Goal: Contribute content

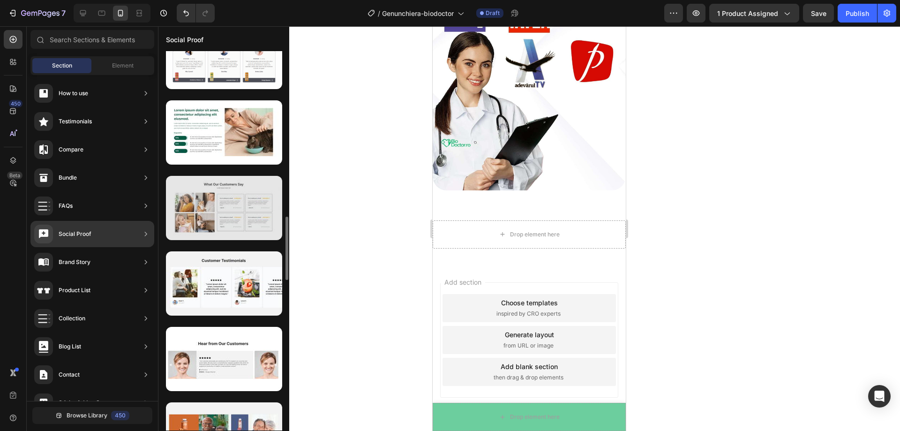
scroll to position [1265, 0]
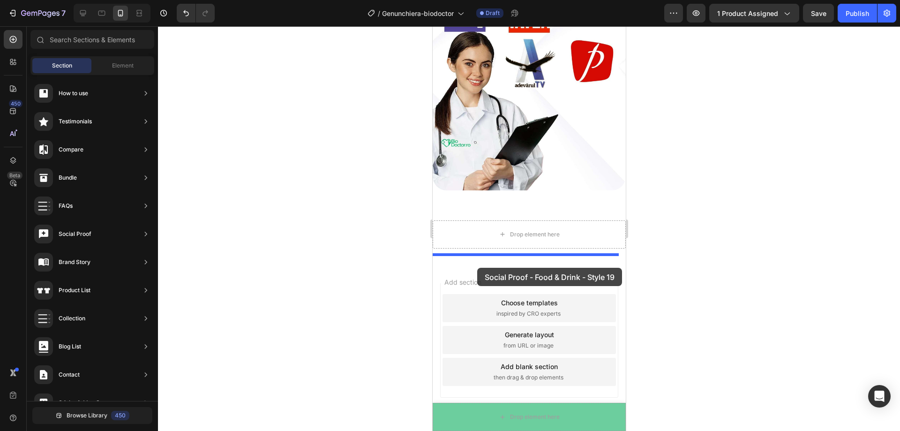
drag, startPoint x: 639, startPoint y: 136, endPoint x: 477, endPoint y: 268, distance: 209.0
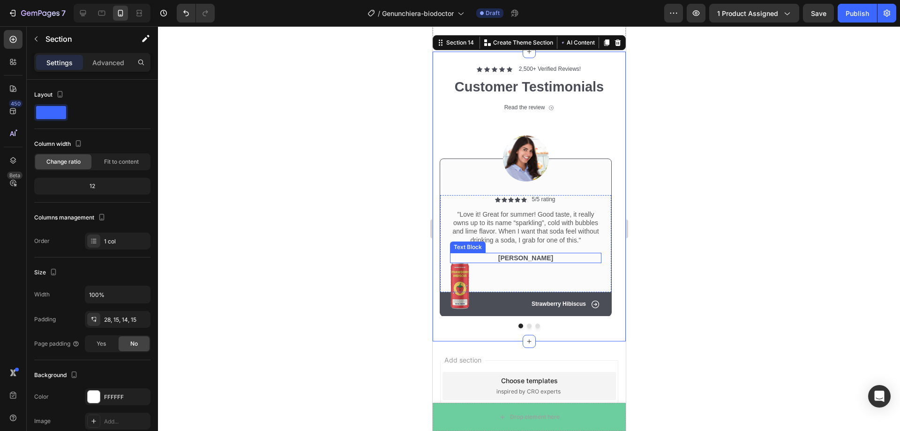
scroll to position [2493, 0]
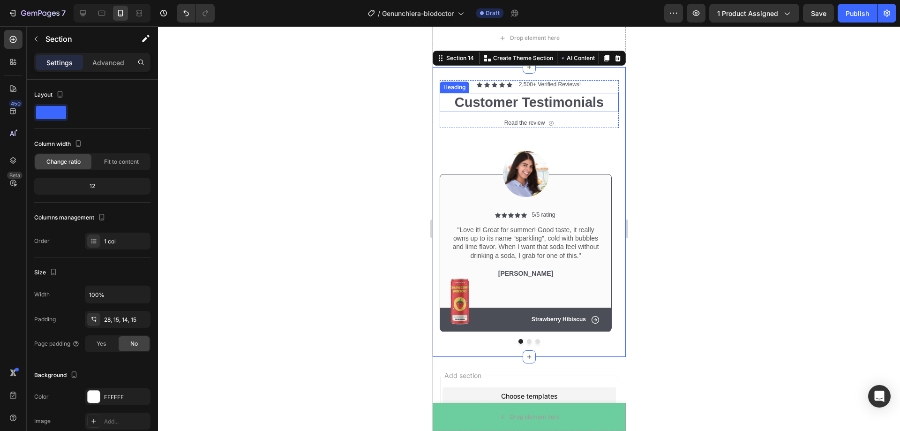
click at [589, 105] on h2 "Customer Testimonials" at bounding box center [528, 103] width 179 height 20
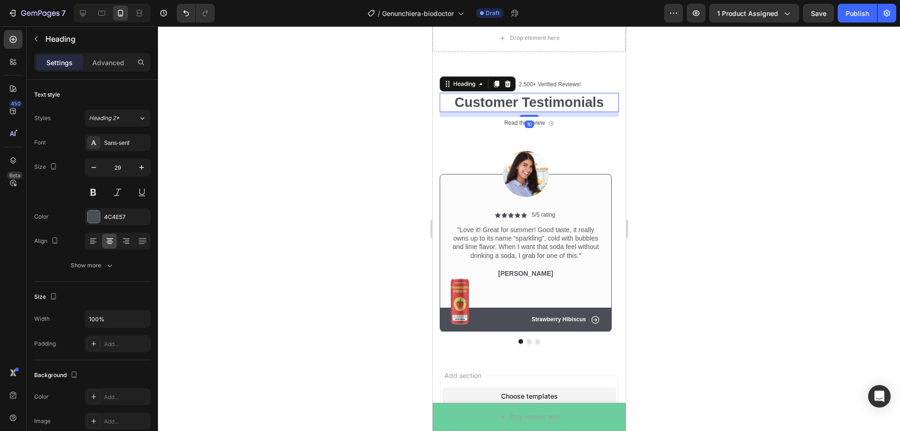
click at [600, 103] on h2 "Customer Testimonials" at bounding box center [528, 103] width 179 height 20
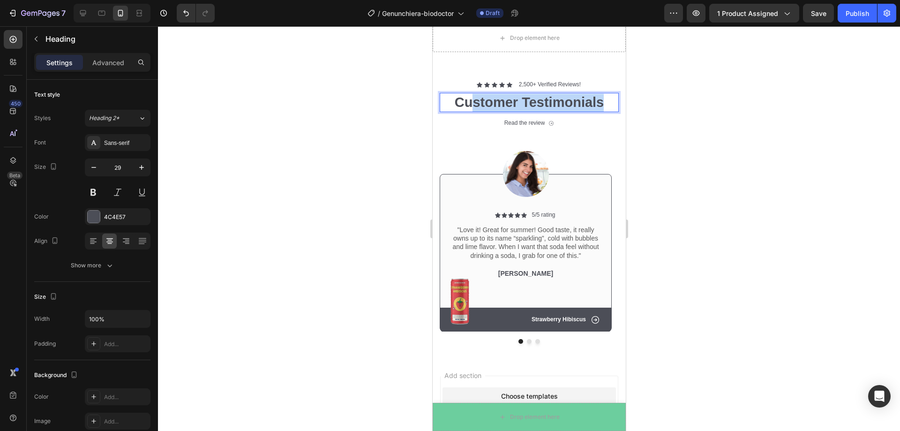
drag, startPoint x: 600, startPoint y: 103, endPoint x: 464, endPoint y: 108, distance: 136.5
click at [464, 108] on p "Customer Testimonials" at bounding box center [528, 103] width 177 height 18
click at [797, 138] on div at bounding box center [529, 228] width 742 height 405
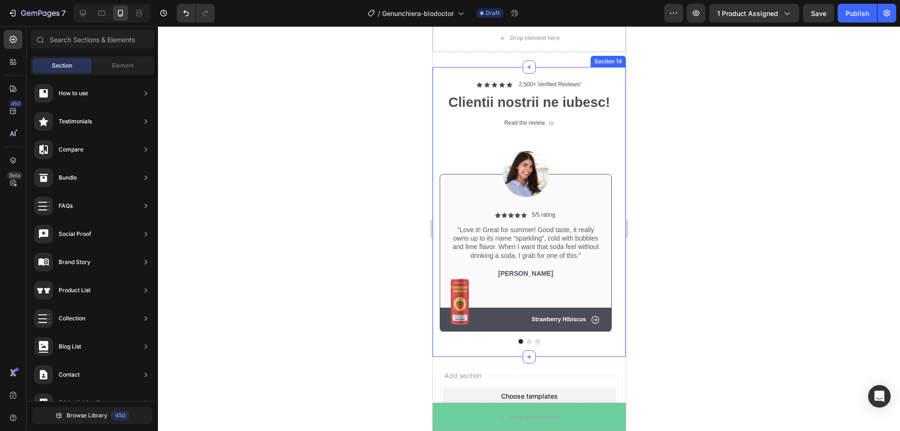
click at [523, 343] on div at bounding box center [528, 341] width 179 height 5
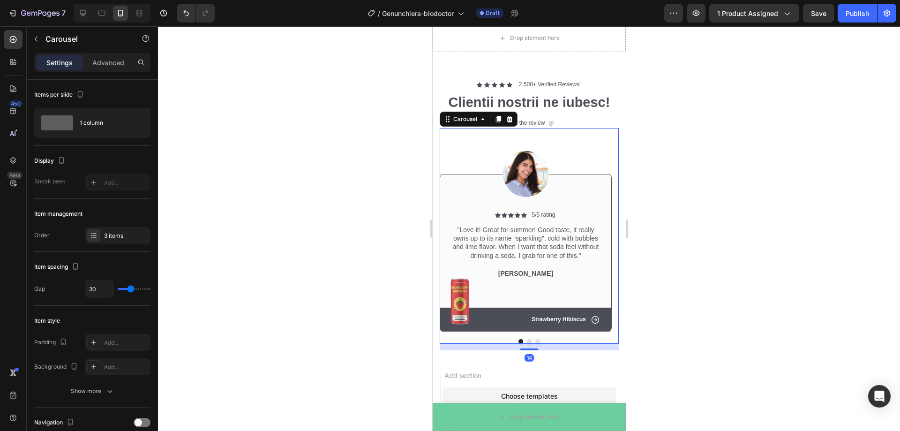
click at [526, 342] on button "Dot" at bounding box center [528, 341] width 5 height 5
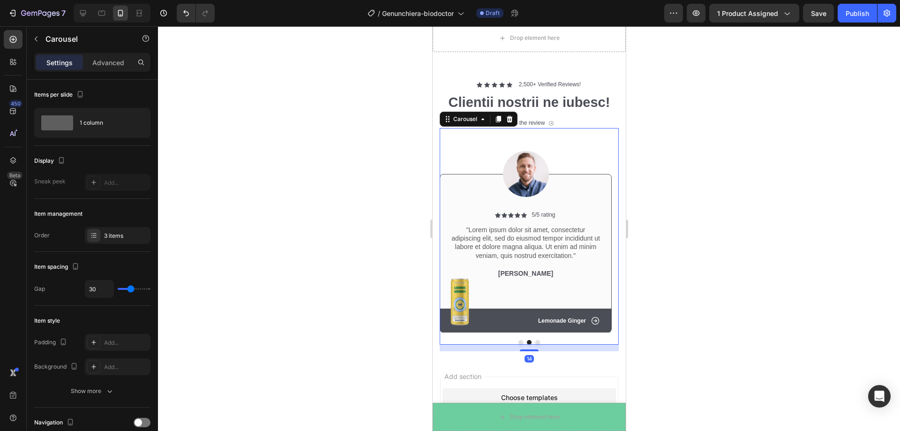
click at [535, 343] on button "Dot" at bounding box center [537, 342] width 5 height 5
click at [514, 344] on div at bounding box center [528, 342] width 179 height 5
click at [517, 345] on div "14" at bounding box center [528, 348] width 179 height 7
click at [518, 343] on button "Dot" at bounding box center [520, 342] width 5 height 5
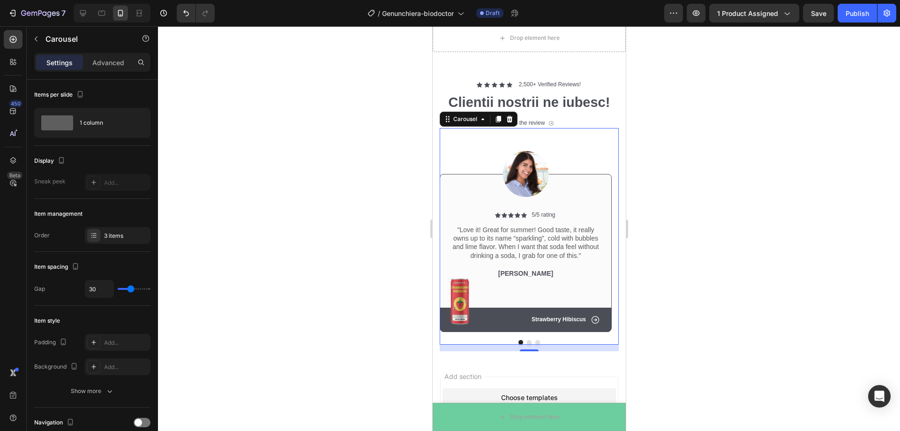
click at [526, 344] on button "Dot" at bounding box center [528, 342] width 5 height 5
click at [518, 343] on button "Dot" at bounding box center [520, 342] width 5 height 5
click at [460, 301] on img at bounding box center [459, 301] width 19 height 46
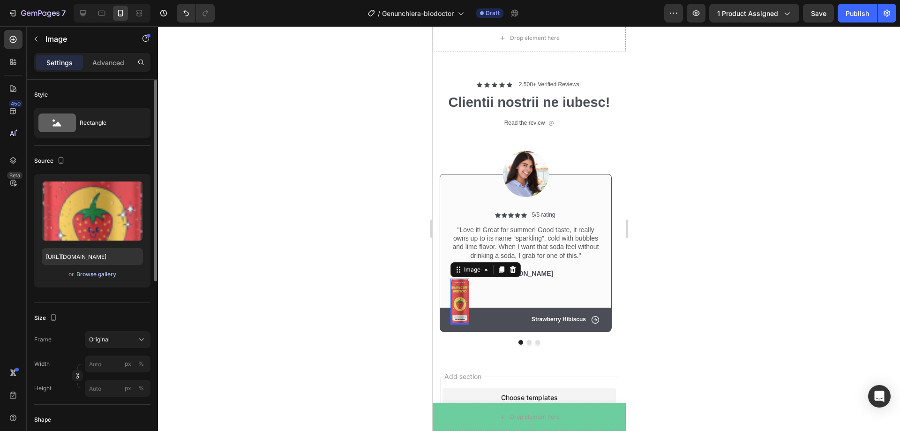
click at [84, 277] on div "Browse gallery" at bounding box center [96, 274] width 40 height 8
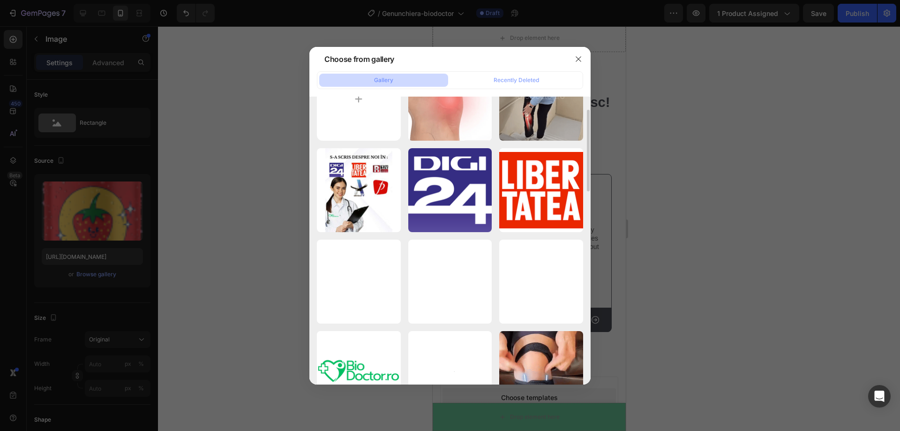
scroll to position [0, 0]
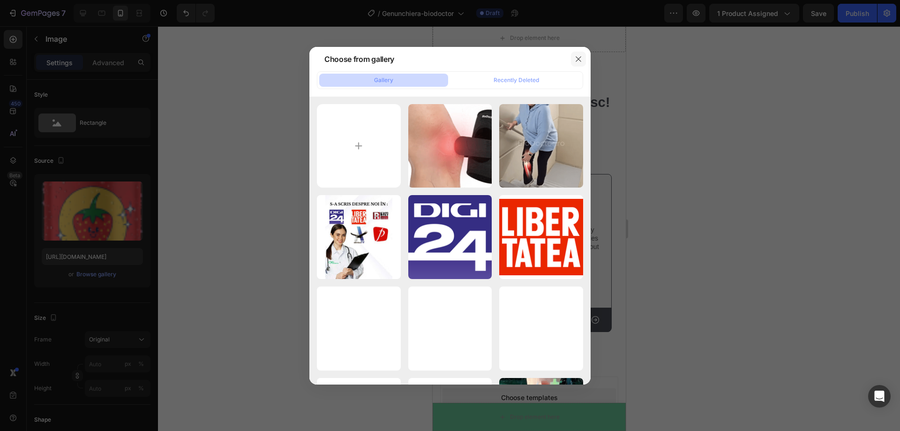
click at [575, 61] on icon "button" at bounding box center [578, 58] width 7 height 7
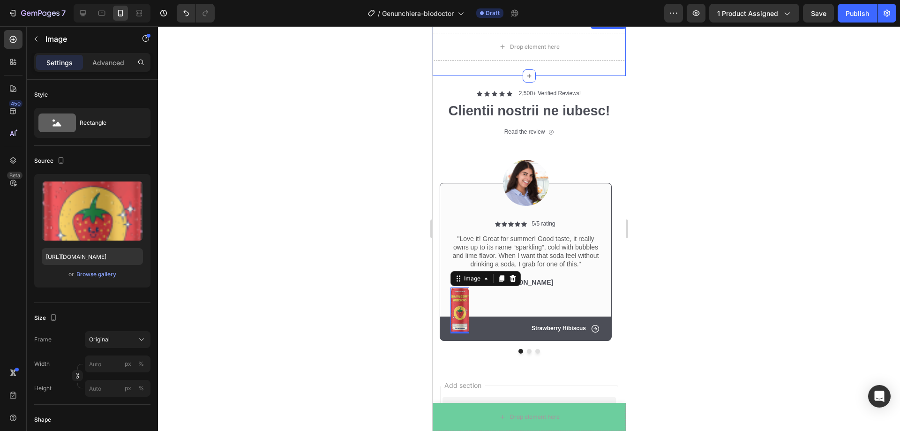
scroll to position [2246, 0]
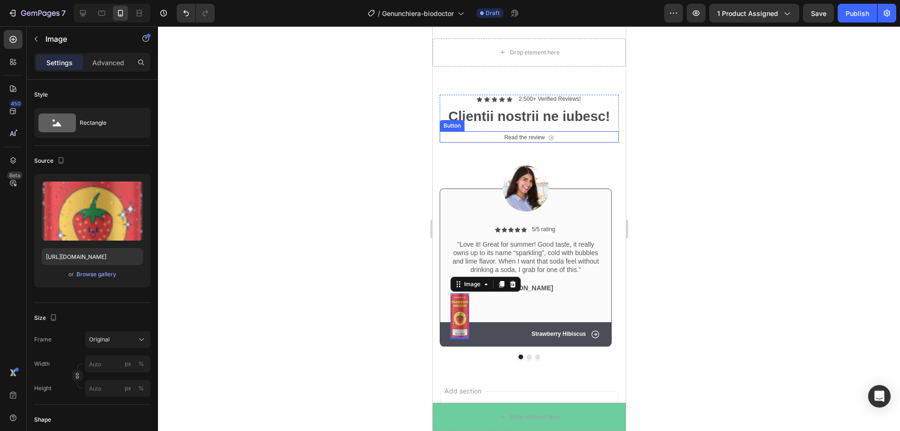
click at [551, 137] on div "Read the review Button" at bounding box center [528, 136] width 179 height 11
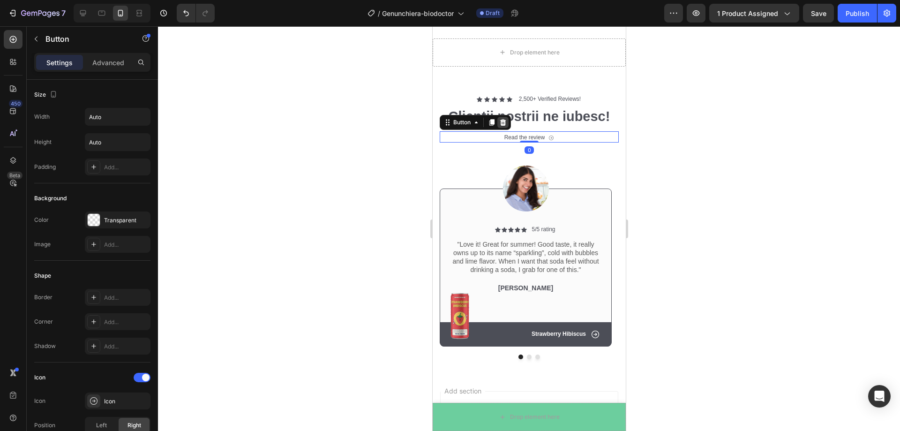
click at [501, 122] on icon at bounding box center [503, 122] width 6 height 7
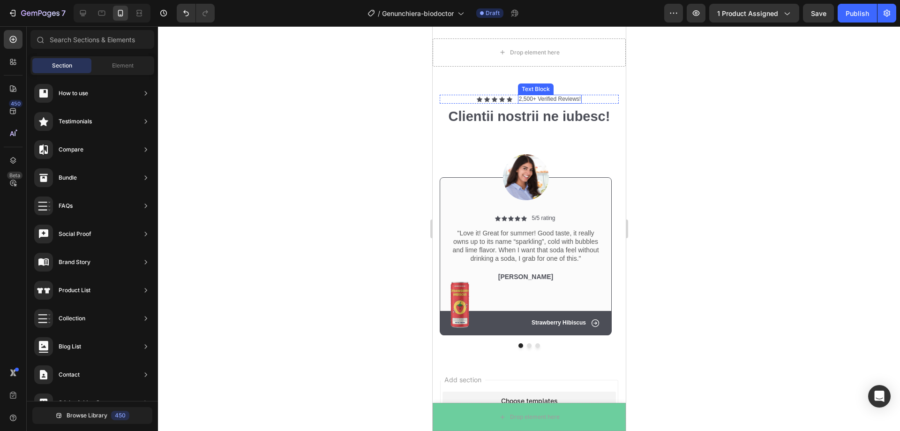
click at [538, 99] on p "2,500+ Verified Reviews!" at bounding box center [549, 99] width 62 height 7
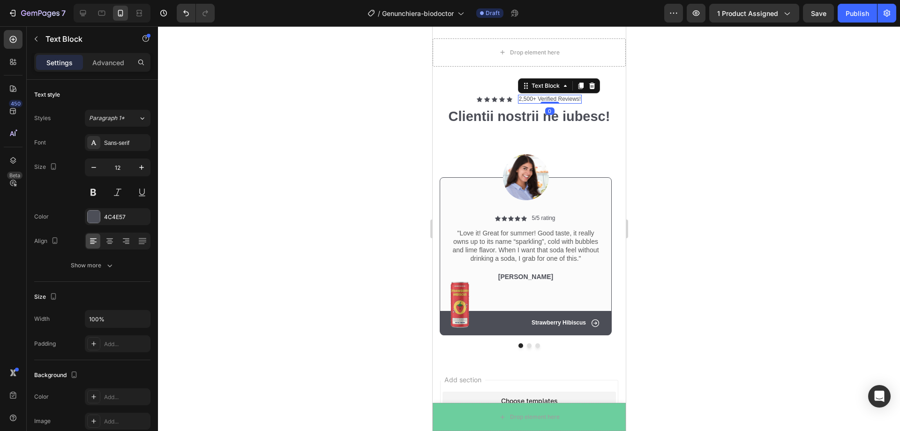
click at [576, 99] on p "2,500+ Verified Reviews!" at bounding box center [549, 99] width 62 height 7
click at [577, 99] on p "2,500+ Verified Reviews!" at bounding box center [549, 99] width 62 height 7
click at [578, 99] on div "Icon Icon Icon Icon Icon Icon List 2,500+ Verified Reviews! Text Block 0 Row" at bounding box center [528, 99] width 179 height 9
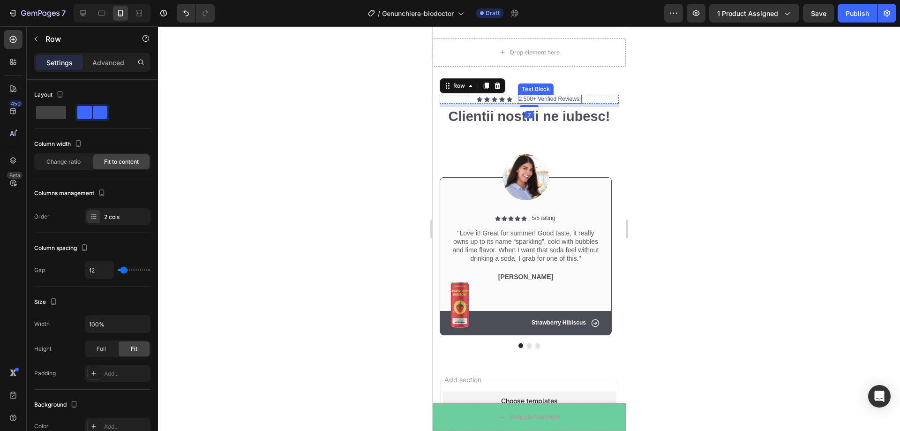
click at [577, 99] on div "2,500+ Verified Reviews!" at bounding box center [549, 99] width 64 height 9
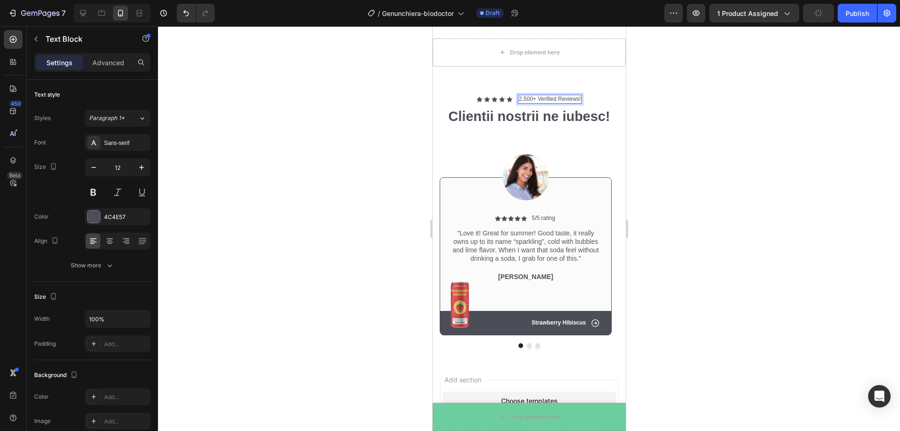
click at [576, 100] on p "2,500+ Verified Reviews!" at bounding box center [549, 99] width 62 height 7
click at [691, 144] on div at bounding box center [529, 228] width 742 height 405
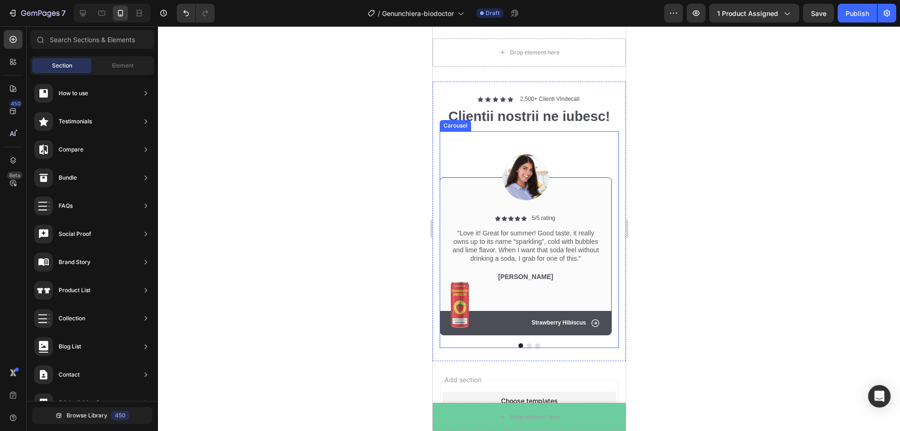
click at [576, 147] on div "Image Icon Icon Icon Icon Icon Icon List 5/5 rating Text Block Row "Love it! Gr…" at bounding box center [525, 233] width 172 height 204
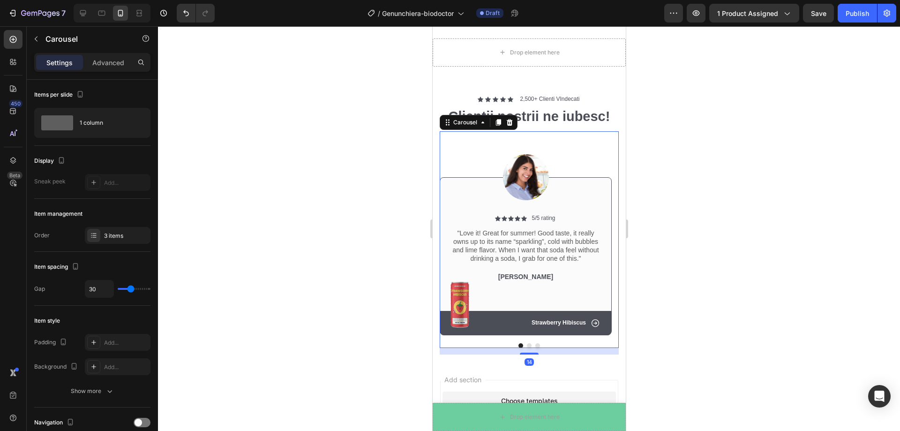
click at [365, 238] on div at bounding box center [529, 228] width 742 height 405
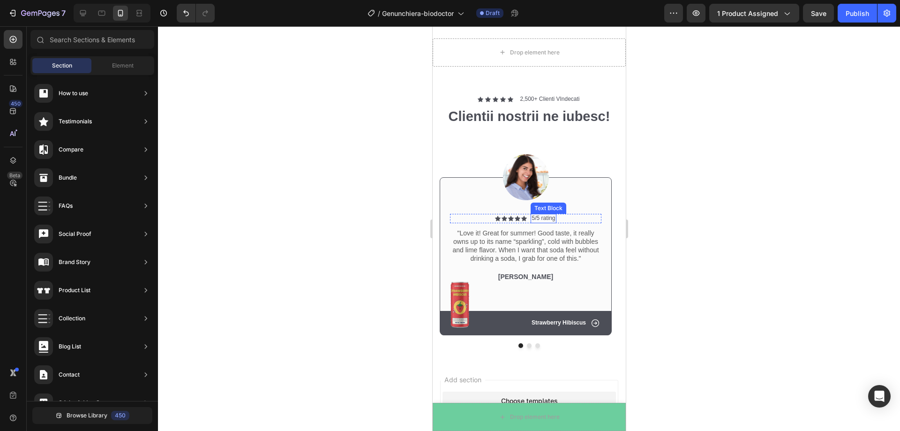
click at [555, 219] on p "5/5 rating" at bounding box center [542, 218] width 23 height 7
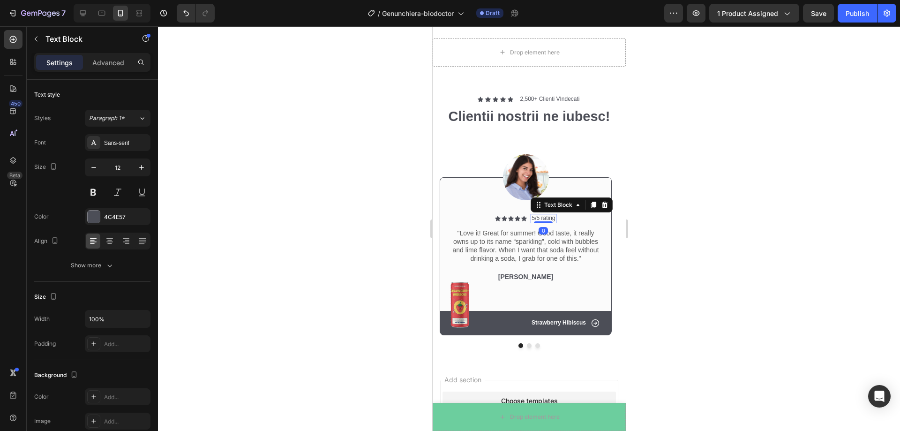
click at [555, 219] on p "5/5 rating" at bounding box center [542, 218] width 23 height 7
click at [729, 227] on div at bounding box center [529, 228] width 742 height 405
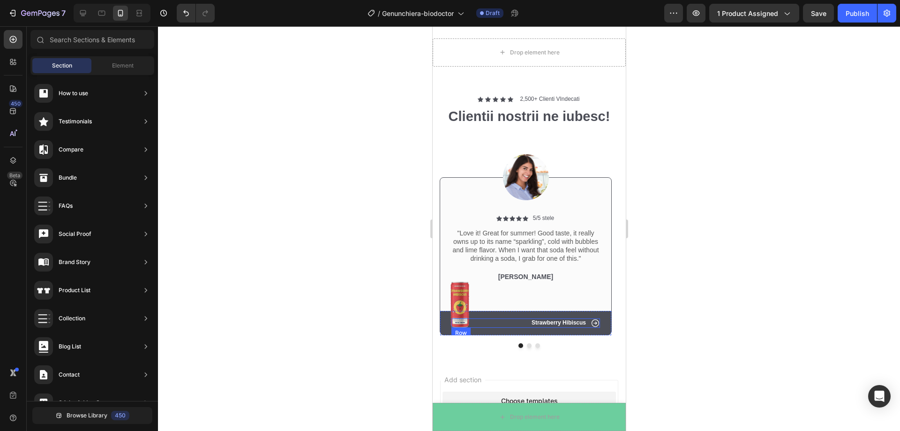
click at [513, 322] on div "Icon Strawberry Hibiscus Text Block Row" at bounding box center [525, 322] width 149 height 9
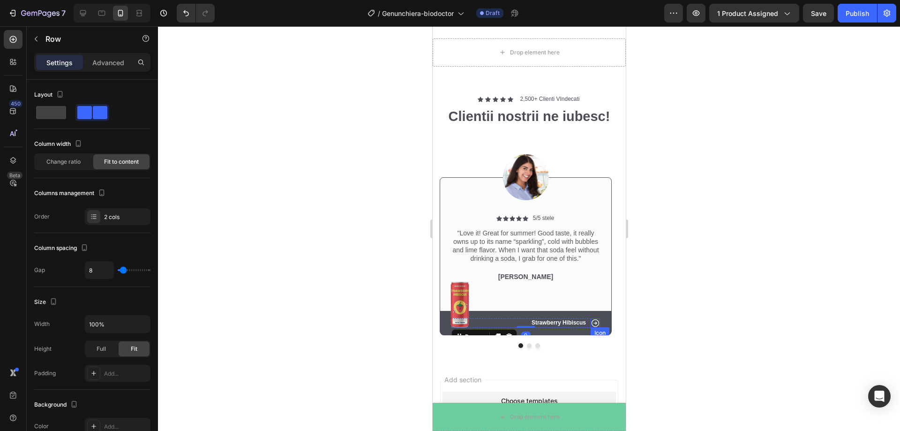
click at [596, 322] on icon at bounding box center [594, 322] width 9 height 9
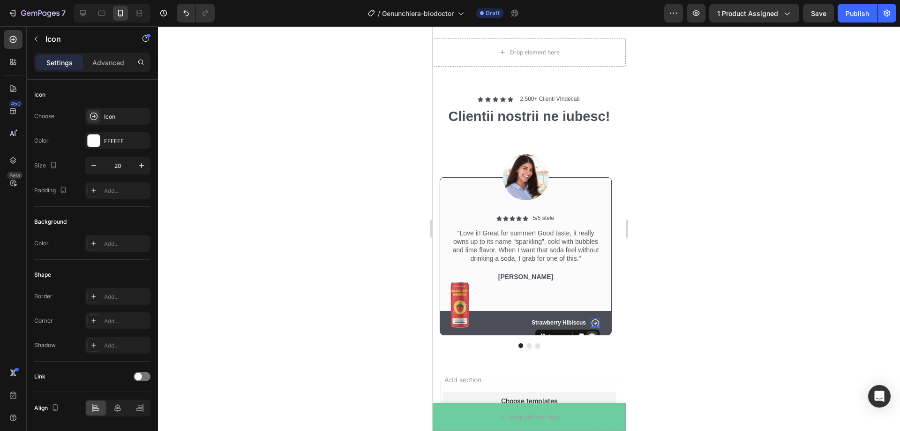
click at [593, 333] on icon at bounding box center [591, 336] width 7 height 7
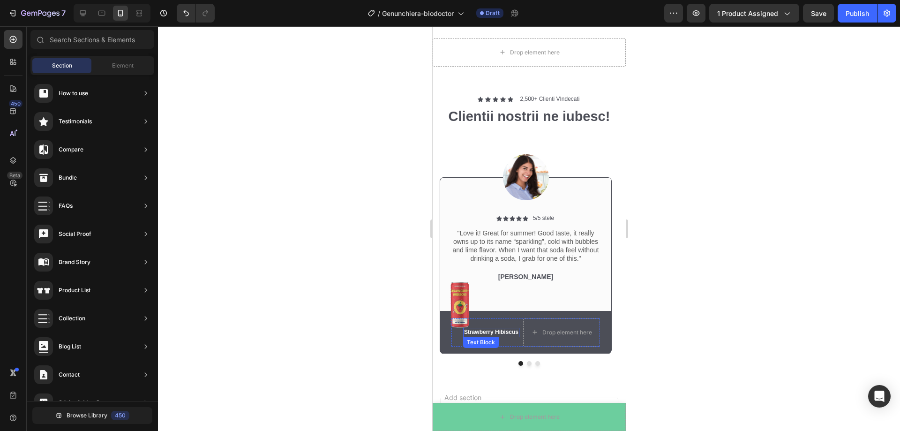
click at [495, 332] on p "Strawberry Hibiscus" at bounding box center [491, 332] width 54 height 7
click at [557, 328] on div "Drop element here" at bounding box center [561, 332] width 76 height 15
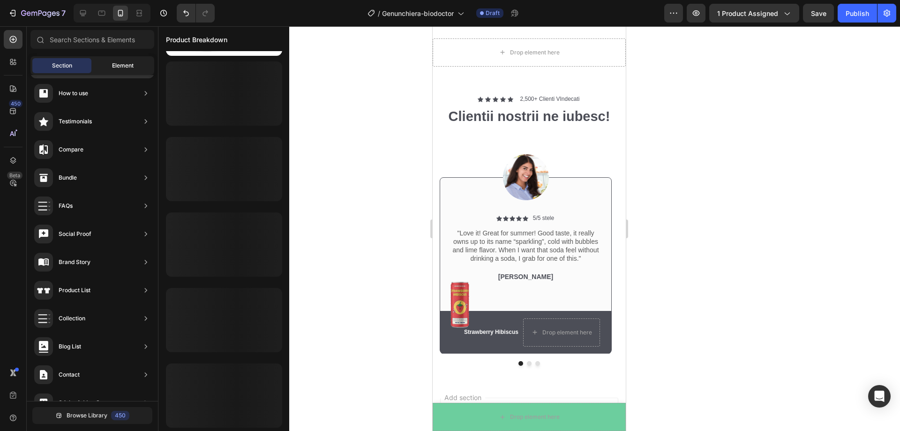
scroll to position [0, 0]
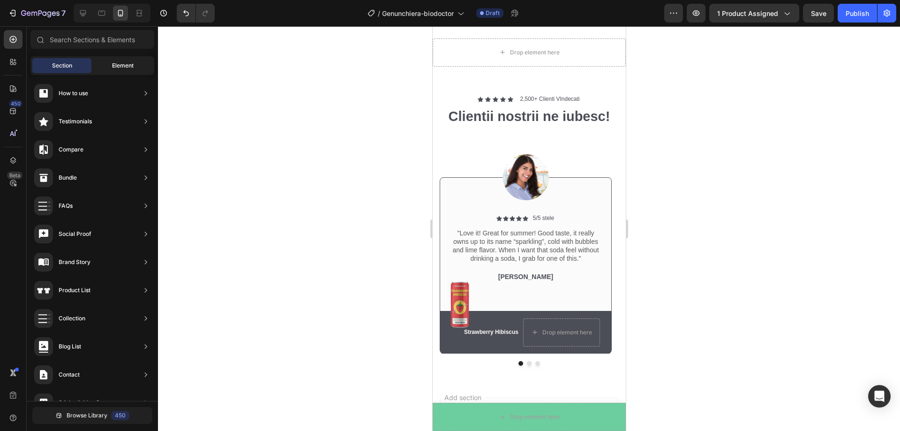
click at [125, 65] on span "Element" at bounding box center [123, 65] width 22 height 8
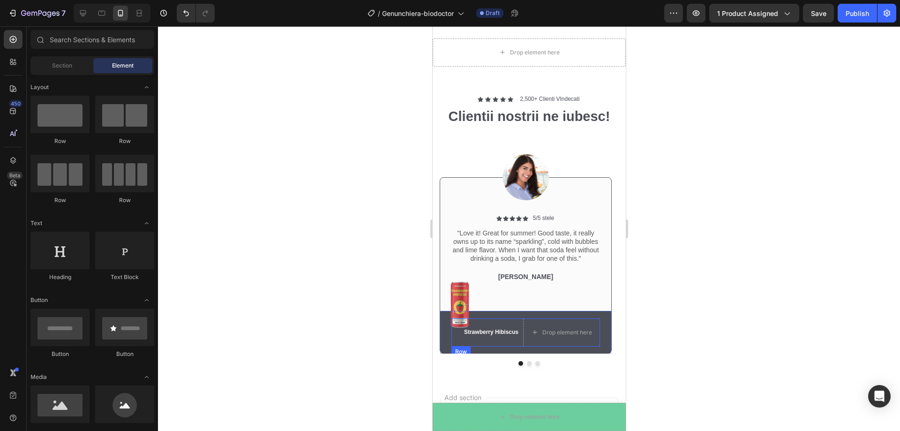
click at [495, 320] on div "Strawberry Hibiscus Text Block" at bounding box center [491, 332] width 56 height 28
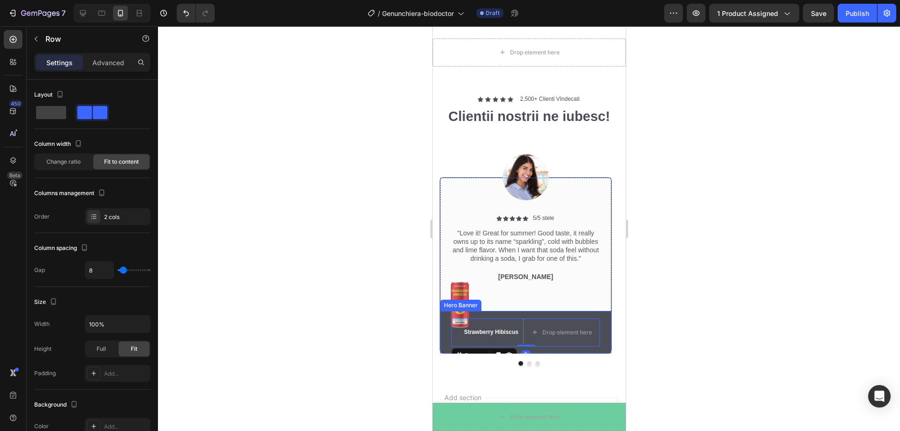
click at [457, 304] on div "Hero Banner" at bounding box center [460, 305] width 37 height 8
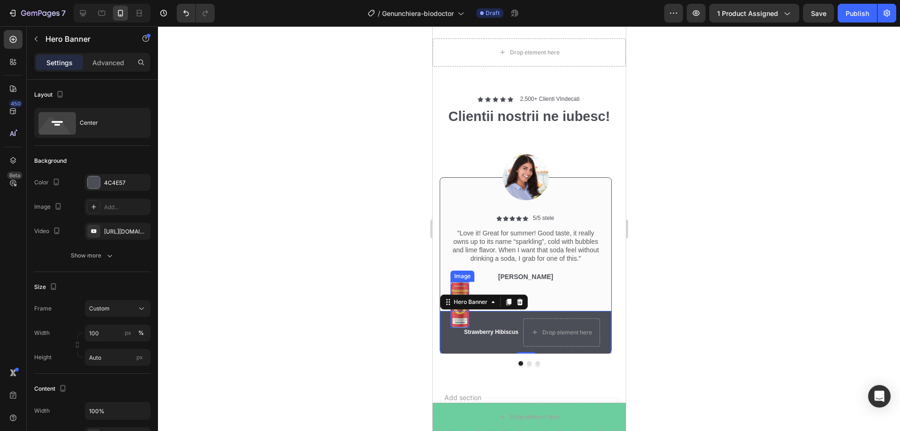
click at [459, 288] on img at bounding box center [459, 305] width 19 height 46
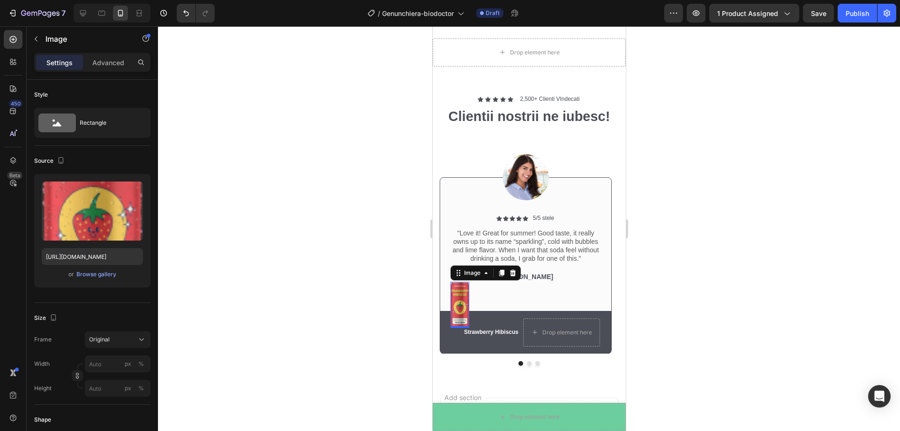
click at [837, 230] on div at bounding box center [529, 228] width 742 height 405
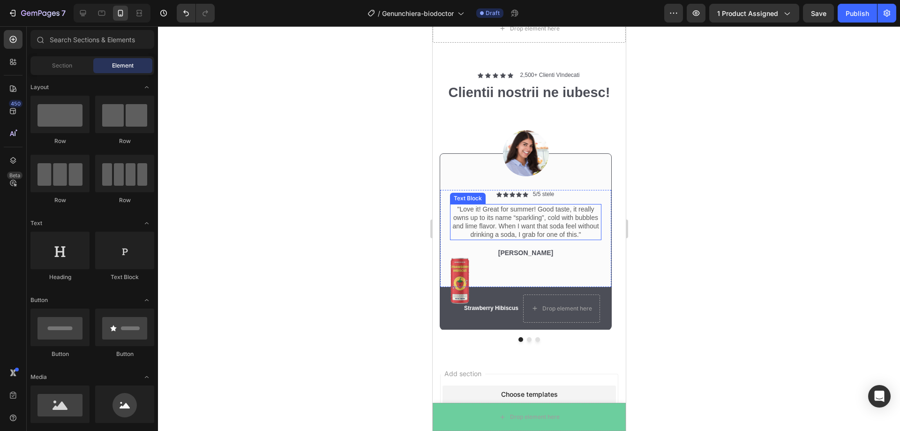
scroll to position [2293, 0]
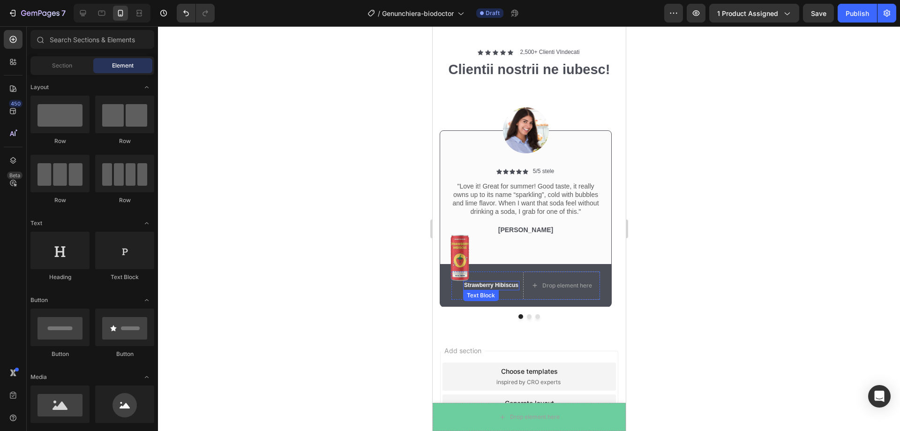
click at [514, 285] on p "Strawberry Hibiscus" at bounding box center [491, 285] width 54 height 7
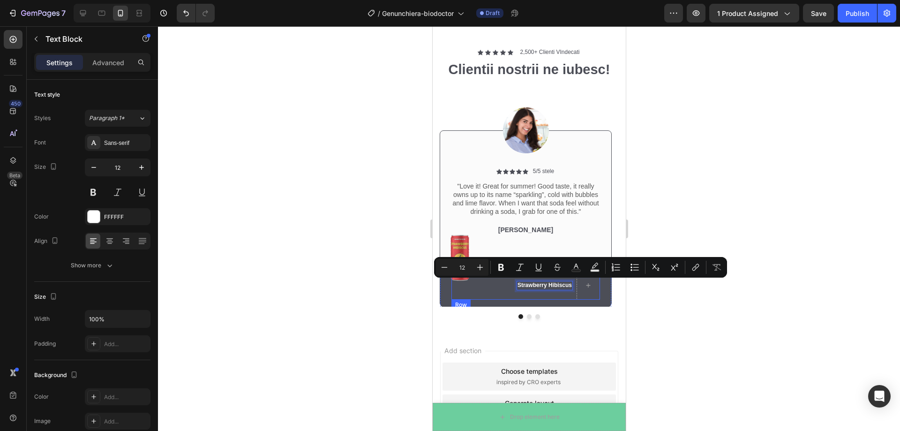
click at [487, 279] on div "Strawberry Hibiscus Text Block 0 Row" at bounding box center [525, 285] width 149 height 28
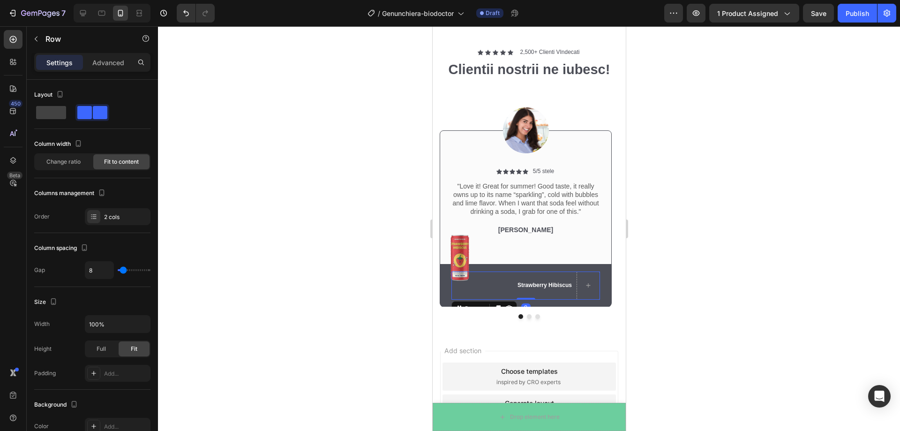
click at [491, 286] on div "Strawberry Hibiscus Text Block Row 0" at bounding box center [525, 285] width 149 height 28
click at [488, 289] on div "Strawberry Hibiscus Text Block Row 0" at bounding box center [525, 285] width 149 height 28
click at [582, 272] on div at bounding box center [587, 285] width 23 height 28
click at [589, 274] on div at bounding box center [587, 285] width 23 height 28
click at [46, 113] on span at bounding box center [51, 112] width 30 height 13
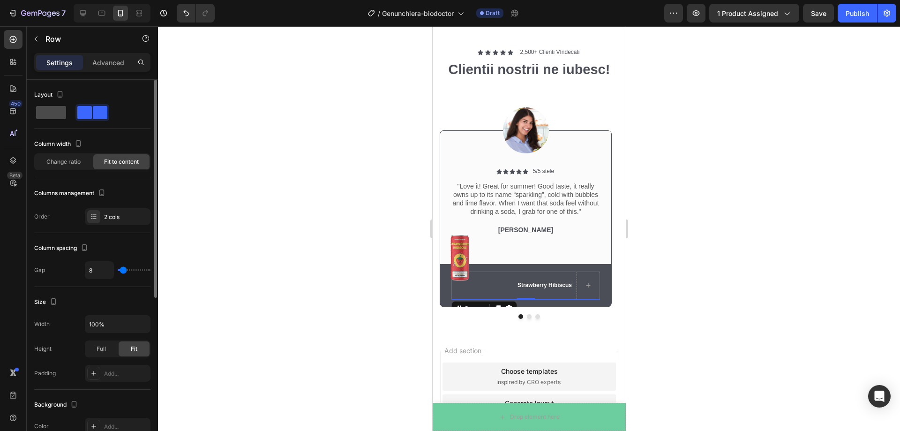
type input "0"
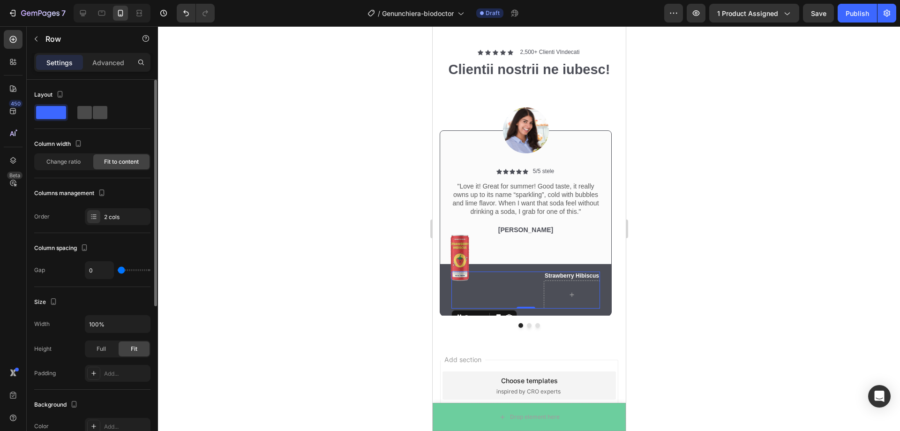
click at [93, 110] on span at bounding box center [100, 112] width 15 height 13
type input "8"
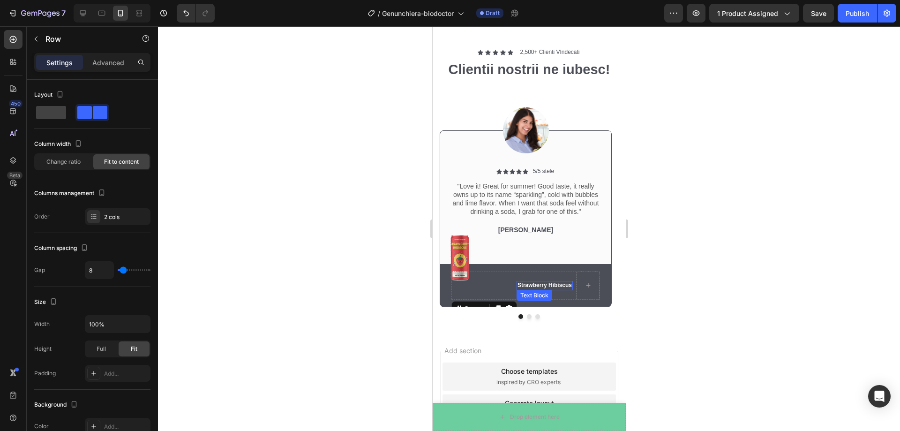
click at [536, 287] on p "Strawberry Hibiscus" at bounding box center [544, 285] width 54 height 7
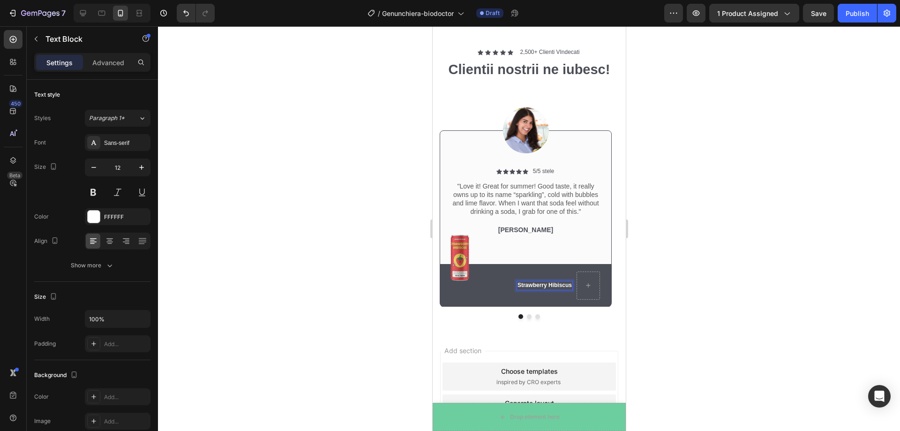
click at [568, 286] on p "Strawberry Hibiscus" at bounding box center [544, 285] width 54 height 7
click at [570, 286] on p "Strawberry Hibiscus" at bounding box center [544, 285] width 54 height 7
click at [95, 58] on p "Advanced" at bounding box center [108, 63] width 32 height 10
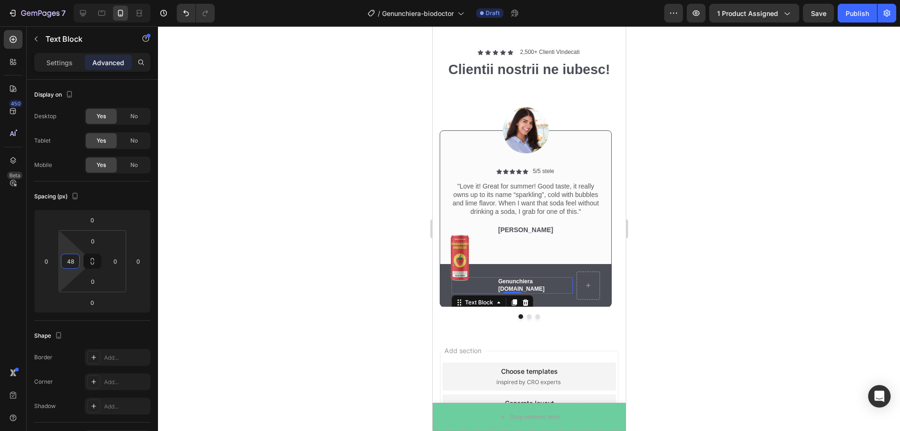
type input "0"
drag, startPoint x: 68, startPoint y: 247, endPoint x: 79, endPoint y: 260, distance: 16.3
click at [79, 0] on html "7 Version history / Genunchiera-biodoctor Draft Preview 1 product assigned Save…" at bounding box center [450, 0] width 900 height 0
type input "34"
drag, startPoint x: 52, startPoint y: 248, endPoint x: 54, endPoint y: 240, distance: 8.2
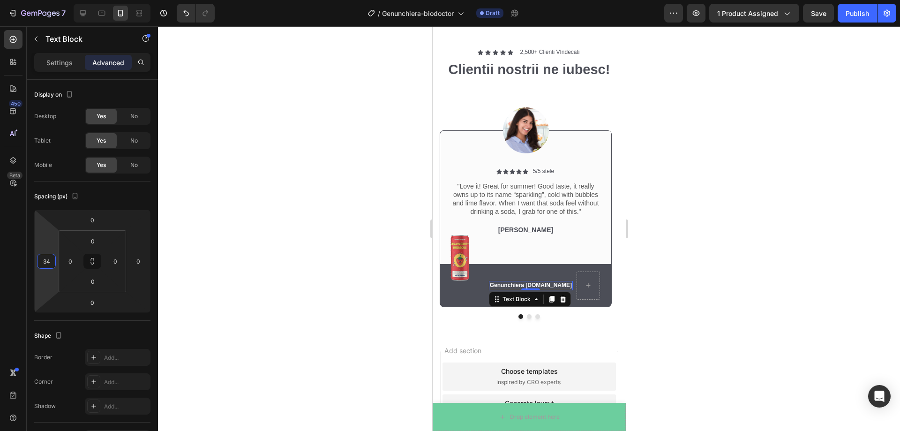
click at [54, 0] on html "7 Version history / Genunchiera-biodoctor Draft Preview 1 product assigned Save…" at bounding box center [450, 0] width 900 height 0
click at [73, 66] on div "Settings" at bounding box center [59, 62] width 47 height 15
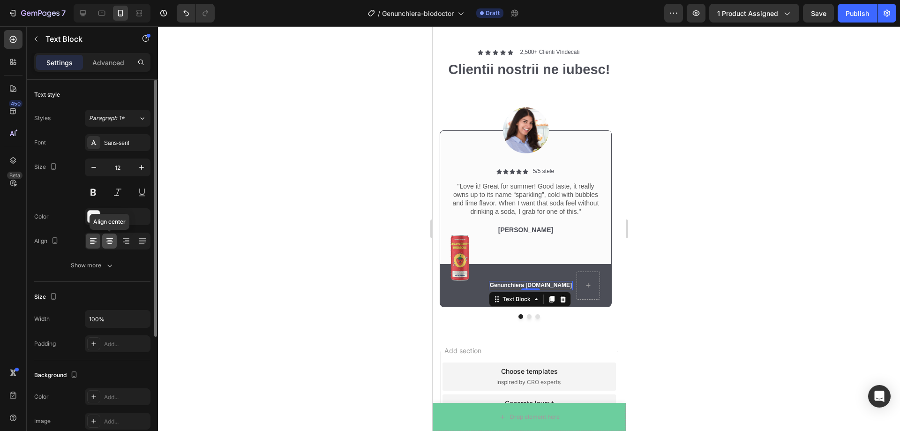
click at [113, 242] on icon at bounding box center [109, 240] width 9 height 9
click at [100, 241] on div at bounding box center [118, 240] width 66 height 17
click at [97, 241] on icon at bounding box center [93, 240] width 9 height 9
click at [111, 267] on icon "button" at bounding box center [109, 265] width 9 height 9
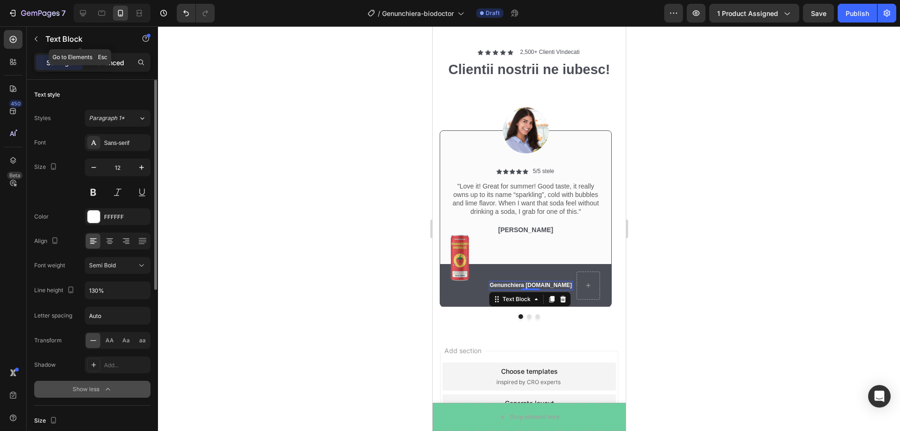
click at [102, 59] on p "Advanced" at bounding box center [108, 63] width 32 height 10
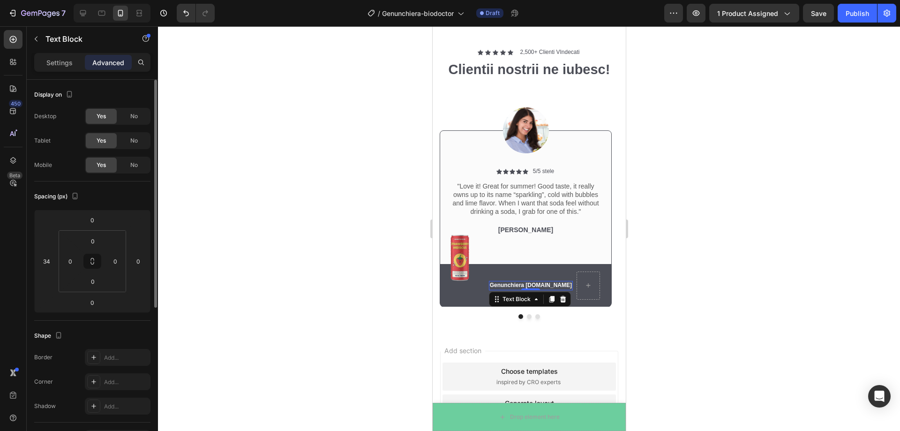
scroll to position [234, 0]
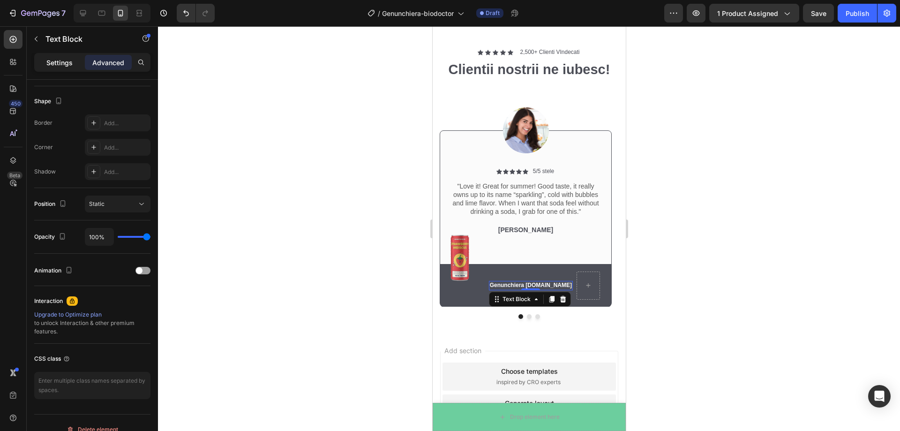
click at [56, 65] on p "Settings" at bounding box center [59, 63] width 26 height 10
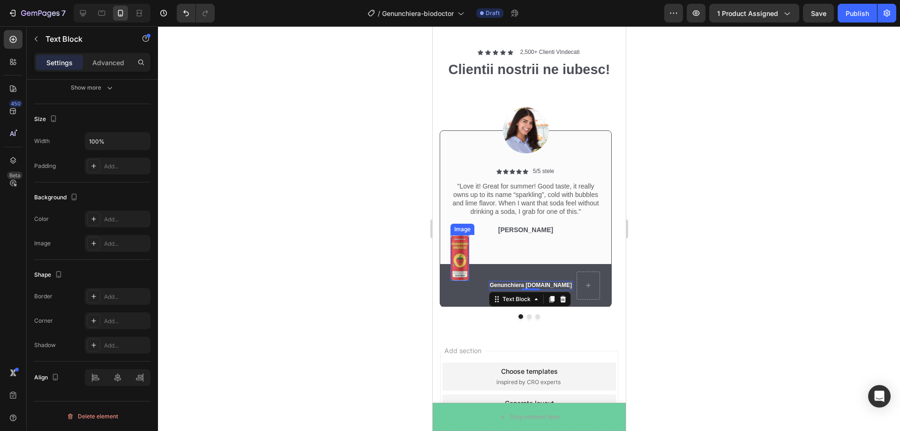
click at [462, 242] on img at bounding box center [459, 258] width 19 height 46
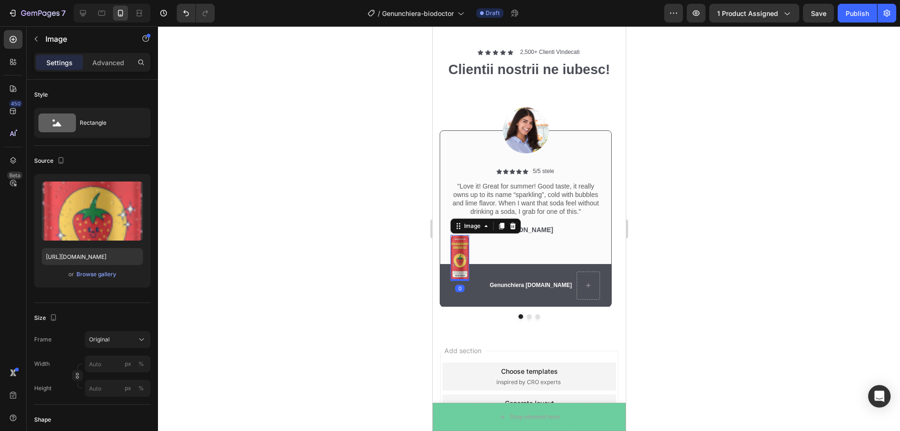
click at [708, 247] on div at bounding box center [529, 228] width 742 height 405
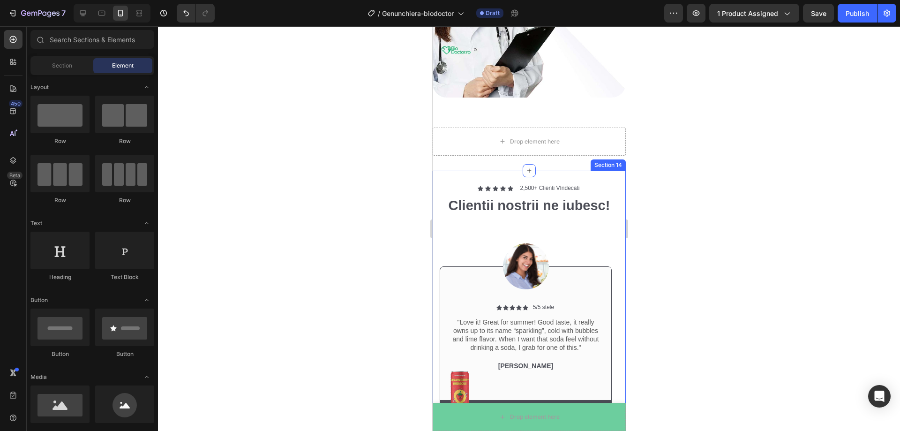
scroll to position [2340, 0]
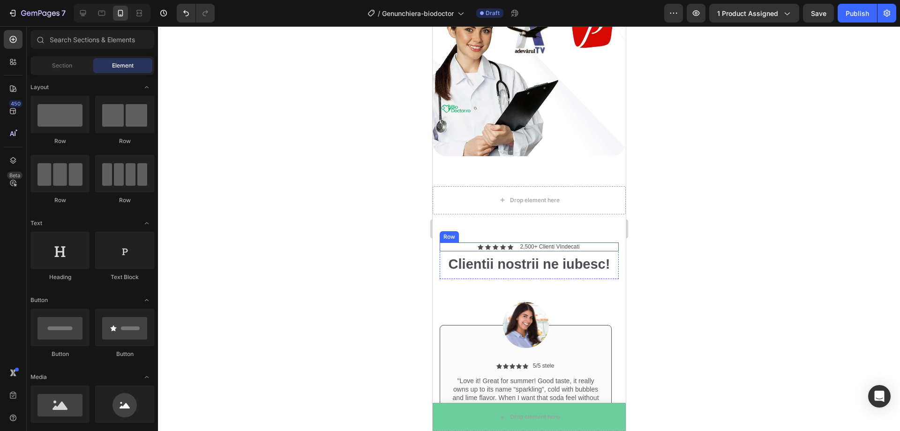
click at [457, 242] on div "Icon Icon Icon Icon Icon Icon List 2,500+ Clienti VIndecati Text Block Row" at bounding box center [528, 246] width 179 height 9
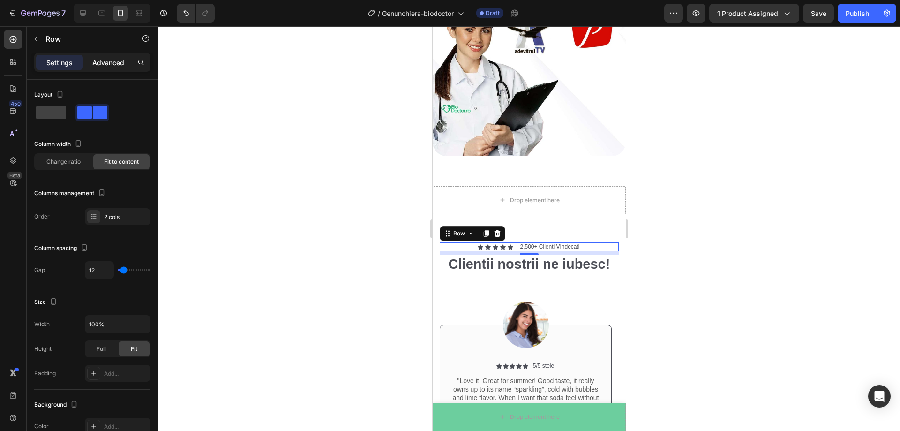
click at [120, 66] on p "Advanced" at bounding box center [108, 63] width 32 height 10
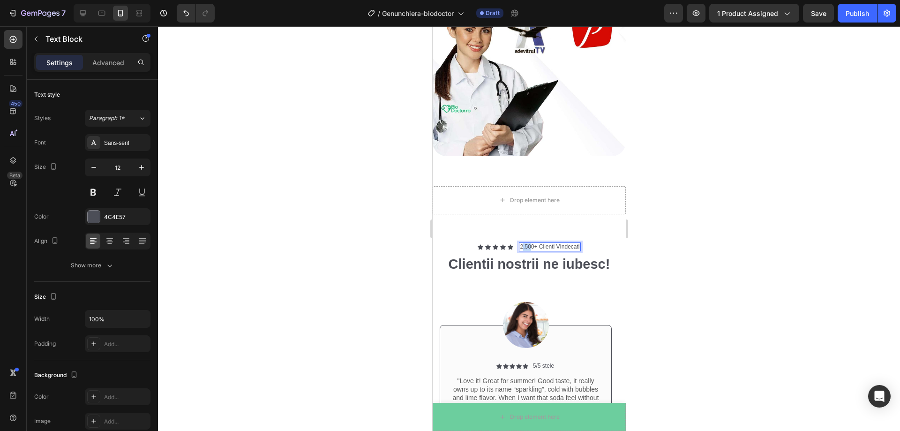
drag, startPoint x: 517, startPoint y: 237, endPoint x: 525, endPoint y: 237, distance: 8.0
click at [525, 243] on p "2,500+ Clienti VIndecati" at bounding box center [549, 246] width 60 height 7
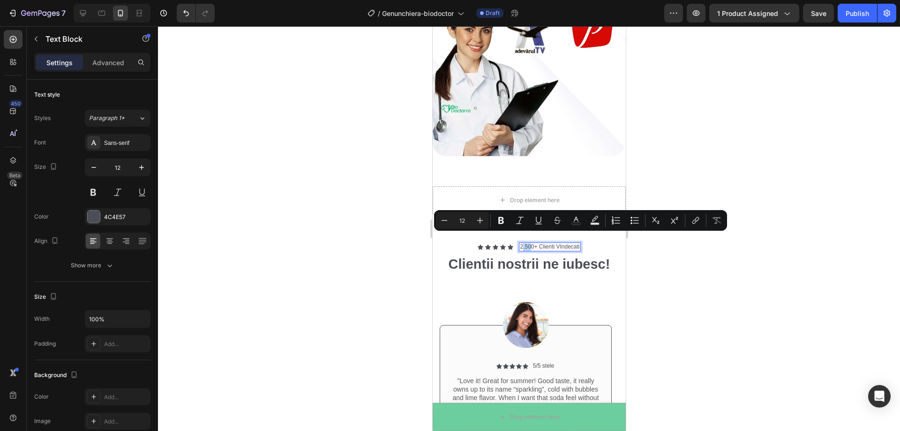
click at [514, 242] on div "Icon Icon Icon Icon Icon Icon List 2,500+ Clienti VIndecati Text Block 0 Row" at bounding box center [528, 246] width 179 height 9
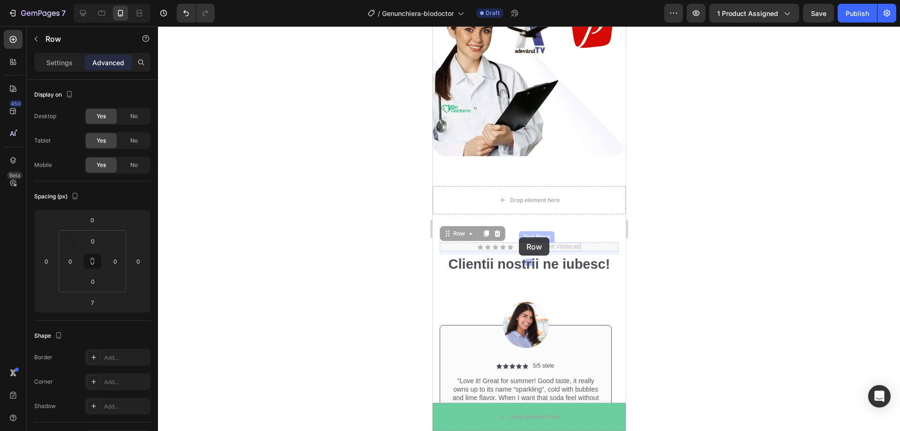
click at [432, 26] on p "2,500+ Clienti VIndecati" at bounding box center [432, 26] width 0 height 0
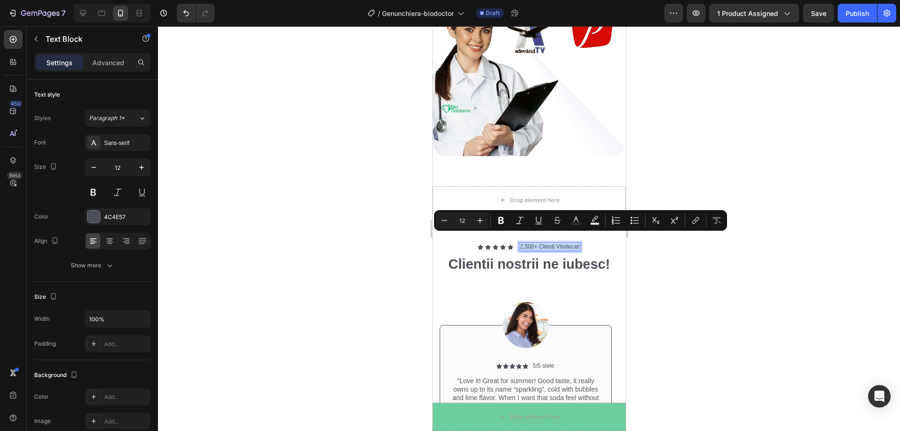
drag, startPoint x: 516, startPoint y: 237, endPoint x: 576, endPoint y: 236, distance: 60.0
click at [576, 242] on div "2,500+ Clienti VIndecati" at bounding box center [548, 246] width 61 height 9
click at [482, 219] on icon "Editor contextual toolbar" at bounding box center [479, 220] width 9 height 9
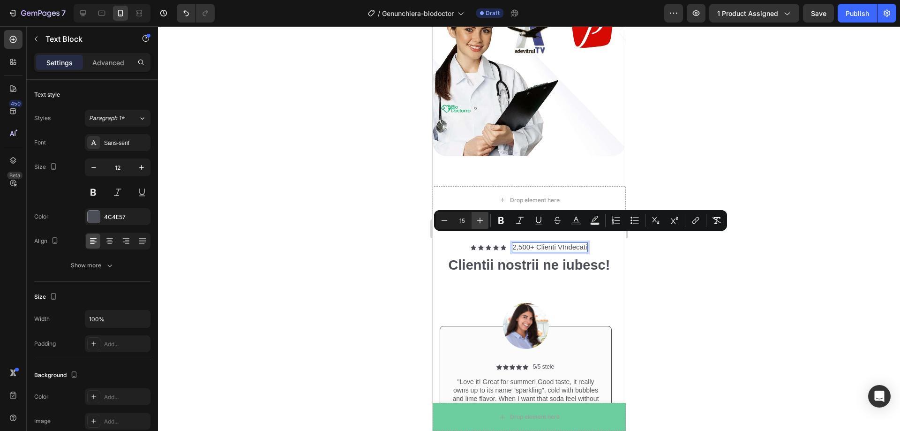
click at [481, 219] on icon "Editor contextual toolbar" at bounding box center [479, 220] width 9 height 9
type input "17"
click at [465, 242] on div "Icon Icon Icon Icon Icon Icon List" at bounding box center [483, 247] width 36 height 10
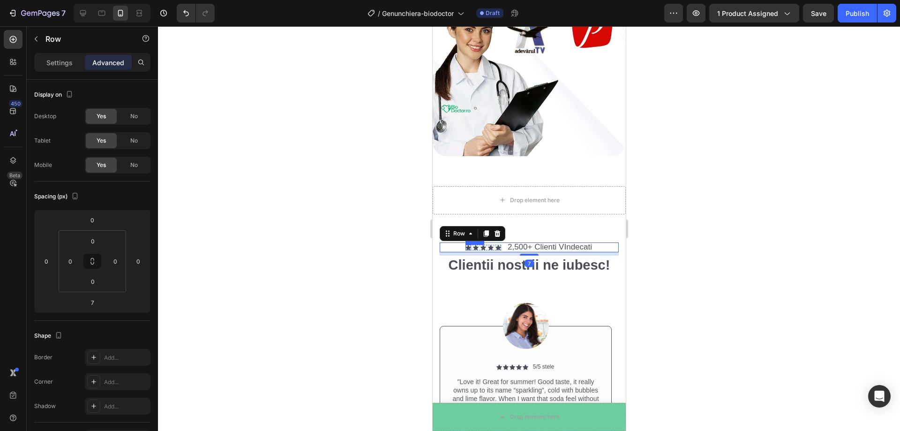
click at [460, 242] on div "Icon Icon Icon Icon Icon Icon List 2,500+ Clienti VIndecati Text Block Row 7" at bounding box center [528, 247] width 179 height 10
click at [66, 70] on div "Settings Advanced" at bounding box center [92, 62] width 116 height 19
click at [67, 65] on p "Settings" at bounding box center [59, 63] width 26 height 10
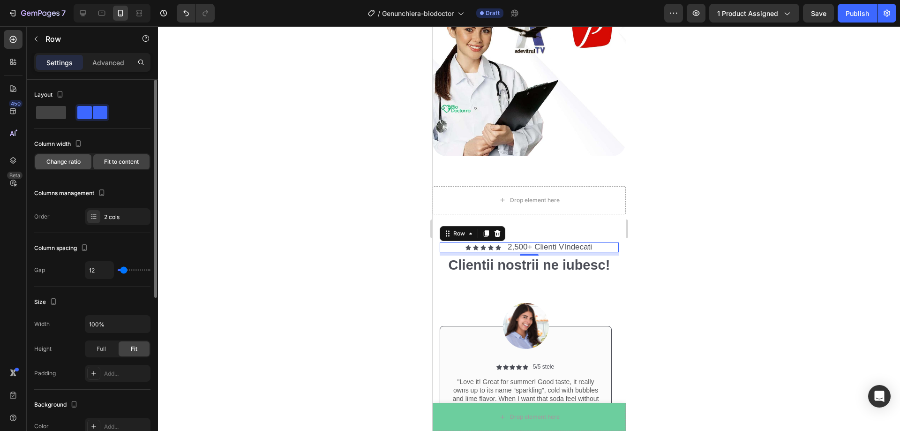
click at [75, 166] on div "Change ratio" at bounding box center [63, 161] width 56 height 15
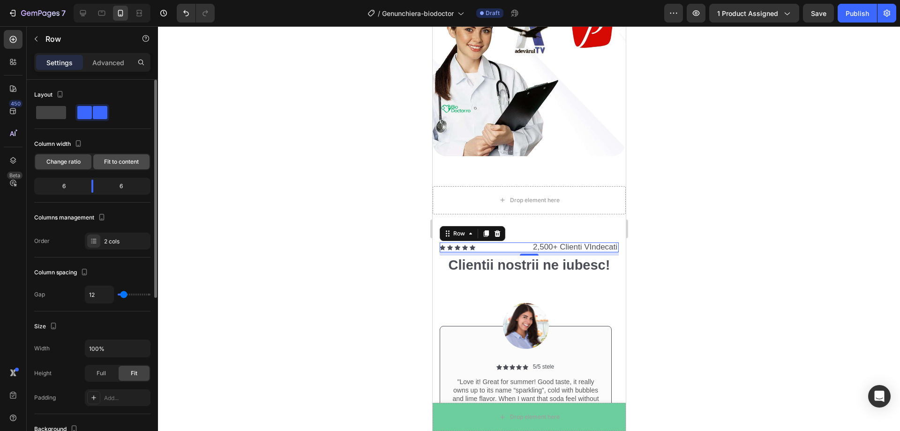
click at [102, 165] on div "Fit to content" at bounding box center [121, 161] width 56 height 15
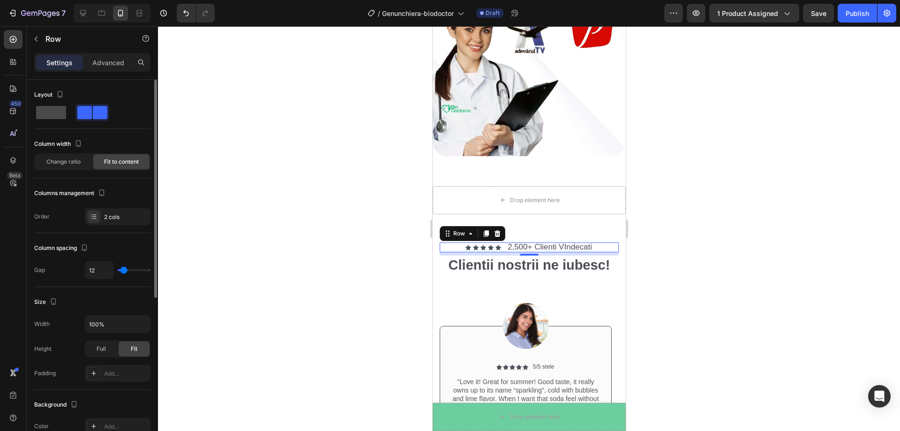
click at [49, 108] on span at bounding box center [51, 112] width 30 height 13
type input "0"
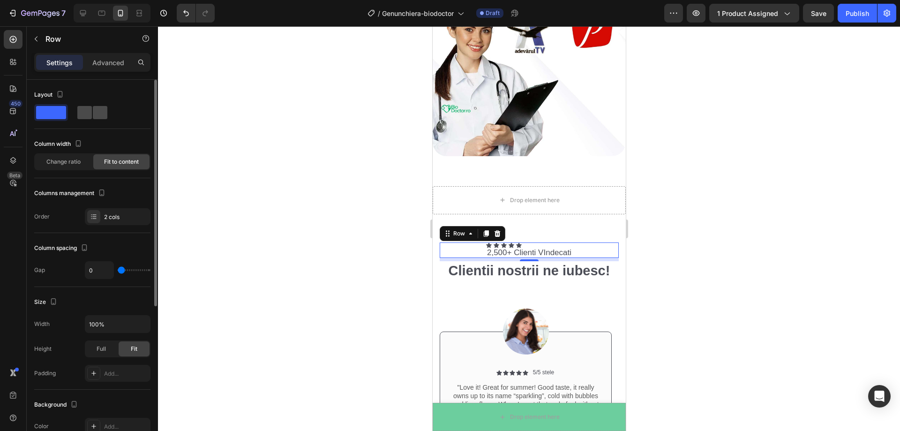
click at [93, 110] on span at bounding box center [100, 112] width 15 height 13
type input "12"
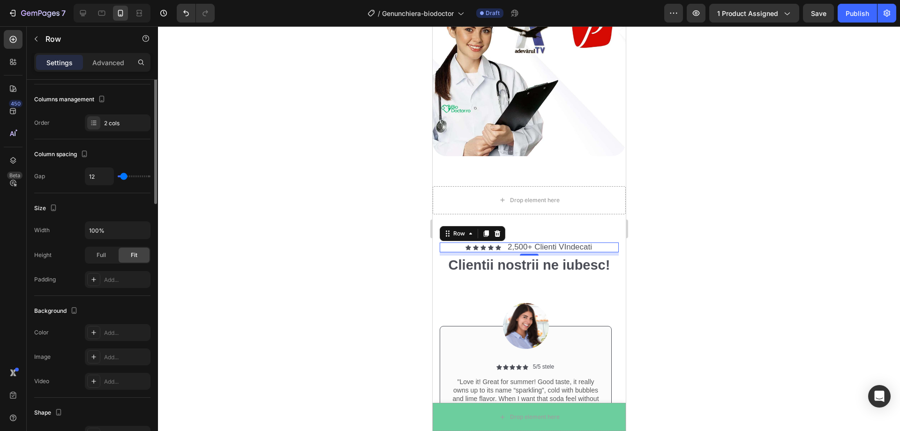
scroll to position [0, 0]
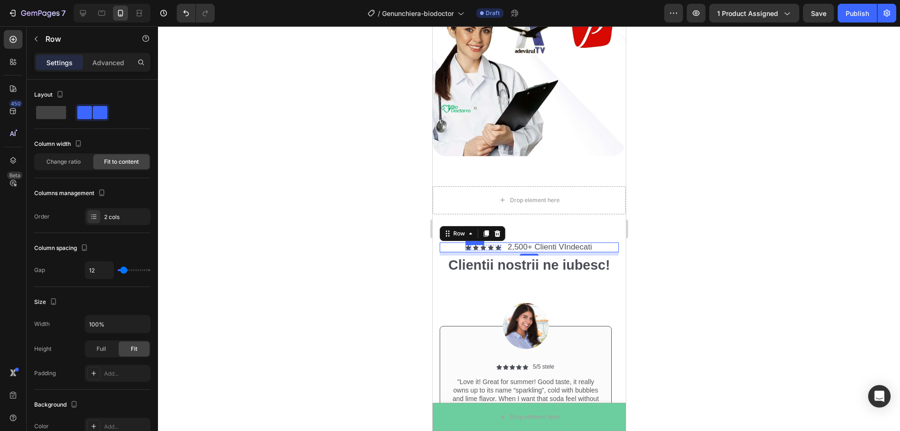
click at [465, 245] on icon at bounding box center [468, 247] width 6 height 5
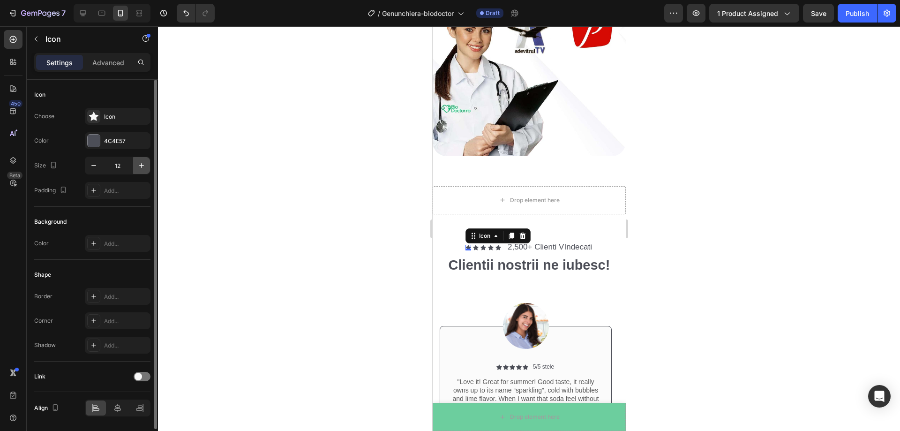
click at [138, 158] on button "button" at bounding box center [141, 165] width 17 height 17
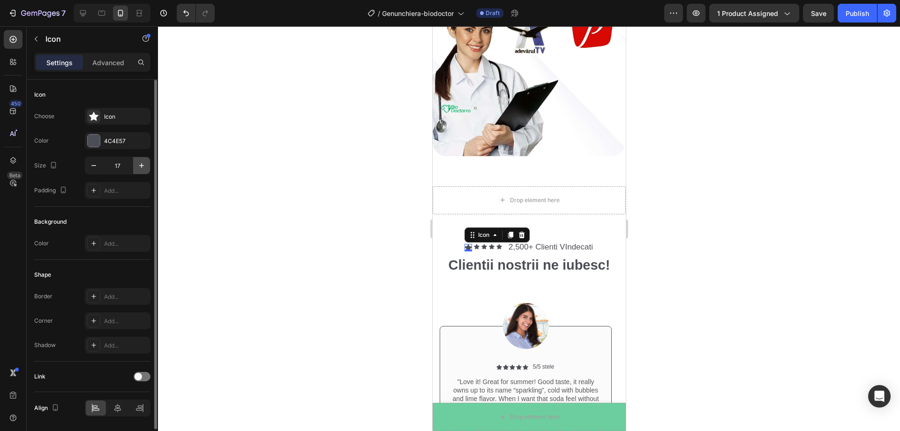
click at [138, 158] on button "button" at bounding box center [141, 165] width 17 height 17
click at [89, 165] on button "button" at bounding box center [93, 165] width 17 height 17
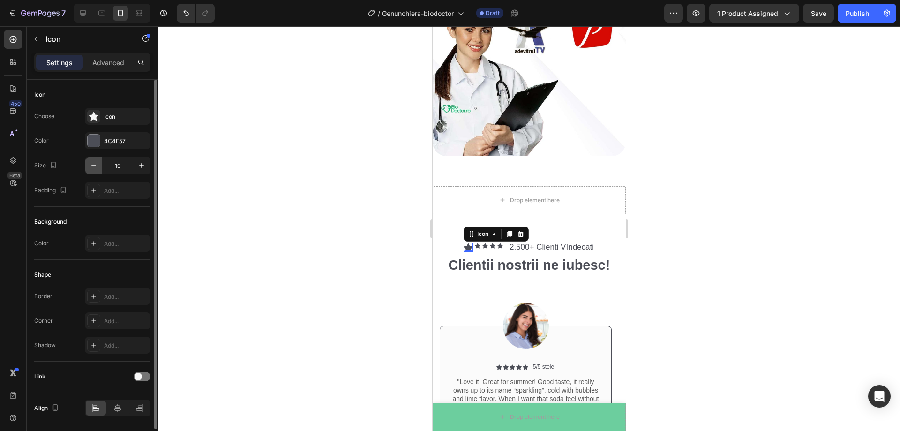
click at [89, 165] on button "button" at bounding box center [93, 165] width 17 height 17
type input "16"
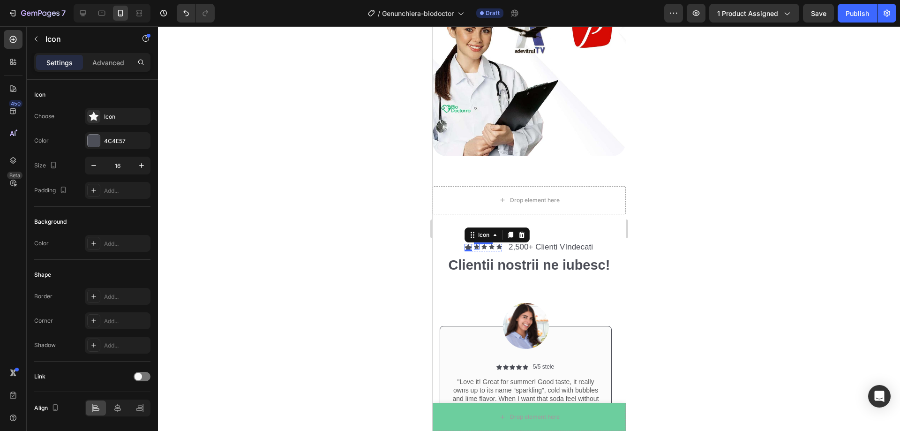
click at [473, 244] on icon at bounding box center [476, 246] width 6 height 5
click at [145, 165] on icon "button" at bounding box center [141, 165] width 9 height 9
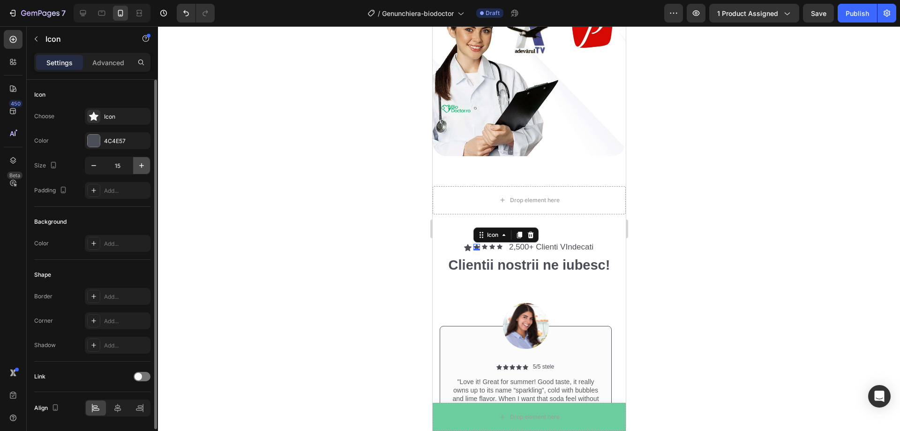
click at [144, 165] on icon "button" at bounding box center [141, 165] width 9 height 9
click at [96, 165] on icon "button" at bounding box center [93, 165] width 5 height 1
type input "16"
click at [482, 244] on icon at bounding box center [485, 246] width 6 height 5
click at [145, 166] on icon "button" at bounding box center [141, 165] width 9 height 9
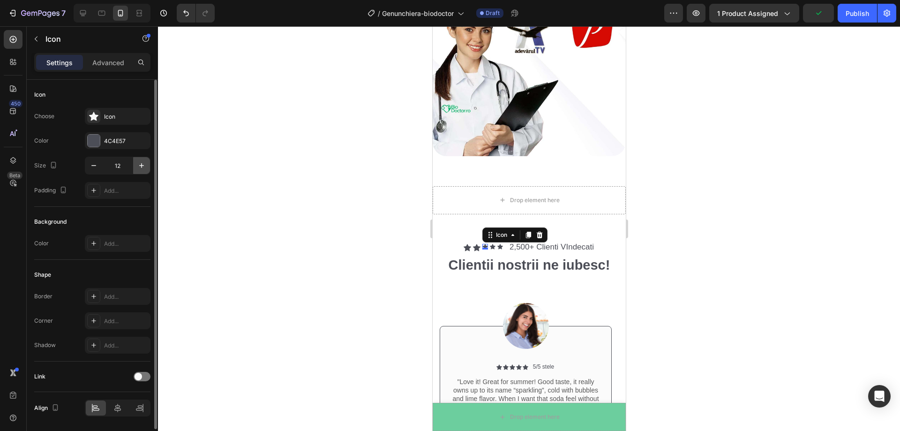
click at [145, 166] on icon "button" at bounding box center [141, 165] width 9 height 9
type input "16"
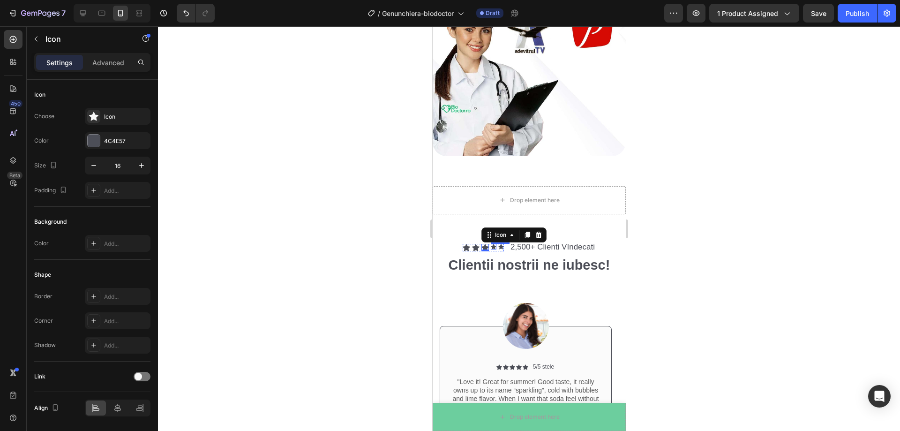
click at [490, 244] on icon at bounding box center [493, 246] width 6 height 5
click at [145, 168] on icon "button" at bounding box center [141, 165] width 9 height 9
click at [144, 168] on icon "button" at bounding box center [141, 165] width 9 height 9
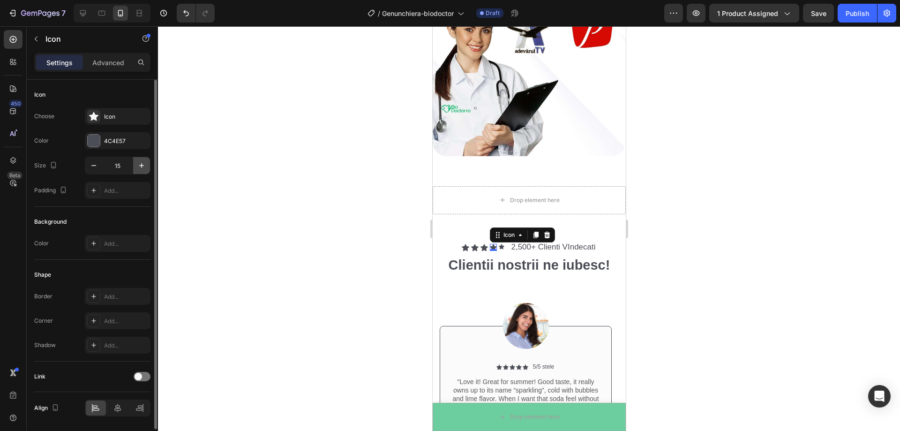
click at [144, 168] on icon "button" at bounding box center [141, 165] width 9 height 9
type input "16"
click at [499, 244] on icon at bounding box center [502, 246] width 6 height 5
click at [142, 165] on icon "button" at bounding box center [141, 165] width 9 height 9
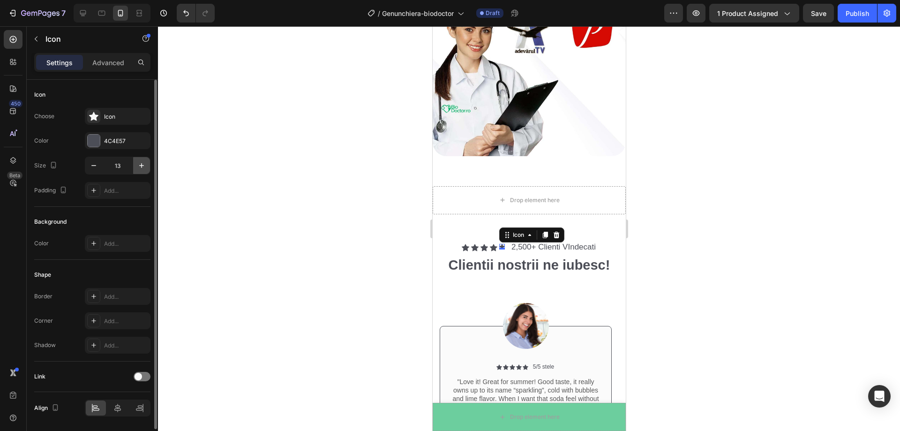
click at [142, 165] on icon "button" at bounding box center [141, 165] width 9 height 9
type input "16"
click at [295, 178] on div at bounding box center [529, 228] width 742 height 405
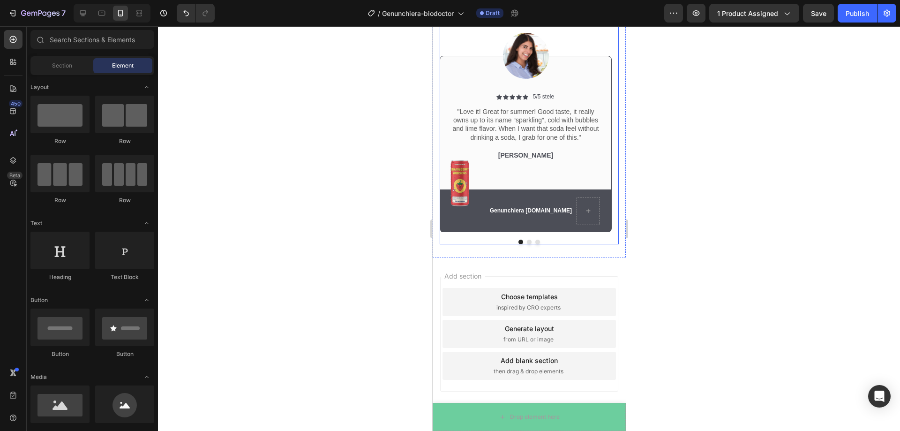
scroll to position [2604, 0]
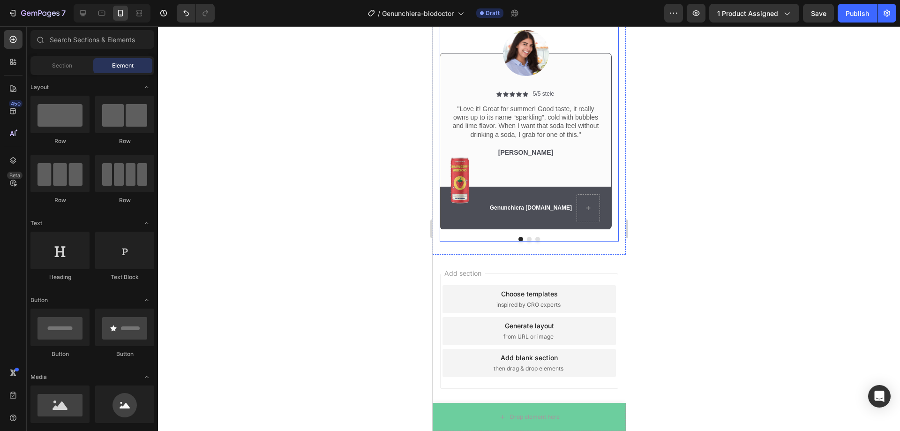
click at [526, 240] on button "Dot" at bounding box center [528, 239] width 5 height 5
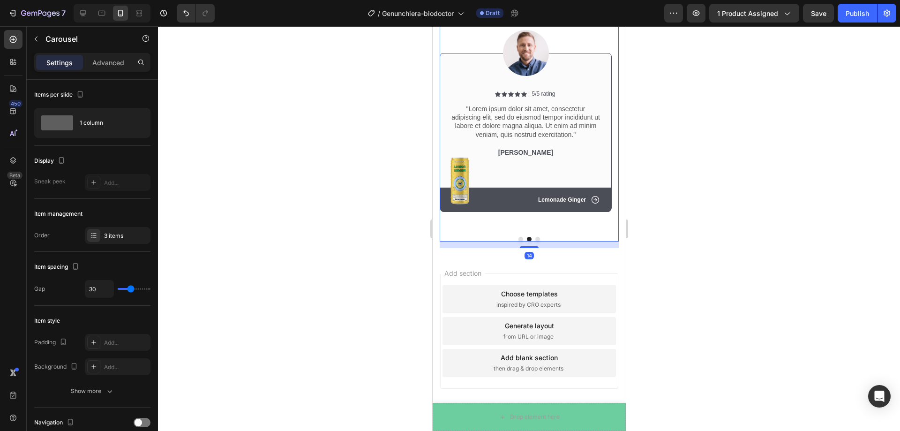
click at [535, 240] on button "Dot" at bounding box center [537, 239] width 5 height 5
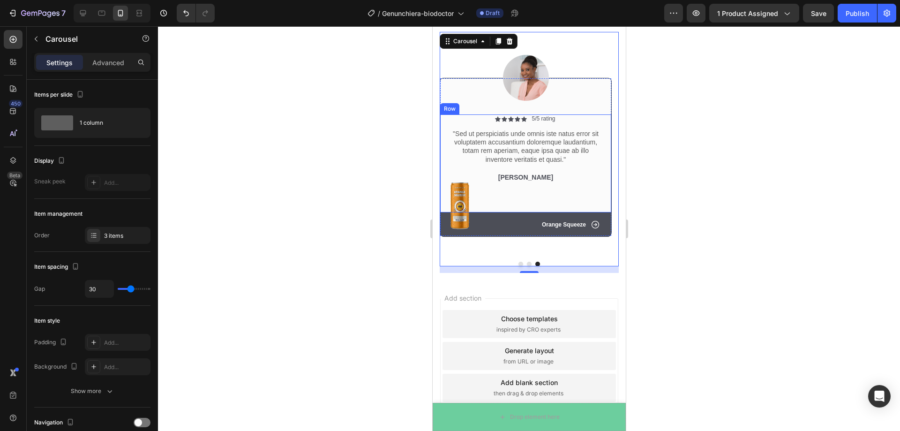
scroll to position [2557, 0]
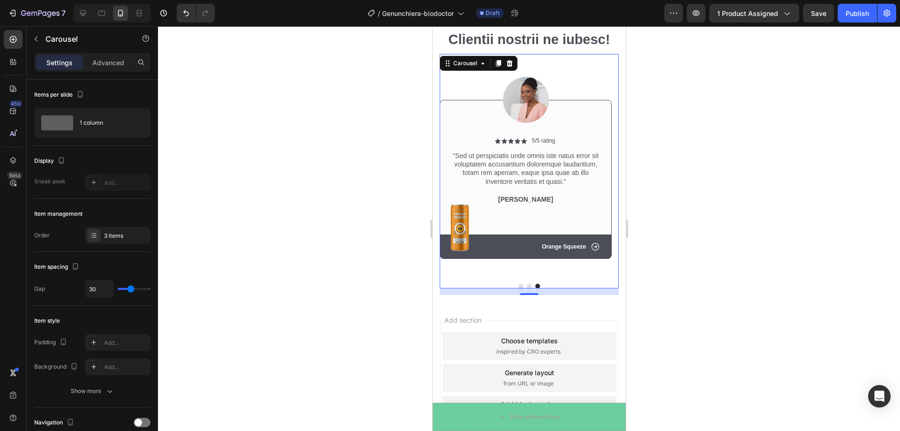
click at [518, 285] on button "Dot" at bounding box center [520, 286] width 5 height 5
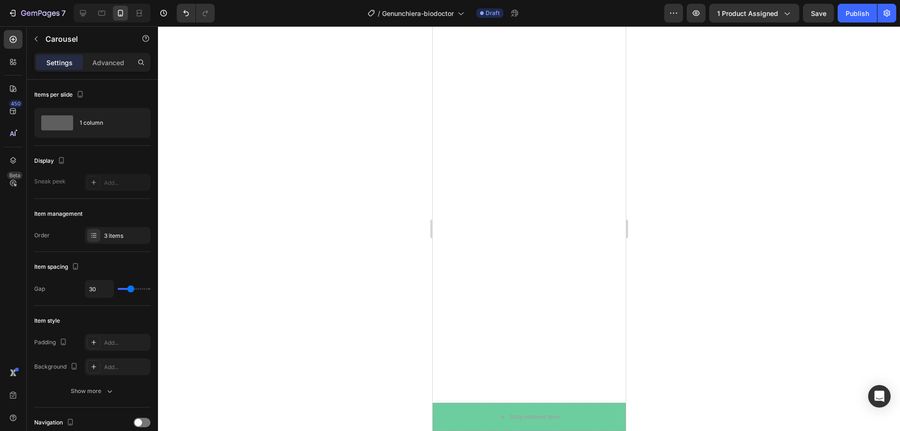
scroll to position [2604, 0]
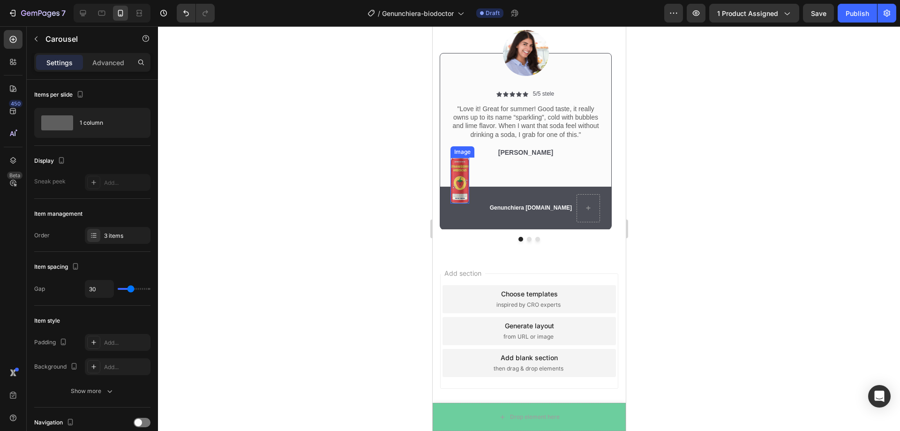
click at [456, 176] on img at bounding box center [459, 180] width 19 height 46
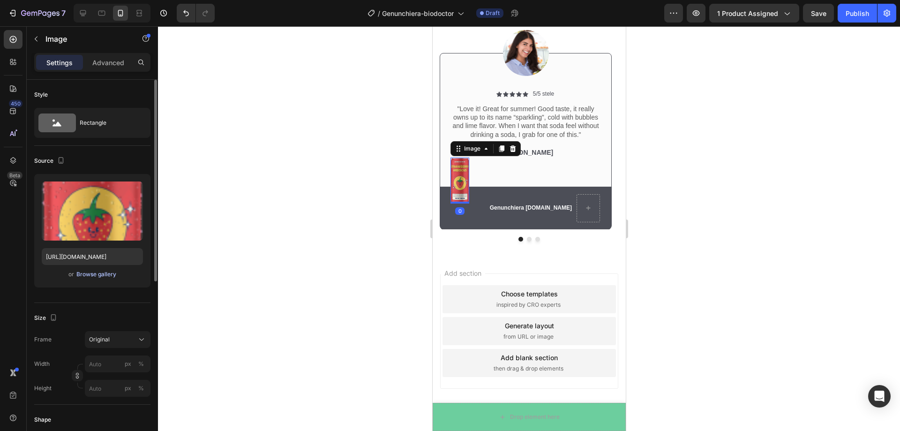
click at [79, 272] on div "Browse gallery" at bounding box center [96, 274] width 40 height 8
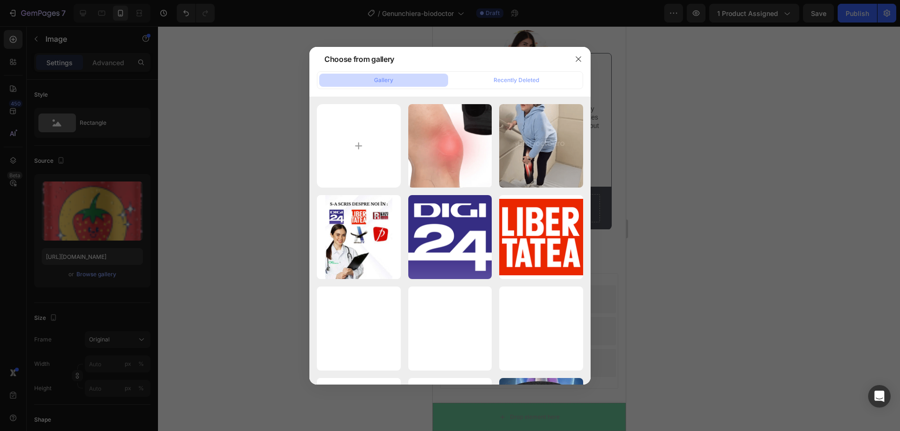
type input "C:\fakepath\BioDoctor.ro.png"
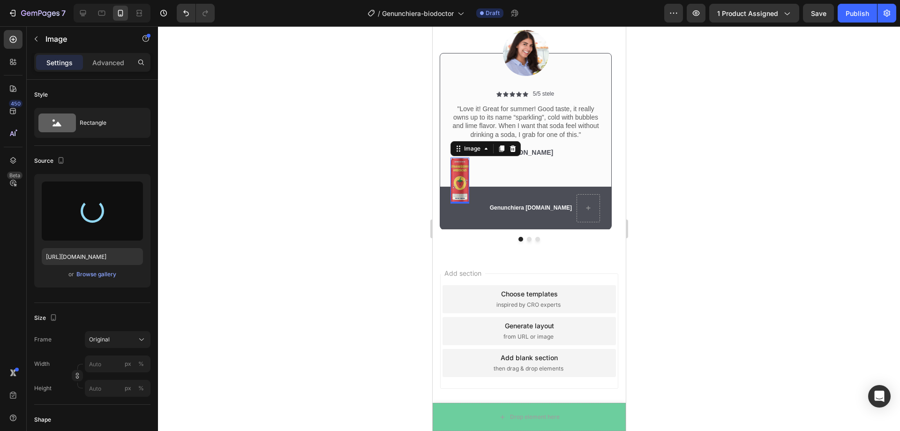
type input "https://cdn.shopify.com/s/files/1/0916/7011/8780/files/gempages_566733422693712…"
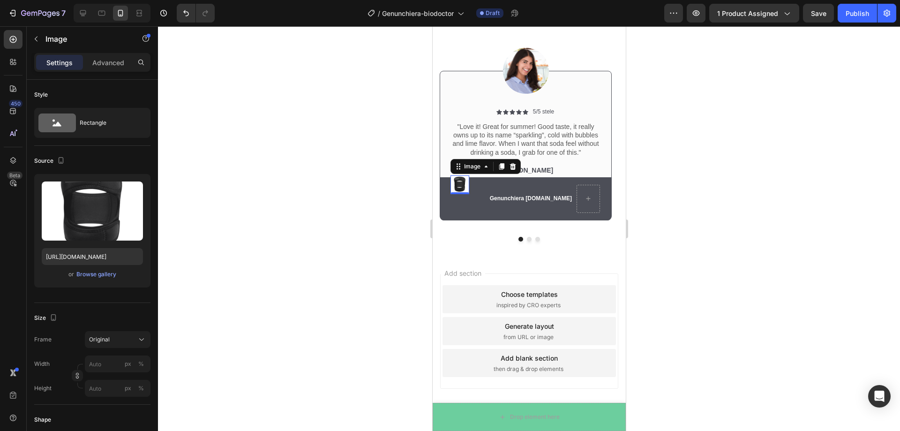
scroll to position [2586, 0]
click at [457, 183] on img at bounding box center [459, 184] width 19 height 19
click at [118, 58] on p "Advanced" at bounding box center [108, 63] width 32 height 10
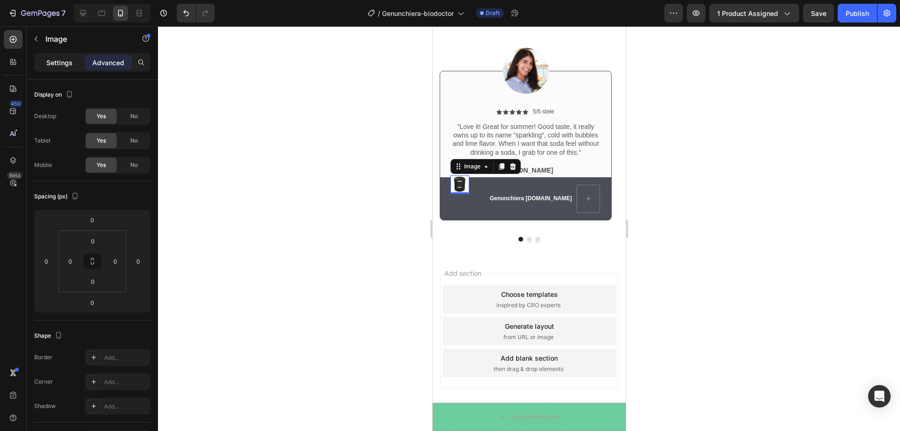
click at [45, 63] on div "Settings" at bounding box center [59, 62] width 47 height 15
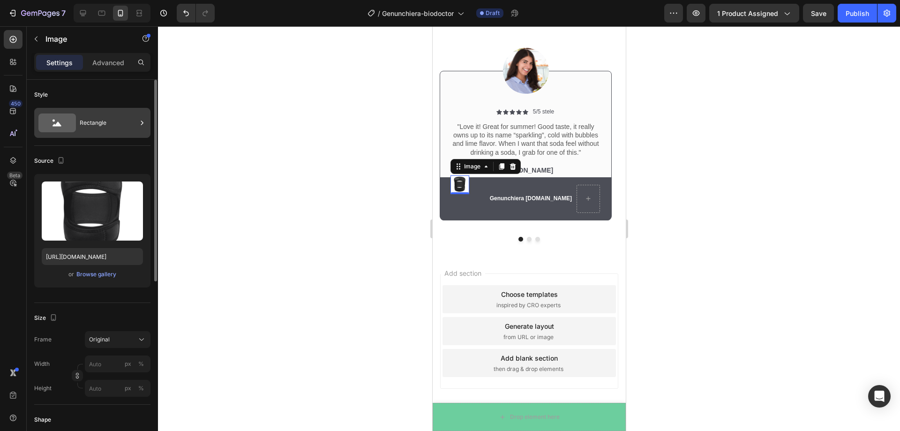
click at [105, 125] on div "Rectangle" at bounding box center [108, 123] width 57 height 22
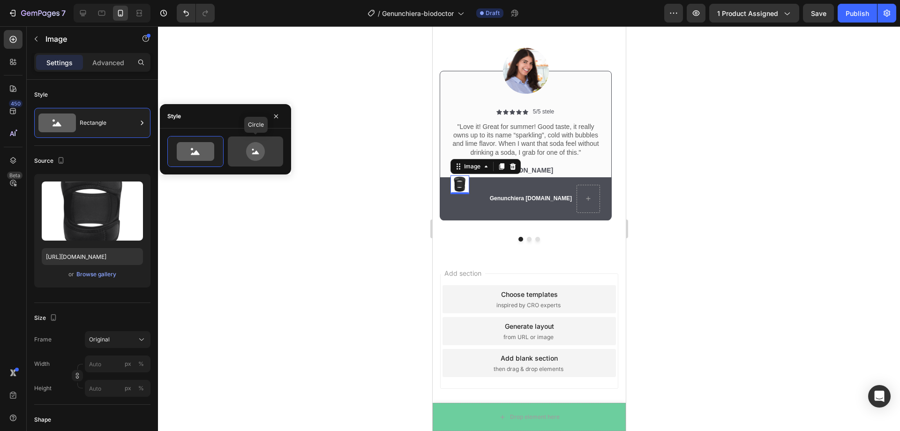
click at [252, 156] on icon at bounding box center [255, 151] width 19 height 19
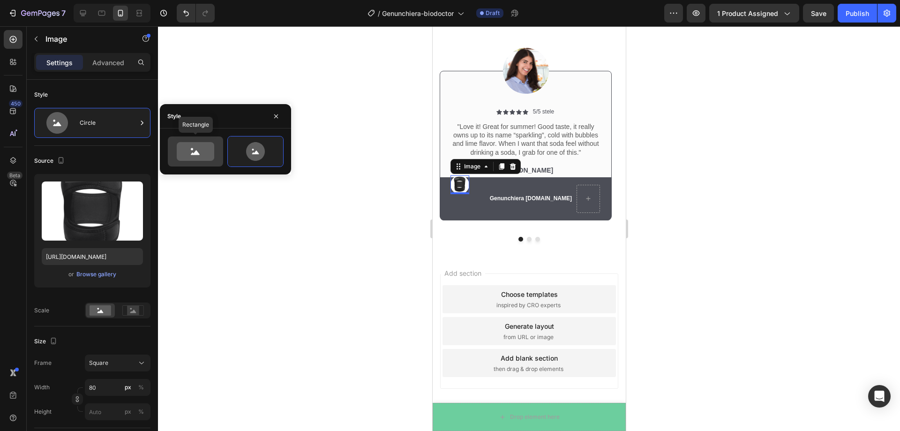
click at [208, 155] on icon at bounding box center [195, 151] width 37 height 19
type input "100"
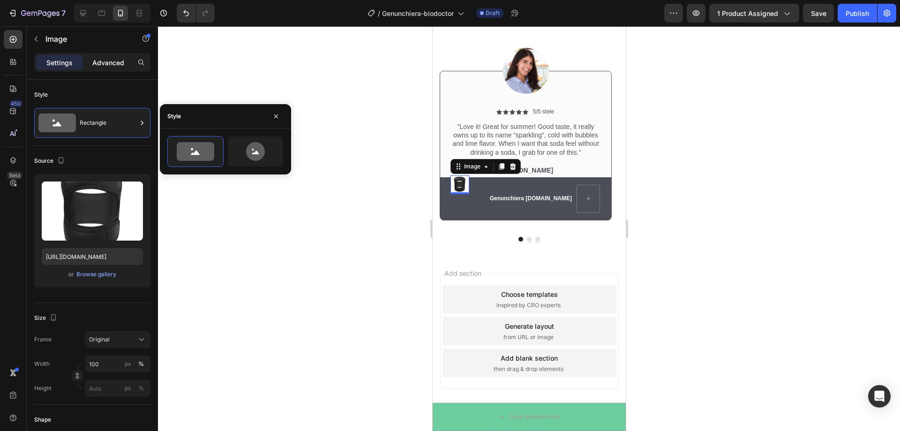
click at [116, 69] on div "Advanced" at bounding box center [108, 62] width 47 height 15
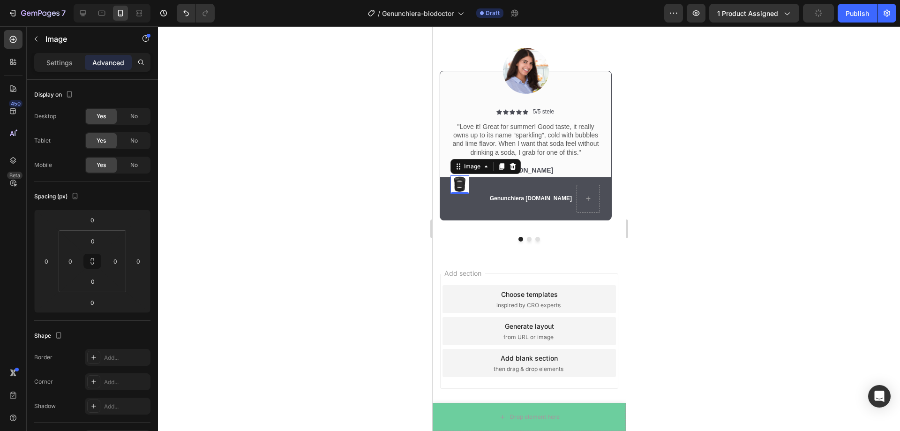
click at [117, 65] on p "Advanced" at bounding box center [108, 63] width 32 height 10
click at [52, 64] on p "Settings" at bounding box center [59, 63] width 26 height 10
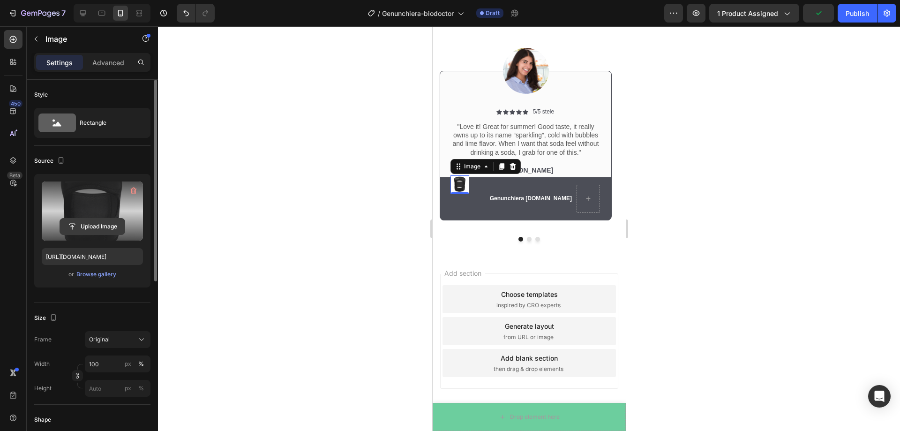
scroll to position [47, 0]
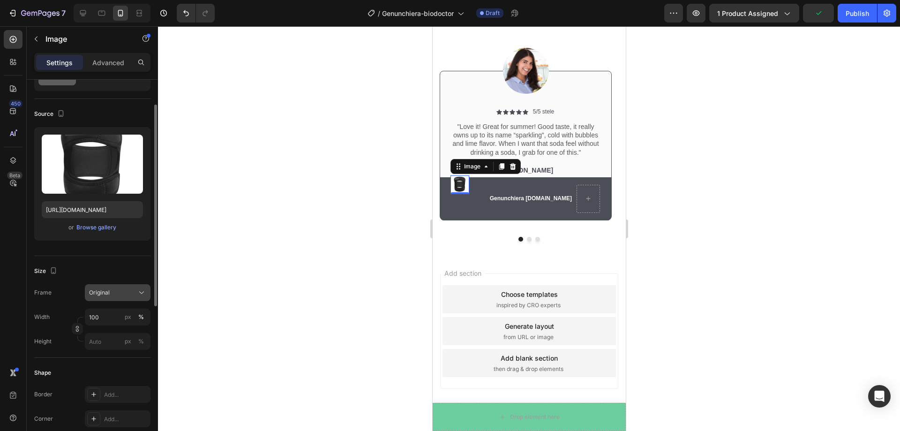
click at [136, 294] on div "Original" at bounding box center [117, 292] width 57 height 9
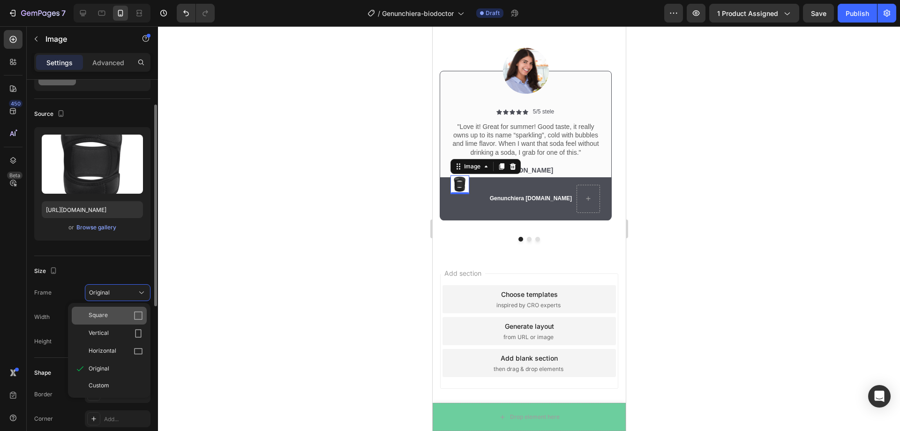
click at [138, 313] on icon at bounding box center [138, 315] width 9 height 9
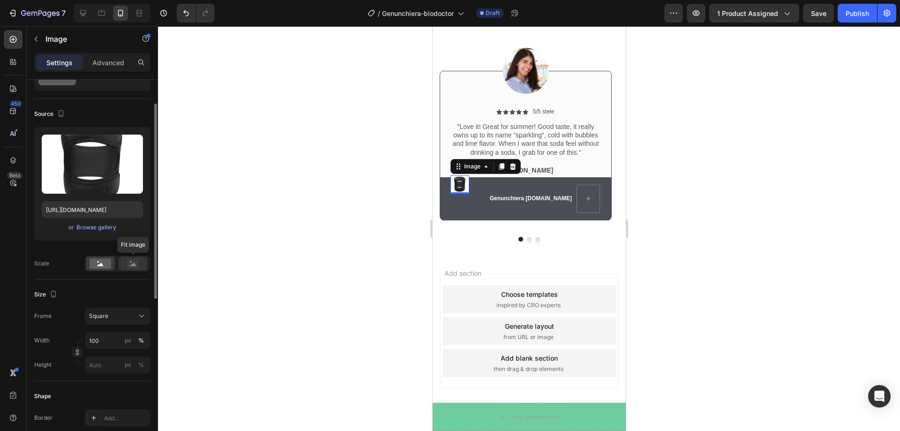
click at [130, 267] on rect at bounding box center [133, 263] width 12 height 9
click at [93, 264] on rect at bounding box center [101, 263] width 22 height 10
click at [127, 320] on div "Square" at bounding box center [112, 316] width 46 height 8
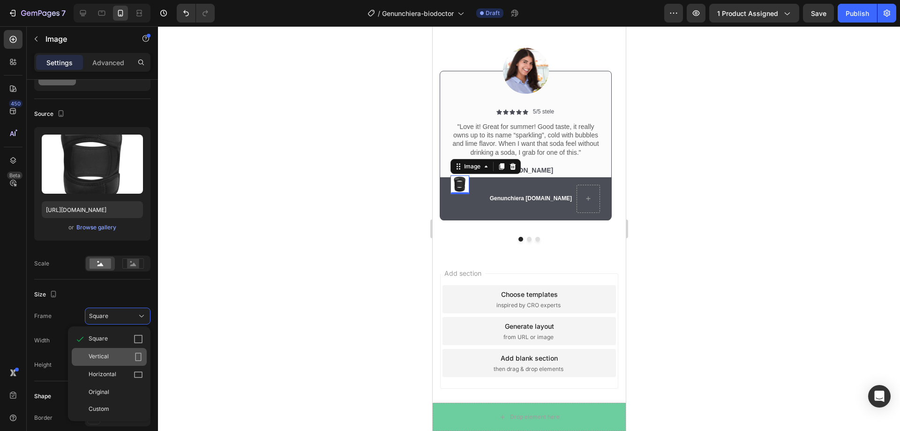
click at [129, 361] on div "Vertical" at bounding box center [116, 356] width 54 height 9
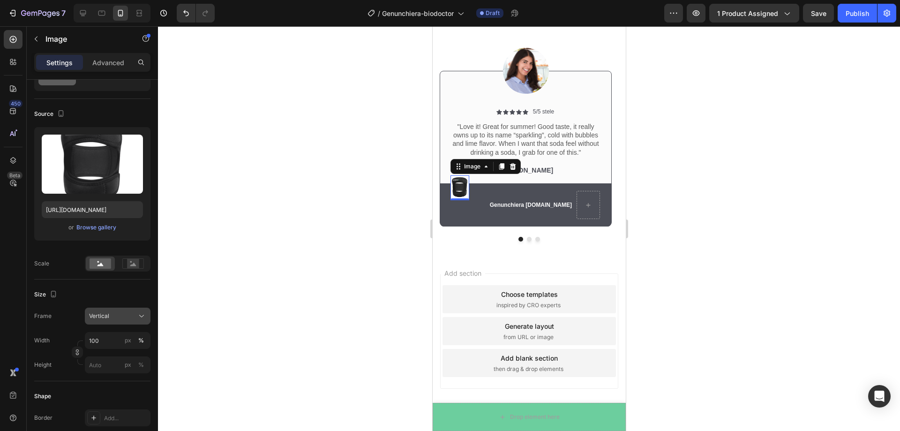
click at [136, 315] on div "Vertical" at bounding box center [117, 315] width 57 height 9
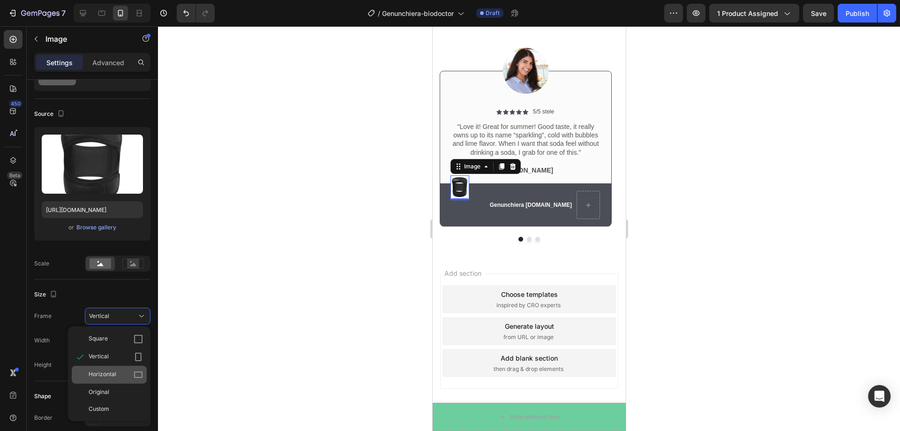
click at [126, 376] on div "Horizontal" at bounding box center [116, 374] width 54 height 9
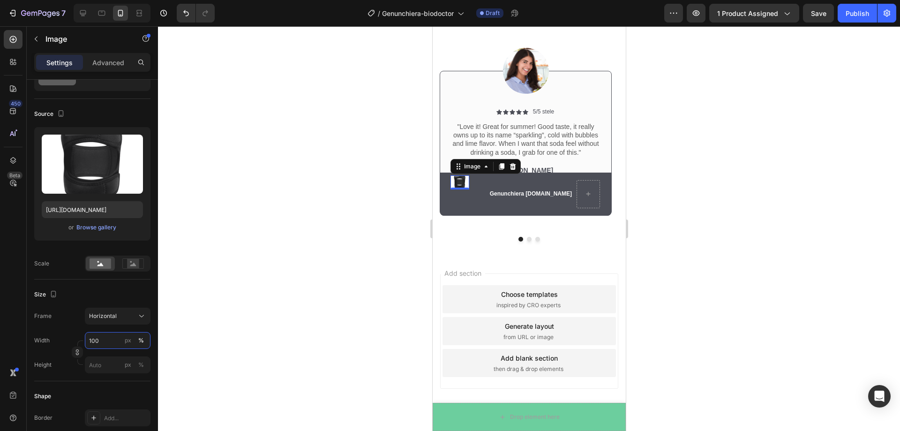
click at [113, 336] on input "100" at bounding box center [118, 340] width 66 height 17
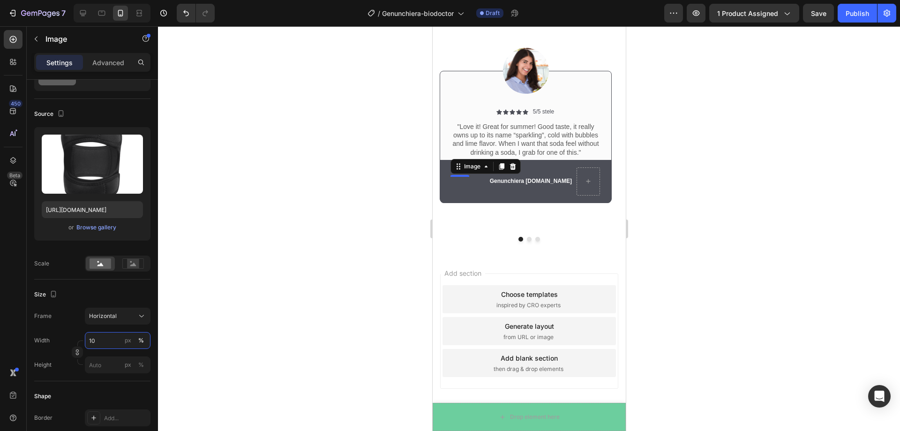
type input "1"
type input "5"
type input "4"
type input "50"
type input "38"
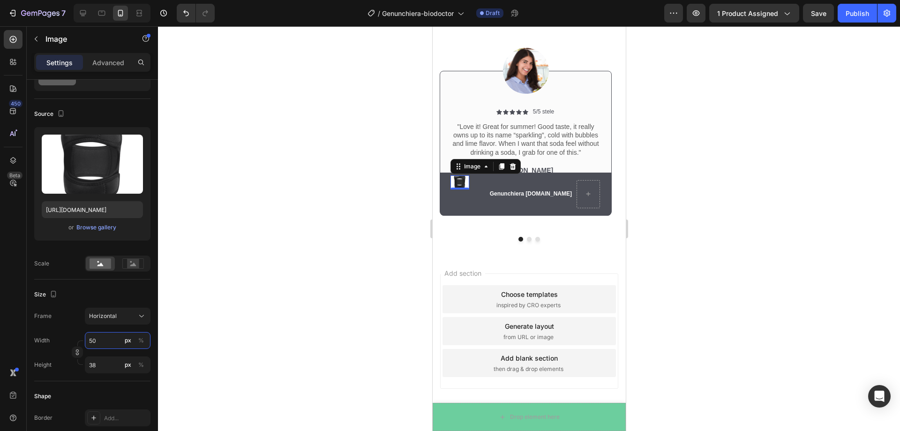
type input "500"
type input "375"
type input "5000"
type input "3750"
type input "50000"
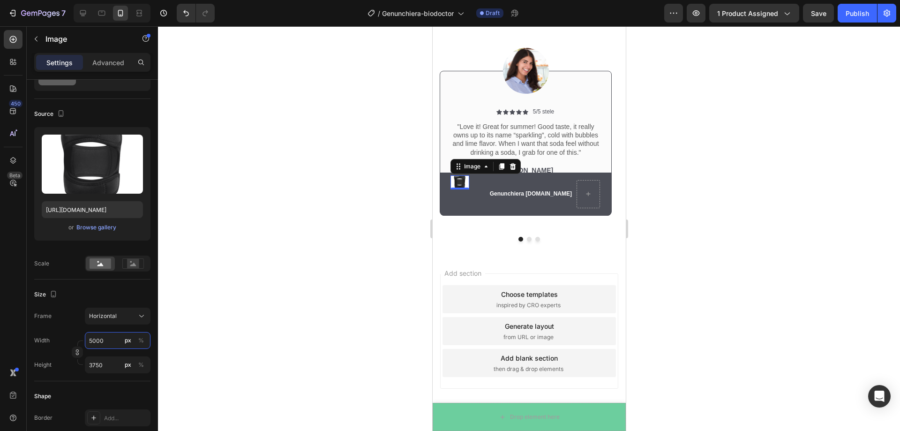
type input "37500"
type input "5000"
type input "3750"
type input "500"
type input "375"
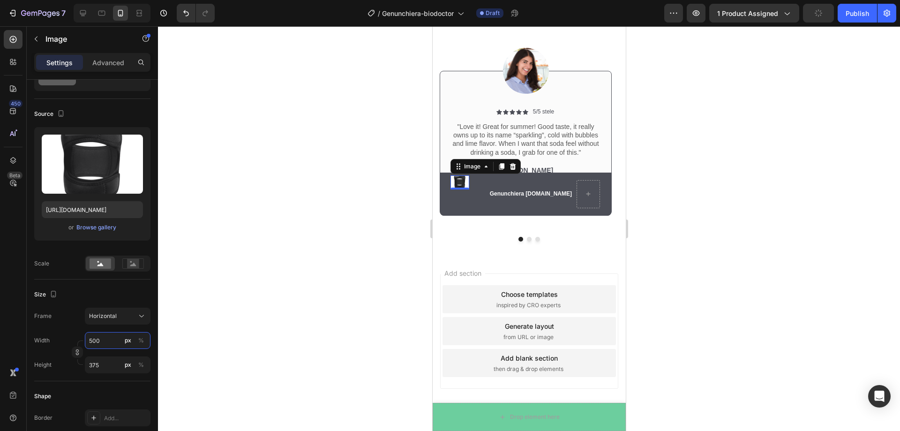
type input "50"
type input "38"
type input "5"
type input "4"
type input "2"
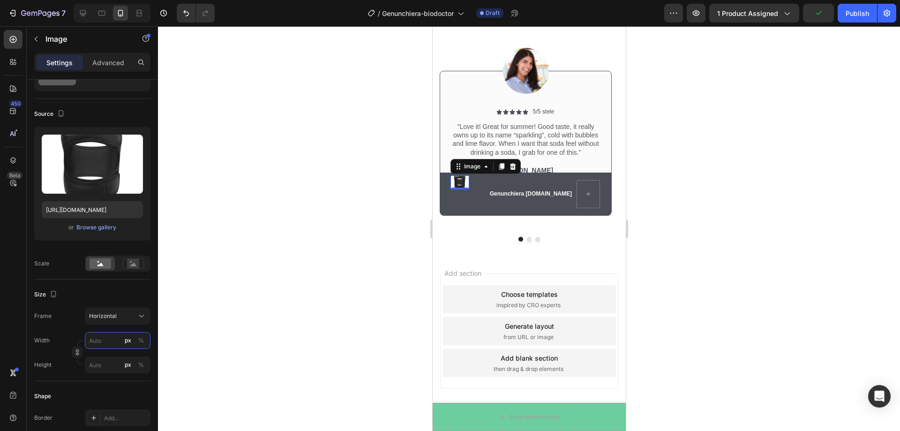
type input "2"
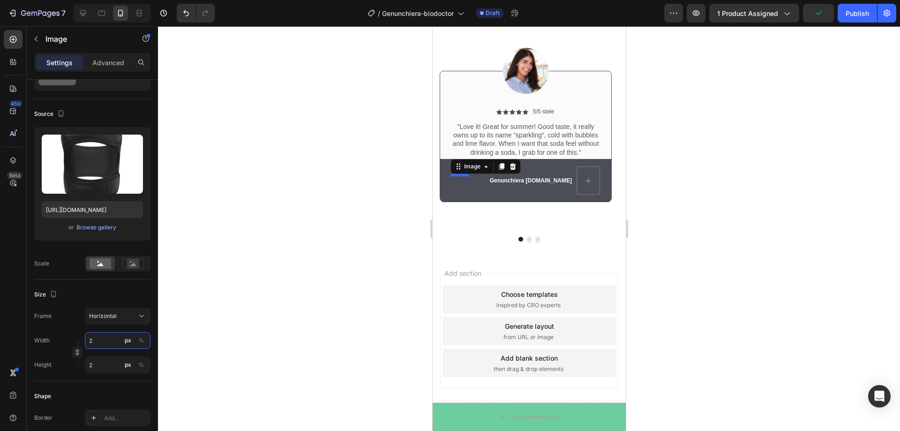
type input "20"
type input "15"
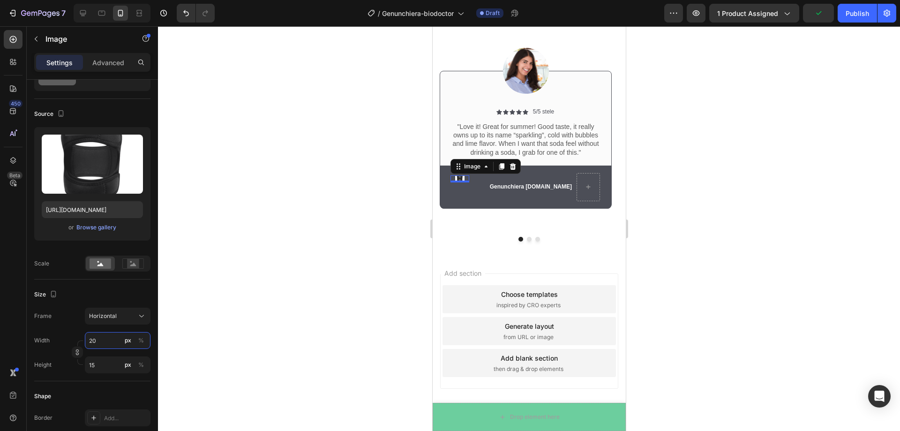
type input "200"
type input "150"
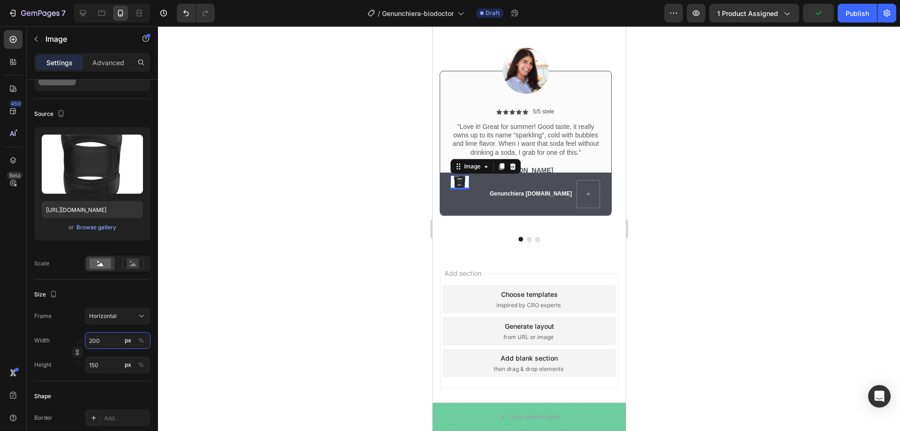
type input "2000"
type input "1500"
type input "2000"
click at [195, 307] on div at bounding box center [529, 228] width 742 height 405
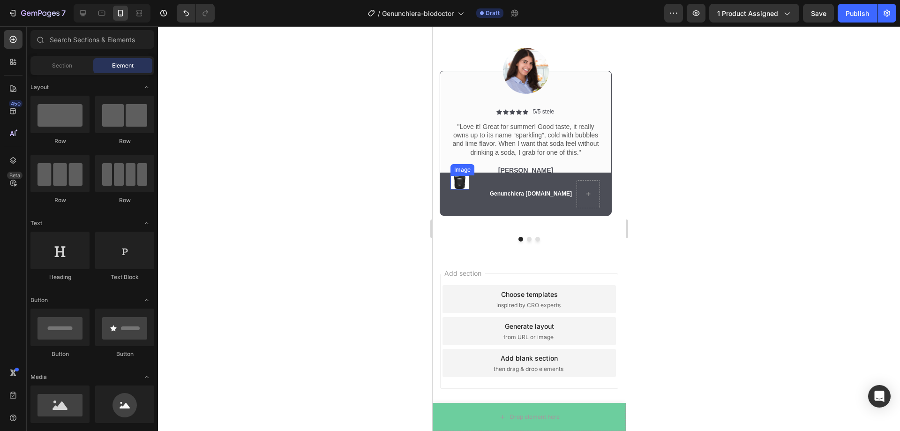
click at [466, 183] on img at bounding box center [459, 182] width 19 height 14
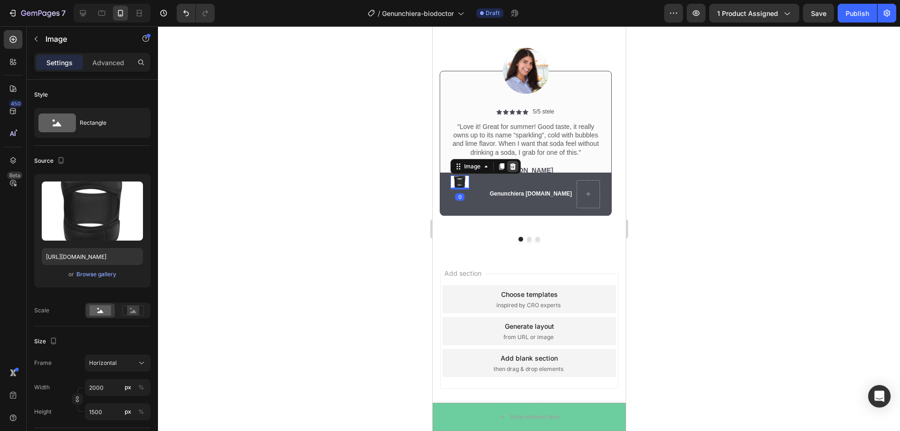
click at [510, 168] on icon at bounding box center [513, 166] width 6 height 7
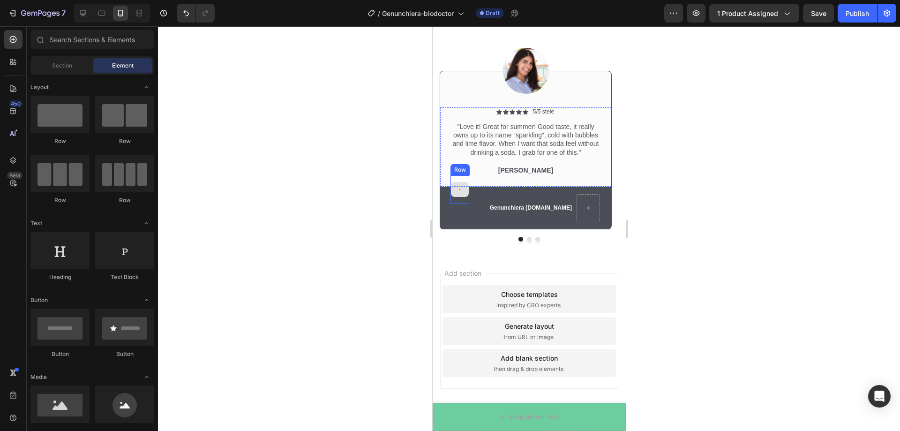
click at [462, 199] on div at bounding box center [459, 189] width 19 height 28
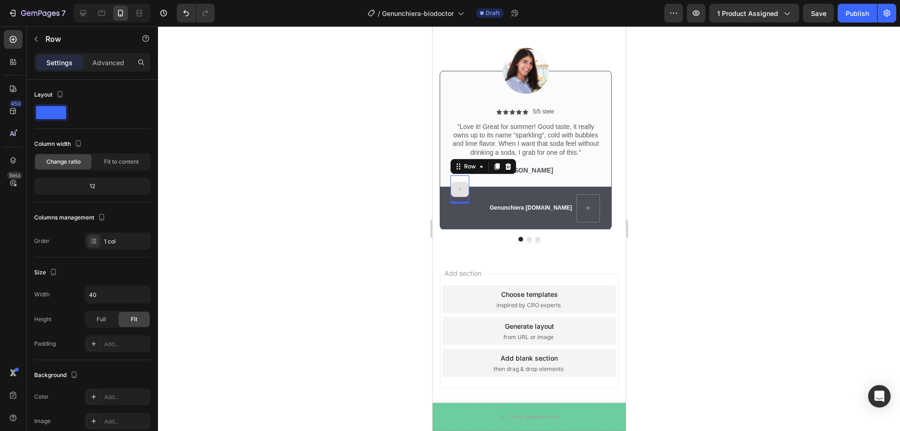
click at [456, 188] on div at bounding box center [459, 189] width 18 height 15
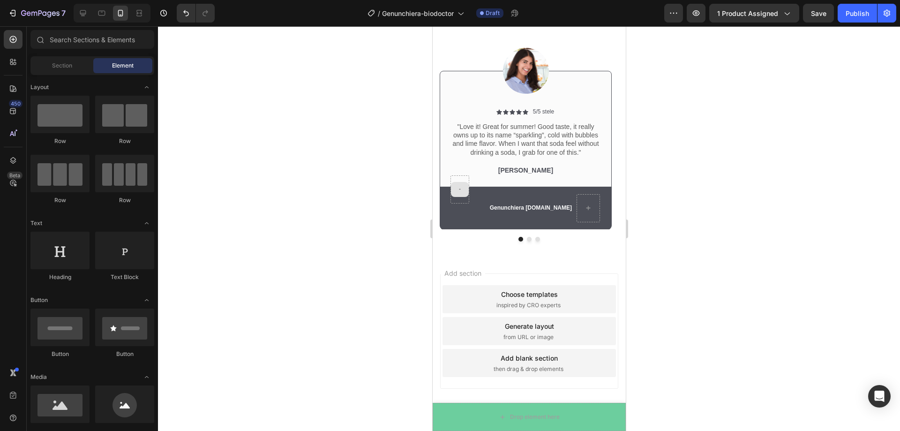
click at [456, 188] on div at bounding box center [459, 189] width 18 height 15
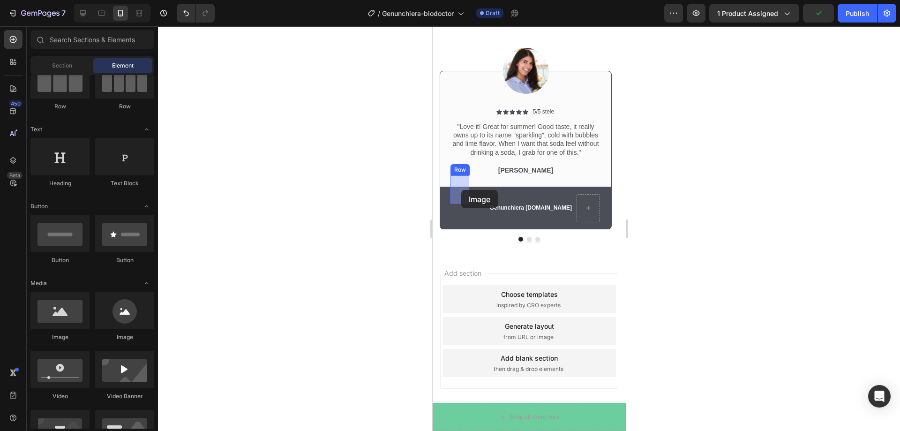
drag, startPoint x: 678, startPoint y: 273, endPoint x: 461, endPoint y: 190, distance: 232.5
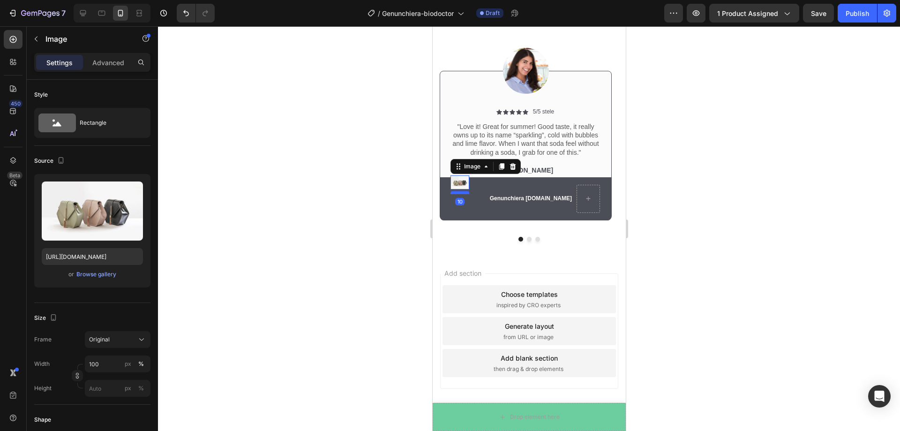
click at [457, 192] on div at bounding box center [459, 192] width 19 height 3
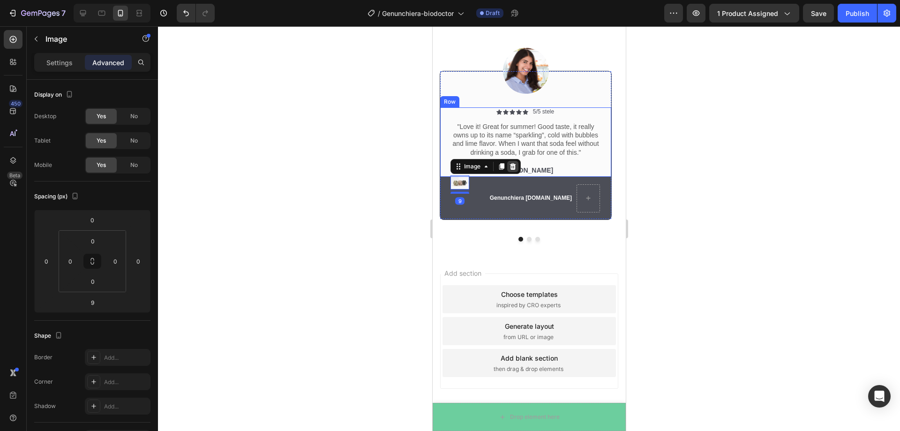
click at [516, 163] on icon at bounding box center [512, 166] width 7 height 7
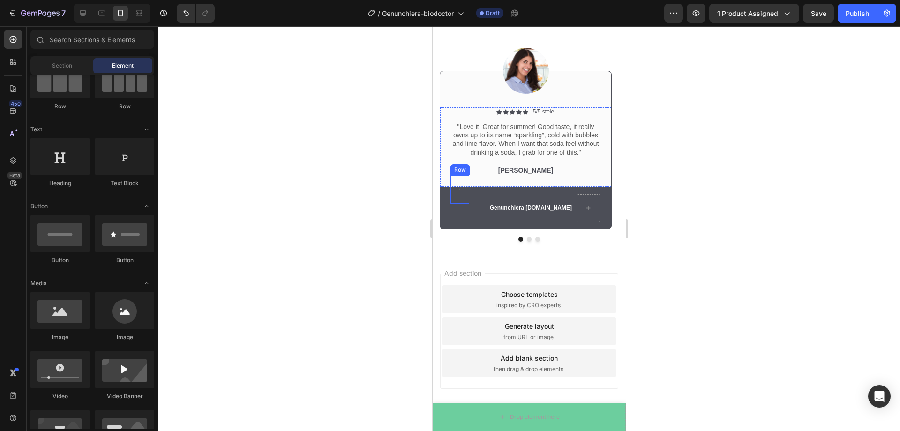
click at [462, 174] on div "Icon Icon Icon Icon Icon Icon List 5/5 stele Text Block Row "Love it! Great for…" at bounding box center [525, 146] width 151 height 79
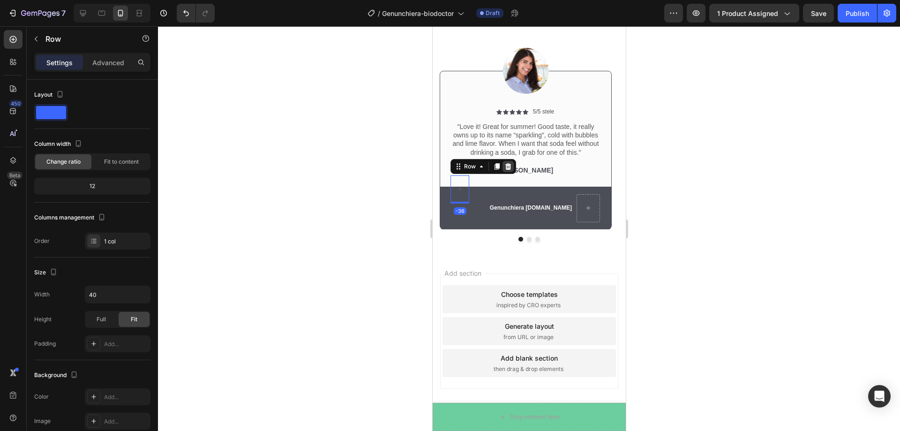
click at [505, 167] on icon at bounding box center [507, 166] width 7 height 7
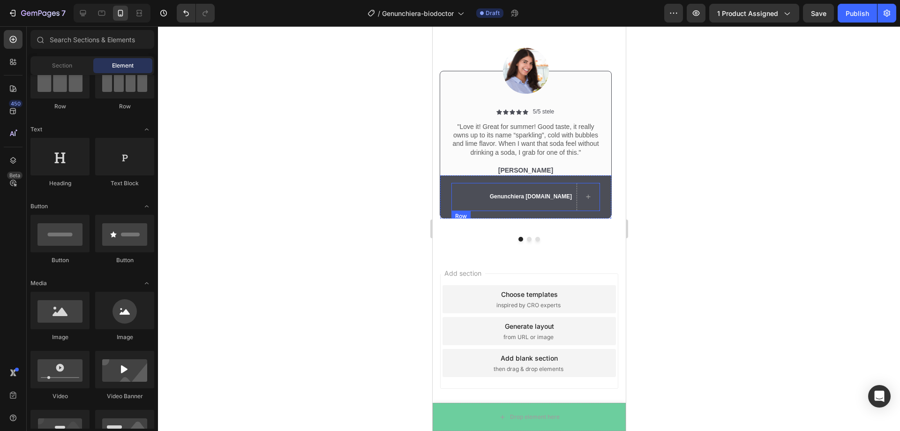
click at [453, 189] on div "Genunchiera BioDoctor.ro Text Block Row" at bounding box center [525, 197] width 149 height 28
click at [590, 195] on icon at bounding box center [587, 197] width 7 height 8
drag, startPoint x: 477, startPoint y: 338, endPoint x: 586, endPoint y: 199, distance: 177.2
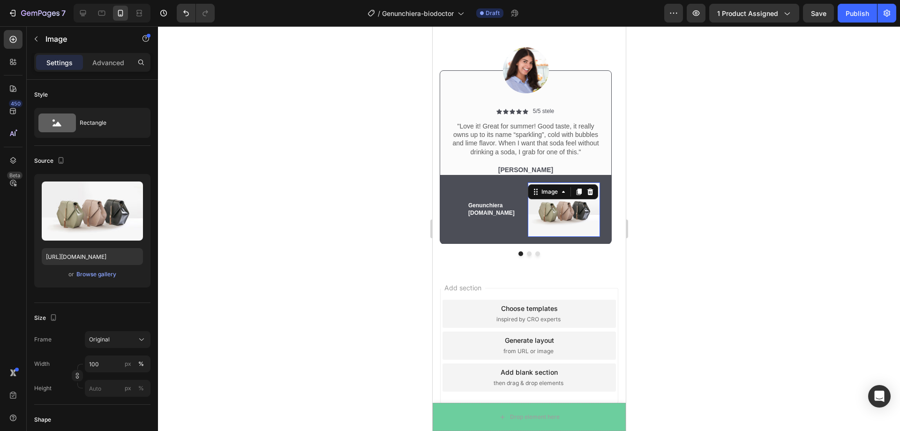
scroll to position [2601, 0]
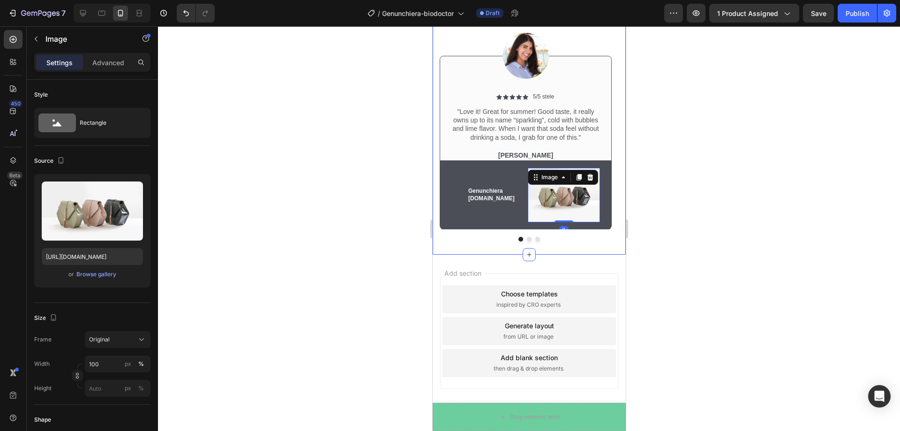
click at [746, 207] on div at bounding box center [529, 228] width 742 height 405
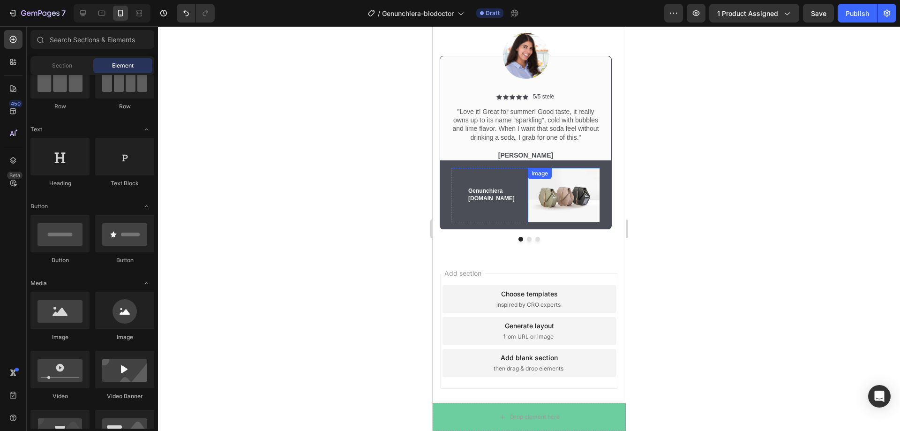
click at [553, 194] on img at bounding box center [563, 195] width 73 height 54
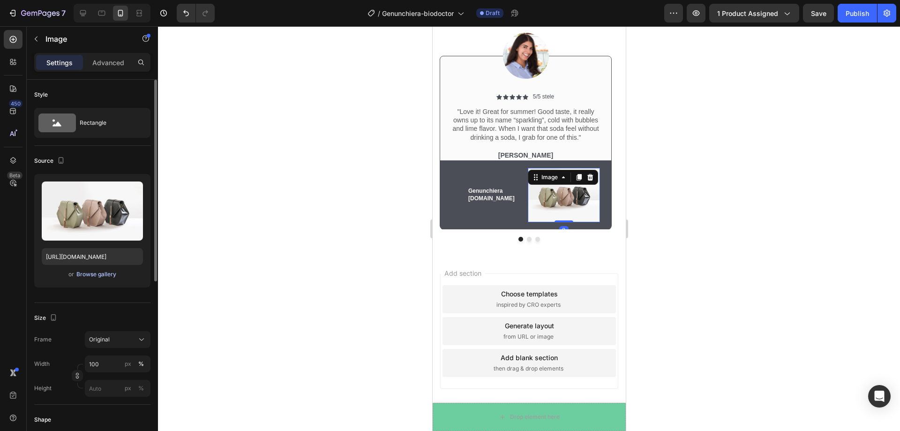
click at [99, 275] on div "Browse gallery" at bounding box center [96, 274] width 40 height 8
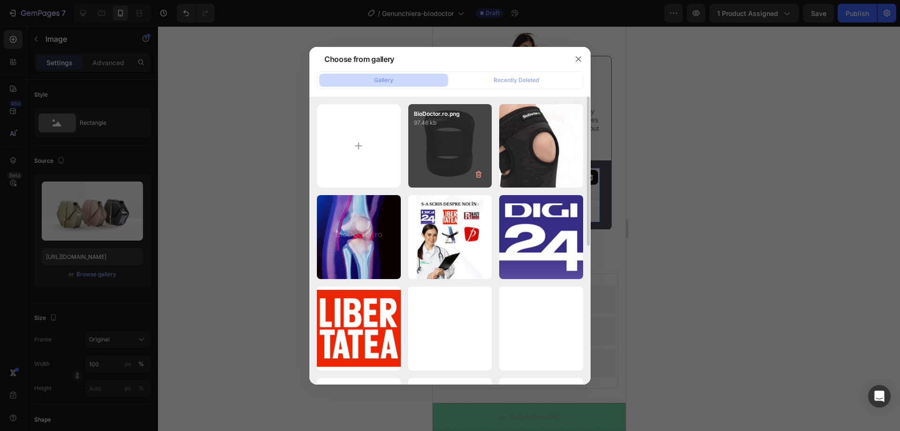
click at [435, 157] on div "BioDoctor.ro.png 97.46 kb" at bounding box center [450, 146] width 84 height 84
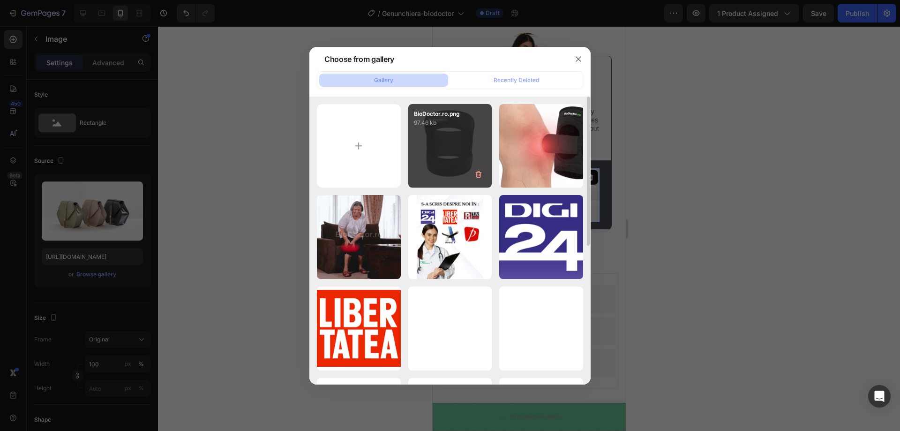
type input "https://cdn.shopify.com/s/files/1/0916/7011/8780/files/gempages_566733422693712…"
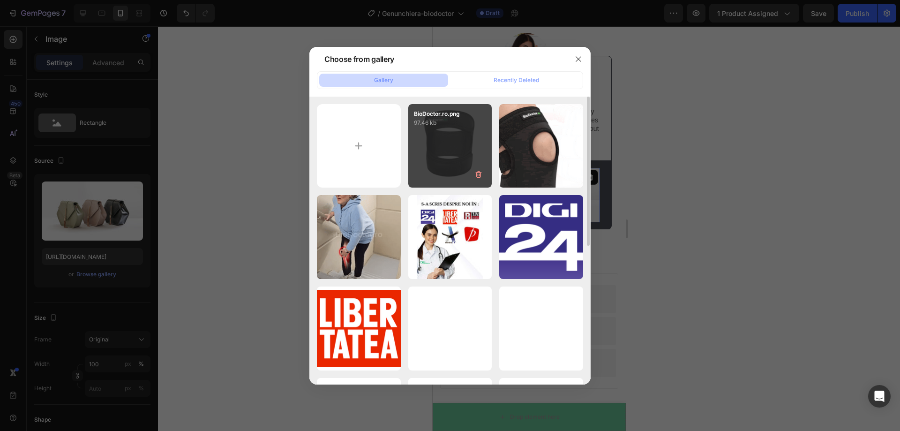
scroll to position [2604, 0]
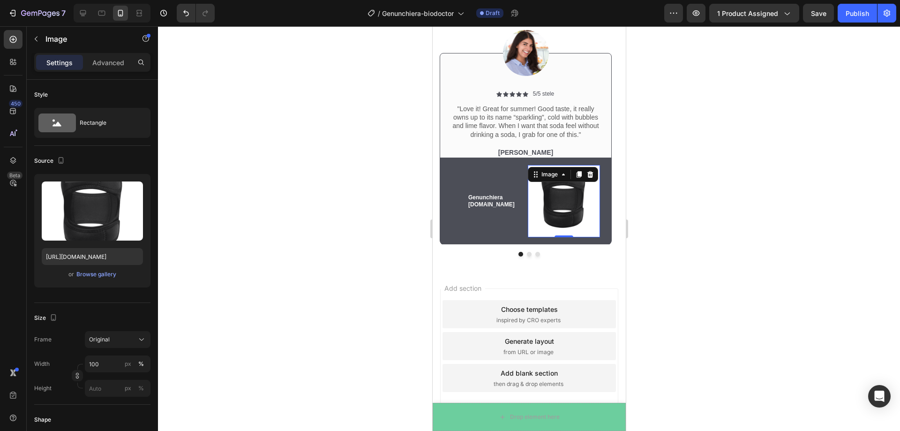
click at [731, 184] on div at bounding box center [529, 228] width 742 height 405
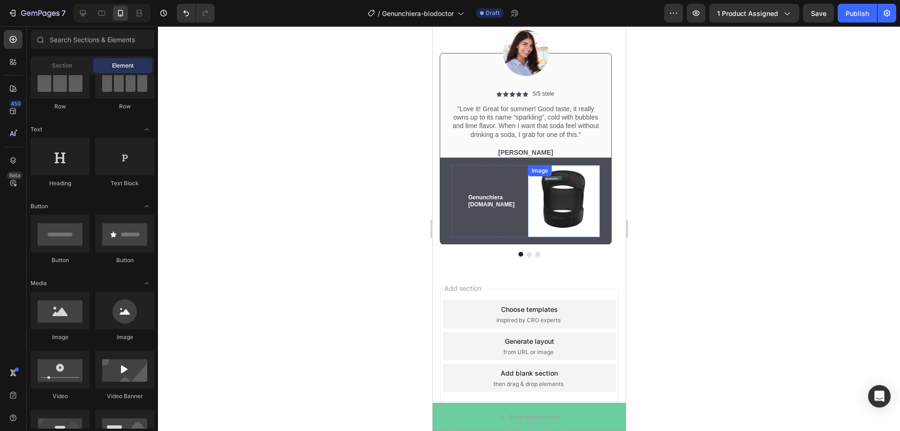
click at [565, 187] on img at bounding box center [563, 201] width 73 height 73
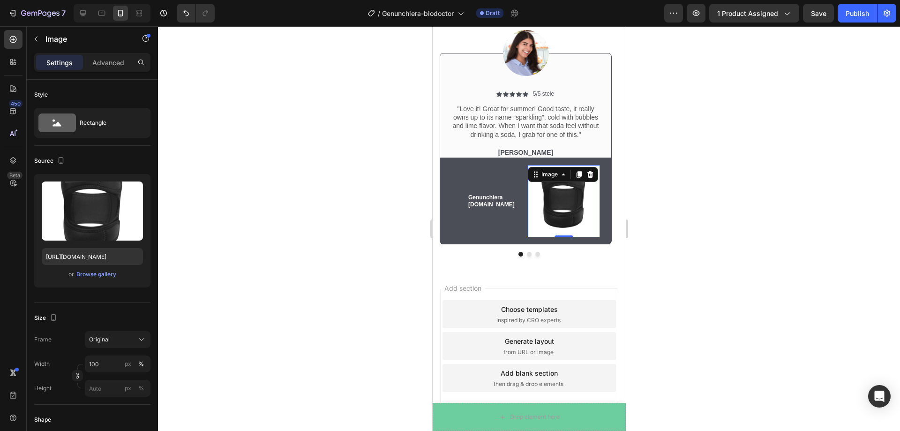
click at [709, 206] on div at bounding box center [529, 228] width 742 height 405
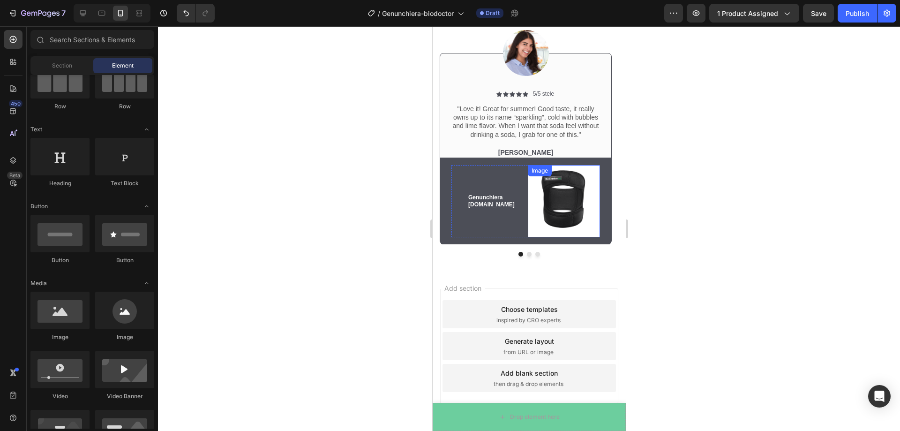
click at [572, 191] on img at bounding box center [563, 201] width 73 height 73
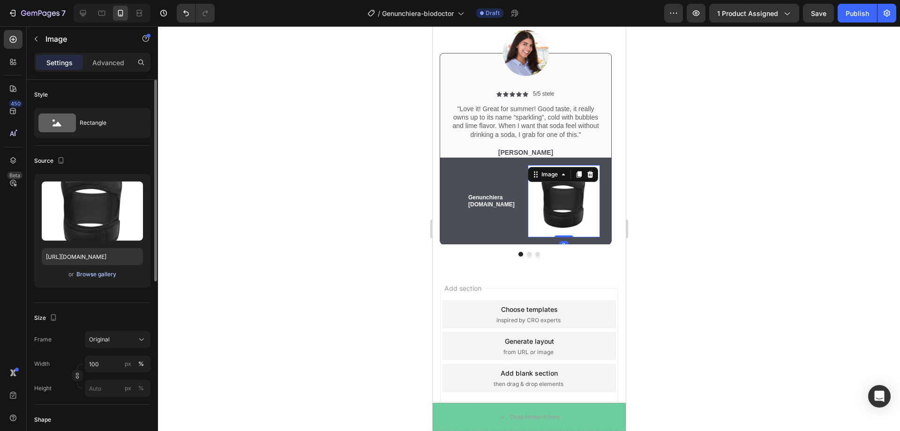
click at [103, 276] on div "Browse gallery" at bounding box center [96, 274] width 40 height 8
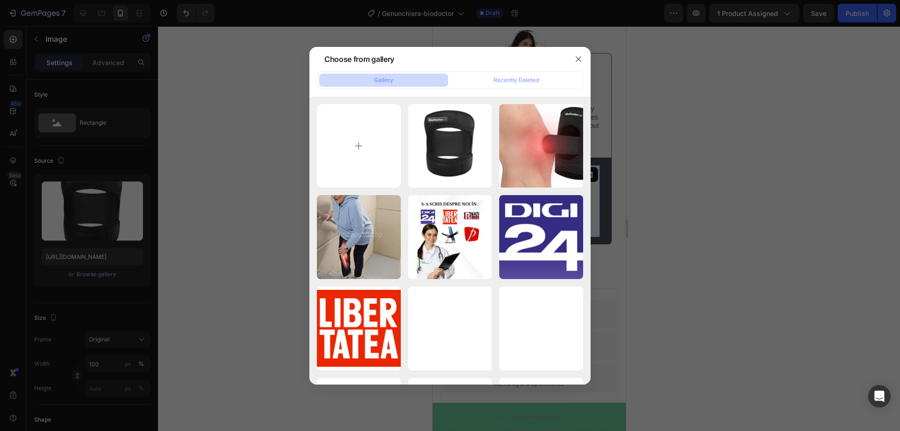
type input "C:\fakepath\BioDoctor.ro (1).png"
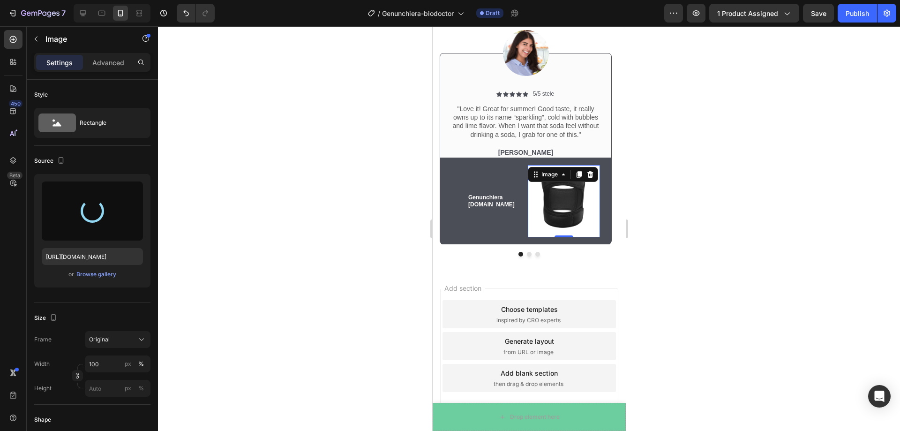
type input "[URL][DOMAIN_NAME]"
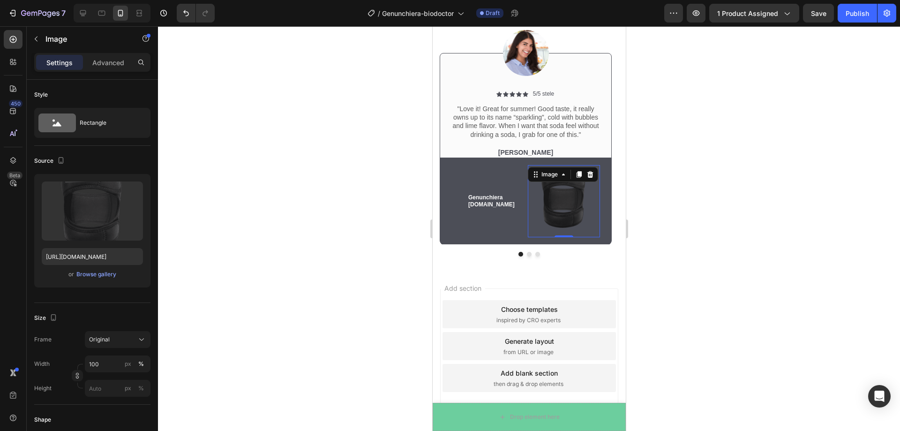
click at [687, 130] on div at bounding box center [529, 228] width 742 height 405
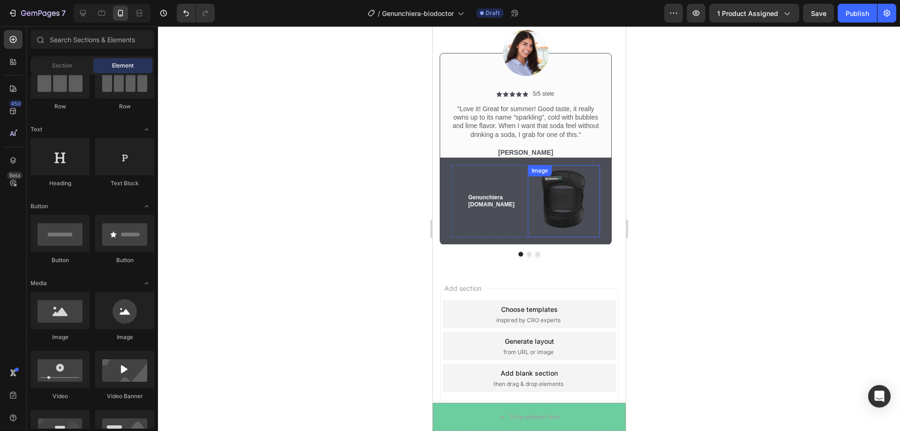
click at [578, 200] on img at bounding box center [563, 201] width 73 height 73
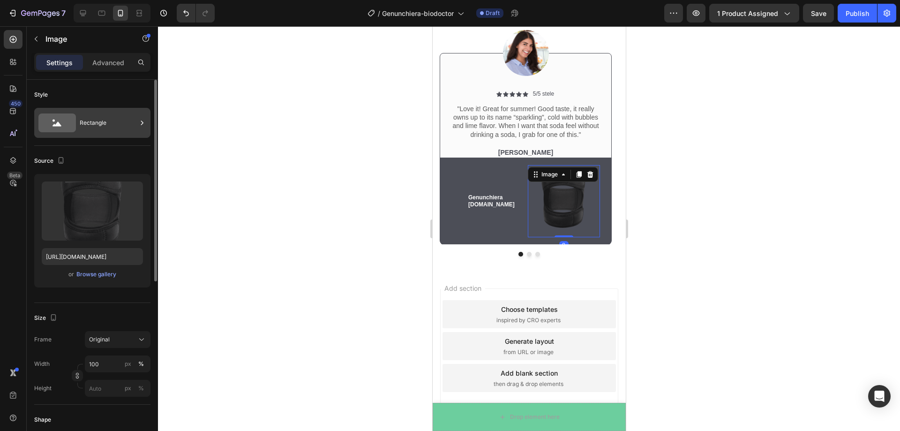
click at [116, 127] on div "Rectangle" at bounding box center [108, 123] width 57 height 22
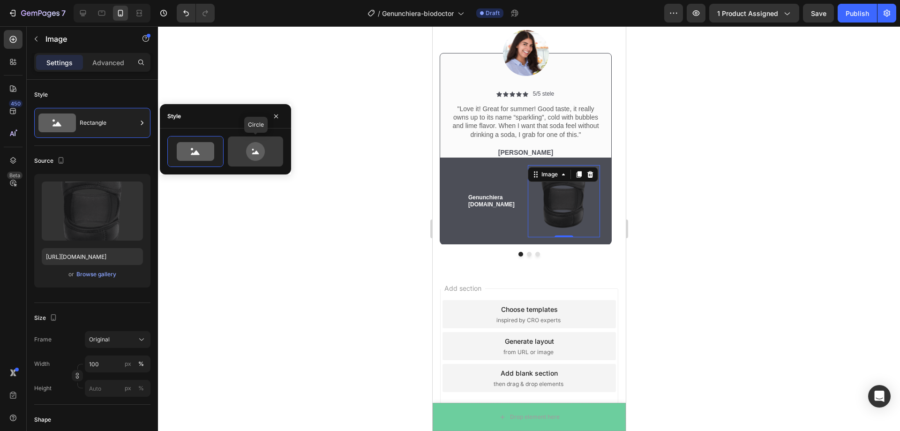
click at [248, 151] on icon at bounding box center [255, 151] width 19 height 19
type input "80"
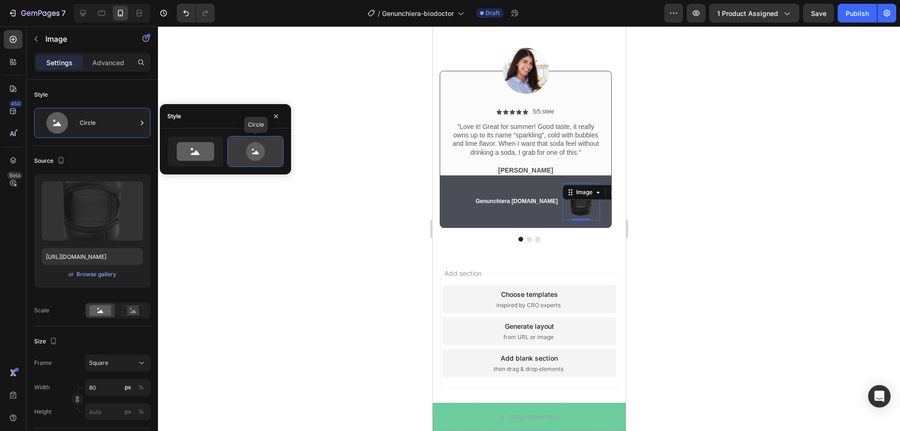
scroll to position [2586, 0]
click at [662, 241] on div at bounding box center [529, 228] width 742 height 405
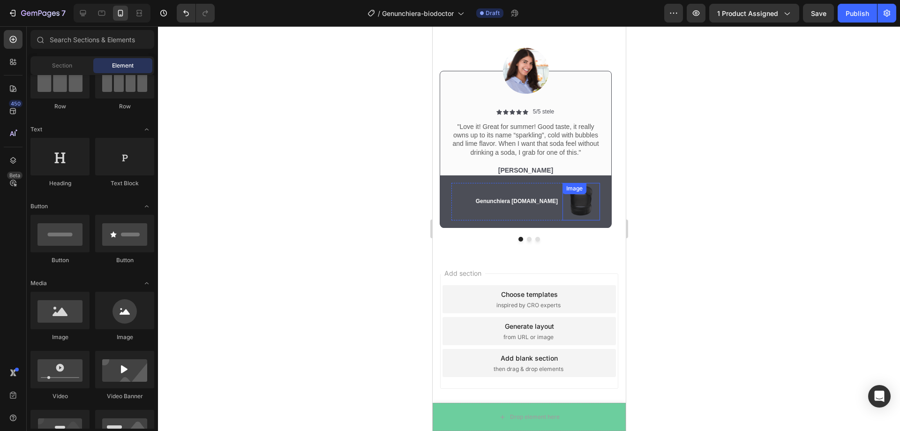
click at [586, 199] on div "Image" at bounding box center [580, 201] width 37 height 37
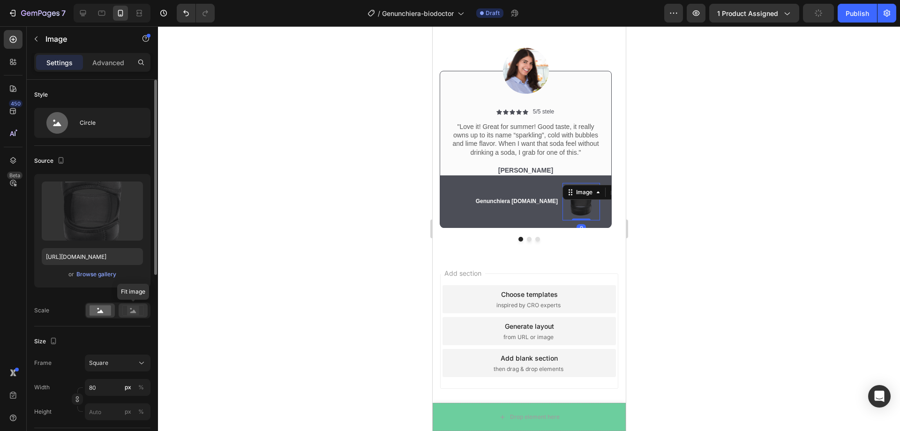
click at [129, 309] on rect at bounding box center [133, 310] width 12 height 9
click at [103, 312] on icon at bounding box center [100, 310] width 6 height 3
click at [78, 115] on div "Circle" at bounding box center [92, 123] width 116 height 30
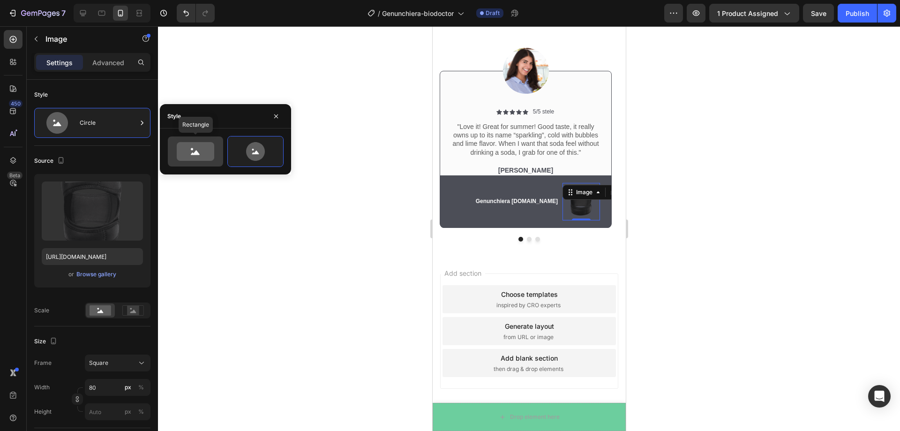
click at [210, 156] on icon at bounding box center [195, 151] width 37 height 19
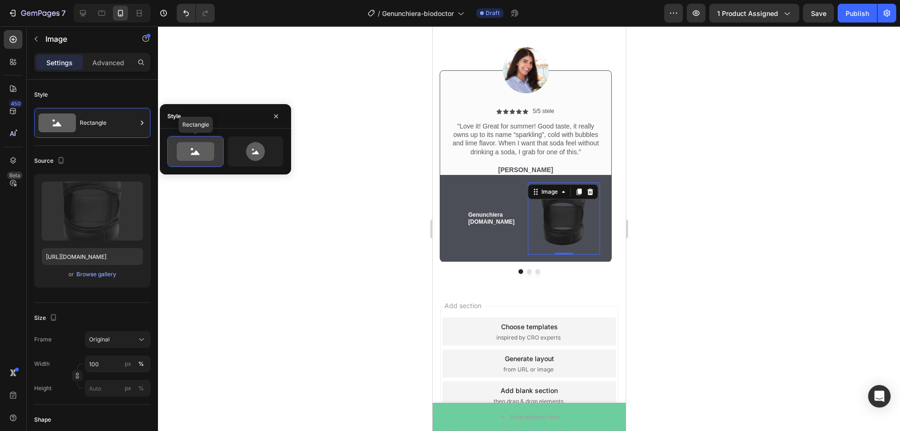
scroll to position [2604, 0]
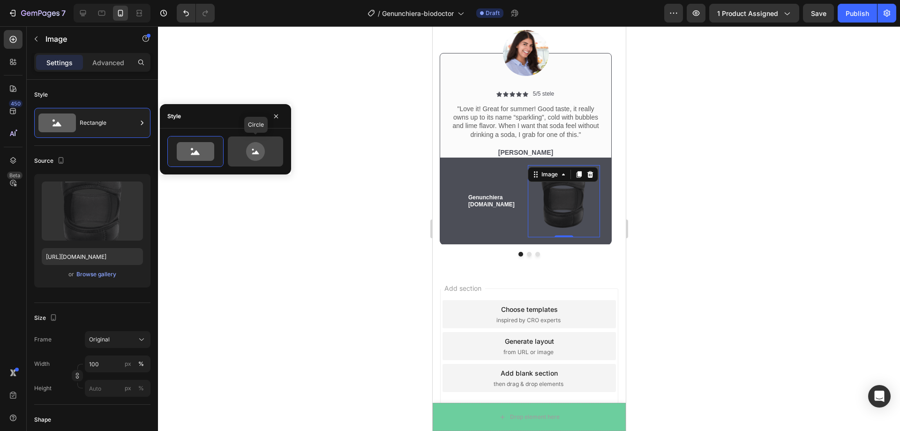
click at [254, 152] on icon at bounding box center [255, 152] width 7 height 4
type input "80"
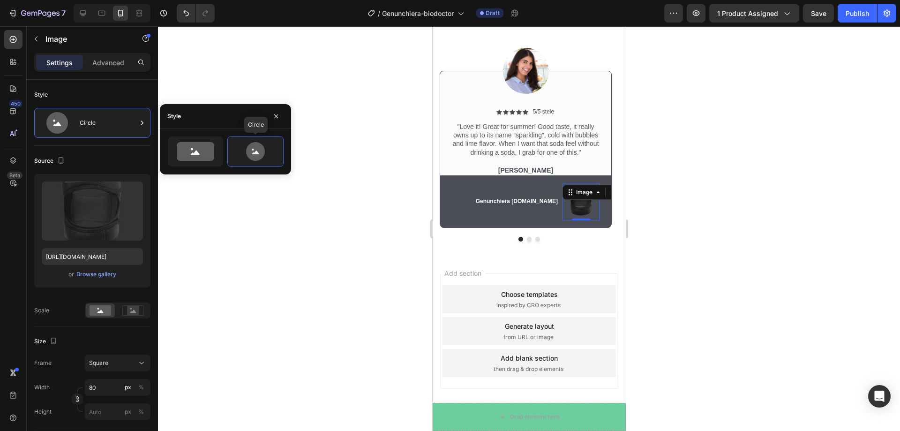
scroll to position [2586, 0]
click at [803, 212] on div at bounding box center [529, 228] width 742 height 405
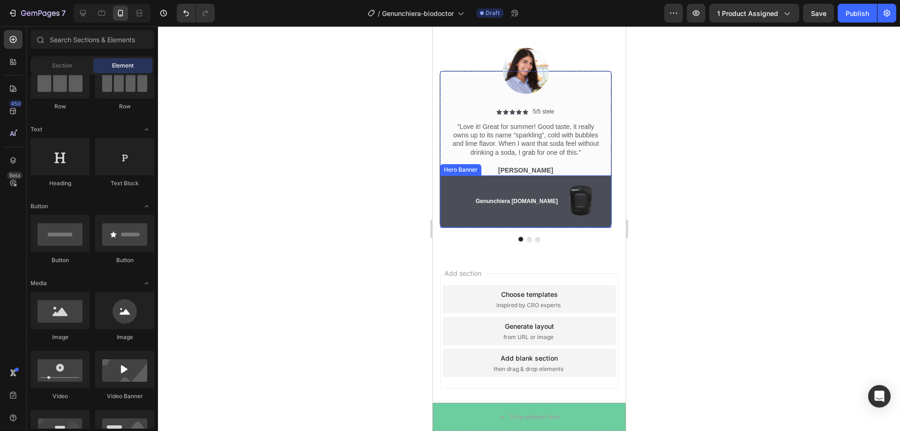
click at [605, 177] on div "Image Genunchiera BioDoctor.ro Text Block Row" at bounding box center [525, 201] width 171 height 52
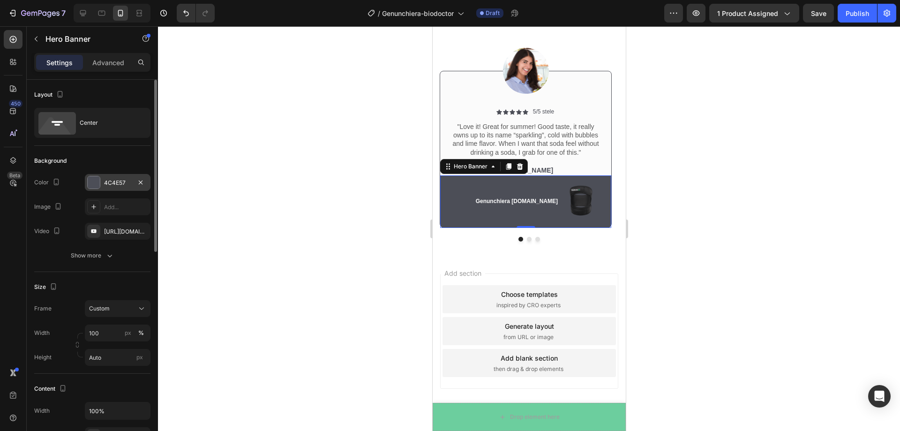
click at [90, 180] on div at bounding box center [94, 182] width 12 height 12
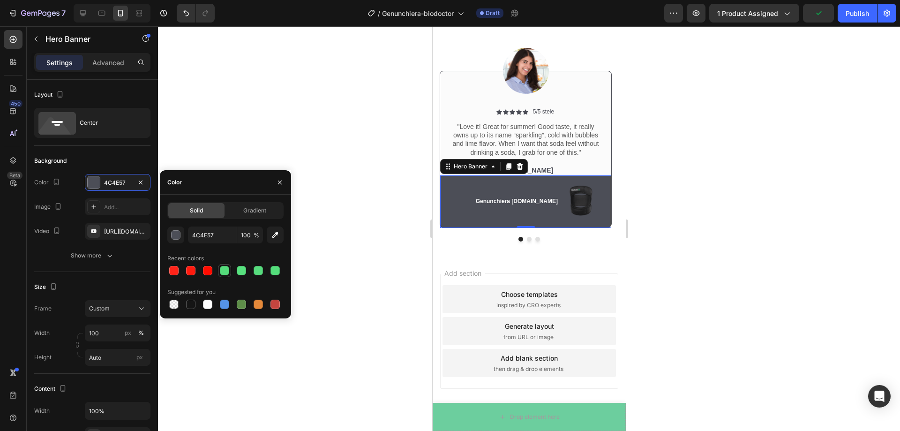
click at [227, 272] on div at bounding box center [224, 270] width 9 height 9
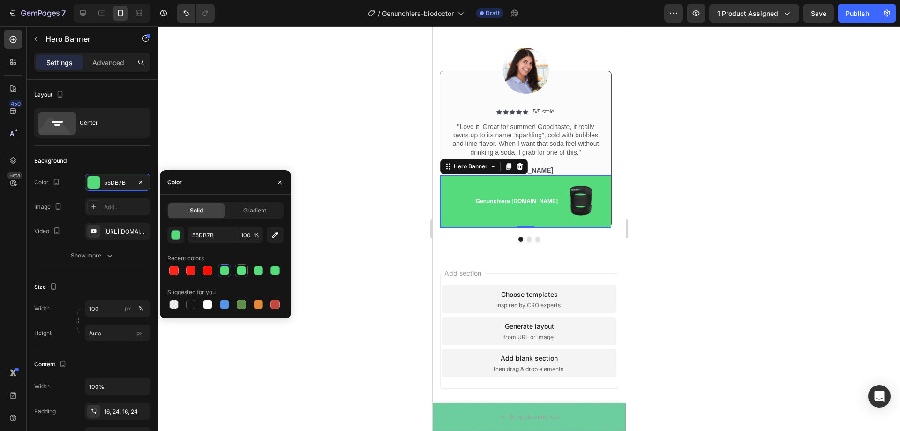
click at [244, 272] on div at bounding box center [241, 270] width 9 height 9
click at [254, 272] on div at bounding box center [258, 270] width 9 height 9
click at [272, 270] on div at bounding box center [274, 270] width 9 height 9
click at [225, 270] on div at bounding box center [224, 270] width 9 height 9
type input "55DB7B"
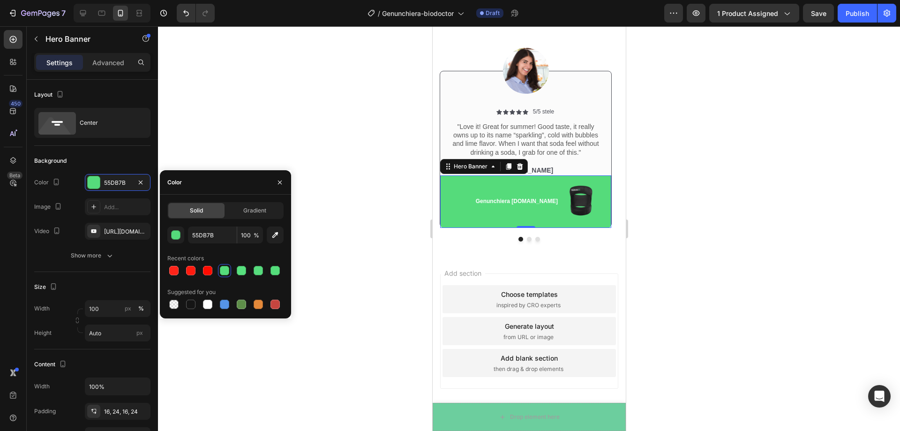
click at [353, 255] on div at bounding box center [529, 228] width 742 height 405
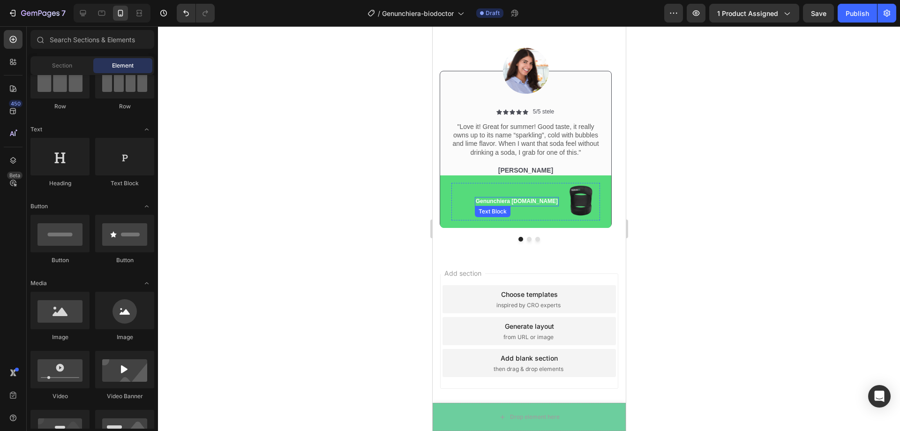
click at [530, 200] on p "Genunchiera [DOMAIN_NAME]" at bounding box center [516, 201] width 82 height 7
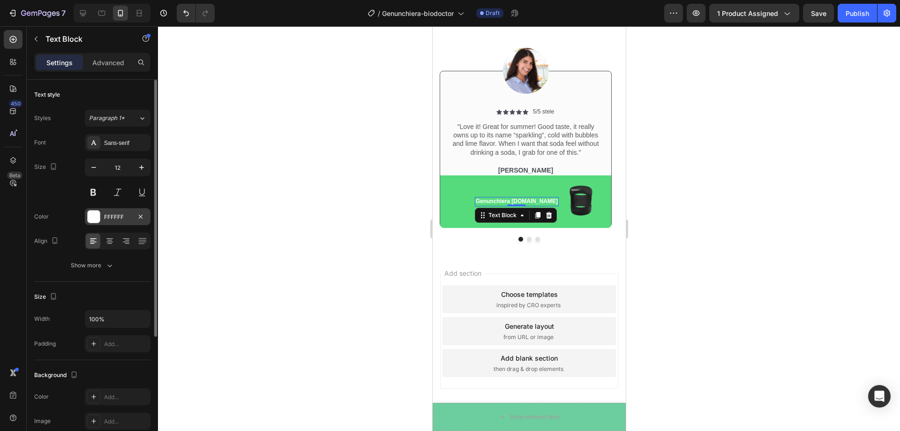
click at [91, 215] on div at bounding box center [94, 216] width 12 height 12
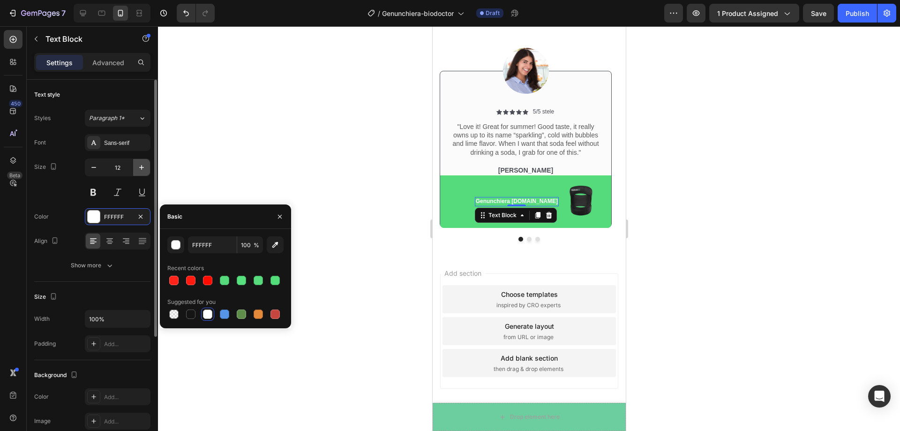
click at [141, 169] on icon "button" at bounding box center [141, 167] width 9 height 9
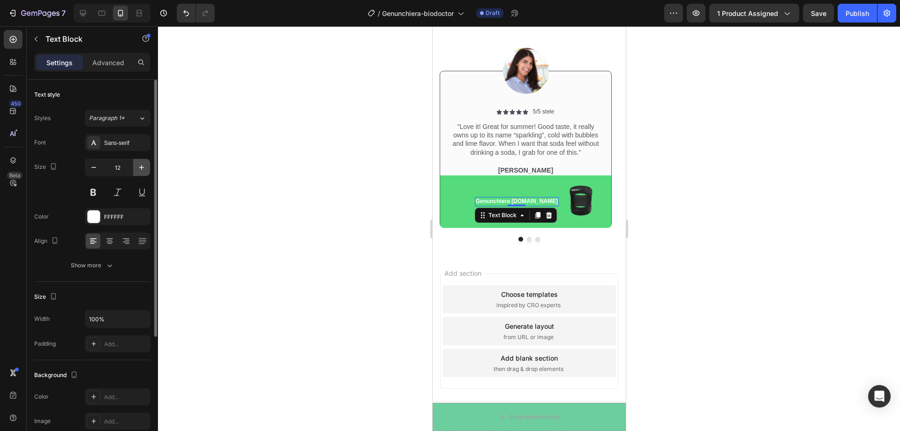
click at [141, 169] on icon "button" at bounding box center [141, 167] width 9 height 9
click at [97, 167] on icon "button" at bounding box center [93, 167] width 9 height 9
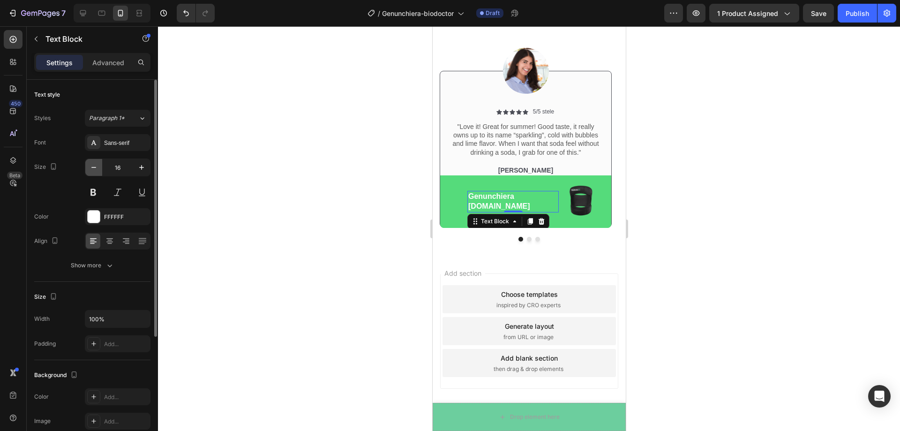
click at [97, 168] on icon "button" at bounding box center [93, 167] width 9 height 9
type input "15"
click at [681, 175] on div at bounding box center [529, 228] width 742 height 405
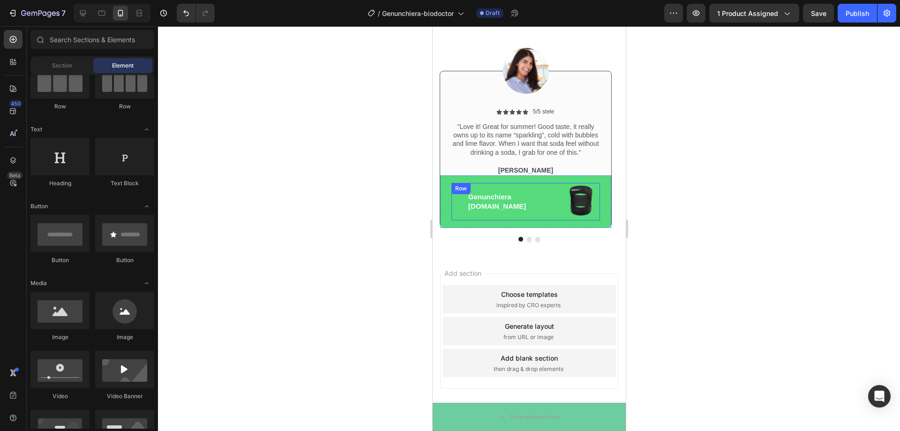
click at [463, 198] on div "Image Genunchiera BioDoctor.ro Text Block Row" at bounding box center [525, 201] width 149 height 37
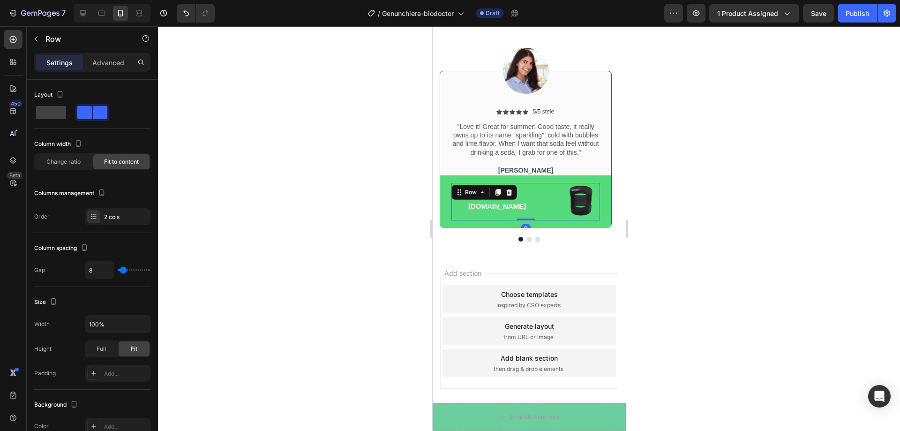
click at [465, 201] on div "Genunchiera BioDoctor.ro Text Block" at bounding box center [504, 201] width 107 height 37
click at [465, 202] on div "Genunchiera BioDoctor.ro Text Block" at bounding box center [504, 201] width 107 height 37
click at [466, 202] on div "Genunchiera BioDoctor.ro Text Block" at bounding box center [504, 201] width 107 height 37
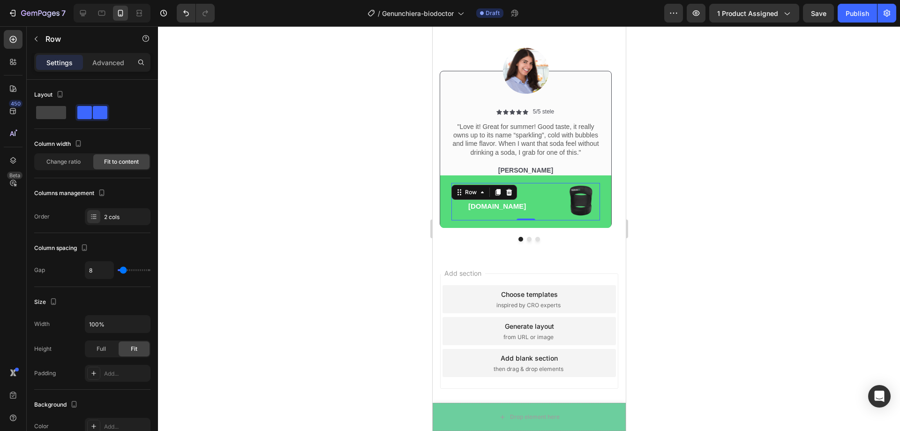
click at [461, 202] on div "Genunchiera BioDoctor.ro Text Block" at bounding box center [504, 201] width 107 height 37
click at [804, 203] on div at bounding box center [529, 228] width 742 height 405
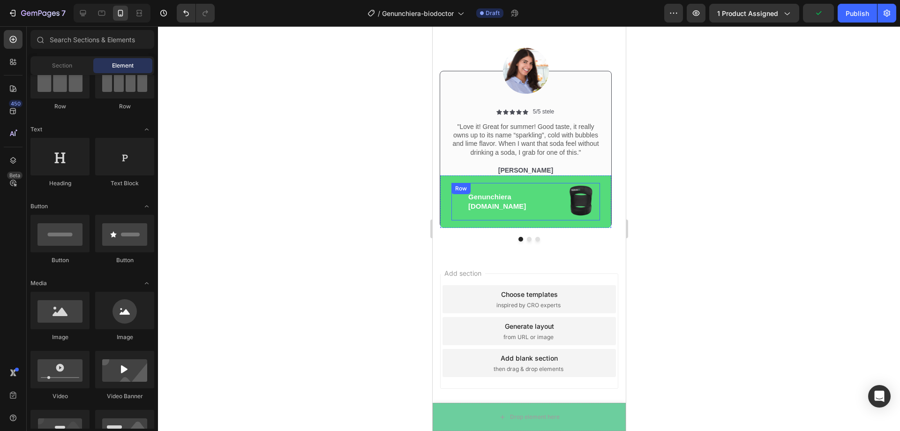
click at [458, 205] on div "Genunchiera BioDoctor.ro Text Block" at bounding box center [504, 201] width 107 height 37
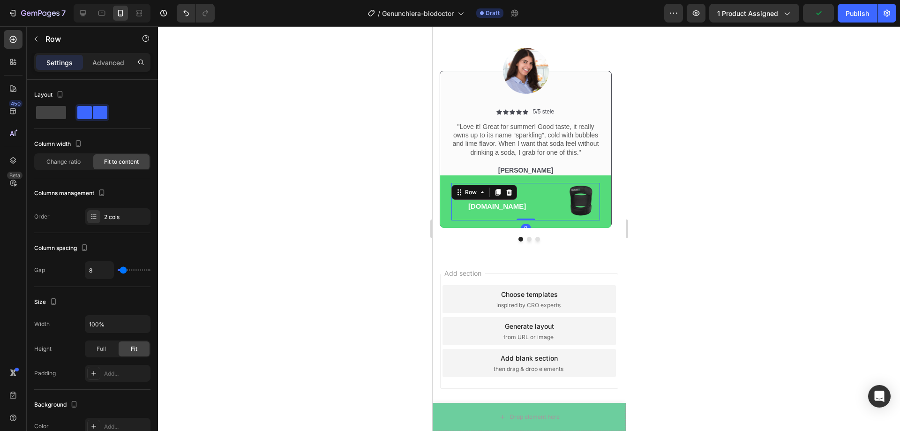
click at [465, 203] on div "Genunchiera BioDoctor.ro Text Block" at bounding box center [504, 201] width 107 height 37
click at [477, 202] on p "Genunchiera [DOMAIN_NAME]" at bounding box center [513, 201] width 90 height 18
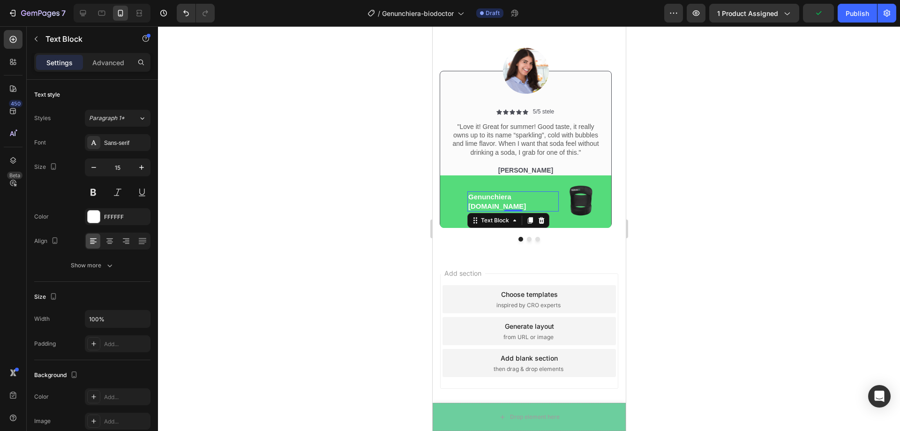
click at [471, 202] on p "Genunchiera [DOMAIN_NAME]" at bounding box center [513, 201] width 90 height 18
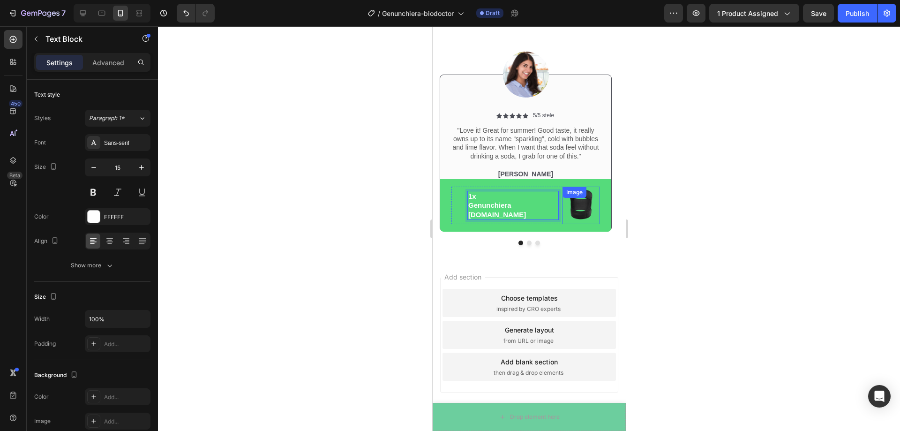
click at [723, 193] on div at bounding box center [529, 228] width 742 height 405
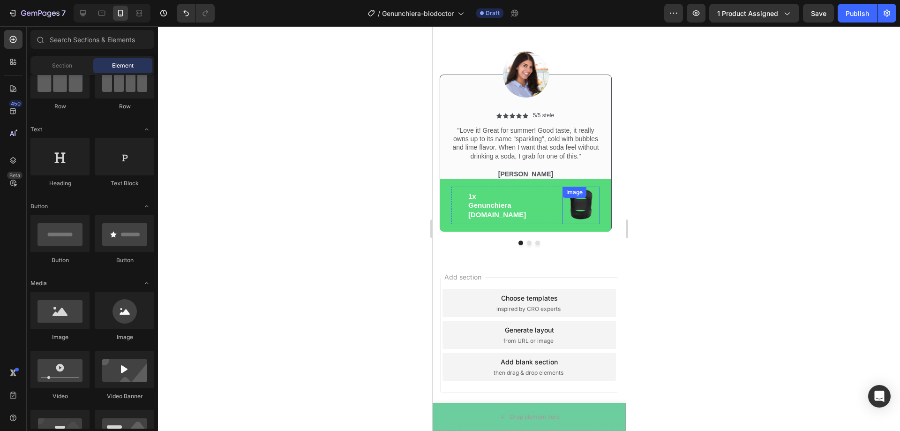
click at [723, 193] on div at bounding box center [529, 228] width 742 height 405
click at [293, 174] on div at bounding box center [529, 228] width 742 height 405
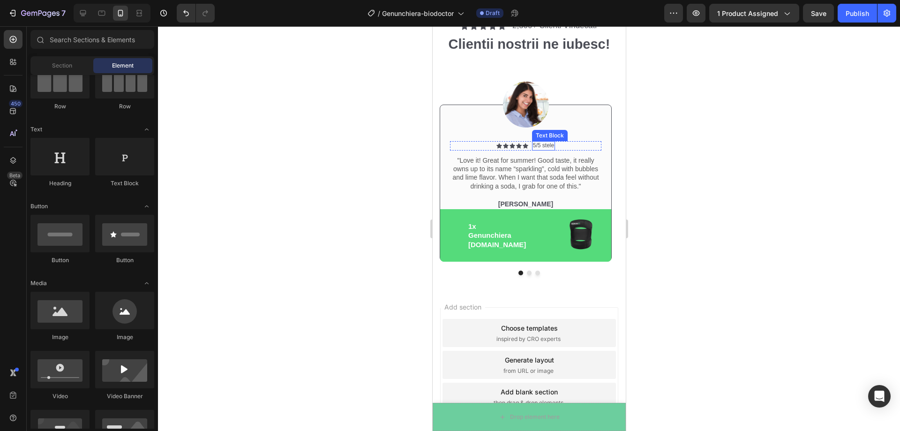
scroll to position [2535, 0]
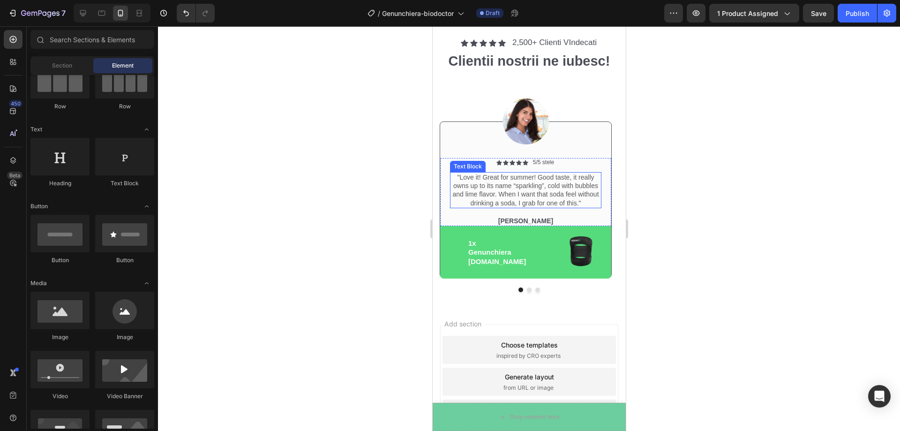
click at [460, 176] on p ""Love it! Great for summer! Good taste, it really owns up to its name “sparklin…" at bounding box center [525, 190] width 150 height 34
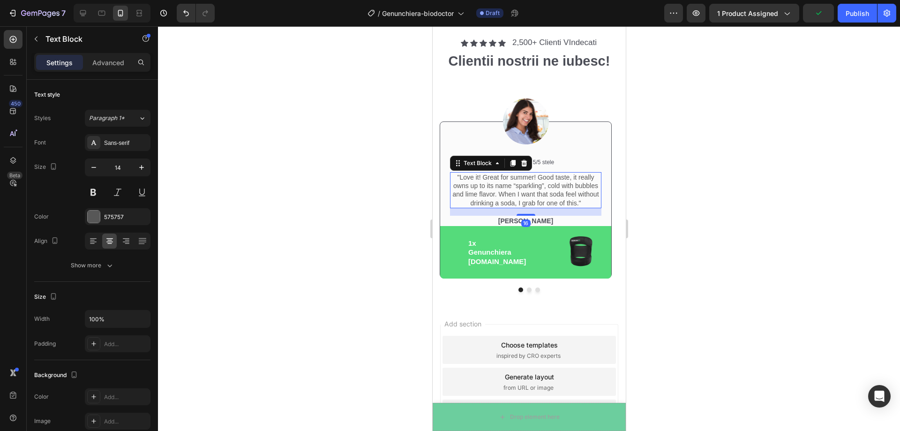
click at [579, 201] on p ""Love it! Great for summer! Good taste, it really owns up to its name “sparklin…" at bounding box center [525, 190] width 150 height 34
click at [718, 144] on div at bounding box center [529, 228] width 742 height 405
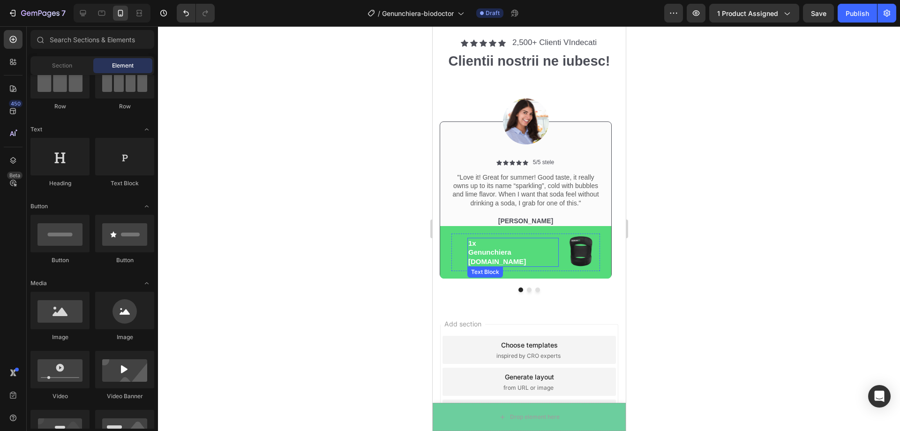
click at [474, 248] on p "1x" at bounding box center [513, 243] width 90 height 9
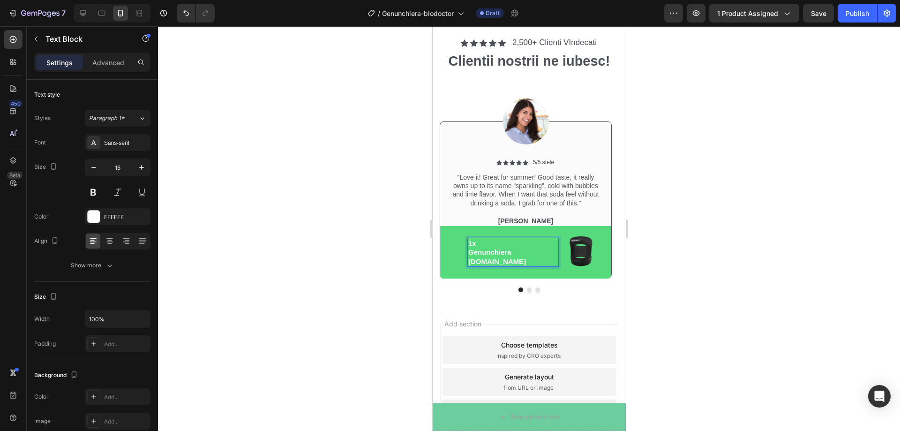
click at [477, 248] on p "1x" at bounding box center [513, 243] width 90 height 9
click at [484, 245] on p "1x" at bounding box center [513, 243] width 90 height 9
click at [683, 203] on div at bounding box center [529, 228] width 742 height 405
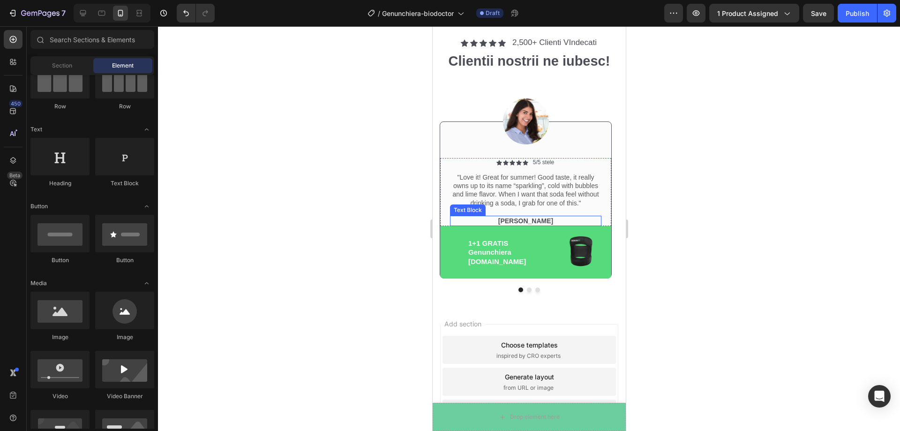
click at [542, 221] on p "Rita Carroll" at bounding box center [525, 221] width 150 height 8
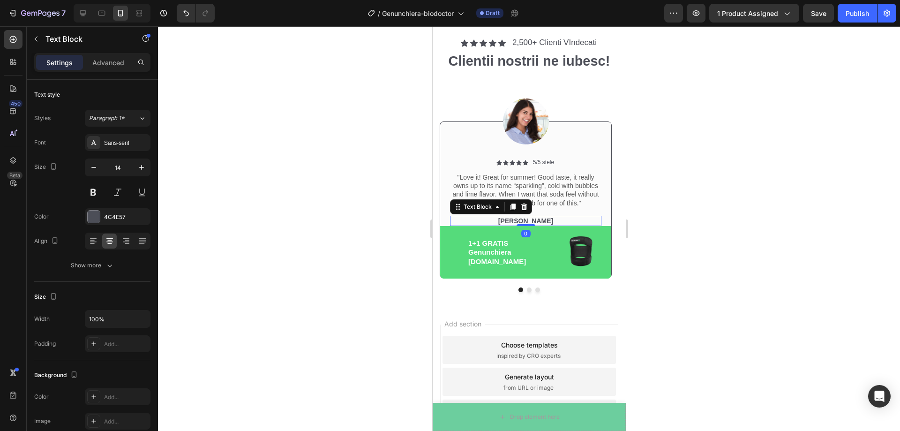
click at [546, 221] on p "Rita Carroll" at bounding box center [525, 221] width 150 height 8
click at [809, 288] on div at bounding box center [529, 228] width 742 height 405
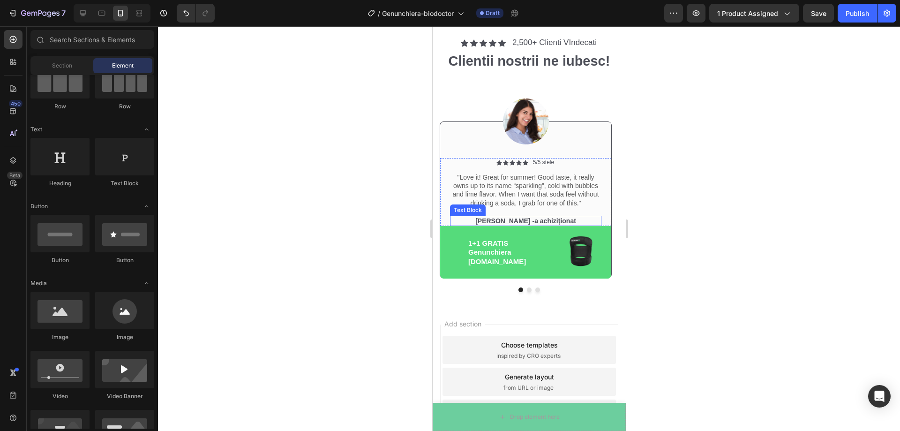
click at [529, 221] on p "Mariana Paula -a achiziționat" at bounding box center [525, 221] width 150 height 8
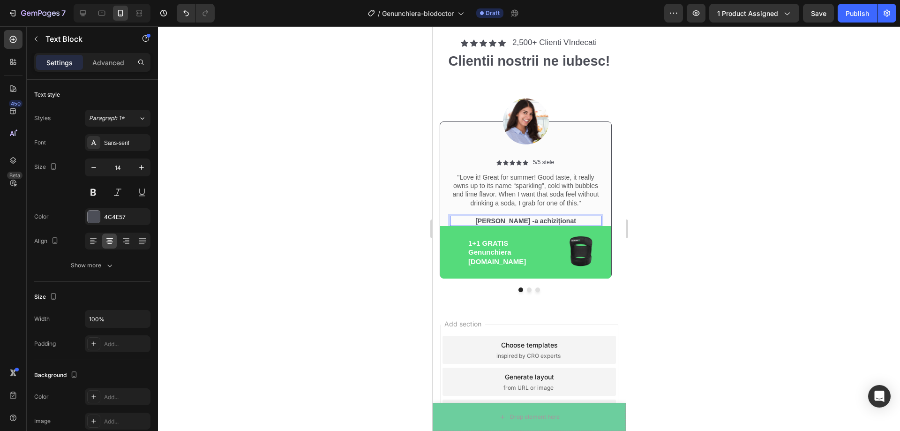
click at [529, 221] on p "Mariana Paula -a achiziționat" at bounding box center [525, 221] width 150 height 8
click at [722, 250] on div at bounding box center [529, 228] width 742 height 405
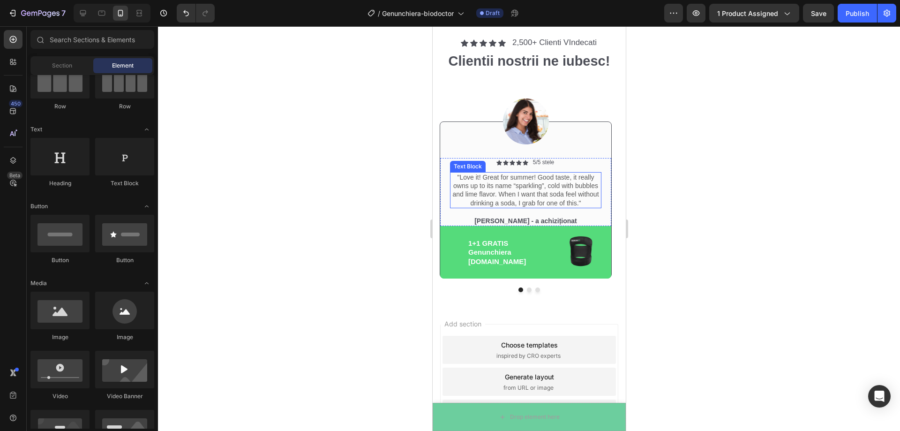
click at [578, 203] on p ""Love it! Great for summer! Good taste, it really owns up to its name “sparklin…" at bounding box center [525, 190] width 150 height 34
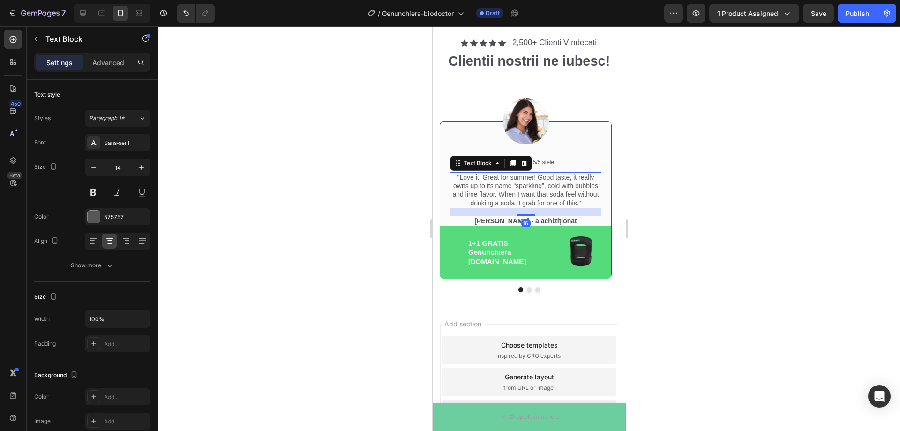
click at [676, 219] on div at bounding box center [529, 228] width 742 height 405
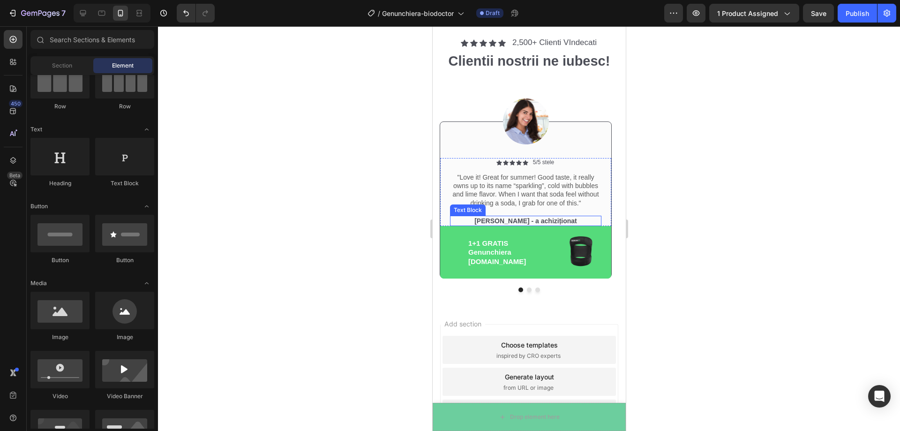
click at [566, 218] on p "[PERSON_NAME] - a achiziționat" at bounding box center [525, 221] width 150 height 8
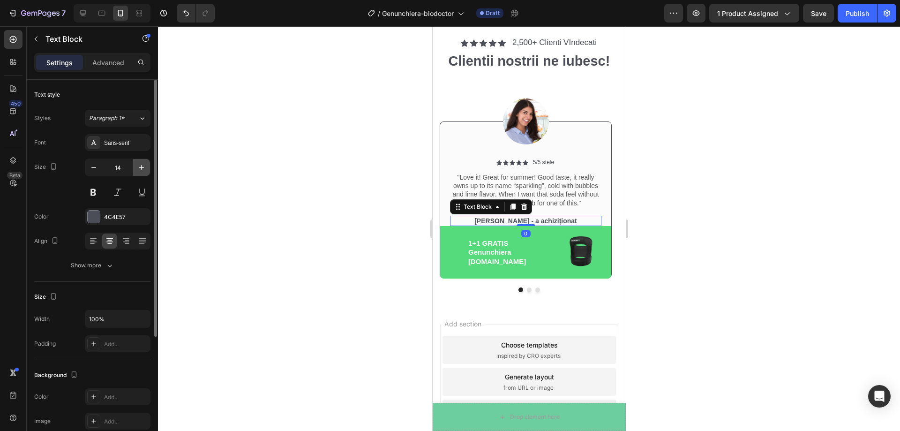
click at [137, 165] on icon "button" at bounding box center [141, 167] width 9 height 9
click at [137, 166] on icon "button" at bounding box center [141, 167] width 9 height 9
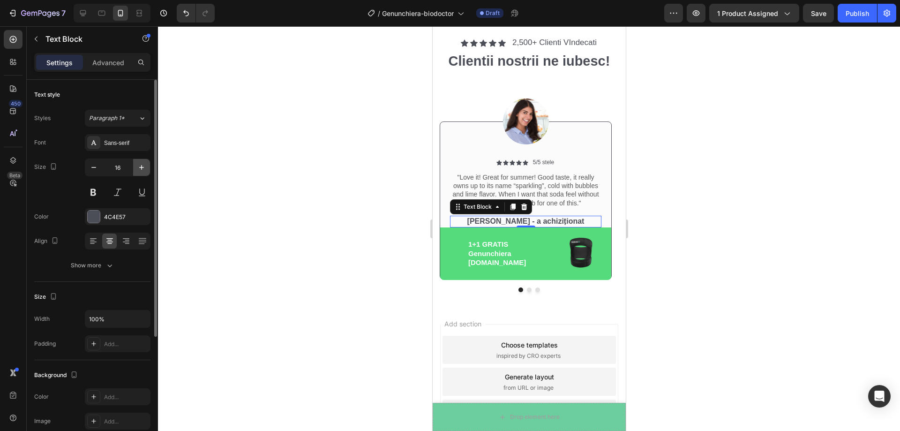
click at [137, 166] on icon "button" at bounding box center [141, 167] width 9 height 9
type input "17"
click at [256, 180] on div at bounding box center [529, 228] width 742 height 405
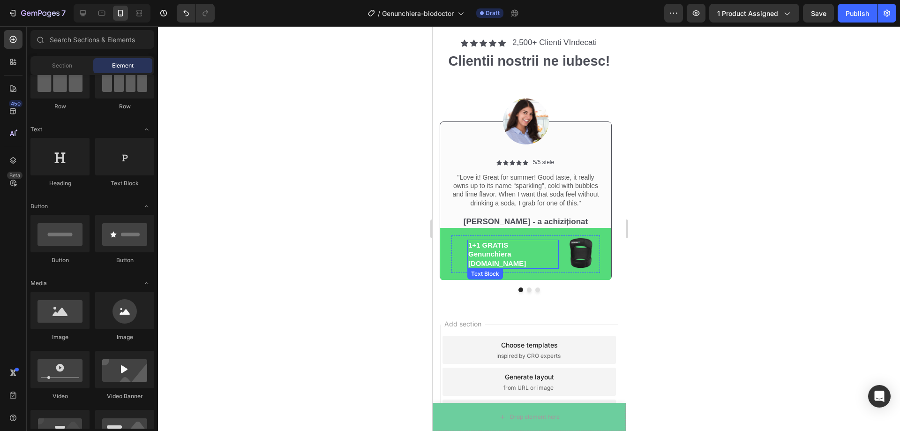
click at [478, 250] on p "1+1 GRATIS" at bounding box center [513, 244] width 90 height 9
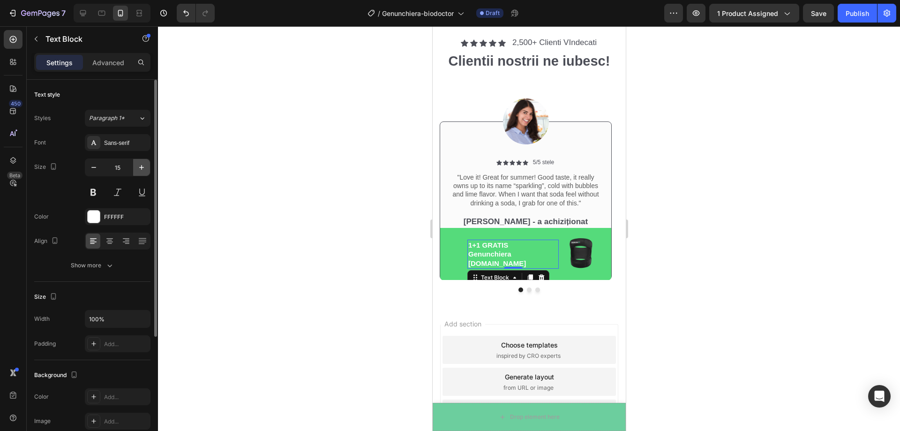
click at [143, 167] on icon "button" at bounding box center [141, 167] width 5 height 5
type input "18"
click at [105, 239] on icon at bounding box center [109, 240] width 9 height 9
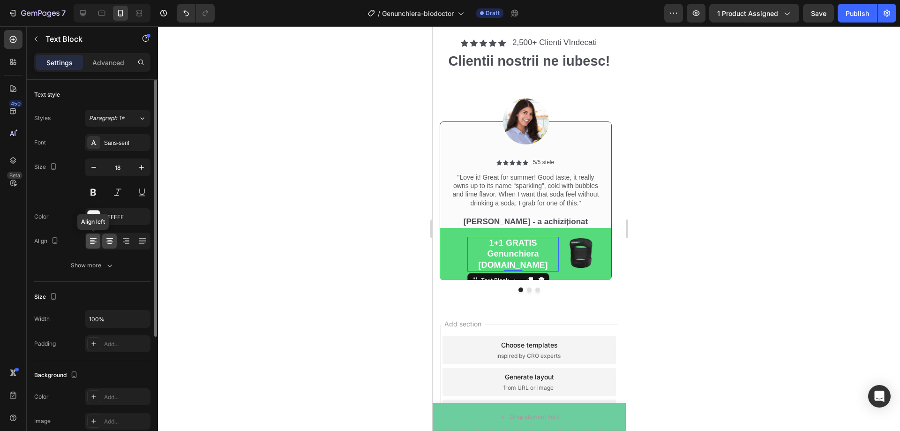
click at [95, 240] on icon at bounding box center [93, 240] width 9 height 9
click at [111, 319] on input "100%" at bounding box center [117, 318] width 65 height 17
click at [141, 316] on icon "button" at bounding box center [141, 318] width 9 height 9
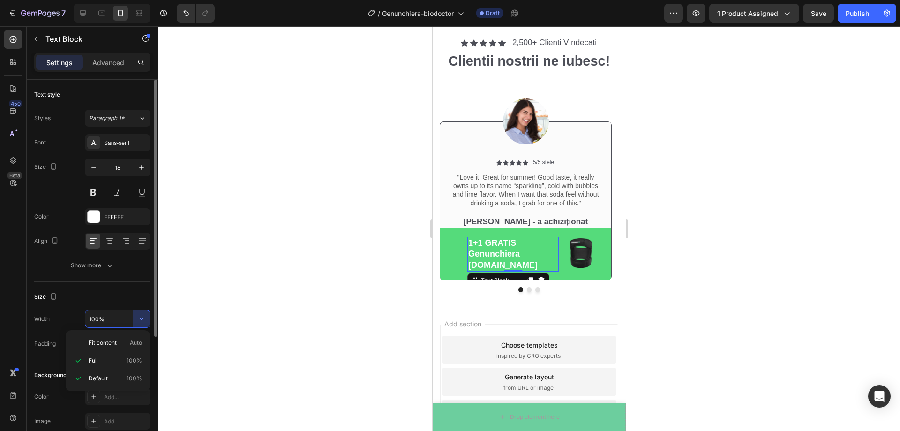
click at [137, 288] on div "Size Width 100% Padding Add..." at bounding box center [92, 321] width 116 height 78
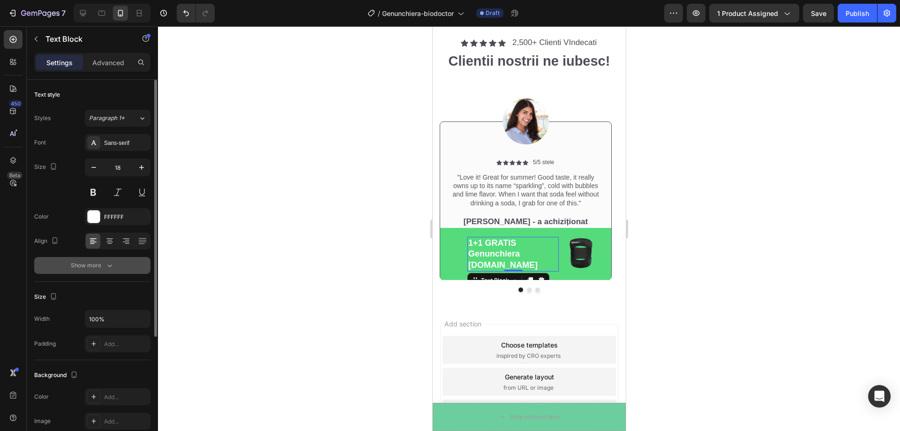
click at [93, 271] on button "Show more" at bounding box center [92, 265] width 116 height 17
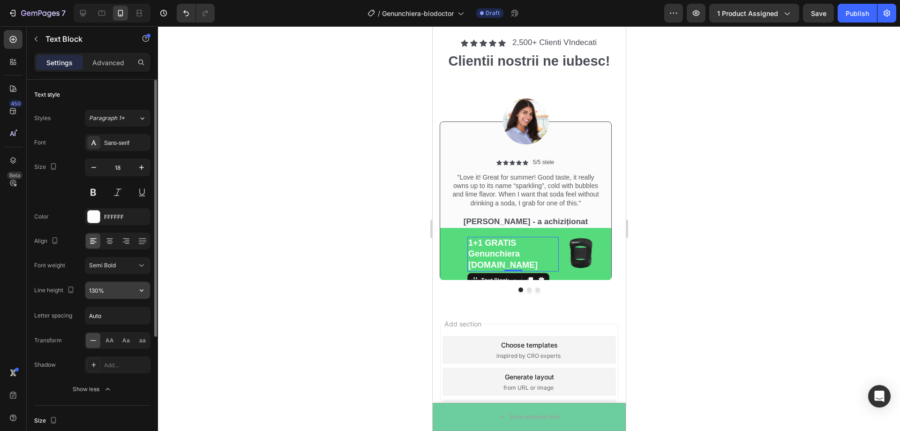
click at [118, 287] on input "130%" at bounding box center [117, 290] width 65 height 17
click at [137, 291] on icon "button" at bounding box center [141, 289] width 9 height 9
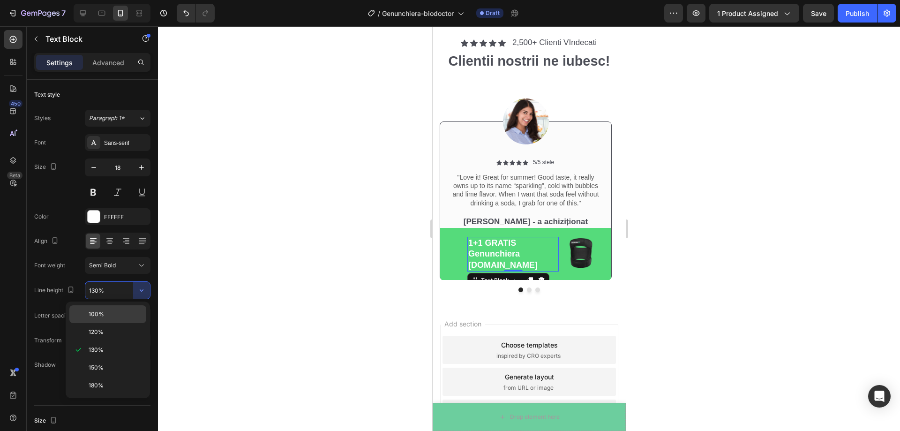
click at [118, 315] on p "100%" at bounding box center [115, 314] width 53 height 8
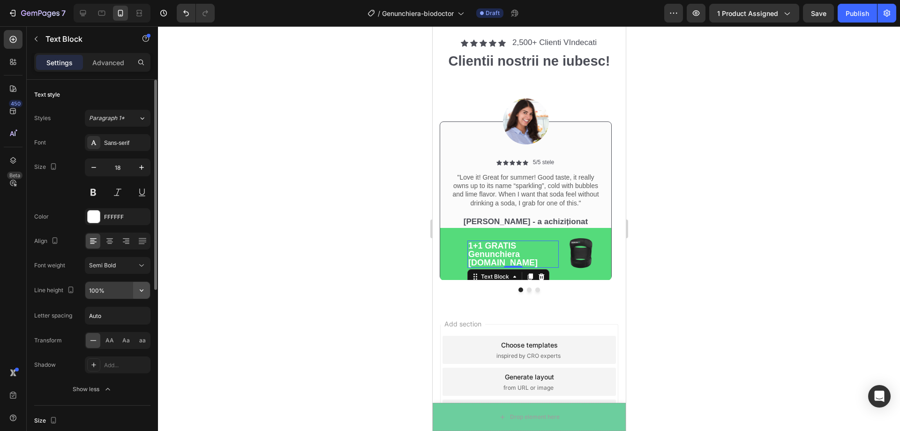
click at [142, 289] on icon "button" at bounding box center [141, 289] width 9 height 9
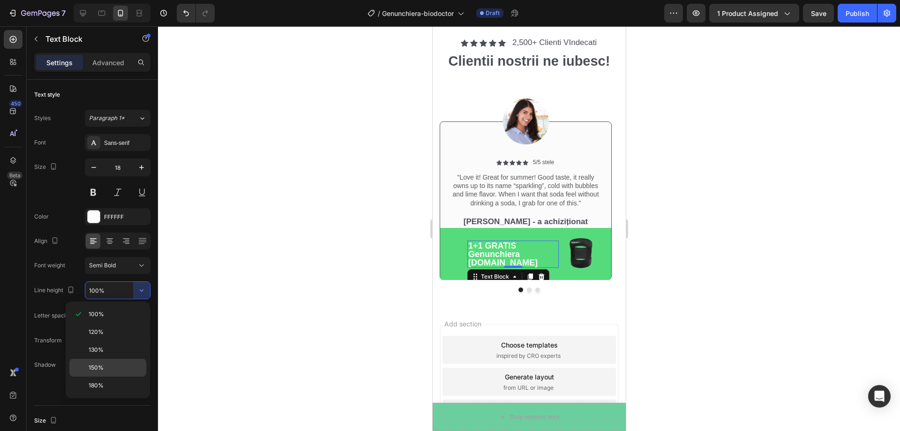
click at [115, 365] on p "150%" at bounding box center [115, 367] width 53 height 8
type input "150%"
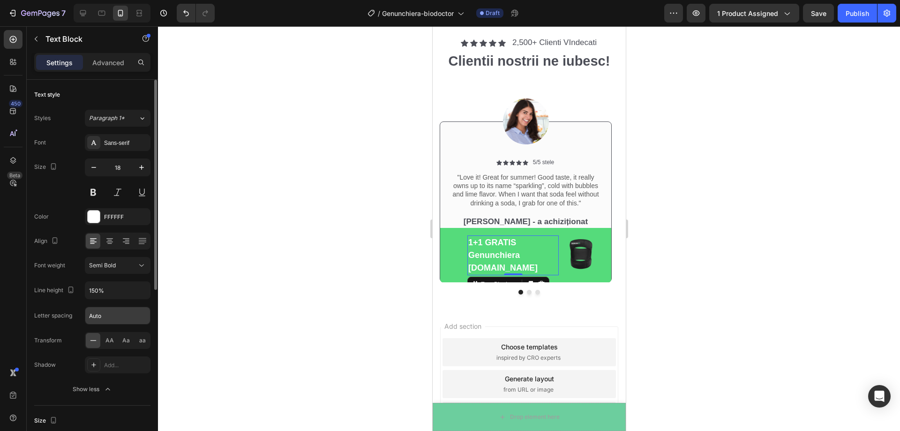
click at [118, 316] on input "Auto" at bounding box center [117, 315] width 65 height 17
click at [310, 289] on div at bounding box center [529, 228] width 742 height 405
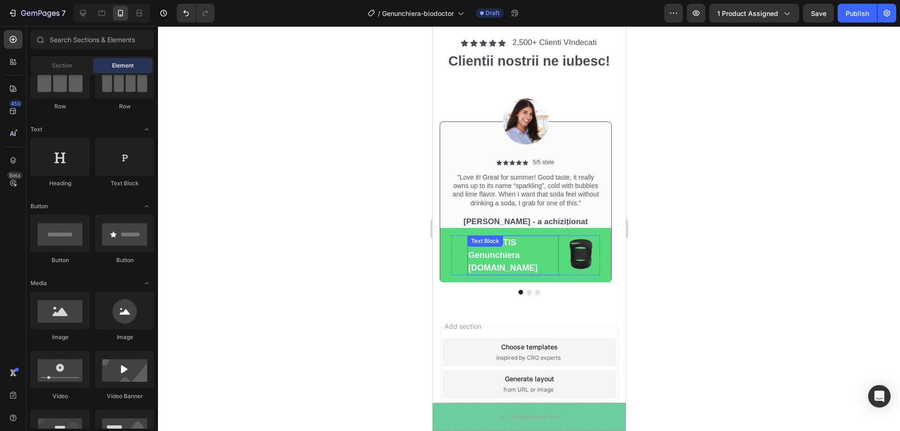
click at [526, 253] on p "Genunchiera [DOMAIN_NAME]" at bounding box center [513, 261] width 90 height 25
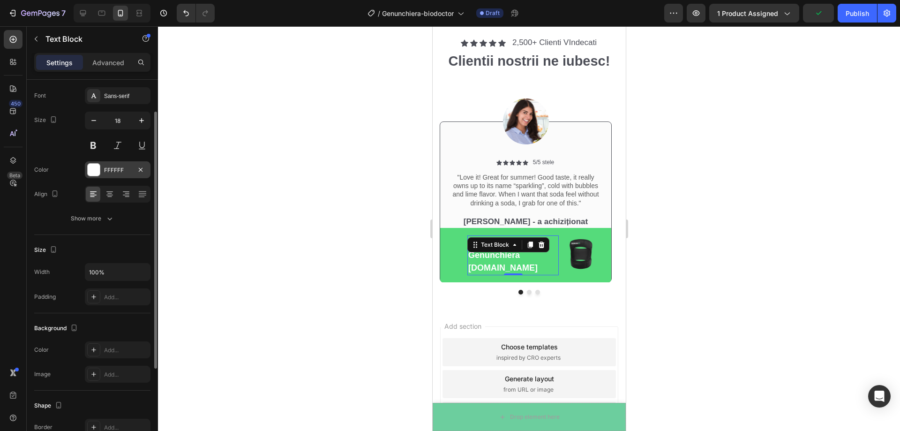
scroll to position [0, 0]
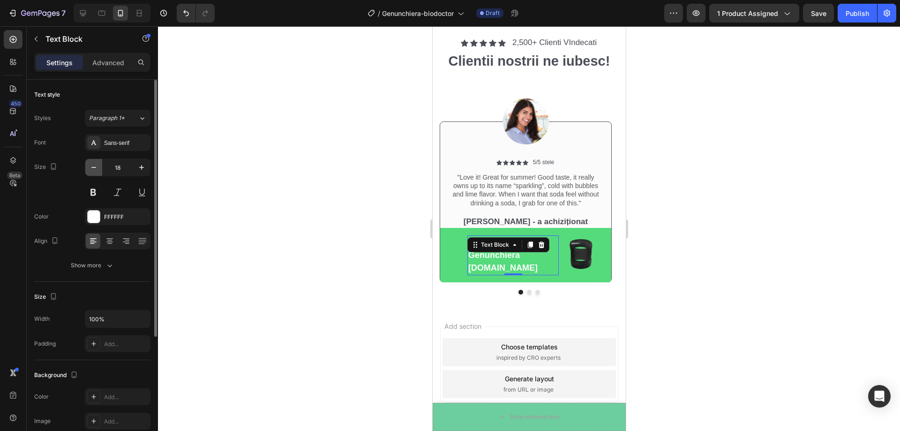
click at [96, 172] on icon "button" at bounding box center [93, 167] width 9 height 9
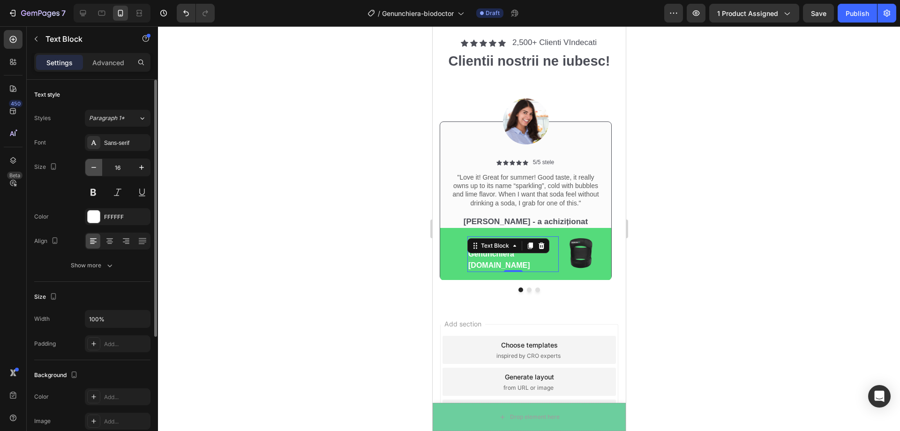
click at [96, 172] on icon "button" at bounding box center [93, 167] width 9 height 9
type input "15"
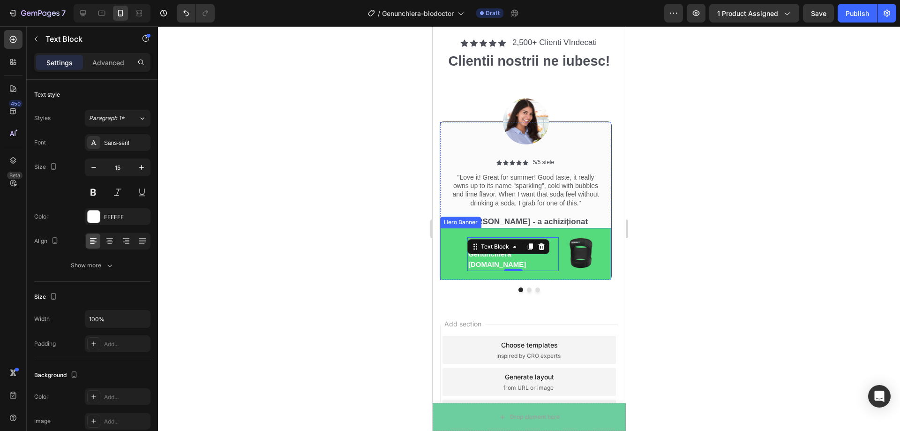
click at [448, 240] on div "Image 1+1 GRATIS Genunchiera BioDoctor.ro Text Block 0 Row" at bounding box center [525, 254] width 171 height 52
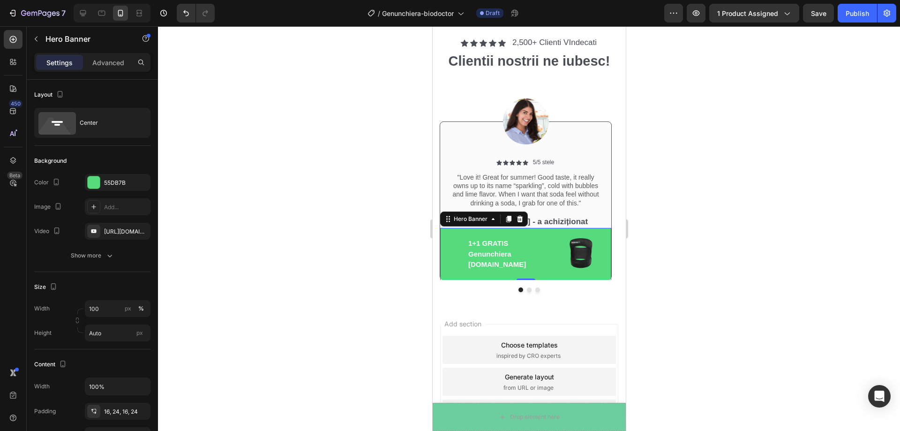
click at [659, 237] on div at bounding box center [529, 228] width 742 height 405
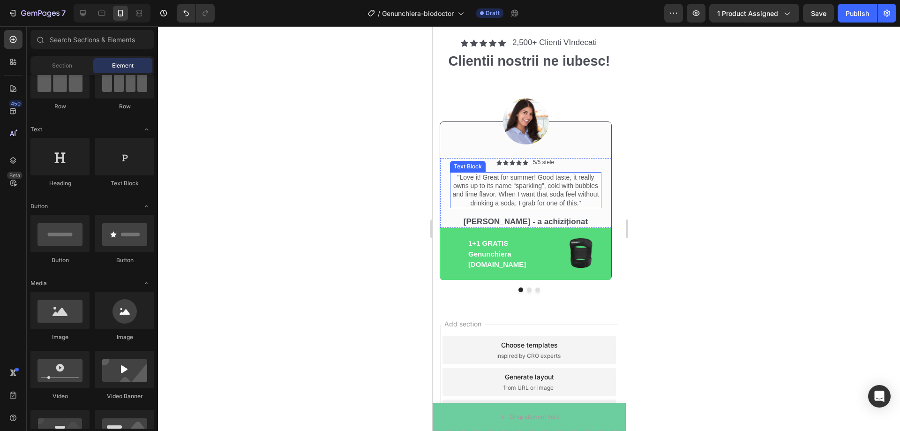
click at [583, 203] on p ""Love it! Great for summer! Good taste, it really owns up to its name “sparklin…" at bounding box center [525, 190] width 150 height 34
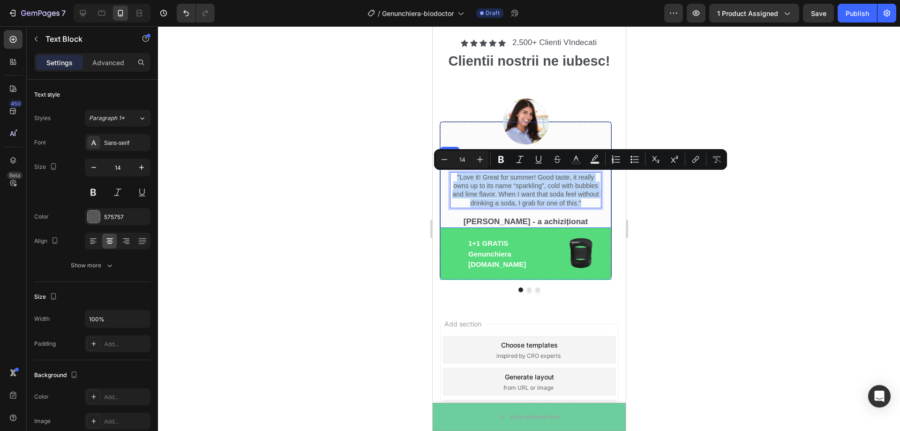
drag, startPoint x: 583, startPoint y: 203, endPoint x: 445, endPoint y: 179, distance: 139.9
click at [445, 179] on div "Icon Icon Icon Icon Icon Icon List 5/5 stele Text Block Row "Love it! Great for…" at bounding box center [525, 193] width 171 height 70
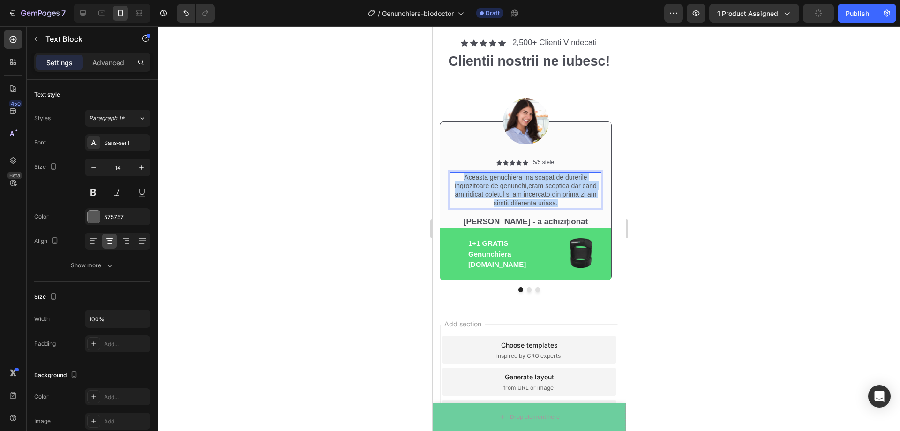
drag, startPoint x: 560, startPoint y: 205, endPoint x: 455, endPoint y: 177, distance: 108.6
click at [455, 177] on p "Aceasta genuchiera ma scapat de durerile ingrozitoare de genunchi,eram sceptica…" at bounding box center [525, 190] width 150 height 34
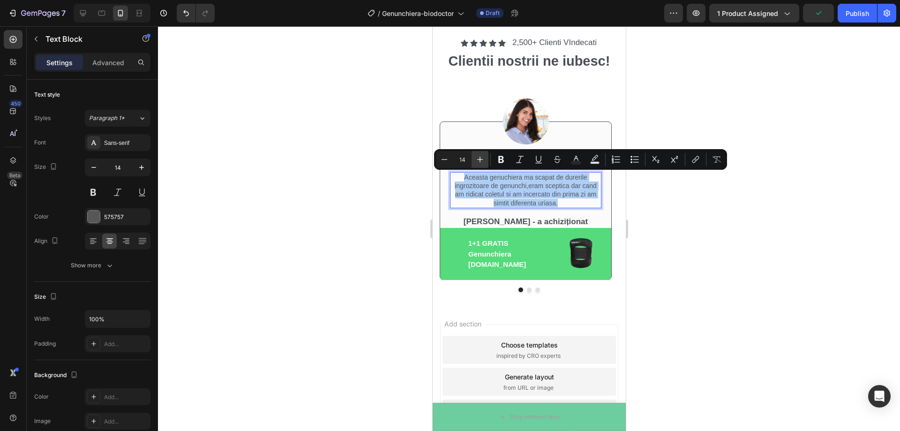
click at [482, 162] on icon "Editor contextual toolbar" at bounding box center [479, 159] width 9 height 9
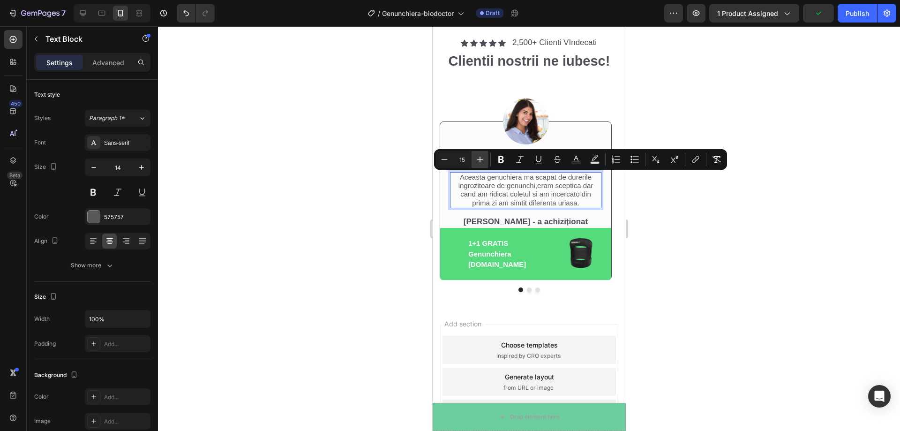
click at [482, 162] on icon "Editor contextual toolbar" at bounding box center [479, 159] width 9 height 9
type input "18"
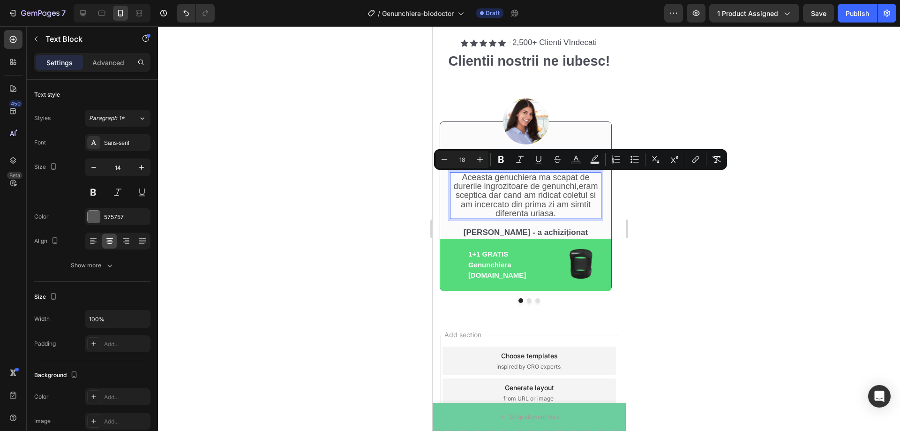
click at [744, 234] on div at bounding box center [529, 228] width 742 height 405
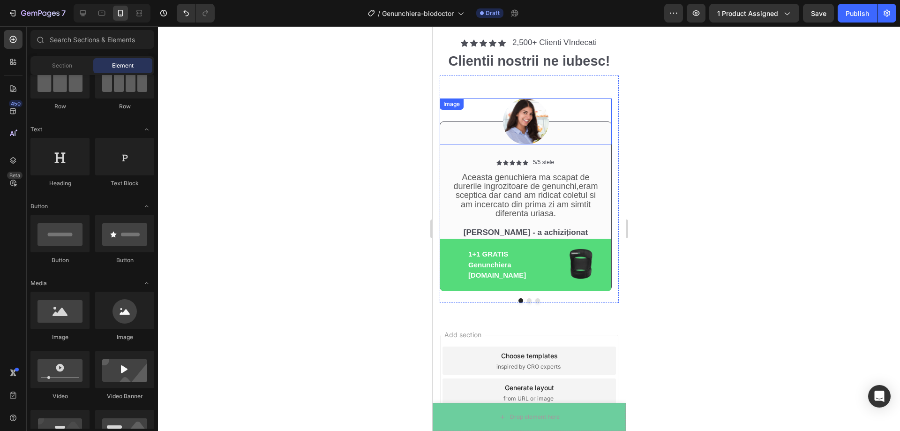
click at [520, 125] on img at bounding box center [525, 121] width 46 height 46
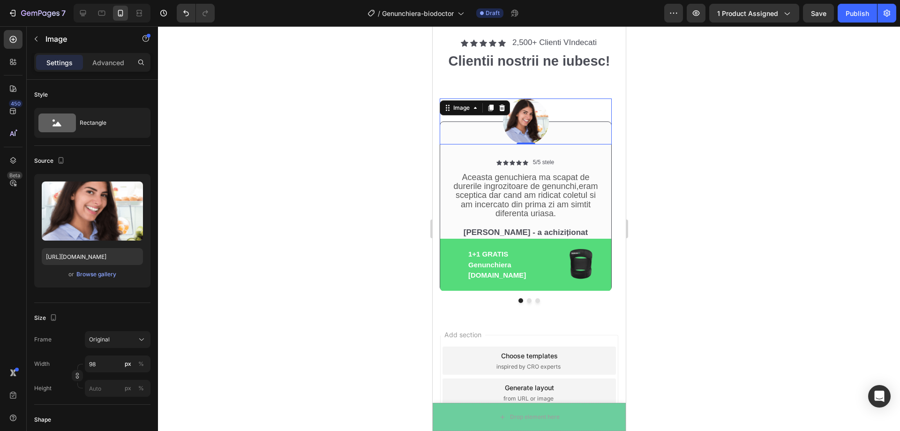
click at [791, 118] on div at bounding box center [529, 228] width 742 height 405
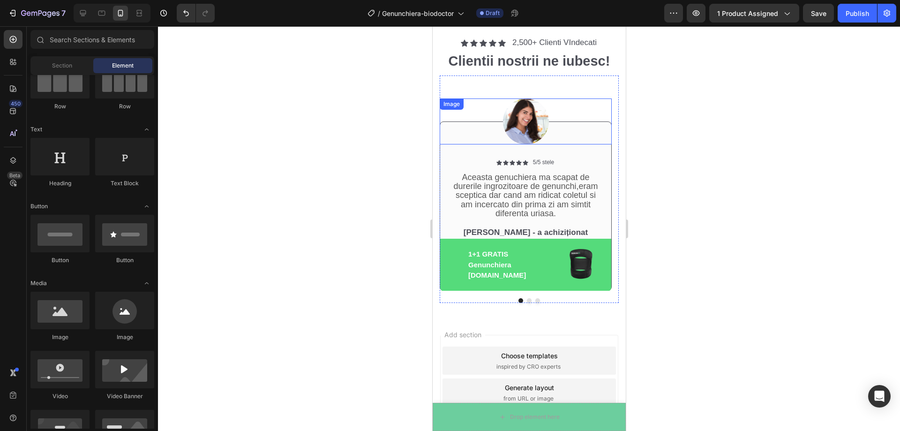
click at [520, 128] on img at bounding box center [525, 121] width 46 height 46
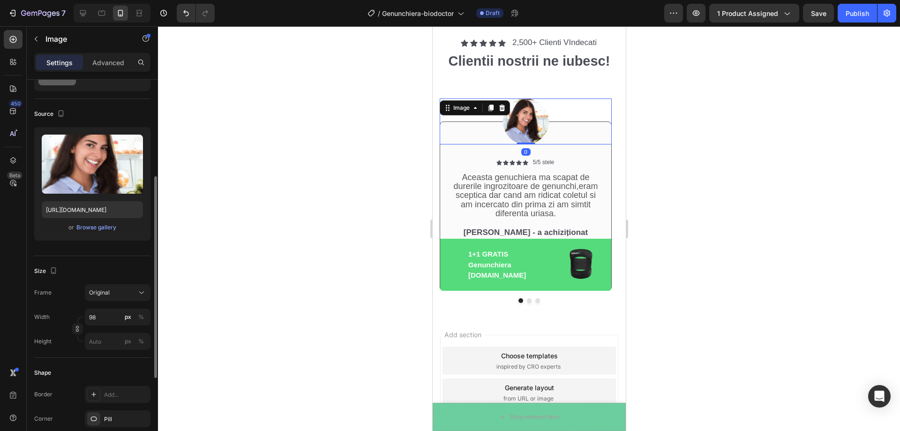
scroll to position [94, 0]
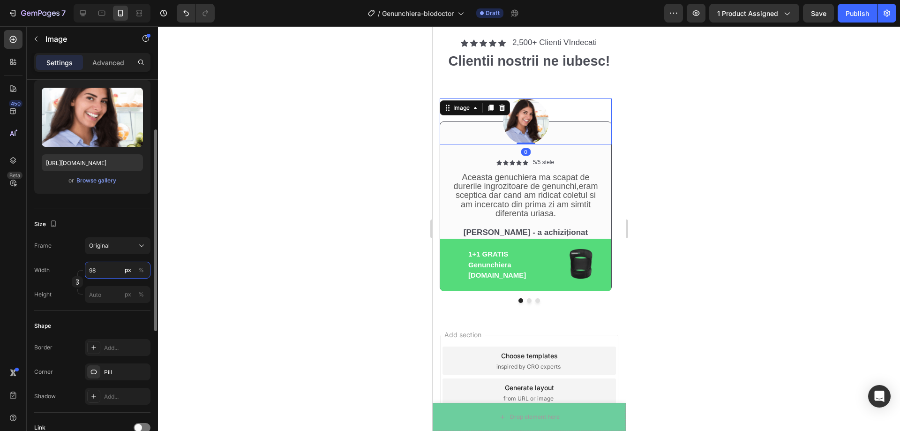
click at [113, 274] on input "98" at bounding box center [118, 270] width 66 height 17
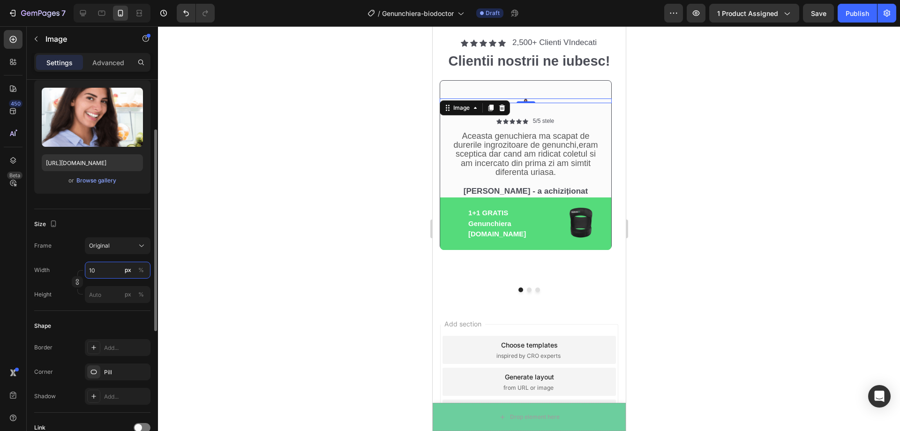
type input "1"
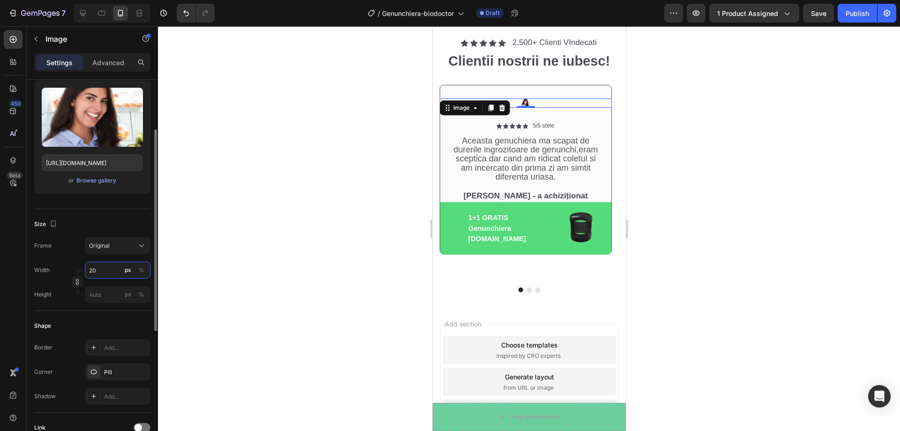
type input "200"
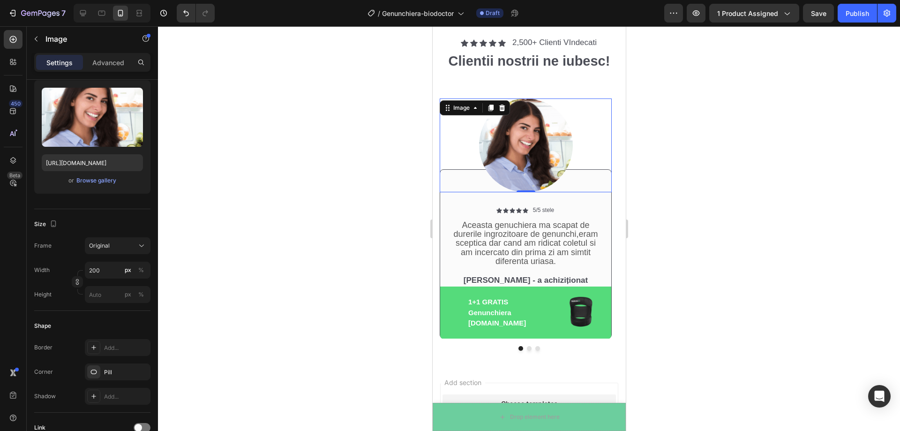
click at [252, 257] on div at bounding box center [529, 228] width 742 height 405
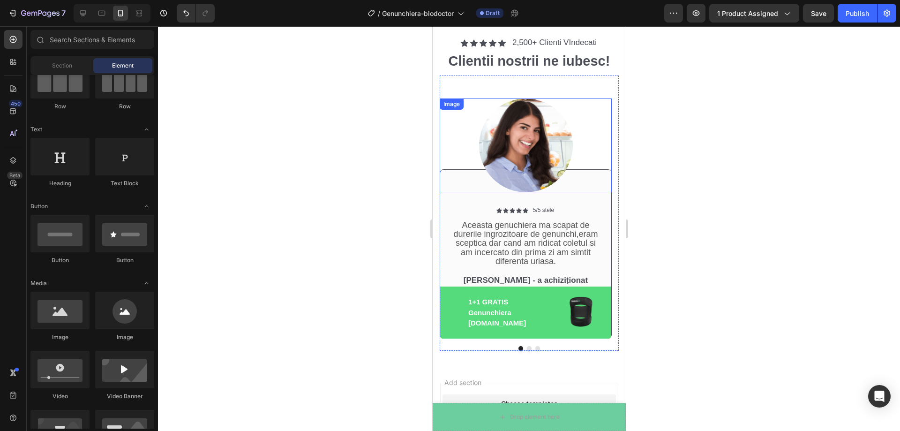
click at [517, 142] on img at bounding box center [526, 145] width 94 height 94
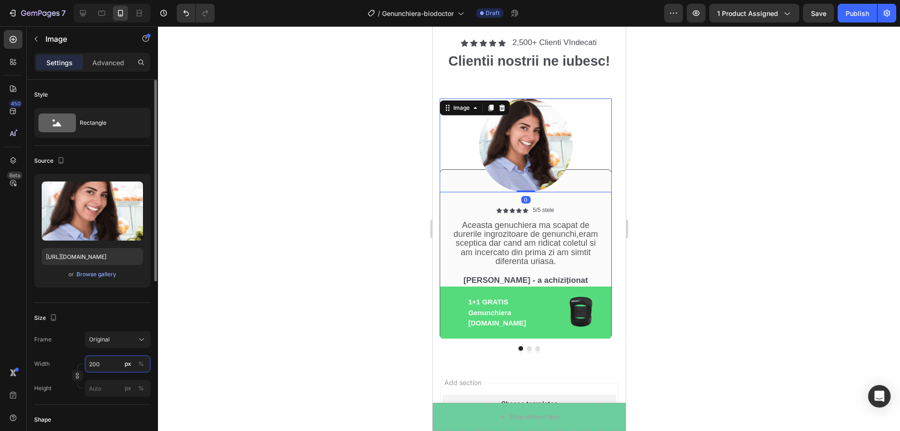
click at [106, 362] on input "200" at bounding box center [118, 363] width 66 height 17
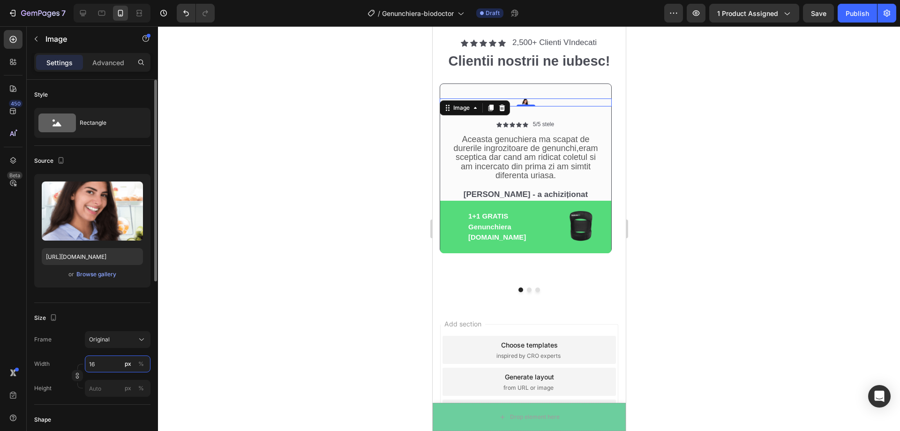
type input "169"
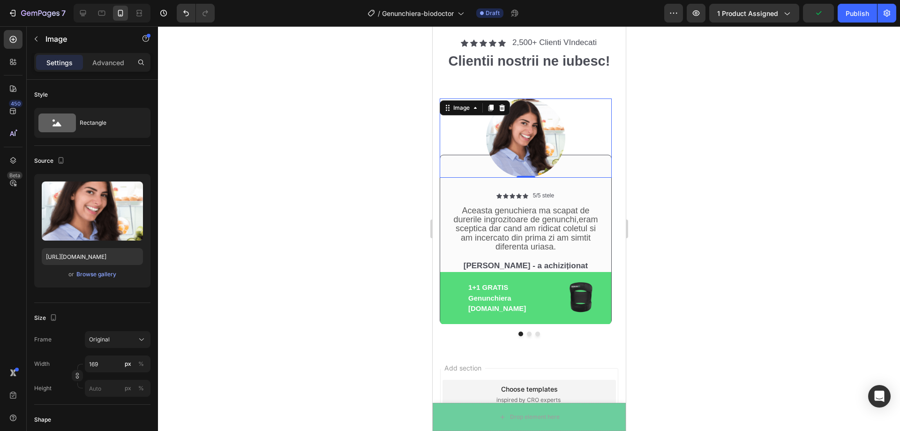
click at [266, 310] on div at bounding box center [529, 228] width 742 height 405
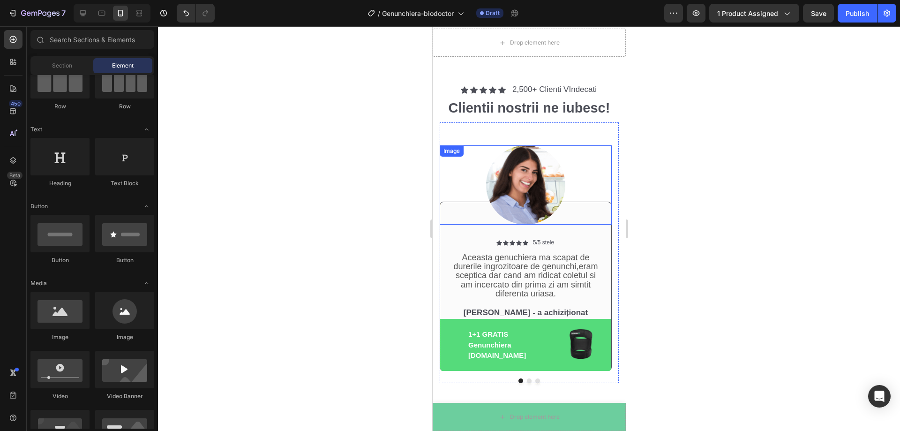
scroll to position [2535, 0]
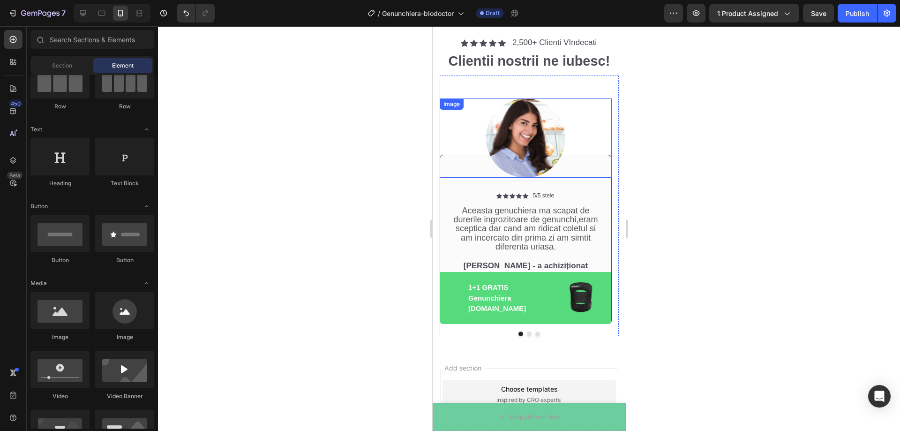
click at [546, 150] on img at bounding box center [525, 137] width 79 height 79
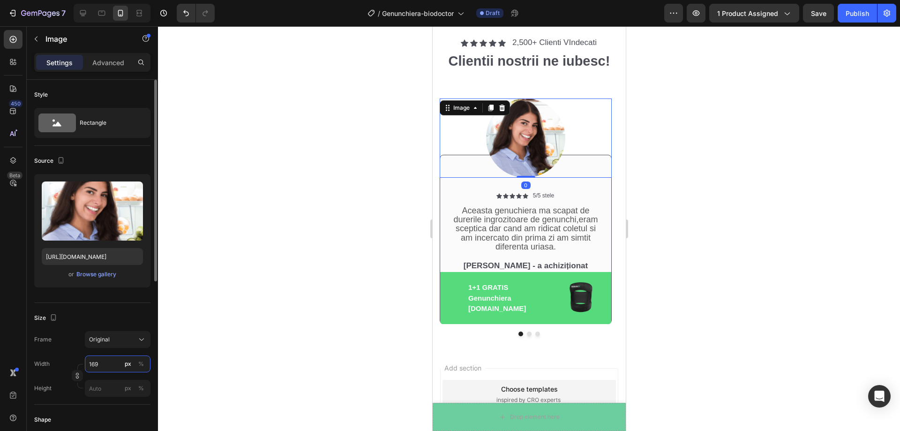
click at [104, 362] on input "169" at bounding box center [118, 363] width 66 height 17
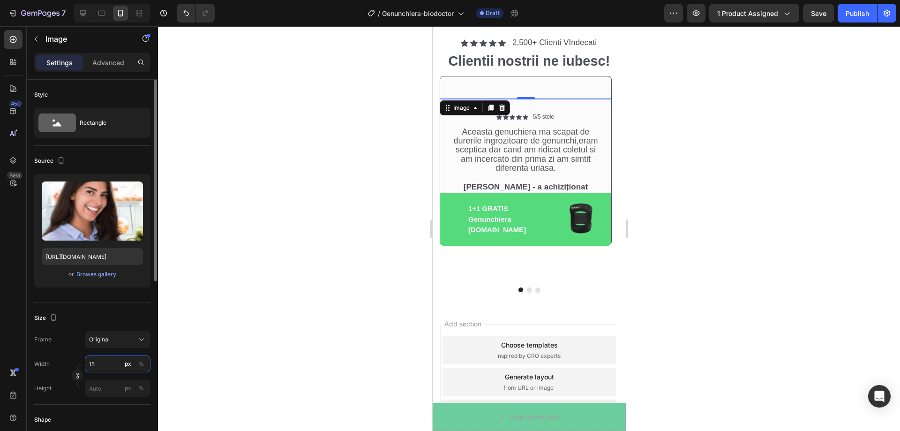
type input "150"
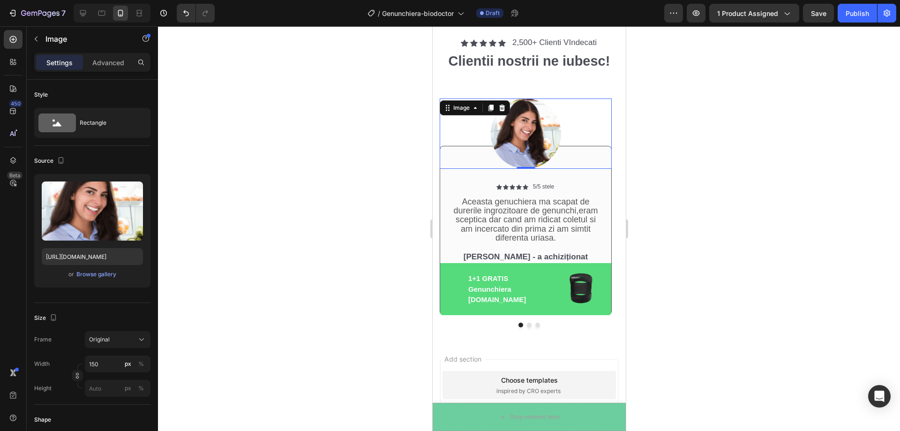
click at [268, 285] on div at bounding box center [529, 228] width 742 height 405
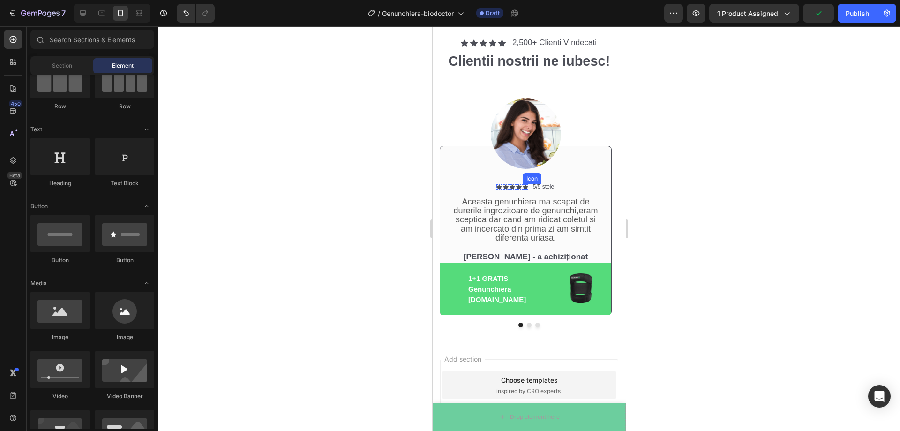
click at [525, 187] on icon at bounding box center [525, 187] width 6 height 5
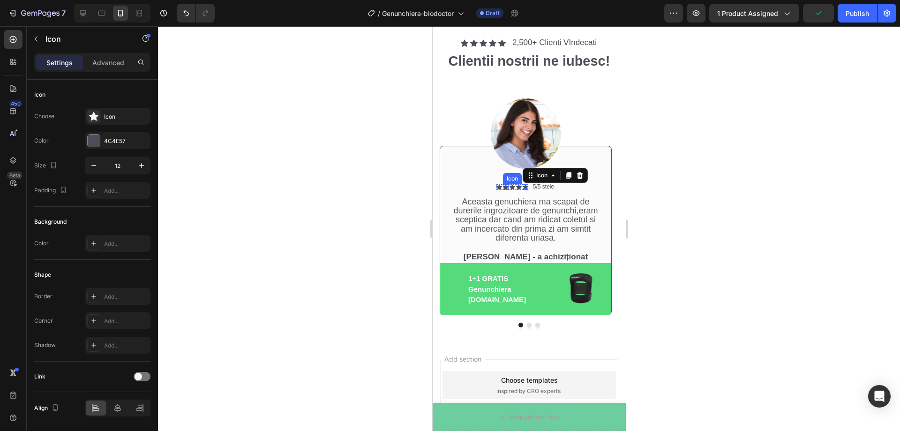
click at [501, 187] on icon at bounding box center [499, 187] width 6 height 6
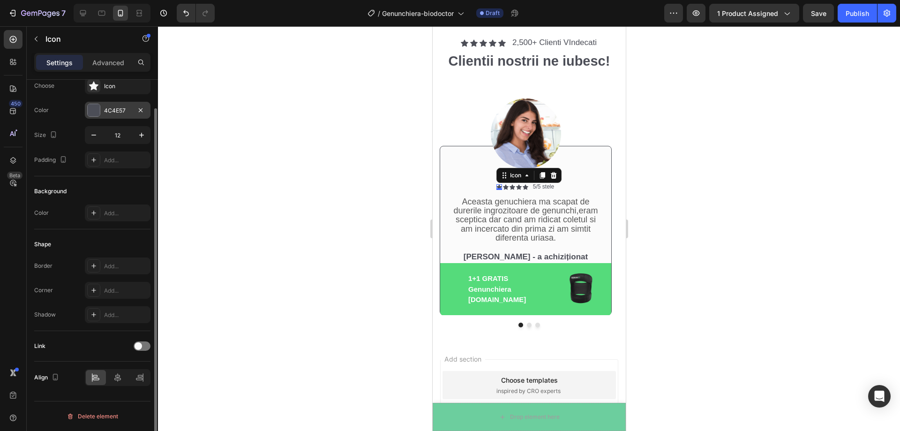
click at [103, 108] on div "4C4E57" at bounding box center [118, 110] width 66 height 17
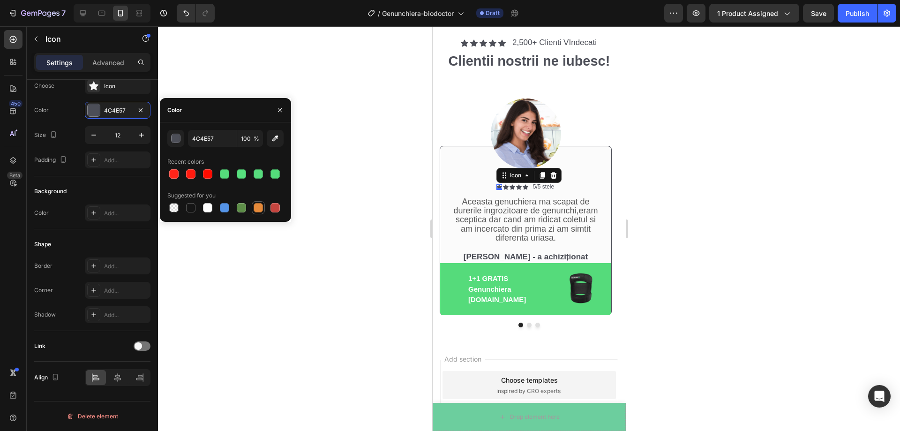
click at [257, 213] on div at bounding box center [258, 207] width 11 height 11
click at [226, 175] on div at bounding box center [224, 173] width 9 height 9
type input "55DB7B"
click at [506, 187] on icon at bounding box center [505, 187] width 6 height 5
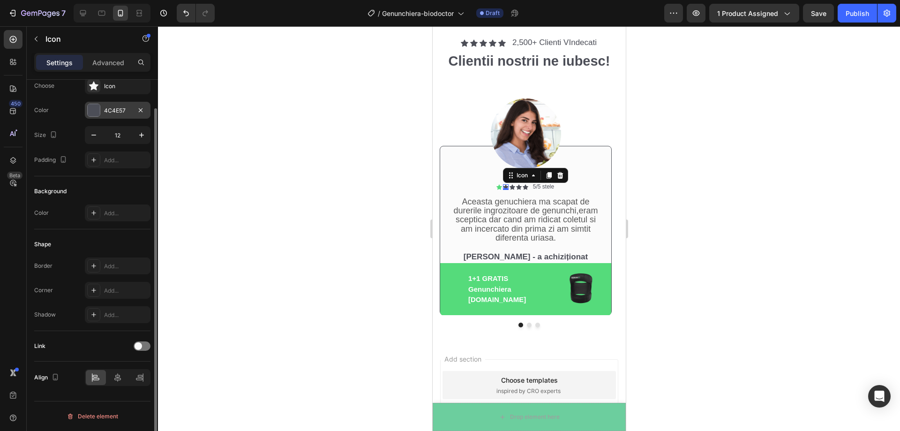
click at [129, 107] on div "4C4E57" at bounding box center [117, 110] width 27 height 8
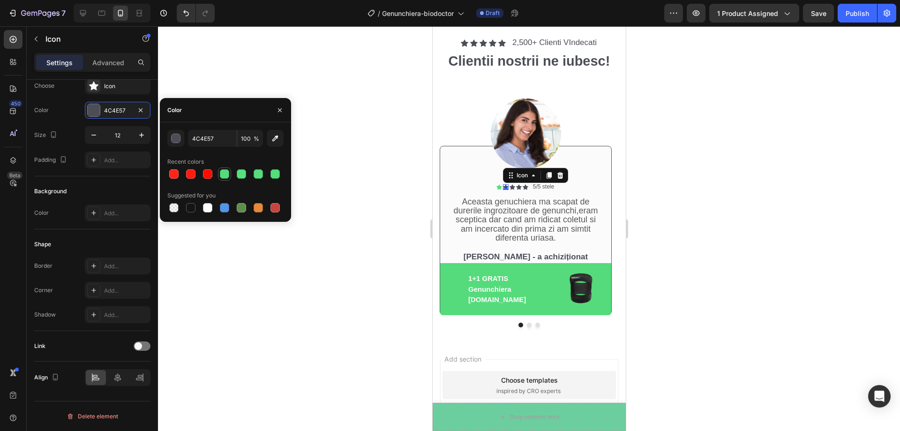
click at [229, 175] on div at bounding box center [224, 173] width 9 height 9
type input "55DB7B"
click at [512, 187] on icon at bounding box center [512, 187] width 6 height 5
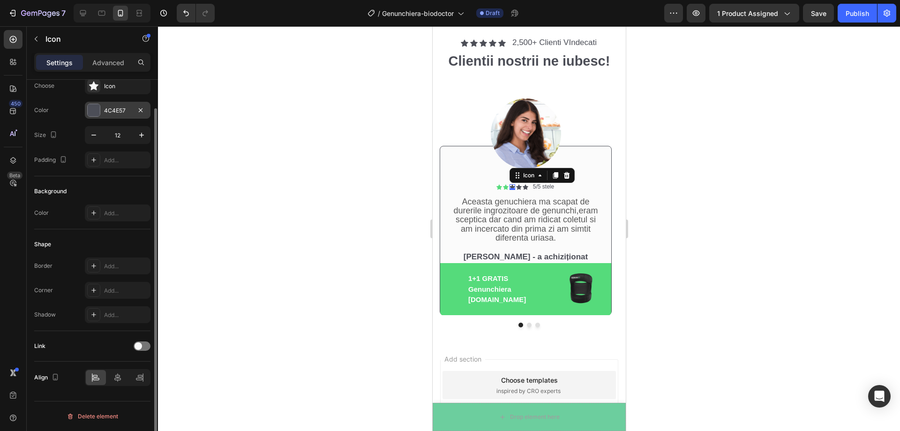
click at [107, 109] on div "4C4E57" at bounding box center [117, 110] width 27 height 8
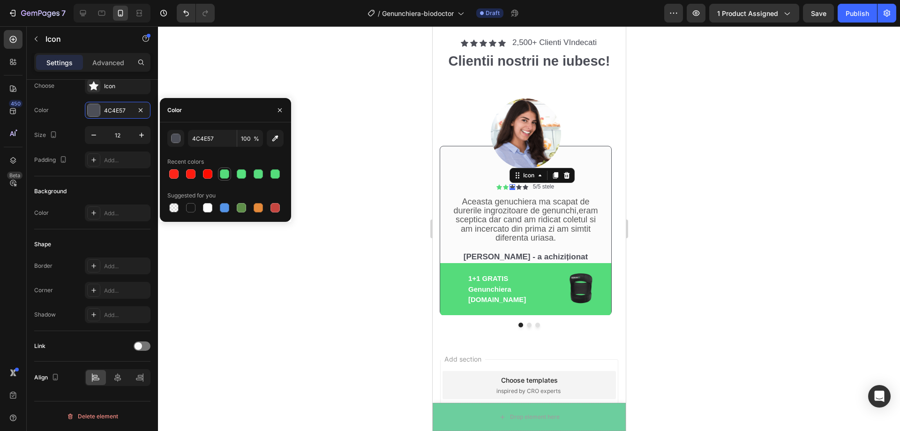
click at [227, 172] on div at bounding box center [224, 173] width 9 height 9
type input "55DB7B"
click at [519, 189] on icon at bounding box center [519, 187] width 6 height 5
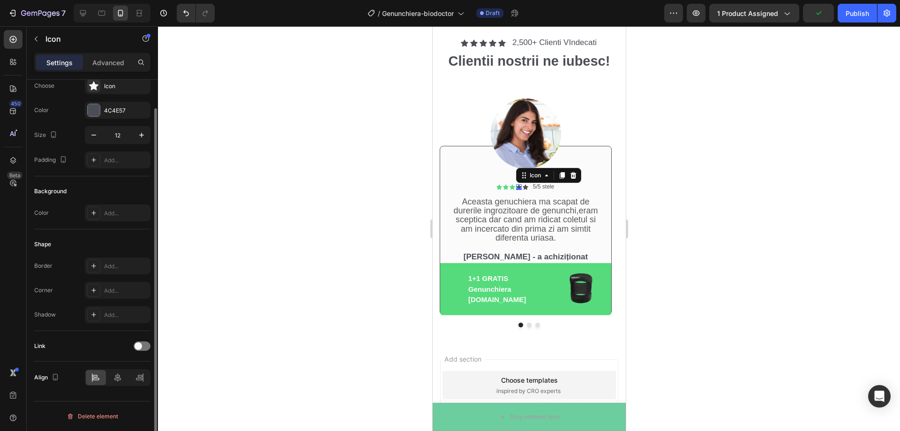
click at [102, 119] on div "Choose Icon Color 4C4E57 Size 12 Padding Add..." at bounding box center [92, 122] width 116 height 91
click at [100, 114] on div "4C4E57" at bounding box center [118, 110] width 66 height 17
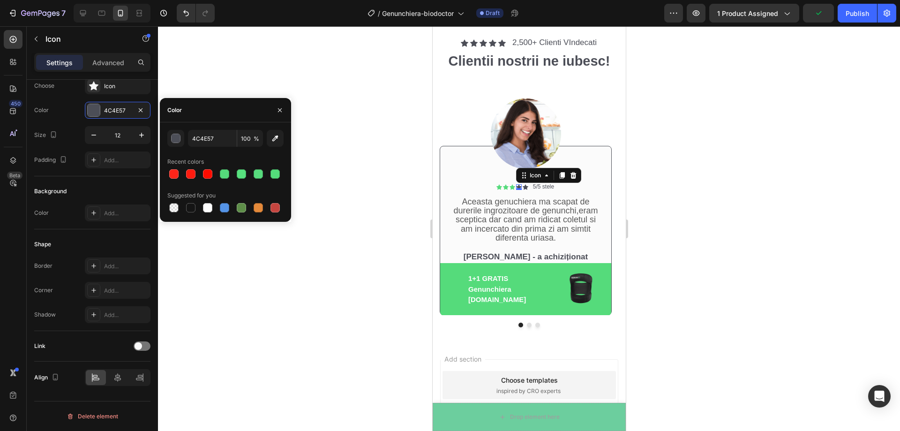
click at [232, 174] on div at bounding box center [225, 173] width 116 height 13
click at [229, 174] on div at bounding box center [224, 173] width 9 height 9
type input "55DB7B"
click at [525, 187] on icon at bounding box center [525, 187] width 6 height 5
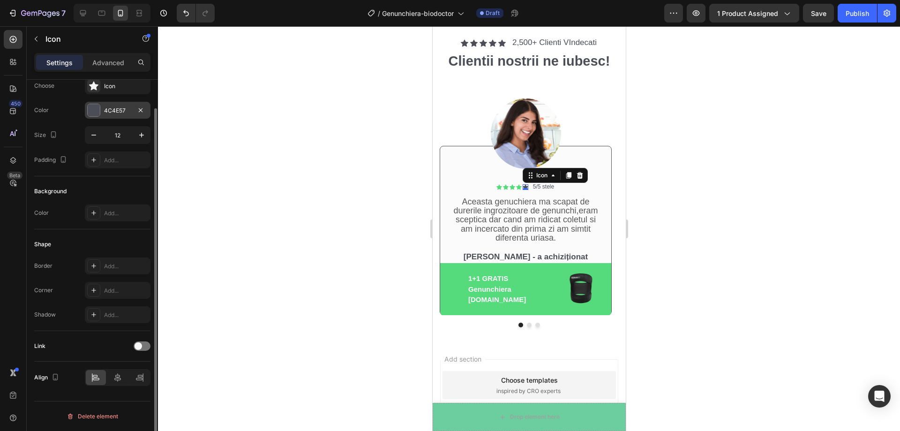
click at [85, 108] on div "4C4E57" at bounding box center [118, 110] width 66 height 17
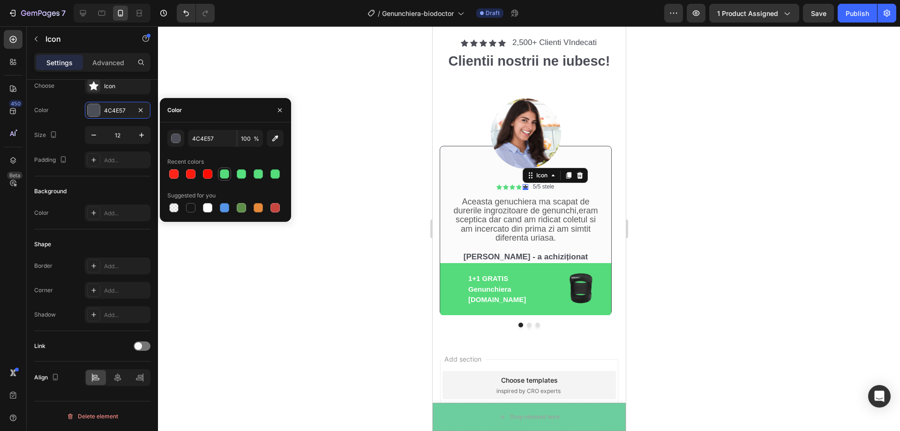
click at [220, 174] on div at bounding box center [224, 173] width 9 height 9
type input "55DB7B"
click at [291, 116] on div at bounding box center [529, 228] width 742 height 405
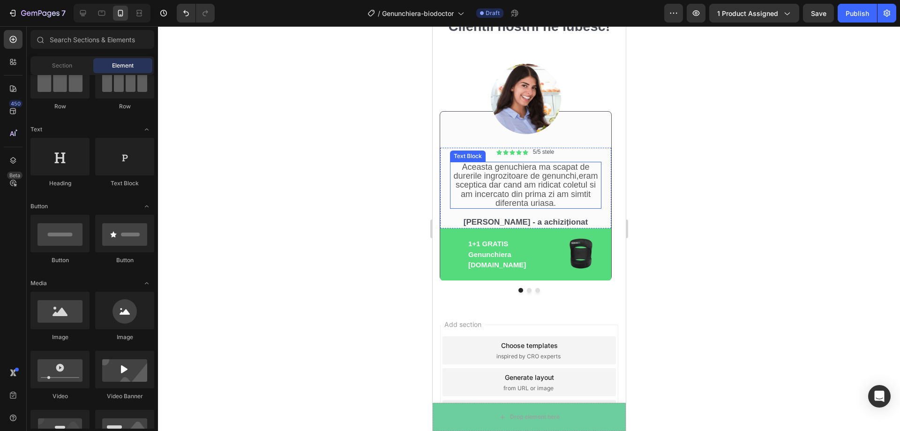
scroll to position [2535, 0]
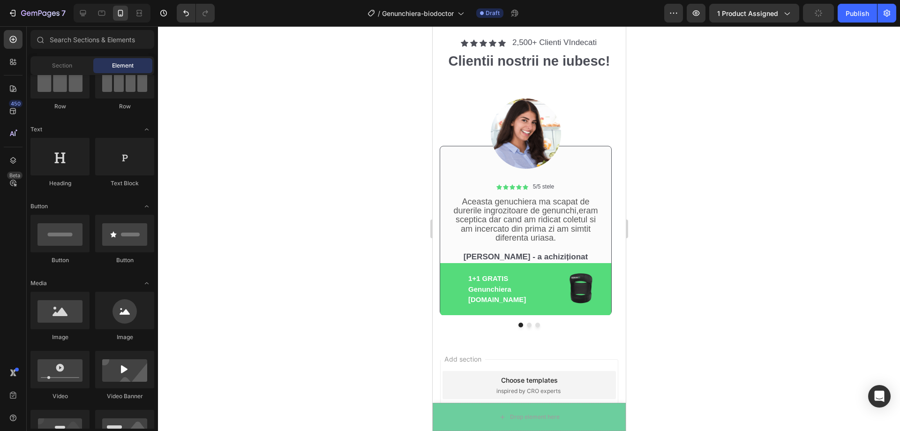
click at [723, 264] on div at bounding box center [529, 228] width 742 height 405
click at [526, 325] on button "Dot" at bounding box center [528, 324] width 5 height 5
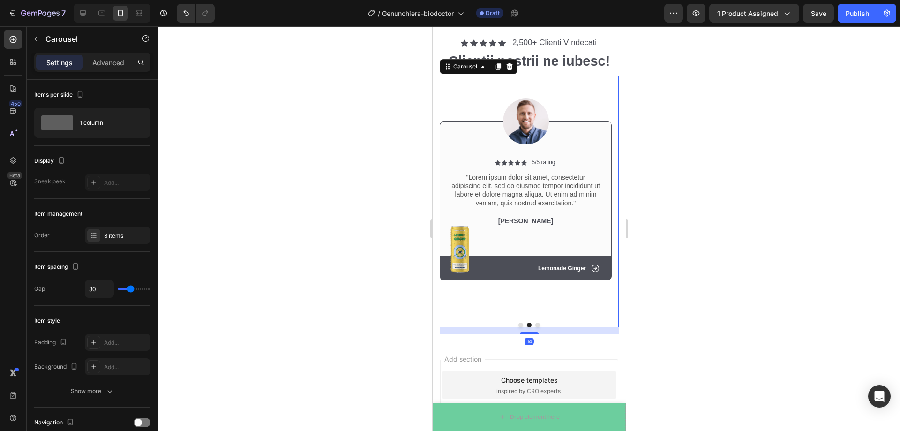
click at [518, 324] on button "Dot" at bounding box center [520, 324] width 5 height 5
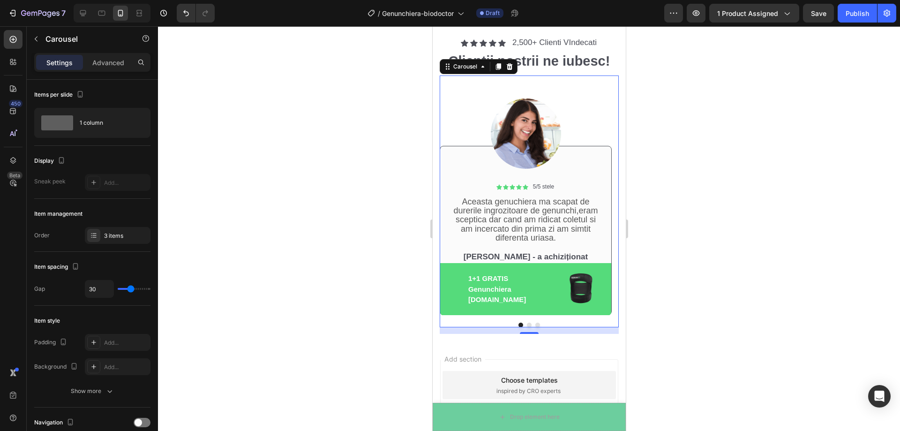
click at [725, 285] on div at bounding box center [529, 228] width 742 height 405
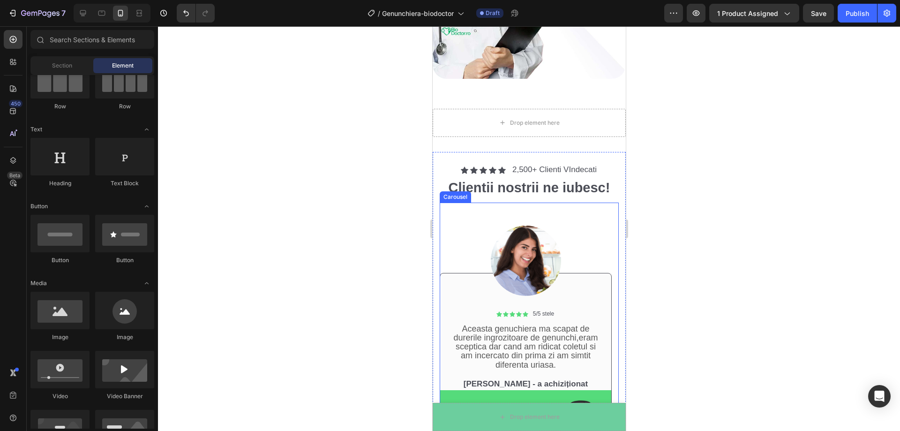
scroll to position [2395, 0]
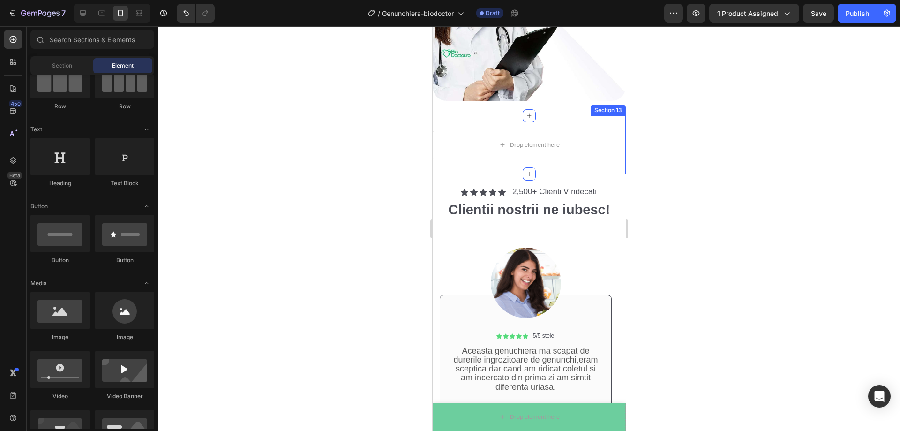
click at [581, 116] on div "Drop element here Section 13" at bounding box center [528, 145] width 193 height 58
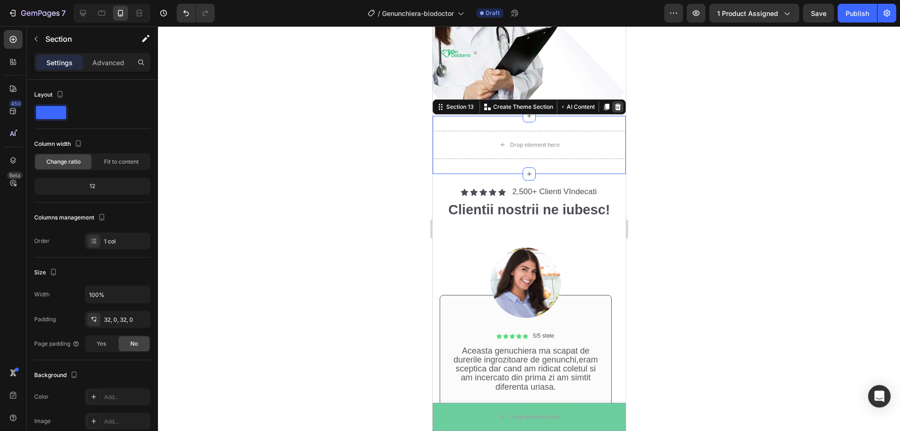
click at [614, 103] on icon at bounding box center [617, 106] width 7 height 7
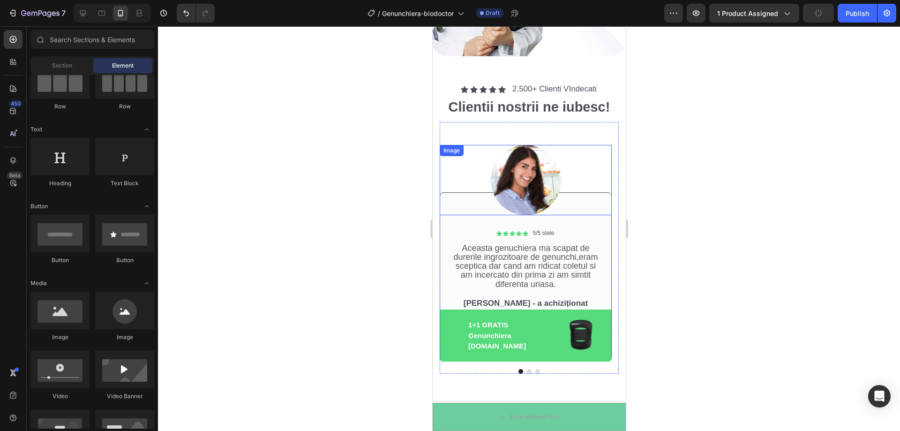
scroll to position [2442, 0]
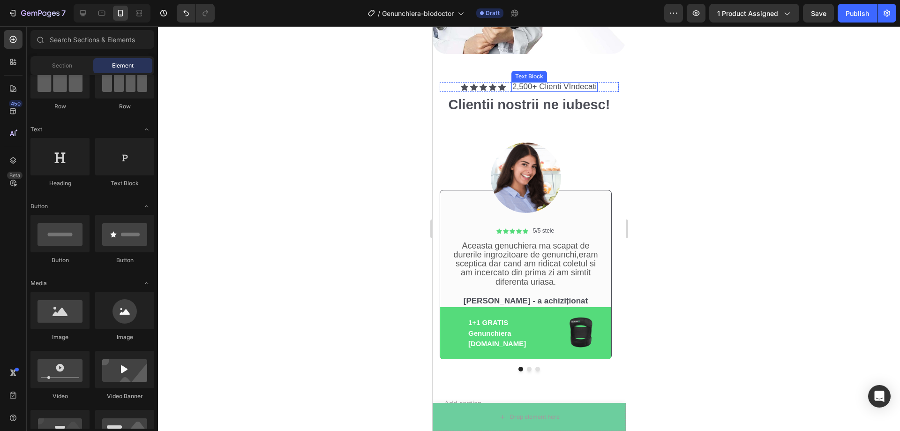
click at [528, 82] on span "2,500+ Clienti VIndecati" at bounding box center [554, 86] width 84 height 9
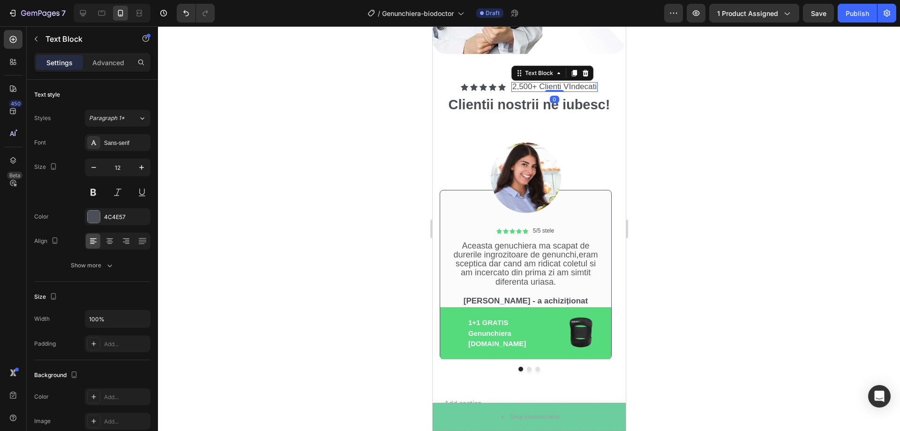
click at [528, 82] on span "2,500+ Clienti VIndecati" at bounding box center [554, 86] width 84 height 9
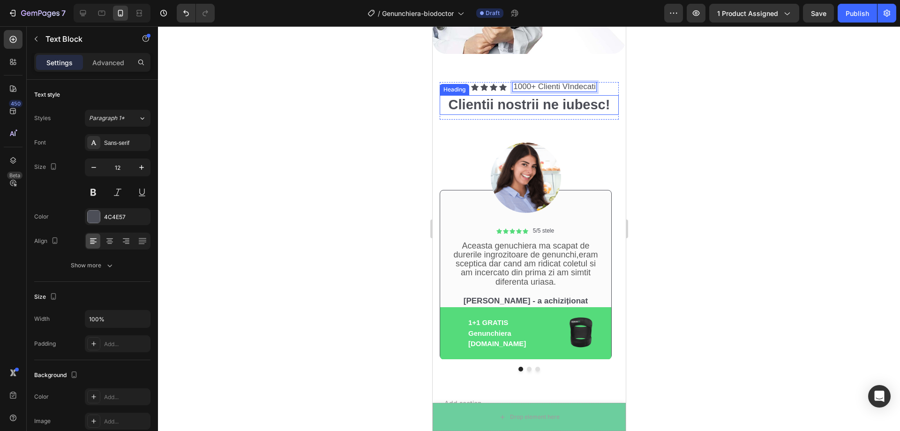
click at [752, 105] on div at bounding box center [529, 228] width 742 height 405
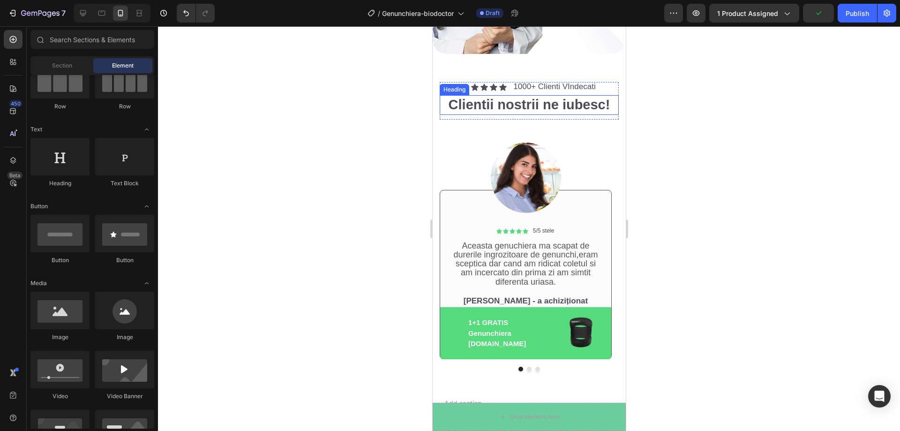
click at [693, 124] on div at bounding box center [529, 228] width 742 height 405
click at [327, 126] on div at bounding box center [529, 228] width 742 height 405
click at [528, 82] on span "1000+ Clienti VIndecati" at bounding box center [554, 86] width 82 height 9
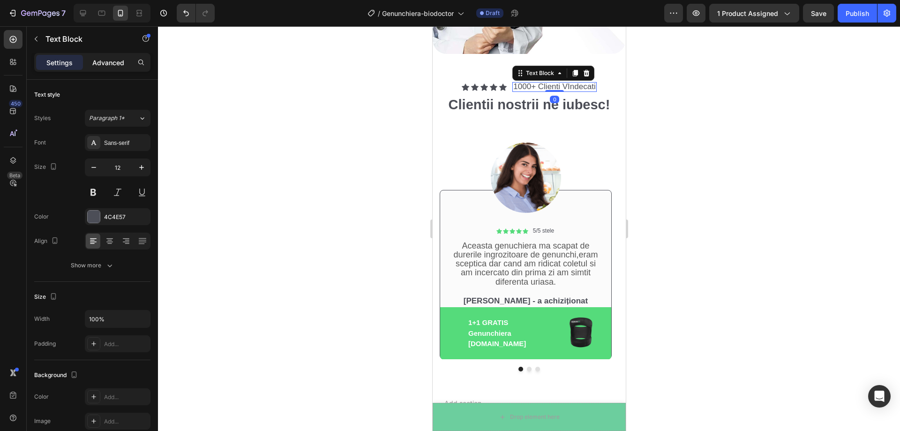
click at [110, 67] on p "Advanced" at bounding box center [108, 63] width 32 height 10
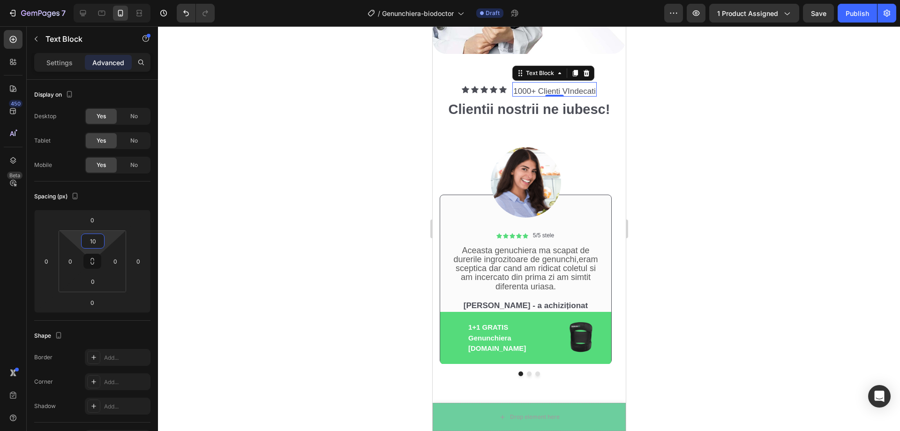
type input "8"
click at [106, 0] on html "7 Version history / Genunchiera-biodoctor Draft Preview 1 product assigned Save…" at bounding box center [450, 0] width 900 height 0
click at [251, 180] on div at bounding box center [529, 228] width 742 height 405
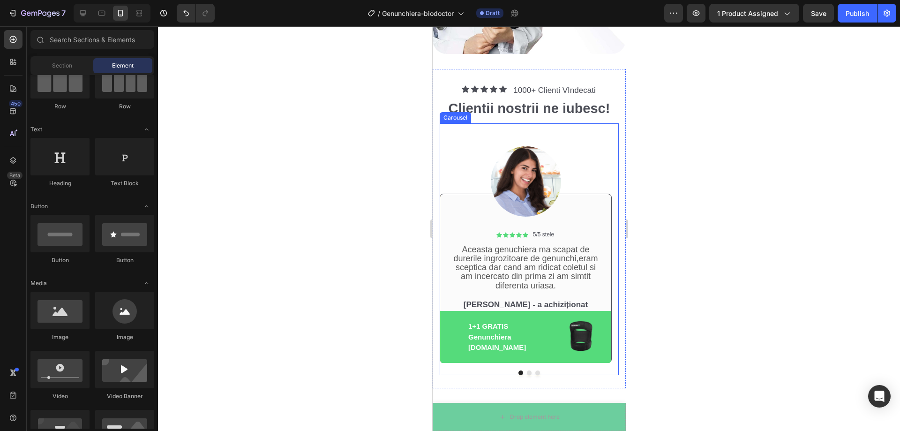
click at [574, 135] on div "Image Icon Icon Icon Icon Icon Icon List 5/5 stele Text Block Row Aceasta genuc…" at bounding box center [525, 243] width 172 height 240
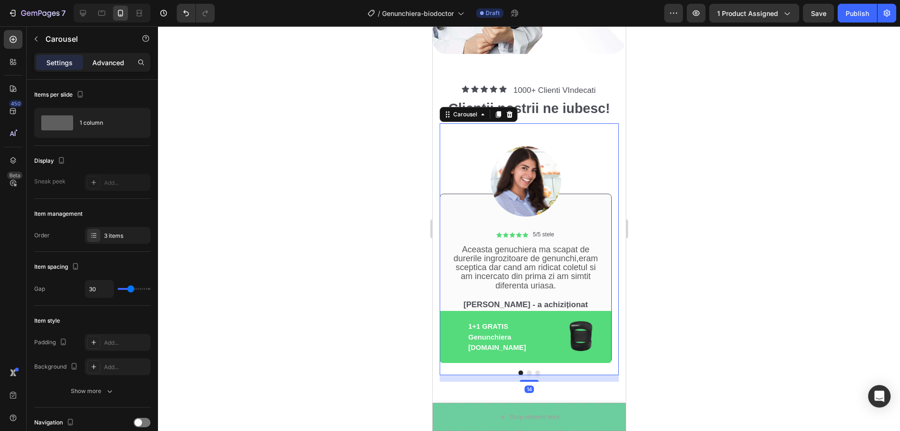
click at [96, 59] on p "Advanced" at bounding box center [108, 63] width 32 height 10
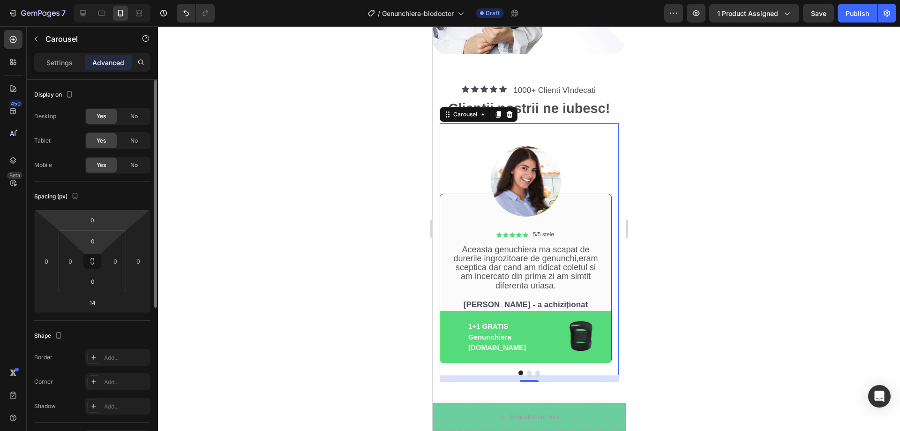
click at [106, 0] on html "7 Version history / Genunchiera-biodoctor Draft Preview 1 product assigned Save…" at bounding box center [450, 0] width 900 height 0
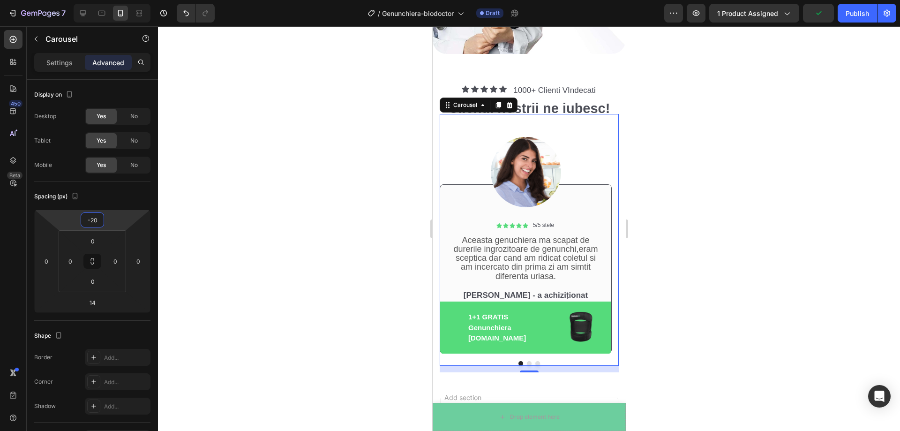
type input "-22"
drag, startPoint x: 115, startPoint y: 219, endPoint x: 116, endPoint y: 225, distance: 5.2
click at [116, 0] on html "7 Version history / Genunchiera-biodoctor Draft Preview 1 product assigned Publ…" at bounding box center [450, 0] width 900 height 0
click at [274, 195] on div at bounding box center [529, 228] width 742 height 405
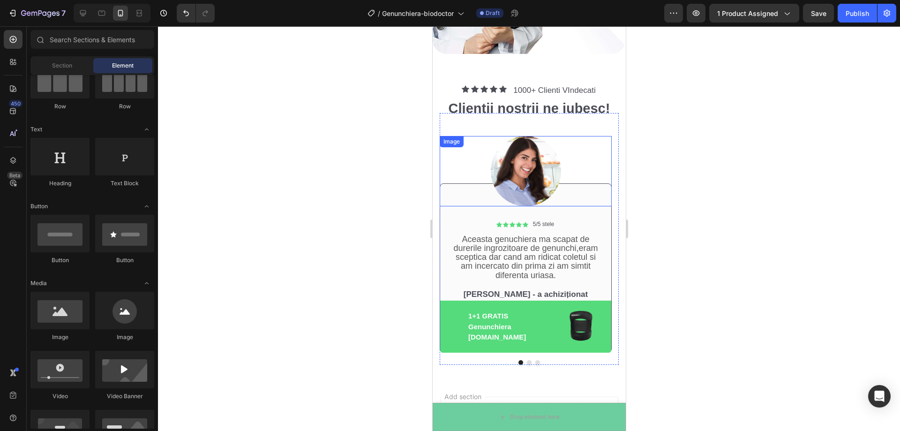
click at [531, 164] on img at bounding box center [525, 171] width 70 height 70
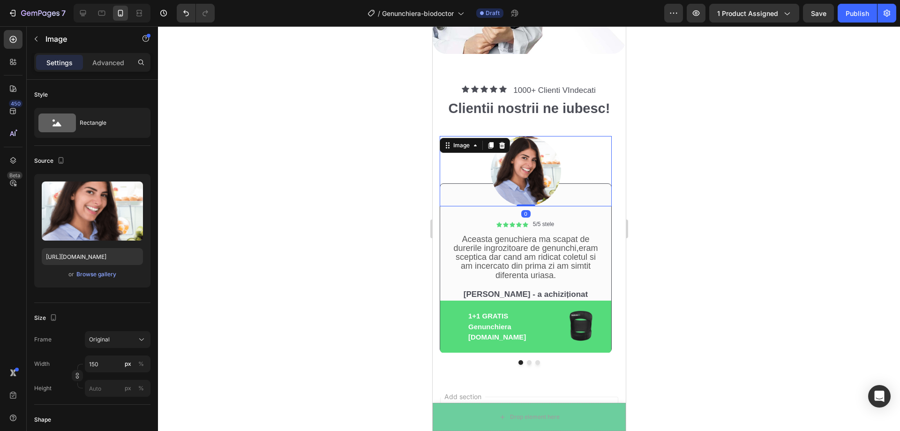
click at [742, 173] on div at bounding box center [529, 228] width 742 height 405
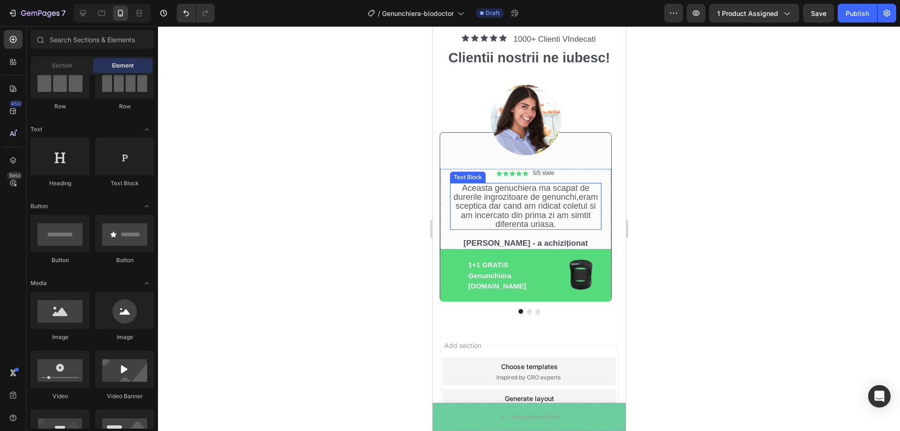
scroll to position [2531, 0]
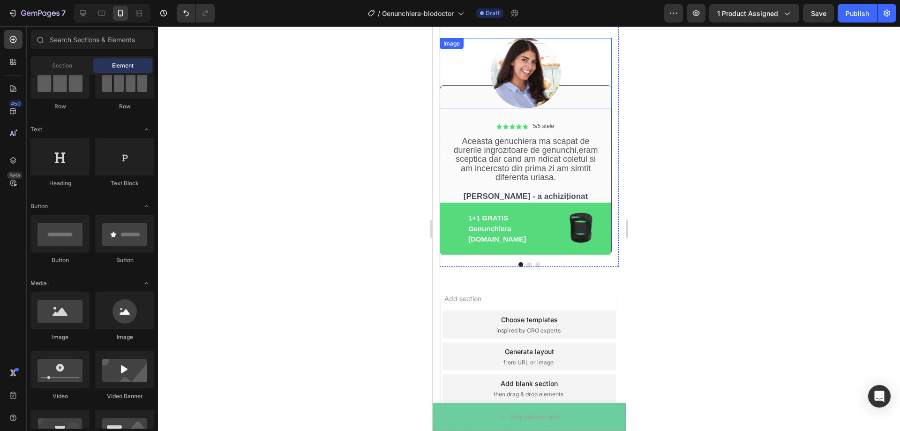
click at [522, 79] on img at bounding box center [525, 73] width 70 height 70
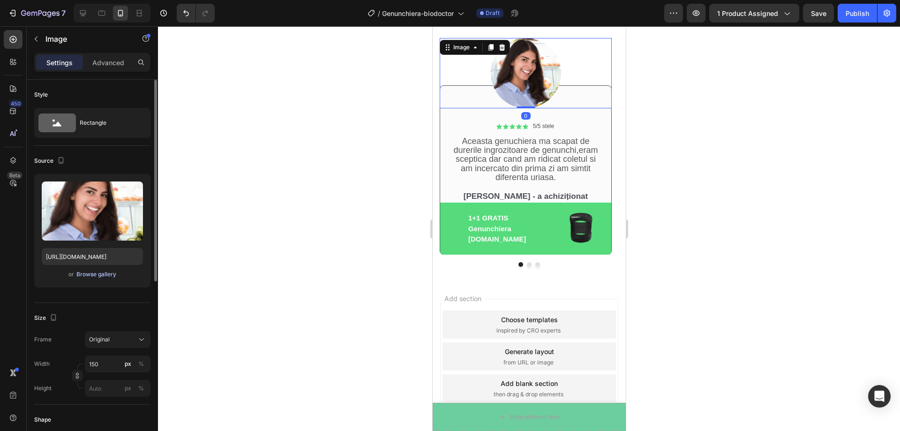
click at [101, 277] on div "Browse gallery" at bounding box center [96, 274] width 40 height 8
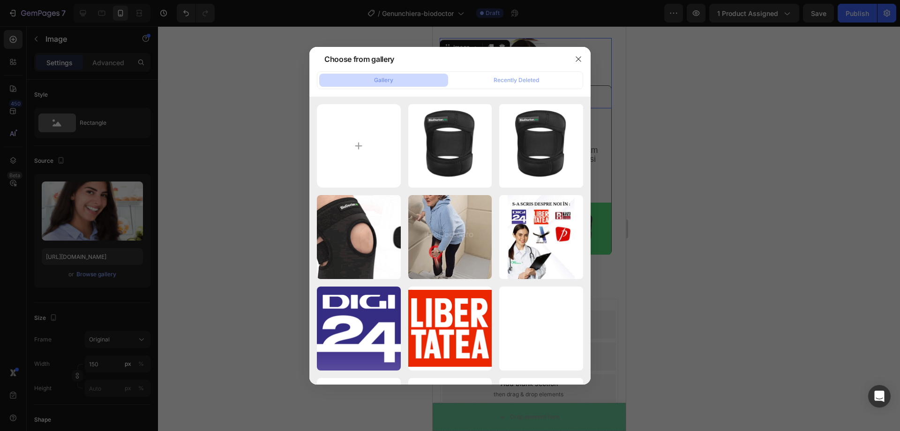
type input "C:\fakepath\gempages_520508095315575688-49454399-e17f-444a-875d-db88f37967cc_co…"
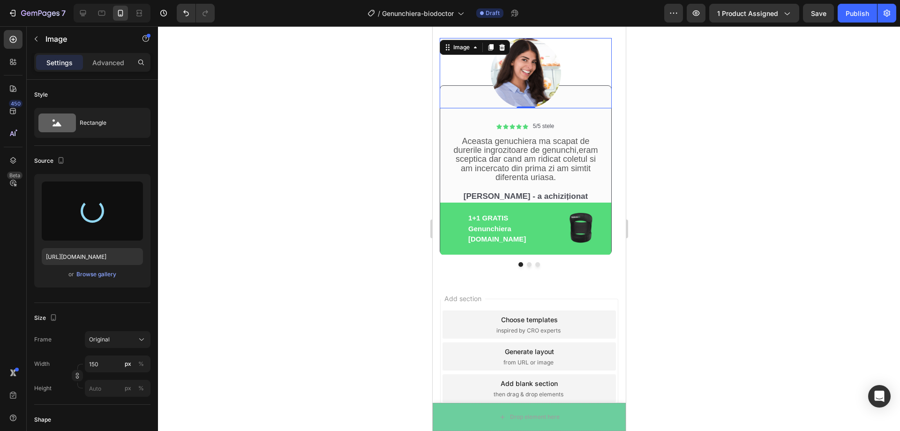
type input "[URL][DOMAIN_NAME]"
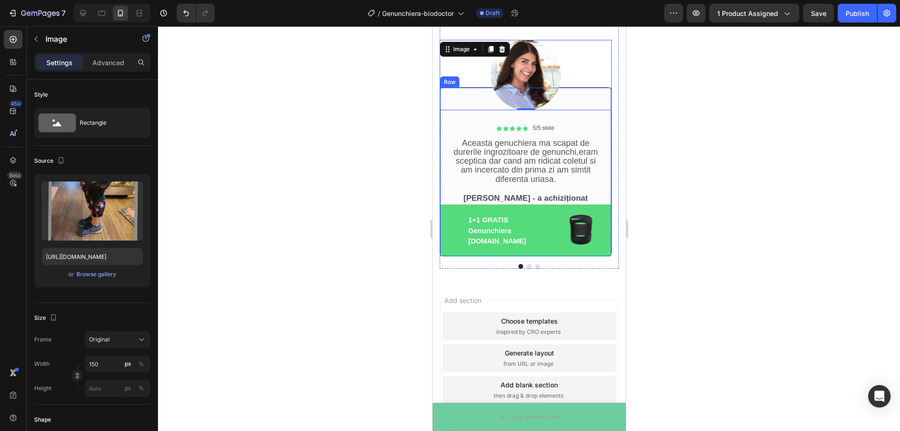
scroll to position [2293, 0]
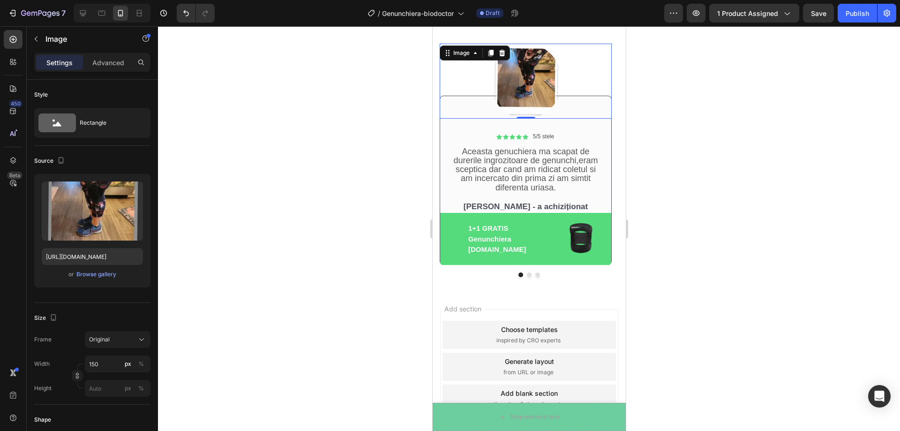
click at [522, 91] on img at bounding box center [525, 81] width 70 height 75
click at [96, 128] on div "Rectangle" at bounding box center [108, 123] width 57 height 22
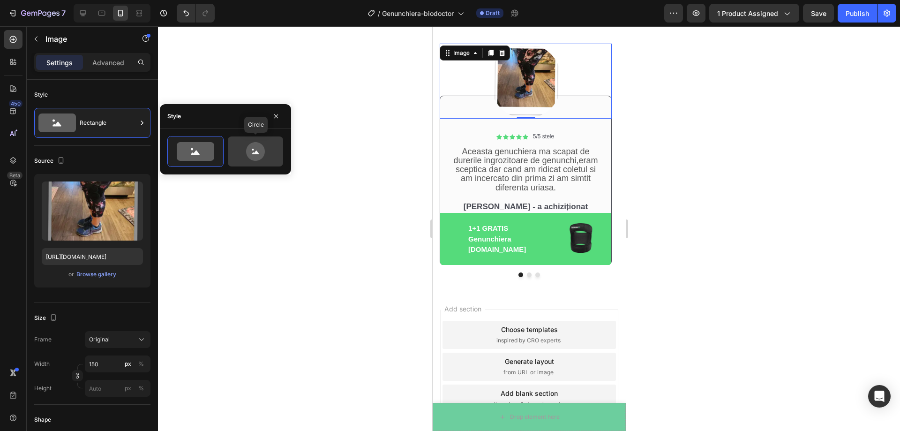
click at [269, 157] on icon at bounding box center [255, 151] width 44 height 19
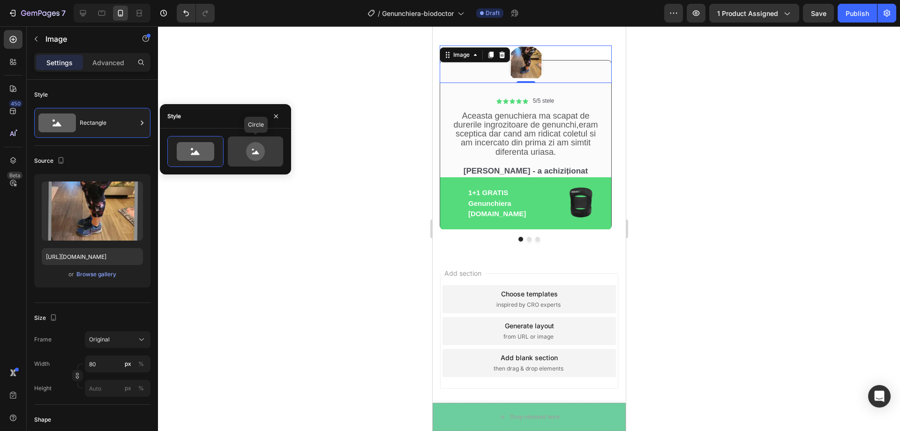
scroll to position [2291, 0]
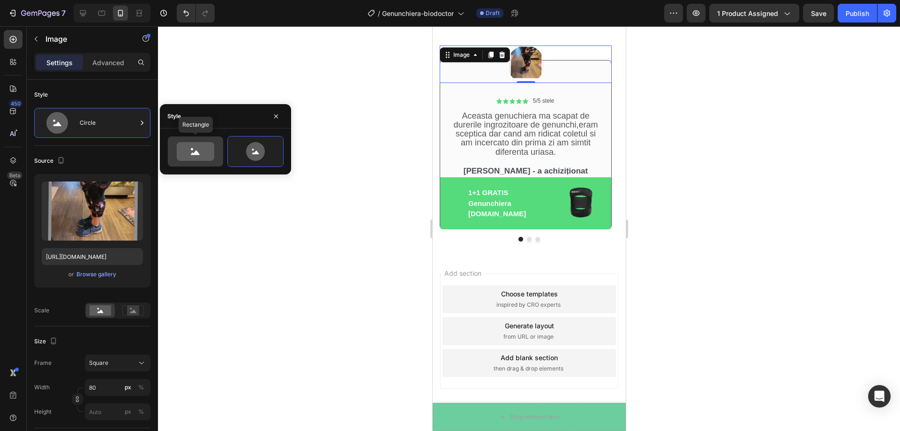
click at [204, 154] on icon at bounding box center [195, 151] width 37 height 19
type input "100"
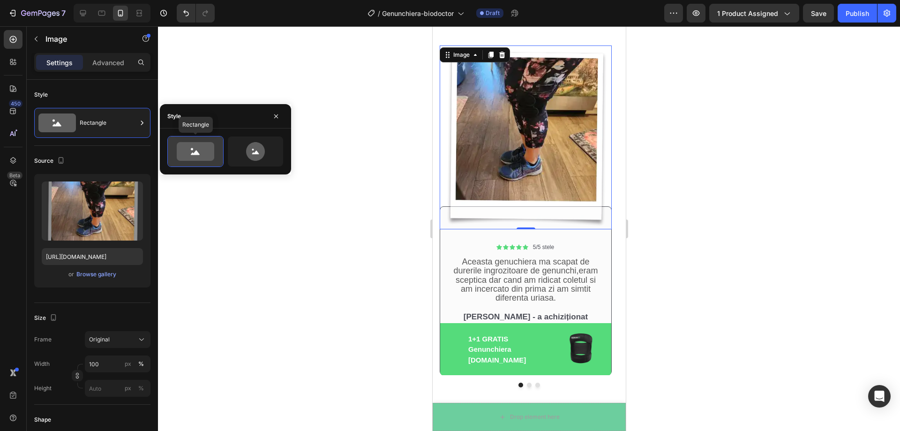
scroll to position [2293, 0]
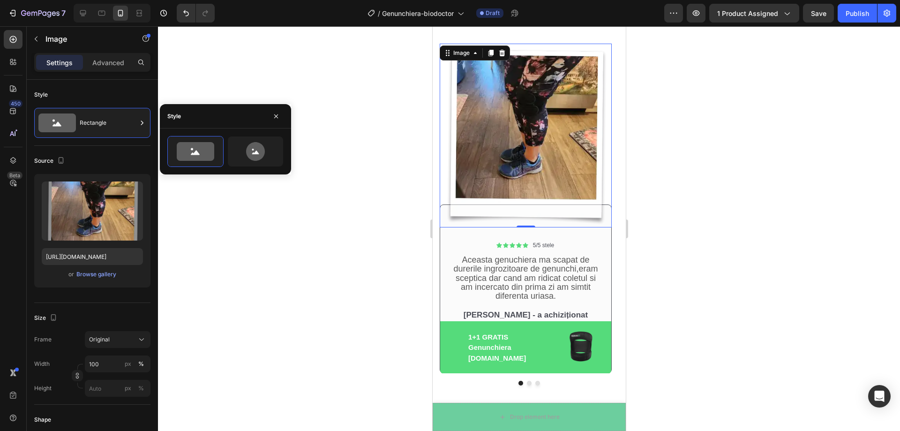
click at [287, 285] on div at bounding box center [529, 228] width 742 height 405
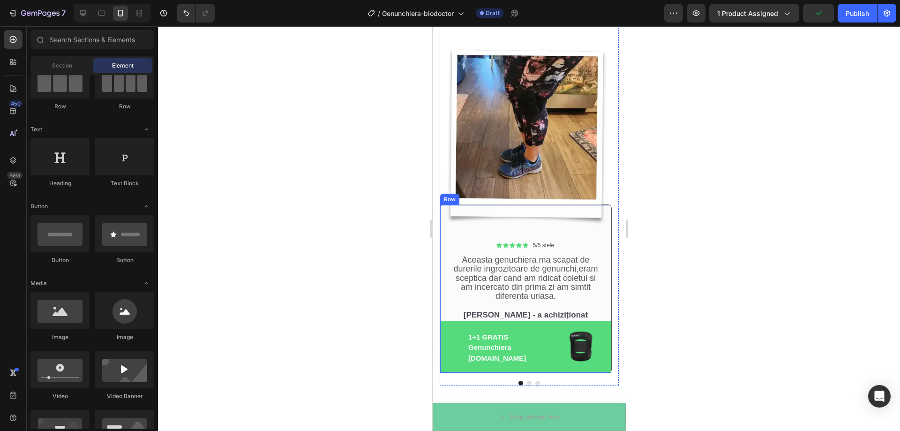
click at [448, 238] on div "Icon Icon Icon Icon Icon Icon List 5/5 stele Text Block Row Aceasta genuchiera …" at bounding box center [525, 288] width 172 height 169
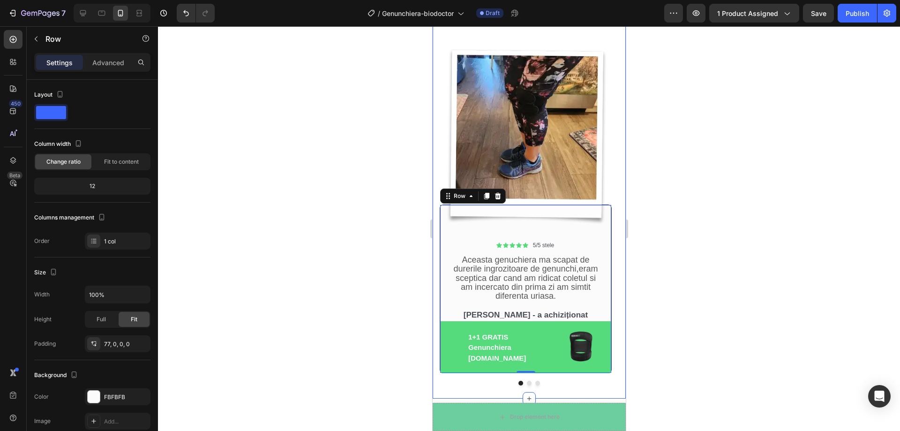
click at [722, 235] on div at bounding box center [529, 228] width 742 height 405
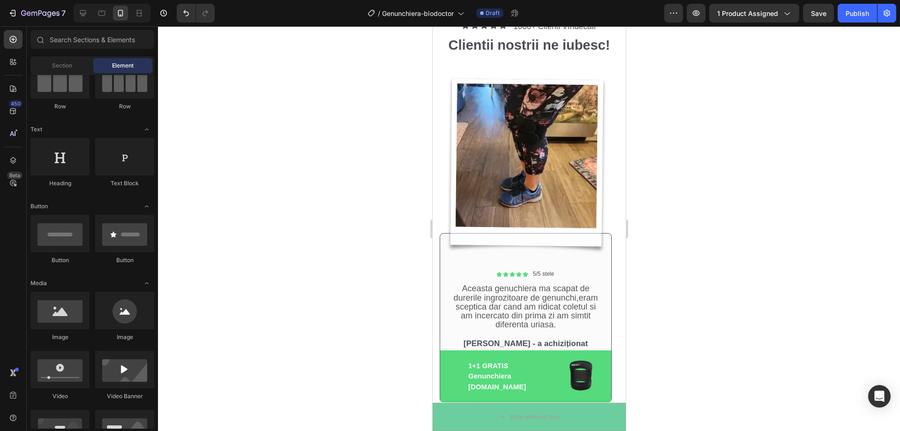
scroll to position [2480, 0]
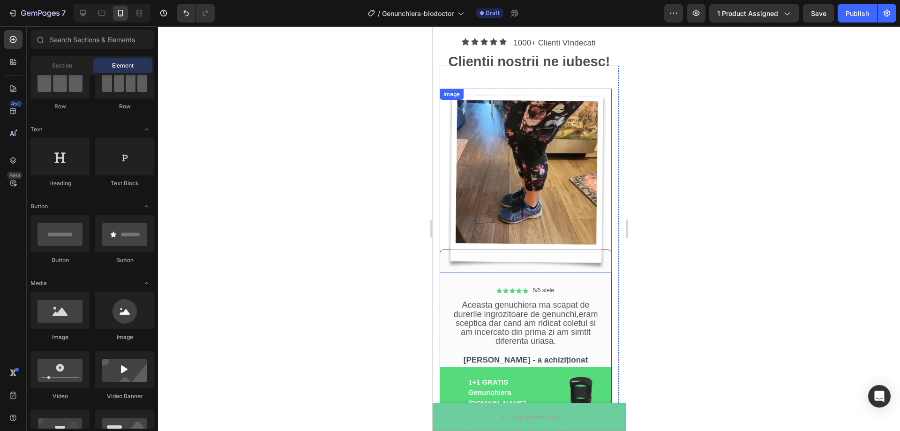
click at [553, 103] on img at bounding box center [525, 180] width 172 height 183
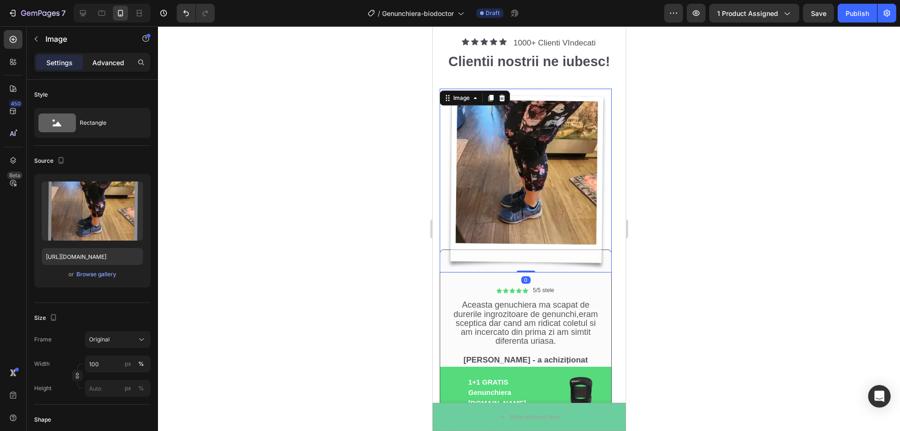
click at [108, 58] on p "Advanced" at bounding box center [108, 63] width 32 height 10
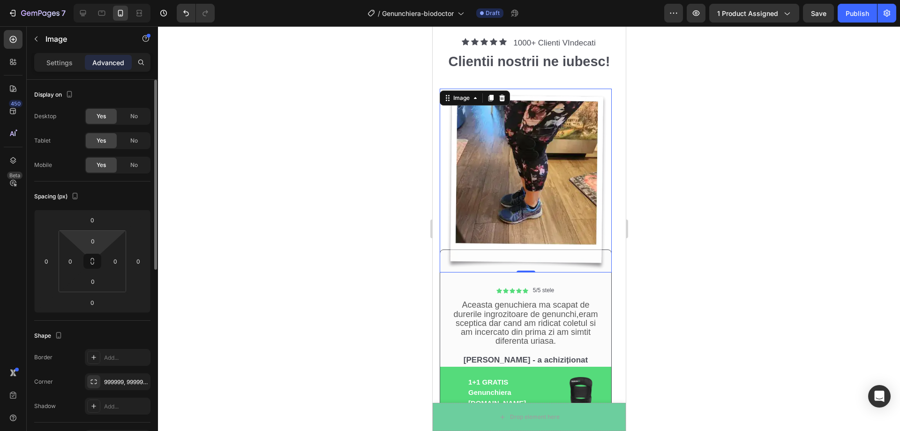
click at [107, 0] on html "7 Version history / Genunchiera-biodoctor Draft Preview 1 product assigned Save…" at bounding box center [450, 0] width 900 height 0
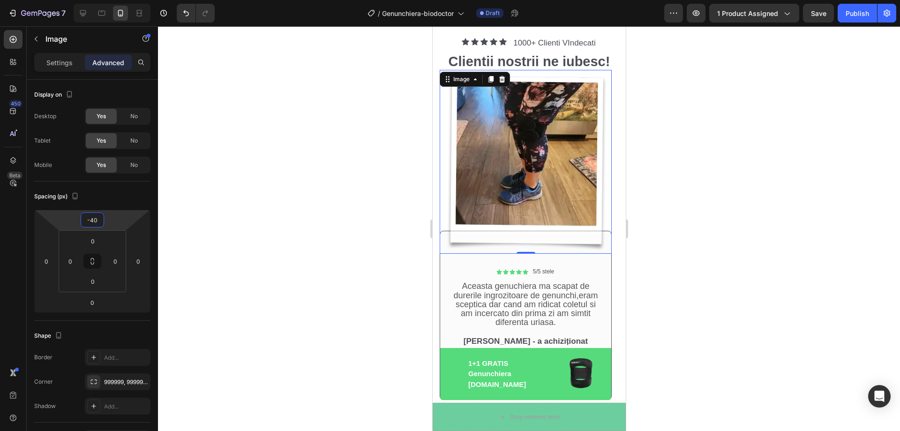
type input "-38"
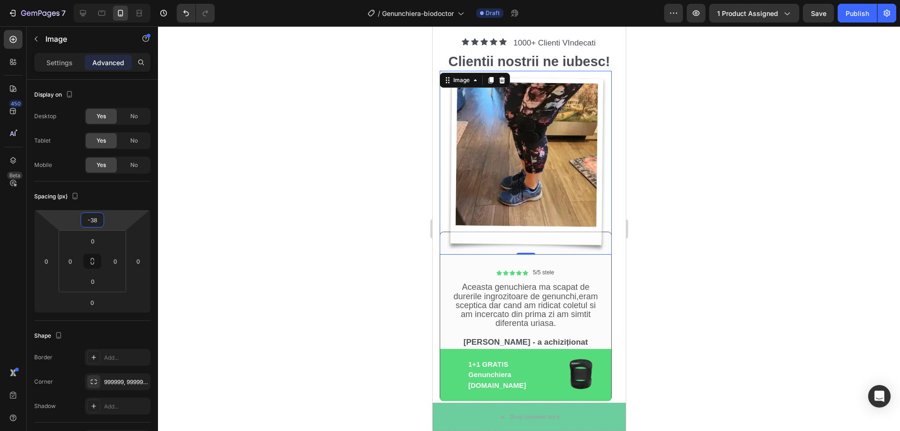
drag, startPoint x: 111, startPoint y: 221, endPoint x: 112, endPoint y: 229, distance: 8.1
click at [112, 0] on html "7 Version history / Genunchiera-biodoctor Draft Preview 1 product assigned Save…" at bounding box center [450, 0] width 900 height 0
click at [252, 197] on div at bounding box center [529, 228] width 742 height 405
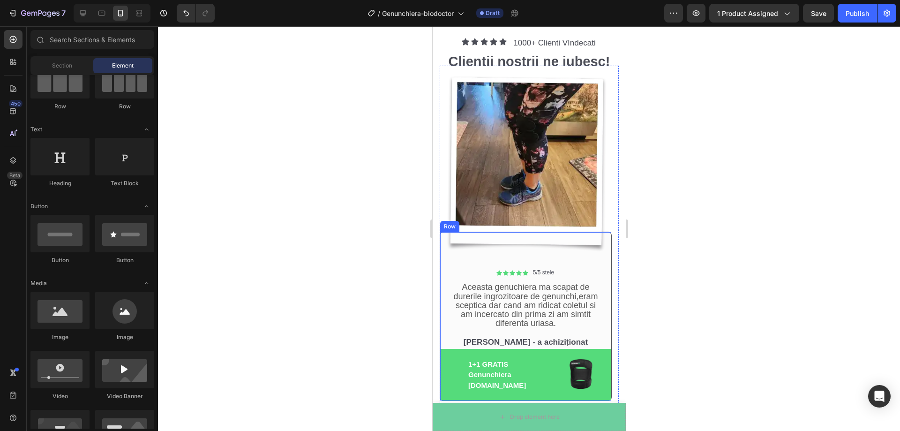
click at [448, 261] on div "Icon Icon Icon Icon Icon Icon List 5/5 stele Text Block Row Aceasta genuchiera …" at bounding box center [525, 316] width 172 height 169
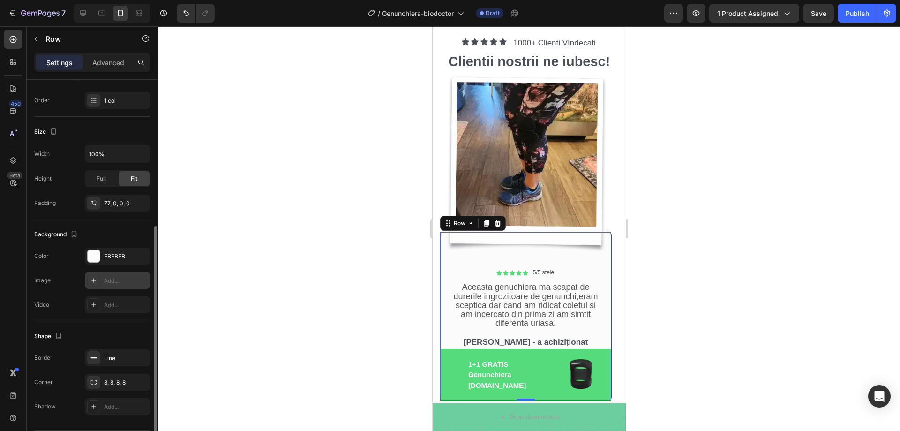
scroll to position [170, 0]
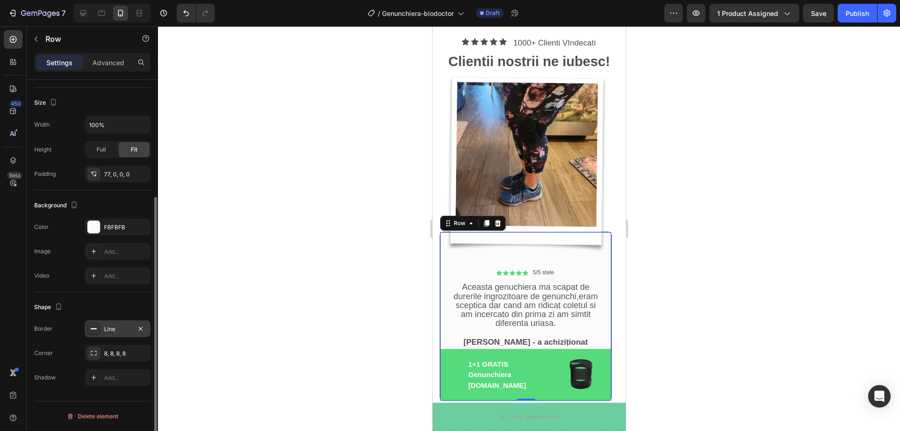
click at [98, 327] on div at bounding box center [93, 328] width 13 height 13
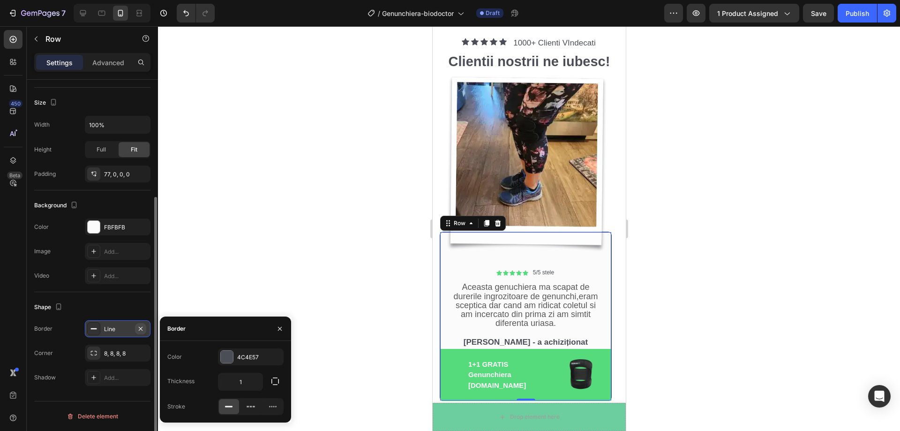
click at [142, 329] on icon "button" at bounding box center [140, 328] width 7 height 7
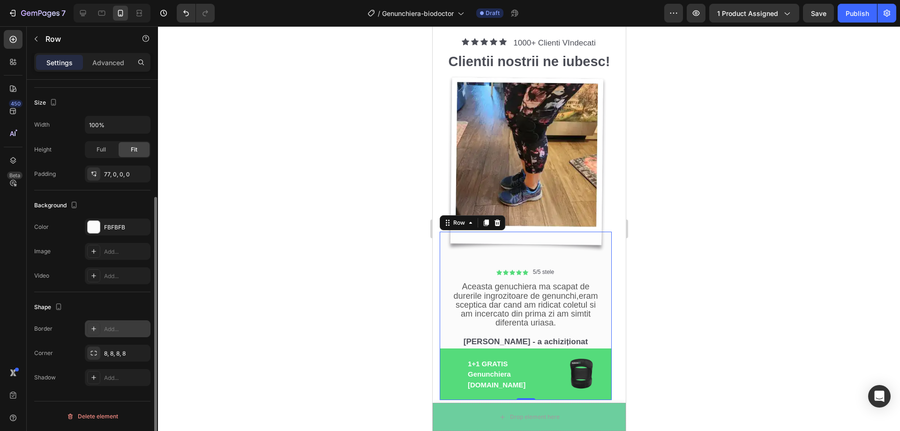
click at [259, 279] on div at bounding box center [529, 228] width 742 height 405
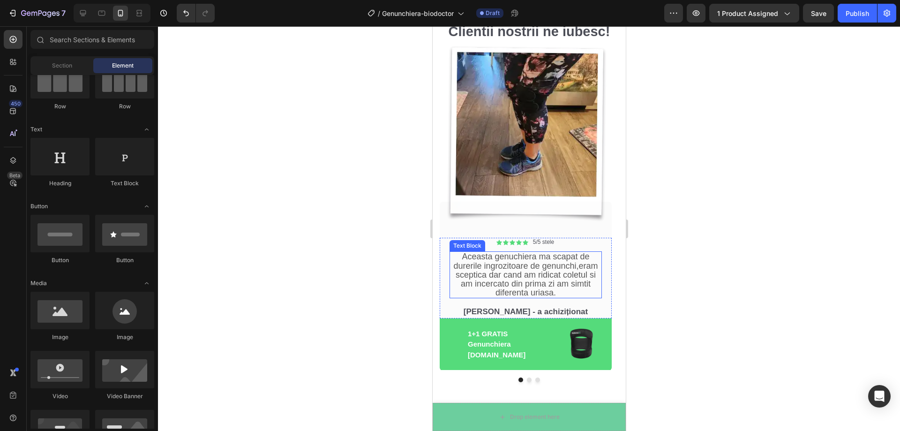
scroll to position [2527, 0]
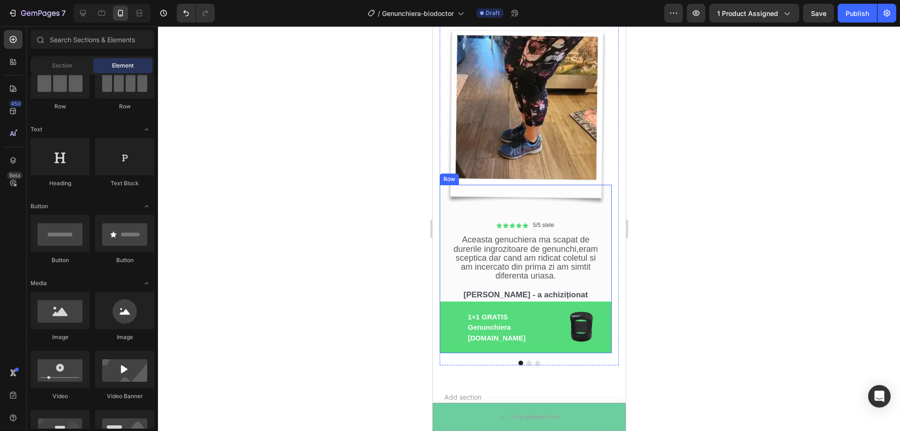
click at [459, 216] on div "Icon Icon Icon Icon Icon Icon List 5/5 stele Text Block Row Aceasta genuchiera …" at bounding box center [525, 269] width 172 height 168
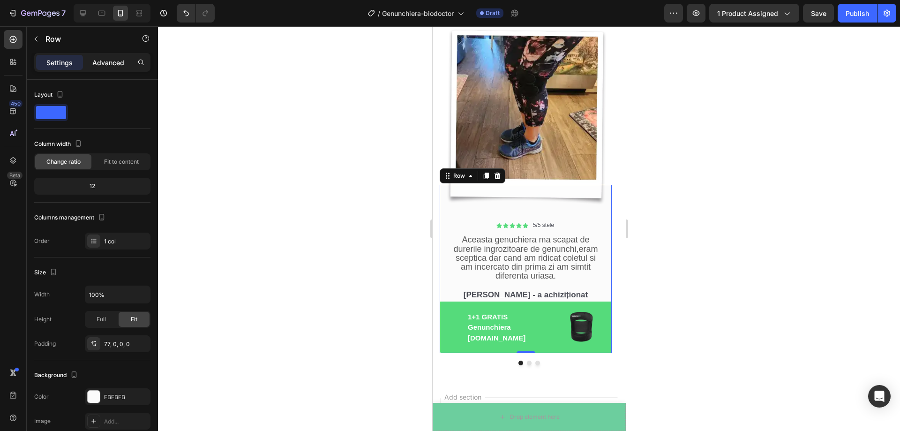
click at [108, 68] on div "Advanced" at bounding box center [108, 62] width 47 height 15
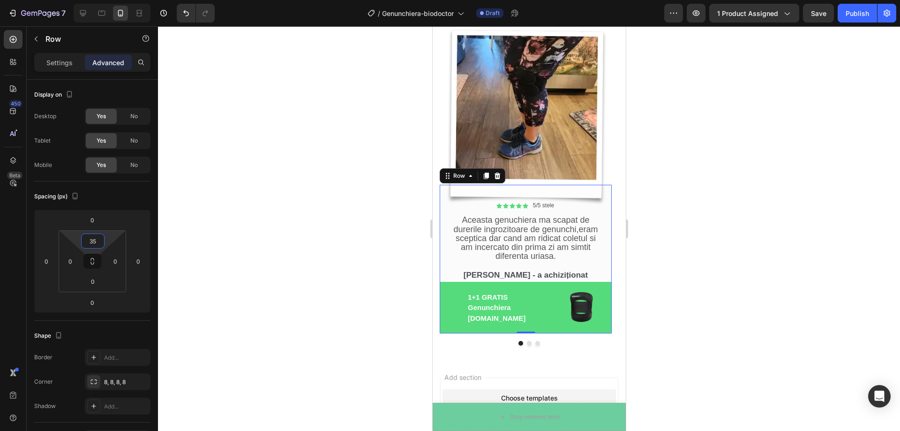
type input "37"
click at [109, 0] on html "7 Version history / Genunchiera-biodoctor Draft Preview 1 product assigned Save…" at bounding box center [450, 0] width 900 height 0
click at [304, 209] on div at bounding box center [529, 228] width 742 height 405
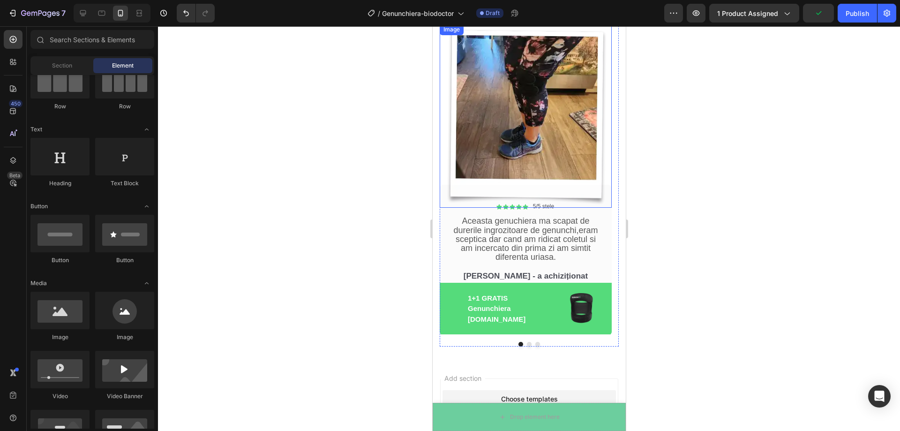
click at [583, 107] on img at bounding box center [525, 115] width 172 height 183
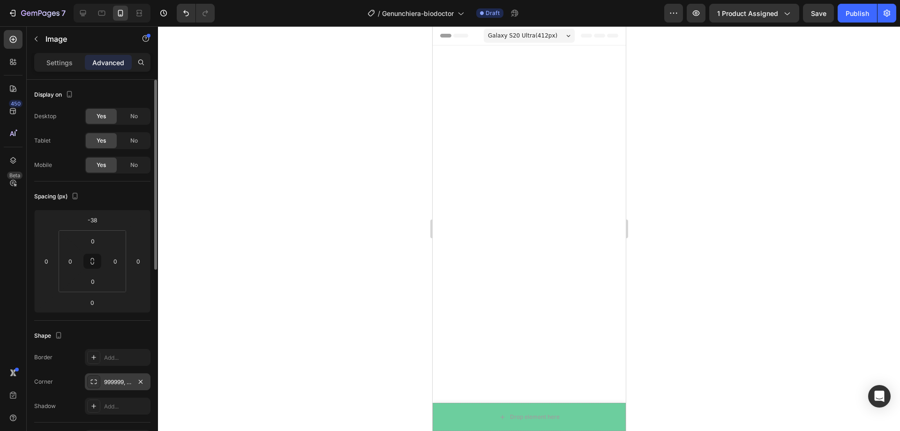
scroll to position [2527, 0]
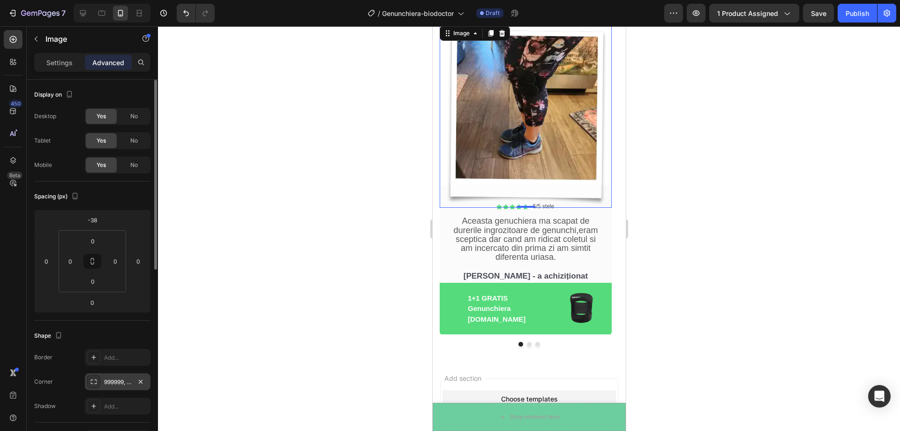
click at [97, 381] on icon at bounding box center [93, 381] width 7 height 7
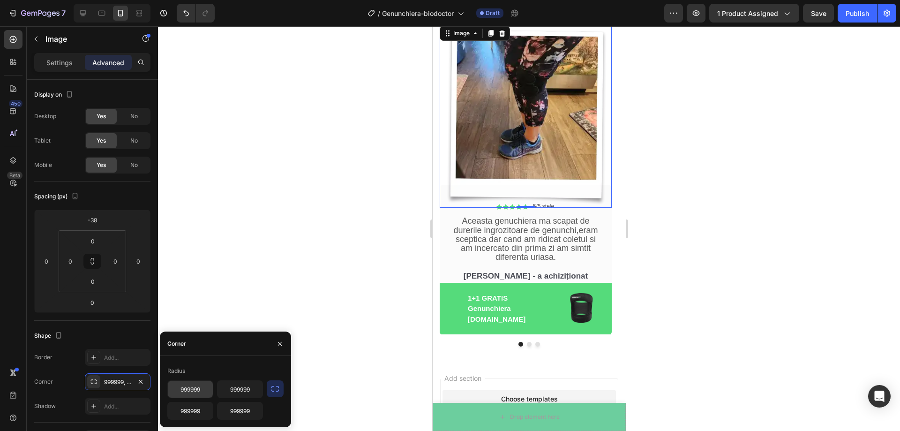
click at [198, 392] on input "999999" at bounding box center [190, 389] width 45 height 17
click at [200, 390] on input "999999" at bounding box center [190, 389] width 45 height 17
type input "9999991"
drag, startPoint x: 202, startPoint y: 389, endPoint x: 143, endPoint y: 393, distance: 59.7
click at [143, 393] on div "450 Beta Sections(18) Elements(84) Section Element Hero Section Product Detail …" at bounding box center [79, 228] width 158 height 405
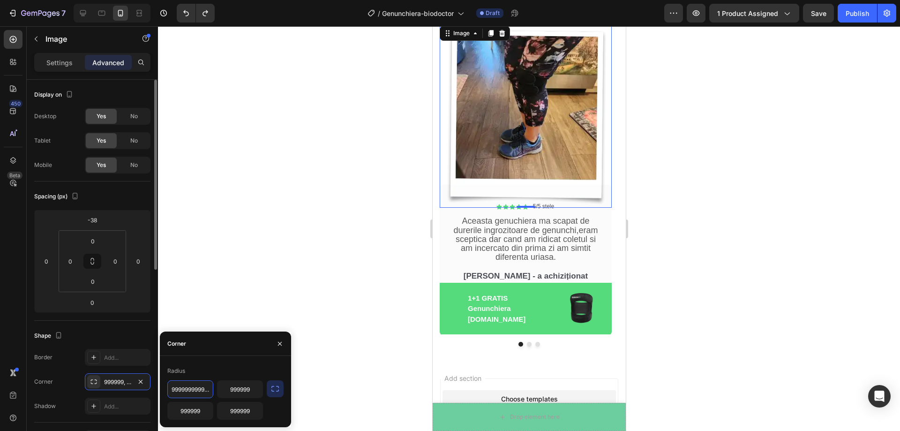
type input "999999999999"
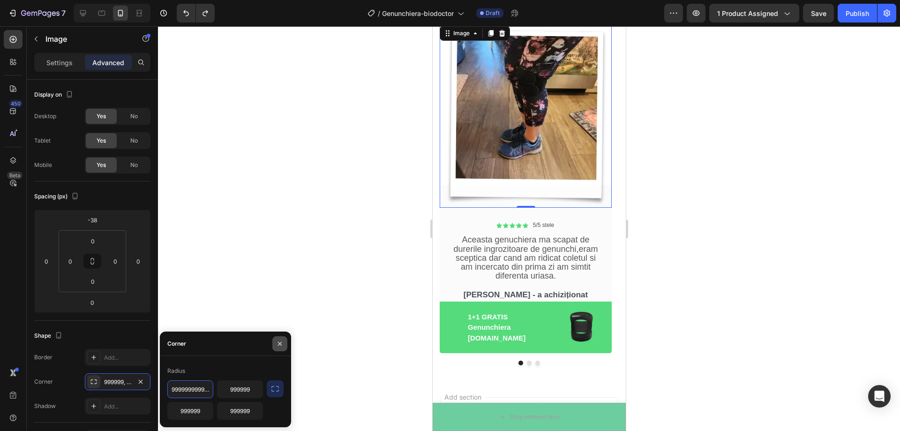
click at [277, 345] on icon "button" at bounding box center [279, 343] width 7 height 7
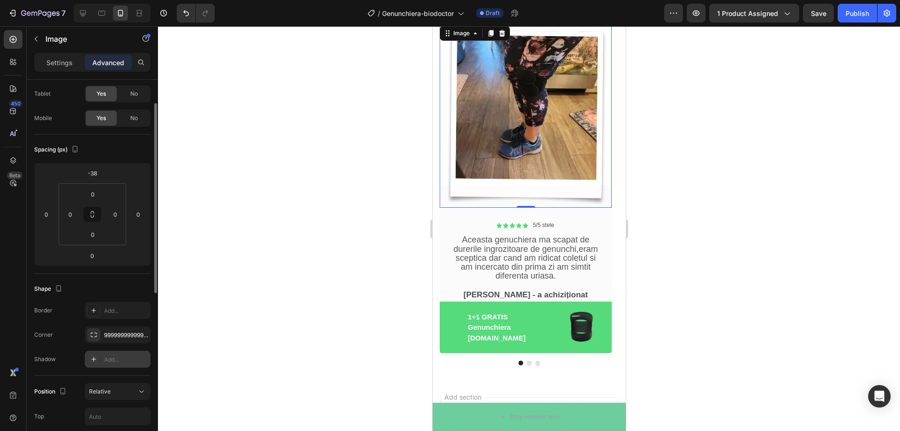
scroll to position [0, 0]
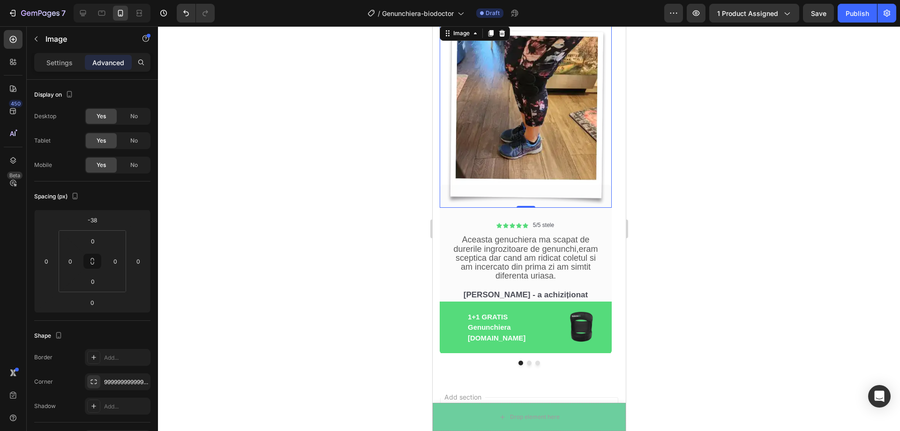
click at [556, 122] on img at bounding box center [525, 115] width 172 height 183
click at [57, 60] on p "Settings" at bounding box center [59, 63] width 26 height 10
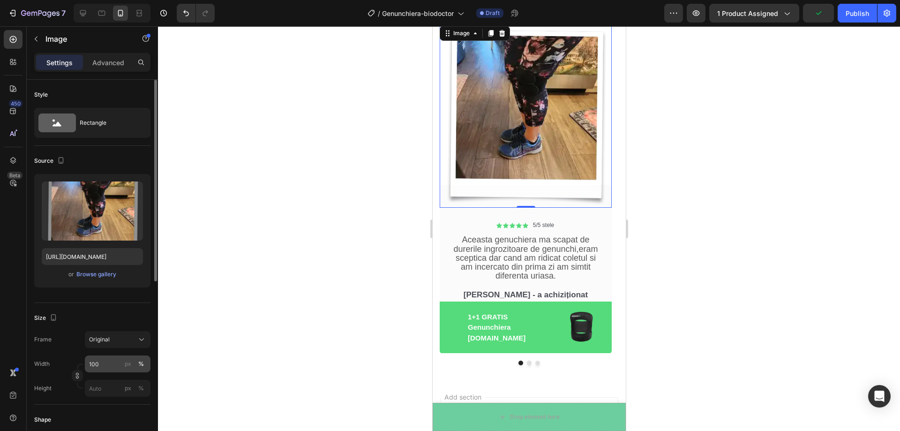
scroll to position [47, 0]
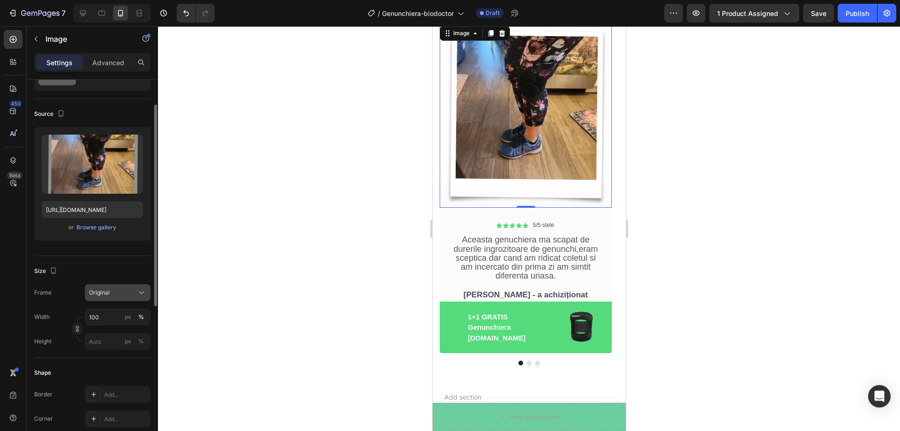
click at [122, 295] on div "Original" at bounding box center [112, 292] width 46 height 8
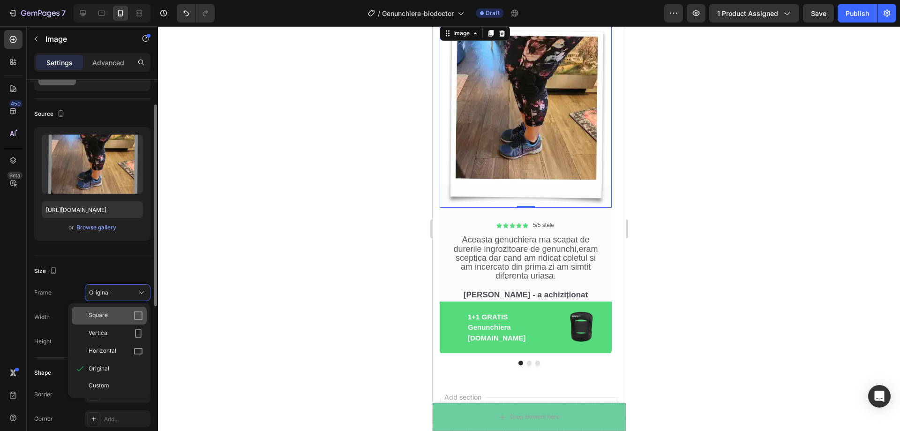
click at [136, 316] on icon at bounding box center [138, 315] width 9 height 9
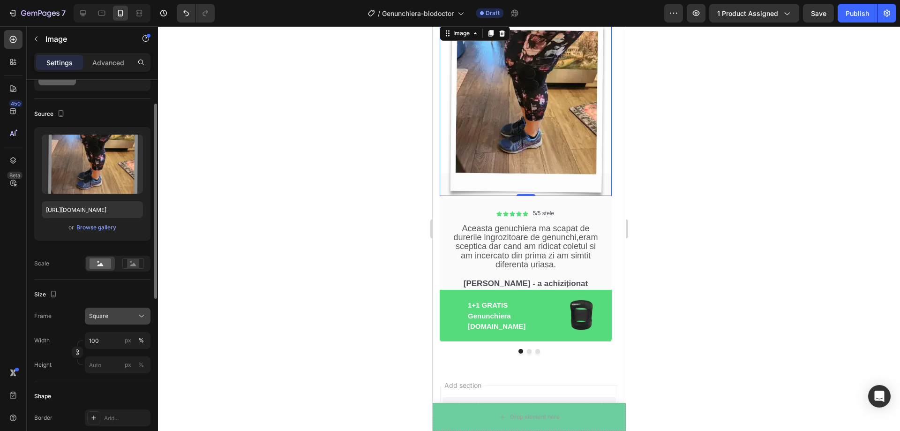
click at [130, 315] on div "Square" at bounding box center [112, 316] width 46 height 8
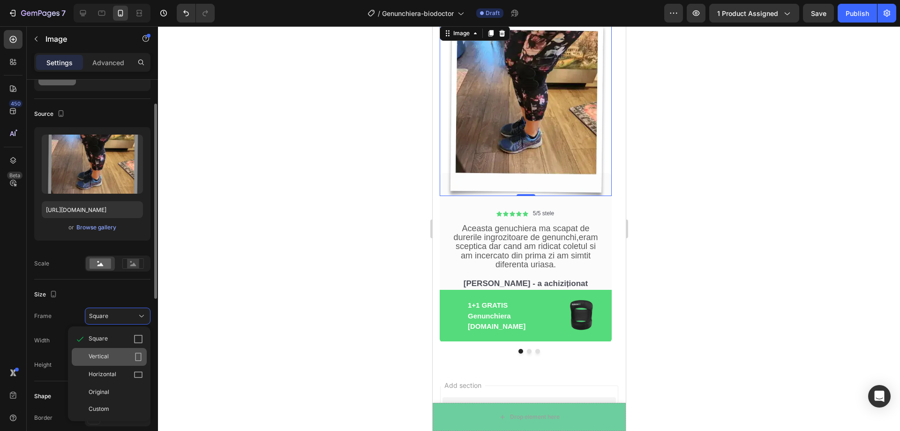
click at [138, 354] on icon at bounding box center [138, 356] width 9 height 9
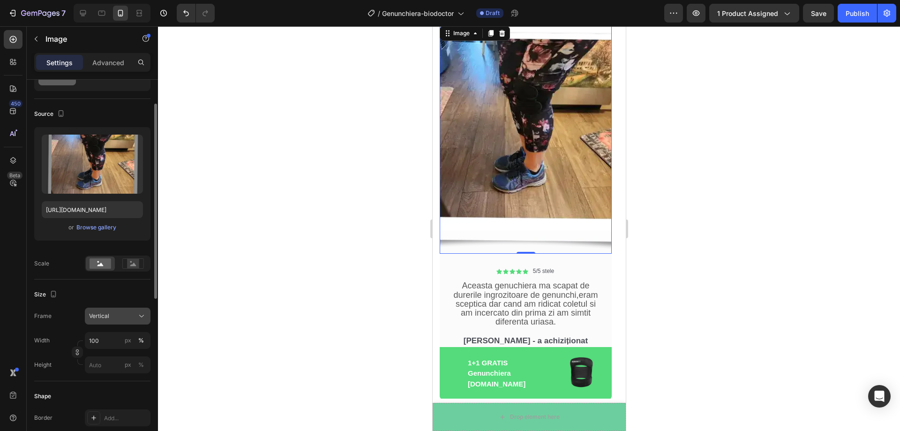
click at [137, 315] on icon at bounding box center [141, 315] width 9 height 9
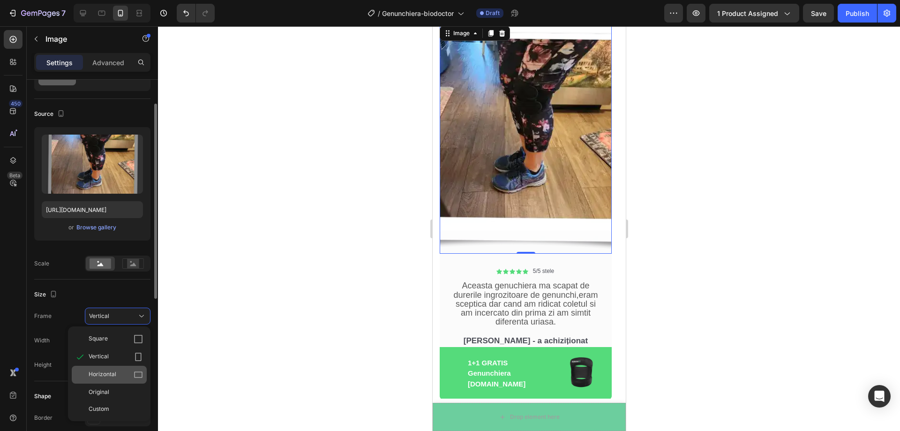
click at [136, 379] on icon at bounding box center [138, 374] width 9 height 9
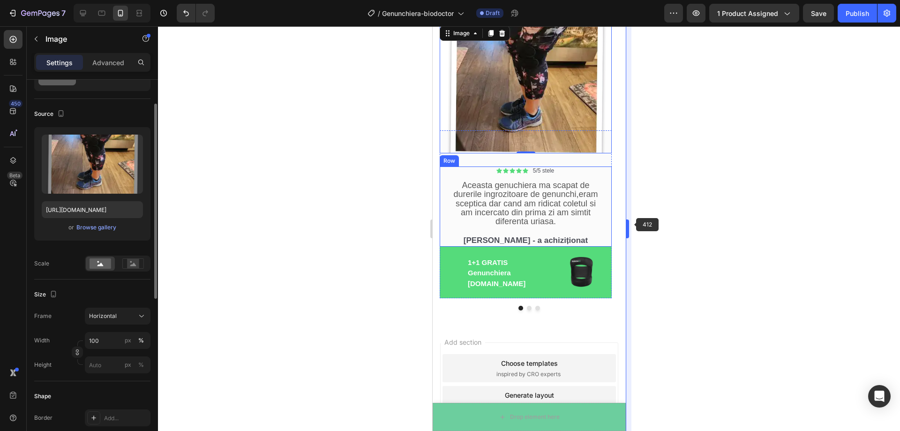
scroll to position [2480, 0]
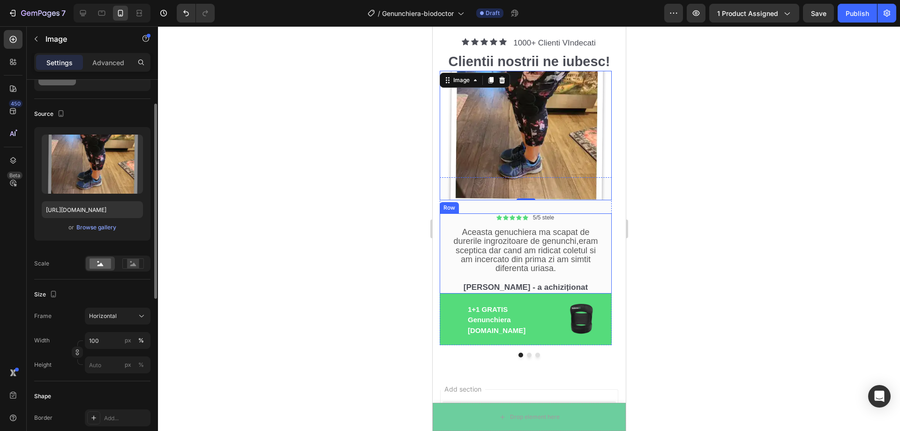
click at [663, 216] on div at bounding box center [529, 228] width 742 height 405
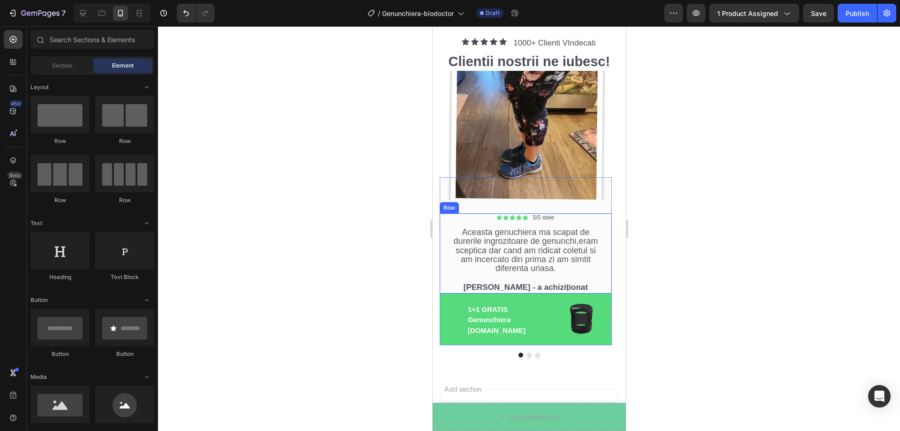
click at [707, 186] on div at bounding box center [529, 228] width 742 height 405
click at [299, 249] on div at bounding box center [529, 228] width 742 height 405
click at [565, 217] on div "Icon Icon Icon Icon Icon Icon List 5/5 stele Text [GEOGRAPHIC_DATA]" at bounding box center [525, 217] width 152 height 9
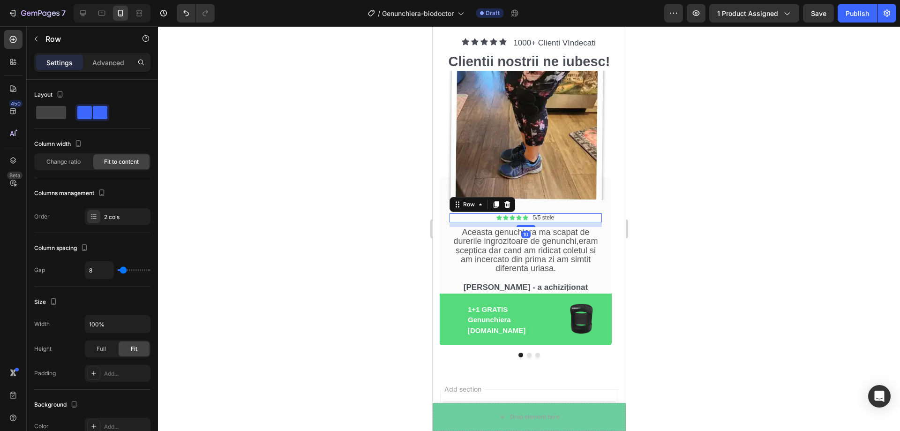
click at [475, 220] on div "Icon Icon Icon Icon Icon Icon List 5/5 stele Text Block Row 10" at bounding box center [525, 217] width 152 height 9
click at [63, 66] on p "Settings" at bounding box center [59, 63] width 26 height 10
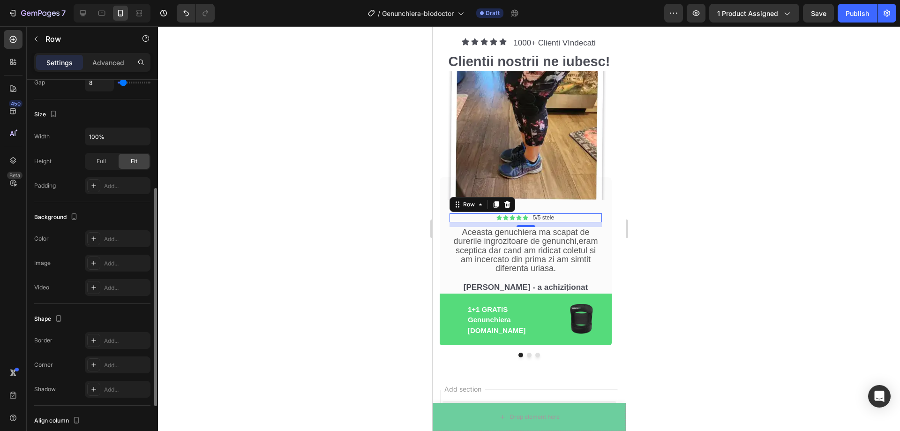
scroll to position [277, 0]
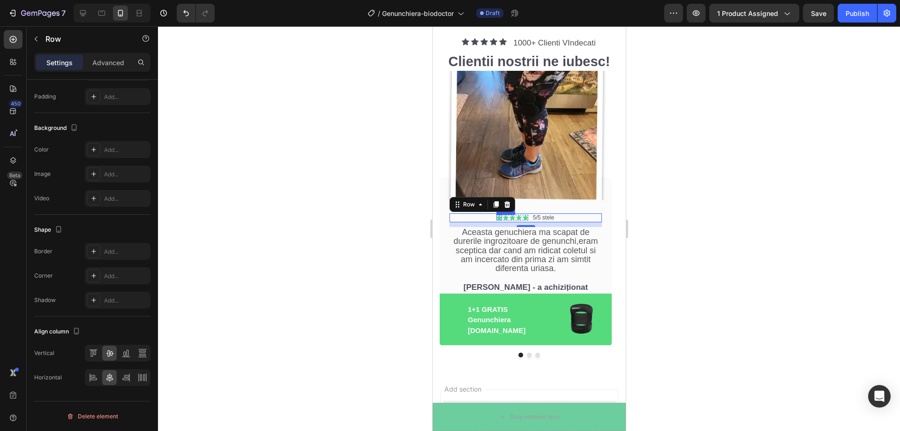
click at [502, 217] on div "Icon Icon Icon Icon Icon" at bounding box center [512, 218] width 32 height 6
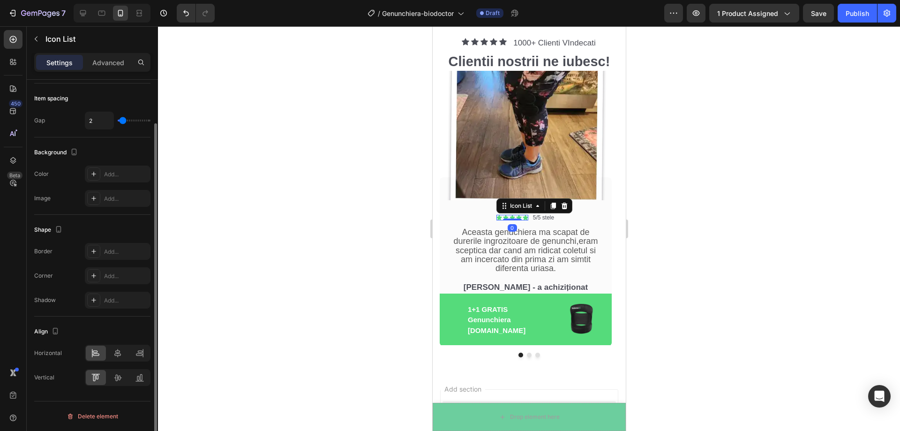
scroll to position [0, 0]
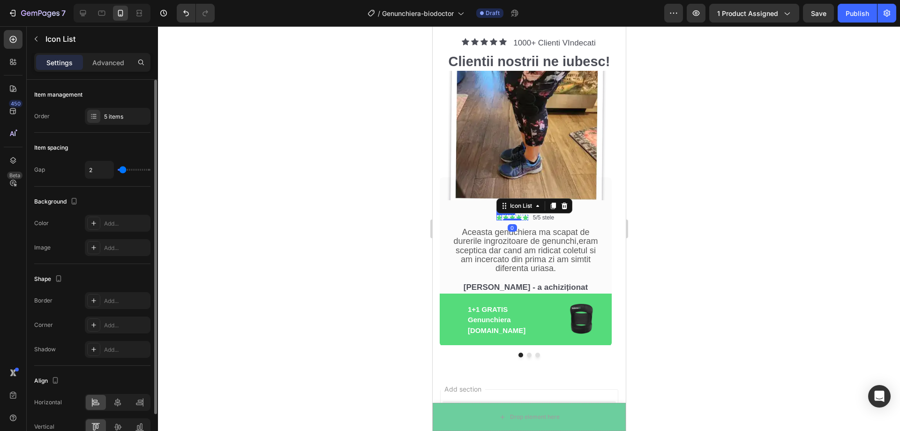
click at [500, 217] on icon at bounding box center [499, 217] width 6 height 5
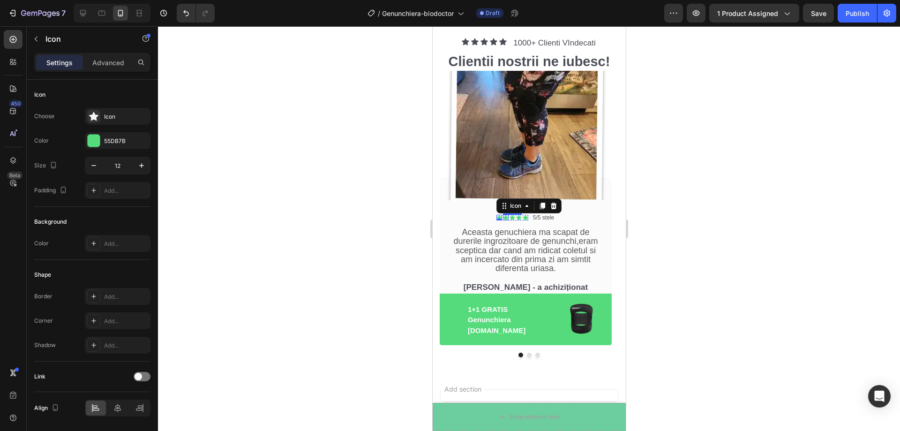
click at [505, 218] on icon at bounding box center [505, 217] width 6 height 5
click at [489, 216] on div "Icon Icon 0 Icon Icon Icon Icon List 5/5 stele Text [GEOGRAPHIC_DATA]" at bounding box center [525, 217] width 152 height 9
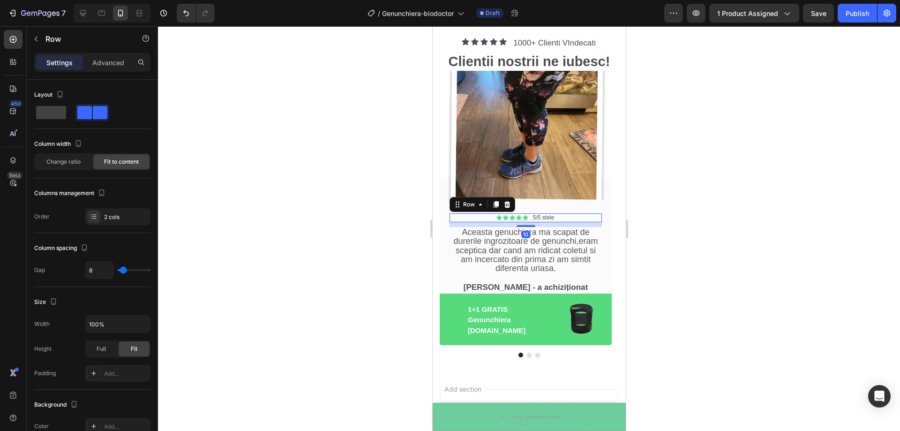
click at [487, 214] on div "Icon Icon Icon Icon Icon Icon List 5/5 stele Text Block Row 10" at bounding box center [525, 217] width 152 height 9
click at [56, 66] on p "Settings" at bounding box center [59, 63] width 26 height 10
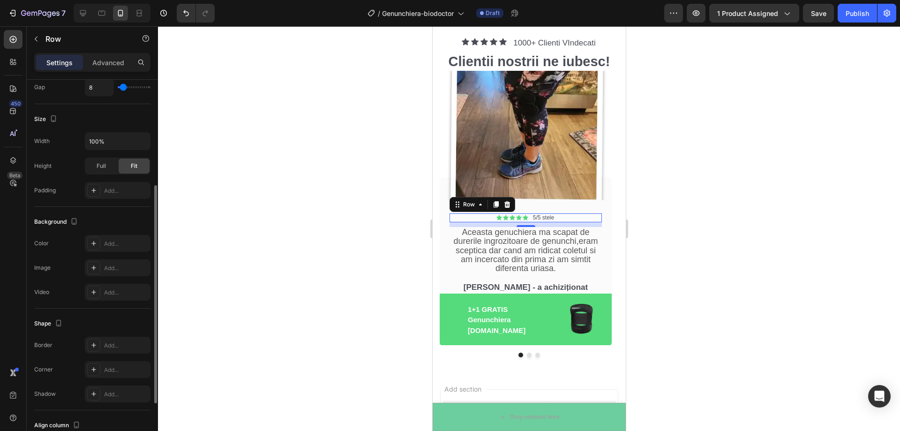
scroll to position [136, 0]
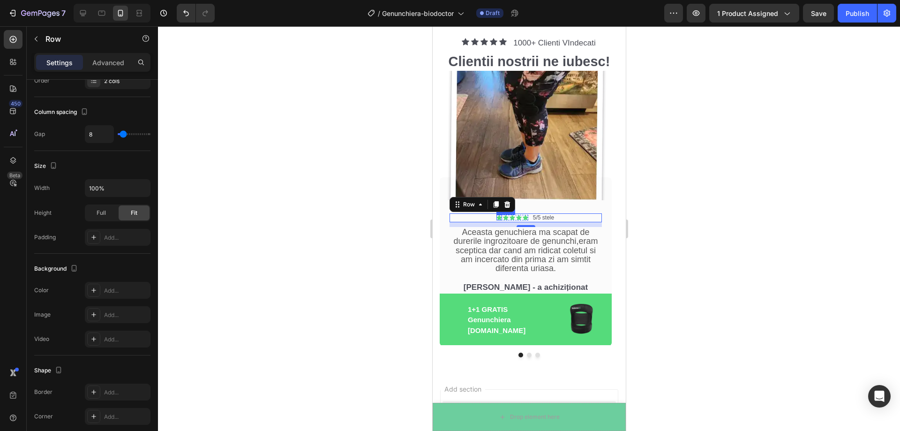
click at [496, 216] on icon at bounding box center [499, 218] width 6 height 6
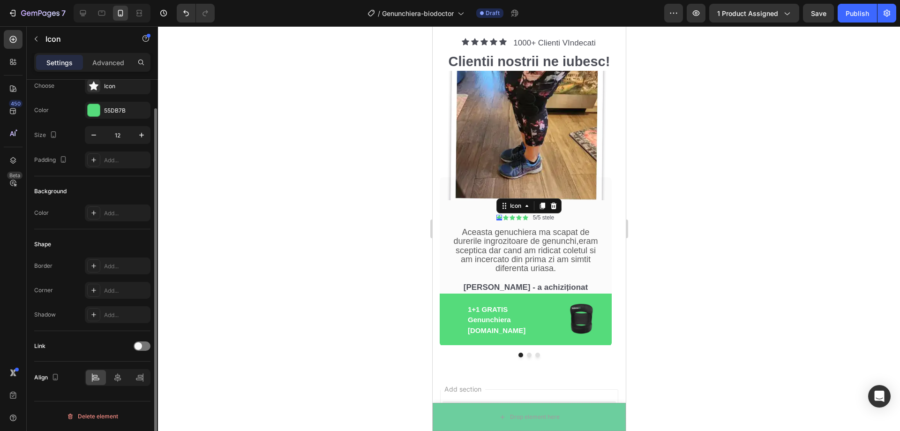
scroll to position [0, 0]
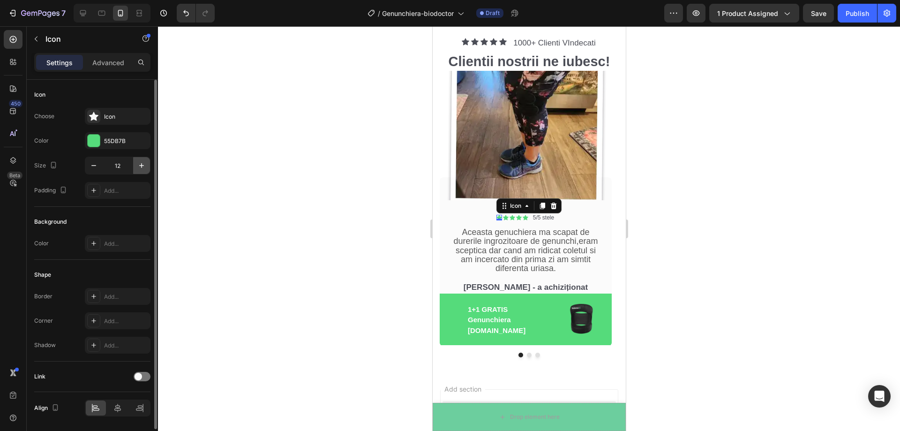
click at [142, 171] on button "button" at bounding box center [141, 165] width 17 height 17
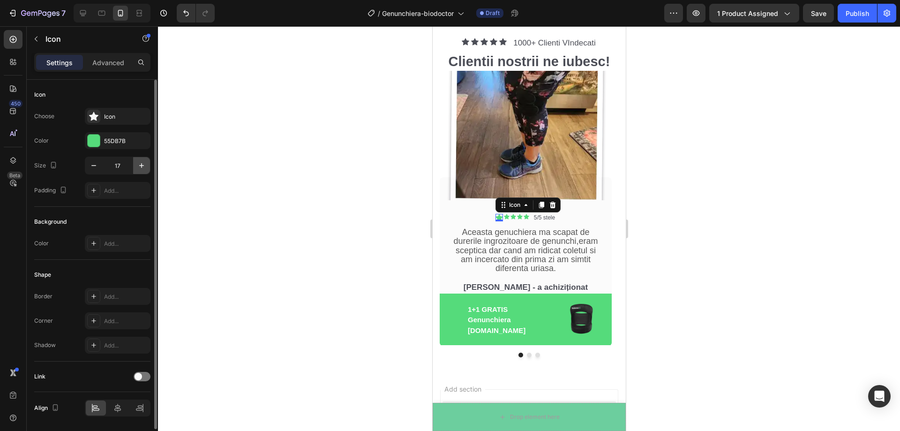
click at [142, 171] on button "button" at bounding box center [141, 165] width 17 height 17
type input "18"
click at [507, 217] on icon at bounding box center [507, 216] width 6 height 5
click at [140, 168] on icon "button" at bounding box center [141, 165] width 9 height 9
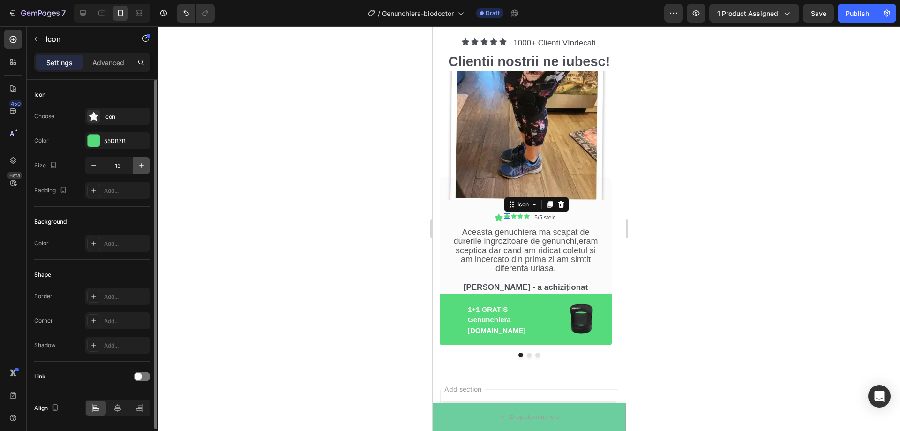
click at [140, 168] on icon "button" at bounding box center [141, 165] width 9 height 9
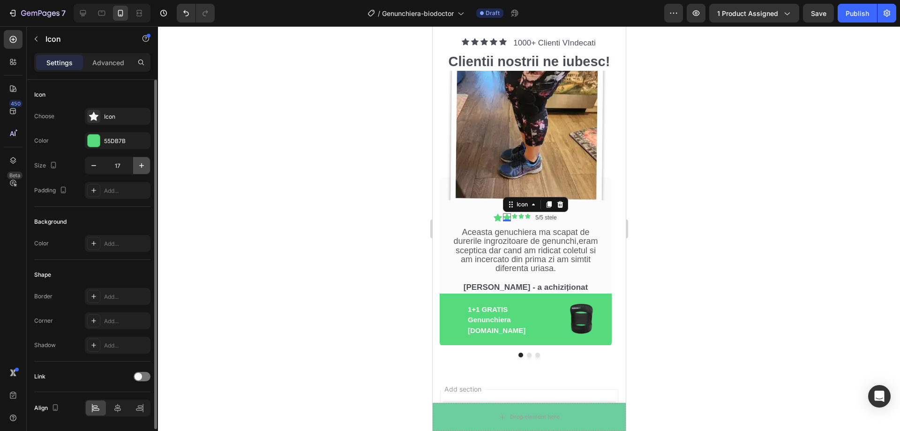
click at [140, 168] on icon "button" at bounding box center [141, 165] width 9 height 9
type input "18"
click at [513, 216] on icon at bounding box center [515, 216] width 6 height 5
click at [145, 169] on icon "button" at bounding box center [141, 165] width 9 height 9
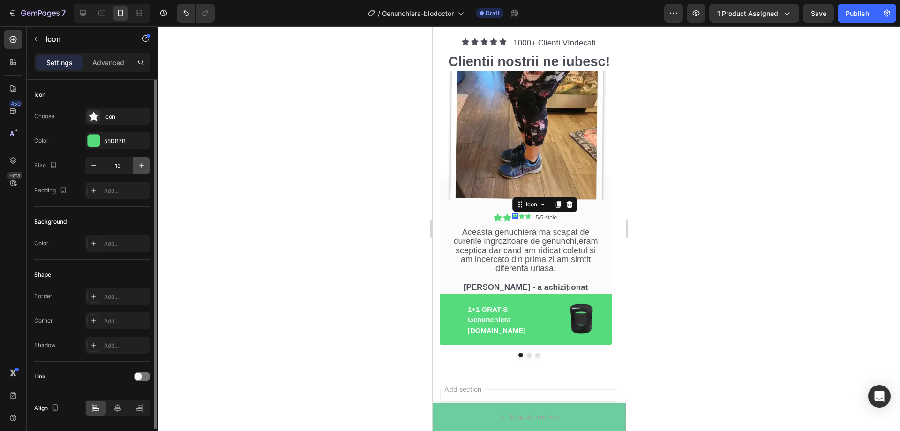
click at [145, 169] on icon "button" at bounding box center [141, 165] width 9 height 9
type input "18"
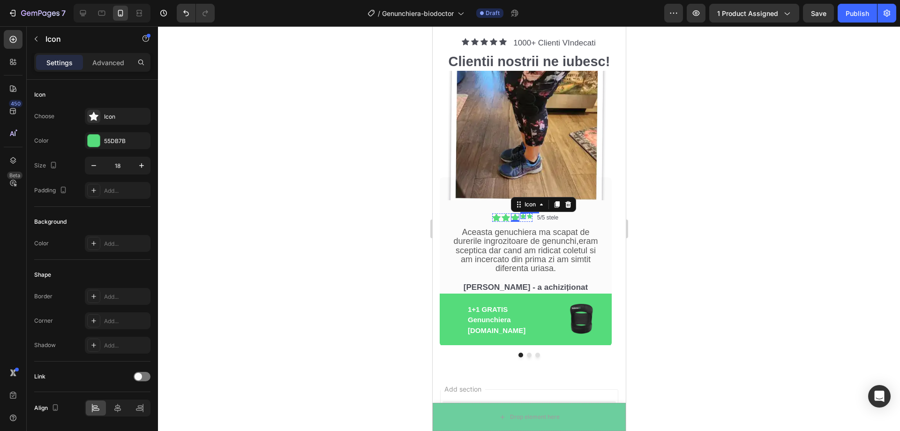
click at [522, 217] on icon at bounding box center [523, 216] width 6 height 5
click at [144, 168] on icon "button" at bounding box center [141, 165] width 9 height 9
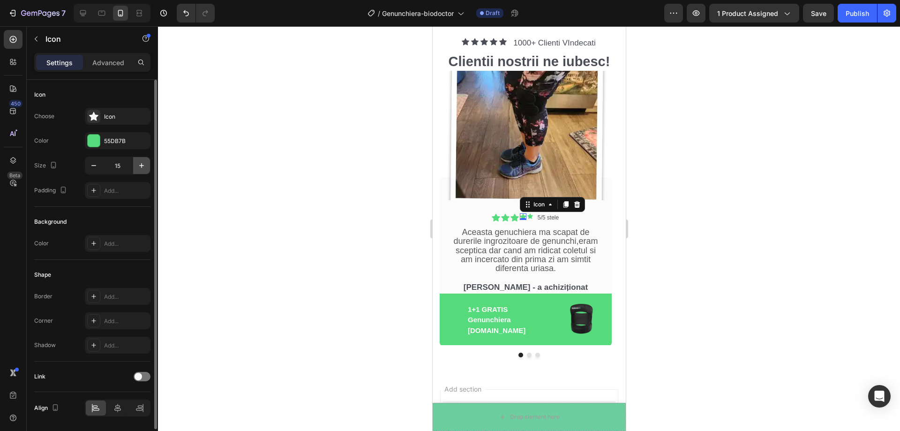
click at [144, 168] on icon "button" at bounding box center [141, 165] width 9 height 9
type input "18"
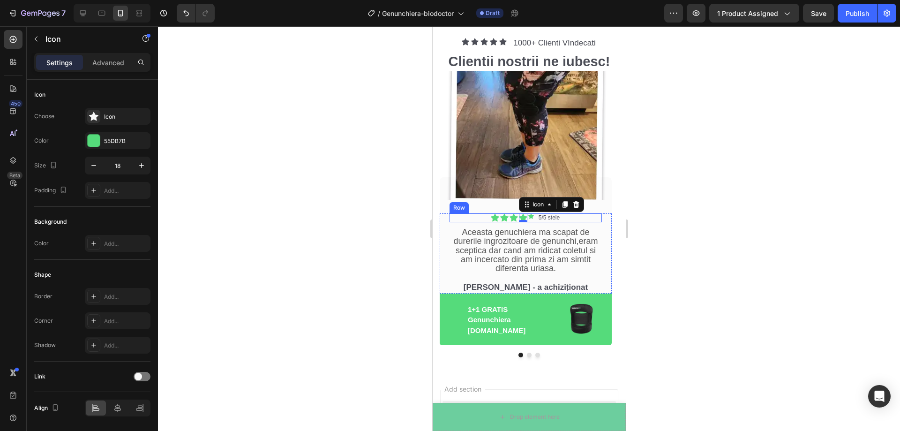
click at [533, 218] on div "Icon Icon Icon Icon 0 Icon Icon List 5/5 stele Text [GEOGRAPHIC_DATA]" at bounding box center [525, 217] width 152 height 9
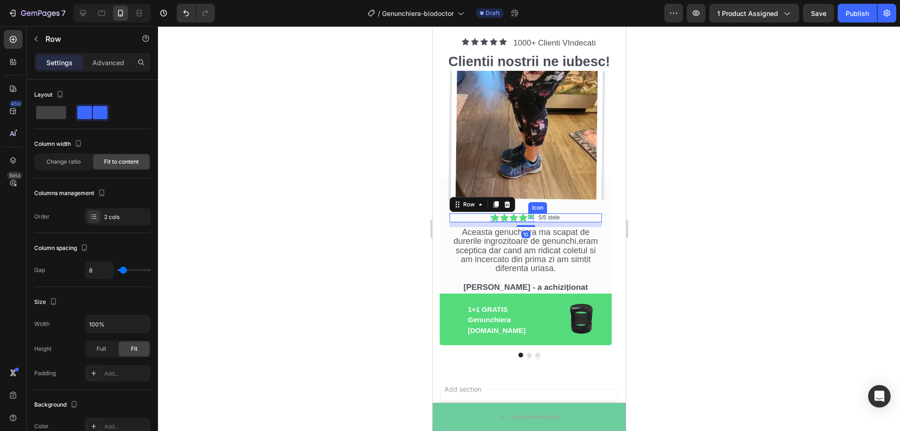
click at [531, 217] on icon at bounding box center [531, 216] width 6 height 5
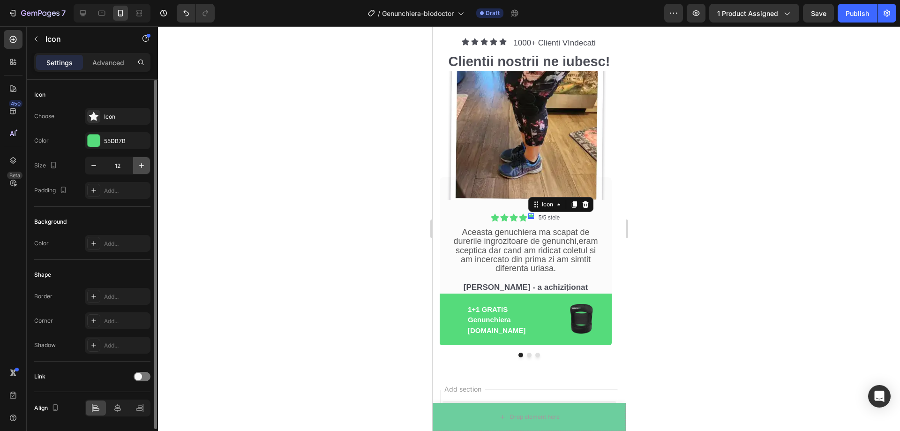
click at [136, 167] on button "button" at bounding box center [141, 165] width 17 height 17
click at [137, 167] on icon "button" at bounding box center [141, 165] width 9 height 9
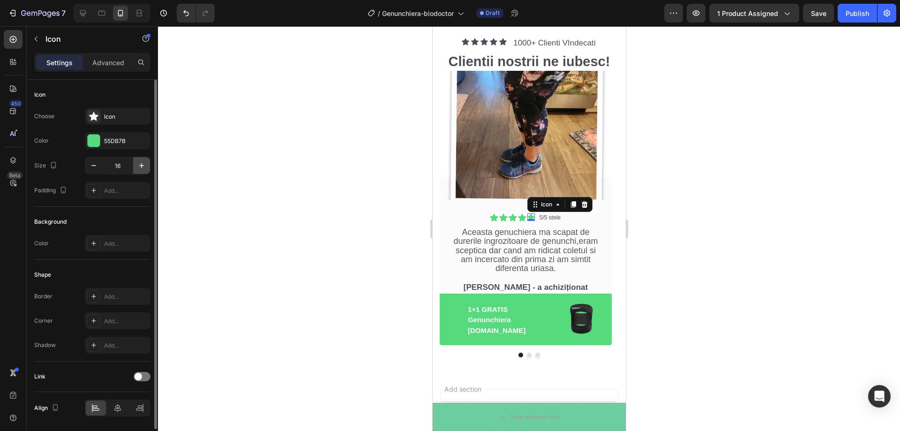
click at [137, 167] on icon "button" at bounding box center [141, 165] width 9 height 9
type input "18"
click at [549, 222] on div "5/5 stele" at bounding box center [550, 217] width 23 height 9
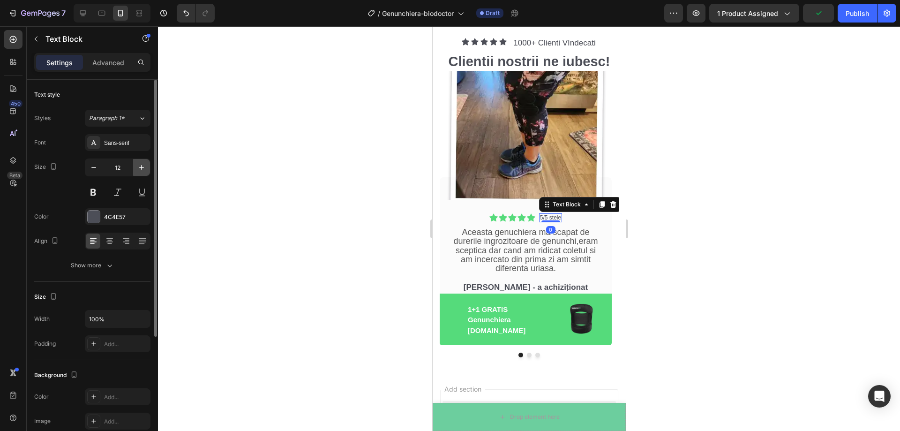
click at [144, 169] on icon "button" at bounding box center [141, 167] width 9 height 9
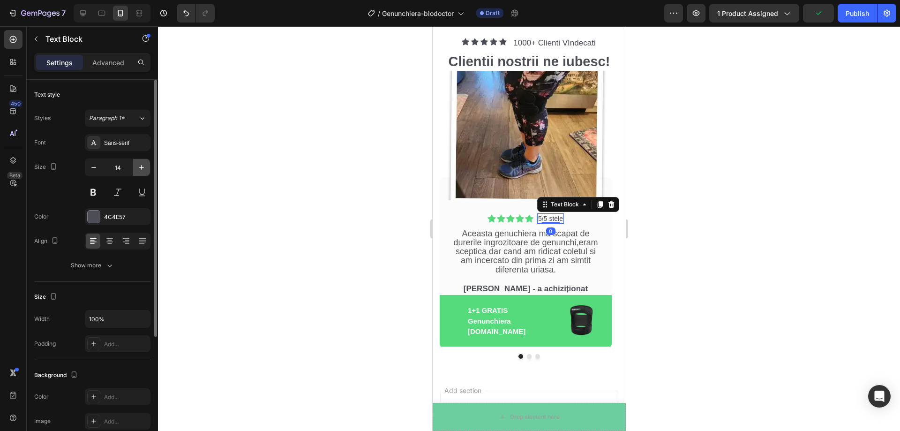
click at [144, 169] on icon "button" at bounding box center [141, 167] width 9 height 9
type input "16"
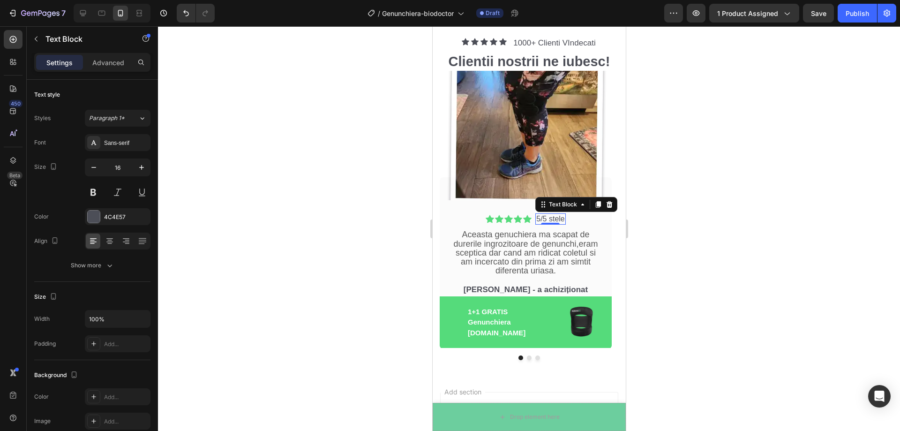
click at [311, 195] on div at bounding box center [529, 228] width 742 height 405
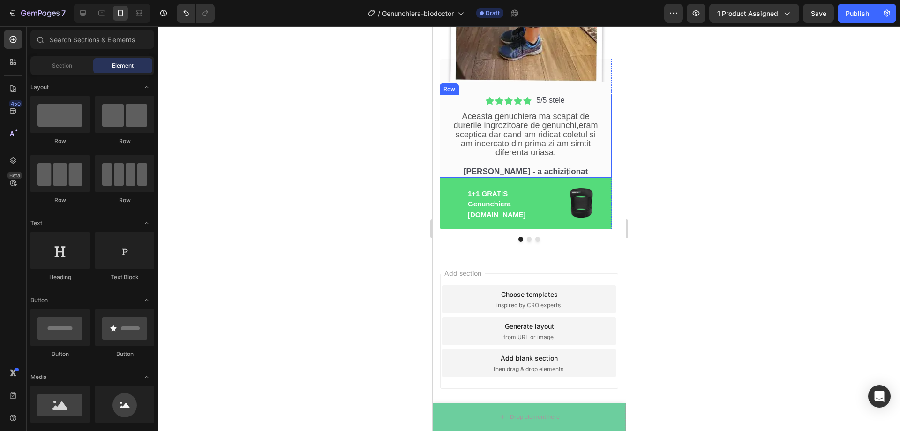
scroll to position [2420, 0]
click at [544, 82] on img at bounding box center [525, 17] width 172 height 129
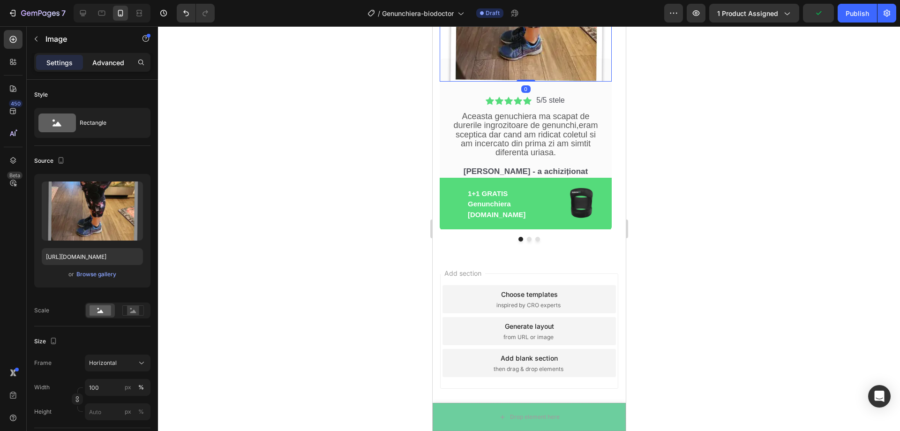
click at [108, 61] on p "Advanced" at bounding box center [108, 63] width 32 height 10
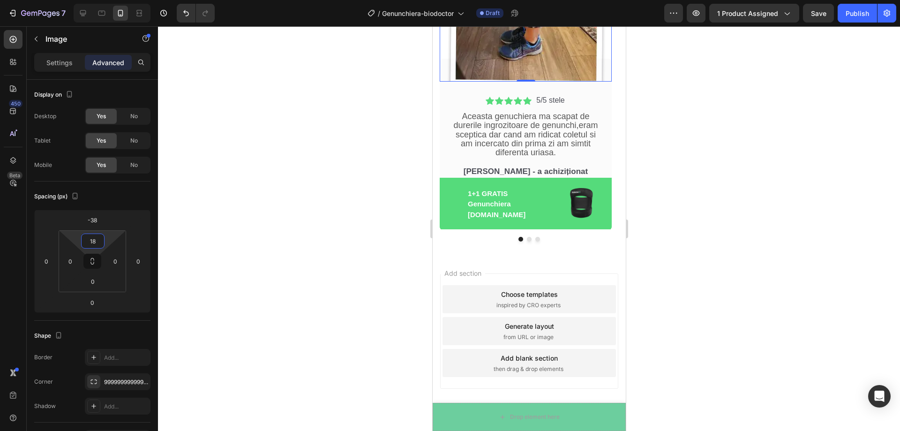
type input "20"
drag, startPoint x: 110, startPoint y: 236, endPoint x: 108, endPoint y: 232, distance: 5.0
click at [108, 0] on html "7 Version history / Genunchiera-biodoctor Draft Preview 1 product assigned Save…" at bounding box center [450, 0] width 900 height 0
click at [260, 184] on div at bounding box center [529, 228] width 742 height 405
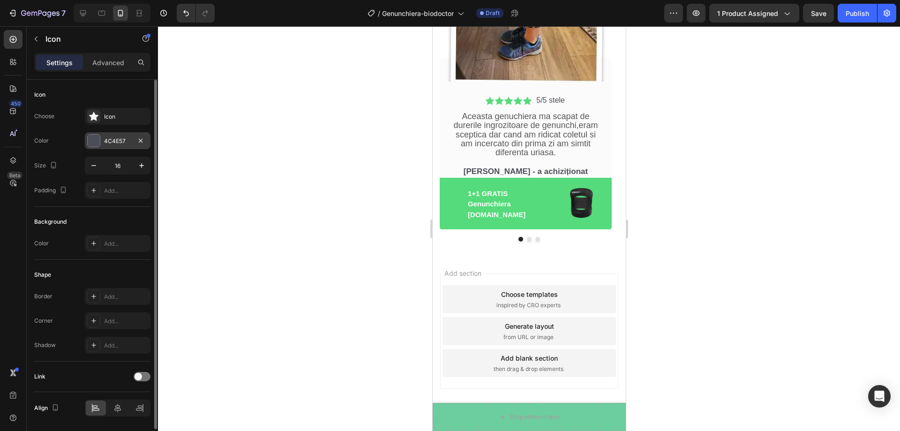
click at [90, 144] on div at bounding box center [94, 141] width 12 height 12
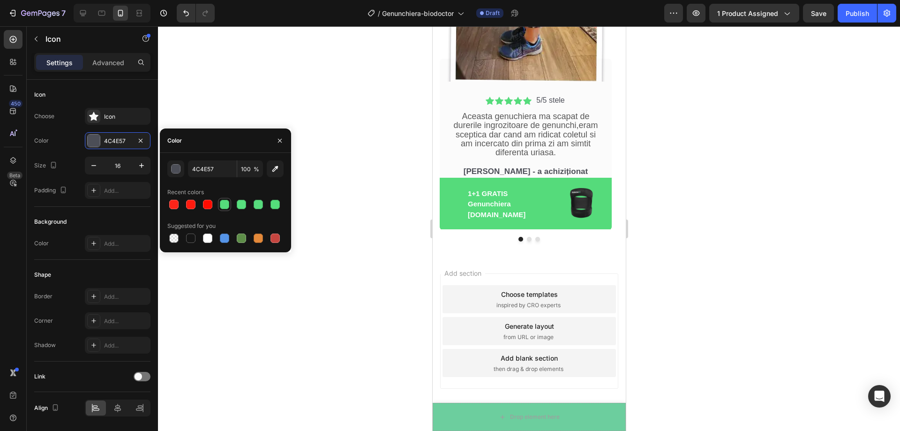
click at [220, 207] on div at bounding box center [224, 204] width 9 height 9
type input "55DB7B"
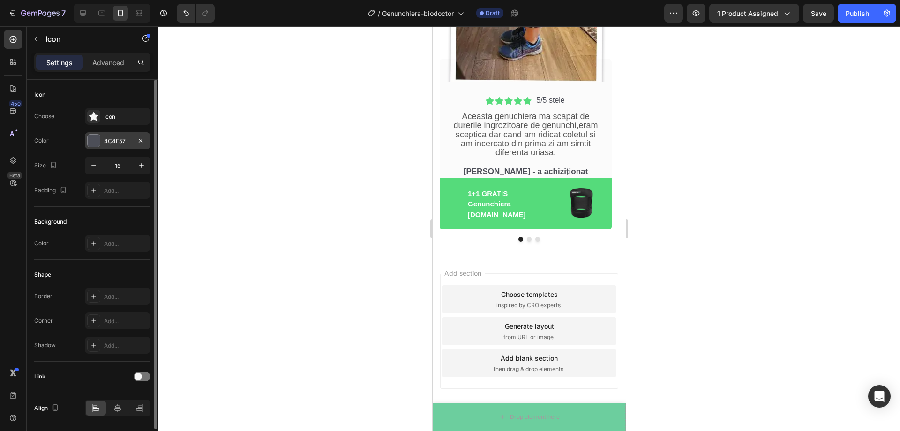
click at [90, 141] on div at bounding box center [94, 141] width 12 height 12
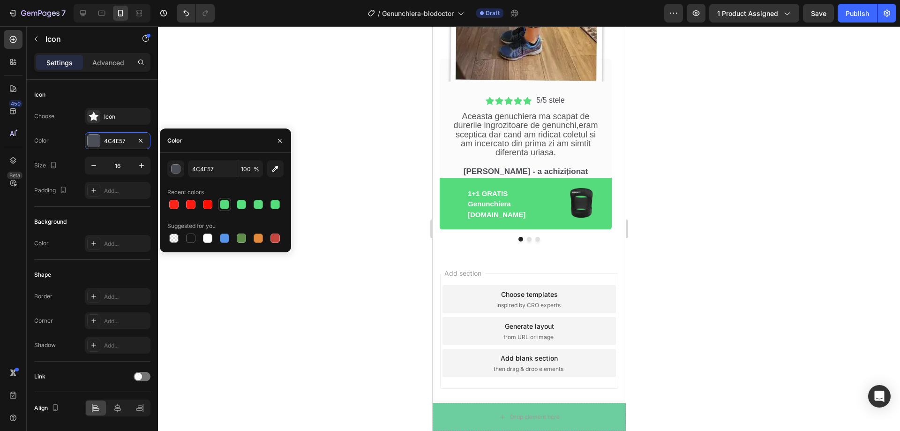
click at [225, 204] on div at bounding box center [224, 204] width 9 height 9
type input "55DB7B"
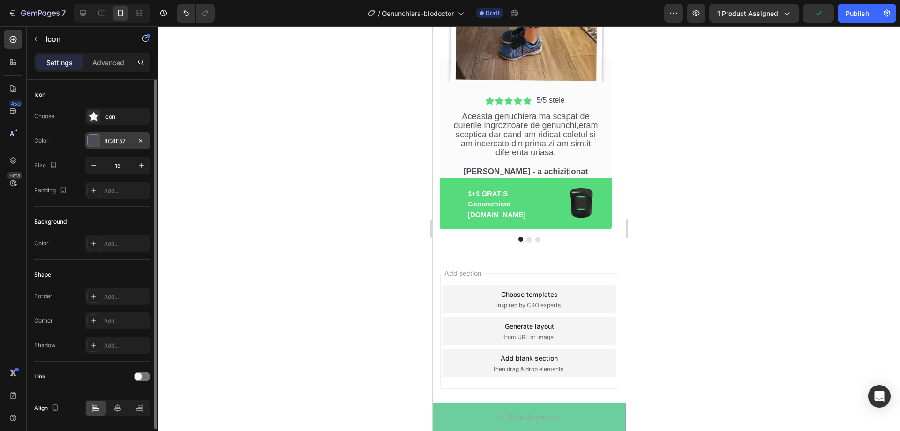
click at [97, 142] on div at bounding box center [94, 141] width 12 height 12
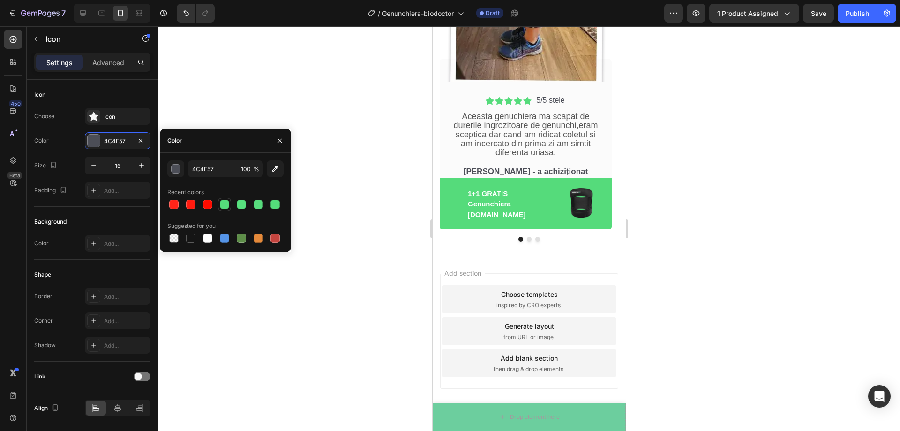
drag, startPoint x: 221, startPoint y: 205, endPoint x: 220, endPoint y: 199, distance: 5.8
click at [221, 205] on div at bounding box center [224, 204] width 9 height 9
type input "55DB7B"
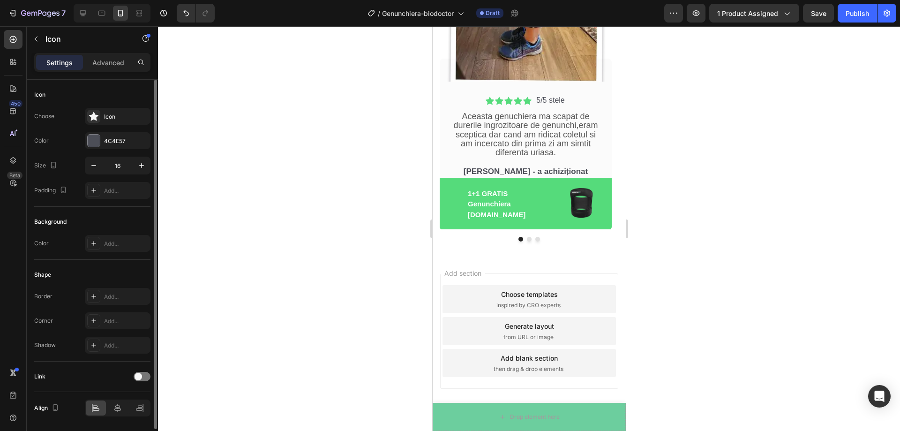
click at [80, 143] on div "Color 4C4E57" at bounding box center [92, 140] width 116 height 17
click at [91, 142] on div at bounding box center [94, 141] width 12 height 12
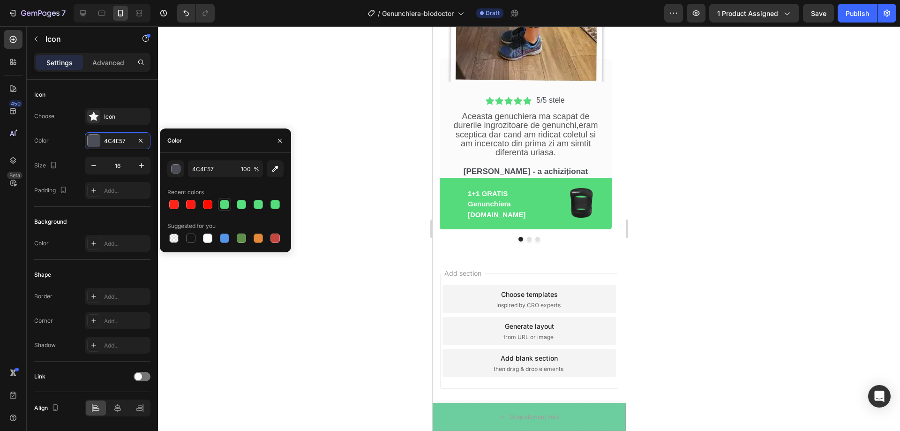
click at [227, 205] on div at bounding box center [224, 204] width 9 height 9
type input "55DB7B"
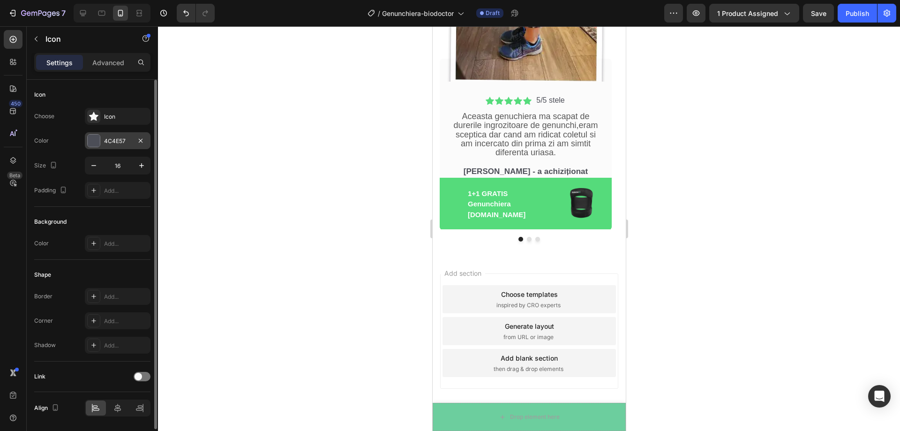
click at [93, 139] on div at bounding box center [94, 141] width 12 height 12
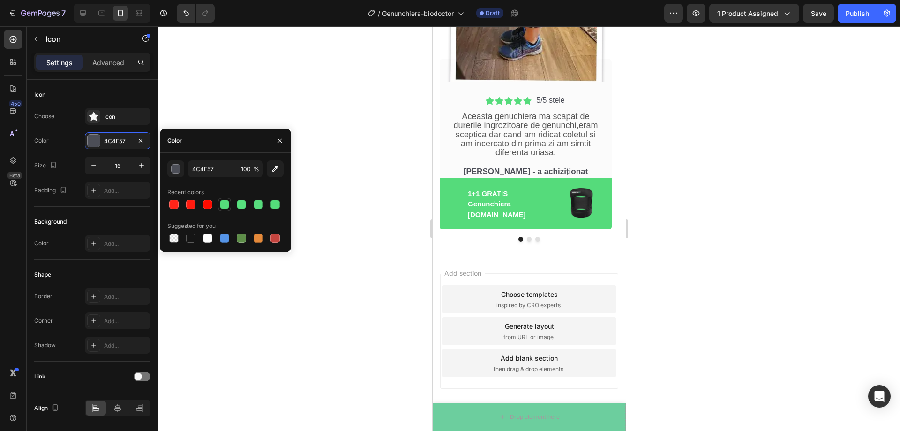
click at [229, 203] on div at bounding box center [224, 204] width 9 height 9
type input "55DB7B"
click at [701, 123] on div at bounding box center [529, 228] width 742 height 405
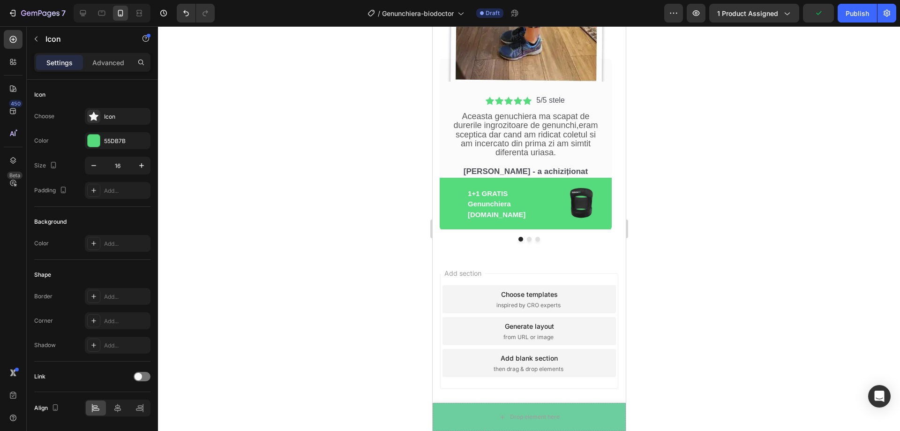
click at [735, 126] on div at bounding box center [529, 228] width 742 height 405
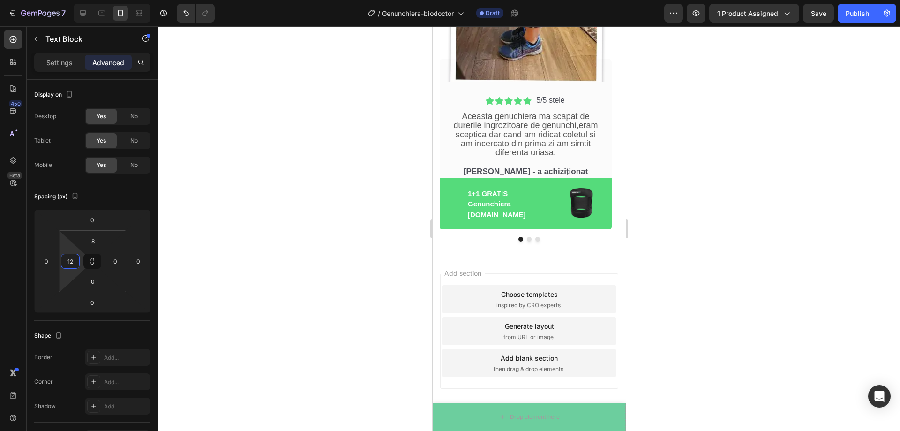
type input "0"
drag, startPoint x: 72, startPoint y: 248, endPoint x: 70, endPoint y: 254, distance: 5.9
click at [70, 0] on html "7 Version history / Genunchiera-biodoctor Draft Preview 1 product assigned Save…" at bounding box center [450, 0] width 900 height 0
type input "2"
click at [54, 0] on html "7 Version history / Genunchiera-biodoctor Draft Preview 1 product assigned Save…" at bounding box center [450, 0] width 900 height 0
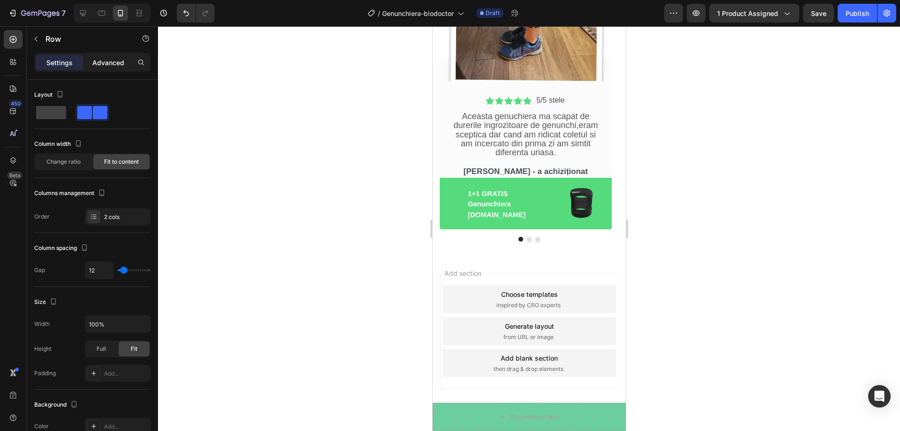
click at [128, 66] on div "Advanced" at bounding box center [108, 62] width 47 height 15
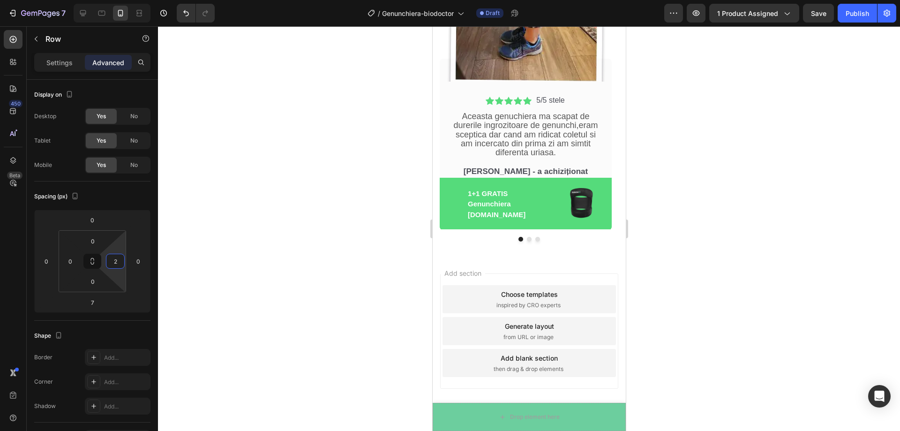
type input "0"
click at [112, 0] on html "7 Version history / Genunchiera-biodoctor Draft Preview 1 product assigned Save…" at bounding box center [450, 0] width 900 height 0
drag, startPoint x: 67, startPoint y: 249, endPoint x: 64, endPoint y: 255, distance: 6.7
click at [67, 0] on html "7 Version history / Genunchiera-biodoctor Draft Preview 1 product assigned Save…" at bounding box center [450, 0] width 900 height 0
type input "0"
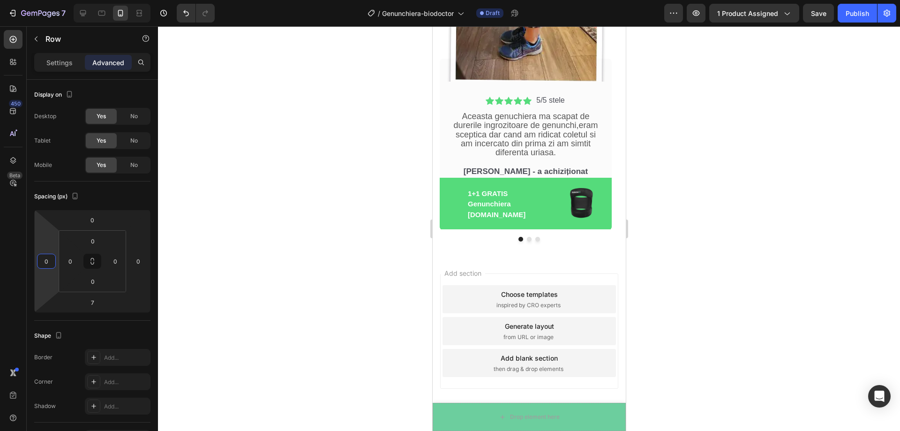
click at [51, 0] on html "7 Version history / Genunchiera-biodoctor Draft Preview 1 product assigned Save…" at bounding box center [450, 0] width 900 height 0
type input "0"
click at [144, 0] on html "7 Version history / Genunchiera-biodoctor Draft Preview 1 product assigned Save…" at bounding box center [450, 0] width 900 height 0
type input "0"
drag, startPoint x: 115, startPoint y: 246, endPoint x: 115, endPoint y: 251, distance: 5.2
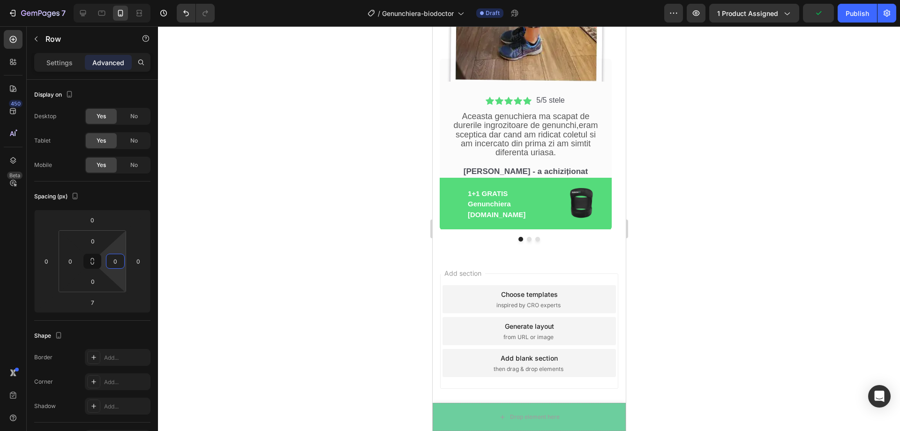
click at [115, 0] on html "7 Version history / Genunchiera-biodoctor Draft Preview 1 product assigned Publ…" at bounding box center [450, 0] width 900 height 0
click at [369, 173] on div at bounding box center [529, 228] width 742 height 405
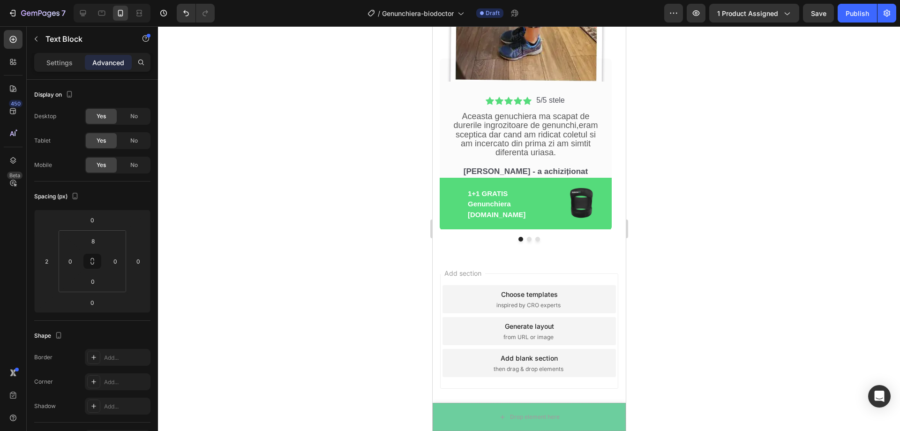
click at [760, 118] on div at bounding box center [529, 228] width 742 height 405
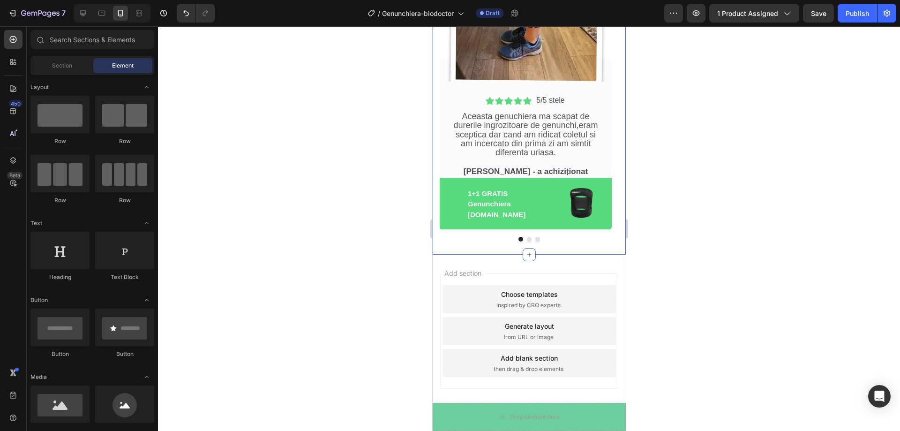
click at [720, 170] on div at bounding box center [529, 228] width 742 height 405
click at [733, 200] on div at bounding box center [529, 228] width 742 height 405
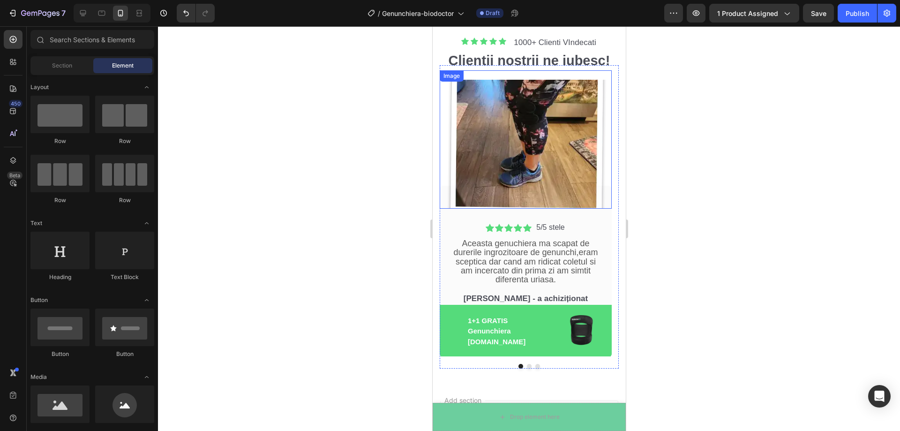
scroll to position [2513, 0]
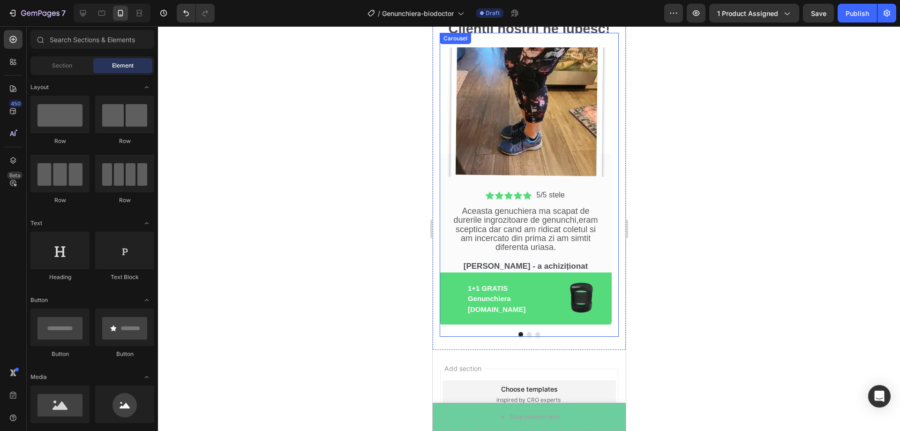
click at [526, 335] on button "Dot" at bounding box center [528, 334] width 5 height 5
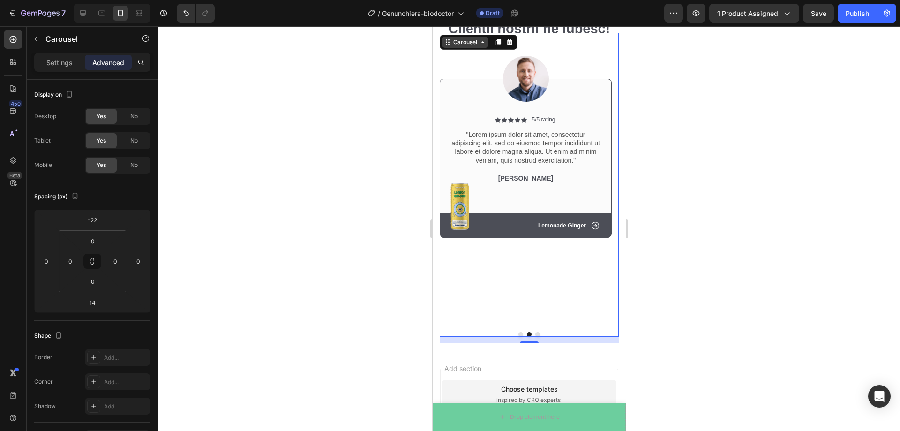
click at [460, 45] on div "Carousel" at bounding box center [465, 42] width 28 height 8
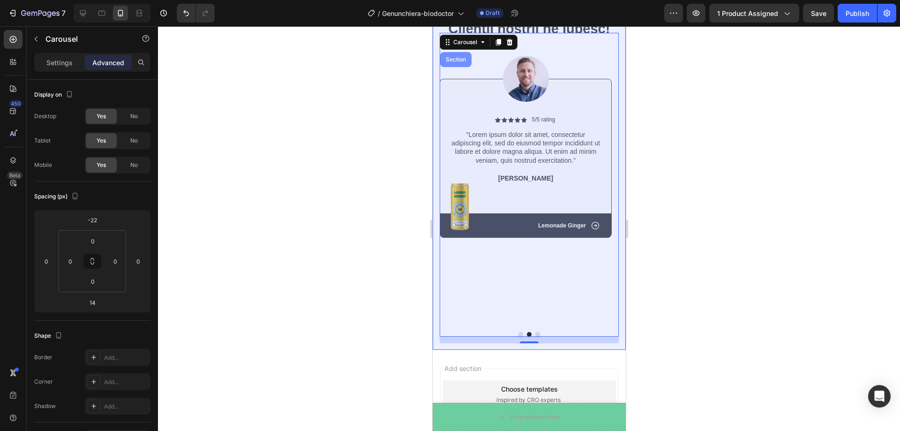
click at [452, 64] on div "Section" at bounding box center [455, 59] width 31 height 15
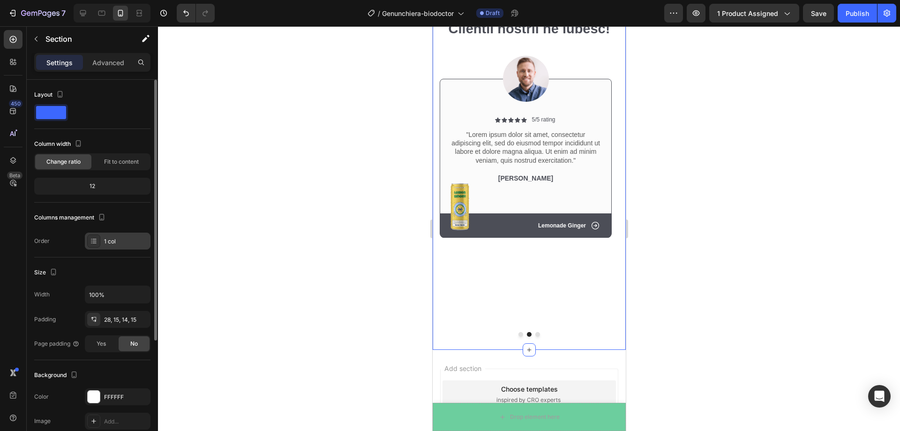
click at [98, 241] on div at bounding box center [93, 240] width 13 height 13
click at [103, 272] on div "Size" at bounding box center [92, 272] width 116 height 15
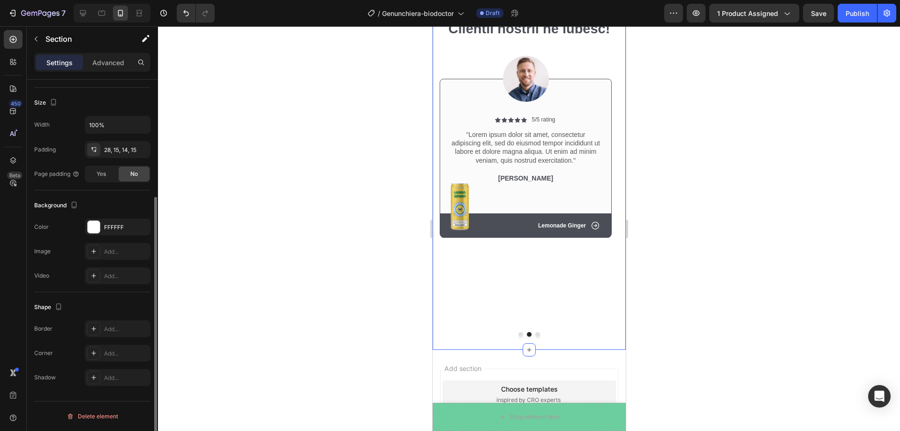
scroll to position [0, 0]
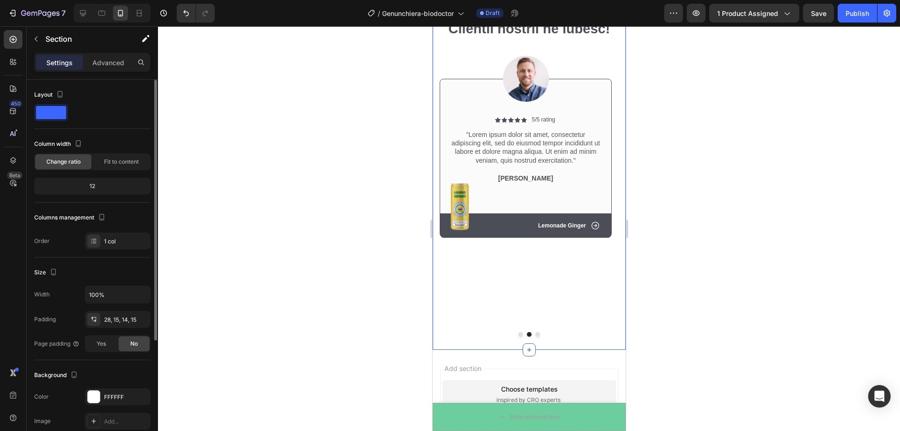
click at [70, 161] on span "Change ratio" at bounding box center [63, 161] width 34 height 8
click at [55, 110] on span at bounding box center [51, 112] width 30 height 13
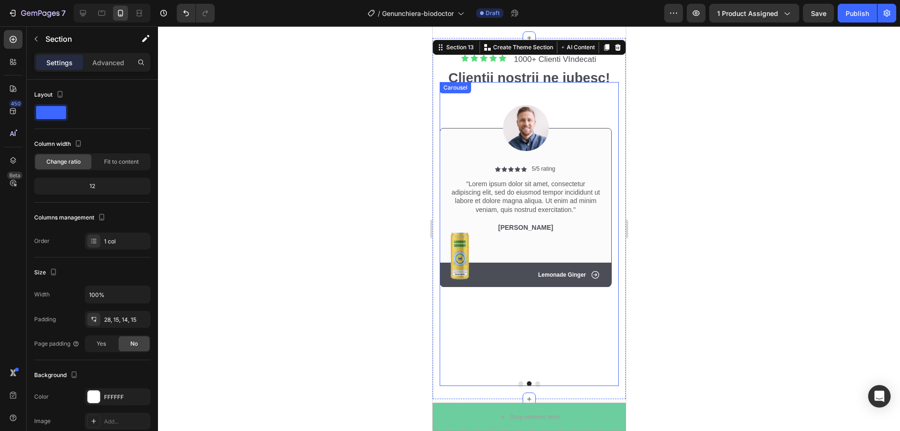
scroll to position [2554, 0]
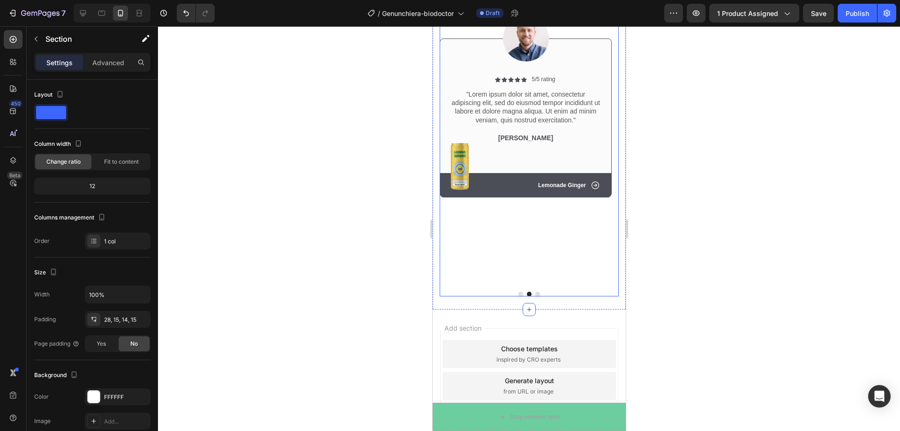
click at [518, 294] on button "Dot" at bounding box center [520, 294] width 5 height 5
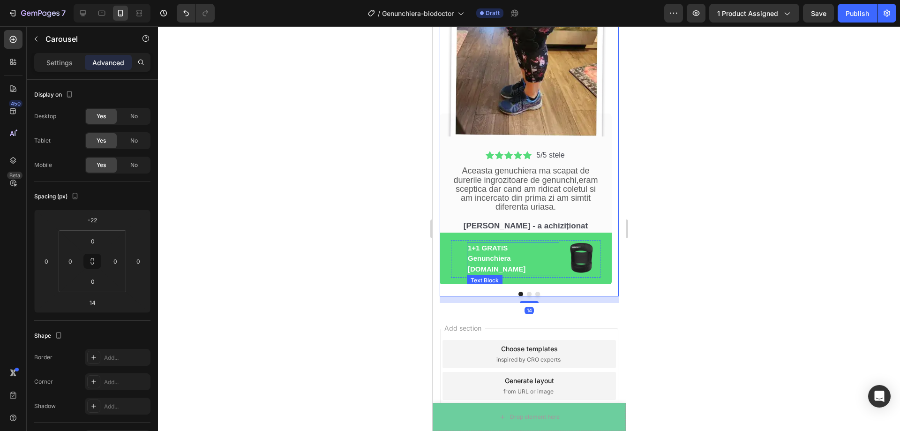
scroll to position [2507, 0]
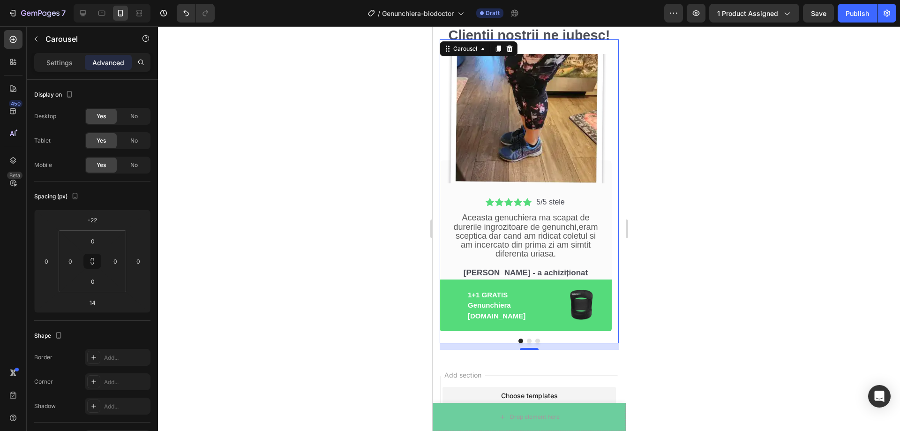
click at [526, 340] on button "Dot" at bounding box center [528, 340] width 5 height 5
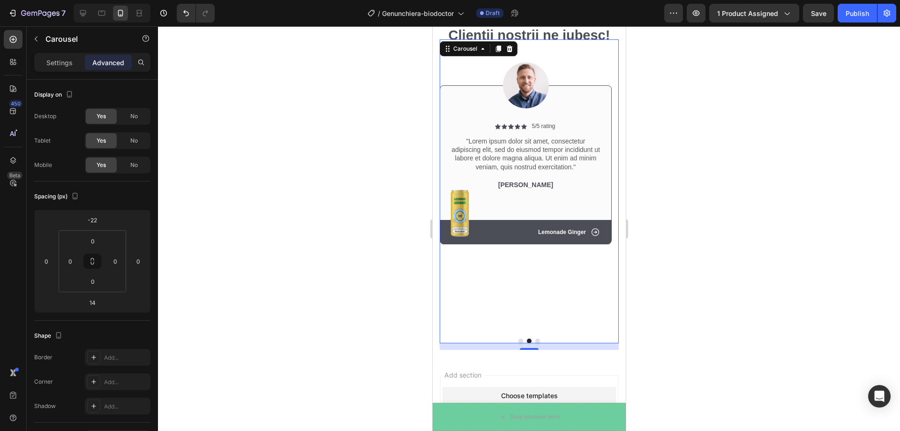
click at [535, 341] on button "Dot" at bounding box center [537, 340] width 5 height 5
click at [526, 340] on button "Dot" at bounding box center [528, 340] width 5 height 5
click at [518, 340] on button "Dot" at bounding box center [520, 340] width 5 height 5
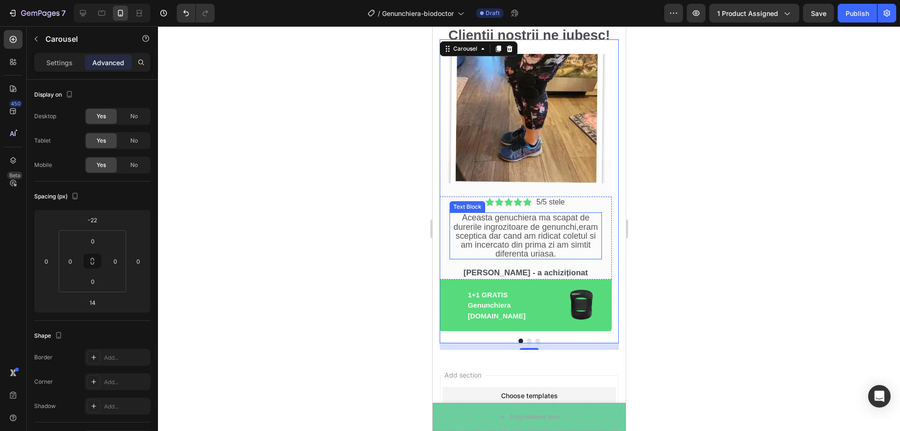
click at [712, 221] on div at bounding box center [529, 228] width 742 height 405
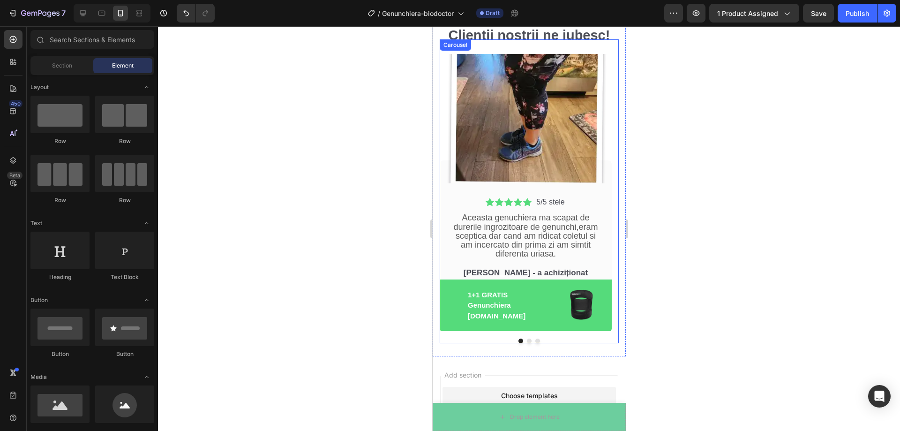
click at [527, 340] on button "Dot" at bounding box center [528, 340] width 5 height 5
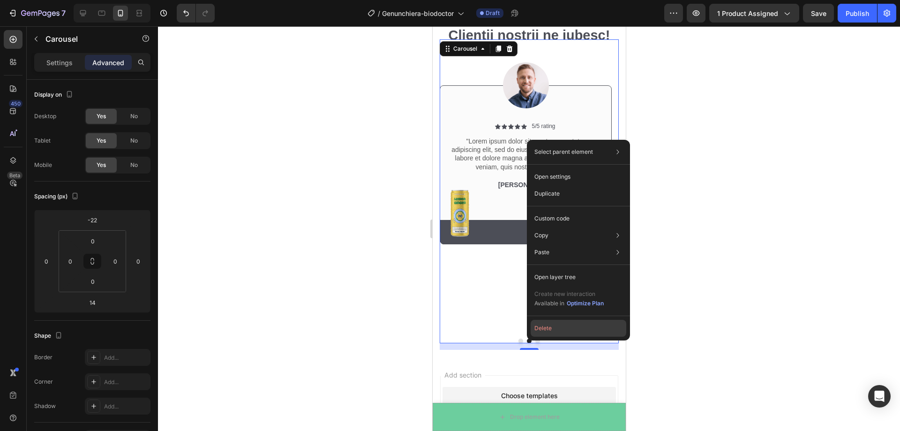
click at [540, 333] on button "Delete" at bounding box center [579, 328] width 96 height 17
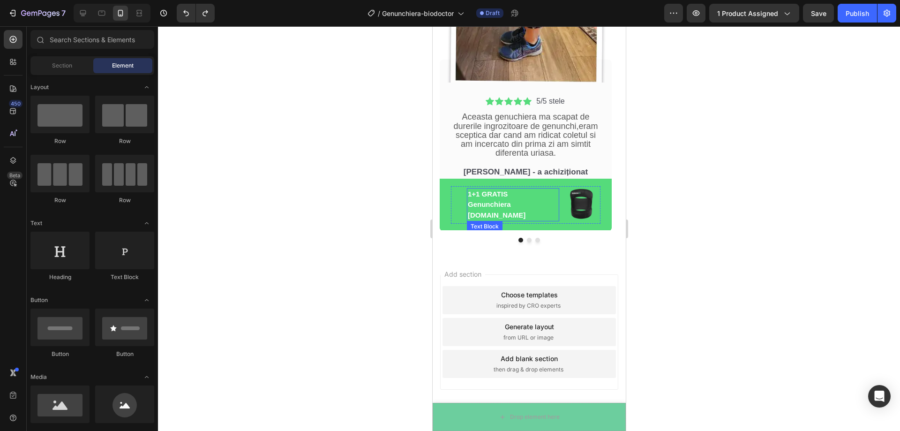
scroll to position [2608, 0]
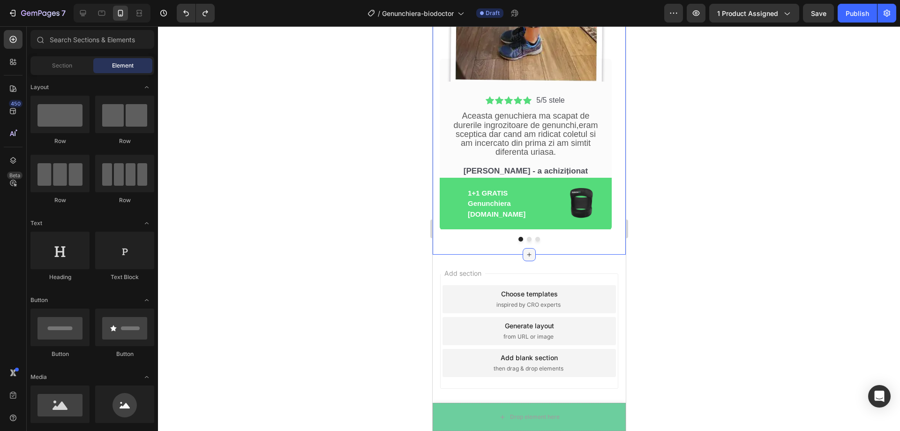
click at [526, 253] on icon at bounding box center [528, 254] width 7 height 7
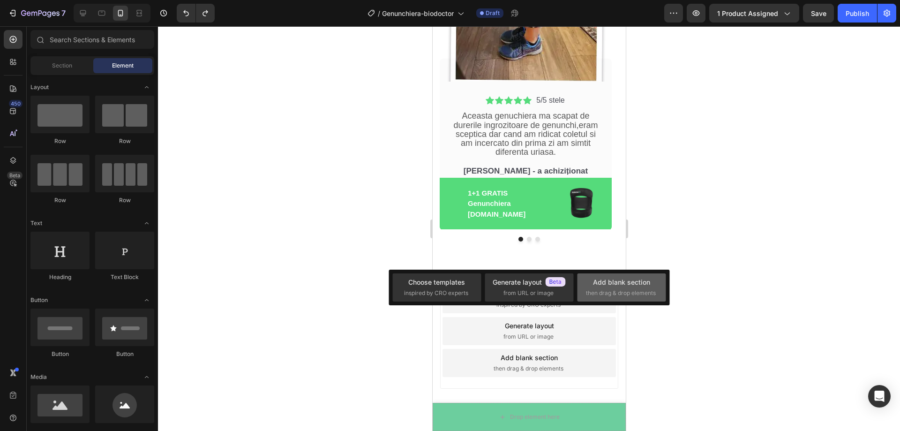
click at [618, 297] on span "then drag & drop elements" at bounding box center [621, 293] width 70 height 8
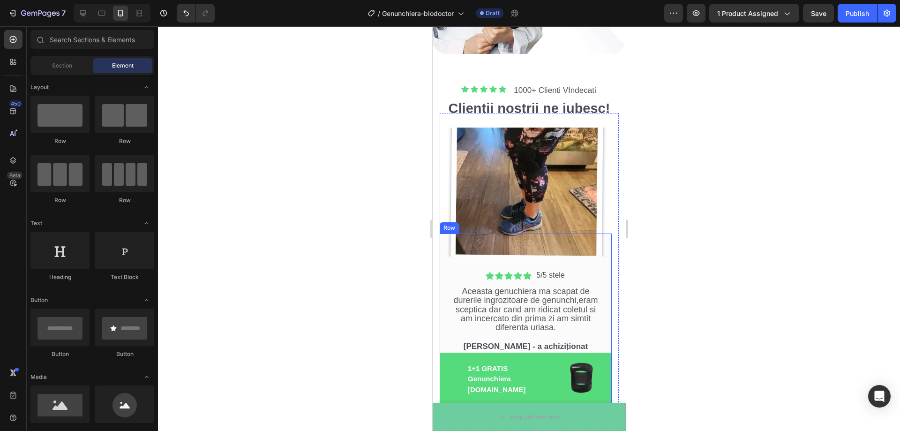
scroll to position [2421, 0]
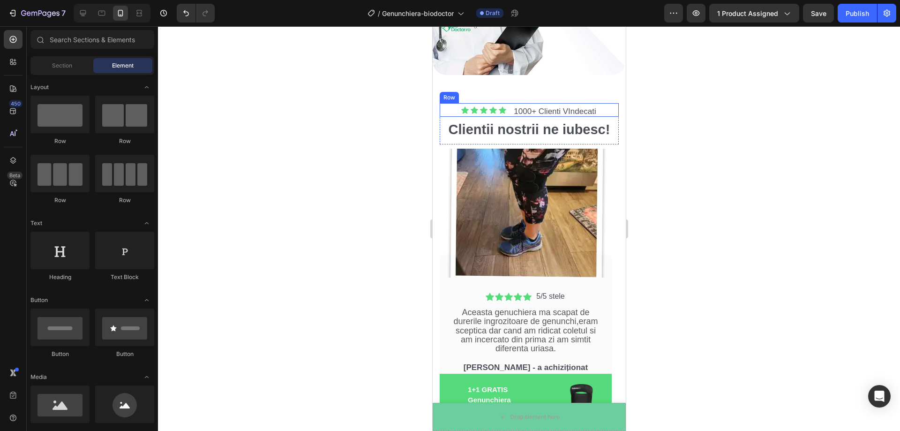
click at [446, 103] on div "Icon Icon Icon Icon Icon Icon List 1000+ Clienti VIndecati Text Block Row" at bounding box center [528, 110] width 179 height 14
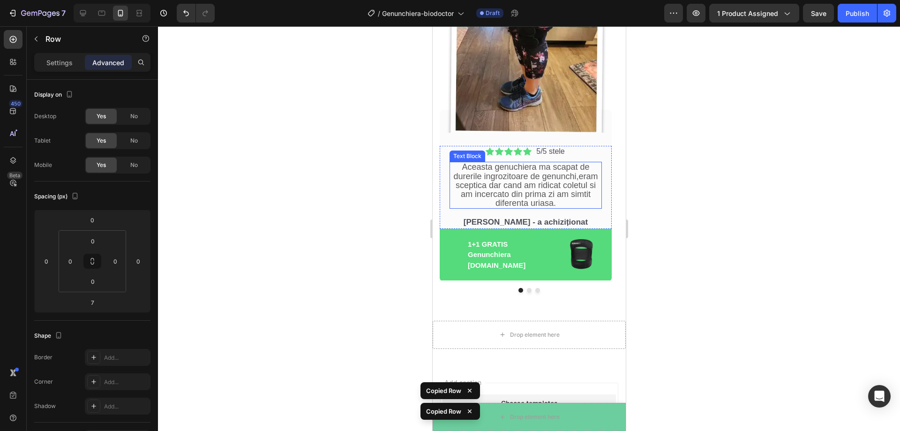
scroll to position [2562, 0]
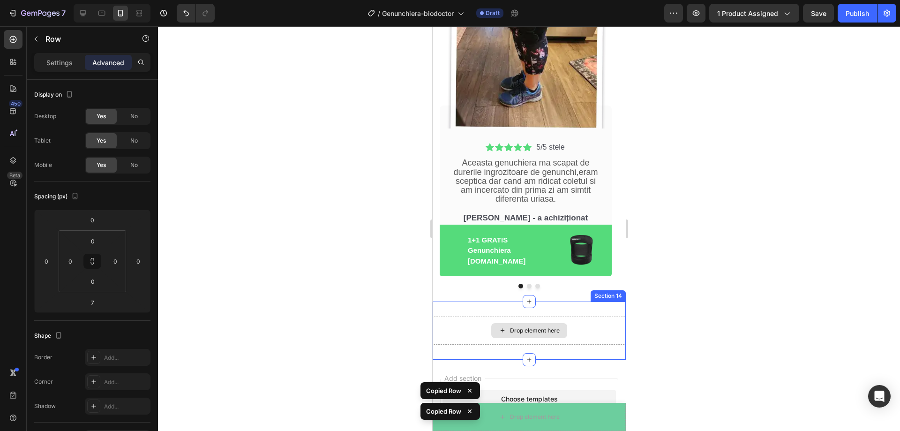
click at [532, 321] on div "Drop element here" at bounding box center [528, 330] width 193 height 28
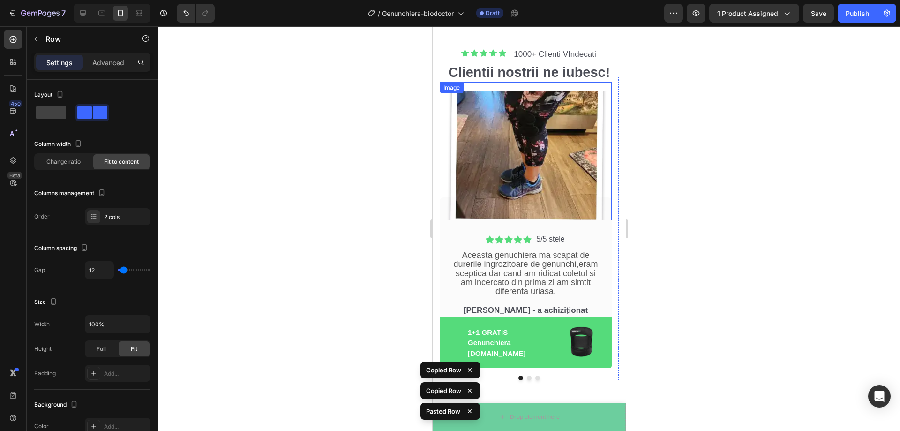
scroll to position [2421, 0]
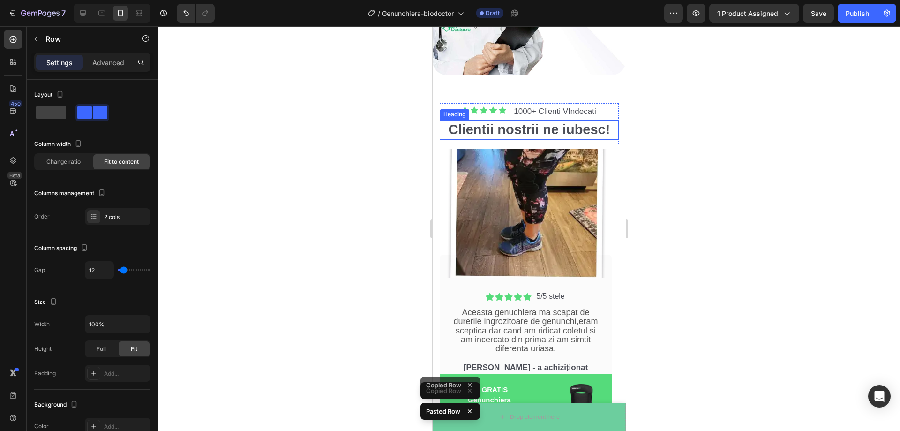
click at [444, 120] on h2 "Clientii nostrii ne iubesc!" at bounding box center [528, 130] width 179 height 20
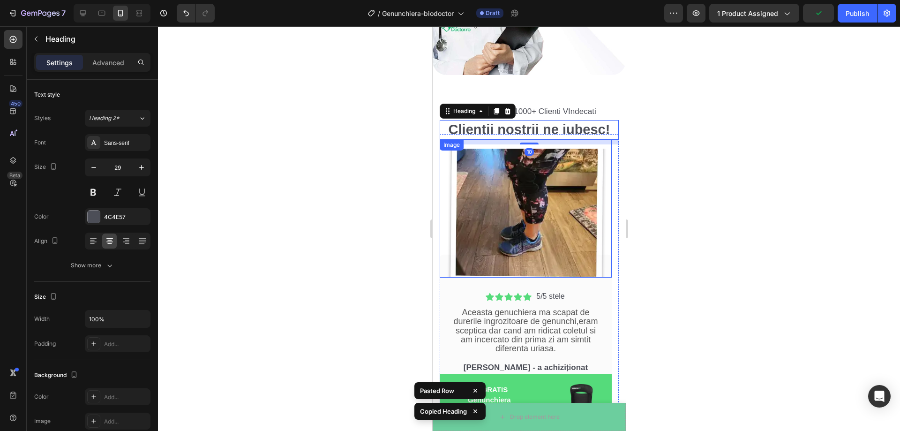
scroll to position [2655, 0]
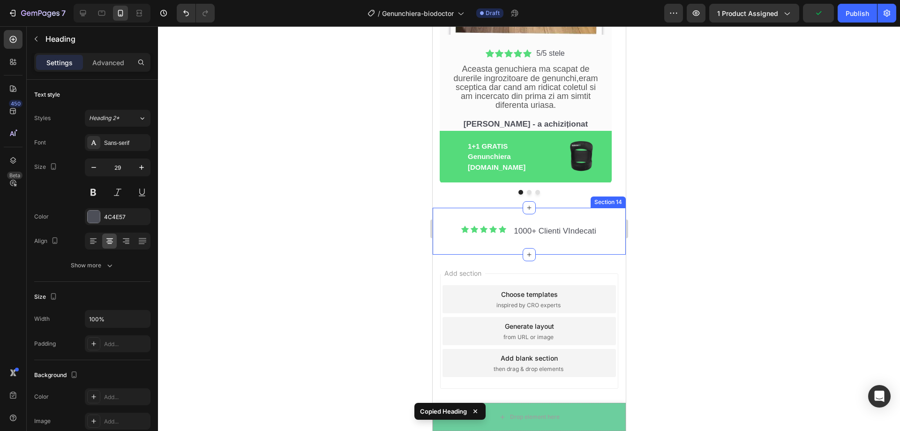
click at [518, 244] on div "Icon Icon Icon Icon Icon Icon List 1000+ Clienti VIndecati Text Block Row Secti…" at bounding box center [528, 231] width 193 height 47
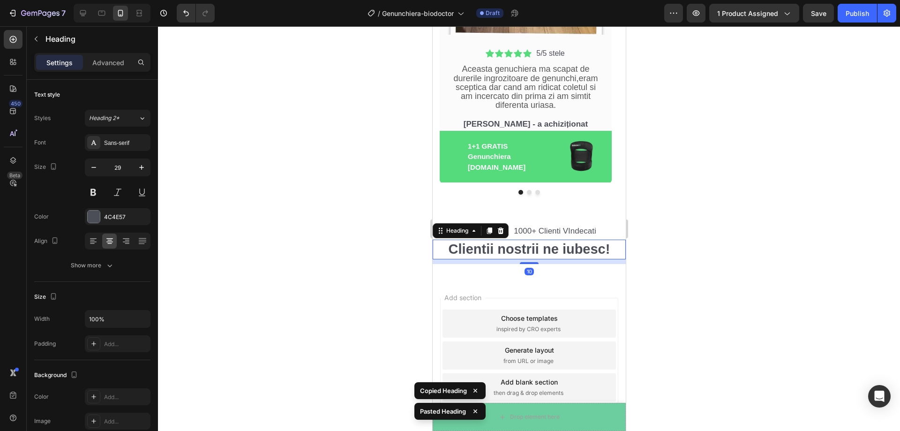
click at [726, 206] on div at bounding box center [529, 228] width 742 height 405
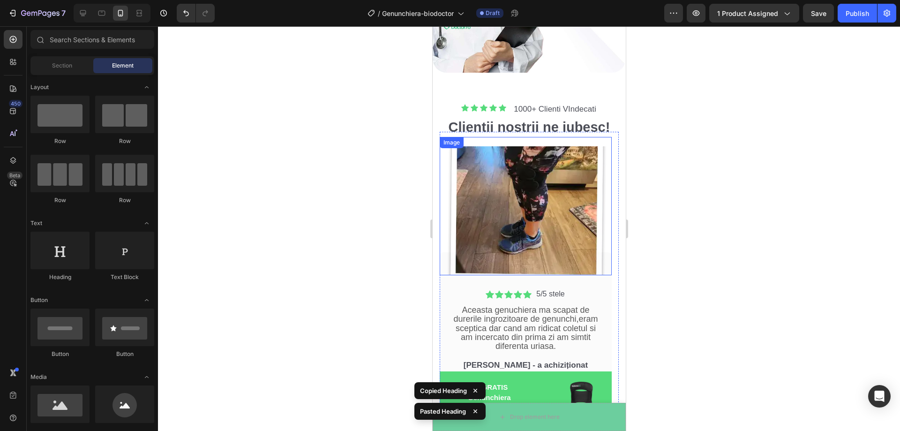
scroll to position [2421, 0]
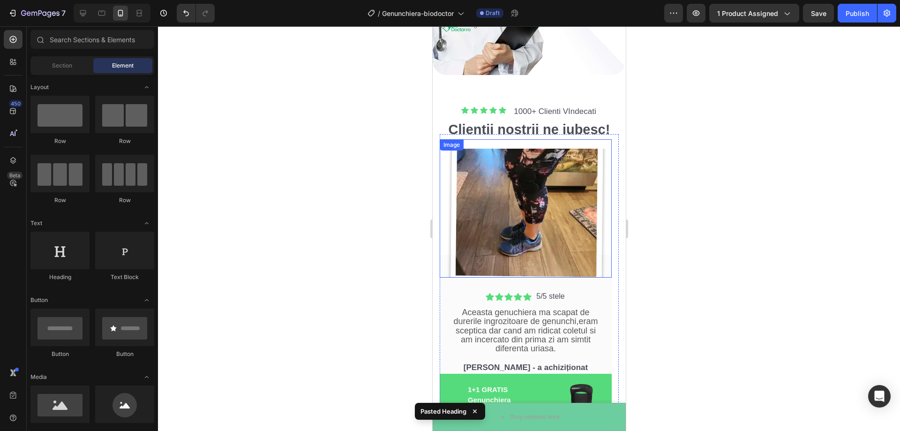
click at [525, 169] on img at bounding box center [525, 213] width 172 height 129
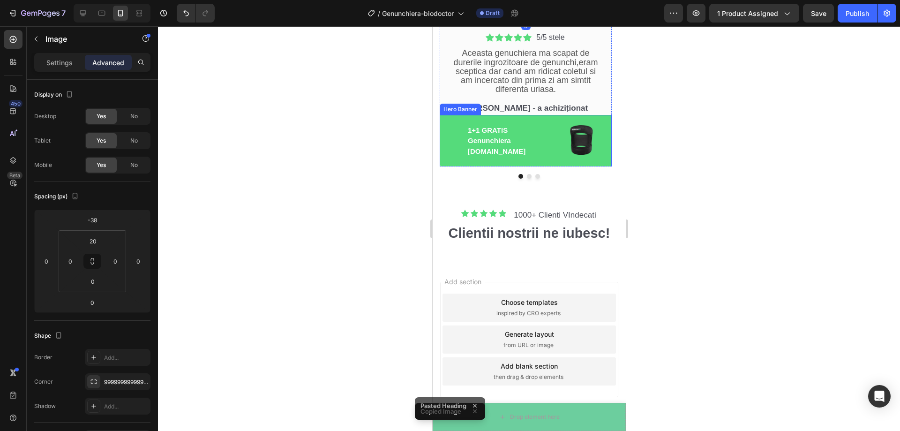
scroll to position [2680, 0]
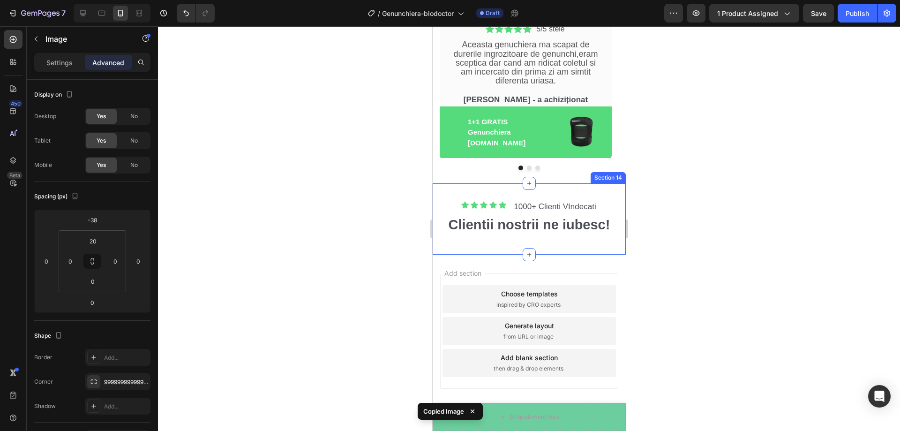
click at [527, 237] on div "Icon Icon Icon Icon Icon Icon List 1000+ Clienti VIndecati Text Block Row Clien…" at bounding box center [528, 218] width 193 height 41
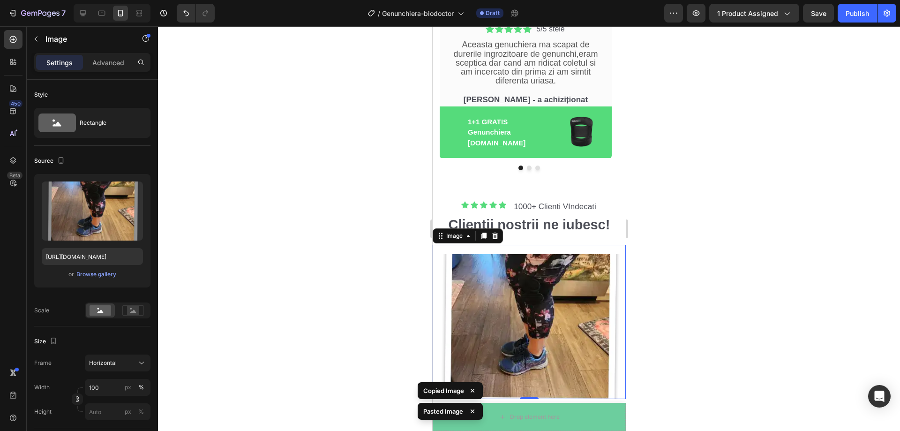
click at [712, 188] on div at bounding box center [529, 228] width 742 height 405
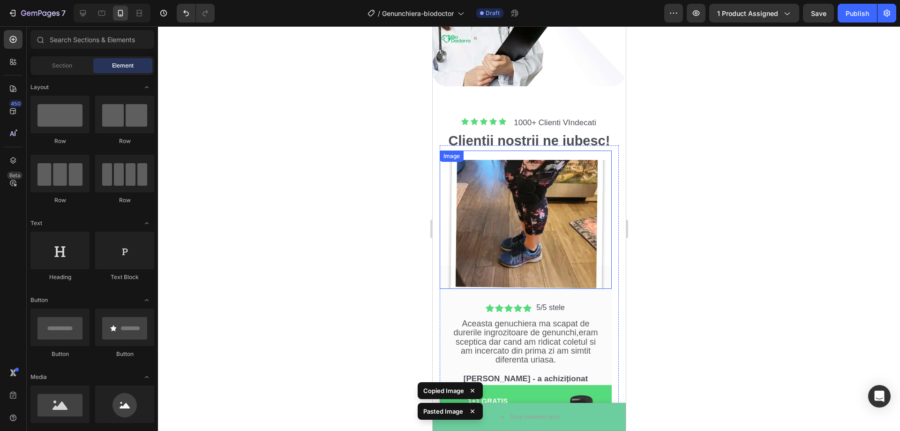
scroll to position [2492, 0]
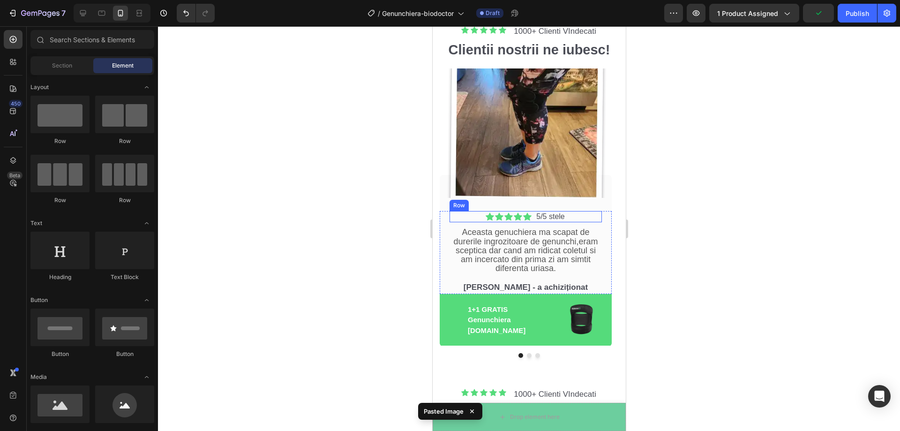
click at [476, 217] on div "Icon Icon Icon Icon Icon Icon List 5/5 stele Text [GEOGRAPHIC_DATA]" at bounding box center [525, 217] width 152 height 12
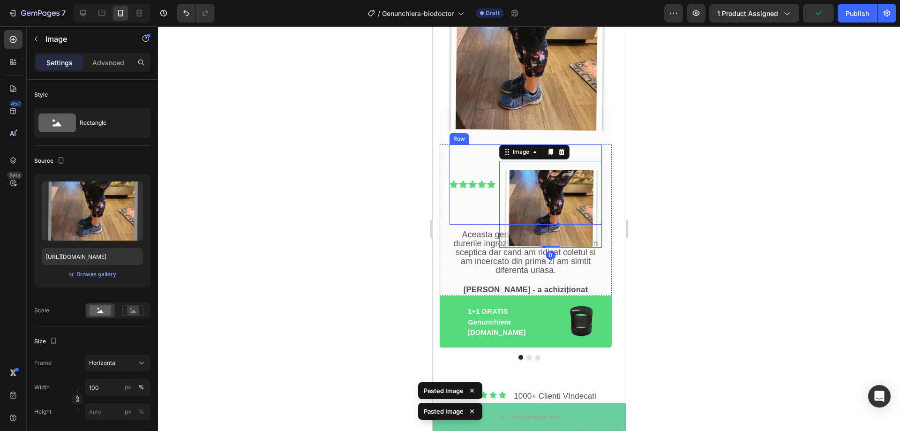
scroll to position [2633, 0]
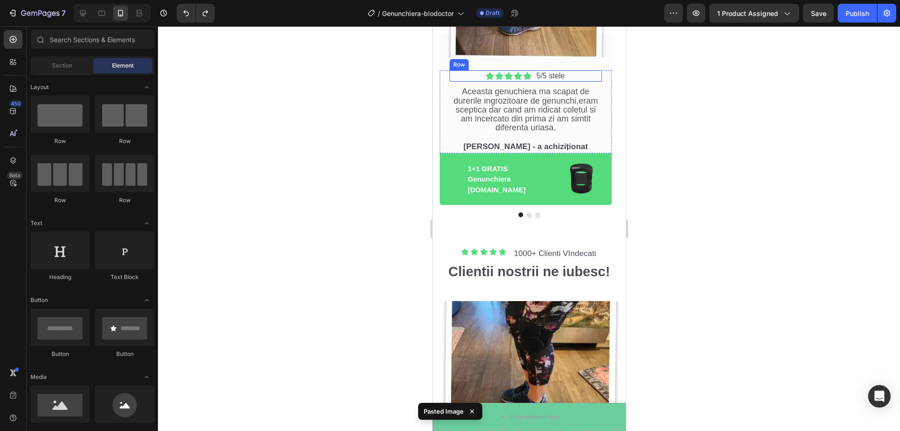
click at [466, 75] on div "Icon Icon Icon Icon Icon Icon List 5/5 stele Text [GEOGRAPHIC_DATA]" at bounding box center [525, 76] width 152 height 12
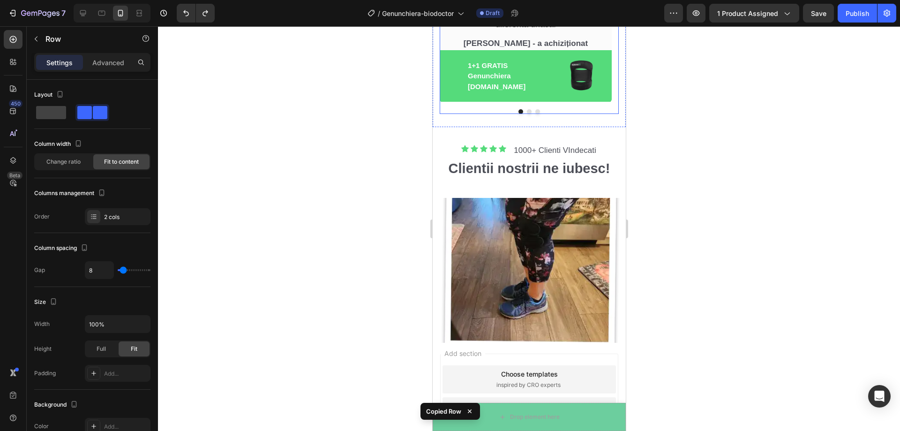
scroll to position [2773, 0]
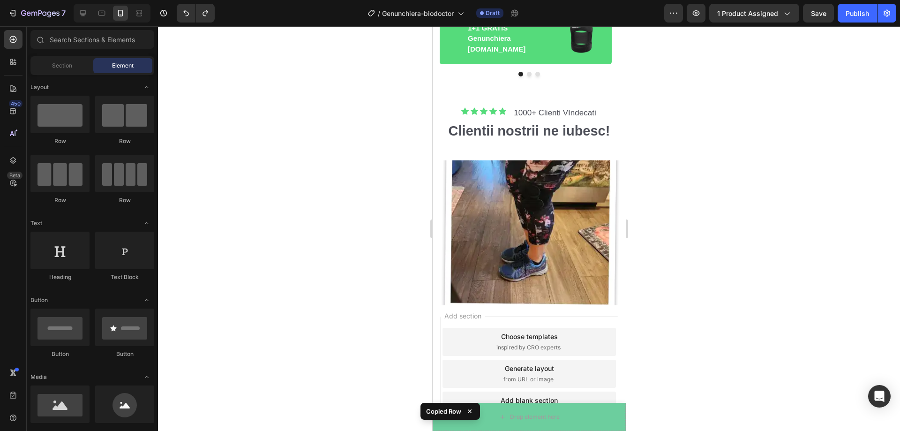
click at [519, 306] on div "Add section Choose templates inspired by CRO experts Generate layout from URL o…" at bounding box center [528, 375] width 193 height 157
click at [517, 301] on div "Add section Choose templates inspired by CRO experts Generate layout from URL o…" at bounding box center [528, 375] width 193 height 157
click at [442, 237] on img at bounding box center [528, 232] width 193 height 145
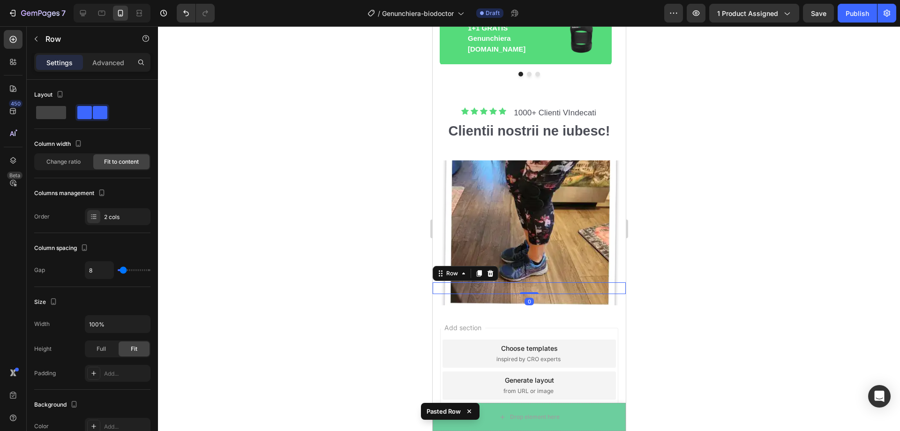
drag, startPoint x: 525, startPoint y: 292, endPoint x: 527, endPoint y: 274, distance: 18.3
click at [527, 274] on div "Icon Icon Icon Icon Icon Icon List 1000+ Clienti VIndecati Text Block Row Clien…" at bounding box center [528, 199] width 193 height 189
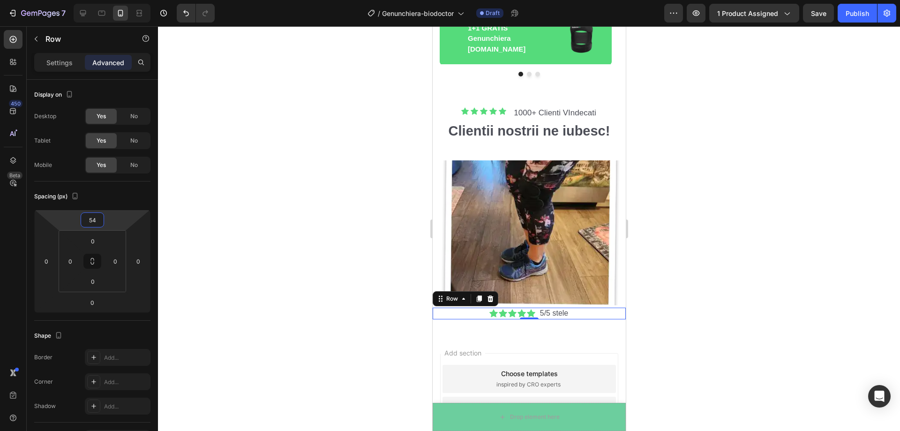
type input "56"
drag, startPoint x: 117, startPoint y: 221, endPoint x: 119, endPoint y: 208, distance: 13.2
click at [119, 0] on html "7 Version history / Genunchiera-biodoctor Draft Preview 1 product assigned Save…" at bounding box center [450, 0] width 900 height 0
click at [275, 172] on div at bounding box center [529, 228] width 742 height 405
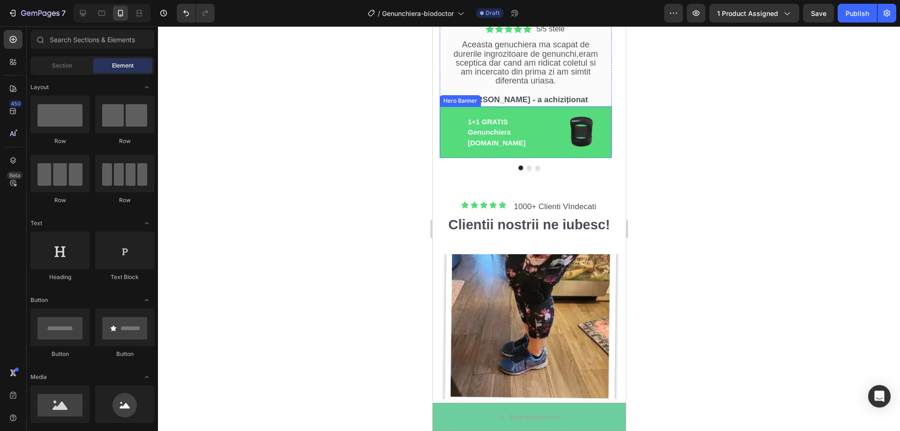
scroll to position [2633, 0]
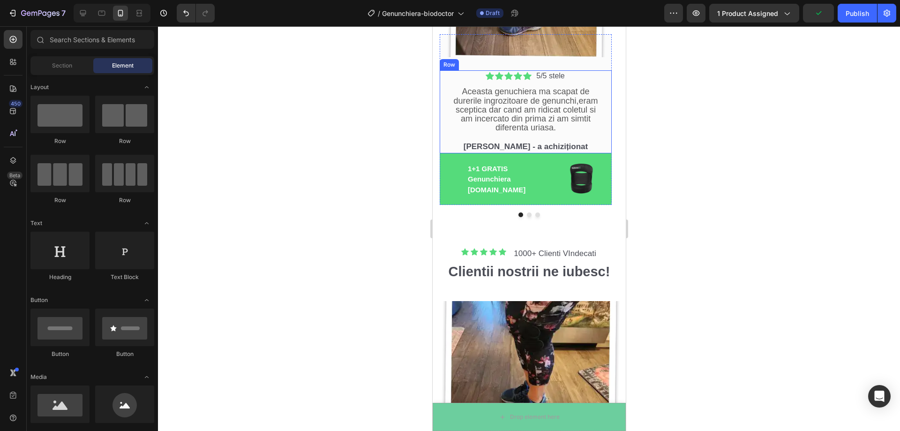
click at [444, 83] on div "Icon Icon Icon Icon Icon Icon List 5/5 stele Text Block Row Aceasta genuchiera …" at bounding box center [525, 111] width 172 height 83
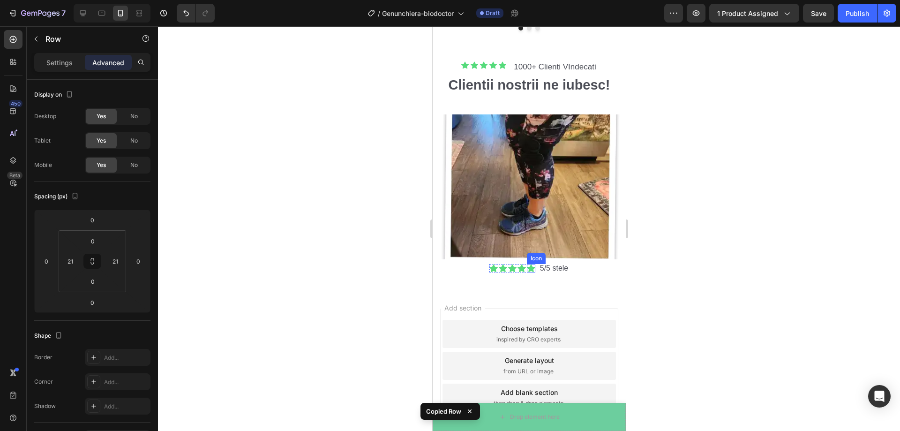
scroll to position [2820, 0]
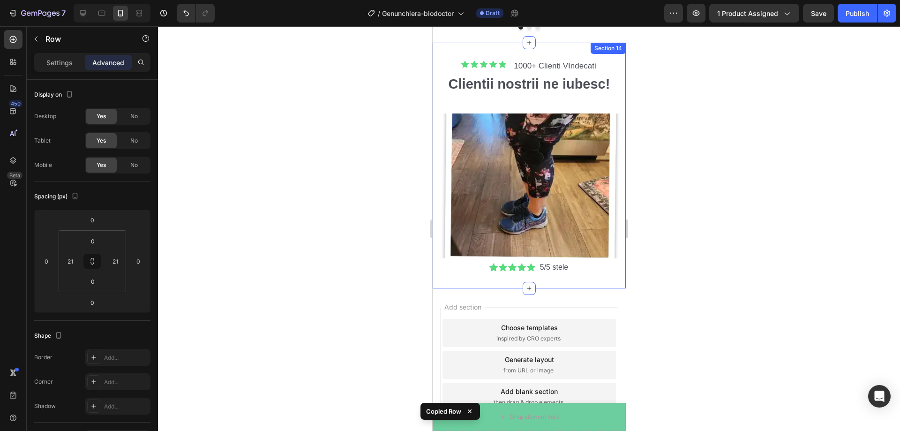
click at [523, 270] on div "Icon Icon Icon Icon Icon Icon List 1000+ Clienti VIndecati Text Block Row Clien…" at bounding box center [528, 166] width 193 height 246
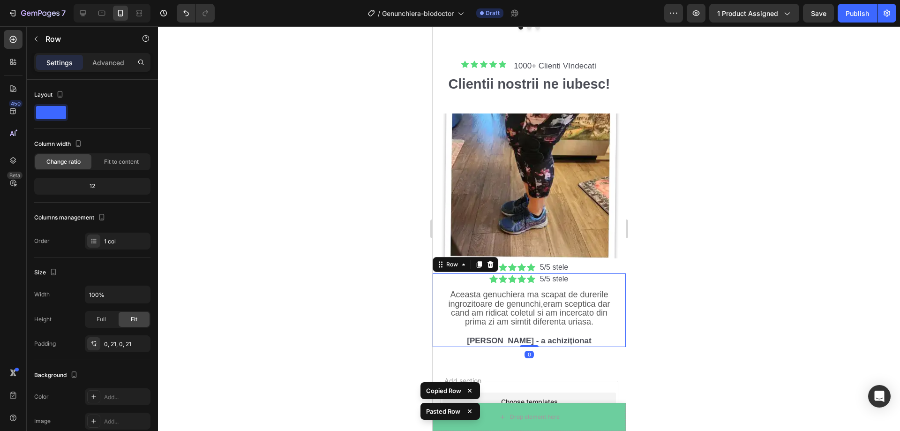
click at [380, 254] on div at bounding box center [529, 228] width 742 height 405
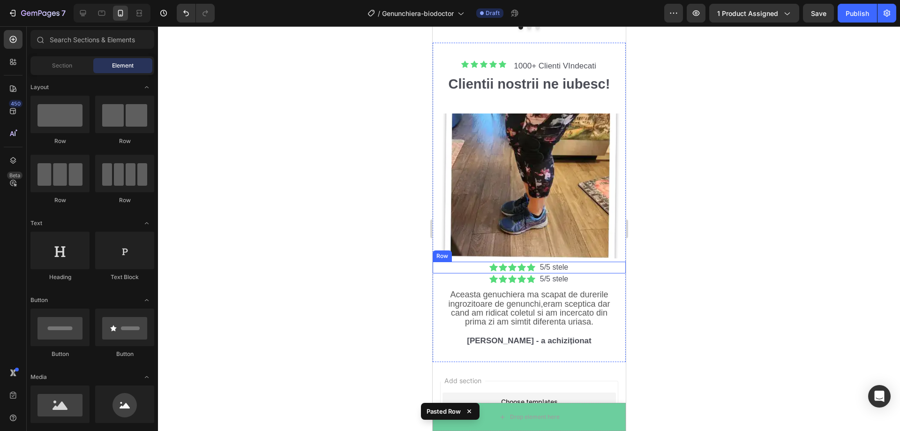
click at [471, 262] on div "Icon Icon Icon Icon Icon Icon List 5/5 stele Text [GEOGRAPHIC_DATA]" at bounding box center [528, 268] width 193 height 12
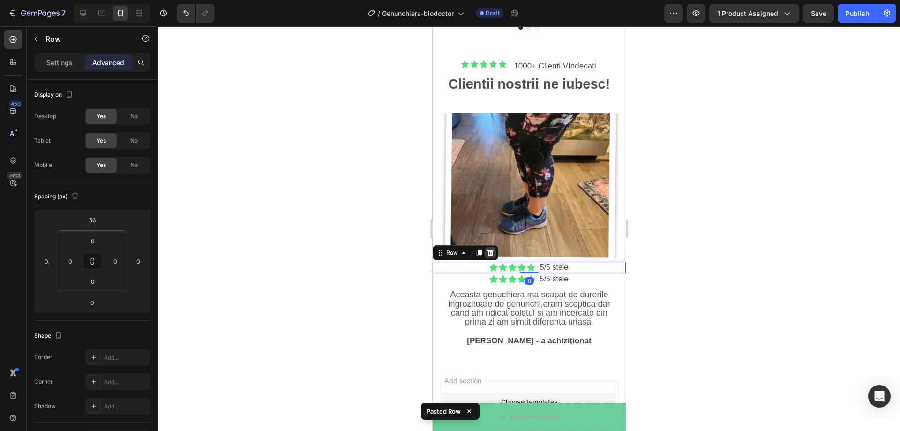
click at [491, 249] on icon at bounding box center [490, 252] width 6 height 7
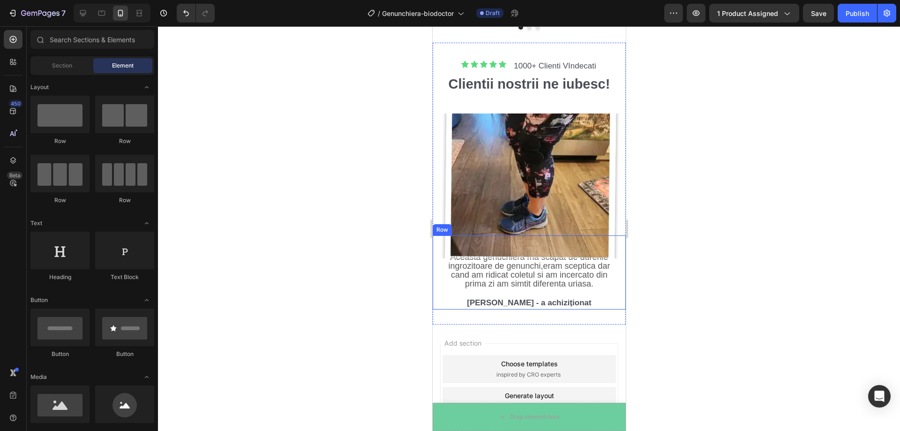
click at [437, 260] on div "Icon Icon Icon Icon Icon Icon List 5/5 stele Text Block Row Aceasta genuchiera …" at bounding box center [528, 272] width 193 height 74
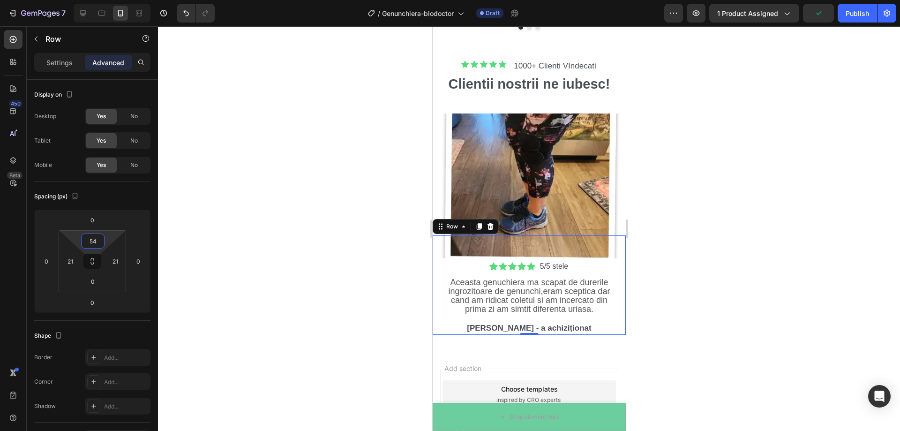
type input "56"
drag, startPoint x: 110, startPoint y: 234, endPoint x: 108, endPoint y: 221, distance: 13.3
click at [108, 0] on html "7 Version history / Genunchiera-biodoctor Draft Preview 1 product assigned Save…" at bounding box center [450, 0] width 900 height 0
click at [238, 205] on div at bounding box center [529, 228] width 742 height 405
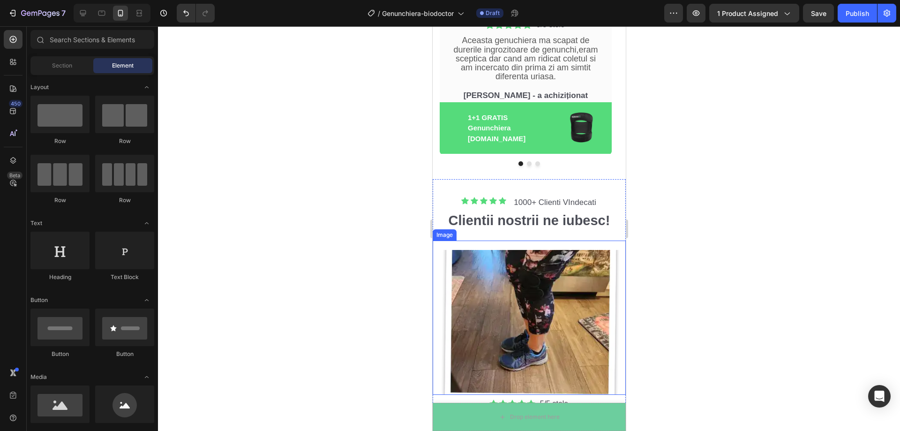
scroll to position [2680, 0]
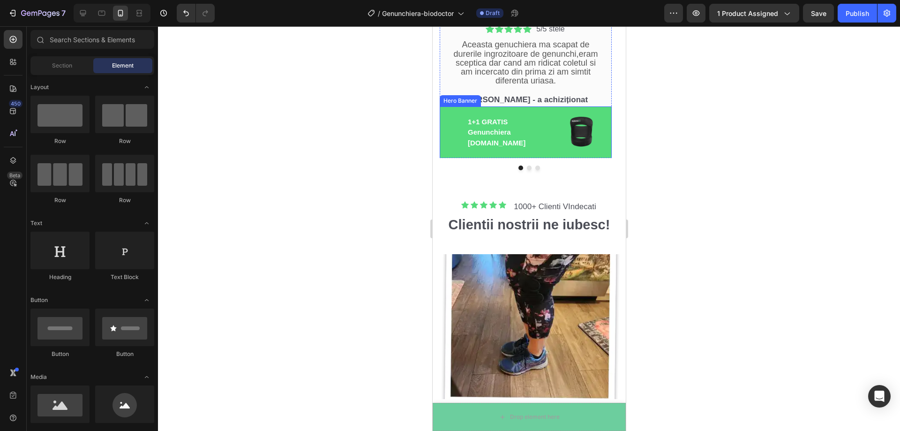
click at [444, 110] on div "Image 1+1 GRATIS Genunchiera [DOMAIN_NAME] Text Block Row" at bounding box center [525, 132] width 172 height 52
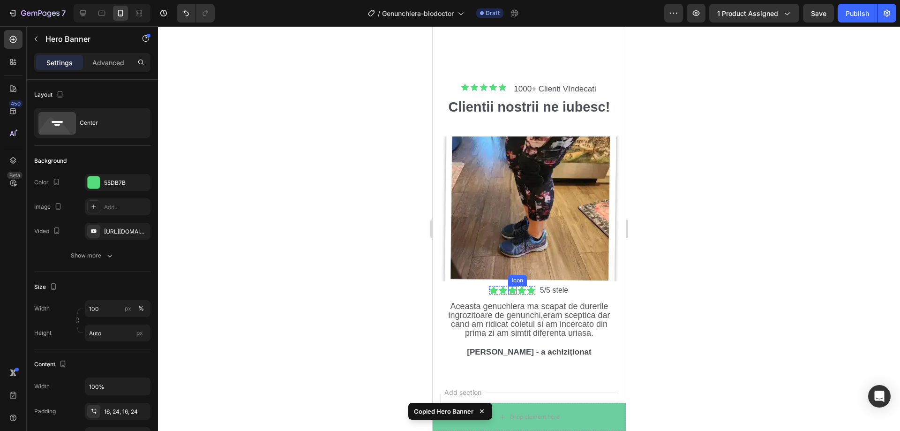
scroll to position [2867, 0]
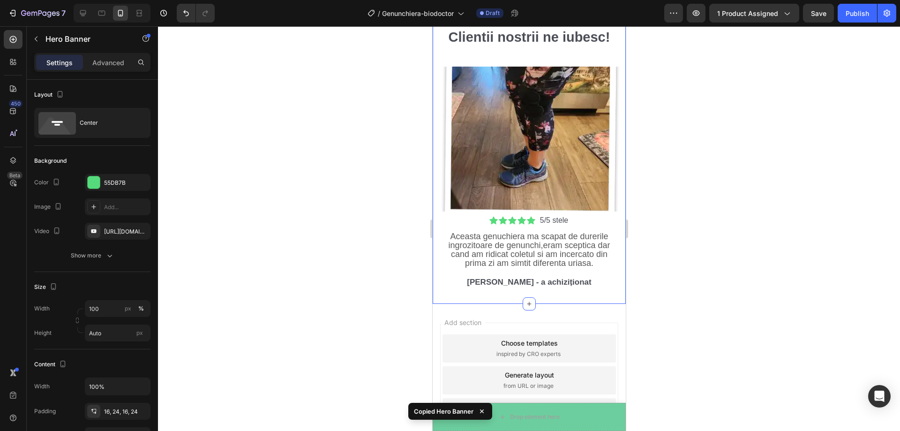
click at [515, 285] on div "Icon Icon Icon Icon Icon Icon List 1000+ Clienti VIndecati Text Block Row Clien…" at bounding box center [528, 150] width 193 height 308
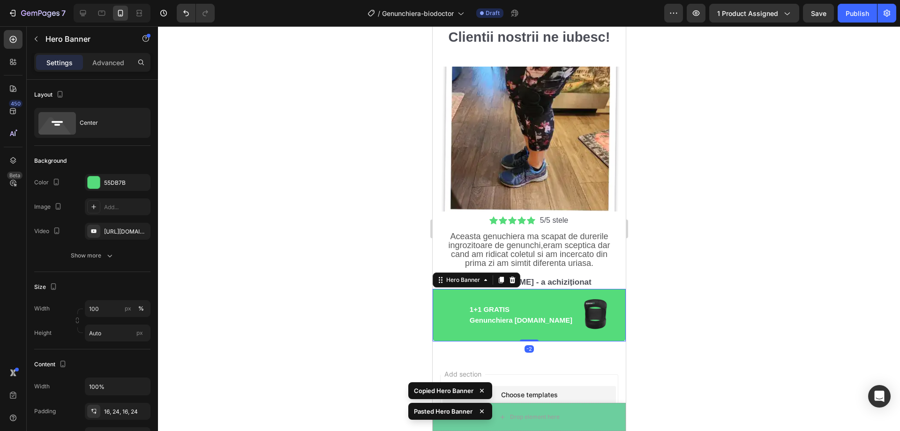
click at [684, 256] on div at bounding box center [529, 228] width 742 height 405
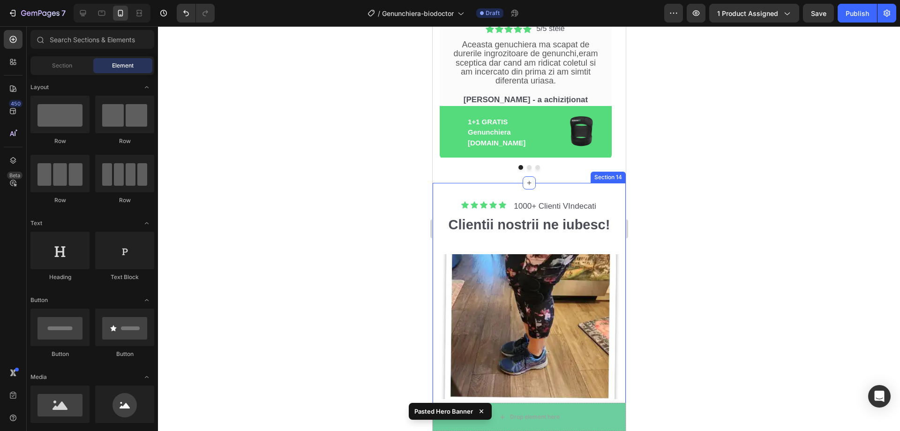
scroll to position [2398, 0]
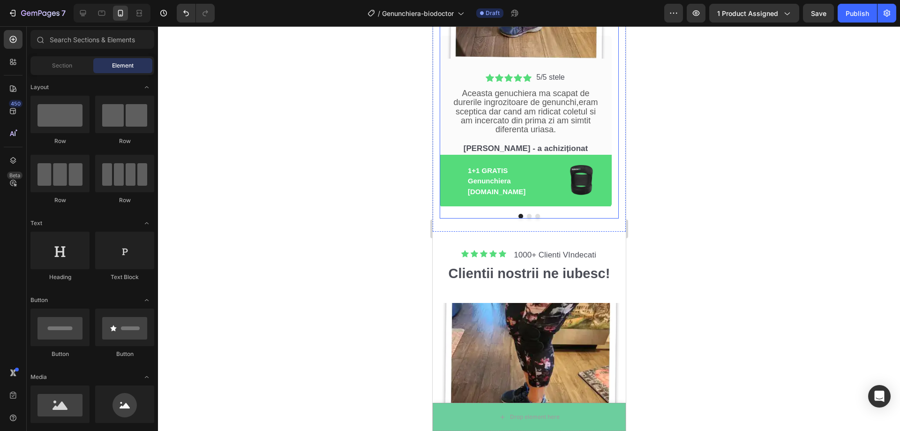
click at [451, 216] on div at bounding box center [528, 216] width 179 height 5
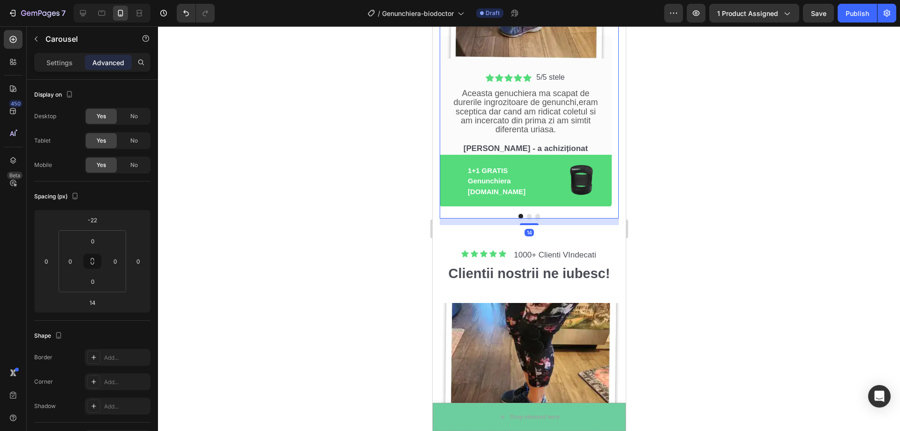
click at [443, 221] on div "14" at bounding box center [528, 221] width 179 height 7
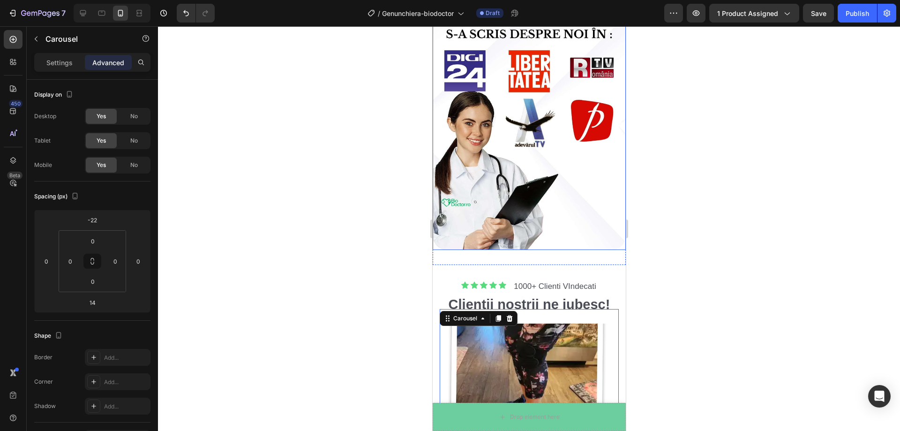
scroll to position [2305, 0]
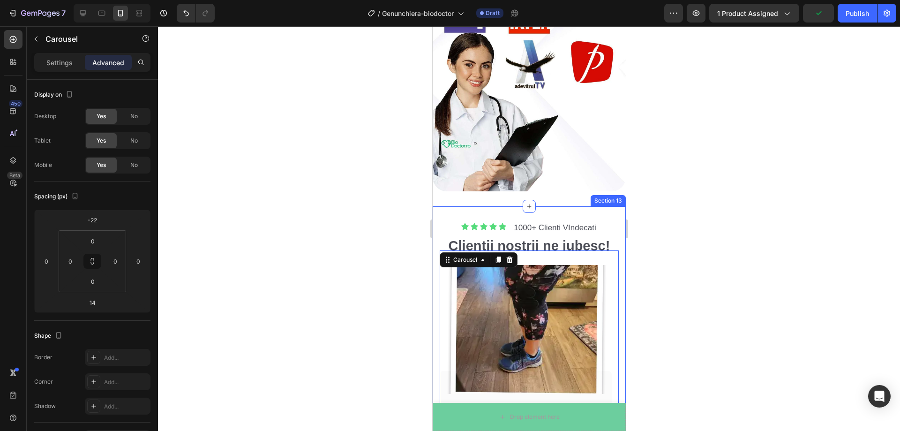
click at [438, 208] on div "Icon Icon Icon Icon Icon Icon List 1000+ Clienti VIndecati Text Block Row Clien…" at bounding box center [528, 386] width 193 height 360
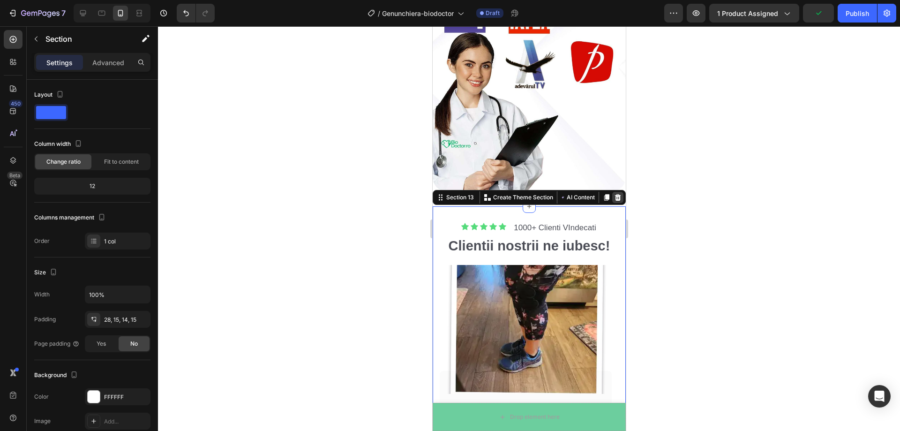
click at [614, 194] on icon at bounding box center [617, 197] width 7 height 7
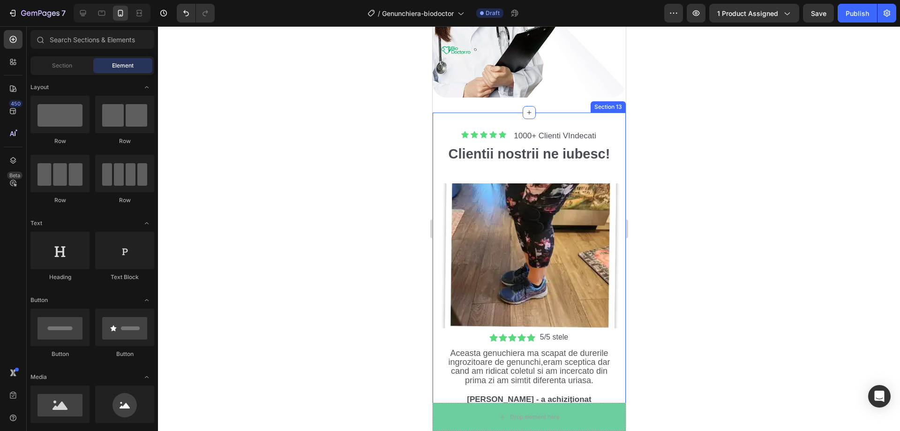
scroll to position [2352, 0]
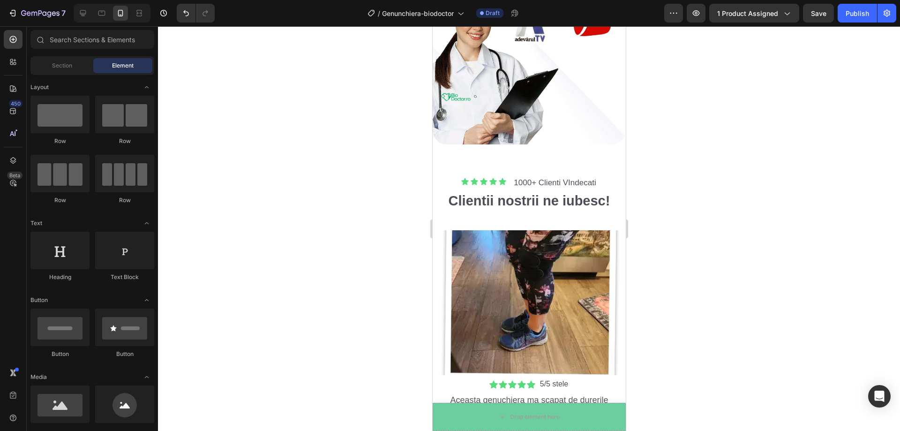
click at [749, 180] on div at bounding box center [529, 228] width 742 height 405
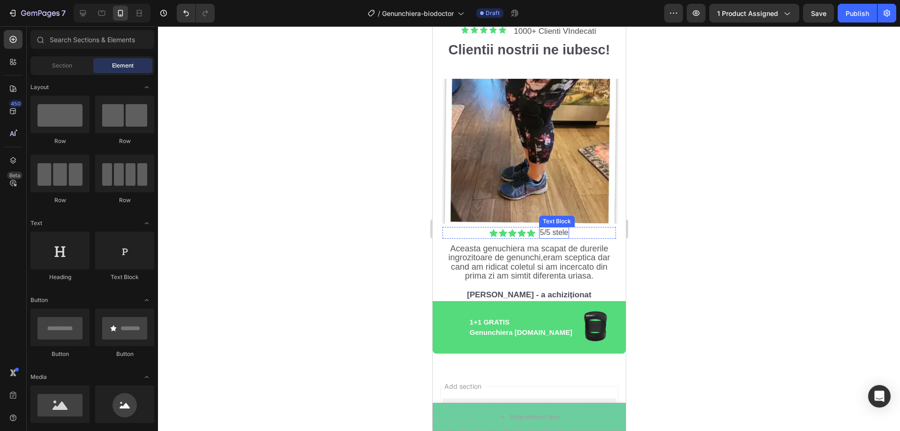
scroll to position [2492, 0]
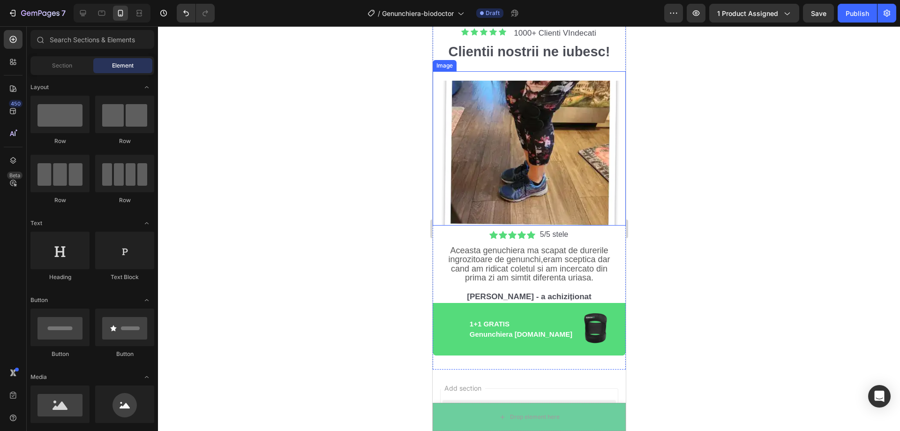
click at [679, 214] on div at bounding box center [529, 228] width 742 height 405
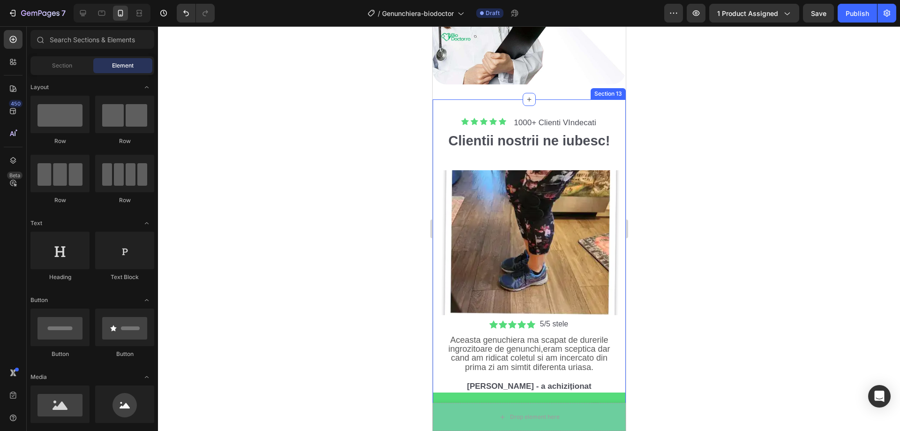
scroll to position [2388, 0]
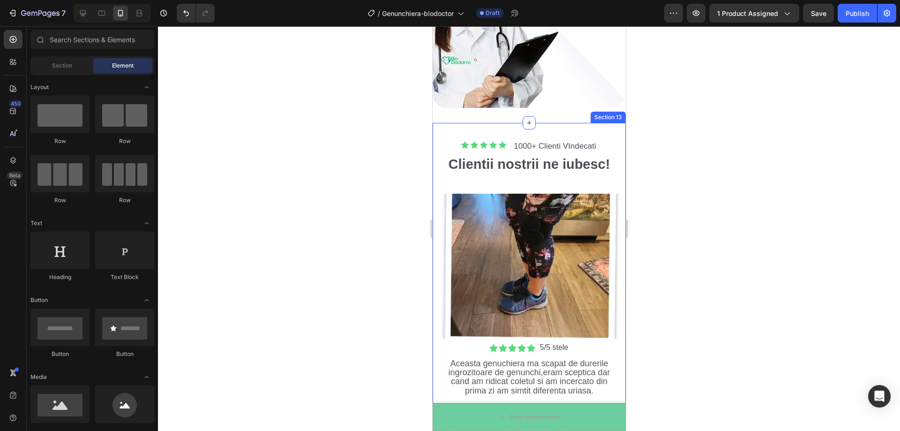
click at [460, 123] on div "Icon Icon Icon Icon Icon Icon List 1000+ Clienti VIndecati Text Block Row Clien…" at bounding box center [528, 303] width 193 height 360
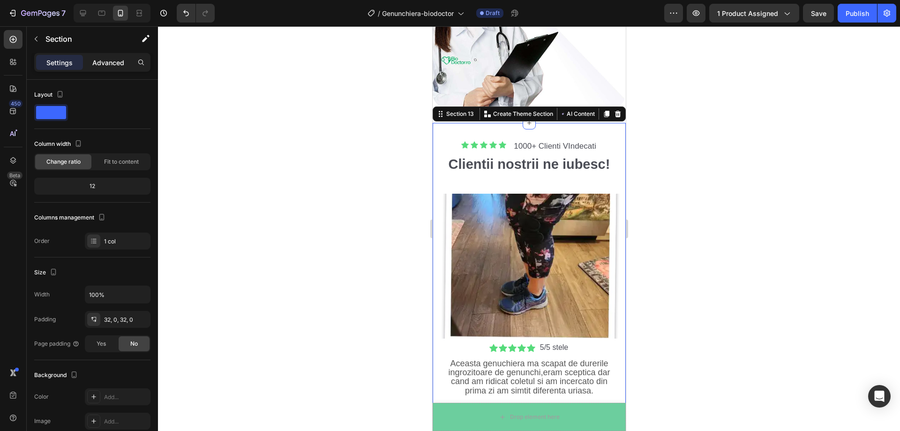
click at [106, 56] on div "Advanced" at bounding box center [108, 62] width 47 height 15
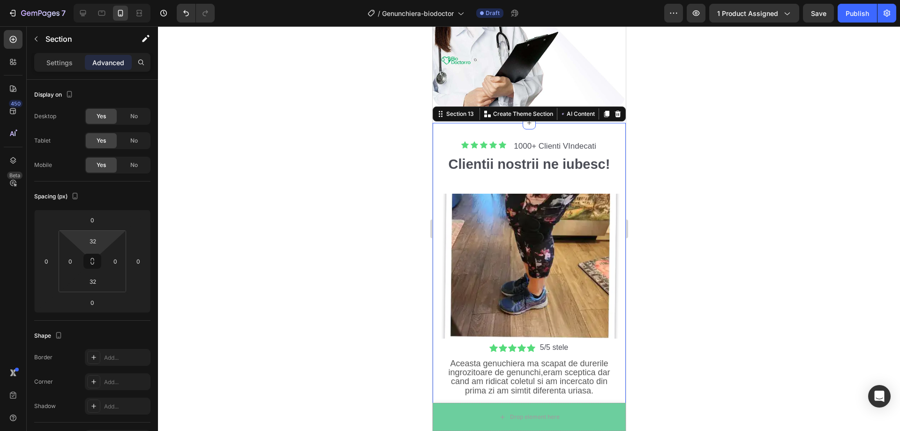
type input "0"
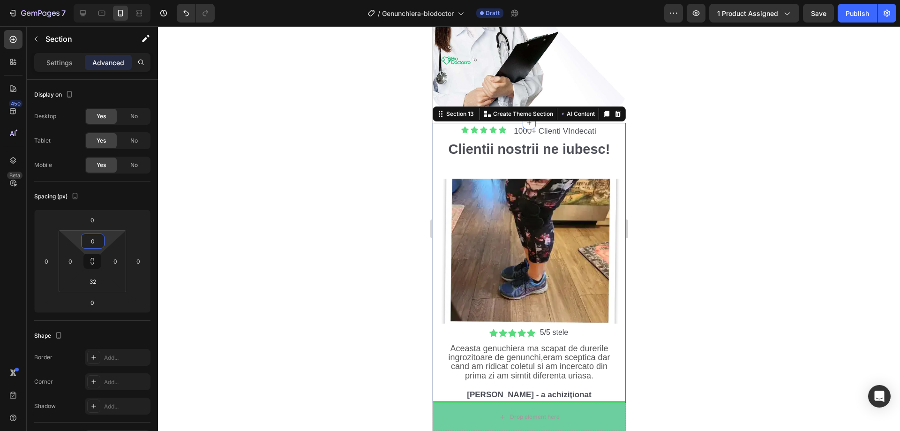
click at [106, 0] on html "7 Version history / Genunchiera-biodoctor Draft Preview 1 product assigned Save…" at bounding box center [450, 0] width 900 height 0
click at [233, 203] on div at bounding box center [529, 228] width 742 height 405
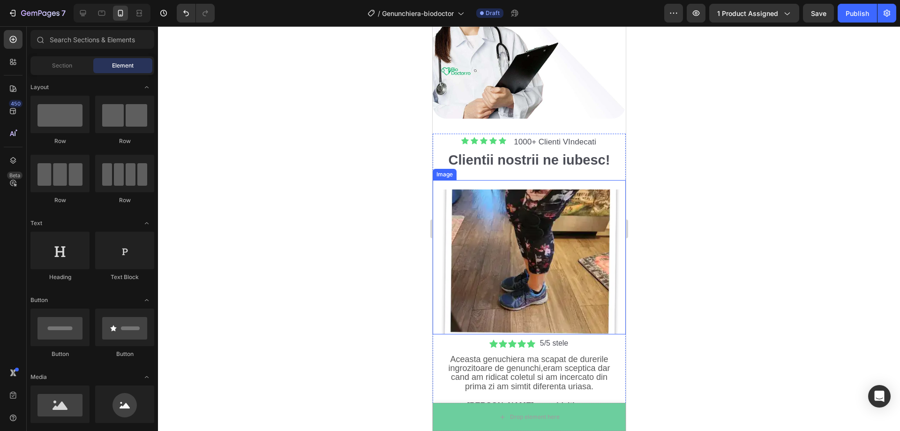
scroll to position [2435, 0]
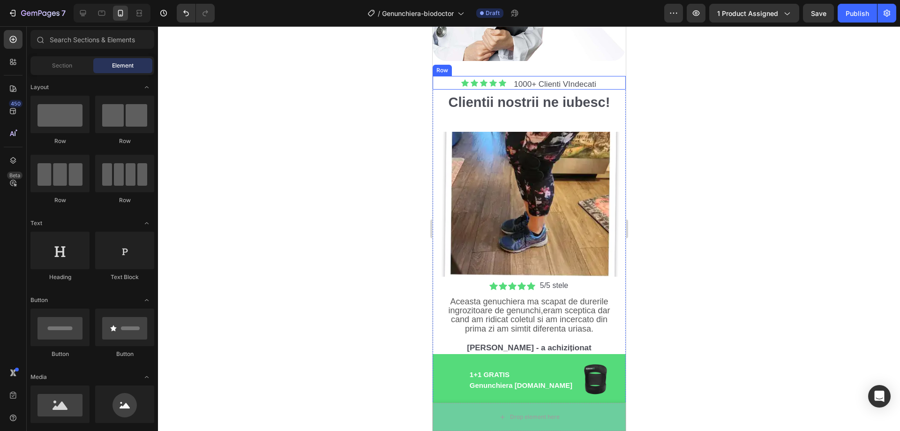
click at [441, 66] on div "Row" at bounding box center [441, 70] width 19 height 11
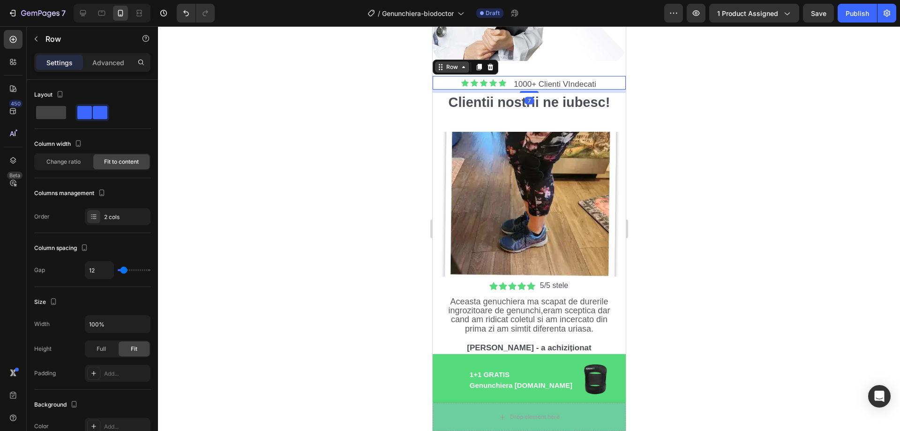
click at [440, 63] on icon at bounding box center [439, 66] width 7 height 7
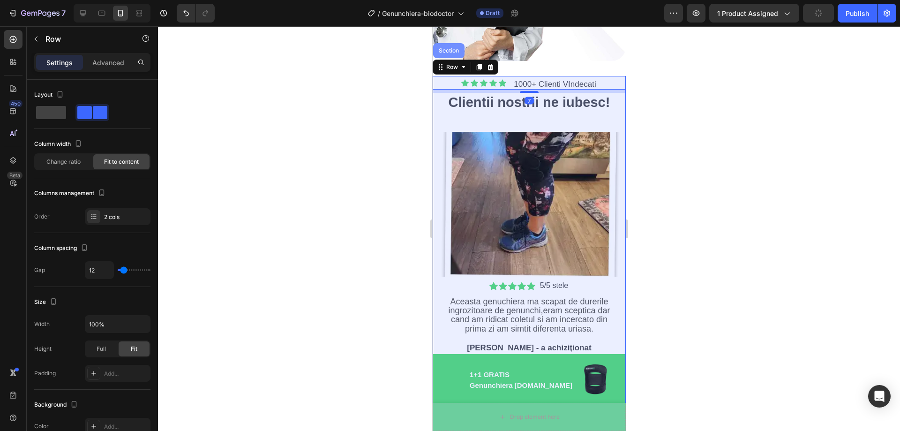
click at [450, 48] on div "Section" at bounding box center [448, 51] width 24 height 6
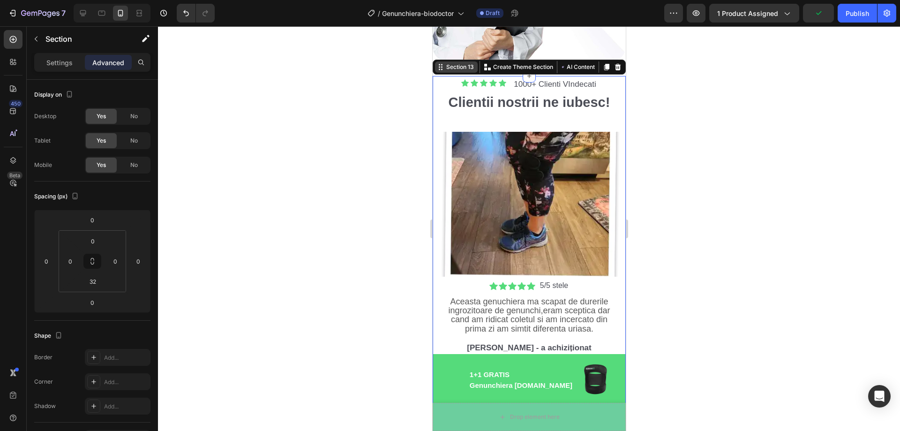
click at [436, 63] on icon at bounding box center [439, 66] width 7 height 7
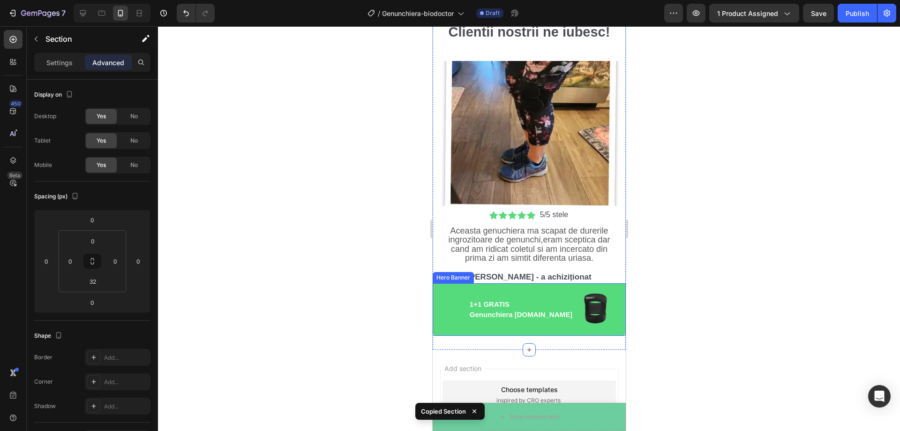
scroll to position [2587, 0]
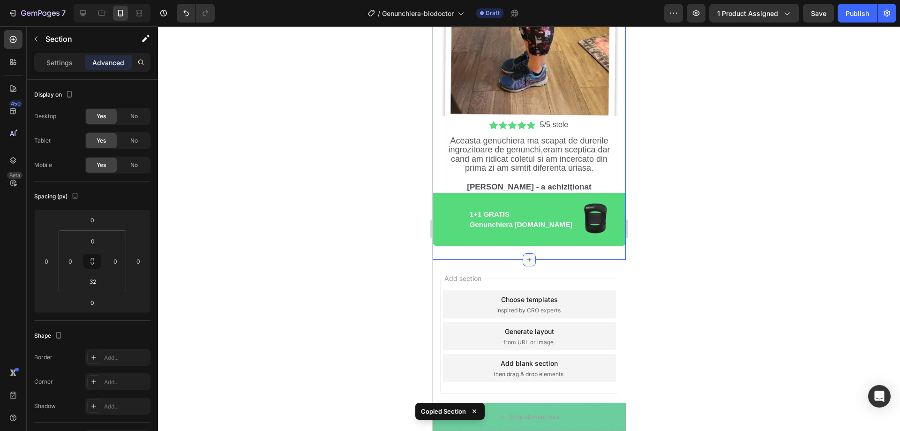
click at [527, 258] on icon at bounding box center [529, 260] width 4 height 4
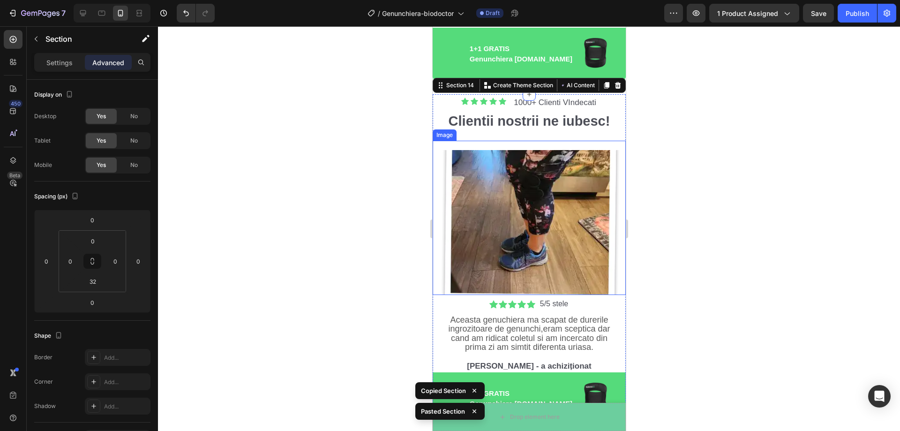
scroll to position [2735, 0]
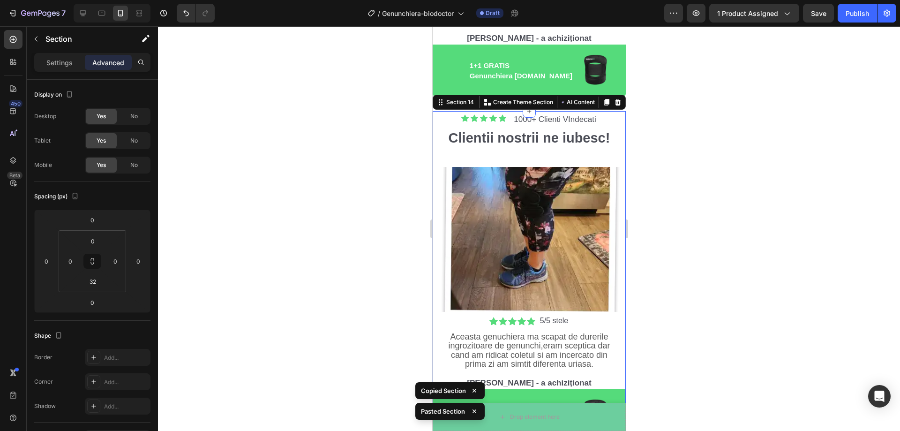
click at [699, 177] on div at bounding box center [529, 228] width 742 height 405
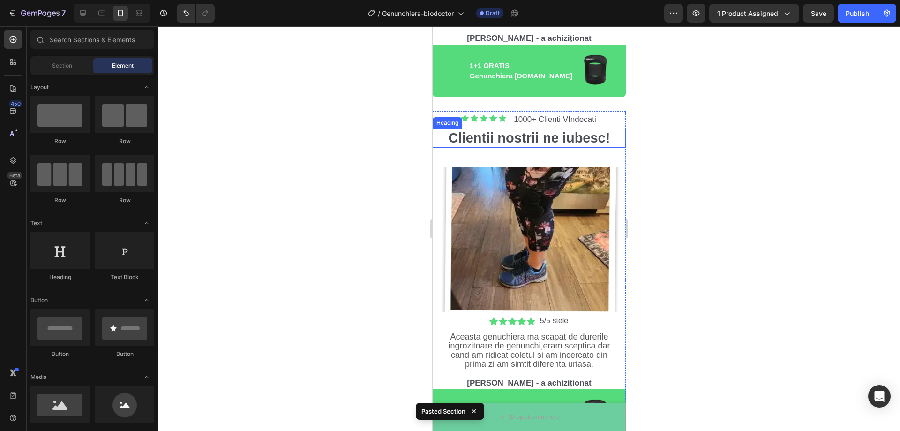
click at [601, 132] on h2 "Clientii nostrii ne iubesc!" at bounding box center [528, 138] width 193 height 20
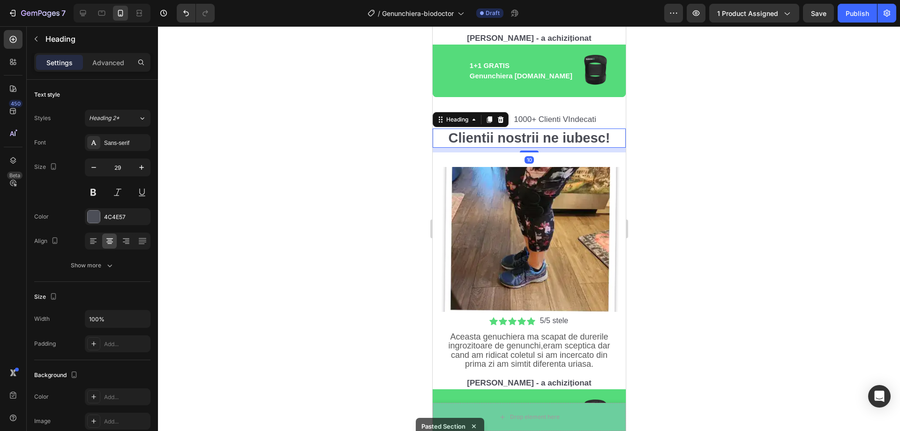
click at [501, 116] on icon at bounding box center [500, 119] width 6 height 7
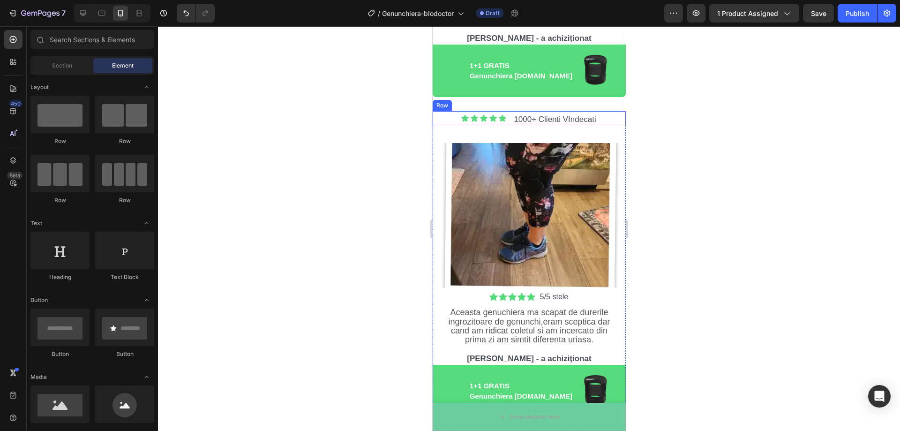
click at [444, 112] on div "Icon Icon Icon Icon Icon Icon List 1000+ Clienti VIndecati Text Block Row" at bounding box center [528, 118] width 193 height 14
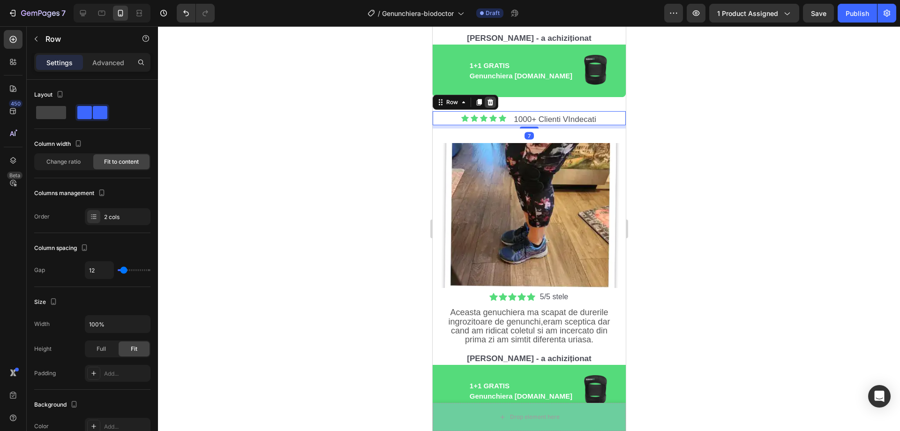
click at [485, 99] on div at bounding box center [489, 102] width 11 height 11
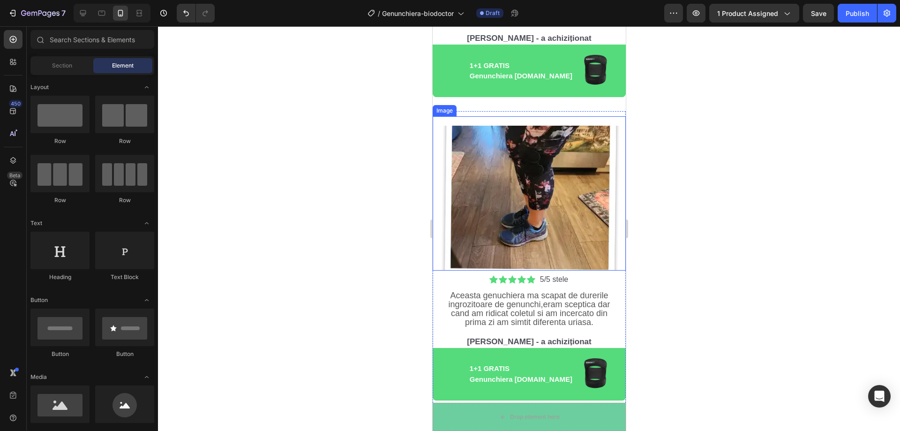
click at [532, 187] on img at bounding box center [528, 198] width 193 height 145
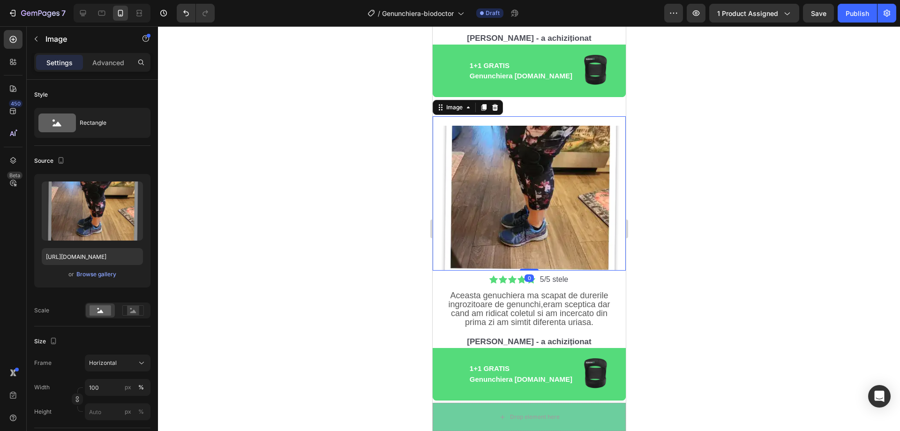
click at [753, 215] on div at bounding box center [529, 228] width 742 height 405
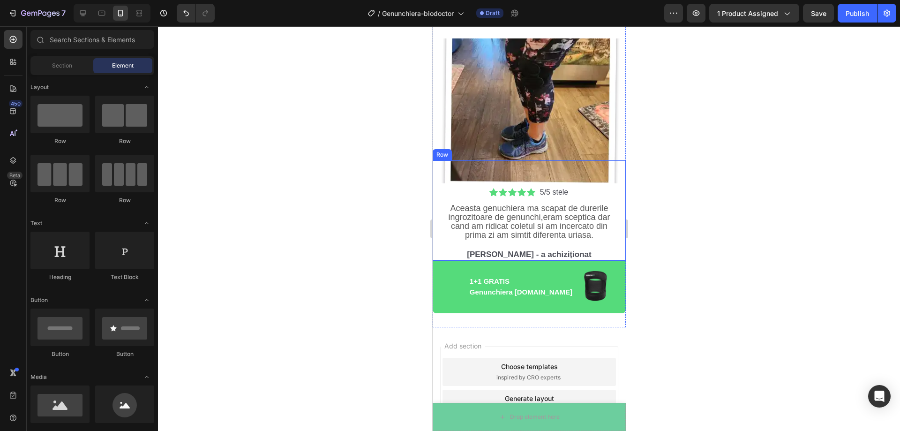
scroll to position [2782, 0]
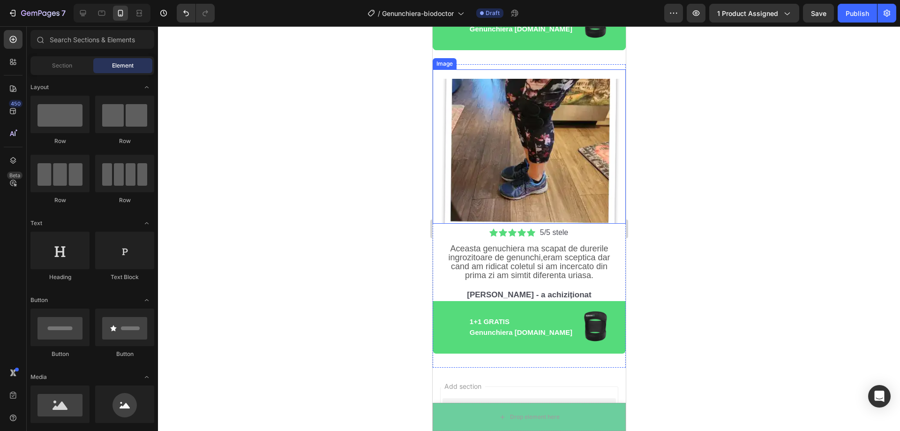
click at [567, 171] on img at bounding box center [528, 151] width 193 height 145
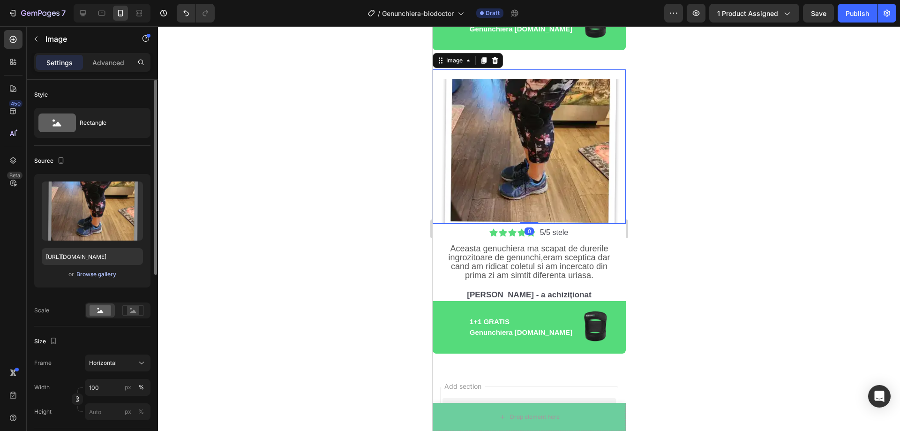
click at [96, 277] on div "Browse gallery" at bounding box center [96, 274] width 40 height 8
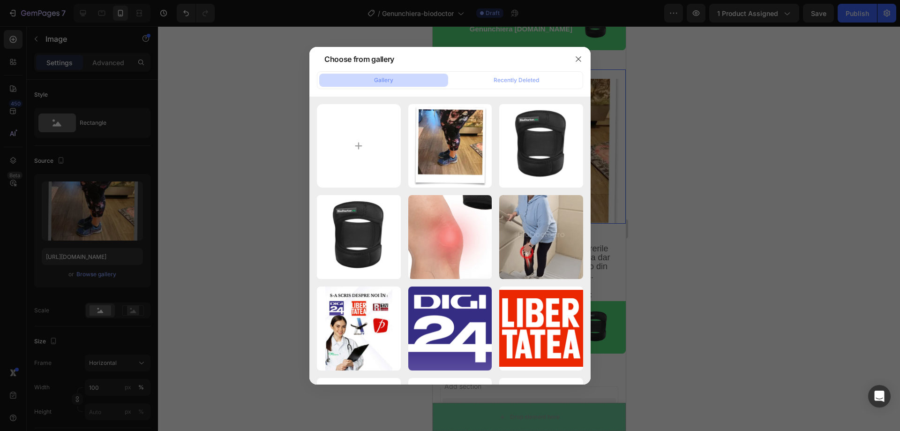
type input "C:\fakepath\gempages_520508095315575688-2a0d06e5-ea8c-4d44-90e1-afceda73cddc_co…"
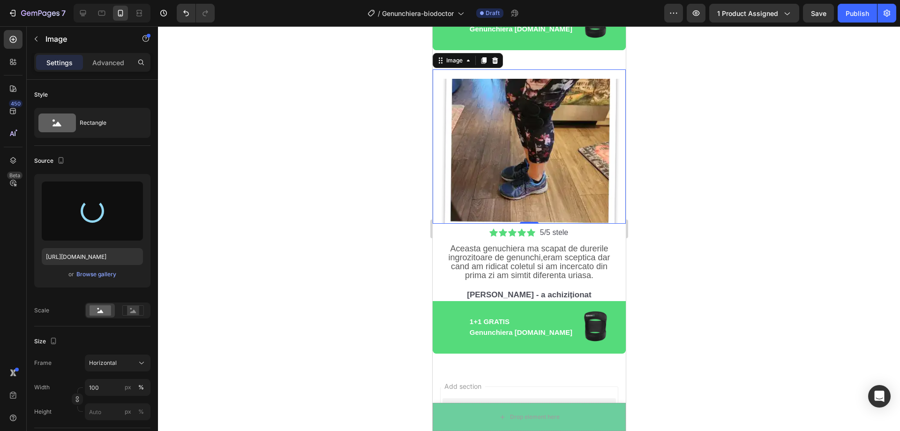
type input "[URL][DOMAIN_NAME]"
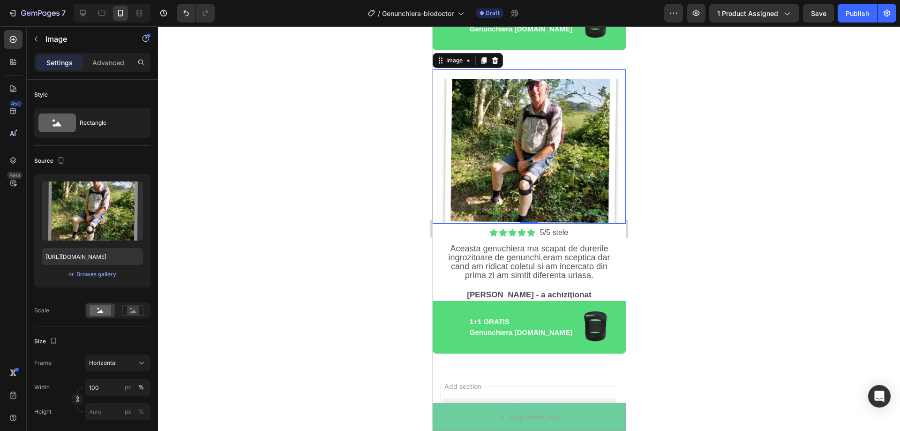
click at [697, 285] on div at bounding box center [529, 228] width 742 height 405
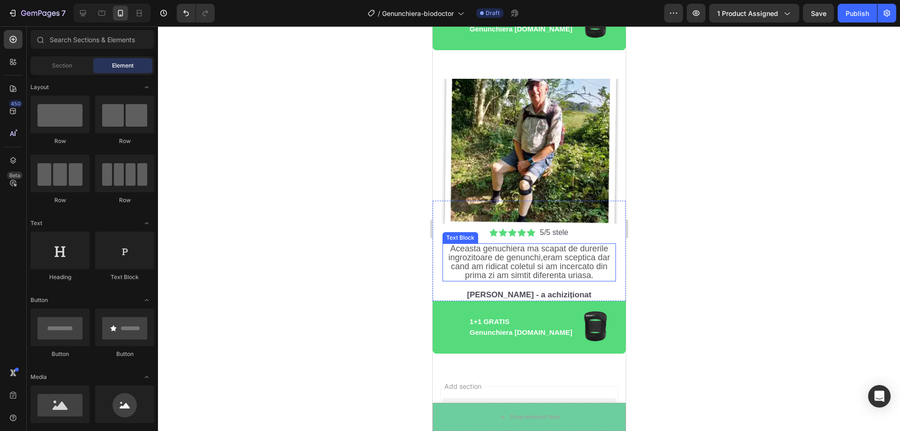
click at [585, 260] on span "Aceasta genuchiera ma scapat de durerile ingrozitoare de genunchi,eram sceptica…" at bounding box center [529, 262] width 162 height 37
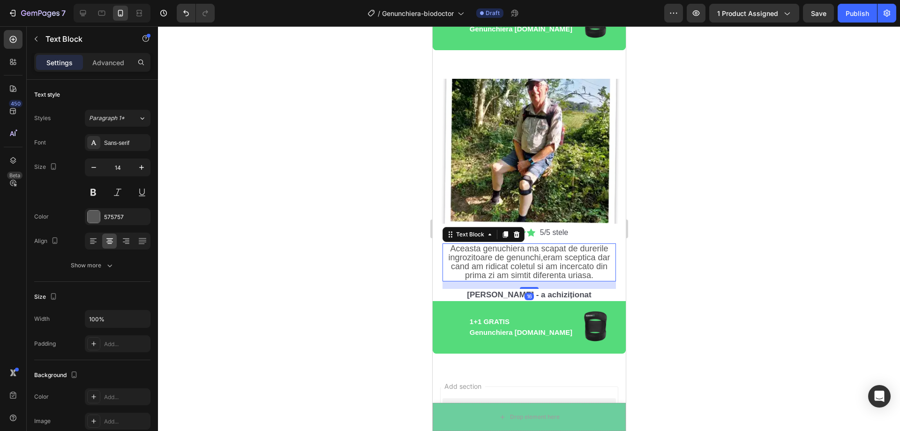
click at [588, 263] on span "Aceasta genuchiera ma scapat de durerile ingrozitoare de genunchi,eram sceptica…" at bounding box center [529, 262] width 162 height 37
click at [589, 264] on span "Aceasta genuchiera ma scapat de durerile ingrozitoare de genunchi,eram sceptica…" at bounding box center [529, 262] width 162 height 37
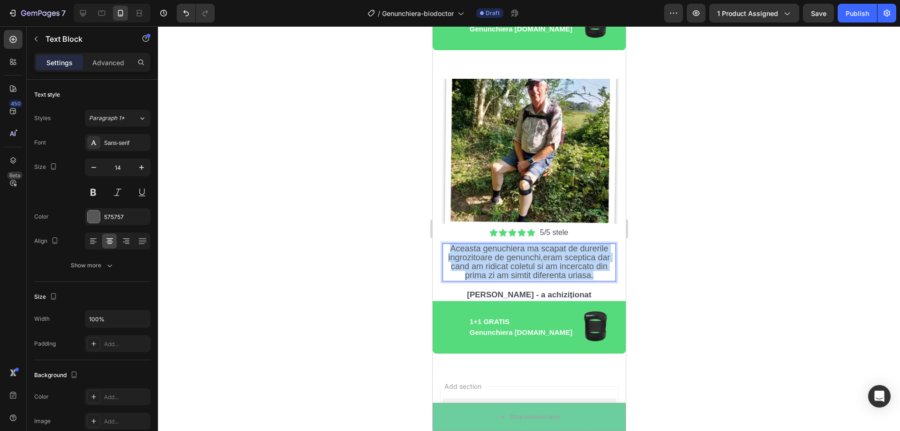
drag, startPoint x: 559, startPoint y: 263, endPoint x: 448, endPoint y: 241, distance: 112.8
click at [448, 244] on span "Aceasta genuchiera ma scapat de durerile ingrozitoare de genunchi,eram sceptica…" at bounding box center [529, 262] width 162 height 37
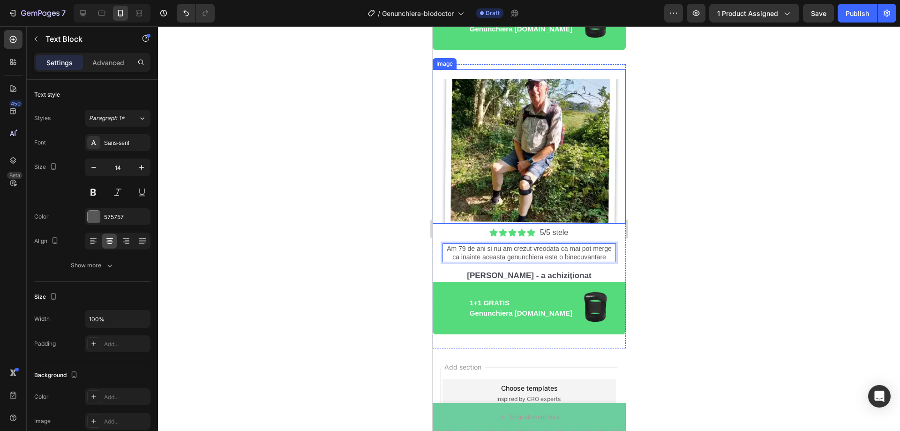
click at [731, 208] on div at bounding box center [529, 228] width 742 height 405
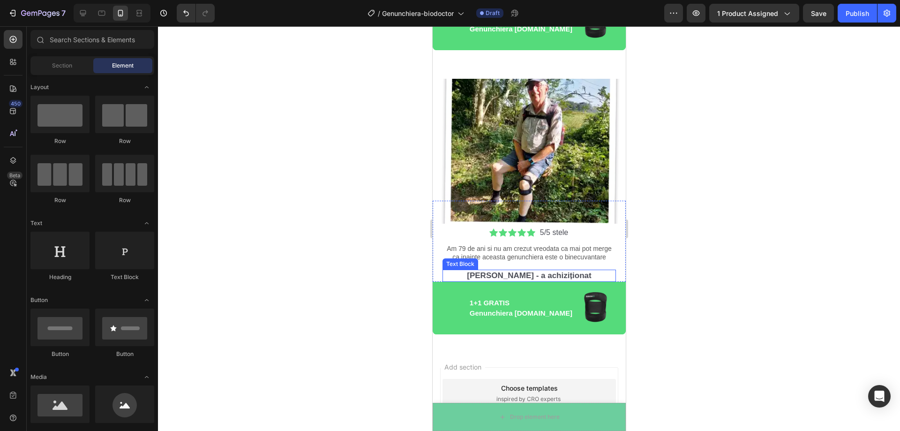
click at [466, 273] on p "[PERSON_NAME] - a achiziționat" at bounding box center [529, 275] width 172 height 10
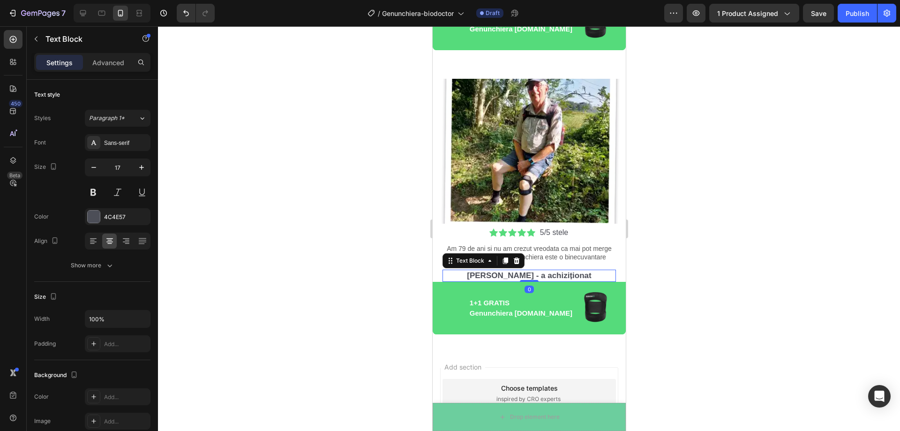
click at [466, 273] on p "[PERSON_NAME] - a achiziționat" at bounding box center [529, 275] width 172 height 10
click at [522, 274] on p "[PERSON_NAME] - a achiziționat" at bounding box center [529, 275] width 172 height 10
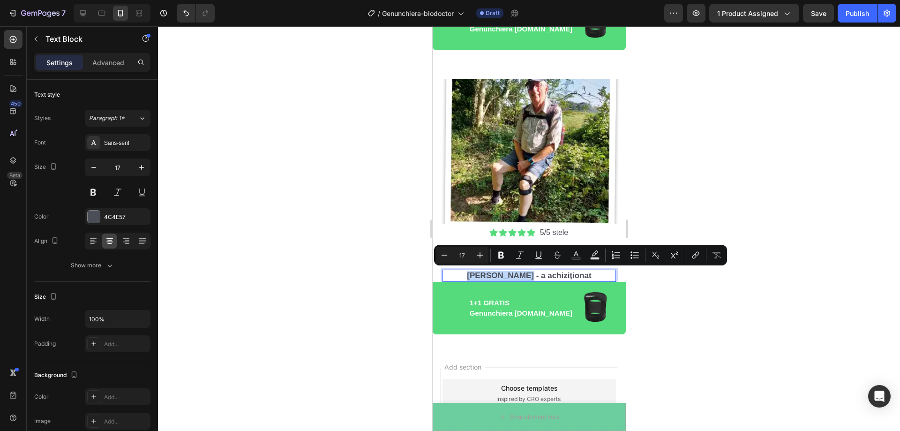
drag, startPoint x: 522, startPoint y: 274, endPoint x: 472, endPoint y: 272, distance: 49.3
click at [472, 272] on p "[PERSON_NAME] - a achiziționat" at bounding box center [529, 275] width 172 height 10
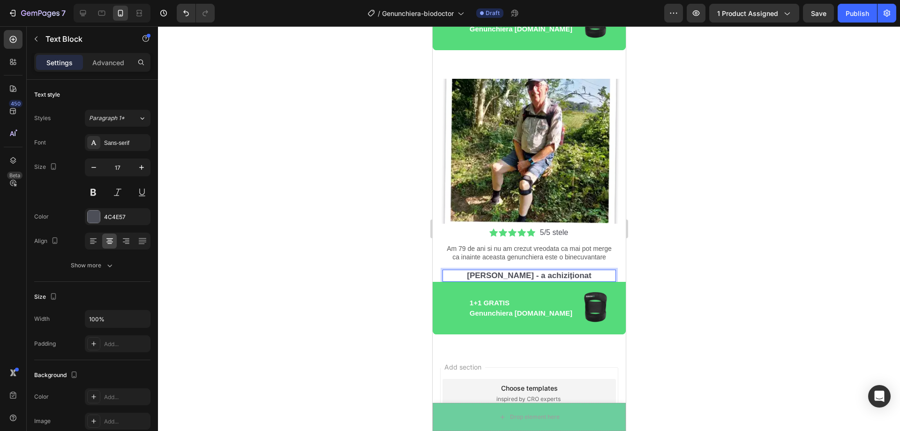
click at [657, 242] on div at bounding box center [529, 228] width 742 height 405
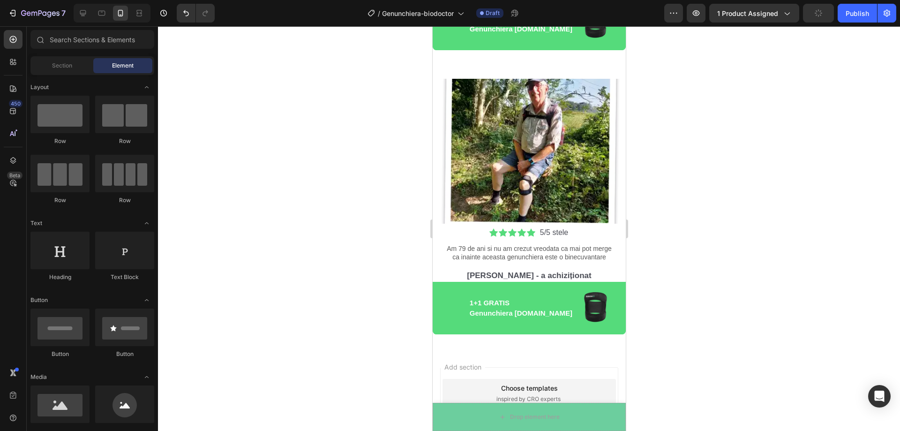
click at [729, 169] on div at bounding box center [529, 228] width 742 height 405
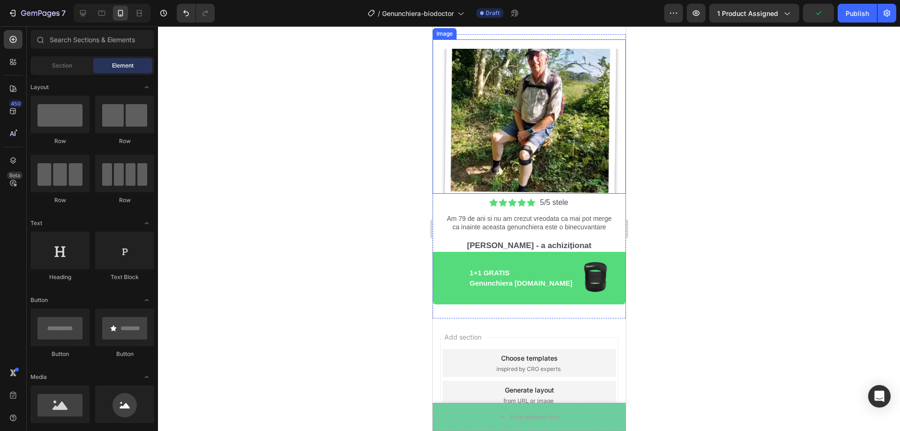
scroll to position [2829, 0]
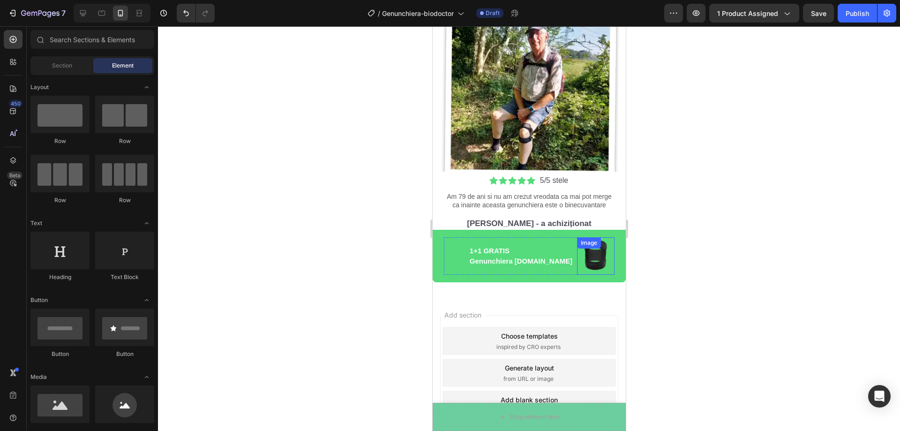
click at [600, 245] on div "Image" at bounding box center [595, 255] width 37 height 37
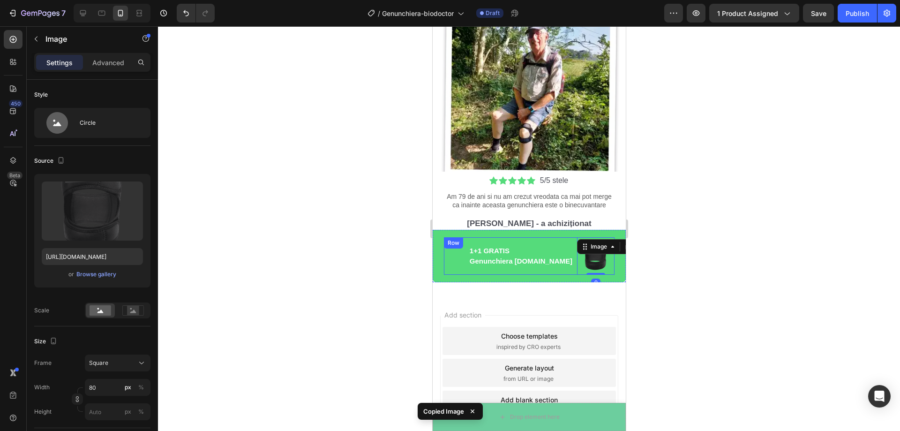
click at [448, 261] on div "Image 0 1+1 GRATIS Genunchiera [DOMAIN_NAME] Text Block Row" at bounding box center [528, 255] width 171 height 37
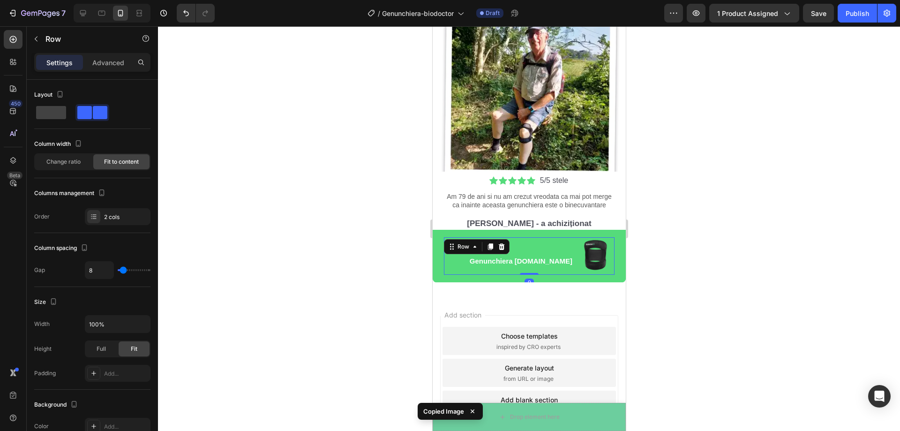
click at [440, 260] on div "Image 1+1 GRATIS Genunchiera [DOMAIN_NAME] Text Block Row 0" at bounding box center [528, 256] width 193 height 52
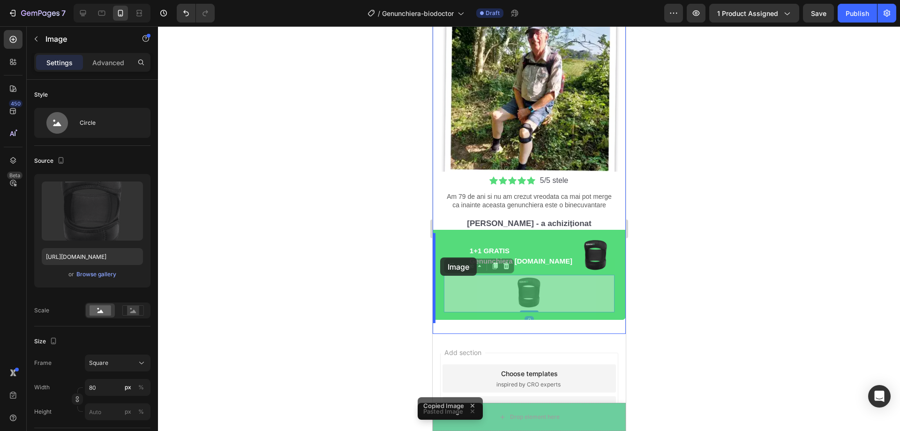
drag, startPoint x: 524, startPoint y: 297, endPoint x: 440, endPoint y: 257, distance: 92.9
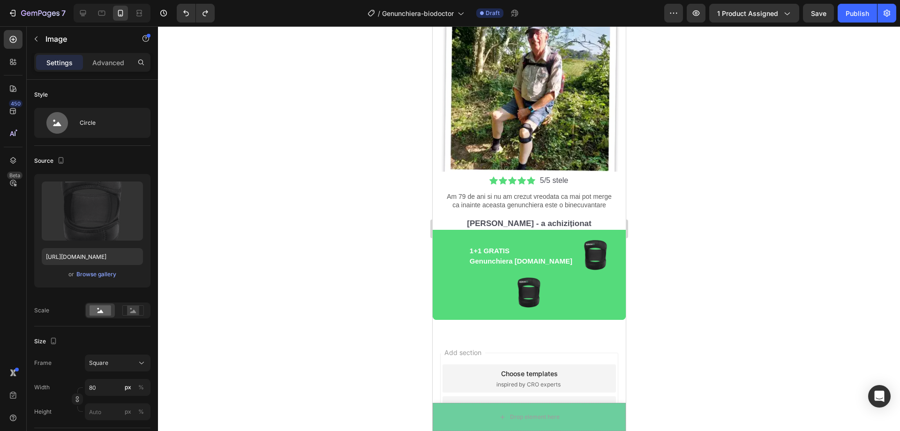
click at [521, 297] on img at bounding box center [528, 293] width 37 height 37
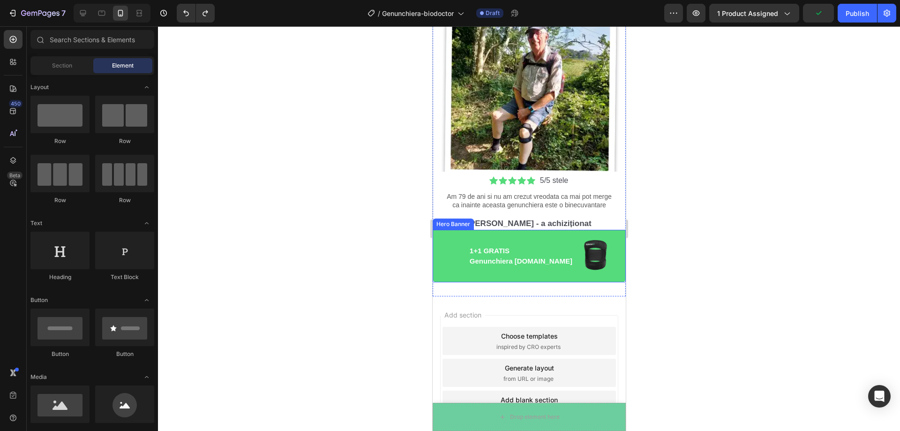
click at [438, 240] on div "Image 1+1 GRATIS Genunchiera [DOMAIN_NAME] Text Block Row" at bounding box center [528, 256] width 193 height 52
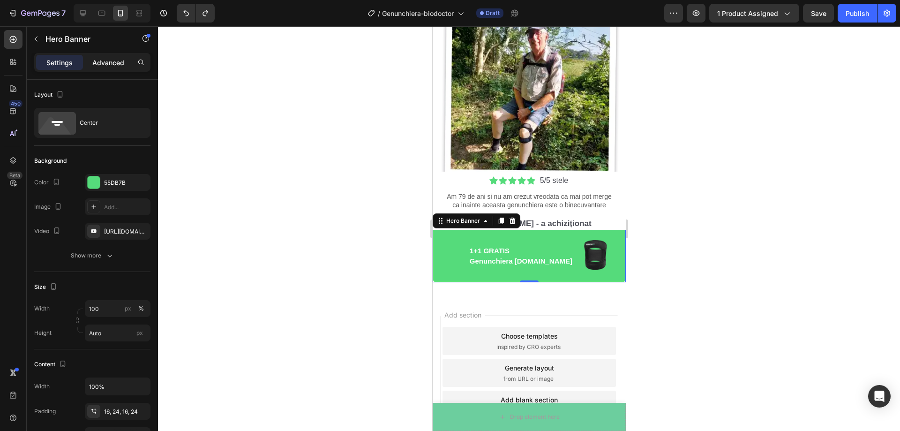
click at [99, 65] on p "Advanced" at bounding box center [108, 63] width 32 height 10
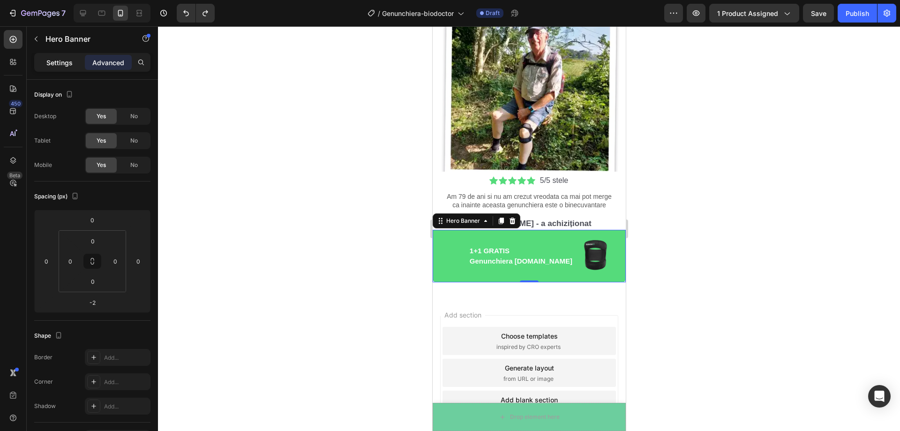
click at [67, 62] on p "Settings" at bounding box center [59, 63] width 26 height 10
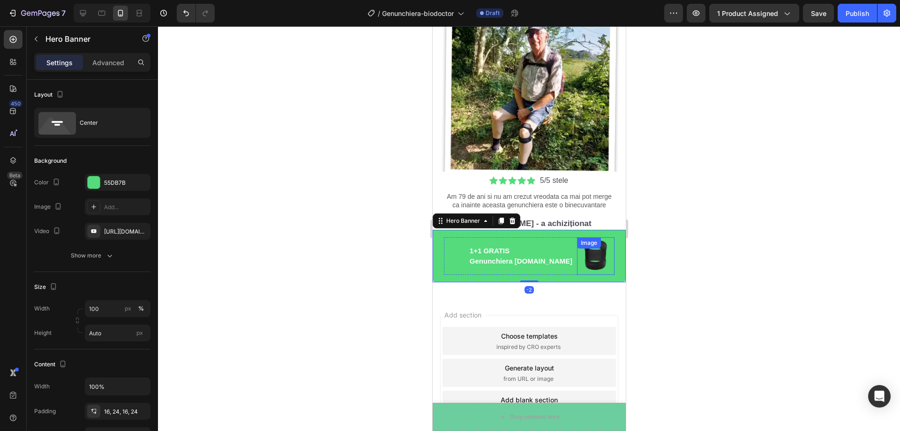
click at [584, 261] on img at bounding box center [595, 255] width 37 height 37
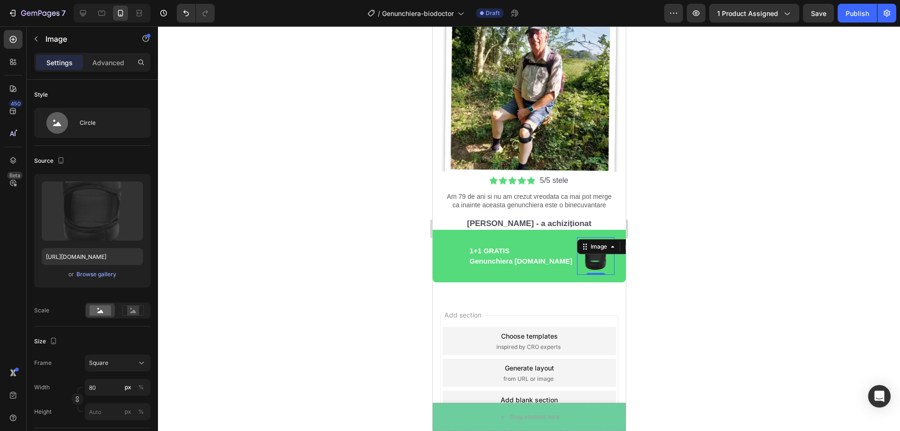
click at [397, 280] on div at bounding box center [529, 228] width 742 height 405
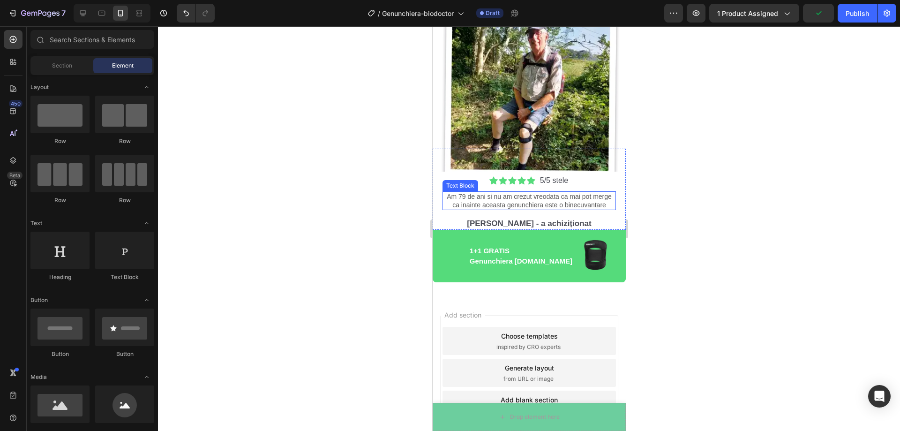
click at [561, 206] on p "Am 79 de ani si nu am crezut vreodata ca mai pot merge ca inainte aceasta genun…" at bounding box center [529, 200] width 172 height 17
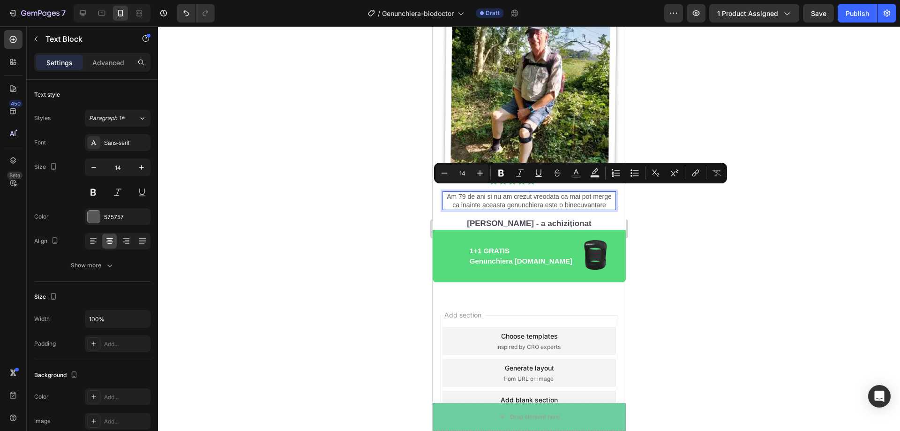
drag, startPoint x: 549, startPoint y: 205, endPoint x: 454, endPoint y: 191, distance: 96.2
click at [454, 192] on p "Am 79 de ani si nu am crezut vreodata ca mai pot merge ca inainte aceasta genun…" at bounding box center [529, 200] width 172 height 17
click at [579, 173] on icon "Editor contextual toolbar" at bounding box center [575, 172] width 9 height 9
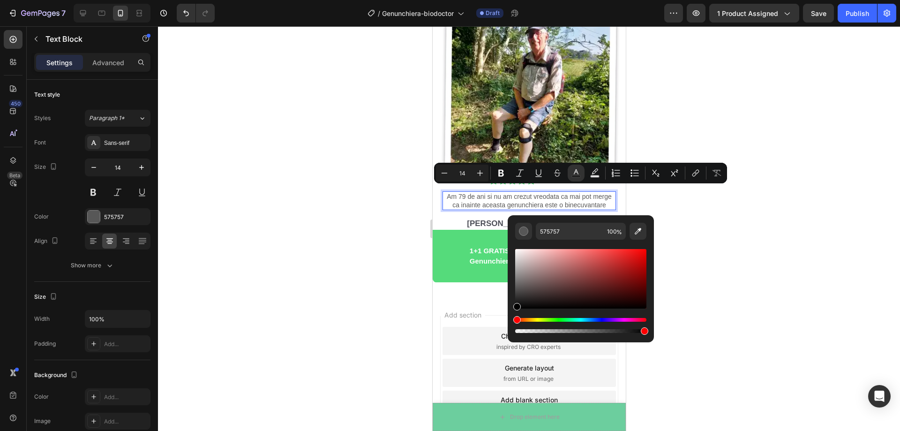
drag, startPoint x: 518, startPoint y: 290, endPoint x: 514, endPoint y: 313, distance: 23.8
click at [514, 313] on div "575757 100 %" at bounding box center [581, 275] width 146 height 120
type input "000000"
click at [375, 277] on div at bounding box center [529, 228] width 742 height 405
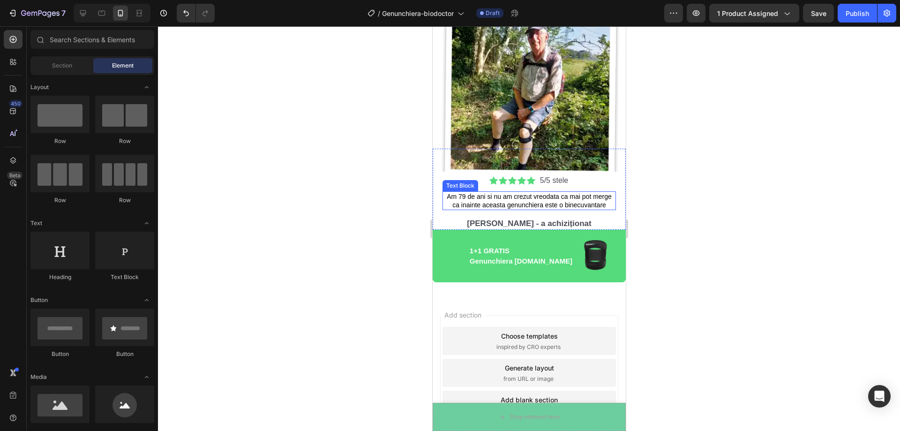
click at [541, 209] on span "Am 79 de ani si nu am crezut vreodata ca mai pot merge ca inainte aceasta genun…" at bounding box center [528, 201] width 165 height 16
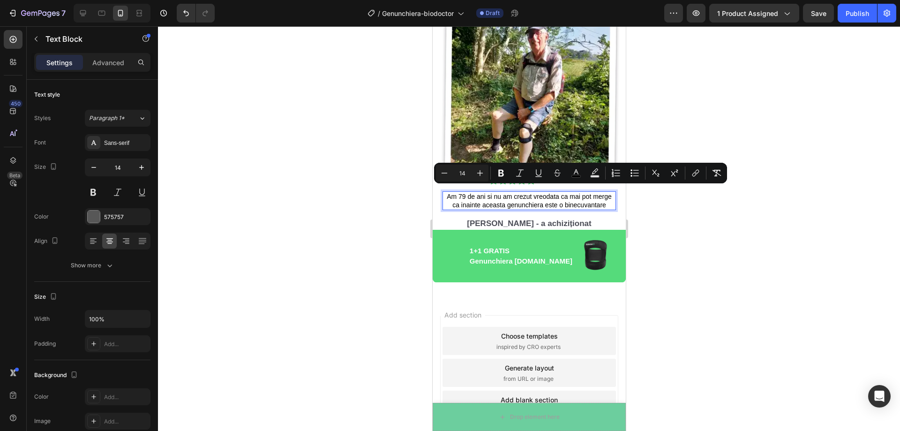
drag, startPoint x: 547, startPoint y: 209, endPoint x: 449, endPoint y: 194, distance: 99.0
click at [449, 194] on p "Am 79 de ani si nu am crezut vreodata ca mai pot merge ca inainte aceasta genun…" at bounding box center [529, 200] width 172 height 17
click at [481, 176] on icon "Editor contextual toolbar" at bounding box center [479, 172] width 9 height 9
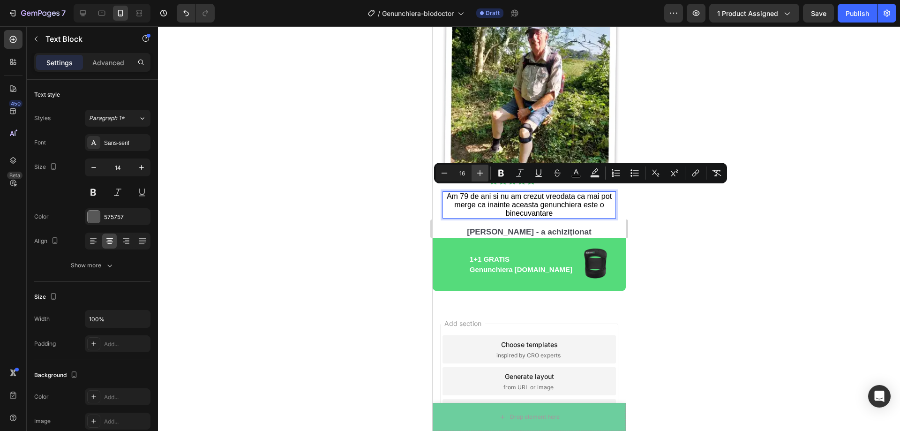
click at [481, 176] on icon "Editor contextual toolbar" at bounding box center [479, 172] width 9 height 9
type input "18"
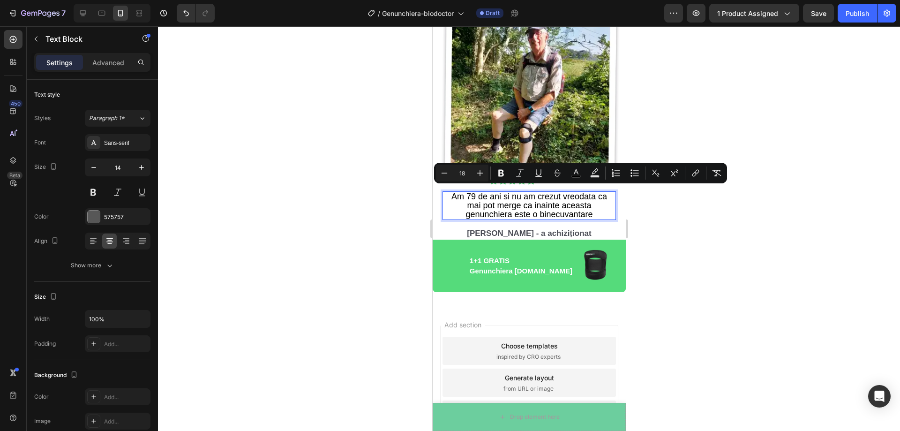
click at [731, 243] on div at bounding box center [529, 228] width 742 height 405
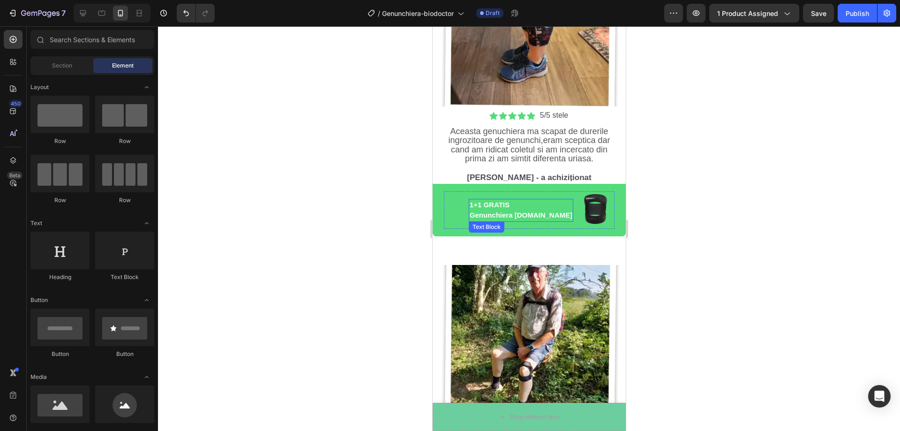
scroll to position [2595, 0]
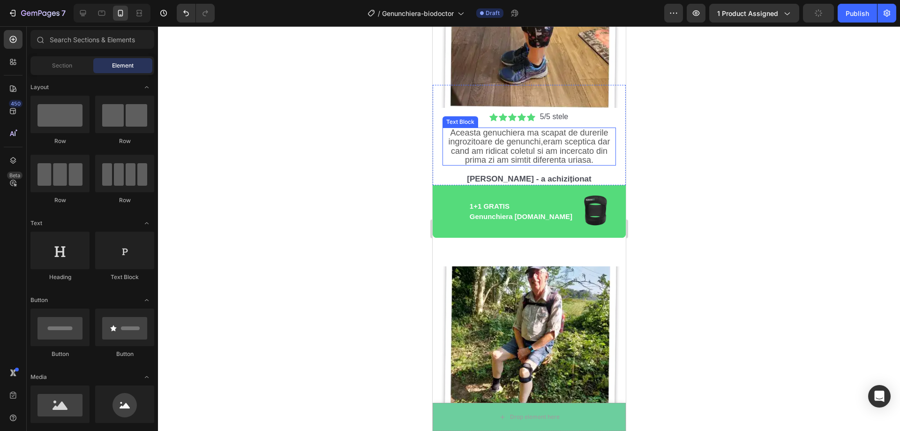
click at [591, 152] on p "Aceasta genuchiera ma scapat de durerile ingrozitoare de genunchi,eram sceptica…" at bounding box center [529, 146] width 172 height 36
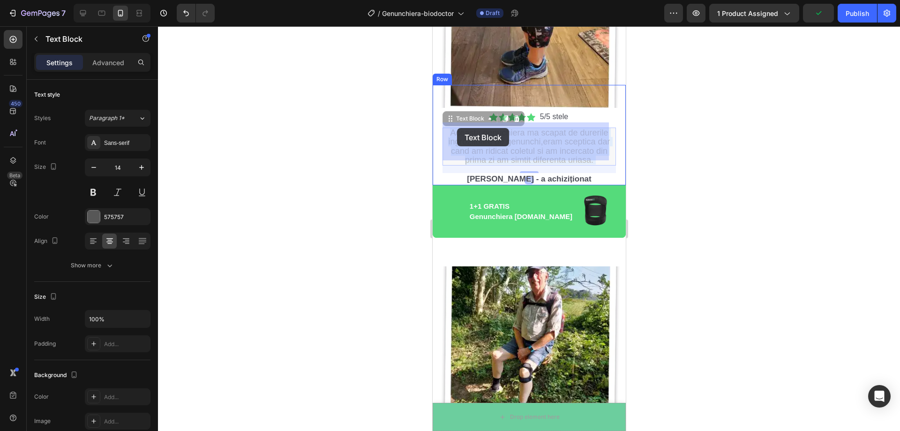
drag, startPoint x: 591, startPoint y: 154, endPoint x: 457, endPoint y: 128, distance: 137.1
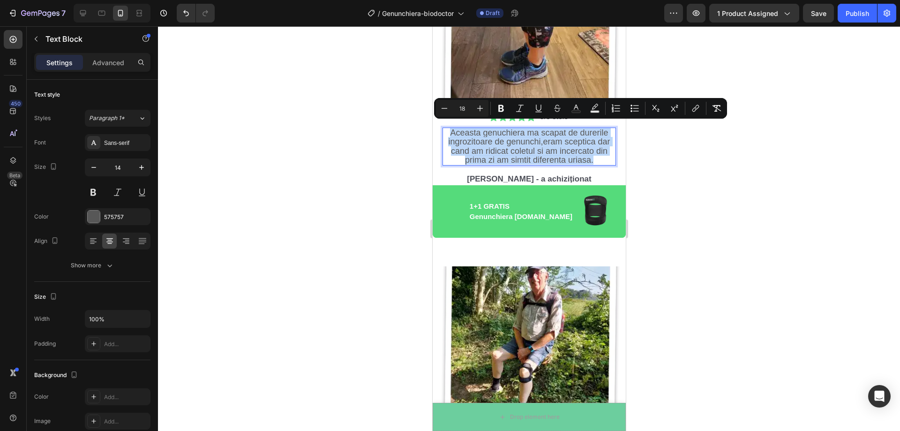
drag, startPoint x: 588, startPoint y: 153, endPoint x: 447, endPoint y: 127, distance: 143.9
click at [448, 128] on span "Aceasta genuchiera ma scapat de durerile ingrozitoare de genunchi,eram sceptica…" at bounding box center [529, 146] width 162 height 37
click at [570, 110] on button "Text Color" at bounding box center [576, 108] width 17 height 17
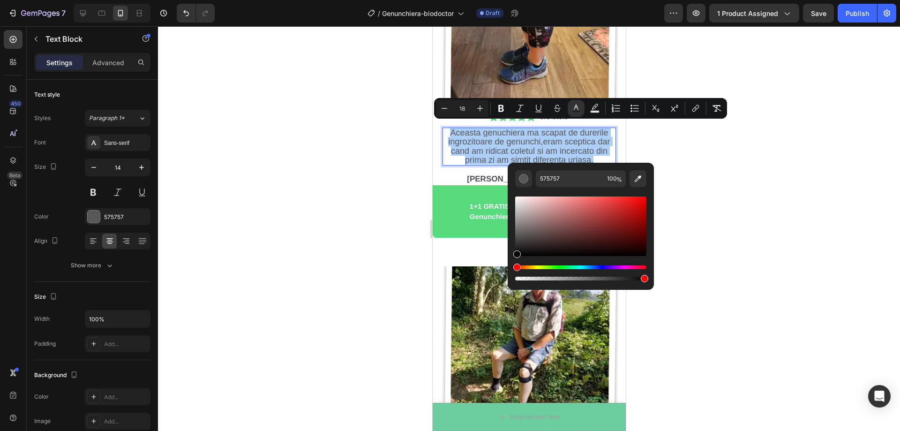
drag, startPoint x: 517, startPoint y: 237, endPoint x: 515, endPoint y: 256, distance: 19.7
click at [515, 256] on div "Editor contextual toolbar" at bounding box center [516, 253] width 7 height 7
type input "000000"
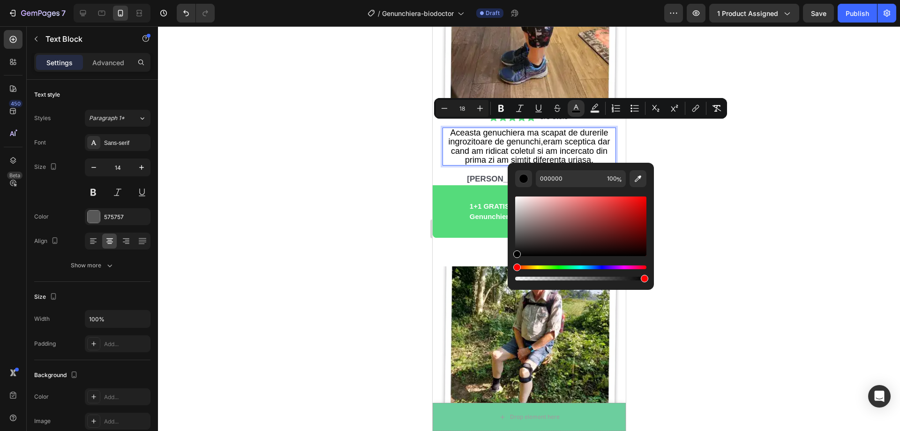
click at [355, 244] on div at bounding box center [529, 228] width 742 height 405
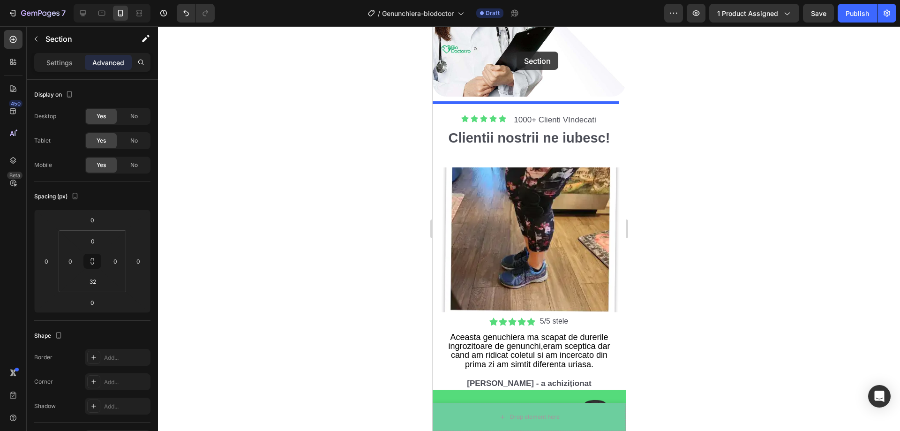
scroll to position [2383, 0]
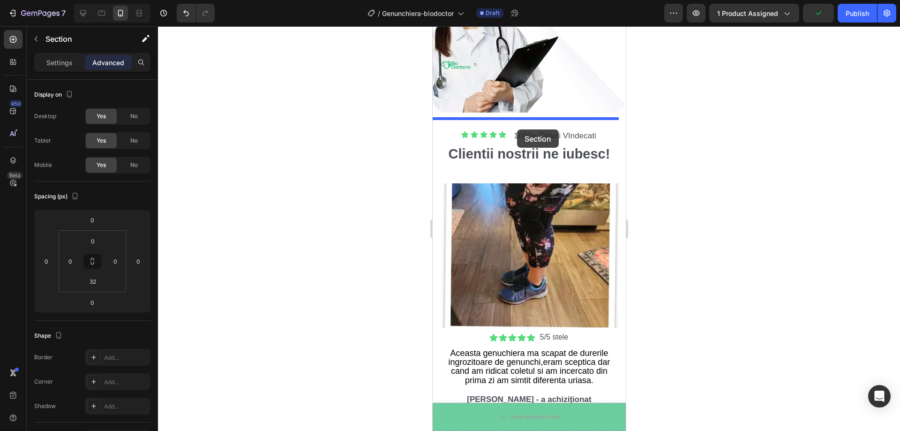
drag, startPoint x: 440, startPoint y: 248, endPoint x: 517, endPoint y: 129, distance: 141.3
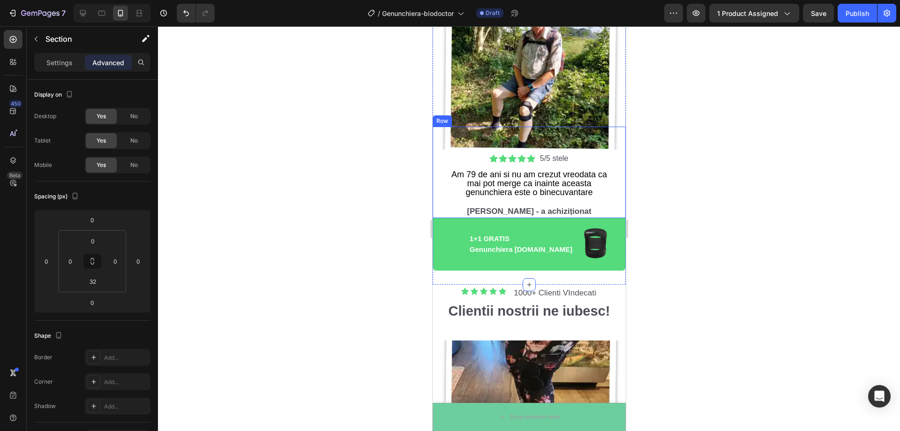
scroll to position [2571, 0]
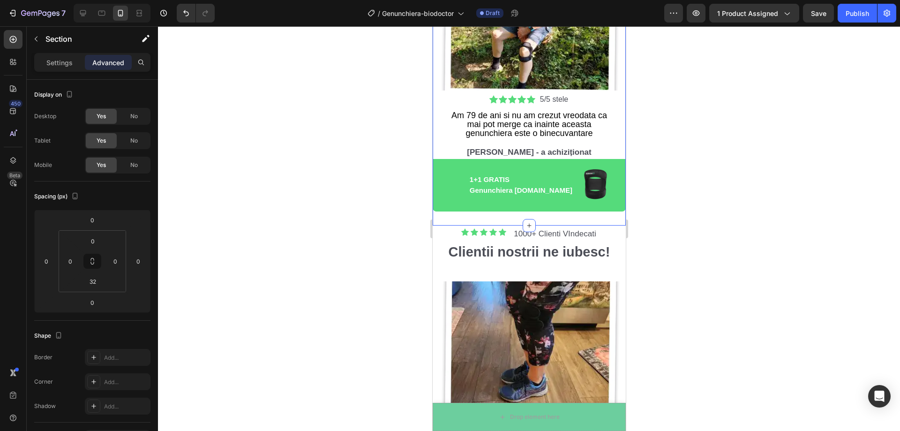
click at [700, 238] on div at bounding box center [529, 228] width 742 height 405
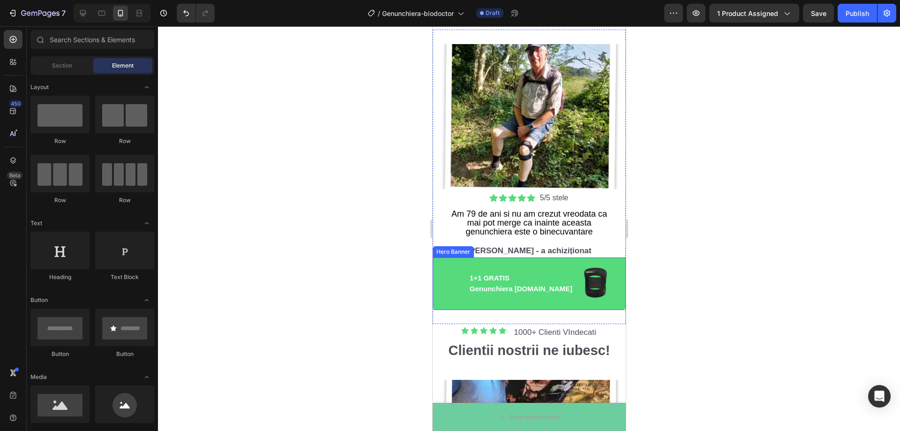
scroll to position [2524, 0]
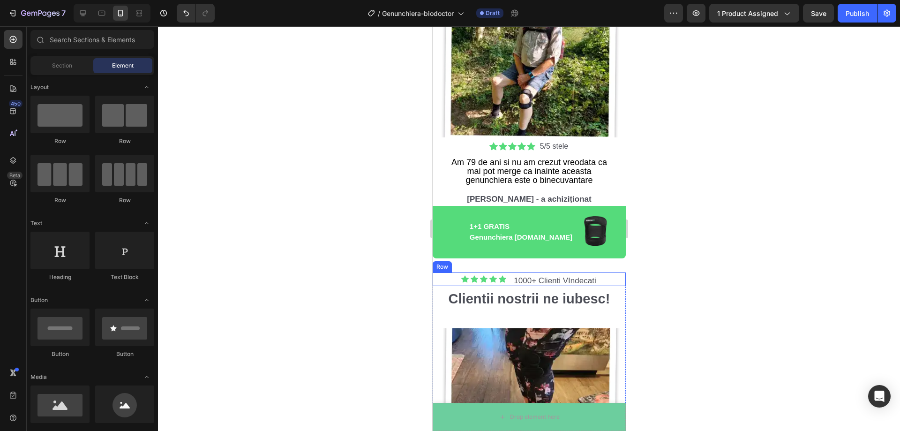
click at [446, 273] on div "Icon Icon Icon Icon Icon Icon List 1000+ Clienti VIndecati Text Block Row" at bounding box center [528, 279] width 193 height 14
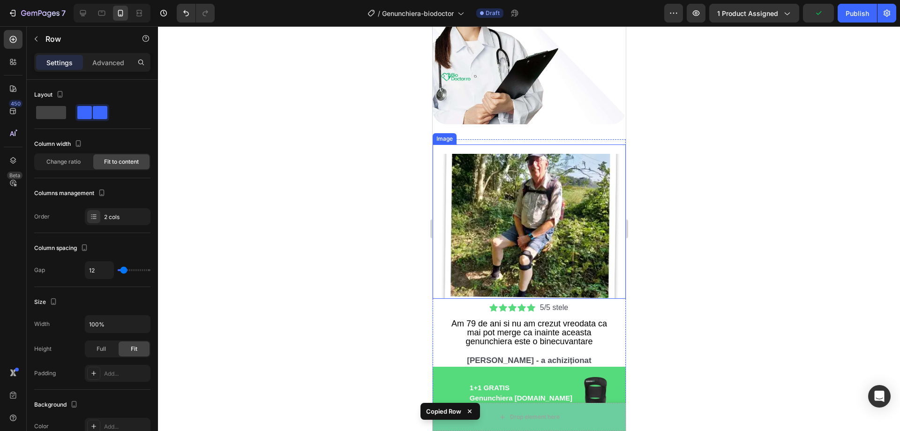
scroll to position [2337, 0]
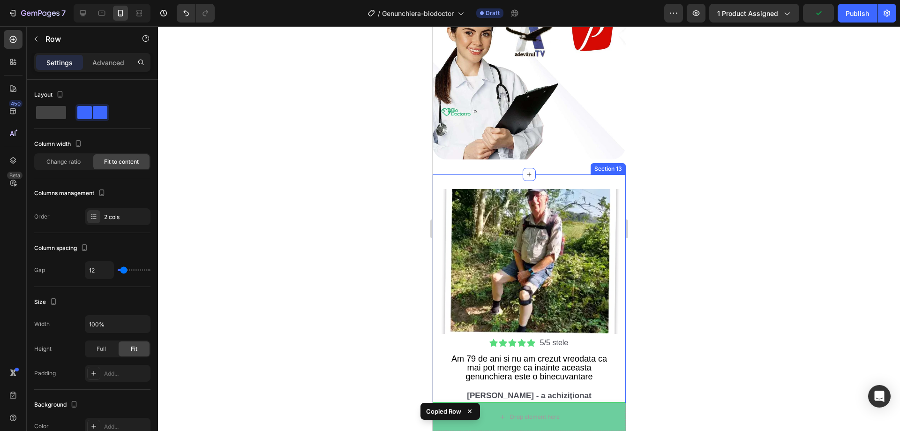
click at [493, 174] on div "Image Icon Icon Icon Icon Icon Icon List 5/5 stele Text Block Row Am 79 de ani …" at bounding box center [528, 313] width 193 height 279
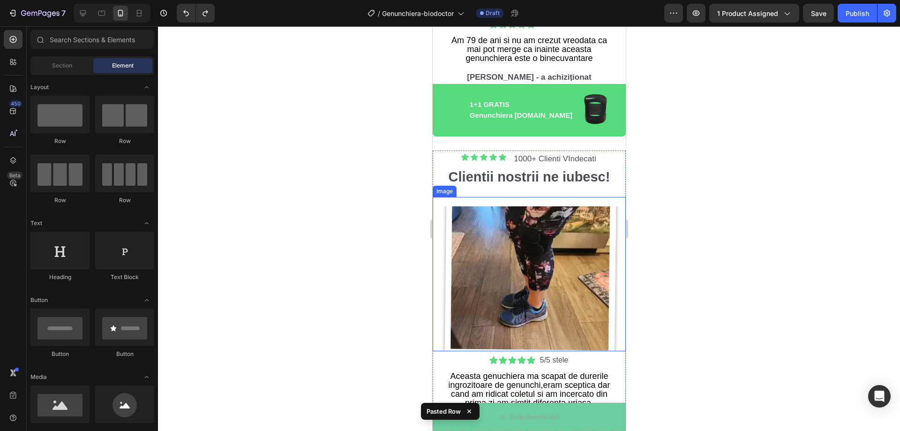
scroll to position [2623, 0]
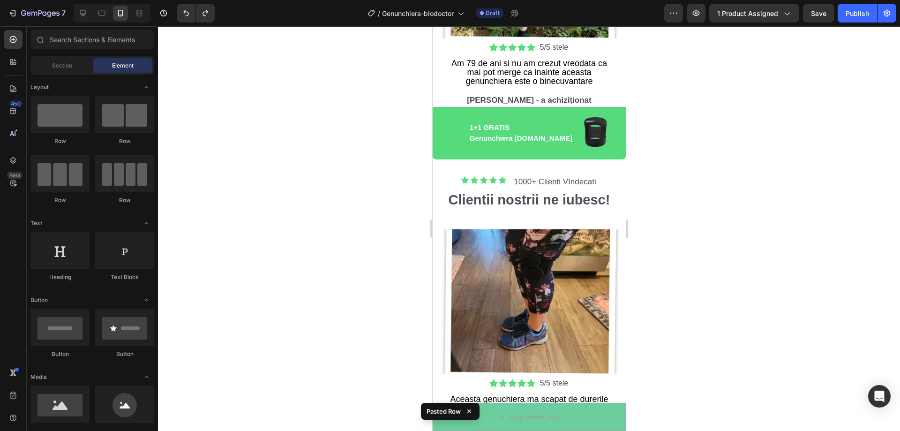
click at [726, 207] on div at bounding box center [529, 228] width 742 height 405
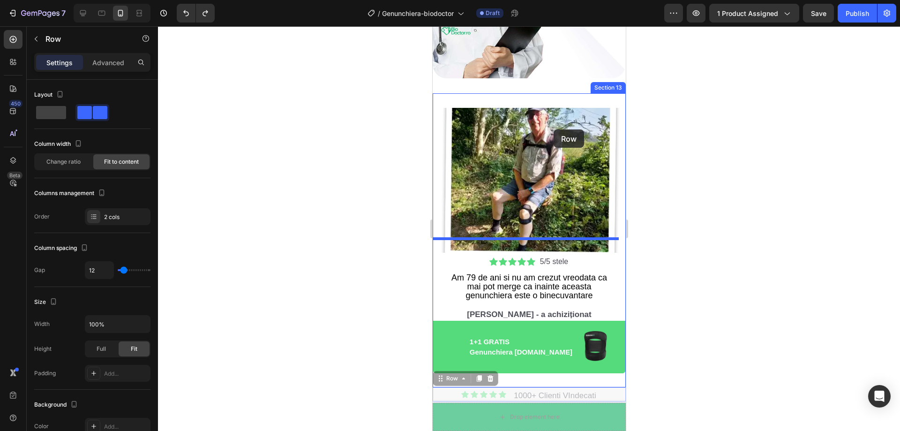
scroll to position [2389, 0]
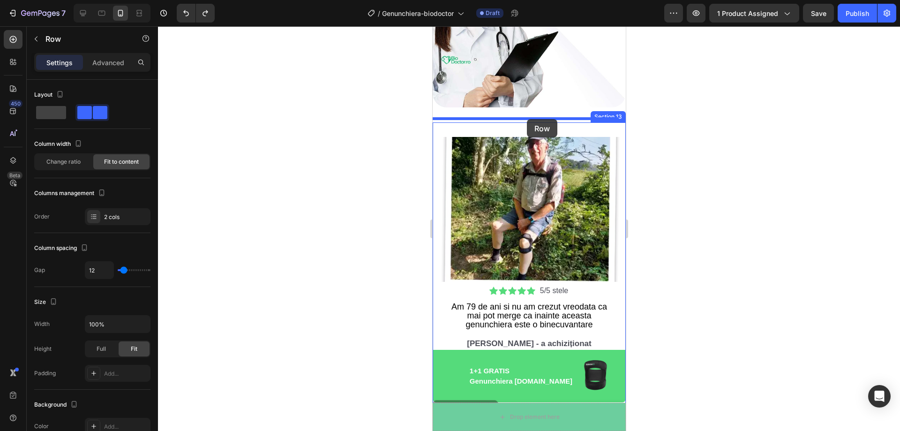
drag, startPoint x: 600, startPoint y: 175, endPoint x: 526, endPoint y: 118, distance: 93.9
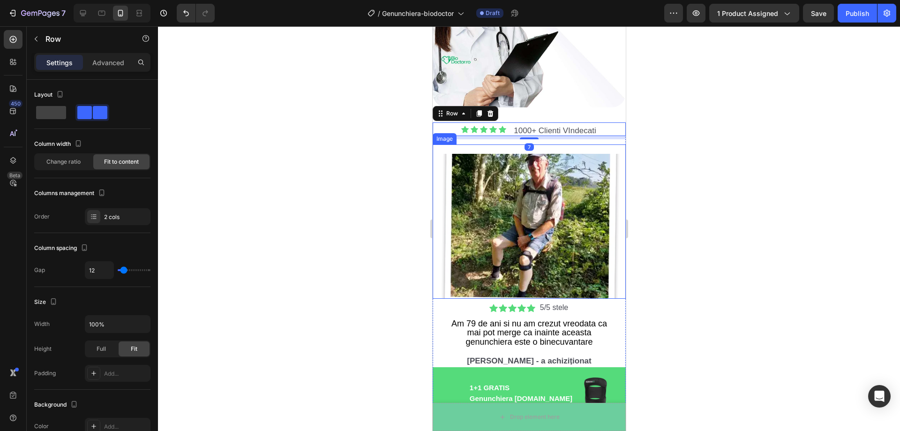
click at [354, 199] on div at bounding box center [529, 228] width 742 height 405
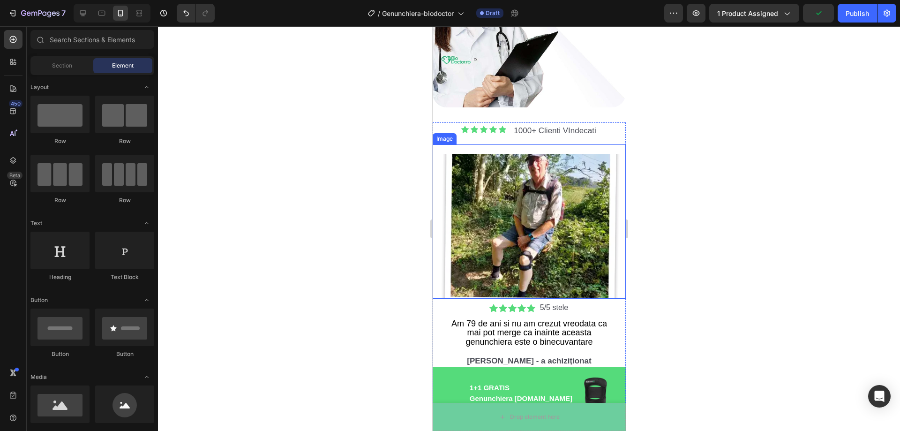
click at [384, 213] on div at bounding box center [529, 228] width 742 height 405
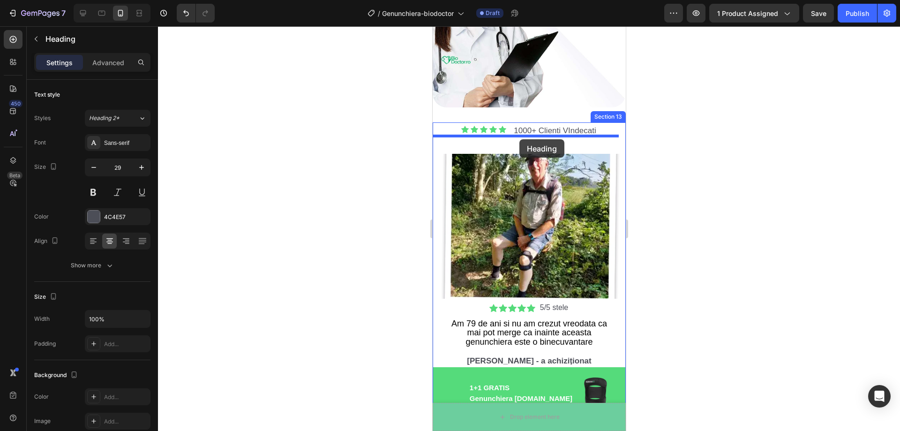
drag, startPoint x: 445, startPoint y: 335, endPoint x: 517, endPoint y: 138, distance: 209.2
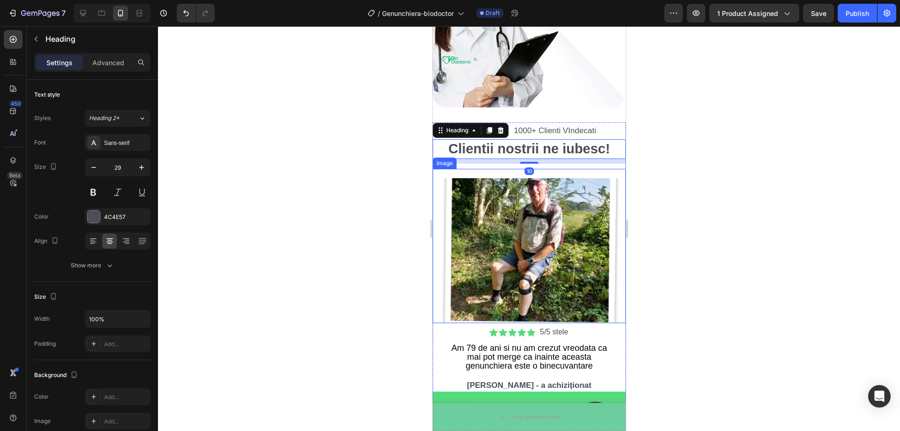
click at [683, 186] on div at bounding box center [529, 228] width 742 height 405
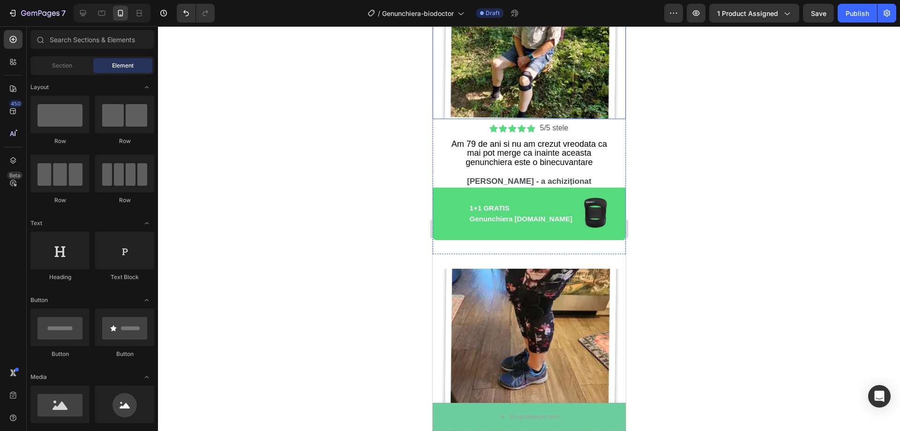
scroll to position [2623, 0]
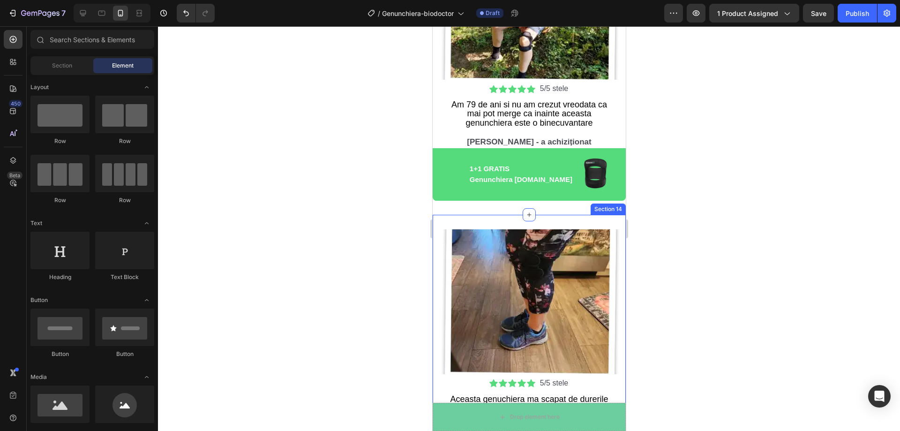
click at [453, 215] on div "Image Icon Icon Icon Icon Icon Icon List 5/5 stele Text Block Row Aceasta genuc…" at bounding box center [528, 359] width 193 height 288
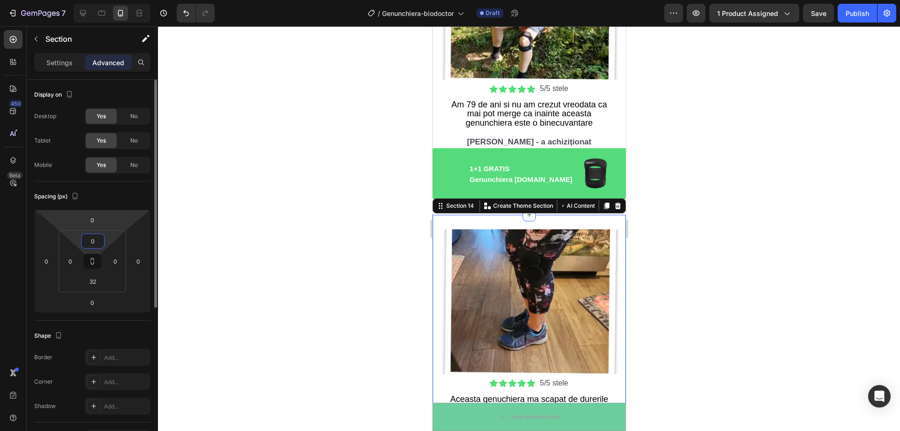
drag, startPoint x: 113, startPoint y: 237, endPoint x: 115, endPoint y: 229, distance: 8.2
click at [112, 0] on html "7 Version history / Genunchiera-biodoctor Draft Preview 1 product assigned Save…" at bounding box center [450, 0] width 900 height 0
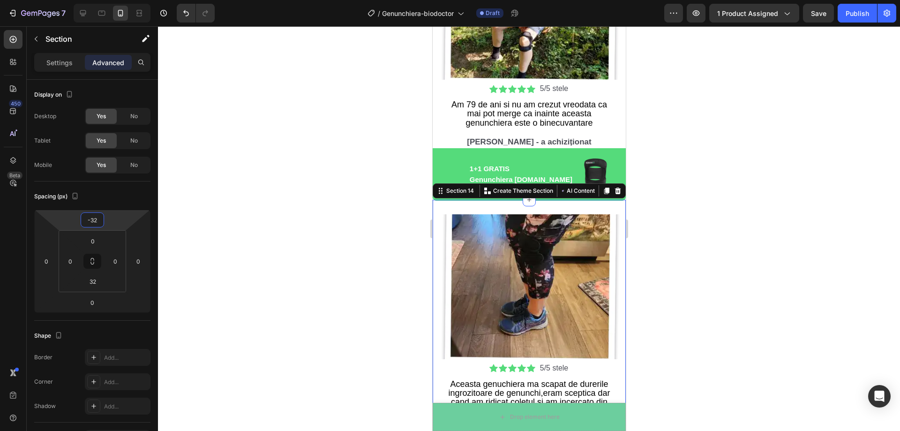
type input "-30"
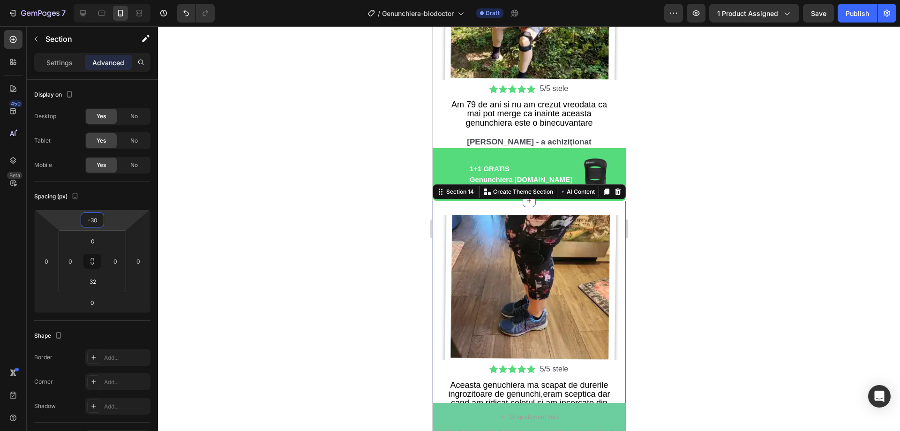
drag, startPoint x: 115, startPoint y: 219, endPoint x: 114, endPoint y: 226, distance: 7.0
click at [114, 0] on html "7 Version history / Genunchiera-biodoctor Draft Preview 1 product assigned Save…" at bounding box center [450, 0] width 900 height 0
click at [265, 181] on div at bounding box center [529, 228] width 742 height 405
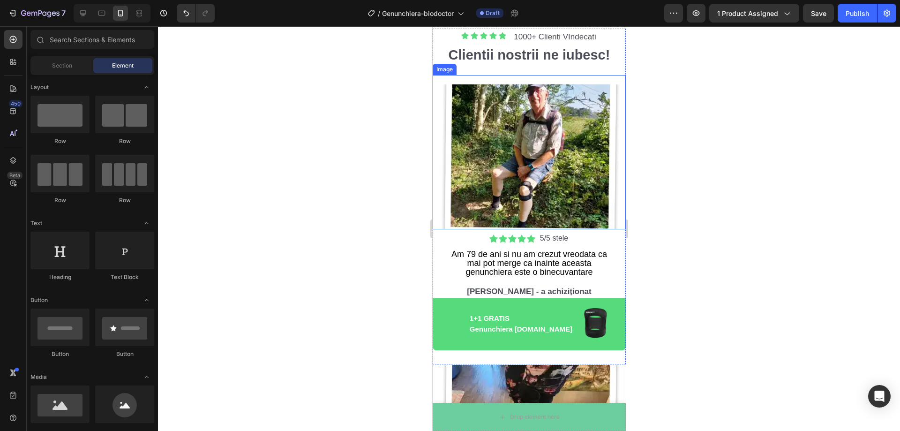
scroll to position [2435, 0]
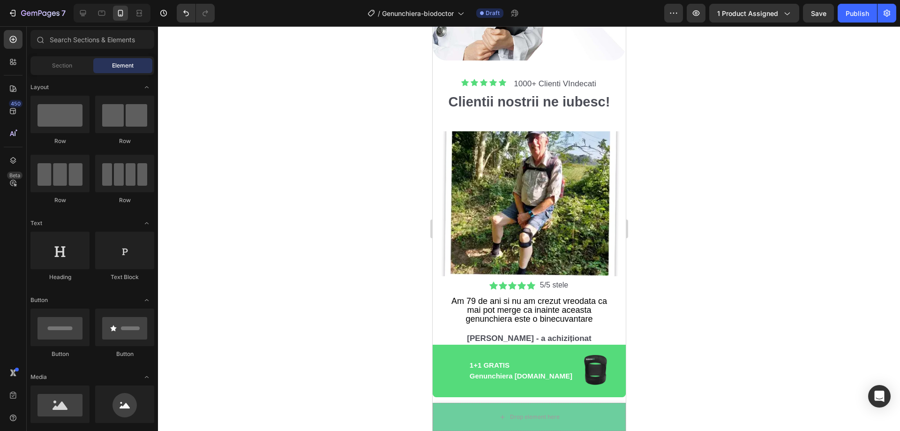
click at [730, 191] on div at bounding box center [529, 228] width 742 height 405
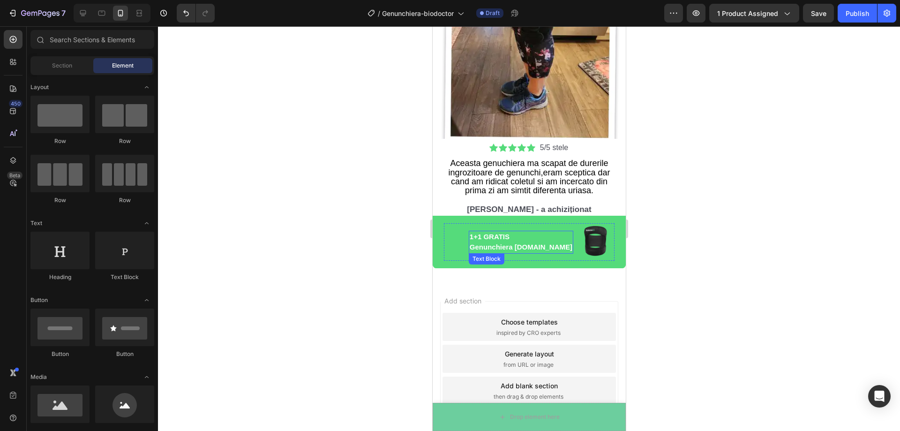
scroll to position [2862, 0]
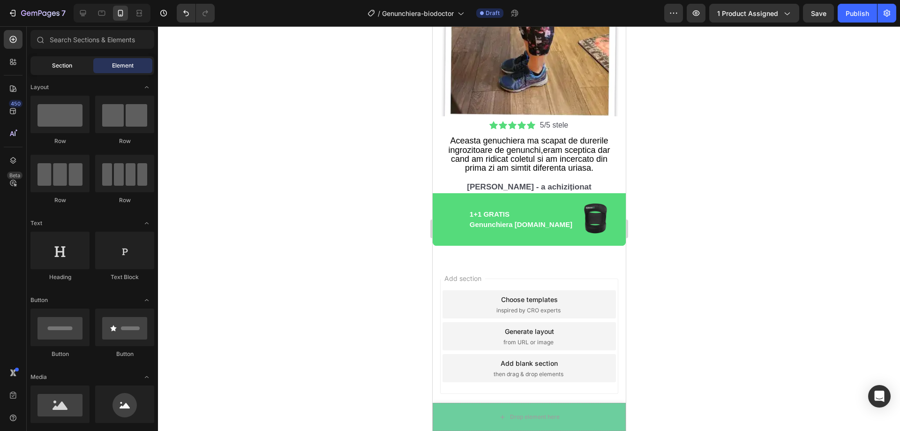
click at [53, 62] on span "Section" at bounding box center [62, 65] width 20 height 8
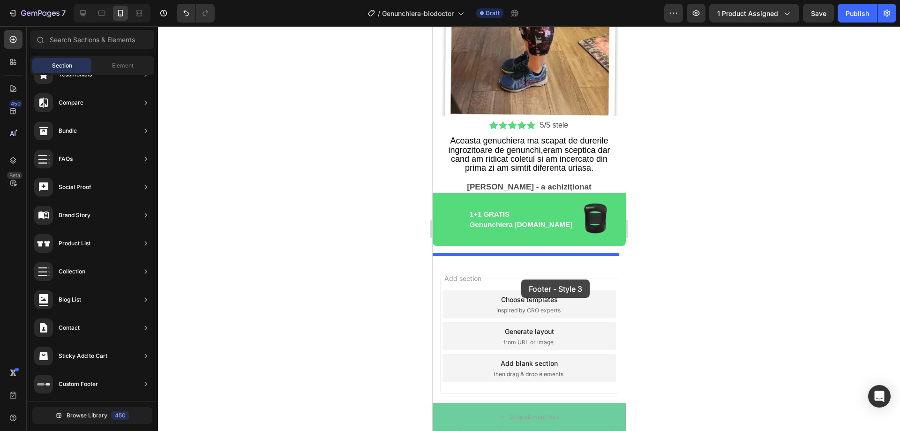
drag, startPoint x: 752, startPoint y: 317, endPoint x: 521, endPoint y: 279, distance: 234.1
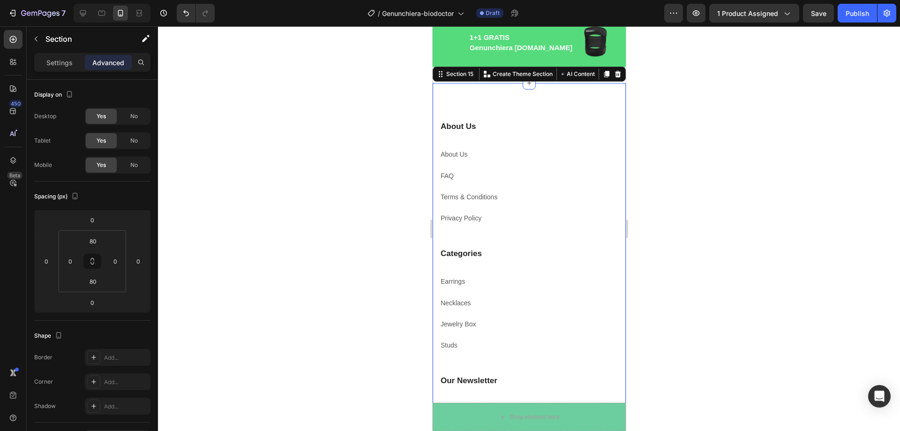
scroll to position [3057, 0]
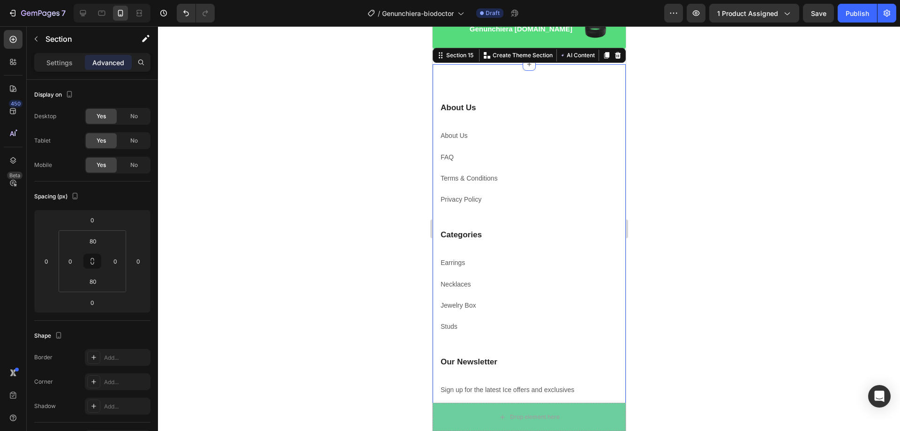
click at [475, 76] on div "About Us Heading About Us Text block FAQ Text block Terms & Conditions Text blo…" at bounding box center [528, 300] width 193 height 472
click at [614, 52] on icon at bounding box center [617, 55] width 7 height 7
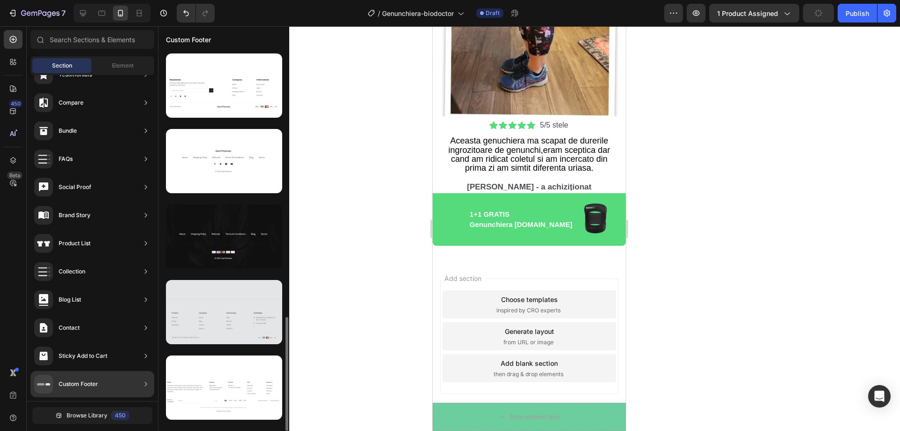
scroll to position [651, 0]
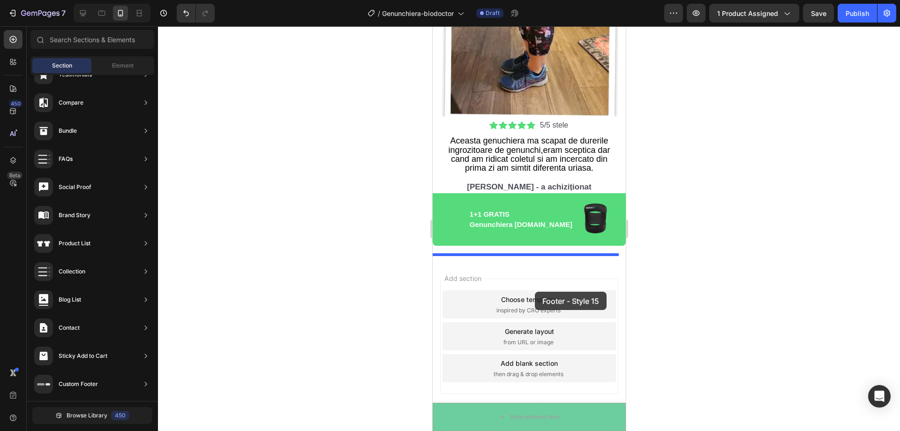
drag, startPoint x: 644, startPoint y: 367, endPoint x: 534, endPoint y: 292, distance: 133.4
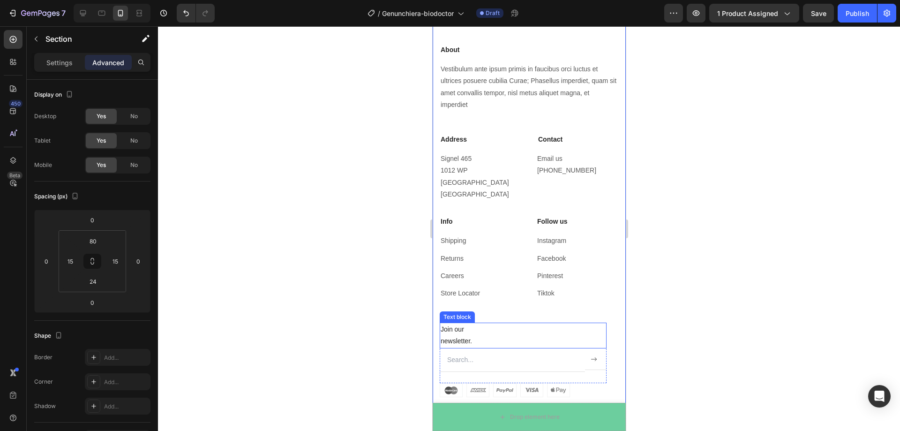
scroll to position [3151, 0]
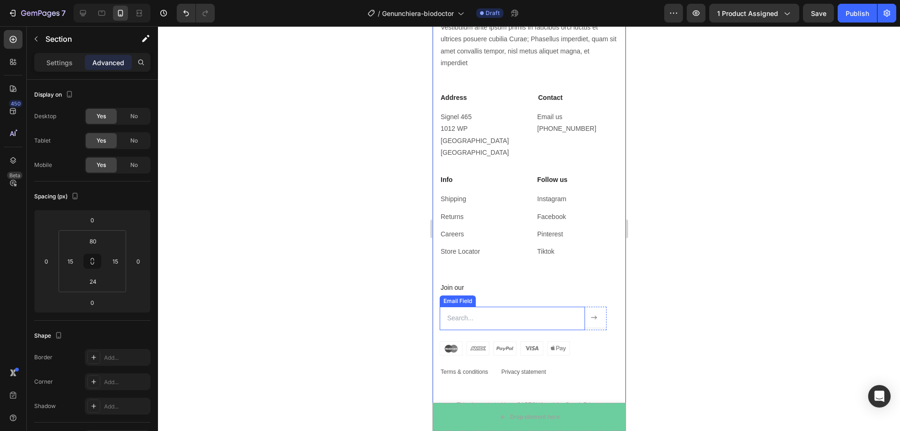
click at [549, 309] on input "email" at bounding box center [511, 318] width 145 height 23
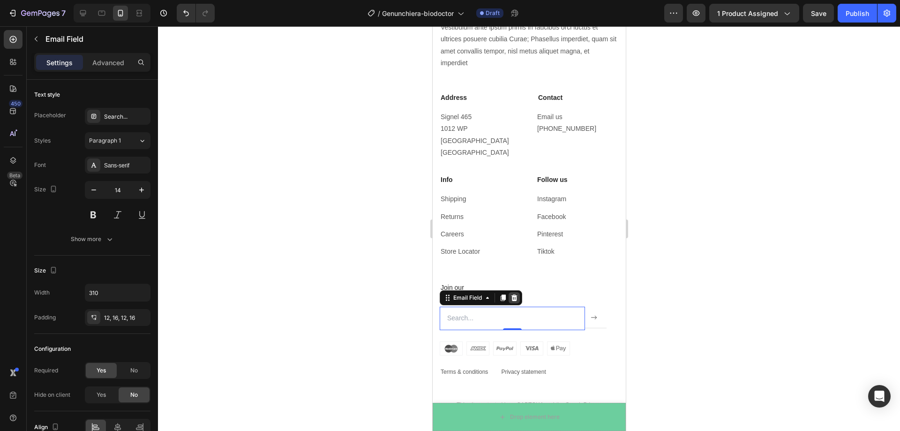
click at [512, 294] on icon at bounding box center [514, 297] width 6 height 7
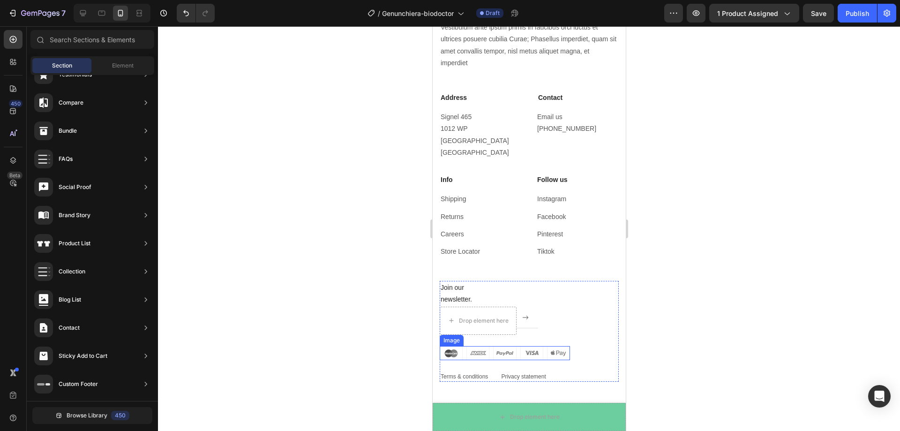
click at [510, 346] on img at bounding box center [504, 353] width 130 height 14
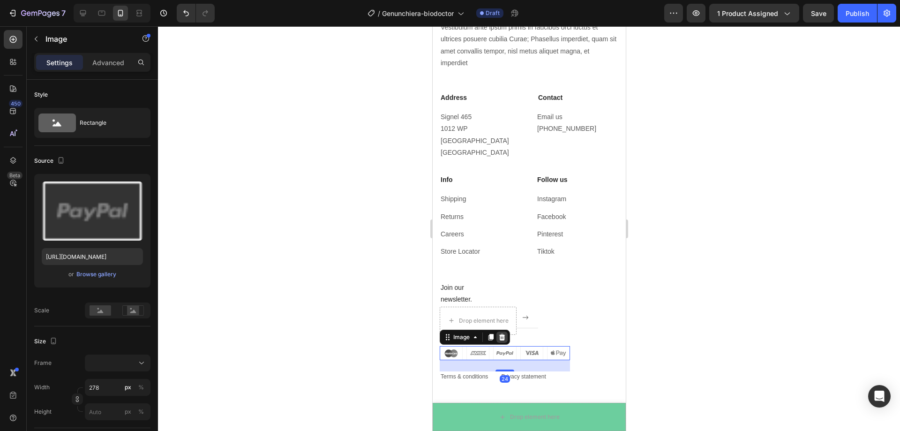
click at [501, 333] on icon at bounding box center [502, 336] width 6 height 7
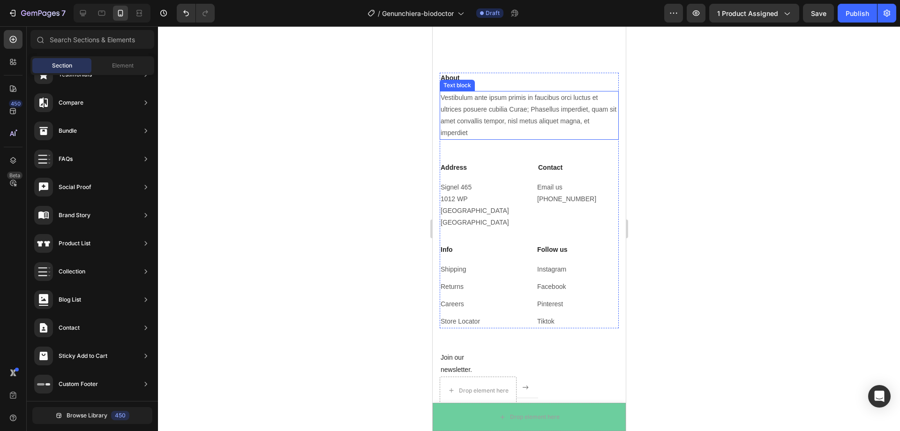
scroll to position [3057, 0]
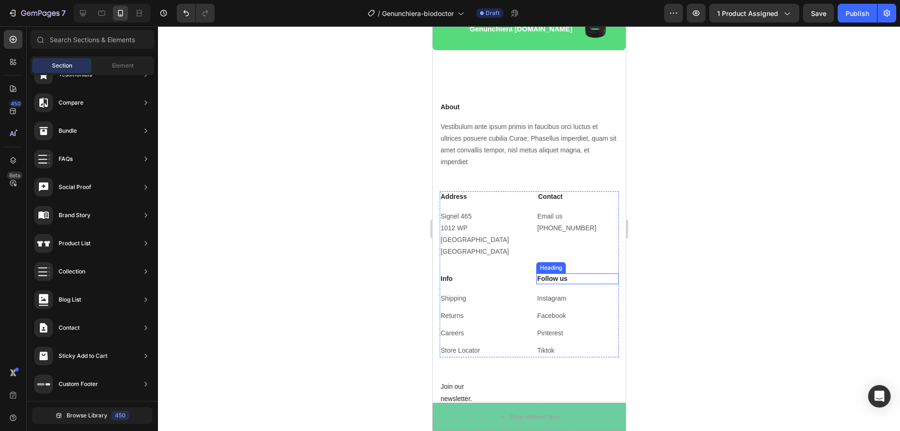
click at [567, 274] on p "Follow us" at bounding box center [577, 278] width 81 height 8
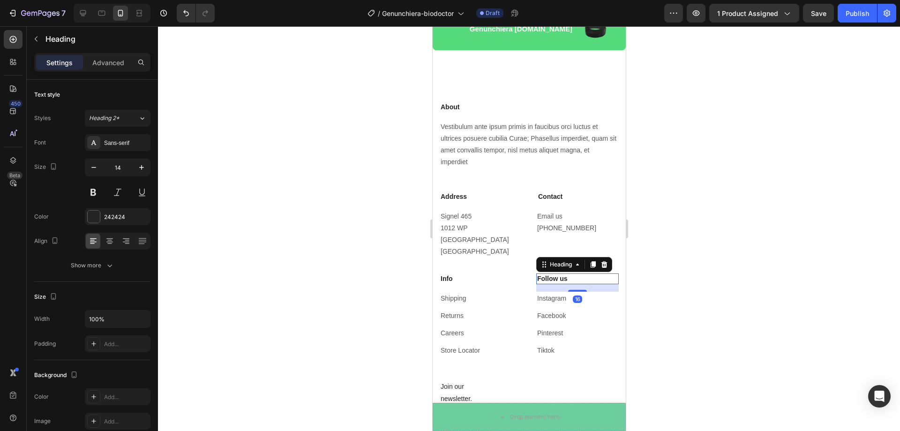
click at [601, 261] on icon at bounding box center [603, 264] width 7 height 7
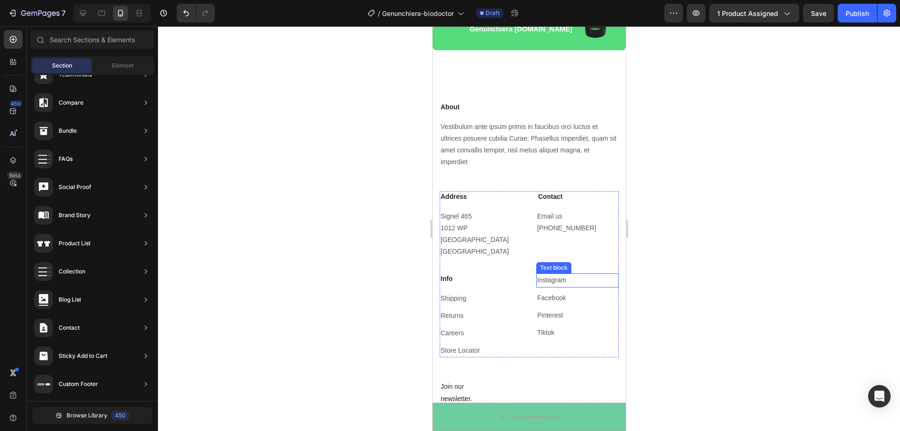
click at [576, 274] on p "Instagram" at bounding box center [577, 280] width 81 height 12
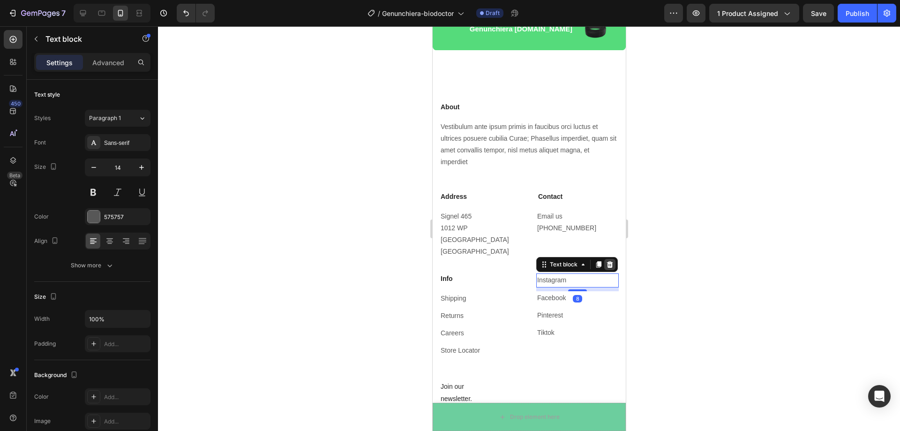
click at [607, 261] on icon at bounding box center [609, 264] width 7 height 7
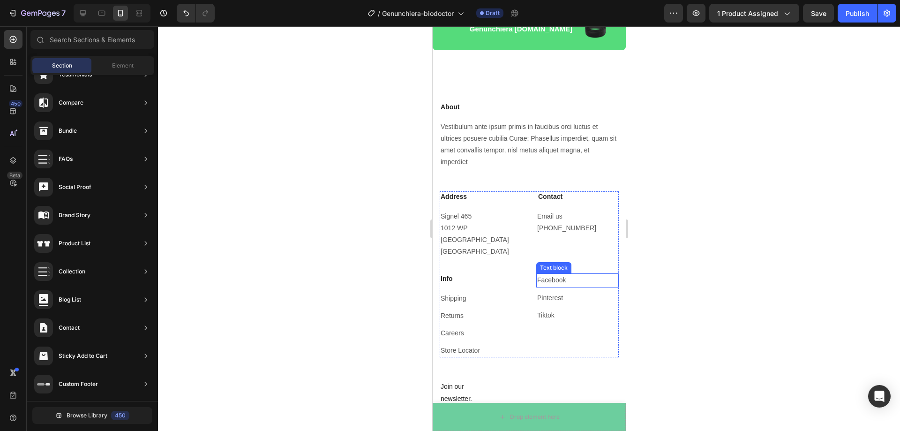
click at [572, 274] on p "Facebook" at bounding box center [577, 280] width 81 height 12
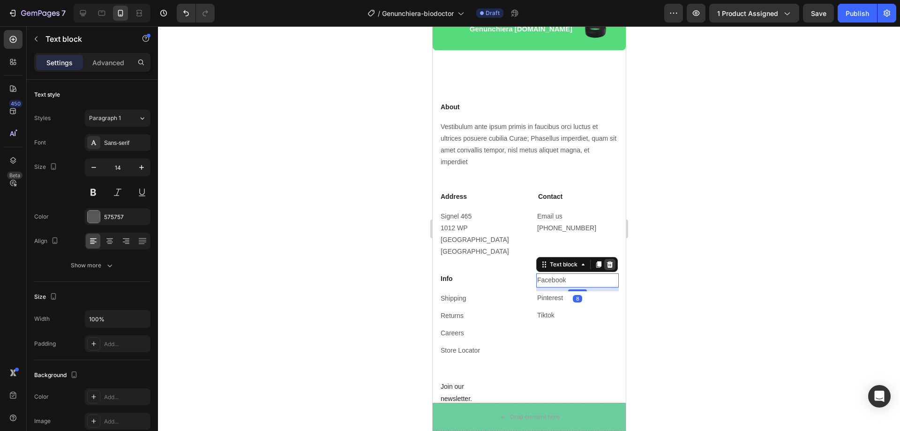
click at [606, 261] on icon at bounding box center [609, 264] width 7 height 7
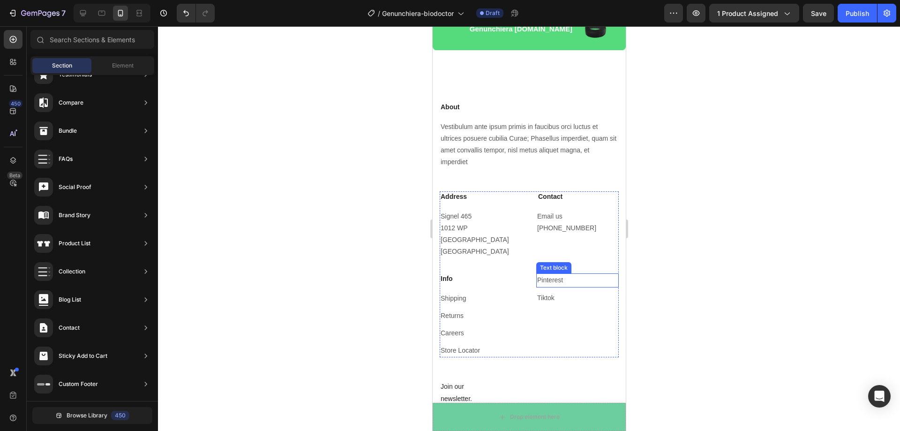
click at [579, 274] on p "Pinterest" at bounding box center [577, 280] width 81 height 12
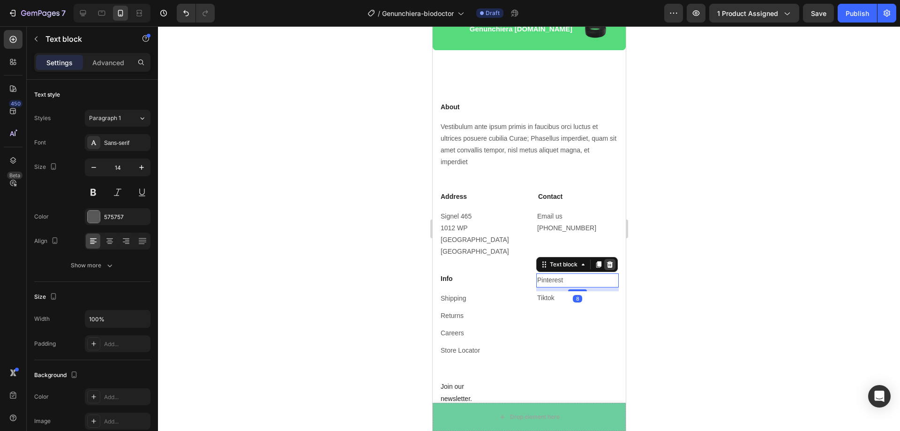
click at [606, 261] on icon at bounding box center [609, 264] width 7 height 7
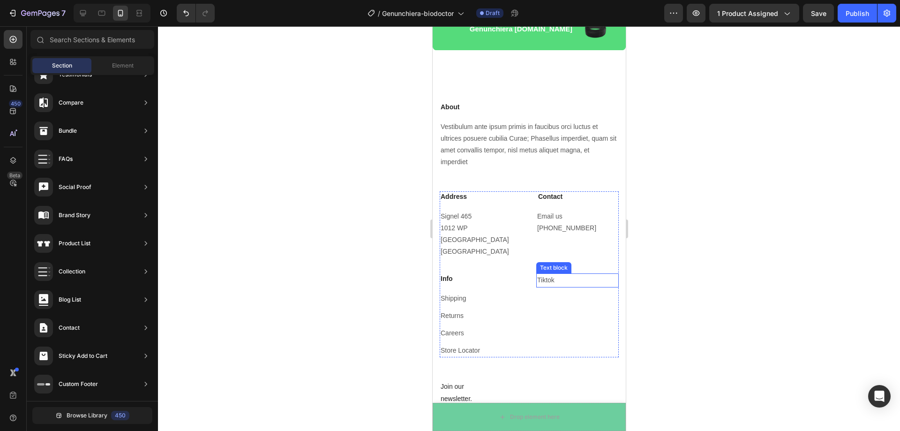
click at [571, 274] on p "Tiktok" at bounding box center [577, 280] width 81 height 12
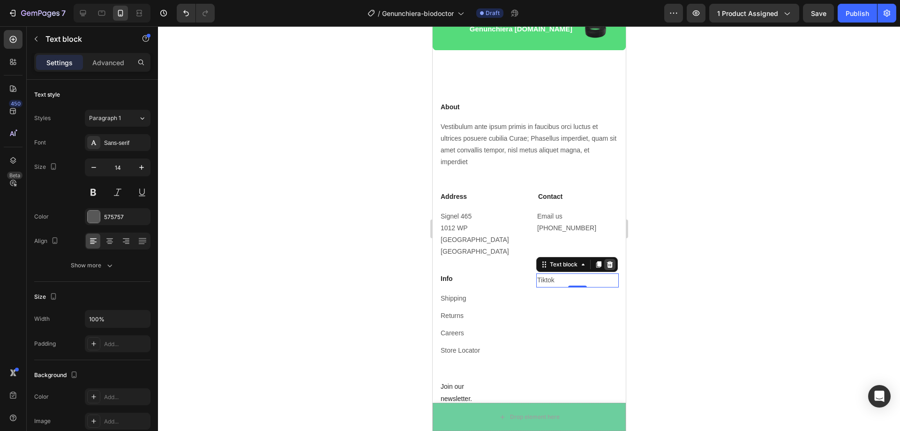
click at [607, 261] on icon at bounding box center [610, 264] width 6 height 7
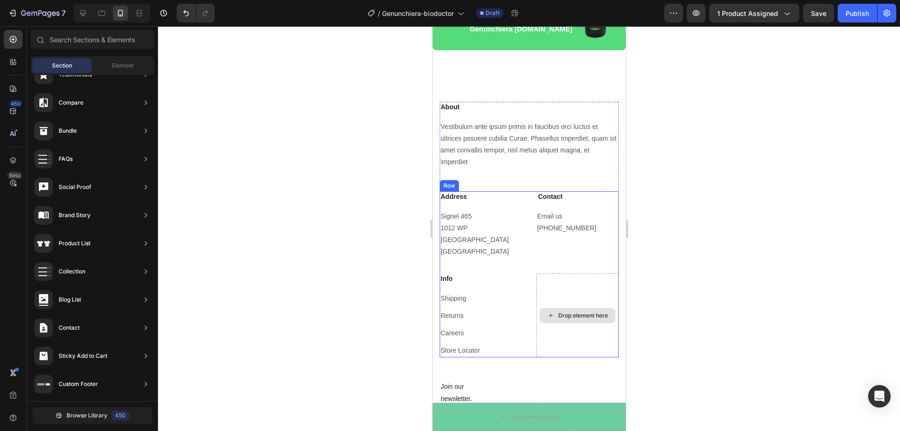
click at [573, 280] on div "Drop element here" at bounding box center [577, 315] width 82 height 84
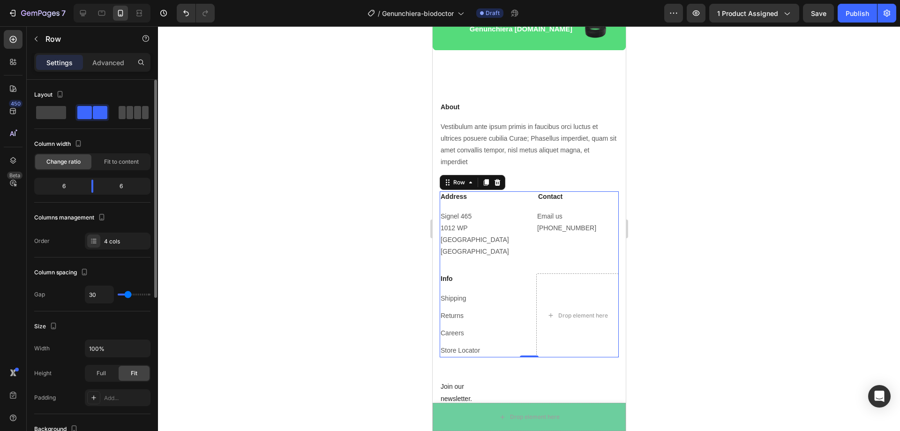
click at [142, 111] on span at bounding box center [145, 112] width 7 height 13
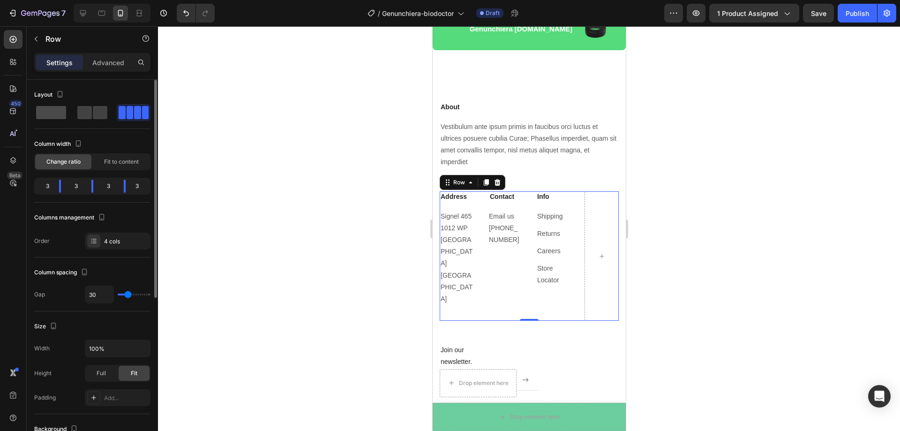
click at [93, 112] on span at bounding box center [100, 112] width 15 height 13
type input "0"
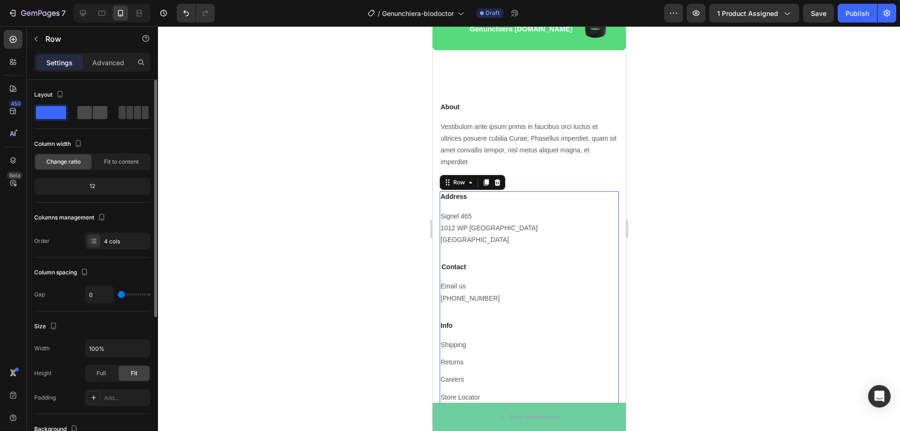
click at [82, 112] on span at bounding box center [84, 112] width 15 height 13
type input "30"
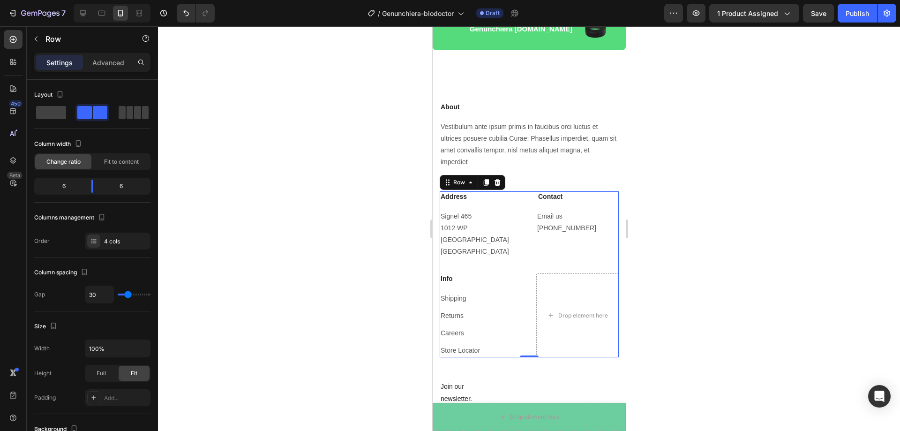
click at [731, 281] on div at bounding box center [529, 228] width 742 height 405
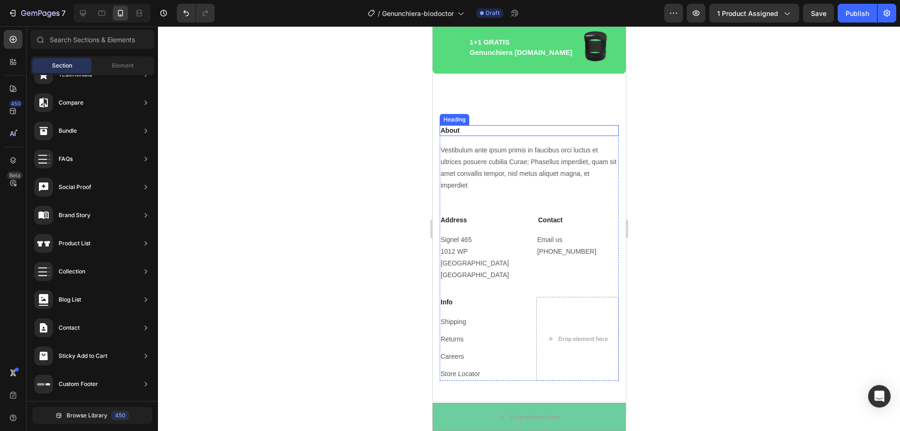
scroll to position [3010, 0]
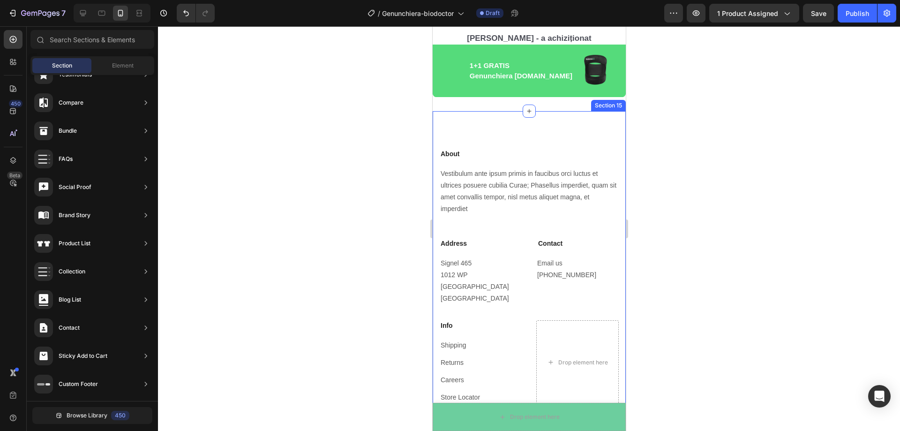
click at [439, 120] on div "About Heading Vestibulum ante ipsum primis in faucibus orci luctus et ultrices …" at bounding box center [528, 357] width 193 height 493
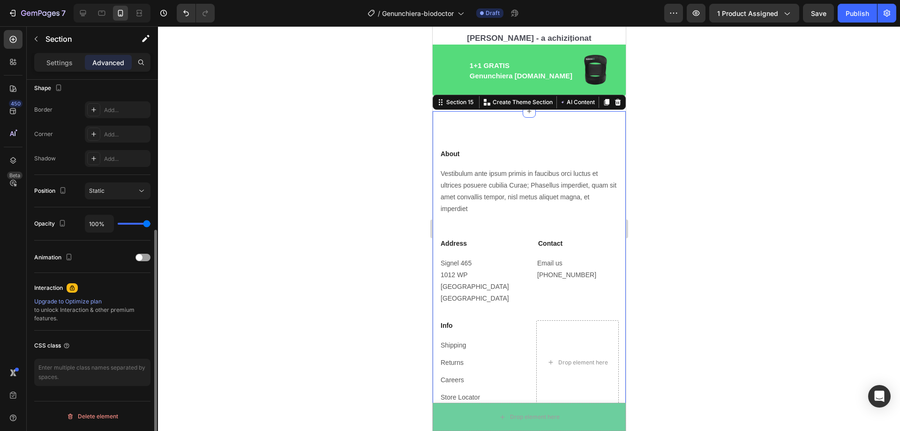
scroll to position [0, 0]
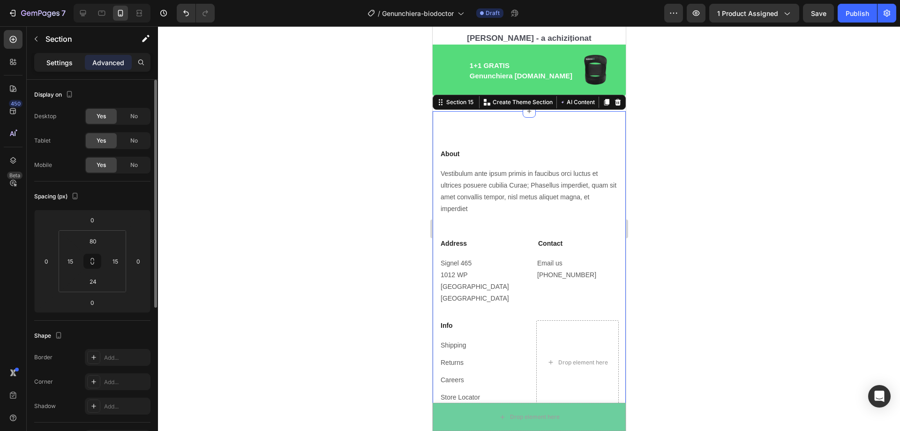
click at [64, 60] on p "Settings" at bounding box center [59, 63] width 26 height 10
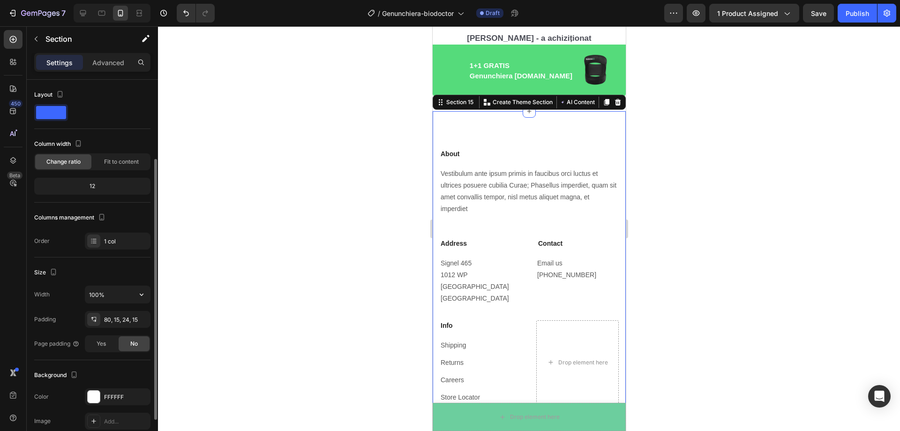
scroll to position [94, 0]
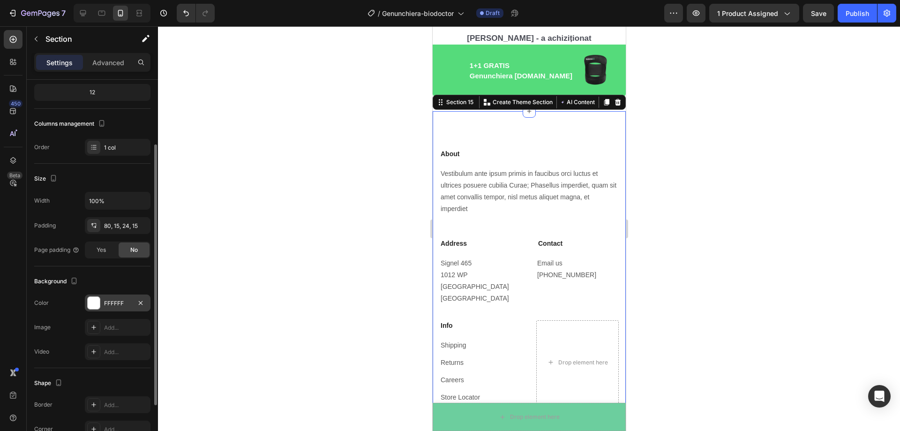
click at [96, 305] on div at bounding box center [94, 303] width 12 height 12
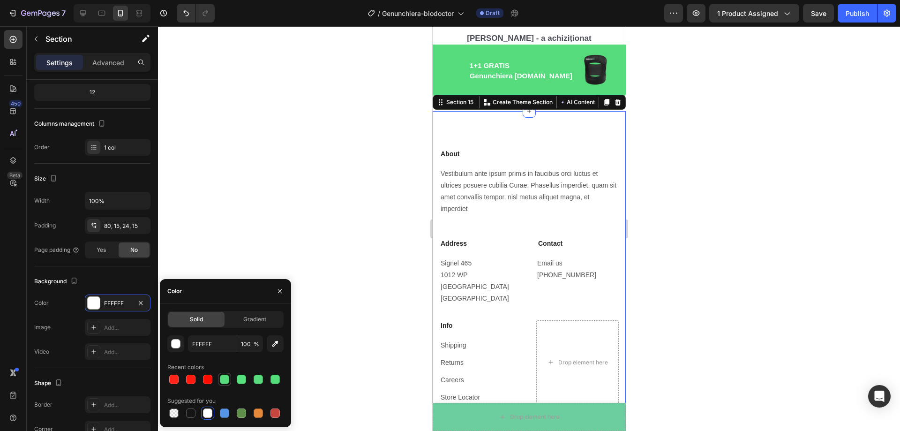
click at [226, 379] on div at bounding box center [224, 379] width 9 height 9
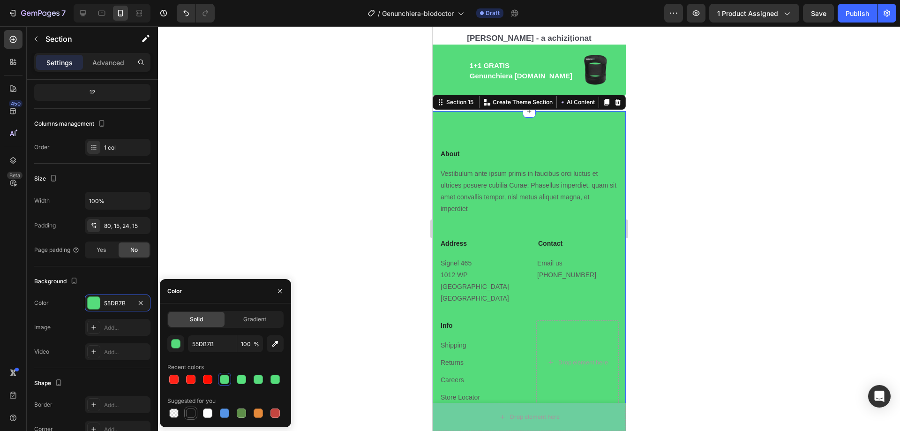
click at [186, 414] on div at bounding box center [190, 412] width 9 height 9
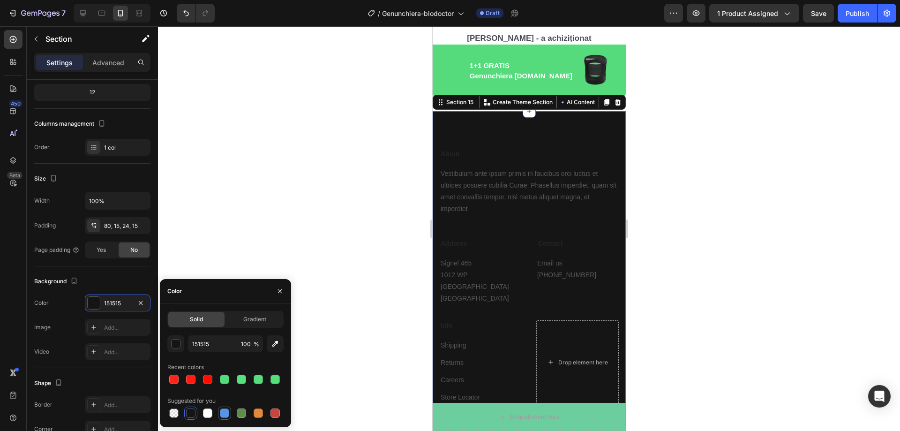
click at [223, 411] on div at bounding box center [224, 412] width 9 height 9
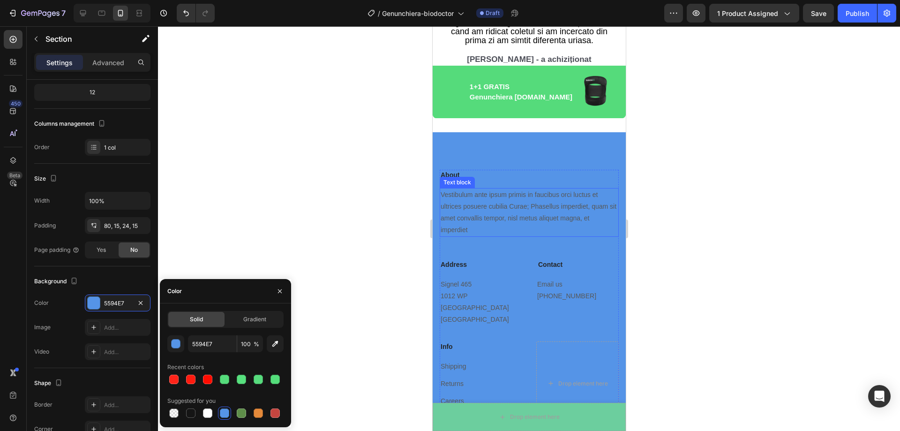
scroll to position [2967, 0]
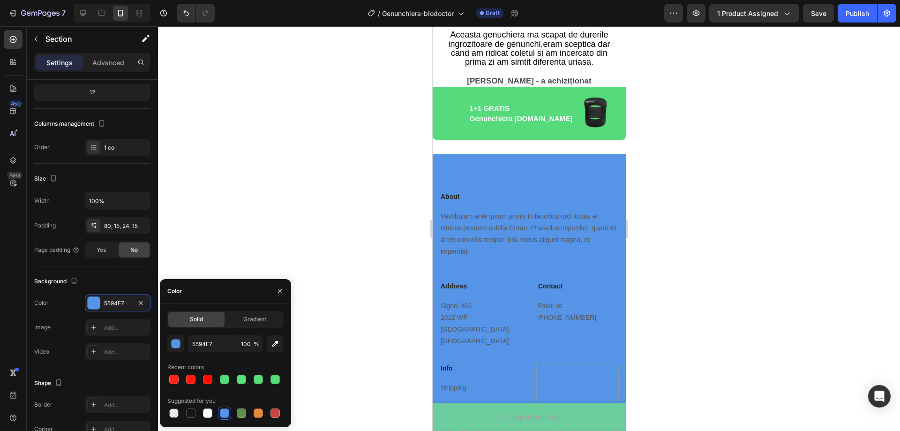
click at [454, 165] on div "About Heading Vestibulum ante ipsum primis in faucibus orci luctus et ultrices …" at bounding box center [528, 400] width 193 height 493
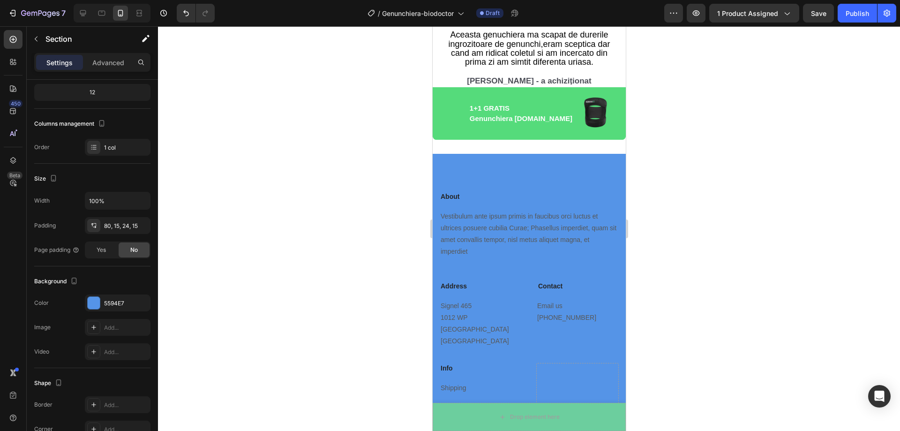
click at [461, 165] on div "About Heading Vestibulum ante ipsum primis in faucibus orci luctus et ultrices …" at bounding box center [528, 400] width 193 height 493
click at [89, 300] on div at bounding box center [94, 303] width 12 height 12
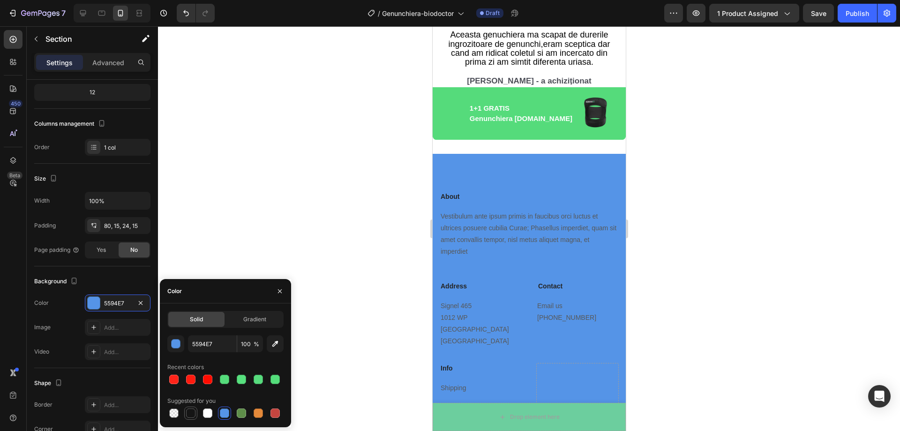
click at [186, 413] on div at bounding box center [190, 412] width 11 height 11
type input "151515"
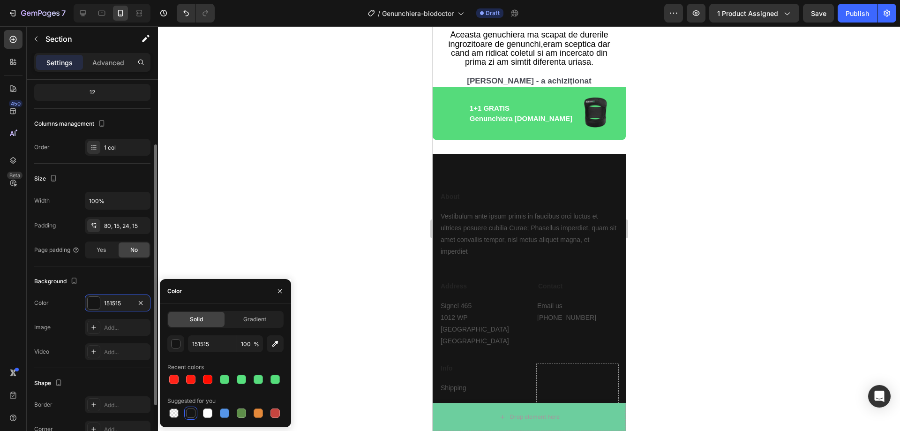
scroll to position [0, 0]
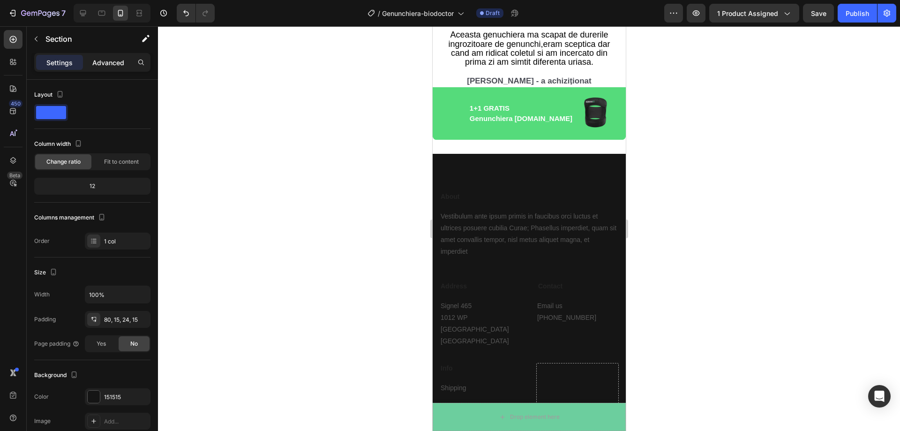
click at [115, 63] on p "Advanced" at bounding box center [108, 63] width 32 height 10
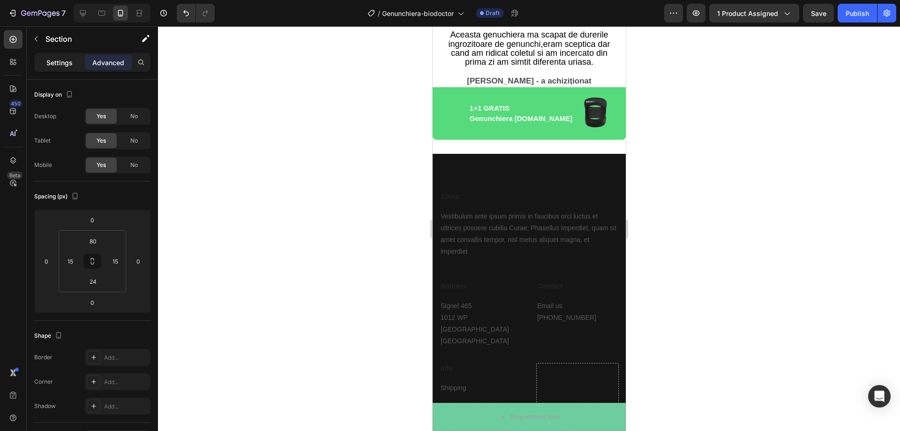
click at [68, 64] on p "Settings" at bounding box center [59, 63] width 26 height 10
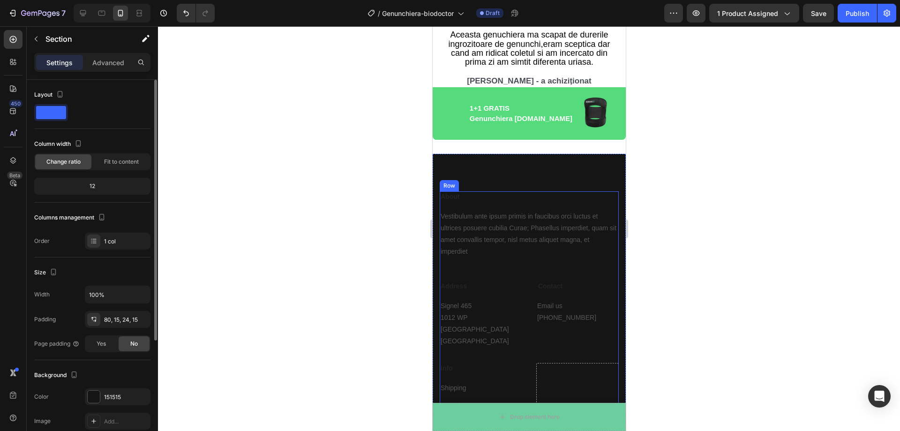
click at [478, 232] on p "Vestibulum ante ipsum primis in faucibus orci luctus et ultrices posuere cubili…" at bounding box center [528, 233] width 177 height 47
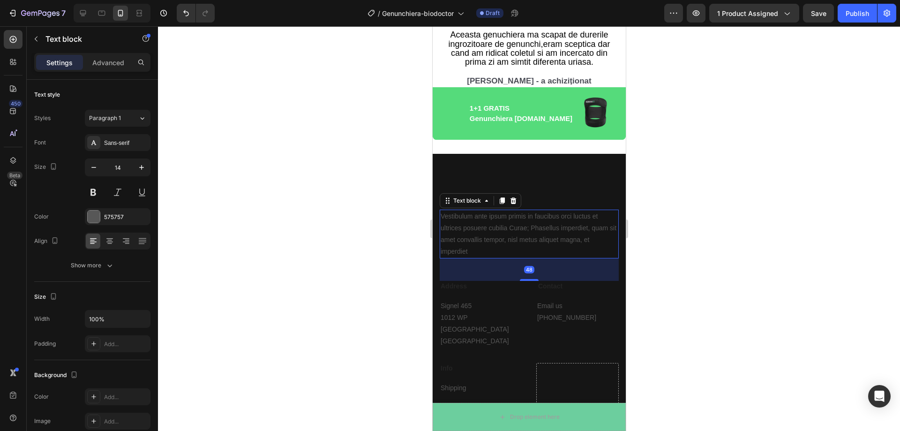
click at [485, 241] on p "Vestibulum ante ipsum primis in faucibus orci luctus et ultrices posuere cubili…" at bounding box center [528, 233] width 177 height 47
click at [92, 214] on div at bounding box center [94, 216] width 12 height 12
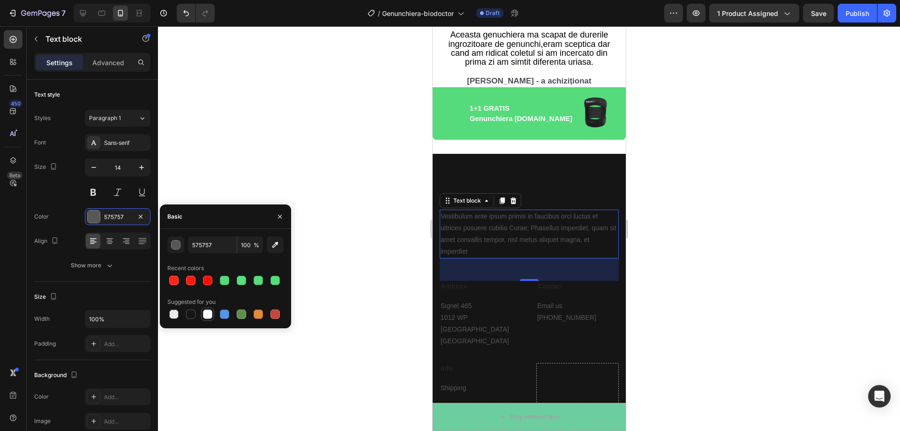
click at [206, 311] on div at bounding box center [207, 313] width 9 height 9
type input "FFFFFF"
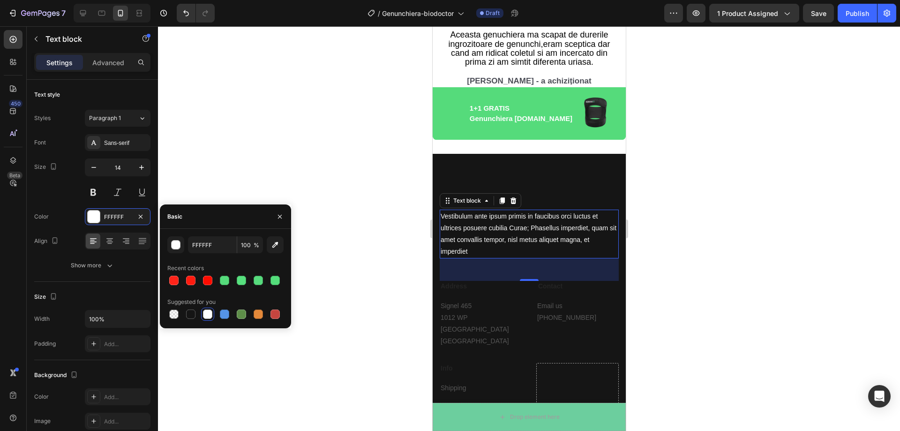
click at [327, 189] on div at bounding box center [529, 228] width 742 height 405
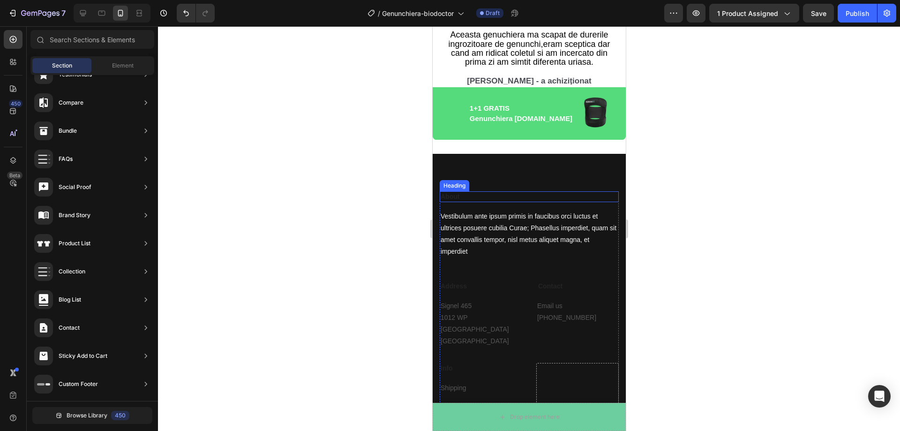
click at [458, 192] on p "About" at bounding box center [528, 196] width 177 height 8
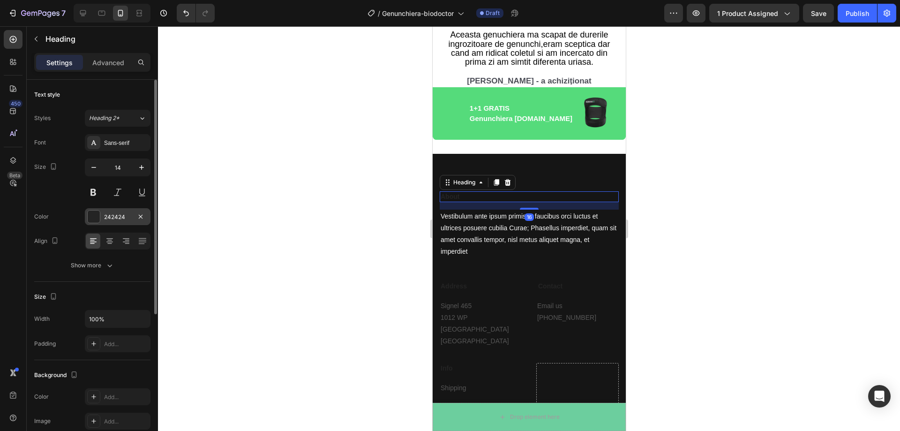
click at [91, 216] on div at bounding box center [94, 216] width 12 height 12
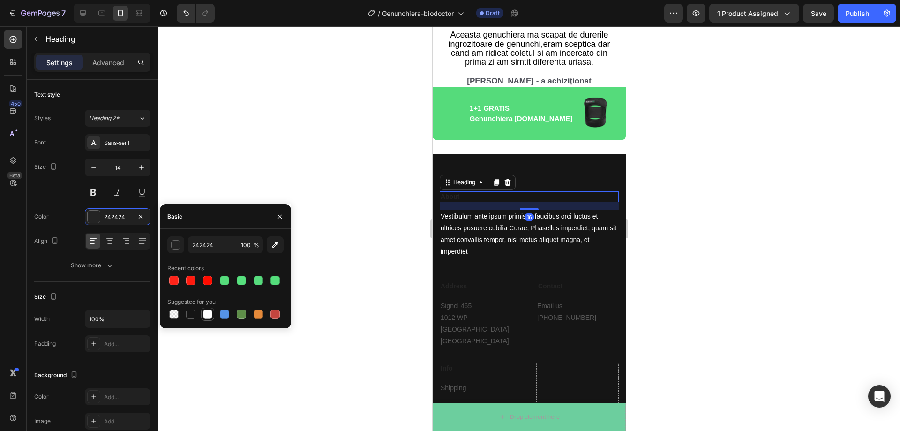
click at [209, 315] on div at bounding box center [207, 313] width 9 height 9
type input "FFFFFF"
click at [252, 176] on div at bounding box center [529, 228] width 742 height 405
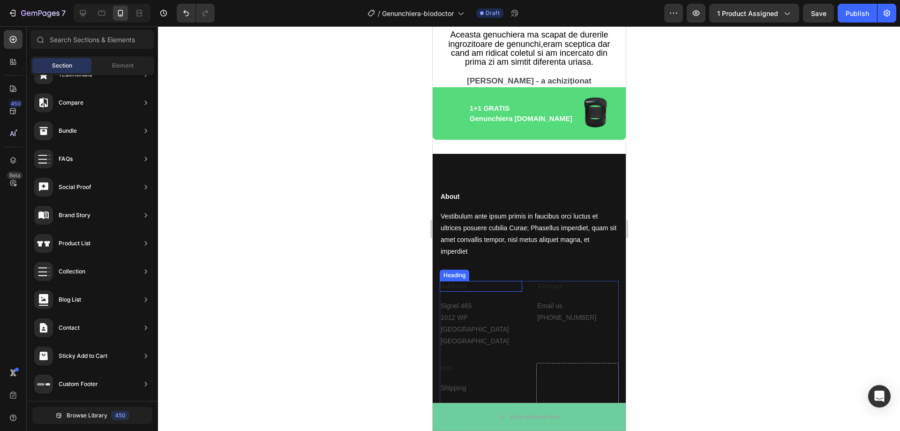
click at [475, 282] on p "Address" at bounding box center [480, 286] width 81 height 8
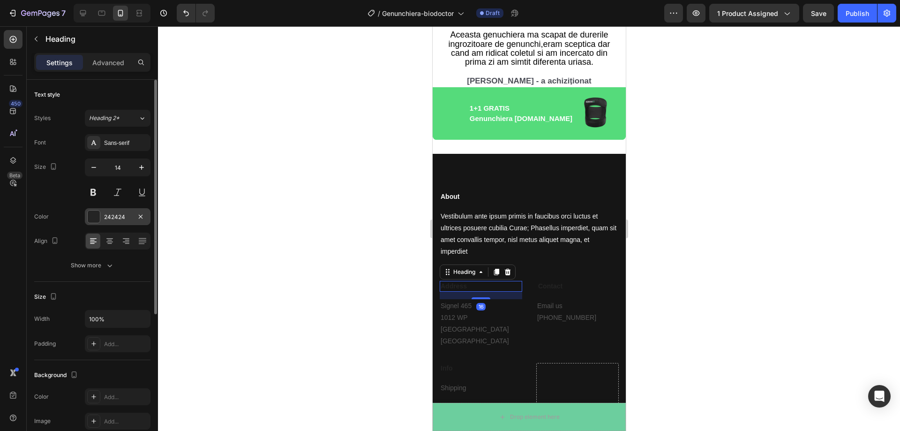
click at [93, 215] on div at bounding box center [94, 216] width 12 height 12
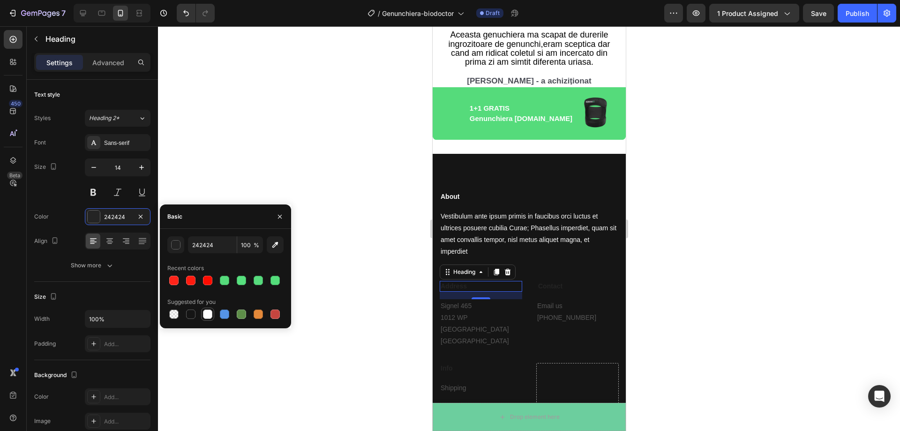
click at [204, 315] on div at bounding box center [207, 313] width 9 height 9
type input "FFFFFF"
click at [745, 284] on div at bounding box center [529, 228] width 742 height 405
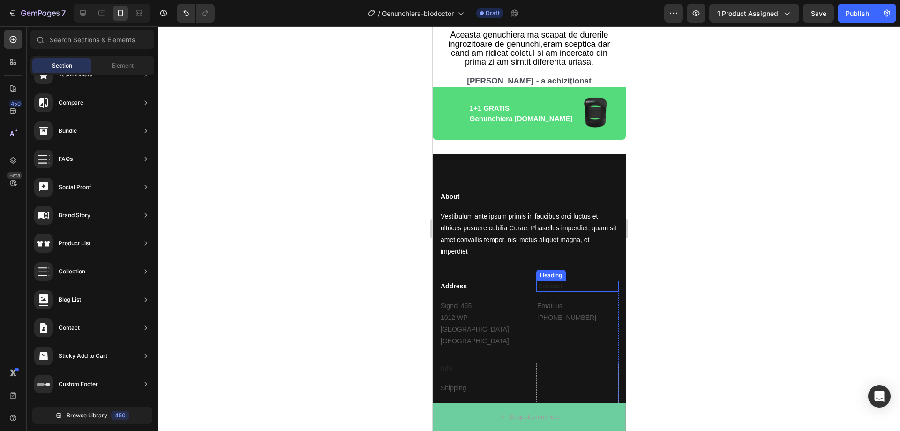
click at [562, 282] on p "Contact" at bounding box center [578, 286] width 80 height 8
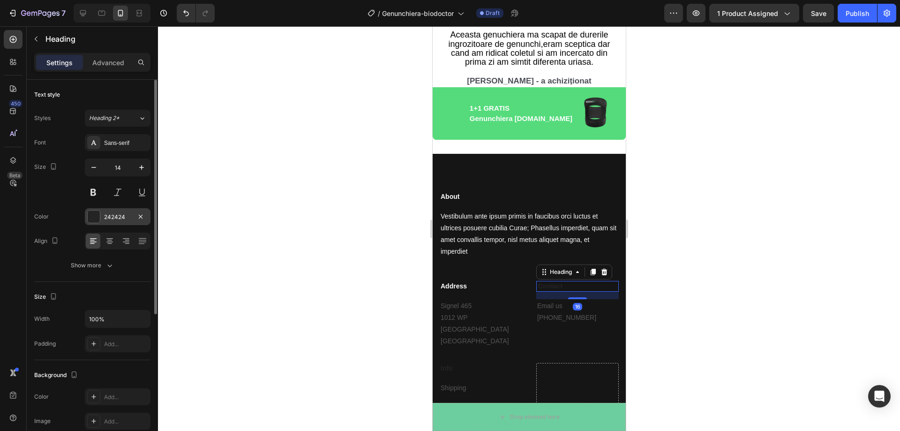
click at [93, 217] on div at bounding box center [94, 216] width 12 height 12
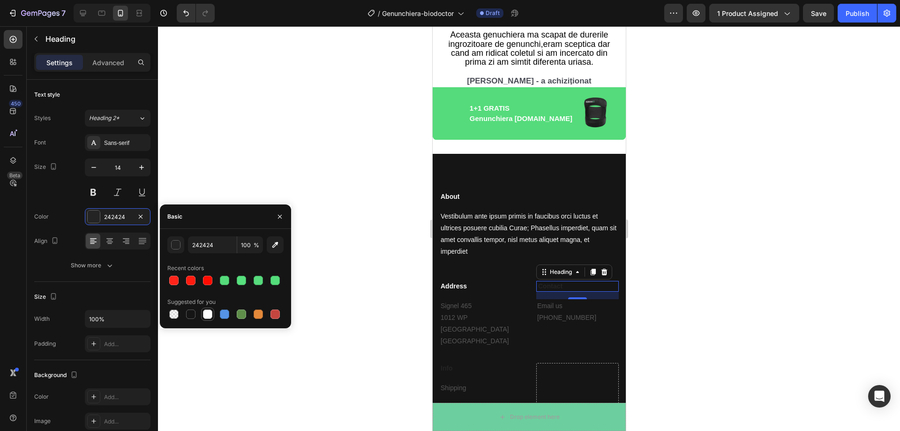
click at [211, 318] on div at bounding box center [207, 313] width 9 height 9
type input "FFFFFF"
click at [362, 301] on div at bounding box center [529, 228] width 742 height 405
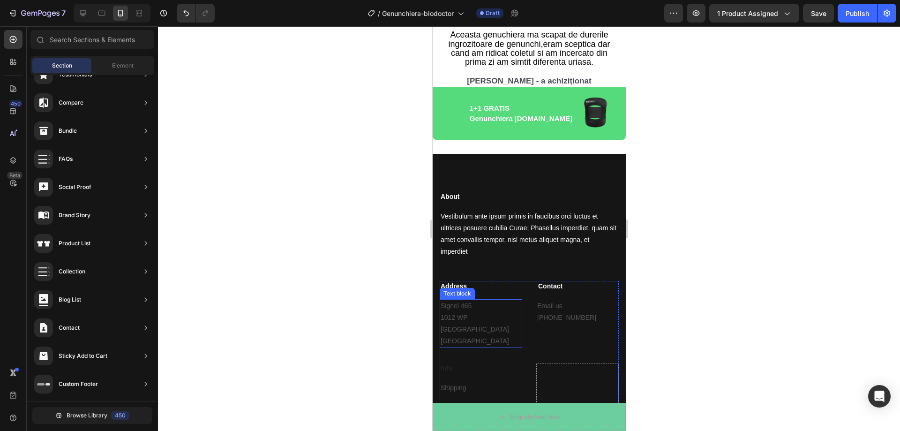
click at [487, 314] on p "Signel 465 1012 WP [GEOGRAPHIC_DATA] [GEOGRAPHIC_DATA]" at bounding box center [480, 323] width 81 height 47
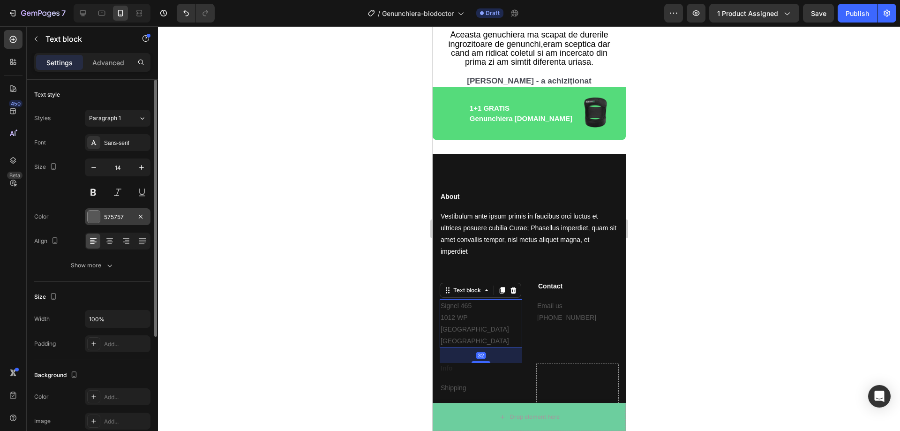
click at [95, 216] on div at bounding box center [94, 216] width 12 height 12
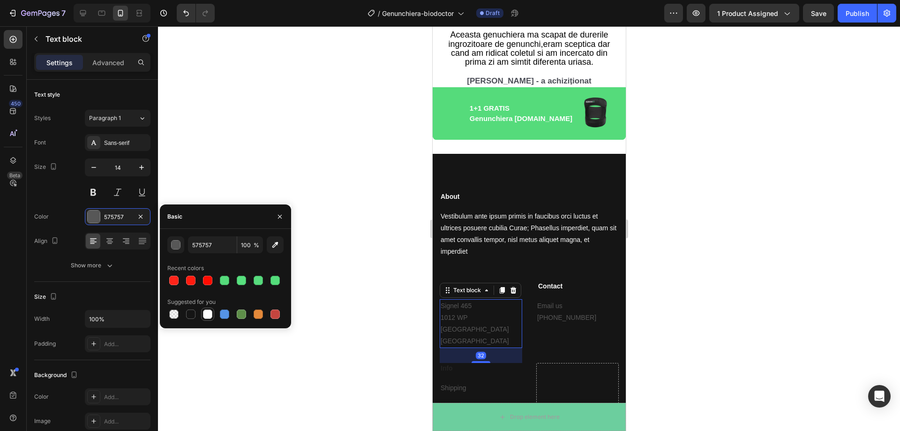
click at [206, 314] on div at bounding box center [207, 313] width 9 height 9
type input "FFFFFF"
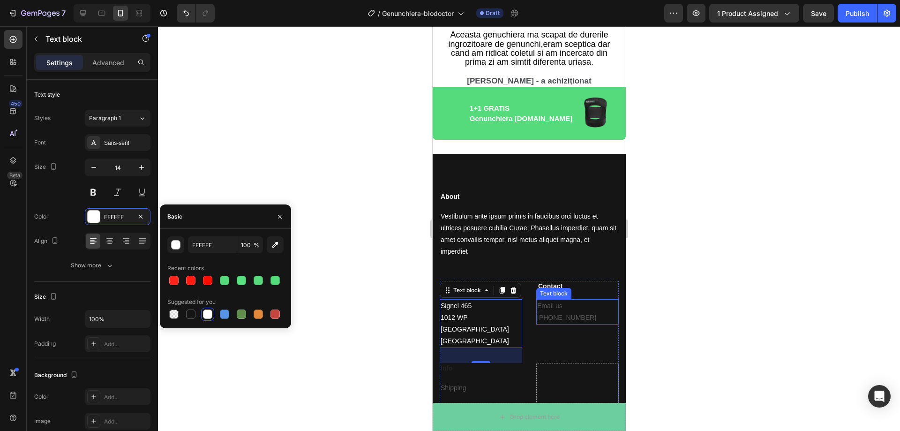
click at [564, 311] on p "Email us [PHONE_NUMBER]" at bounding box center [577, 311] width 81 height 23
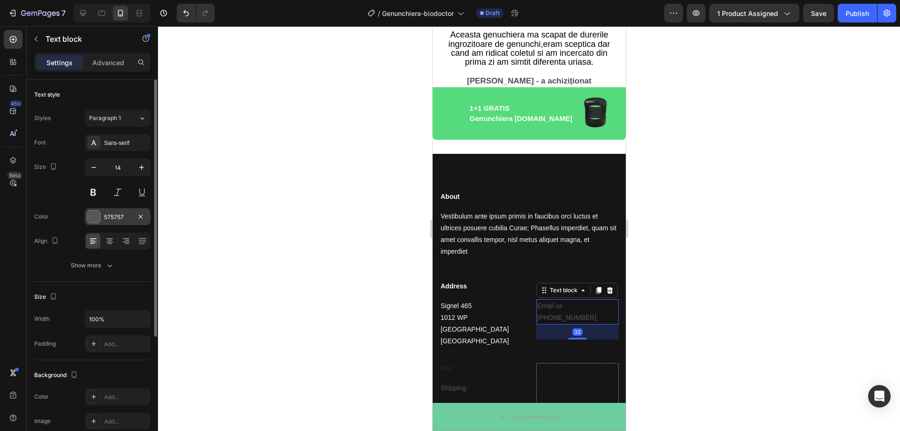
click at [92, 221] on div at bounding box center [94, 216] width 12 height 12
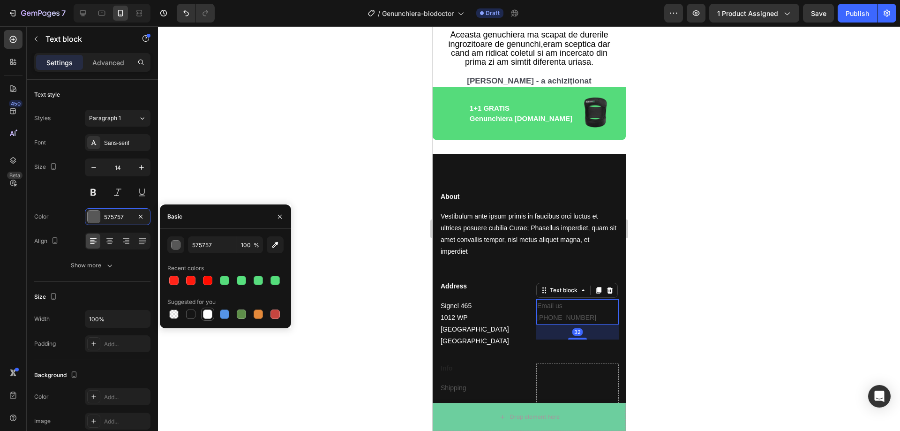
click at [203, 312] on div at bounding box center [207, 313] width 9 height 9
type input "FFFFFF"
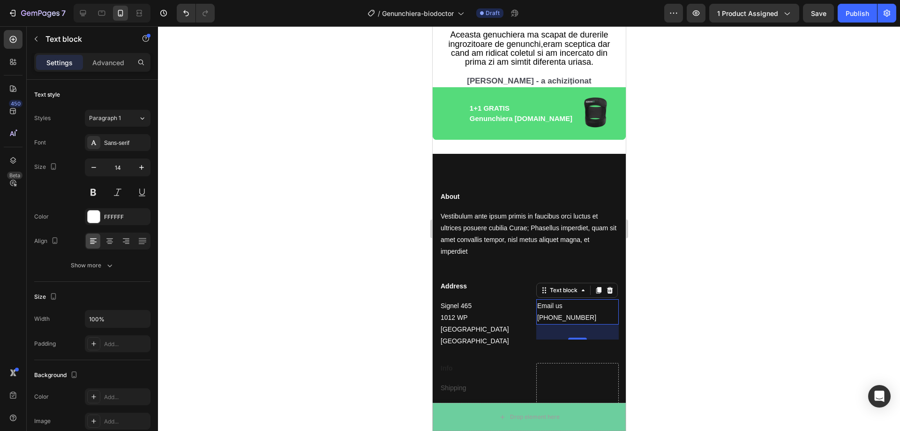
click at [322, 278] on div at bounding box center [529, 228] width 742 height 405
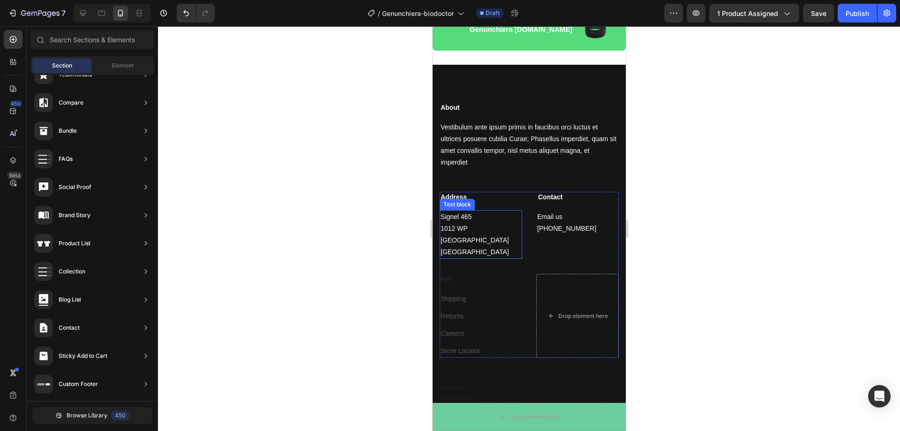
scroll to position [3061, 0]
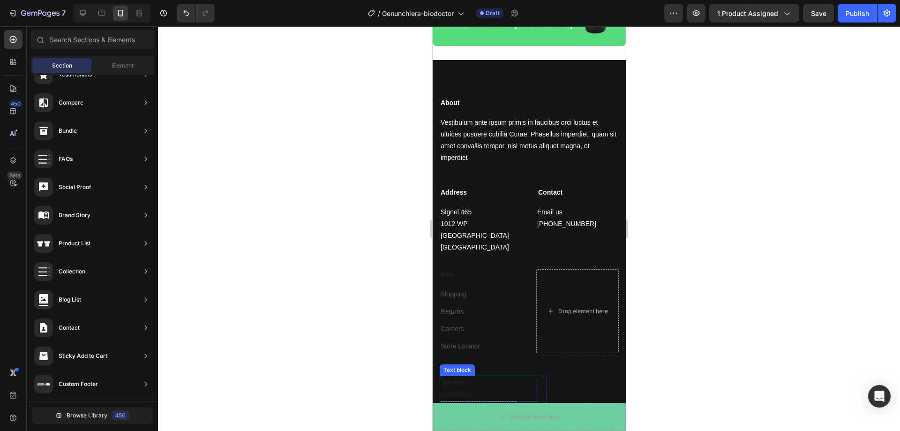
click at [462, 376] on p "Join our newsletter." at bounding box center [488, 387] width 97 height 23
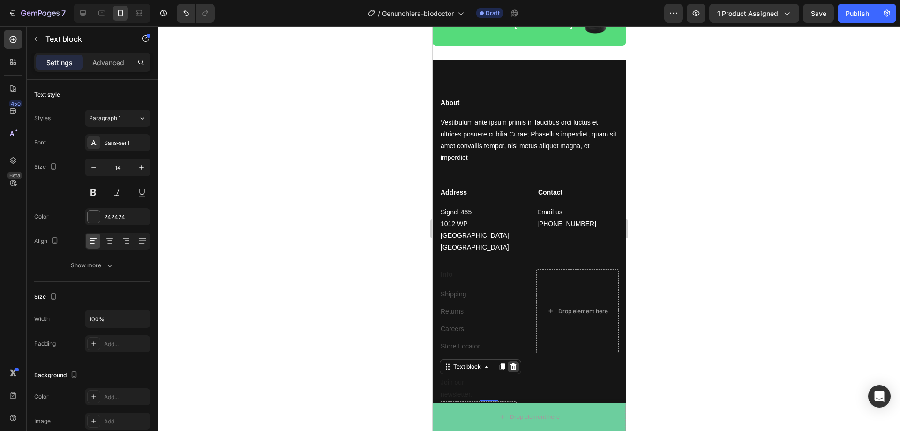
click at [514, 363] on icon at bounding box center [512, 366] width 7 height 7
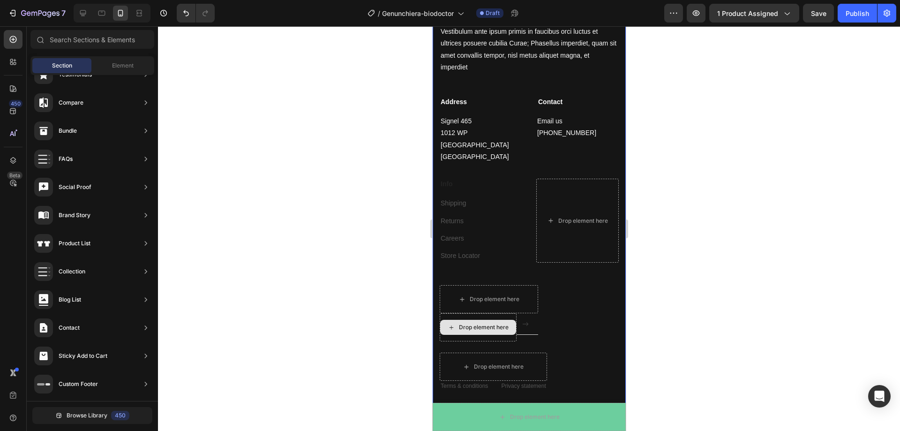
scroll to position [3155, 0]
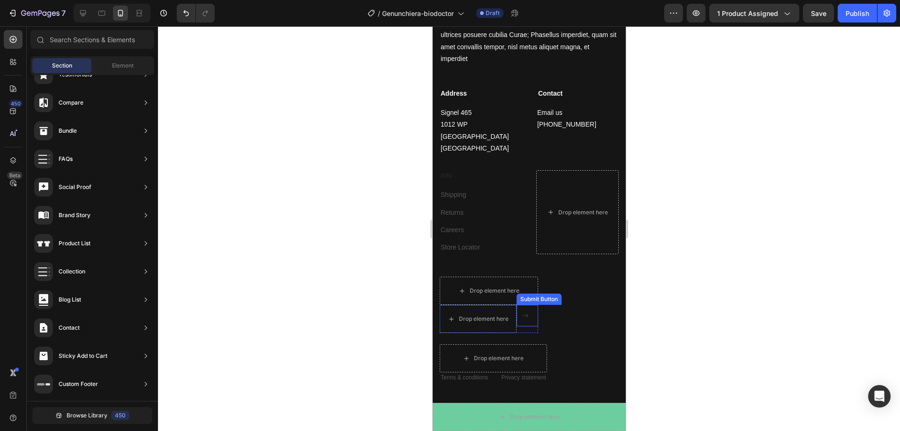
click at [530, 312] on div at bounding box center [527, 315] width 10 height 7
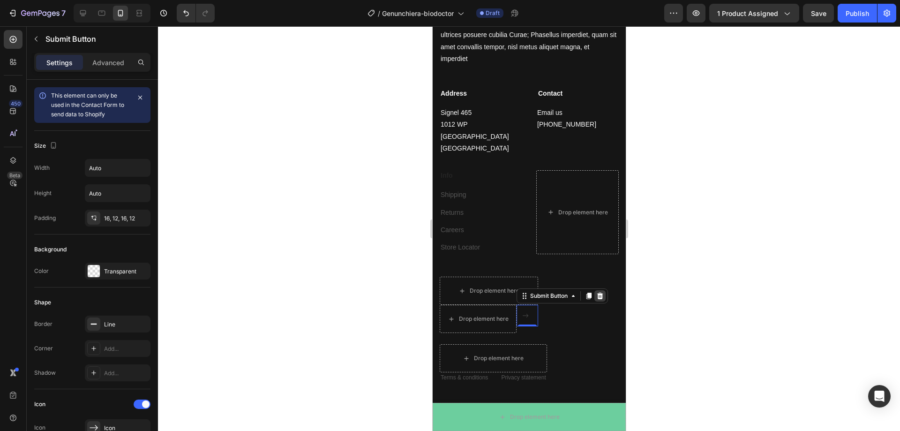
click at [604, 290] on div at bounding box center [599, 295] width 11 height 11
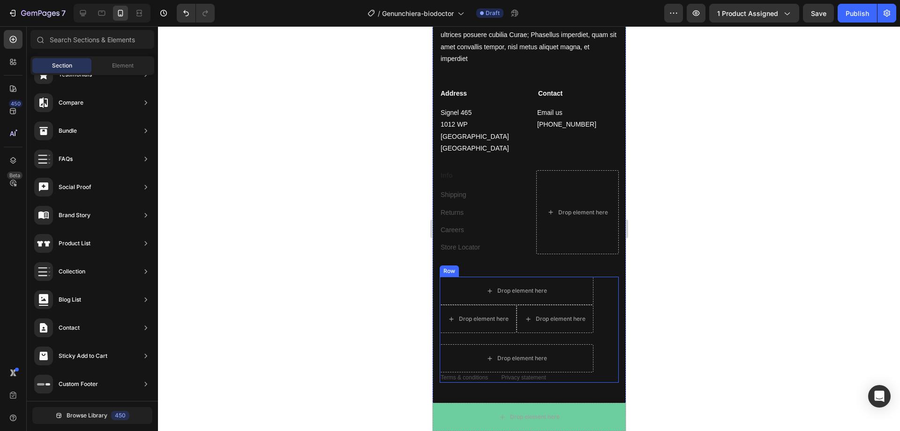
click at [599, 285] on div "Drop element here Drop element here Drop element here Row Newsletter Row Drop e…" at bounding box center [528, 330] width 179 height 106
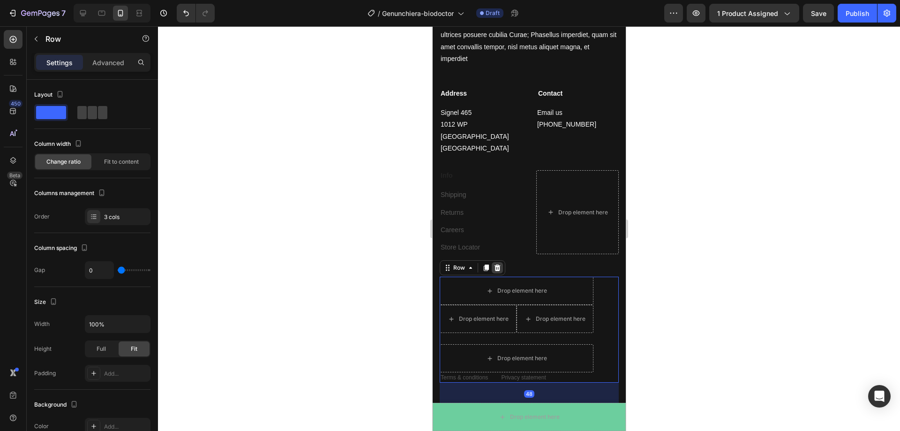
click at [497, 264] on icon at bounding box center [497, 267] width 6 height 7
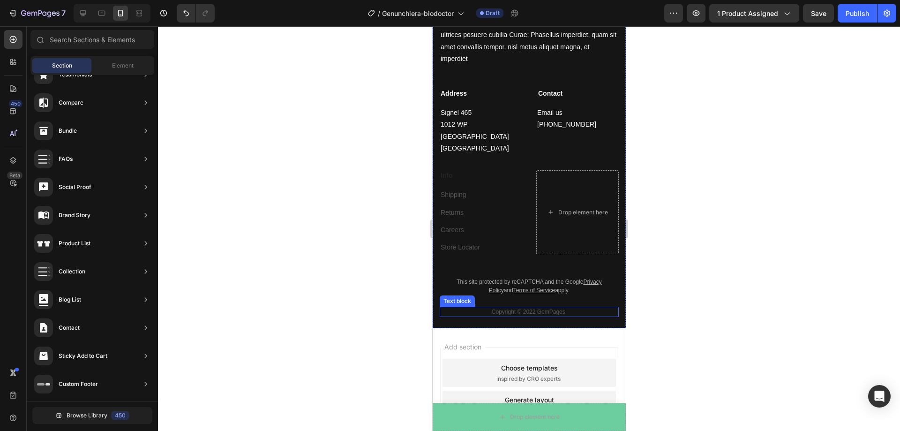
click at [518, 307] on p "Copyright © 2022 GemPages." at bounding box center [528, 311] width 177 height 8
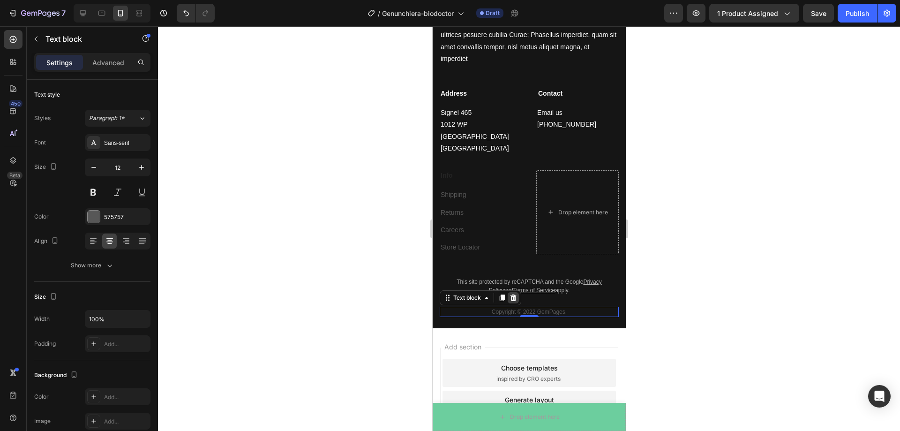
click at [513, 294] on icon at bounding box center [512, 297] width 7 height 7
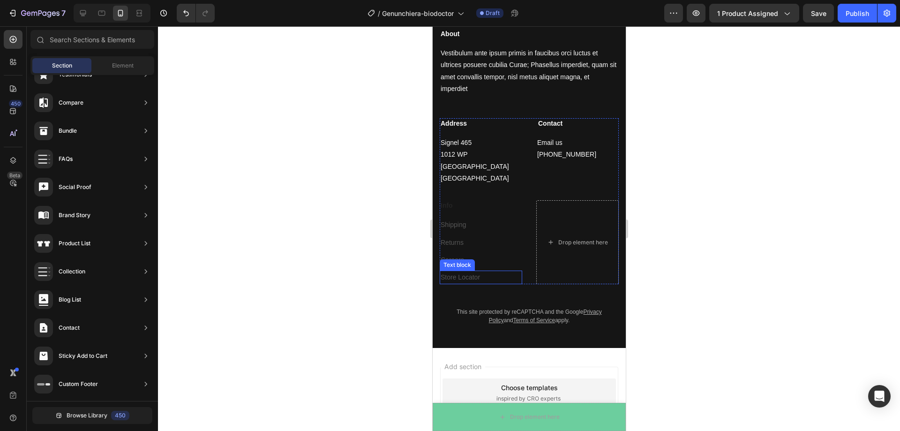
scroll to position [3108, 0]
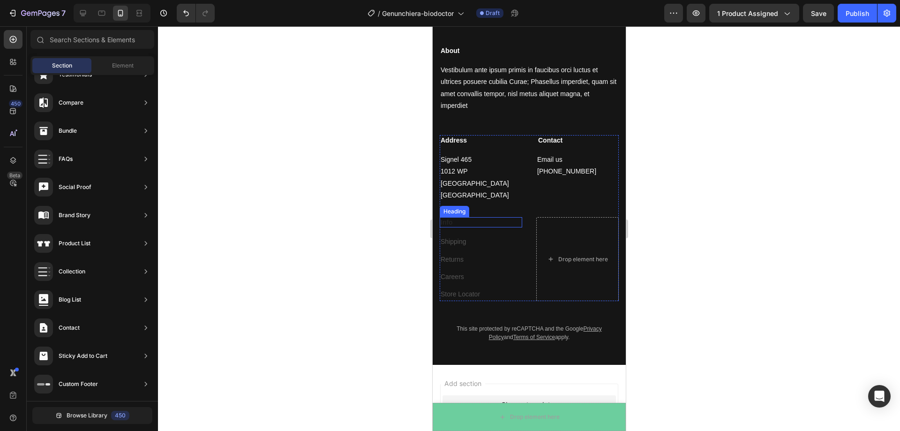
click at [465, 218] on p "Info" at bounding box center [480, 222] width 81 height 8
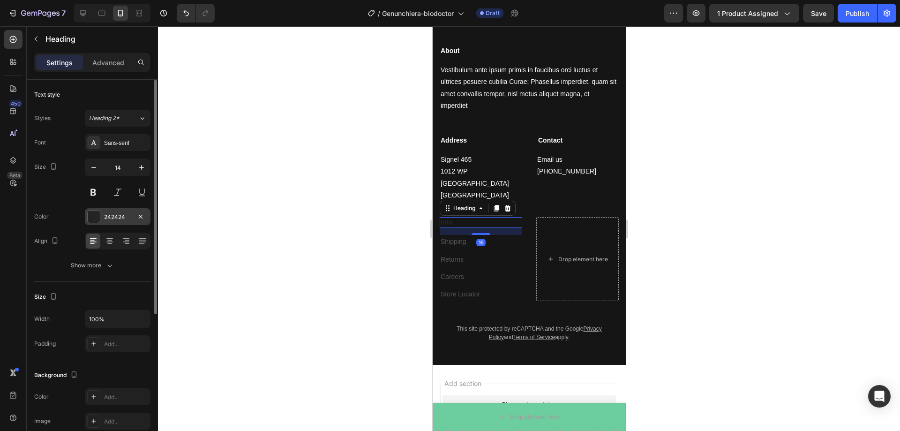
click at [97, 216] on div at bounding box center [94, 216] width 12 height 12
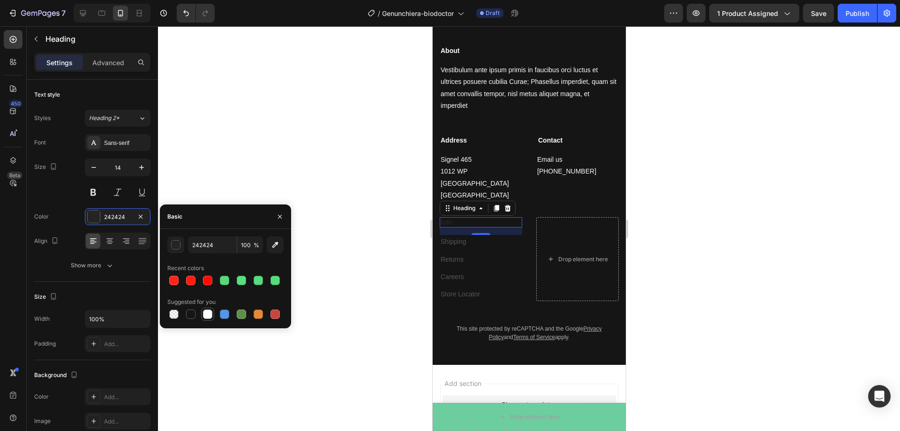
click at [203, 315] on div at bounding box center [207, 313] width 9 height 9
type input "FFFFFF"
click at [476, 239] on div "16" at bounding box center [480, 242] width 9 height 7
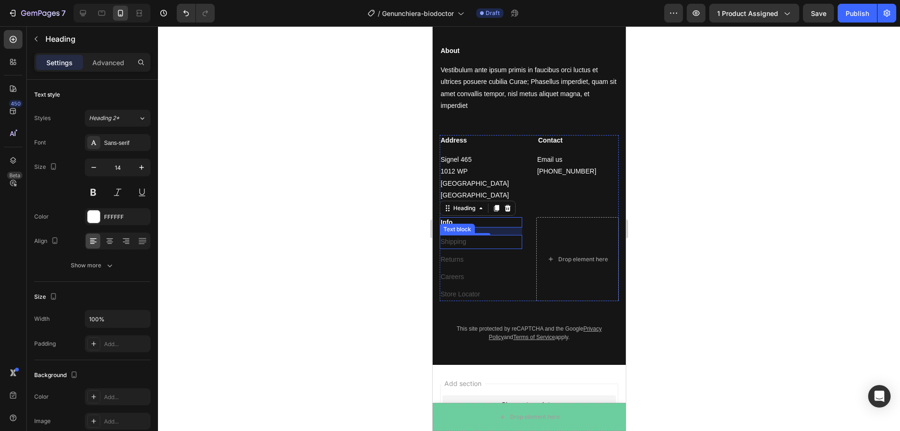
click at [459, 238] on link "Shipping" at bounding box center [453, 241] width 26 height 7
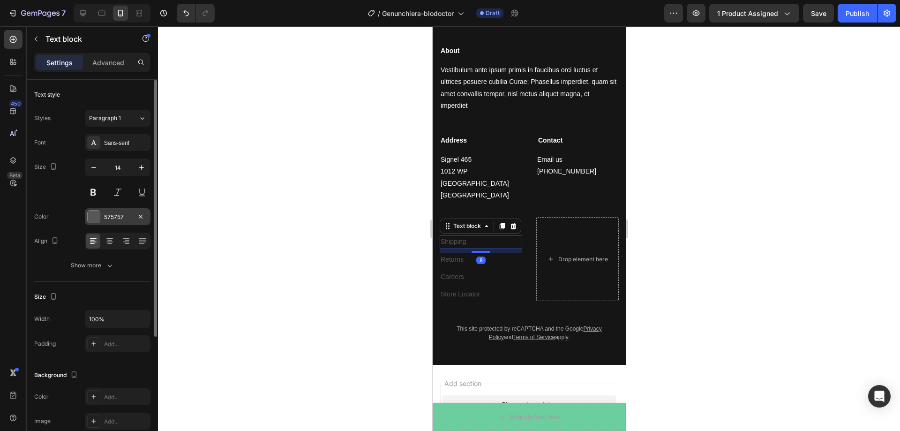
click at [92, 216] on div at bounding box center [94, 216] width 12 height 12
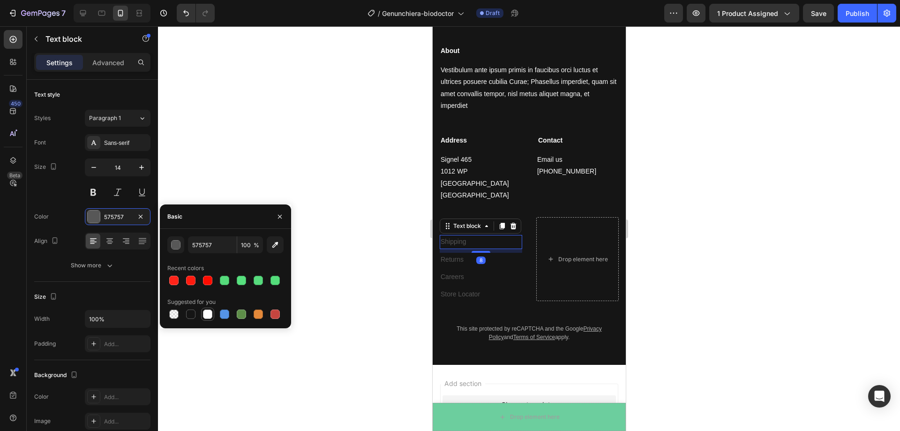
click at [206, 318] on div at bounding box center [207, 313] width 9 height 9
type input "FFFFFF"
click at [464, 254] on p "Returns" at bounding box center [480, 260] width 81 height 12
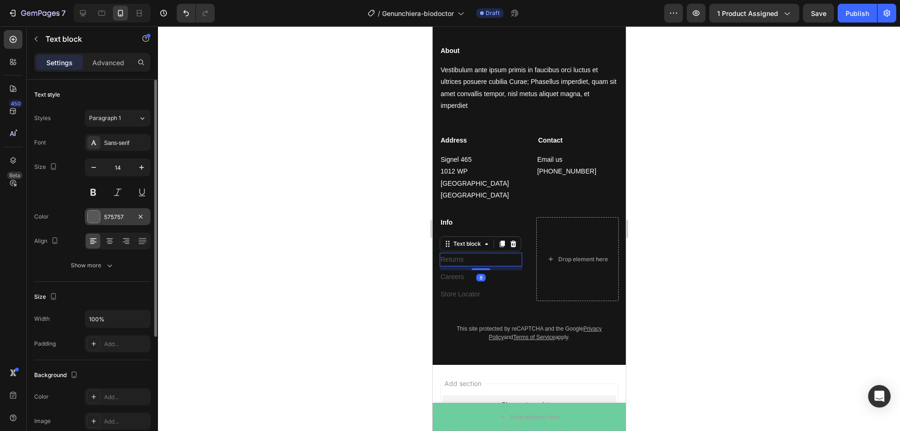
click at [96, 216] on div at bounding box center [94, 216] width 12 height 12
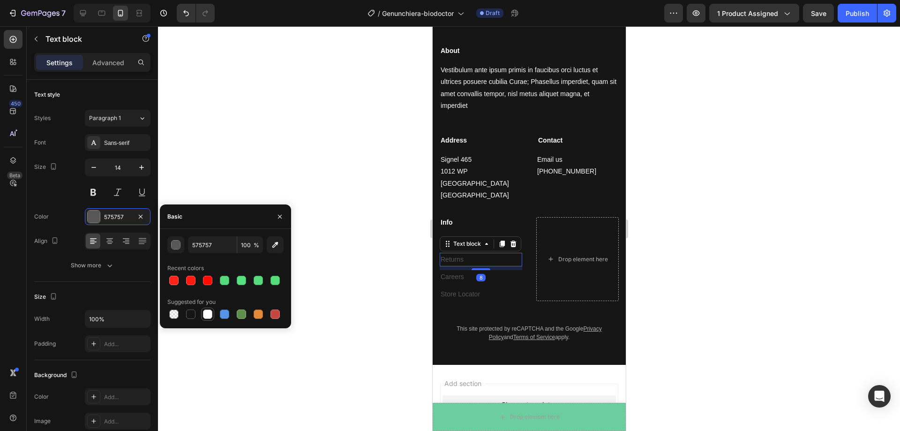
click at [210, 316] on div at bounding box center [207, 313] width 9 height 9
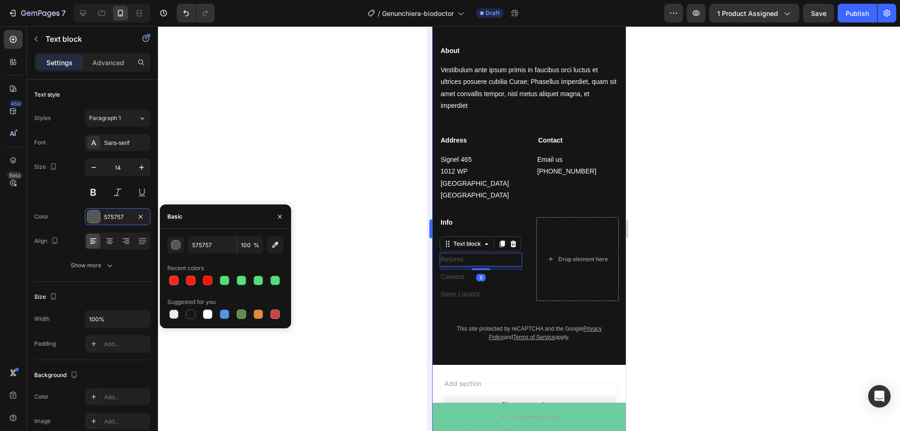
type input "FFFFFF"
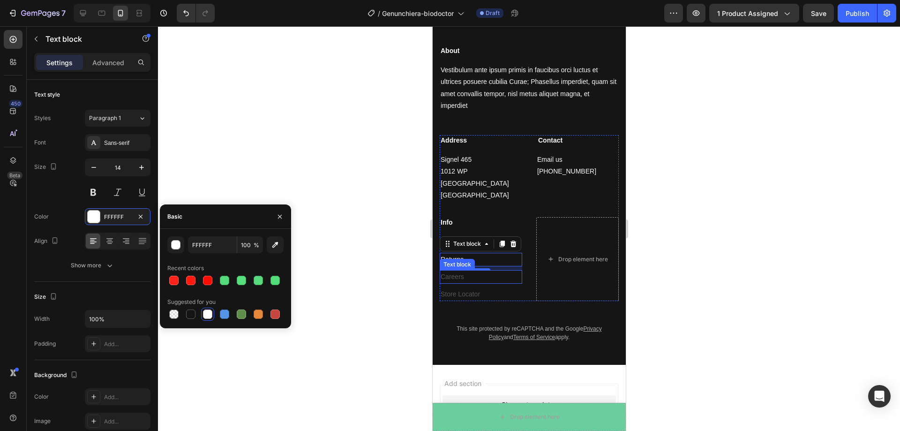
click at [470, 271] on p "Careers" at bounding box center [480, 277] width 81 height 12
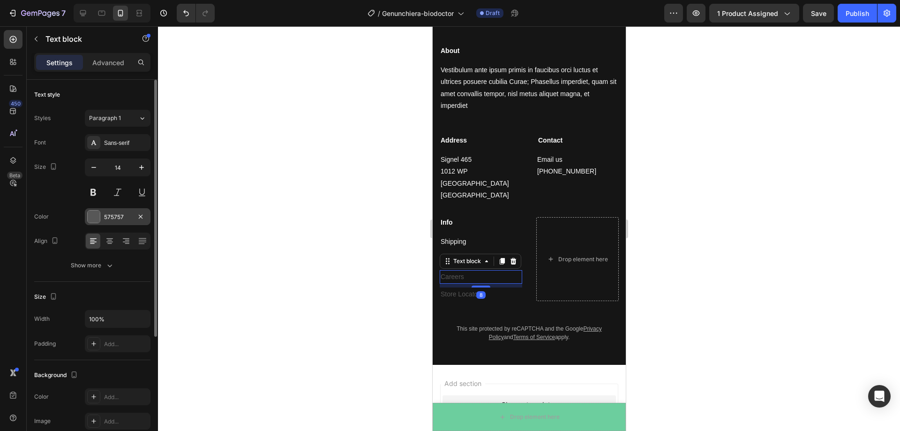
click at [90, 218] on div at bounding box center [94, 216] width 12 height 12
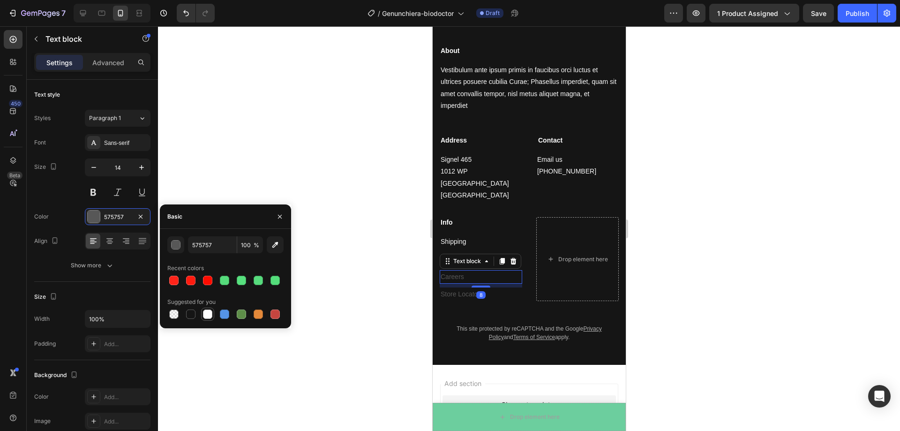
click at [209, 313] on div at bounding box center [207, 313] width 9 height 9
type input "FFFFFF"
click at [492, 288] on p "Store Locator" at bounding box center [480, 294] width 81 height 12
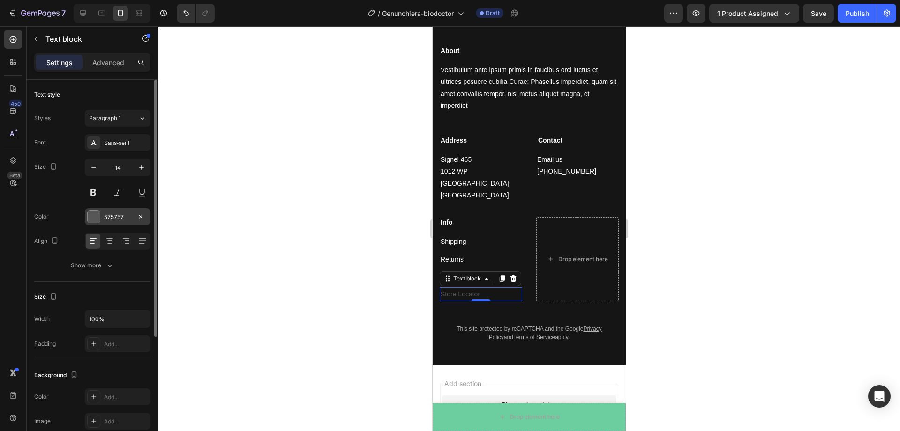
click at [94, 219] on div at bounding box center [94, 216] width 12 height 12
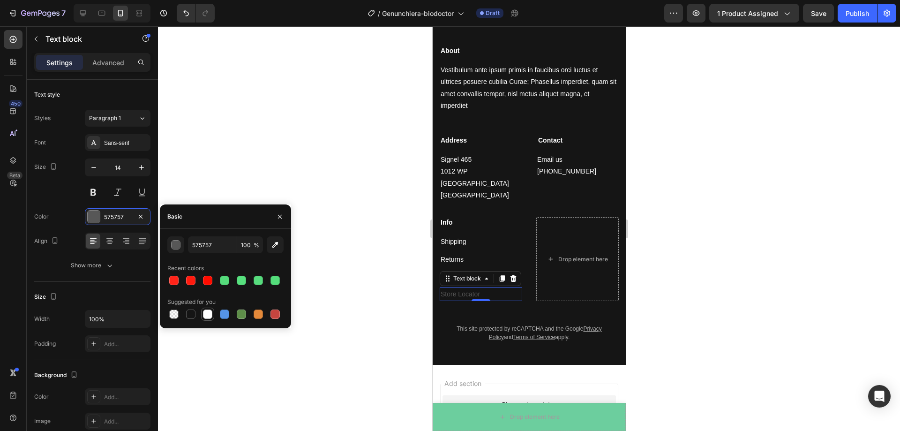
click at [208, 313] on div at bounding box center [207, 313] width 9 height 9
type input "FFFFFF"
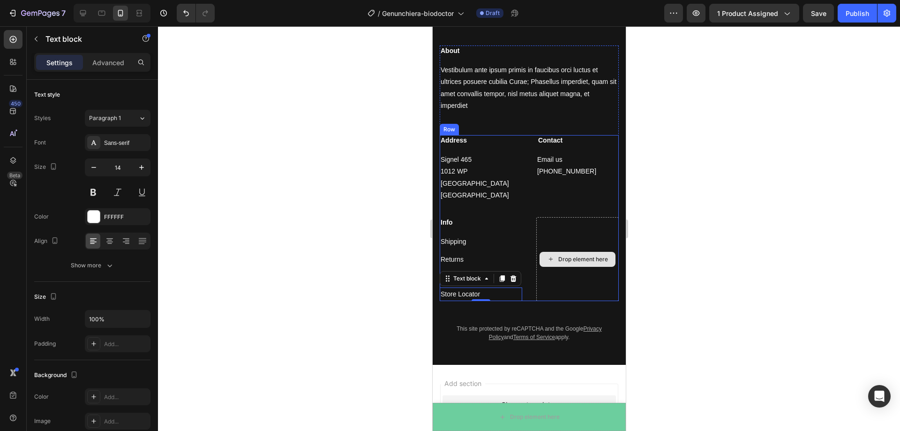
drag, startPoint x: 810, startPoint y: 239, endPoint x: 810, endPoint y: 244, distance: 5.2
click at [810, 239] on div at bounding box center [529, 228] width 742 height 405
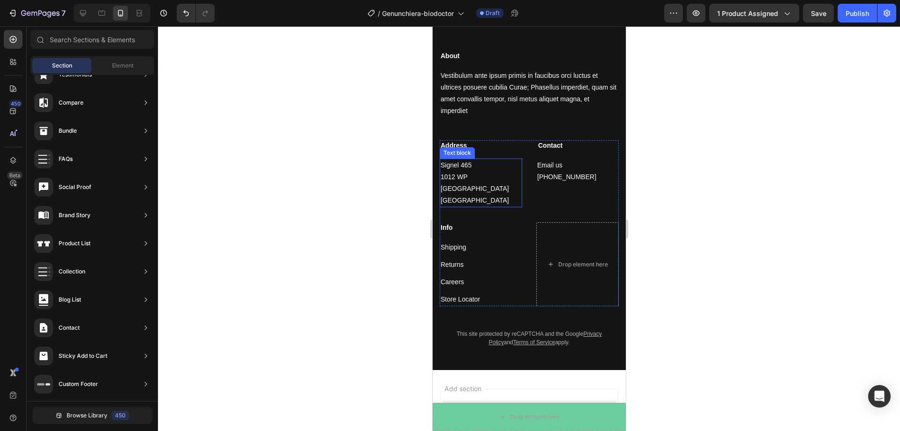
scroll to position [3061, 0]
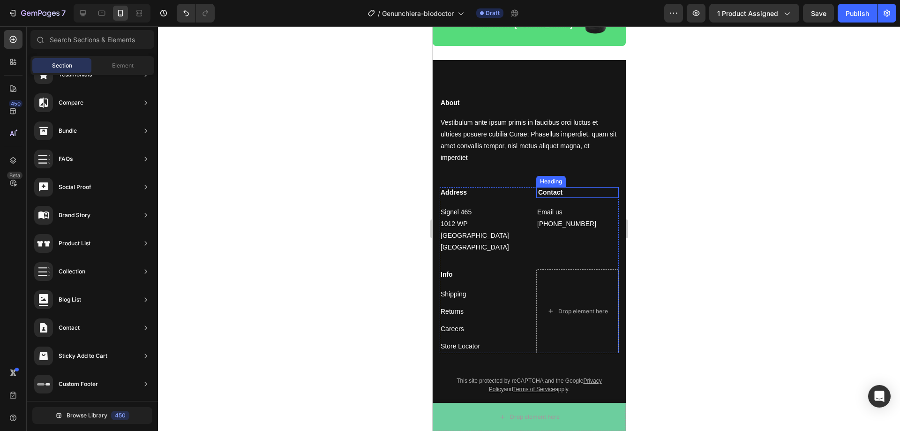
click at [565, 188] on p "Contact" at bounding box center [578, 192] width 80 height 8
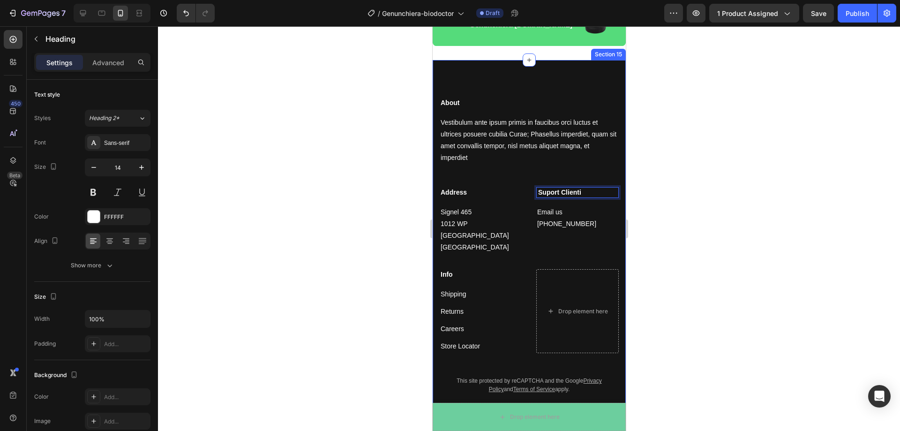
click at [502, 76] on div "About Heading Vestibulum ante ipsum primis in faucibus orci luctus et ultrices …" at bounding box center [528, 238] width 193 height 357
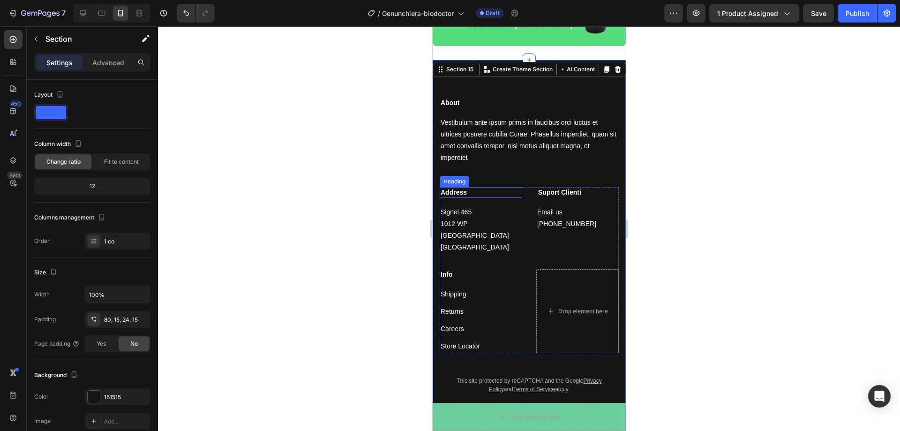
click at [477, 188] on p "Address" at bounding box center [480, 192] width 81 height 8
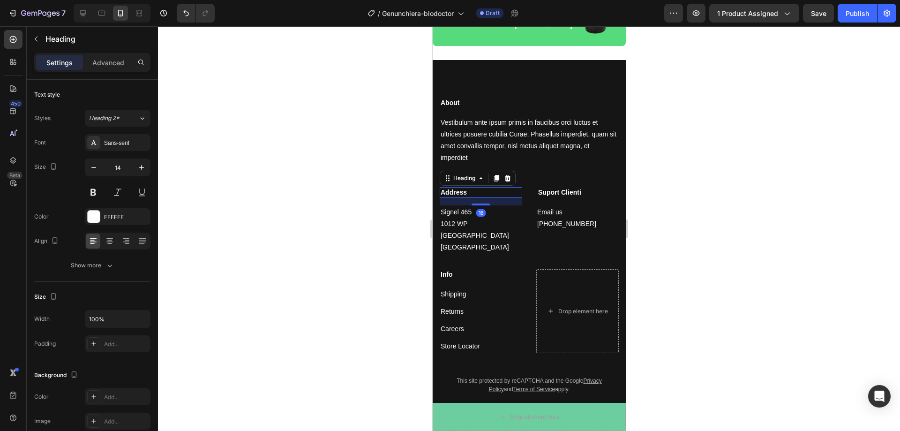
click at [476, 188] on p "Address" at bounding box center [480, 192] width 81 height 8
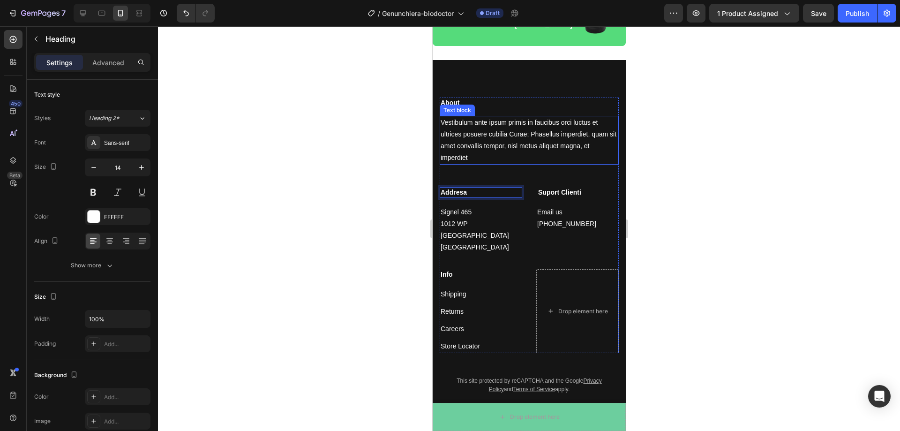
click at [474, 126] on p "Vestibulum ante ipsum primis in faucibus orci luctus et ultrices posuere cubili…" at bounding box center [528, 140] width 177 height 47
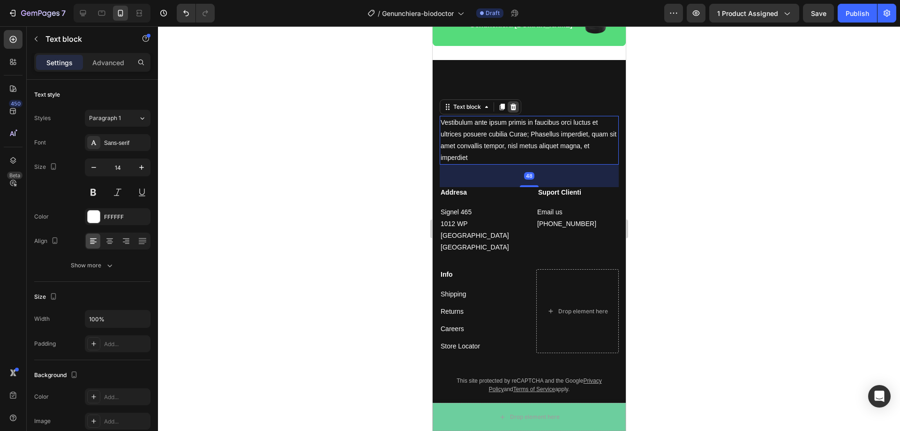
click at [513, 103] on icon at bounding box center [513, 106] width 6 height 7
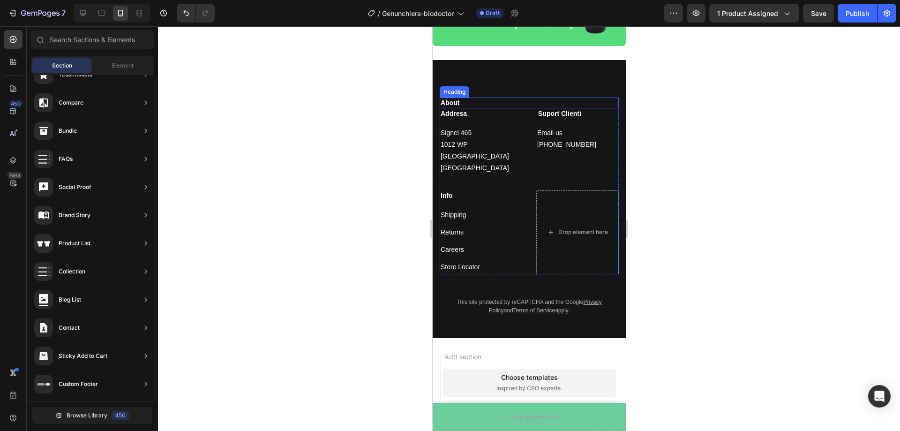
click at [457, 98] on p "About" at bounding box center [528, 102] width 177 height 8
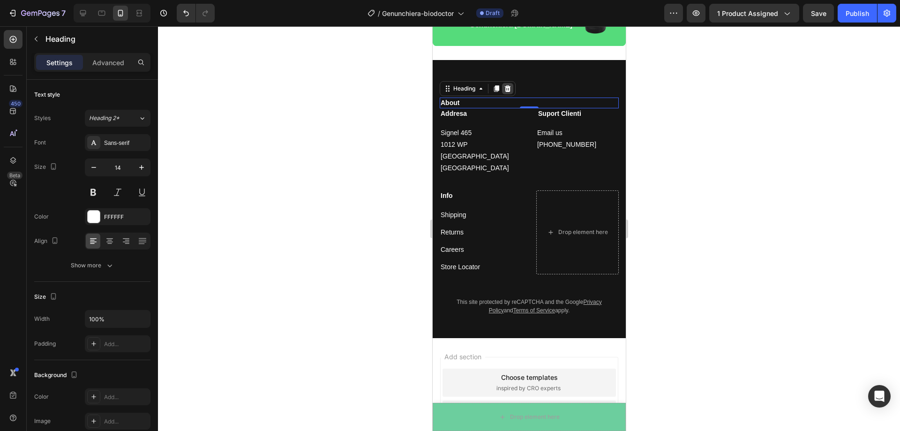
click at [506, 85] on icon at bounding box center [507, 88] width 6 height 7
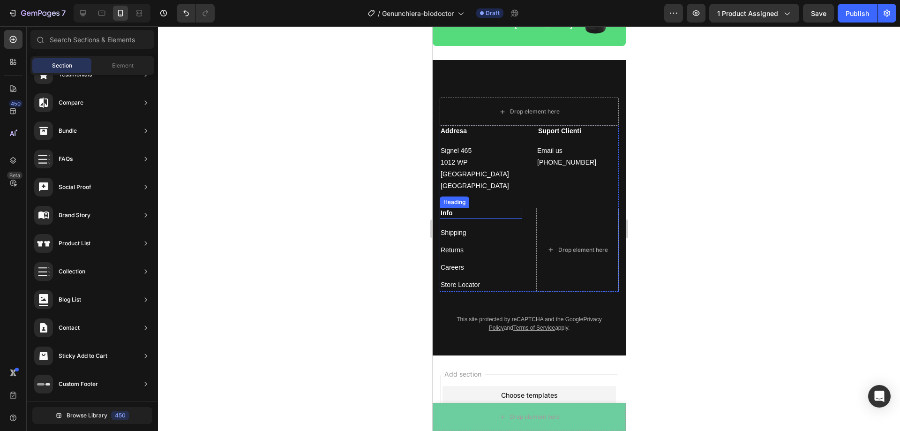
click at [462, 209] on p "Info" at bounding box center [480, 213] width 81 height 8
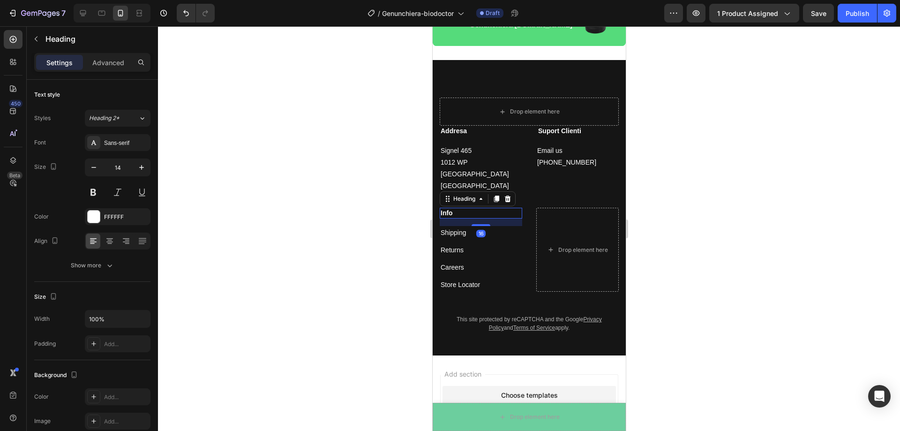
click at [462, 209] on p "Info" at bounding box center [480, 213] width 81 height 8
click at [474, 227] on p "Shipping" at bounding box center [480, 233] width 81 height 12
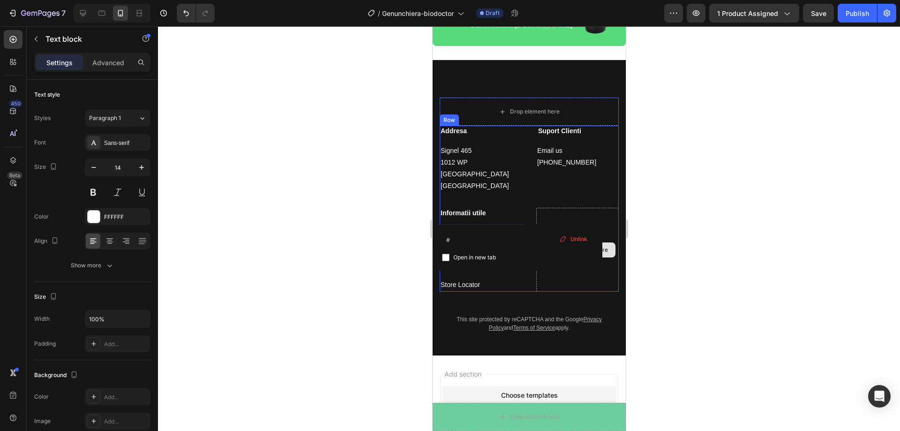
click at [747, 243] on div at bounding box center [529, 228] width 742 height 405
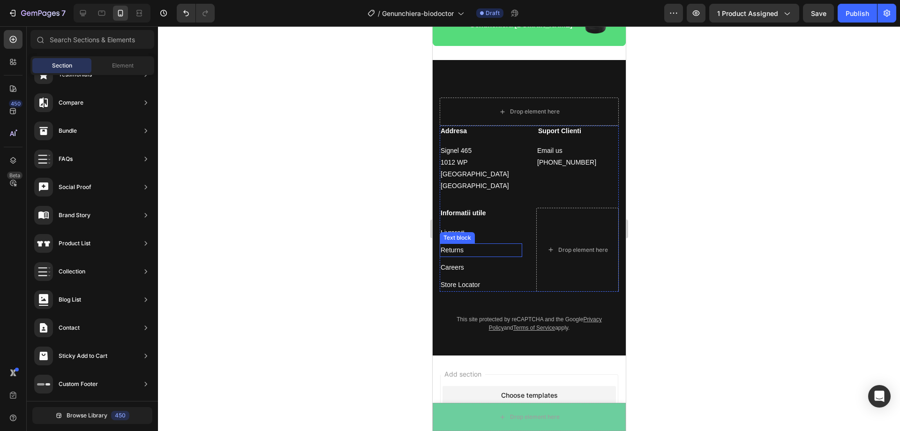
click at [468, 244] on p "Returns" at bounding box center [480, 250] width 81 height 12
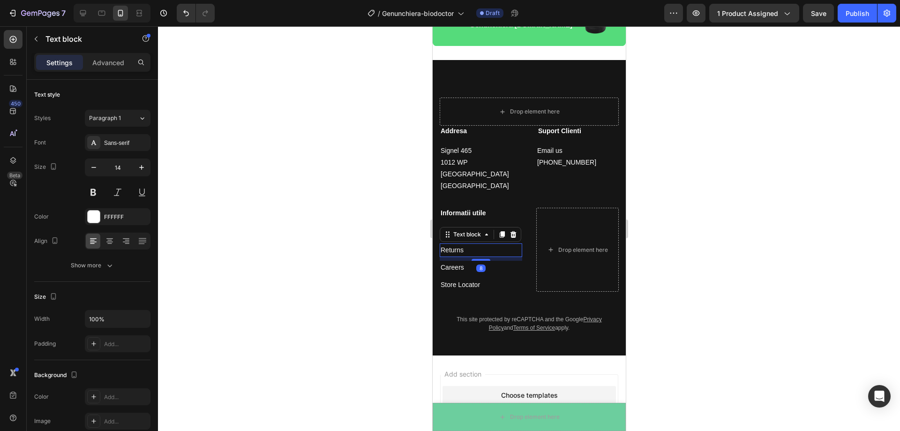
click at [469, 244] on p "Returns" at bounding box center [480, 250] width 81 height 12
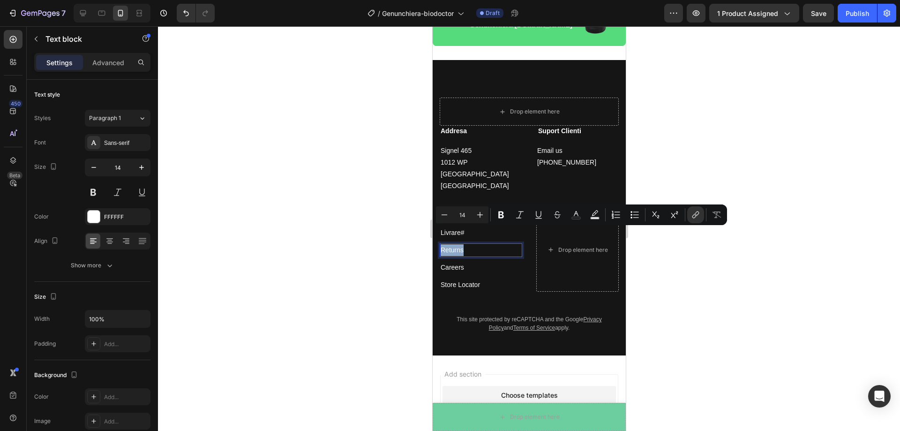
drag, startPoint x: 469, startPoint y: 233, endPoint x: 441, endPoint y: 235, distance: 28.2
click at [441, 244] on p "Returns" at bounding box center [480, 250] width 81 height 12
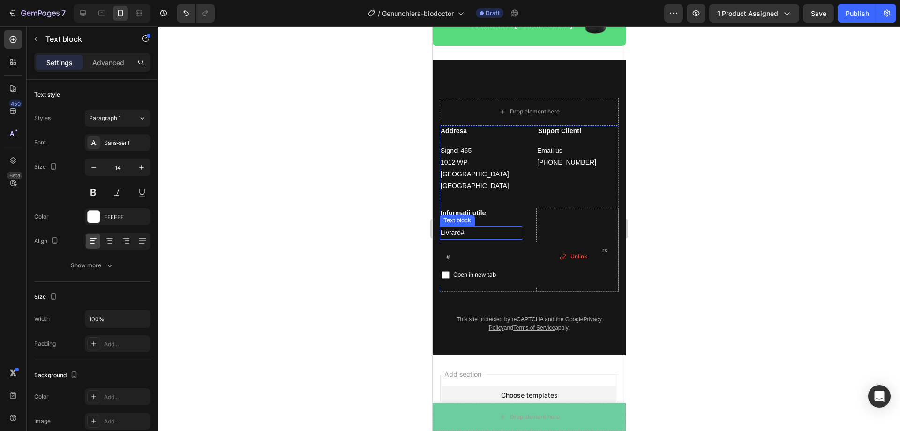
click at [472, 227] on p "Livrare # ⁠⁠⁠⁠⁠⁠⁠" at bounding box center [480, 233] width 81 height 12
click at [385, 228] on div at bounding box center [529, 228] width 742 height 405
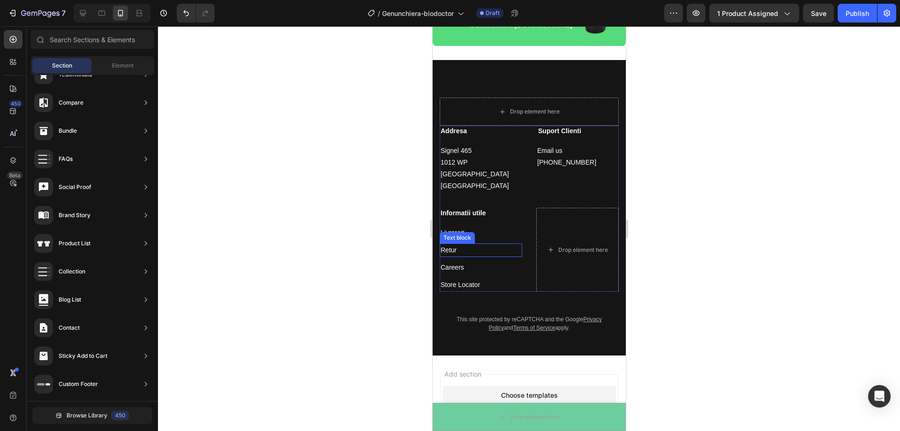
click at [467, 244] on p "Retur" at bounding box center [480, 250] width 81 height 12
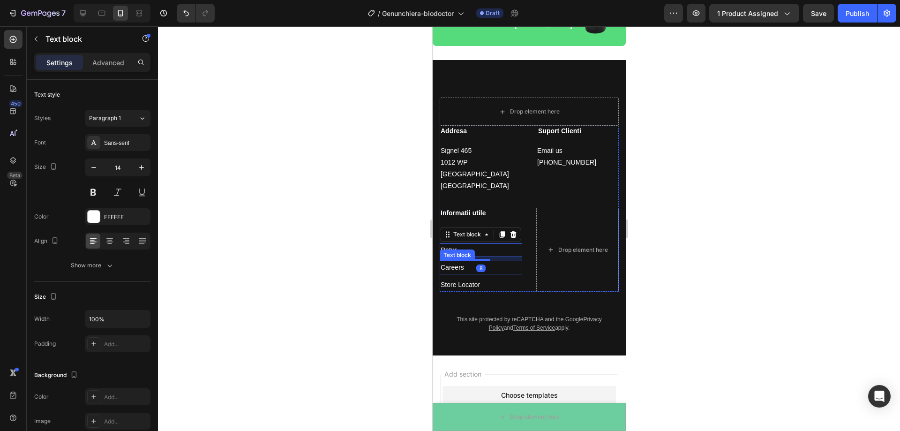
click at [468, 262] on p "Careers" at bounding box center [480, 268] width 81 height 12
click at [469, 262] on p "Careers" at bounding box center [480, 268] width 81 height 12
click at [477, 262] on p "Careers" at bounding box center [480, 268] width 81 height 12
click at [378, 233] on div at bounding box center [529, 228] width 742 height 405
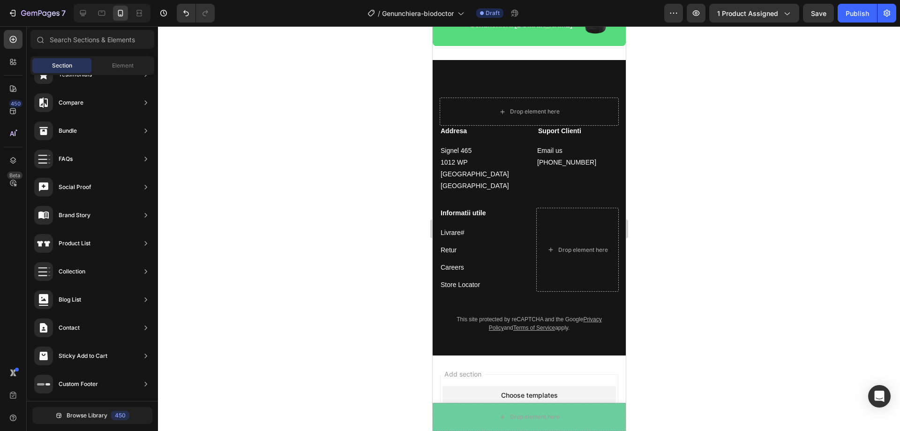
scroll to position [0, 0]
click at [461, 251] on div "Text block" at bounding box center [456, 255] width 31 height 8
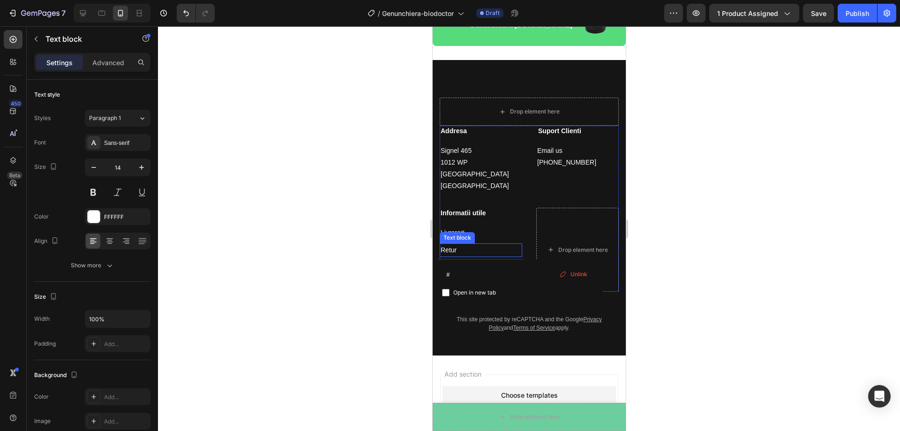
click at [371, 219] on div at bounding box center [529, 228] width 742 height 405
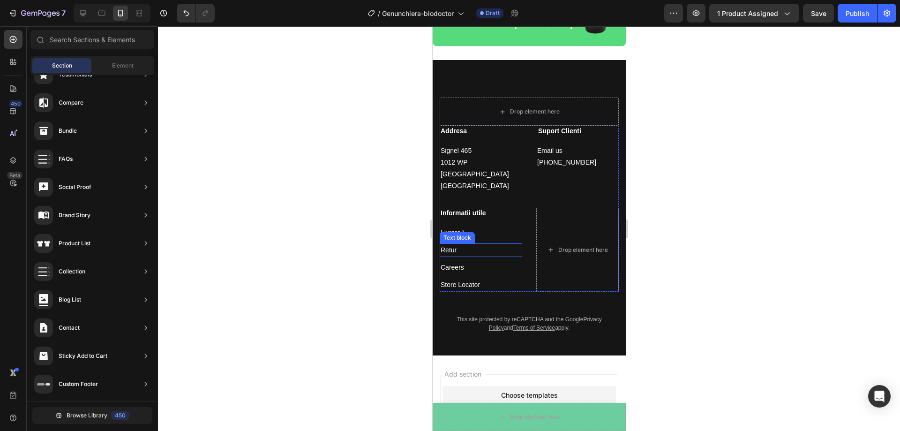
click at [469, 244] on p "Retur" at bounding box center [480, 250] width 81 height 12
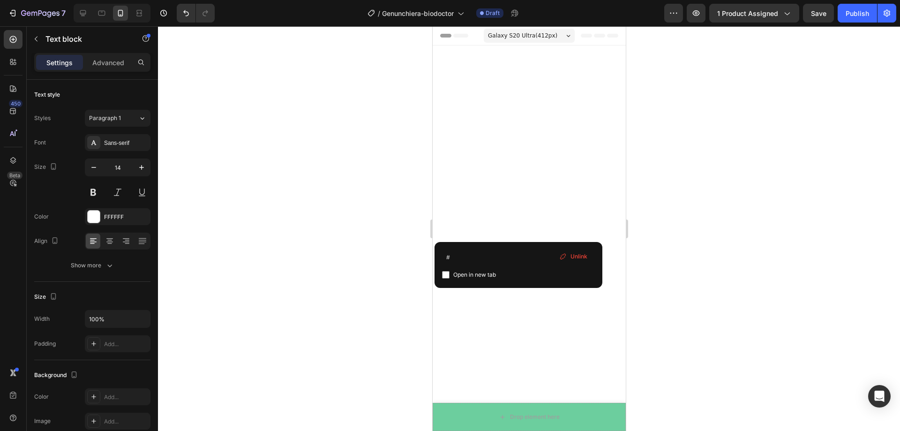
scroll to position [3061, 0]
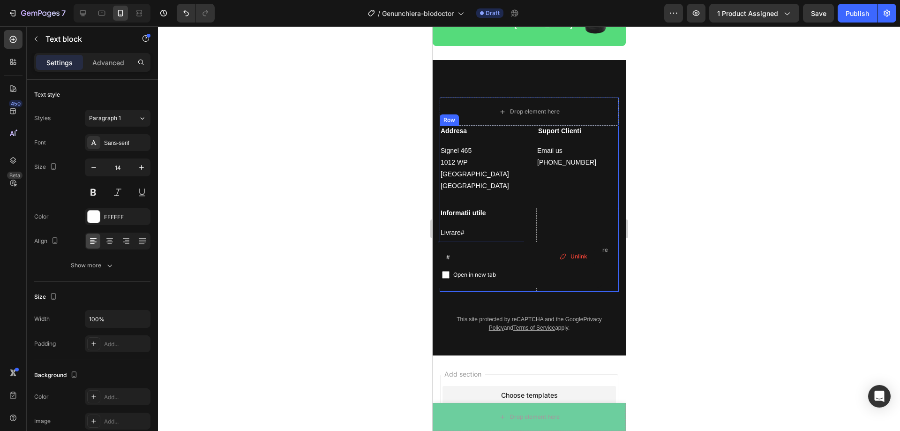
click at [469, 227] on p "Livrare # ⁠⁠⁠⁠⁠⁠⁠" at bounding box center [480, 233] width 81 height 12
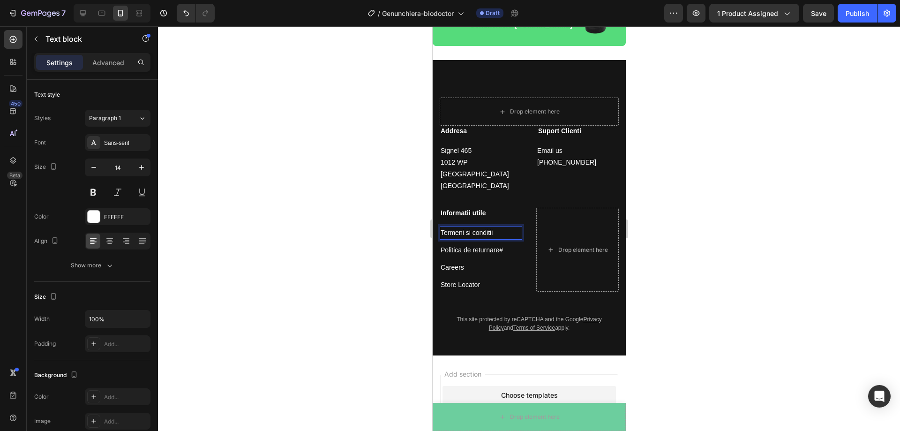
click at [380, 202] on div at bounding box center [529, 228] width 742 height 405
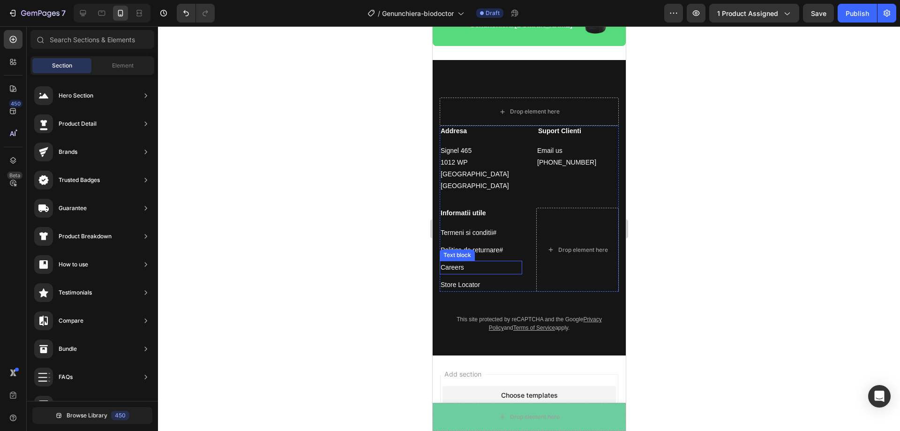
click at [466, 262] on p "Careers ⁠⁠⁠⁠⁠⁠⁠" at bounding box center [480, 268] width 81 height 12
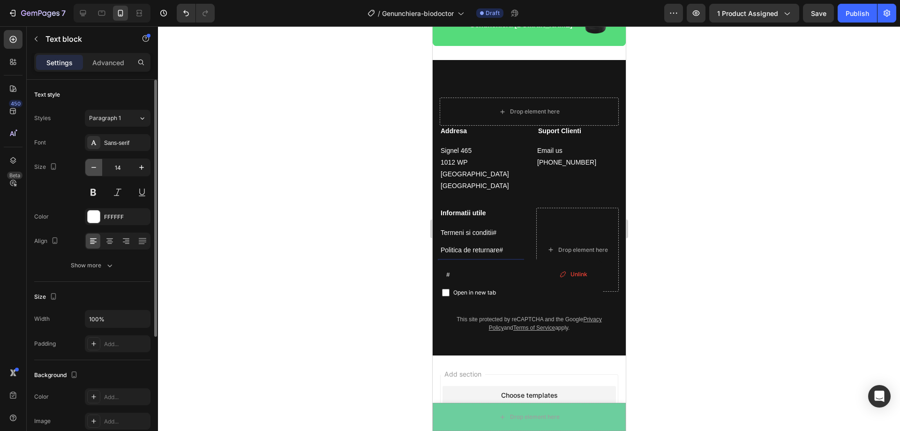
click at [95, 169] on icon "button" at bounding box center [93, 167] width 9 height 9
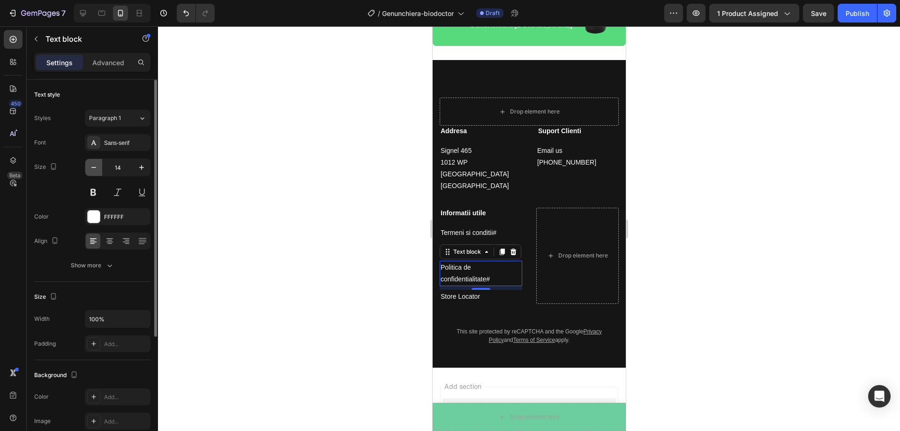
type input "13"
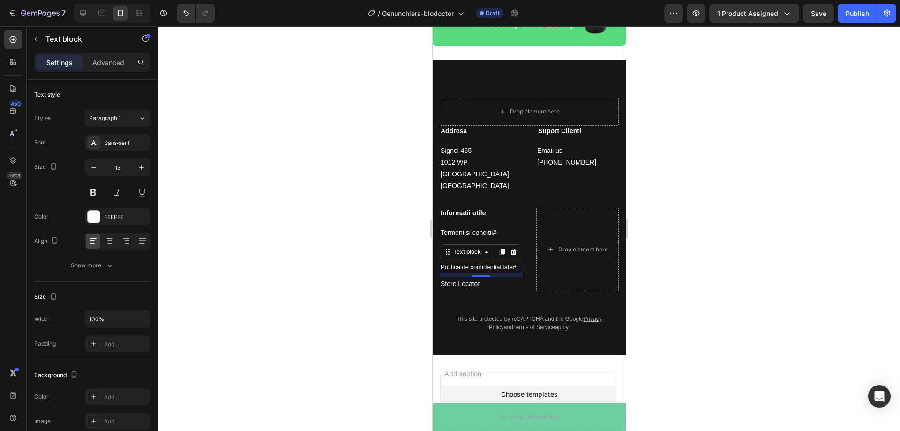
click at [384, 244] on div at bounding box center [529, 228] width 742 height 405
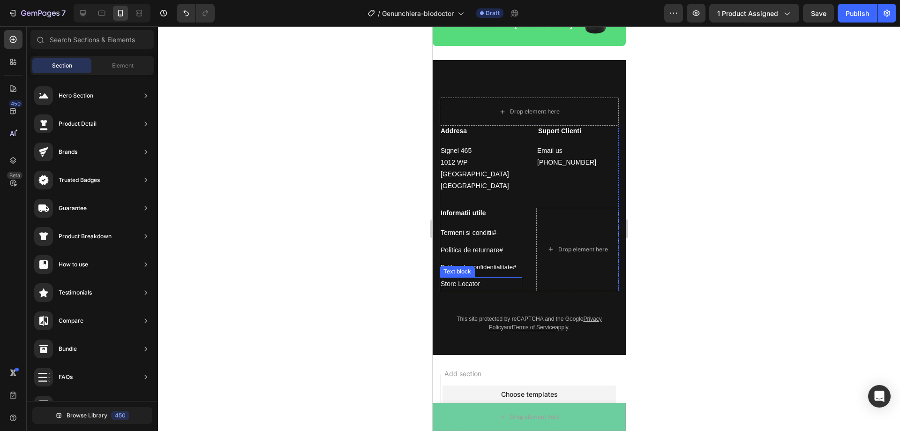
click at [486, 278] on p "Store Locator" at bounding box center [480, 284] width 81 height 12
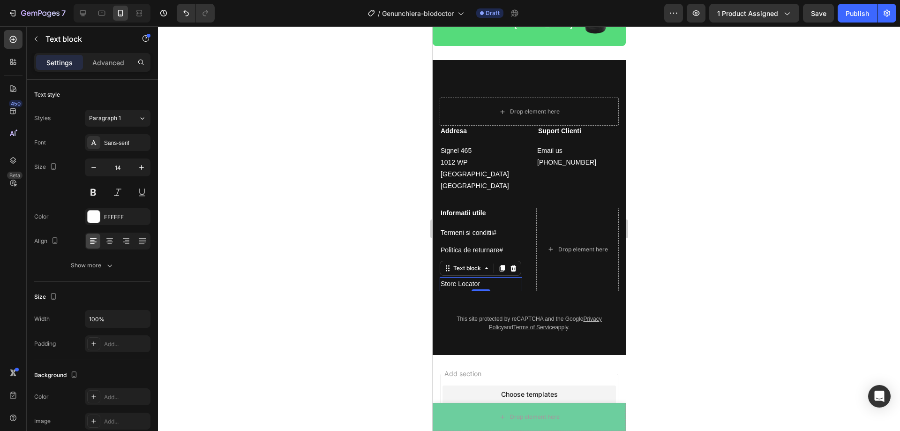
click at [486, 278] on p "Store Locator" at bounding box center [480, 284] width 81 height 12
click at [744, 193] on div at bounding box center [529, 228] width 742 height 405
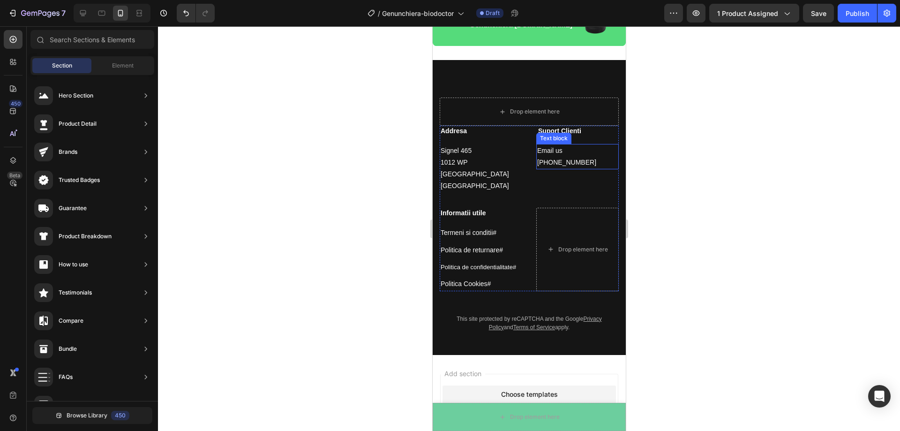
click at [564, 146] on p "Email us [PHONE_NUMBER]" at bounding box center [577, 156] width 81 height 23
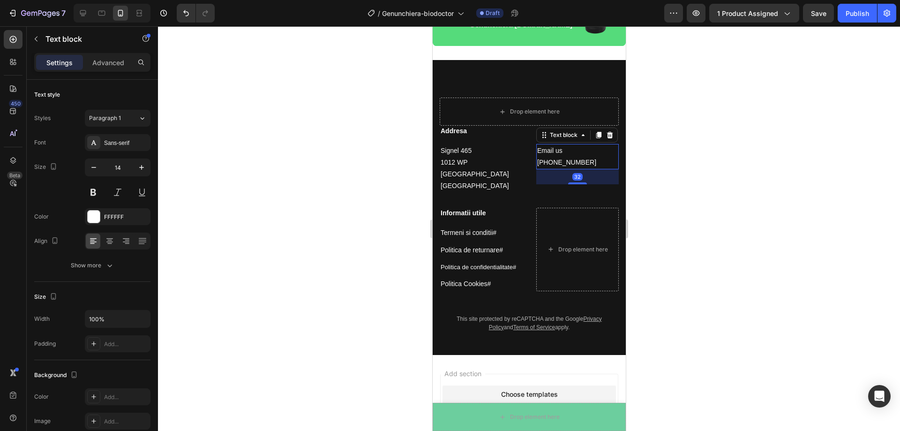
click at [564, 146] on p "Email us [PHONE_NUMBER]" at bounding box center [577, 156] width 81 height 23
click at [594, 165] on p "Email : biodoctor.ro@gmail.com +31 (0) 20 255 6485" at bounding box center [577, 168] width 81 height 47
drag, startPoint x: 594, startPoint y: 166, endPoint x: 534, endPoint y: 165, distance: 59.5
click at [537, 165] on p "Email : biodoctor.ro@gmail.com +31 (0) 20 255 6485" at bounding box center [577, 168] width 81 height 47
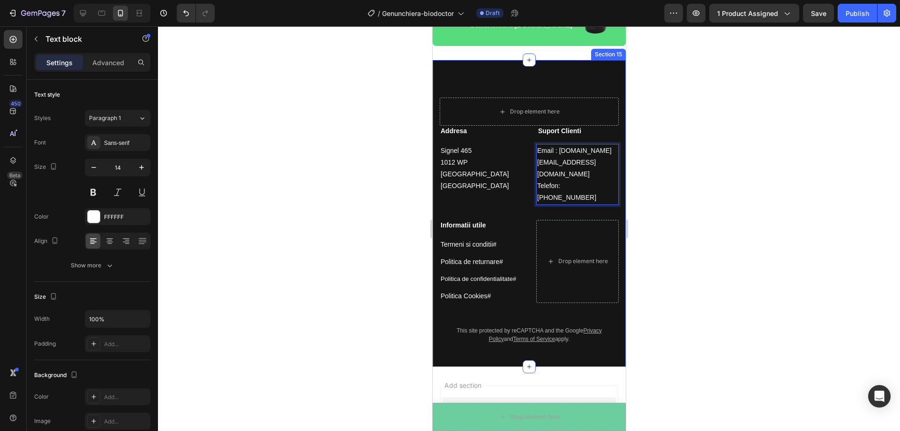
click at [689, 165] on div at bounding box center [529, 228] width 742 height 405
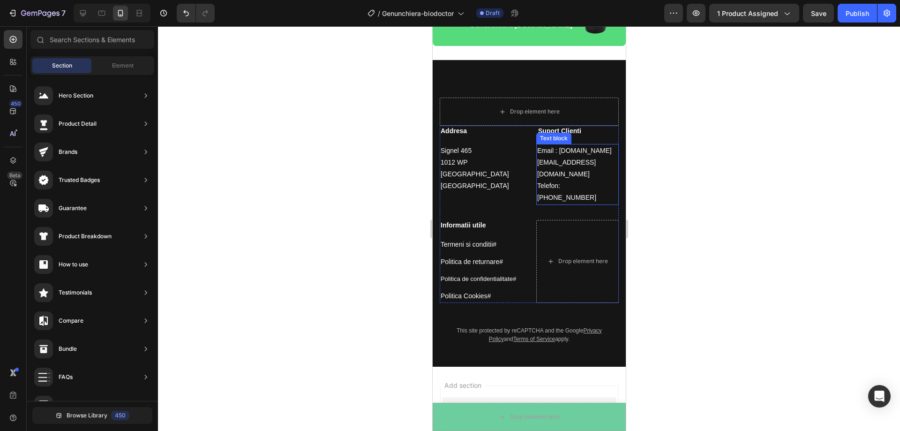
click at [558, 169] on p "Email : biodoctor.ro@gmail.com Telefon: 0773923801" at bounding box center [577, 174] width 81 height 59
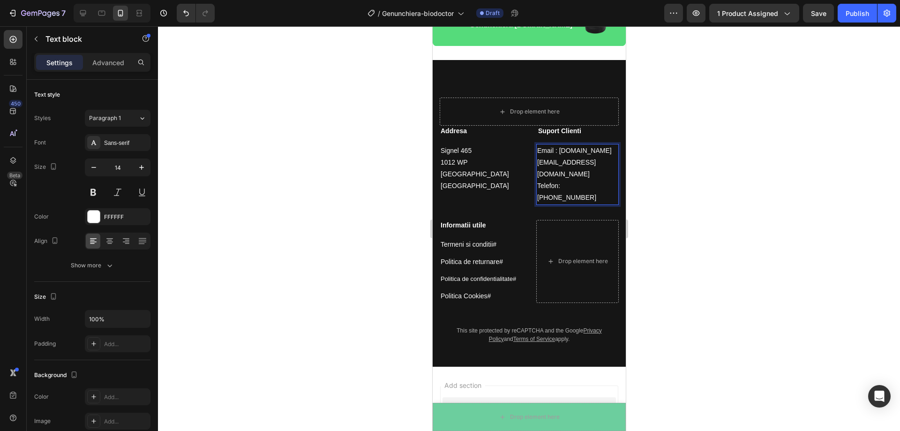
click at [558, 169] on p "Email : biodoctor.ro@gmail.com Telefon: 0773923801" at bounding box center [577, 174] width 81 height 59
click at [692, 154] on div at bounding box center [529, 228] width 742 height 405
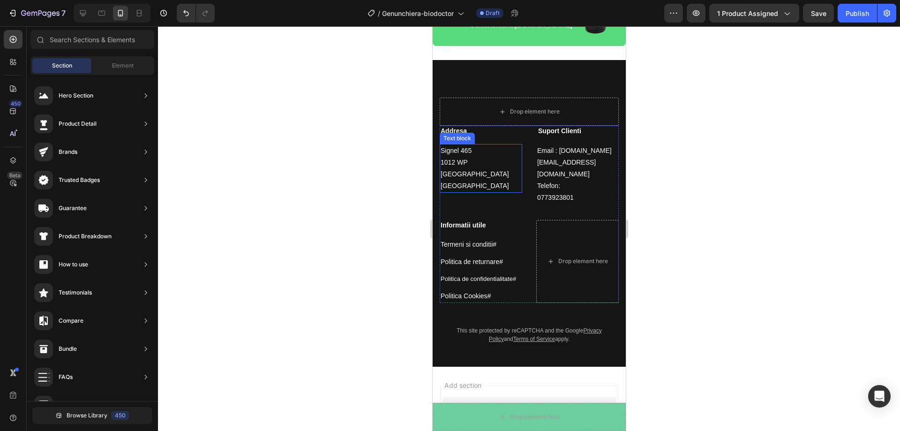
click at [498, 168] on p "Signel 465 1012 WP [GEOGRAPHIC_DATA] [GEOGRAPHIC_DATA]" at bounding box center [480, 168] width 81 height 47
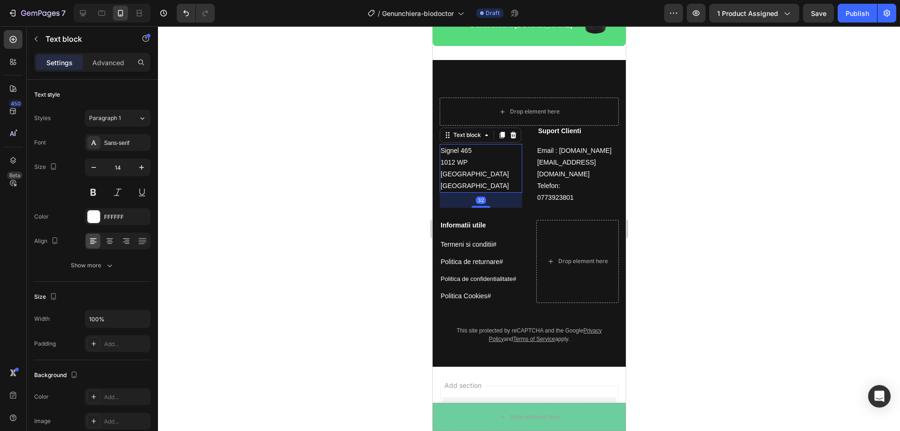
click at [497, 168] on p "Signel 465 1012 WP [GEOGRAPHIC_DATA] [GEOGRAPHIC_DATA]" at bounding box center [480, 168] width 81 height 47
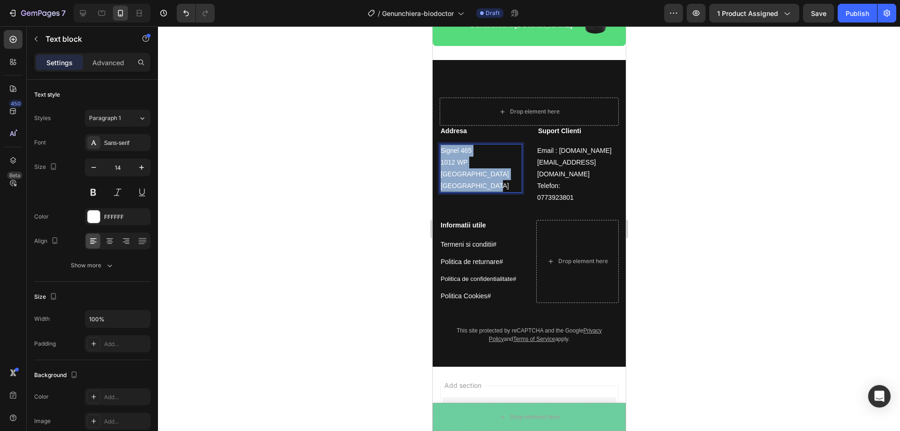
drag, startPoint x: 494, startPoint y: 168, endPoint x: 442, endPoint y: 146, distance: 56.1
click at [442, 146] on p "Signel 465 1012 WP [GEOGRAPHIC_DATA] [GEOGRAPHIC_DATA]" at bounding box center [480, 168] width 81 height 47
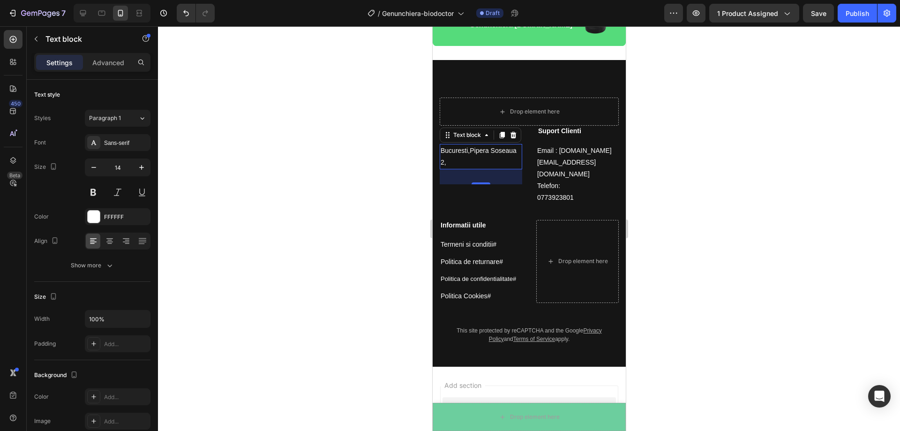
click at [719, 148] on div at bounding box center [529, 228] width 742 height 405
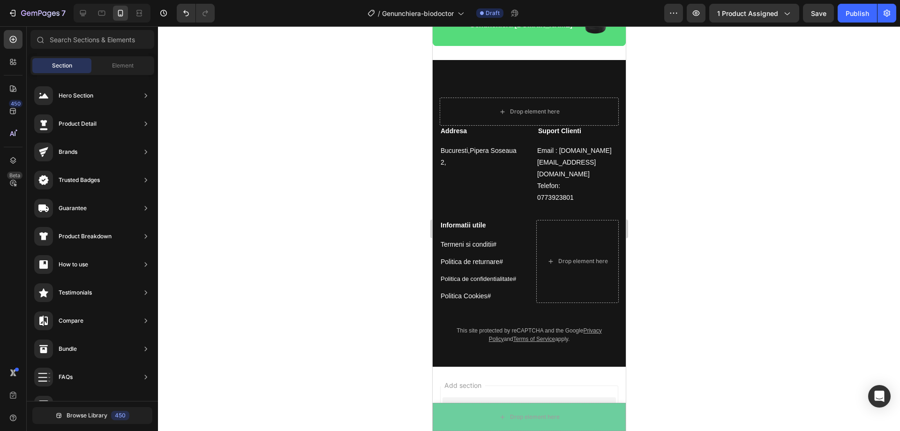
click at [716, 132] on div at bounding box center [529, 228] width 742 height 405
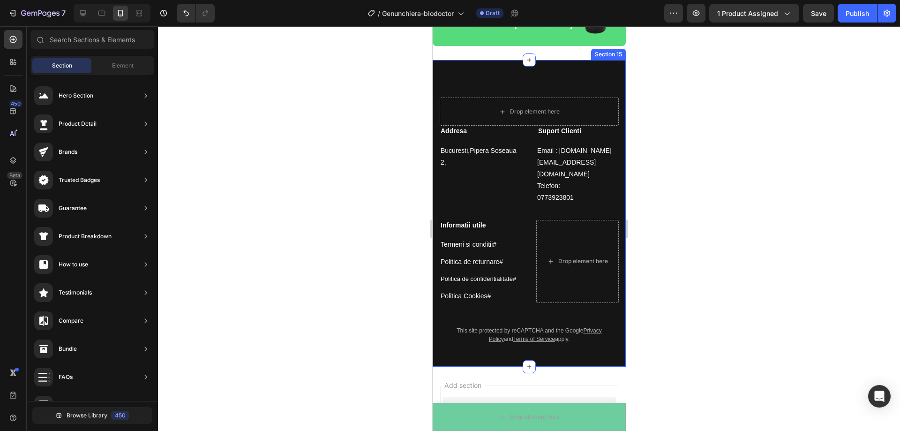
click at [540, 74] on div "Drop element here Addresa Heading Bucuresti,Pipera Soseaua 2, Text block Suport…" at bounding box center [528, 213] width 193 height 306
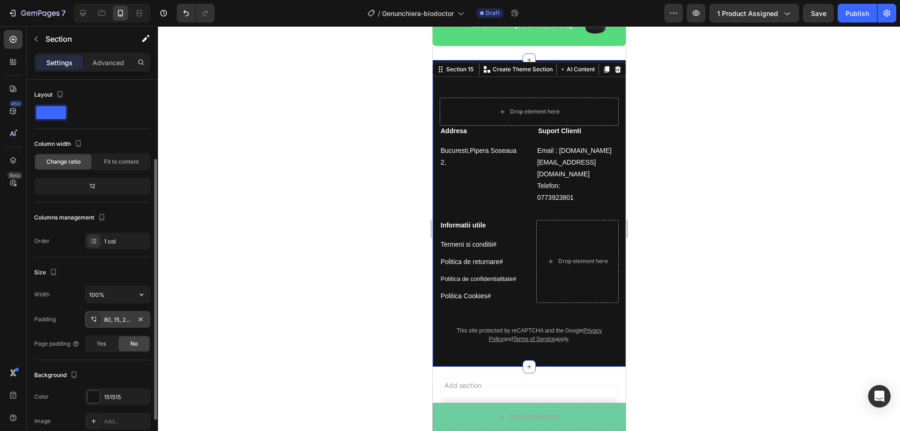
scroll to position [94, 0]
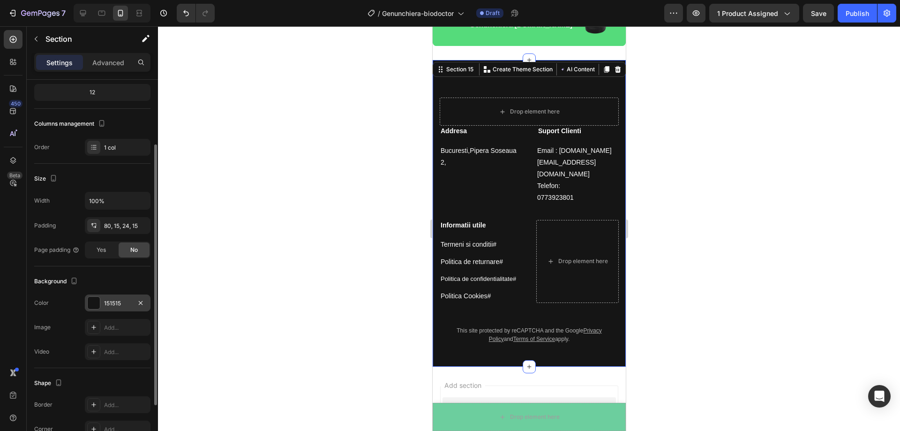
click at [92, 300] on div at bounding box center [94, 303] width 12 height 12
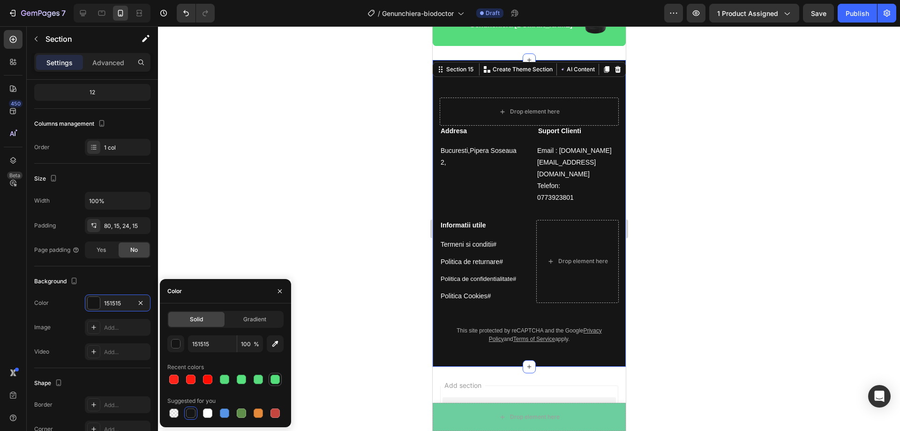
click at [279, 379] on div at bounding box center [274, 379] width 9 height 9
type input "54DD7B"
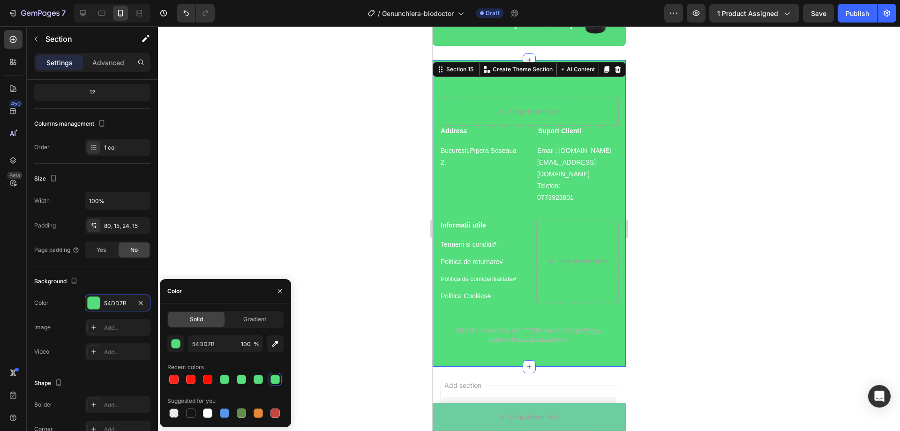
click at [729, 280] on div at bounding box center [529, 228] width 742 height 405
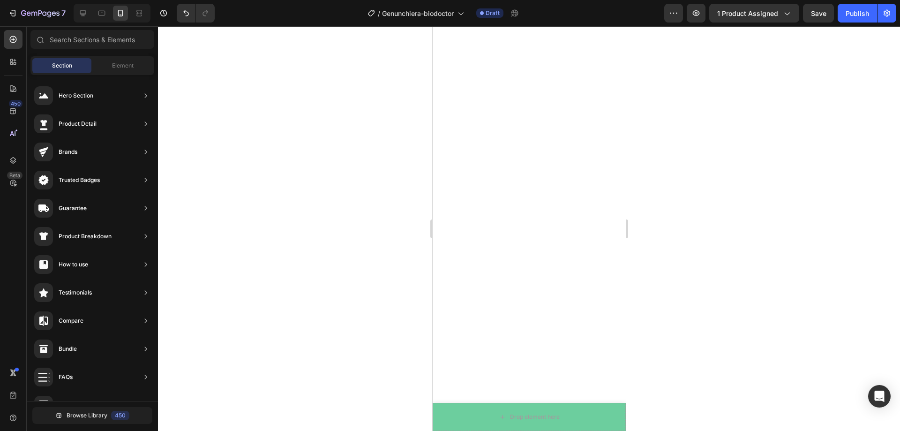
scroll to position [0, 0]
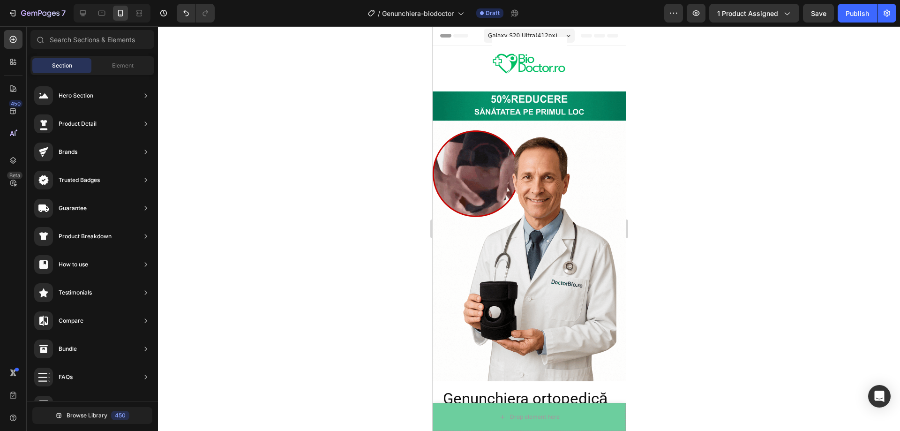
drag, startPoint x: 622, startPoint y: 275, endPoint x: 1028, endPoint y: 52, distance: 463.2
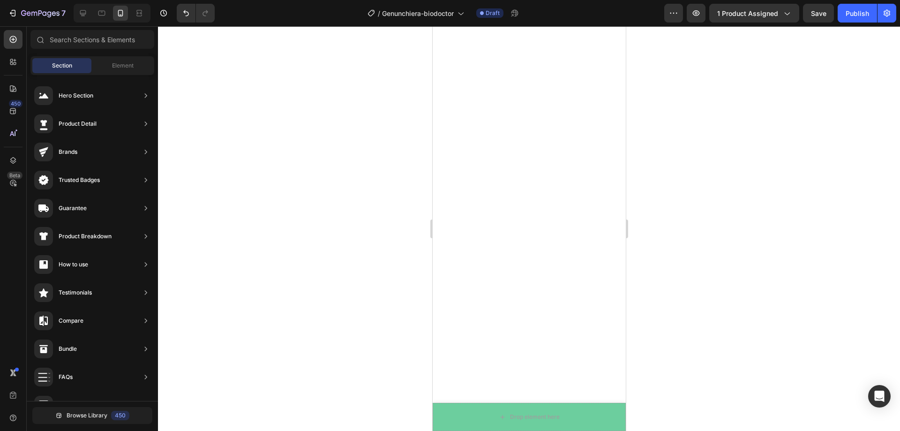
scroll to position [3156, 0]
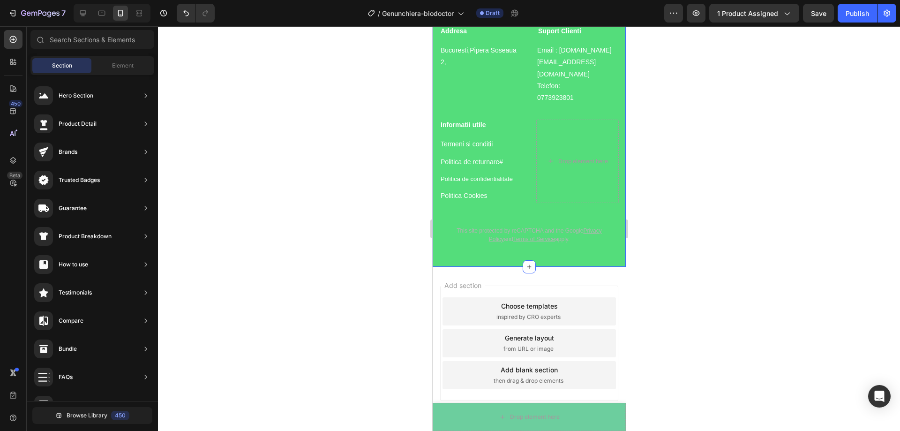
click at [467, 196] on div "Drop element here Addresa Heading Bucuresti,Pipera Soseaua 2, Text block Suport…" at bounding box center [528, 126] width 179 height 257
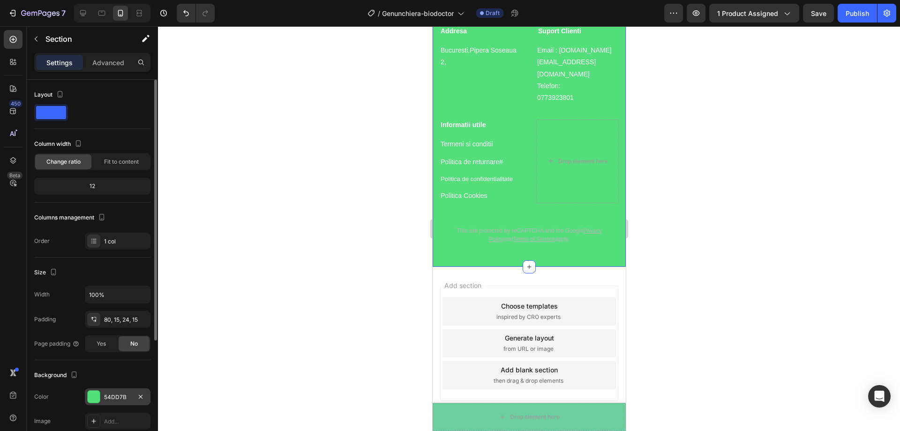
click at [88, 400] on div at bounding box center [94, 396] width 12 height 12
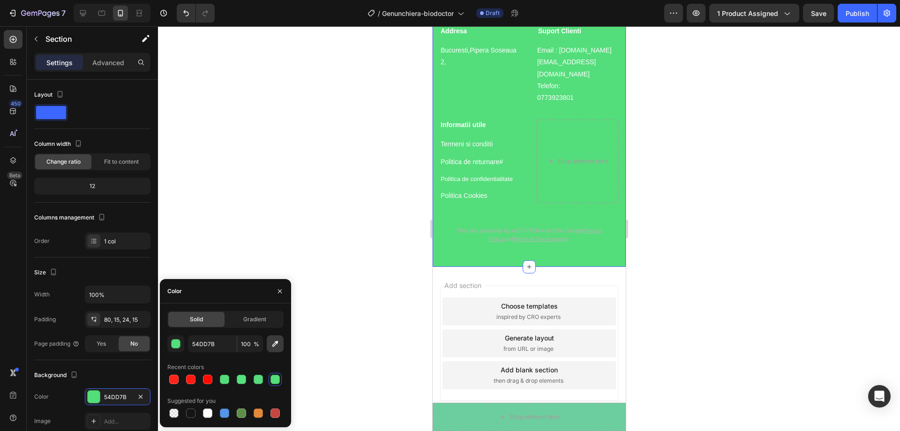
click at [269, 348] on button "button" at bounding box center [275, 343] width 17 height 17
click at [275, 344] on icon "button" at bounding box center [274, 343] width 9 height 9
type input "6CCE9E"
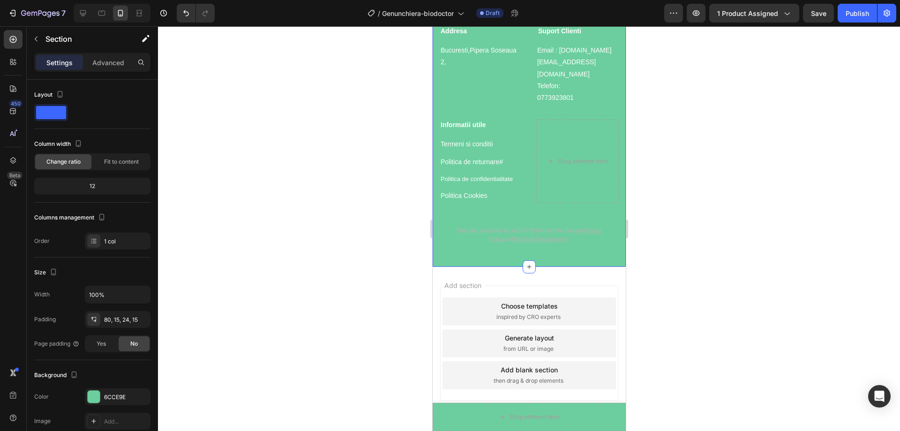
click at [759, 239] on div at bounding box center [529, 228] width 742 height 405
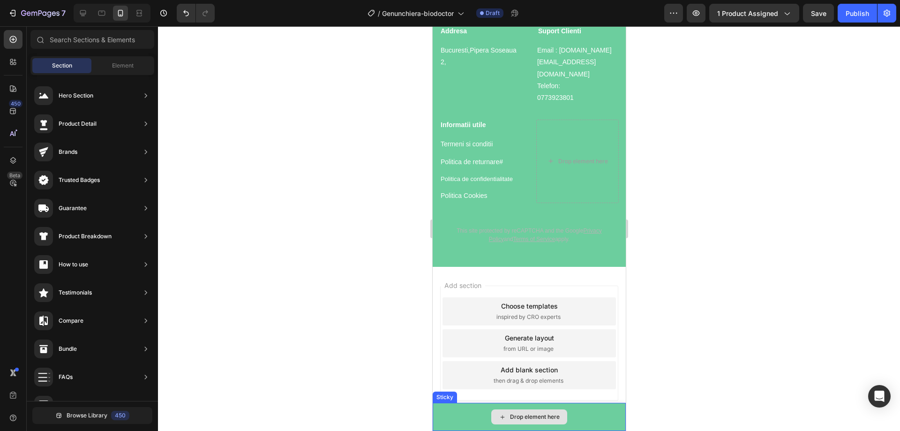
click at [439, 410] on div "Drop element here" at bounding box center [528, 417] width 193 height 28
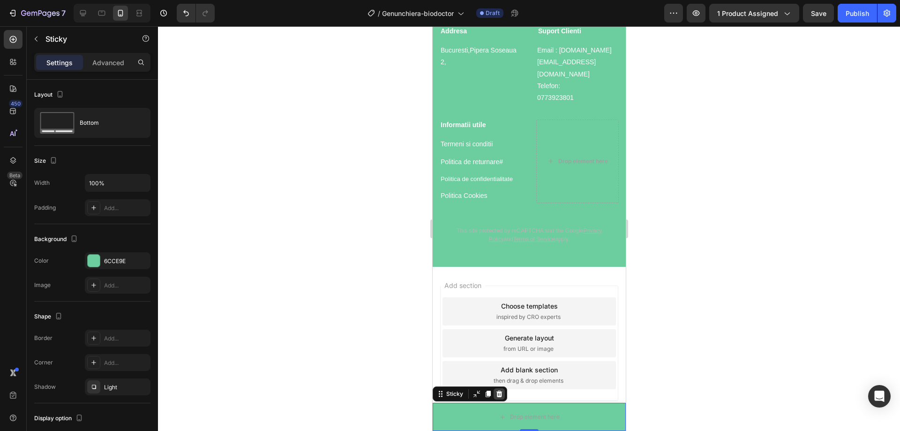
click at [497, 394] on icon at bounding box center [498, 393] width 7 height 7
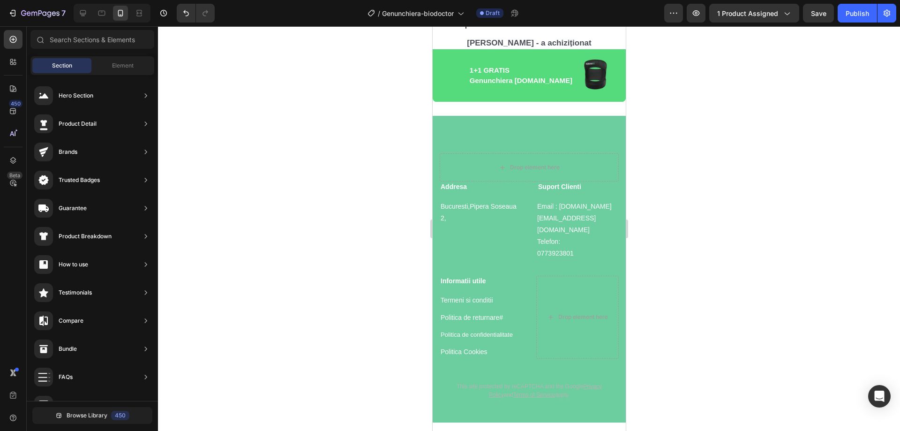
scroll to position [3001, 0]
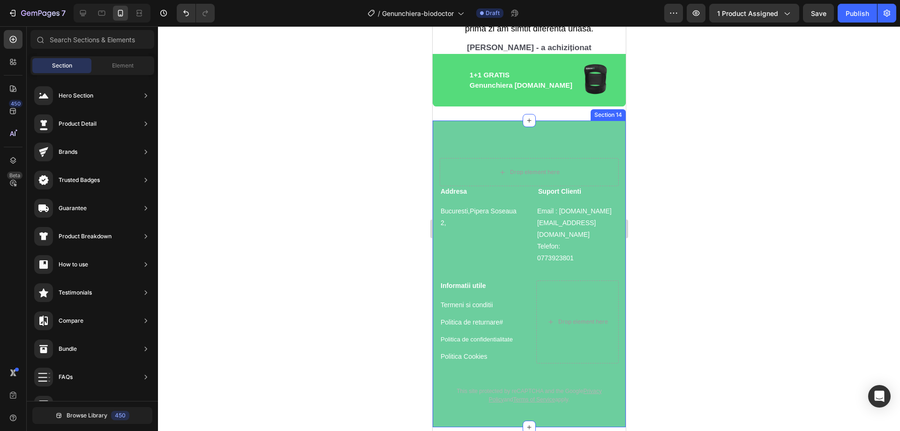
click at [482, 138] on div "Drop element here Addresa Heading Bucuresti,Pipera Soseaua 2, Text block Suport…" at bounding box center [528, 273] width 193 height 306
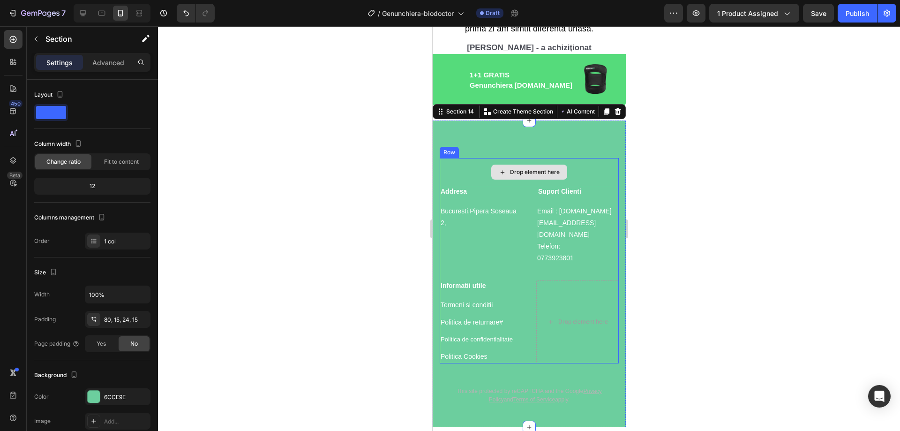
click at [462, 161] on div "Drop element here" at bounding box center [528, 172] width 179 height 28
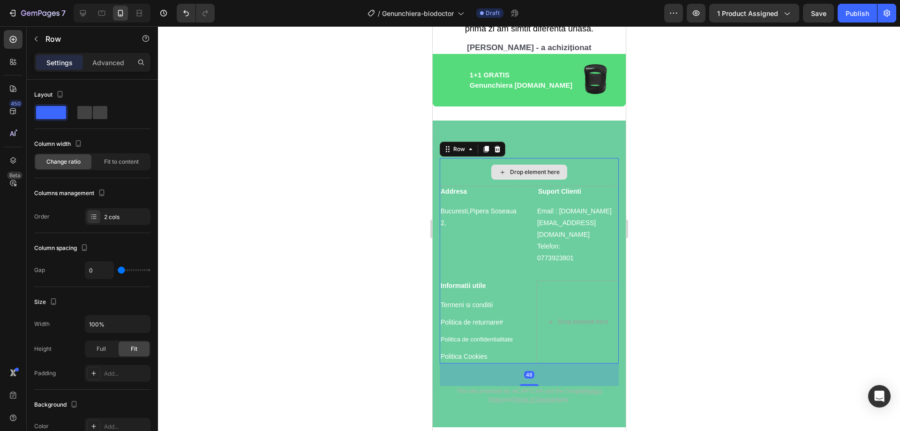
click at [461, 164] on div "Drop element here" at bounding box center [528, 172] width 179 height 28
click at [97, 117] on span at bounding box center [100, 112] width 15 height 13
type input "30"
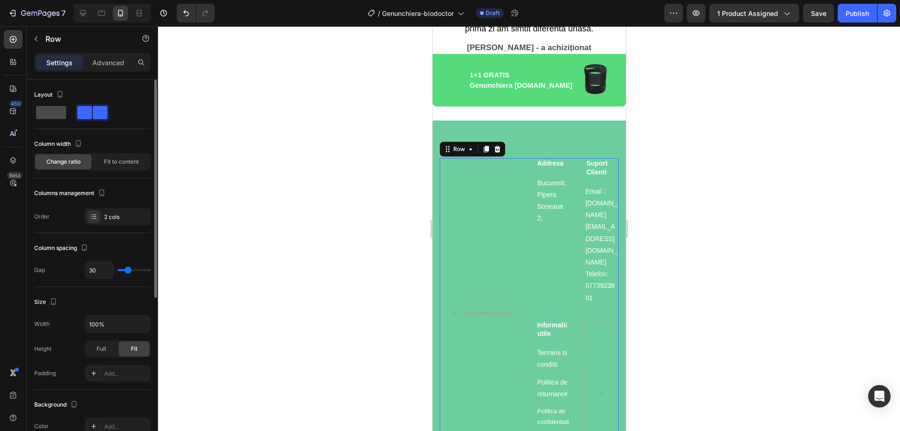
click at [51, 114] on span at bounding box center [51, 112] width 30 height 13
type input "0"
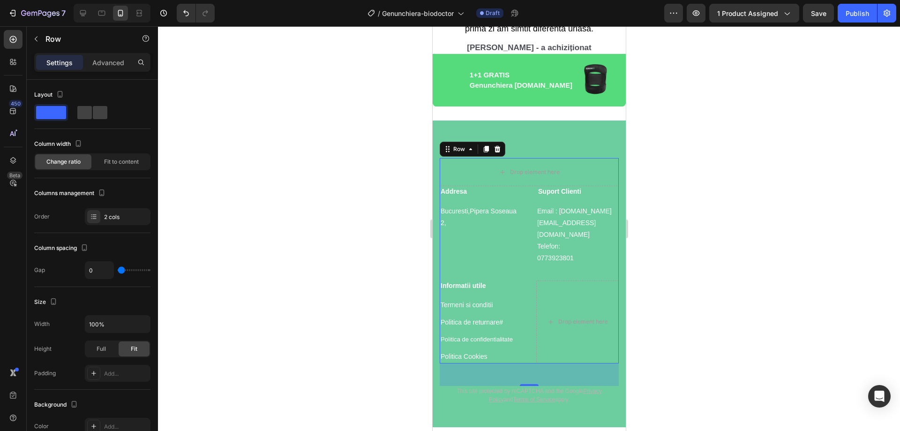
click at [297, 225] on div at bounding box center [529, 228] width 742 height 405
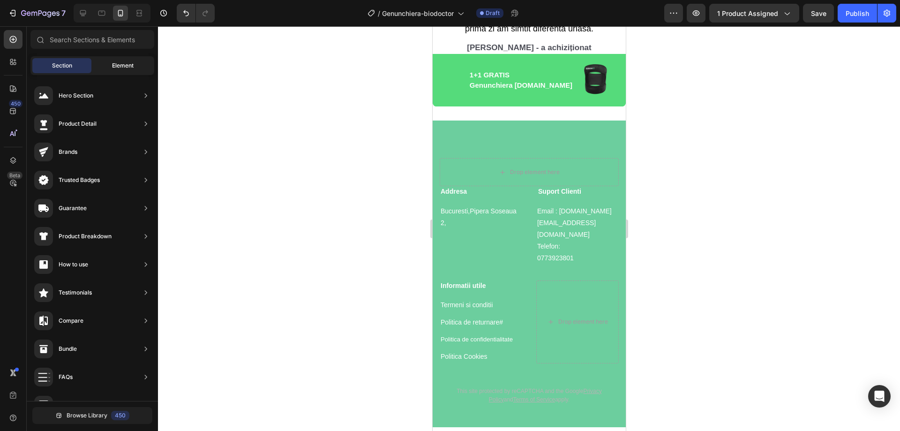
click at [107, 68] on div "Element" at bounding box center [122, 65] width 59 height 15
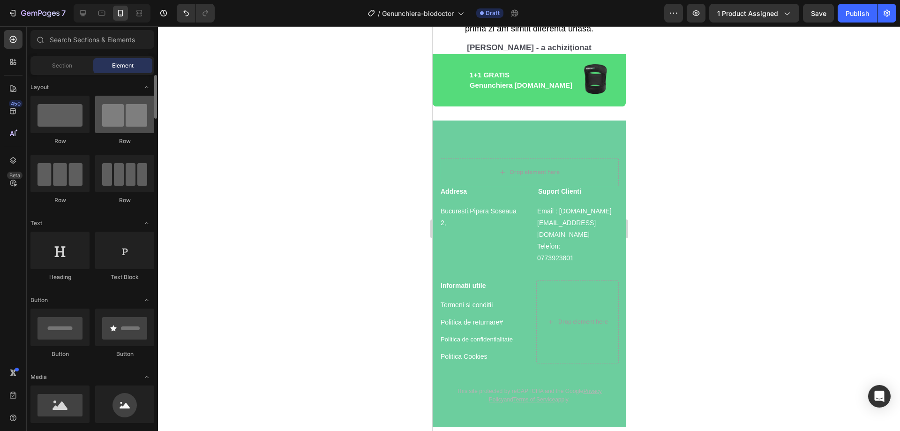
scroll to position [0, 0]
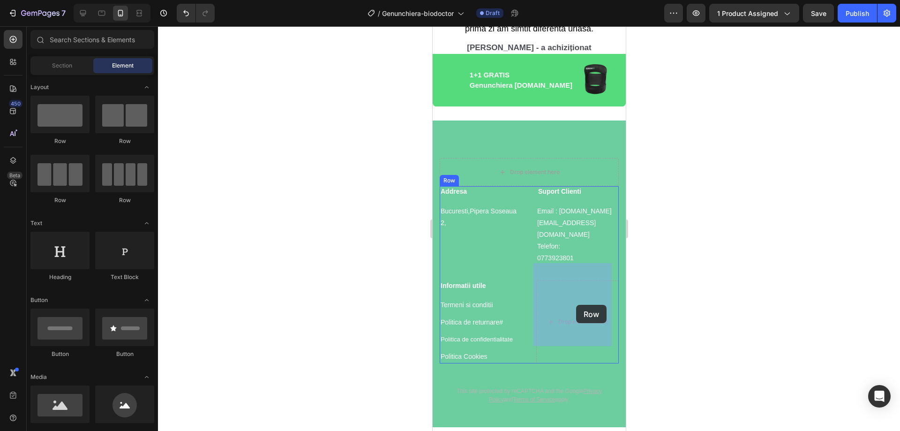
drag, startPoint x: 547, startPoint y: 157, endPoint x: 1068, endPoint y: 334, distance: 549.8
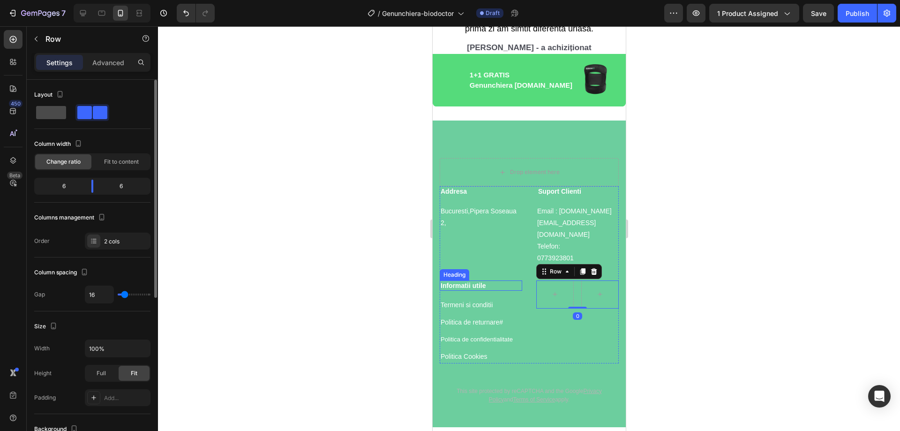
click at [47, 111] on span at bounding box center [51, 112] width 30 height 13
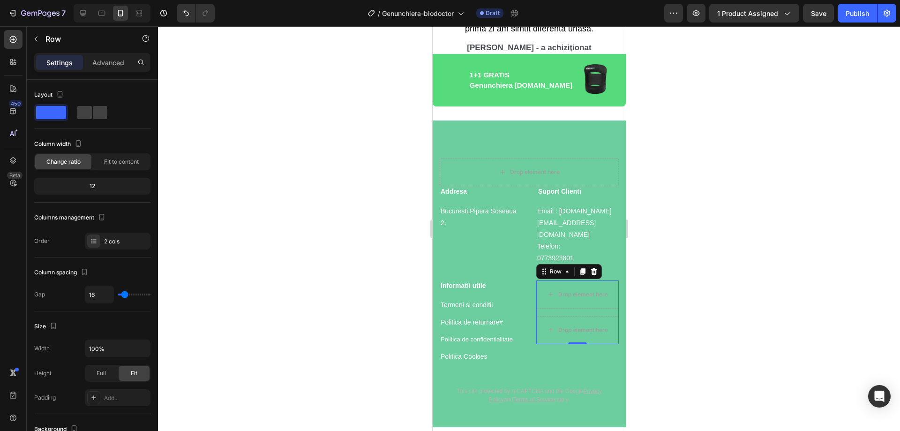
click at [784, 262] on div at bounding box center [529, 228] width 742 height 405
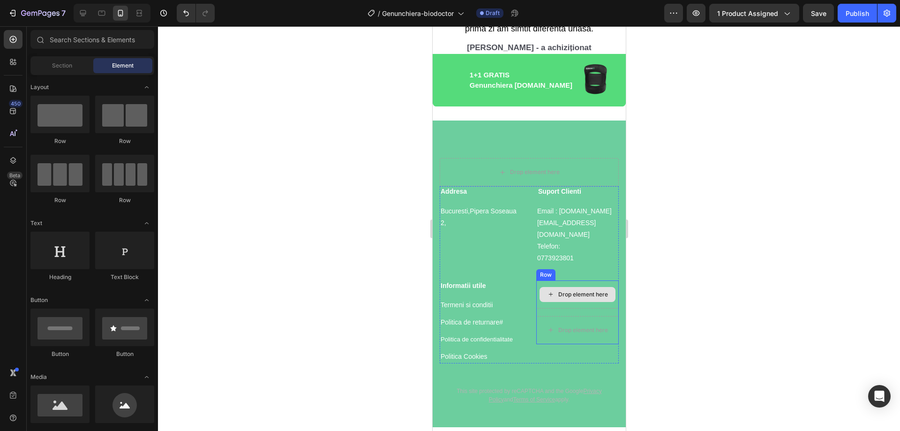
click at [564, 291] on div "Drop element here" at bounding box center [583, 294] width 50 height 7
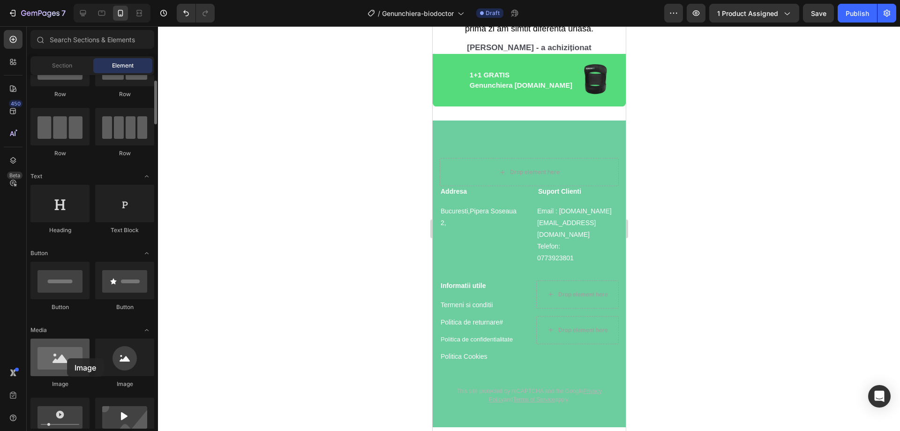
click at [67, 358] on div at bounding box center [59, 356] width 59 height 37
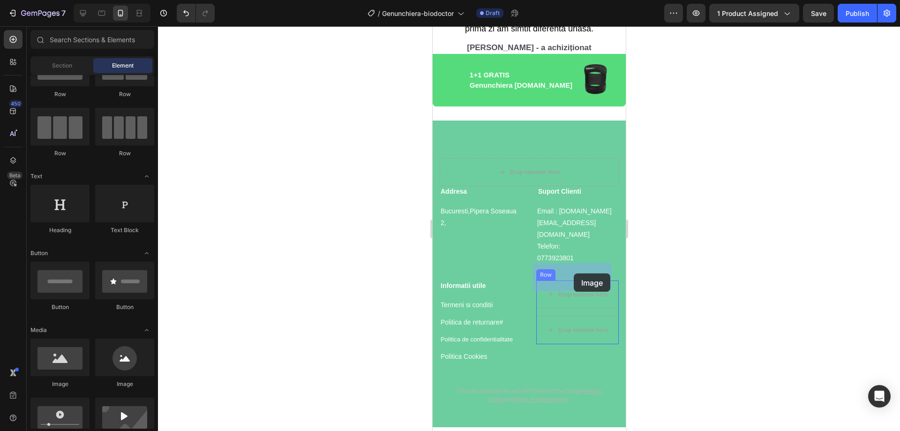
drag, startPoint x: 490, startPoint y: 390, endPoint x: 573, endPoint y: 274, distance: 142.2
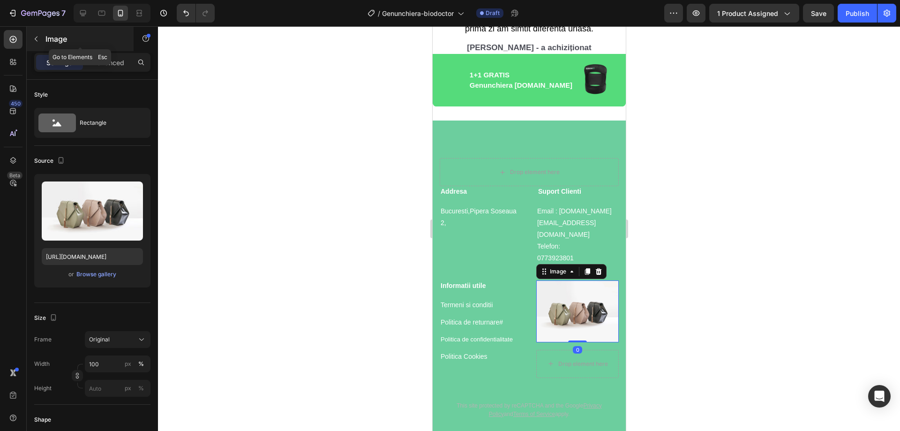
click at [28, 35] on div "Image" at bounding box center [80, 39] width 107 height 24
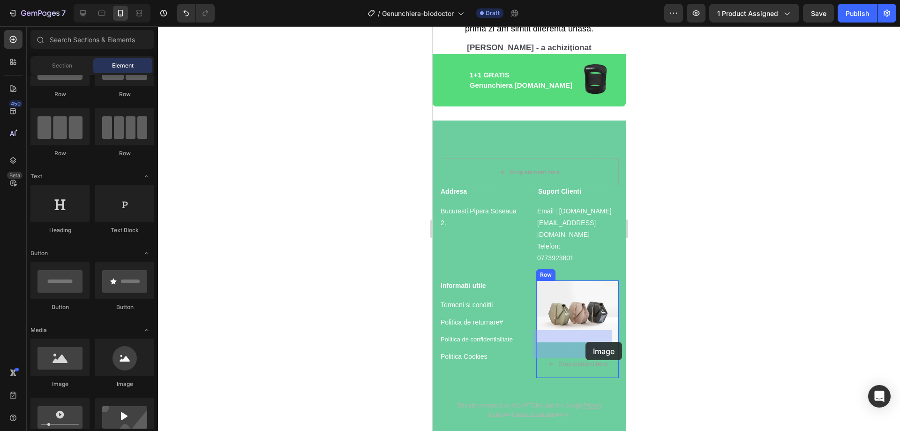
drag, startPoint x: 545, startPoint y: 380, endPoint x: 585, endPoint y: 342, distance: 55.4
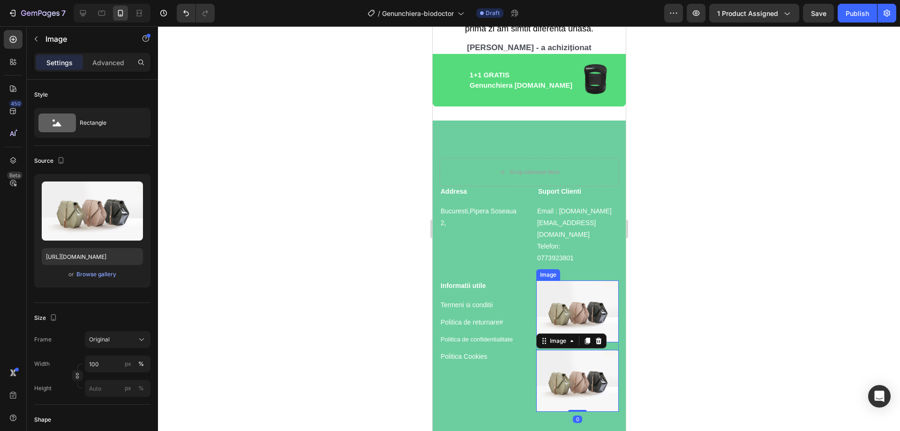
click at [577, 288] on img at bounding box center [577, 311] width 82 height 62
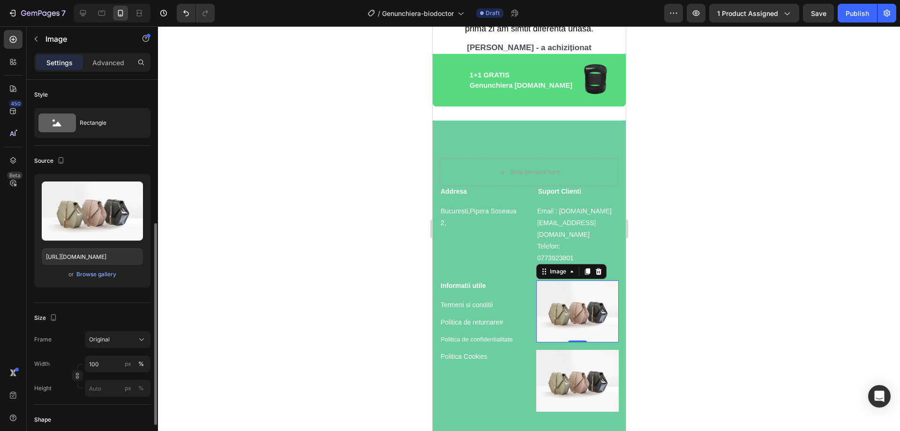
scroll to position [94, 0]
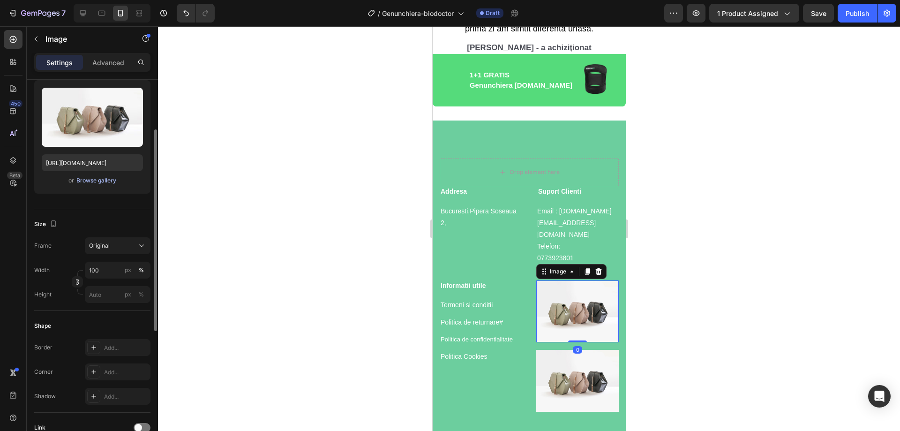
click at [95, 180] on div "Browse gallery" at bounding box center [96, 180] width 40 height 8
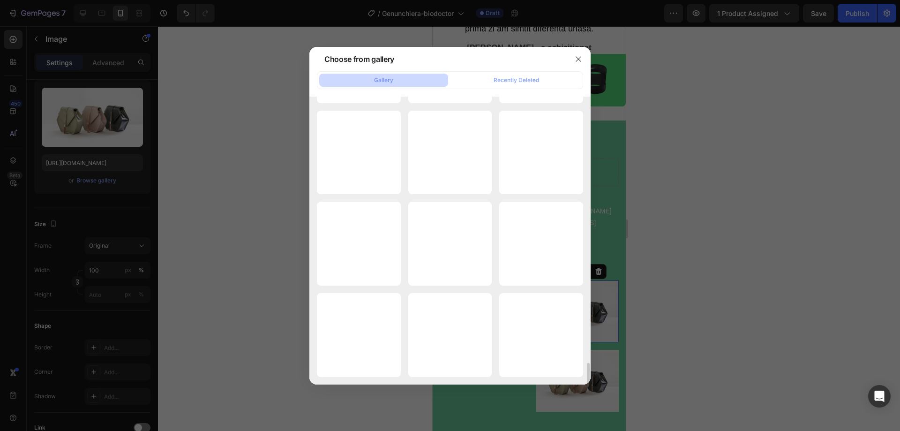
scroll to position [3224, 0]
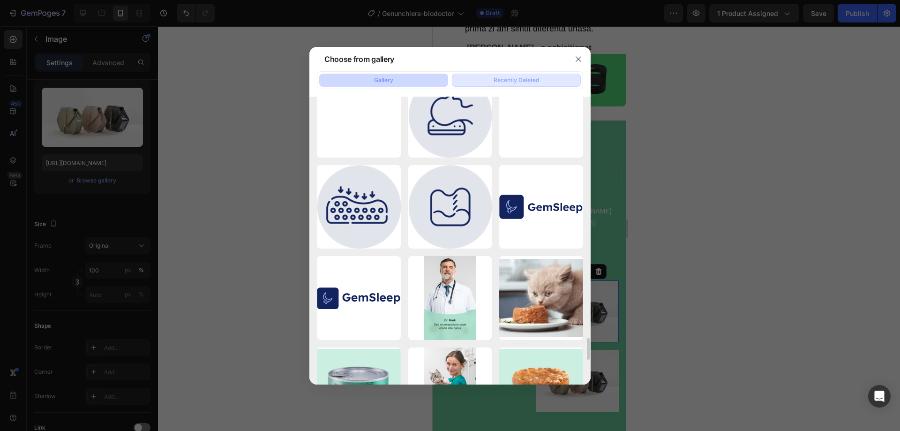
click at [519, 82] on div "Recently Deleted" at bounding box center [516, 80] width 45 height 8
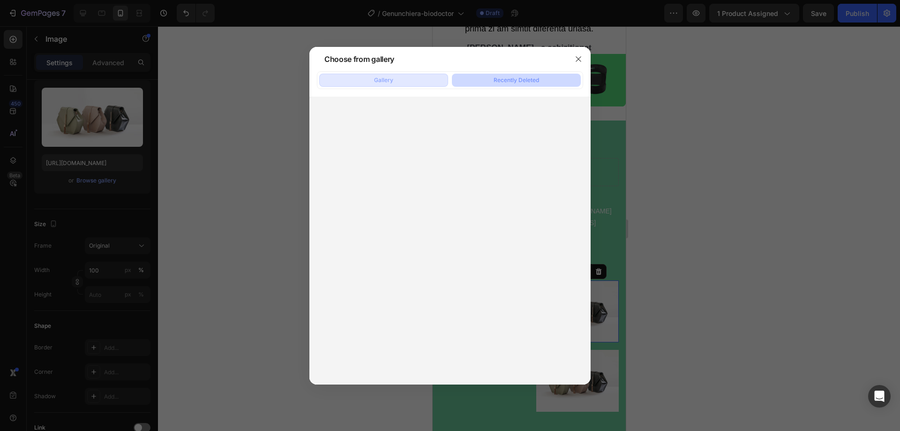
click at [410, 79] on button "Gallery" at bounding box center [383, 80] width 129 height 13
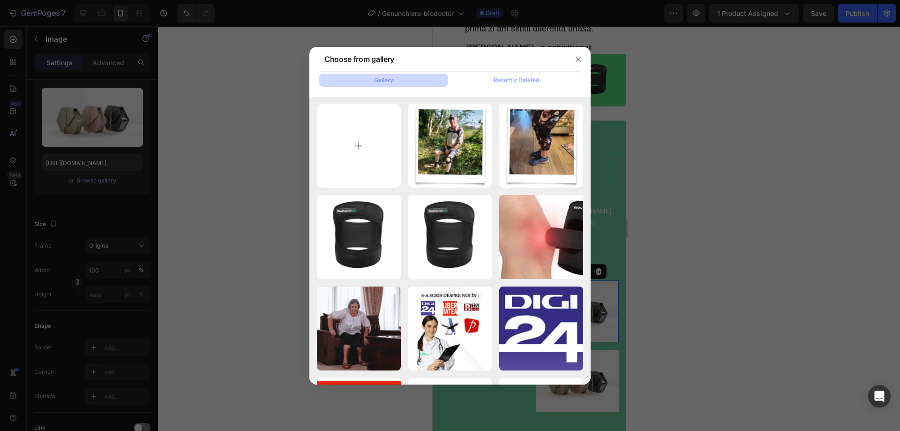
type input "C:\fakepath\images.png"
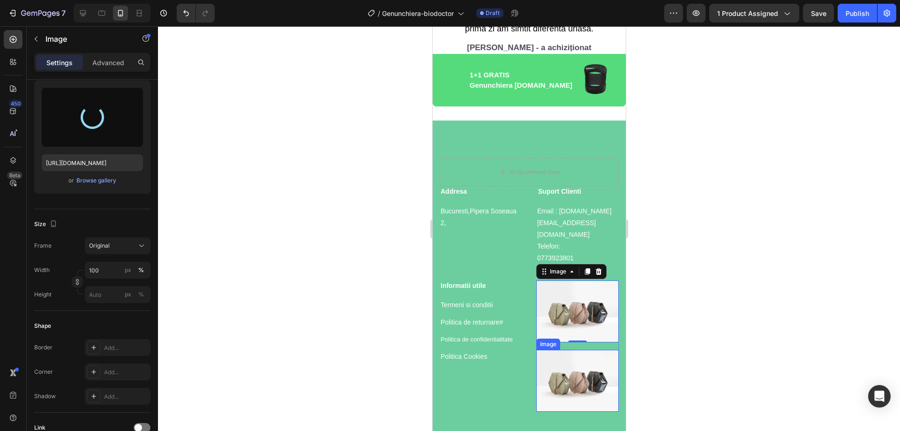
click at [567, 351] on img at bounding box center [577, 381] width 82 height 62
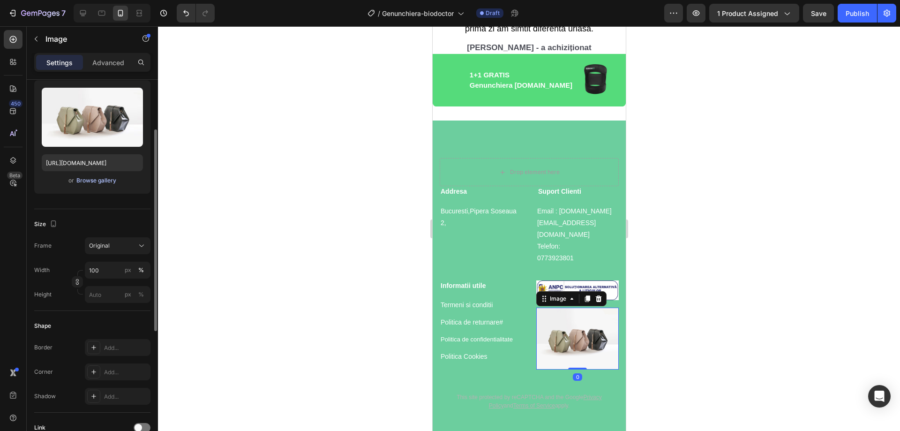
click at [99, 179] on div "Browse gallery" at bounding box center [96, 180] width 40 height 8
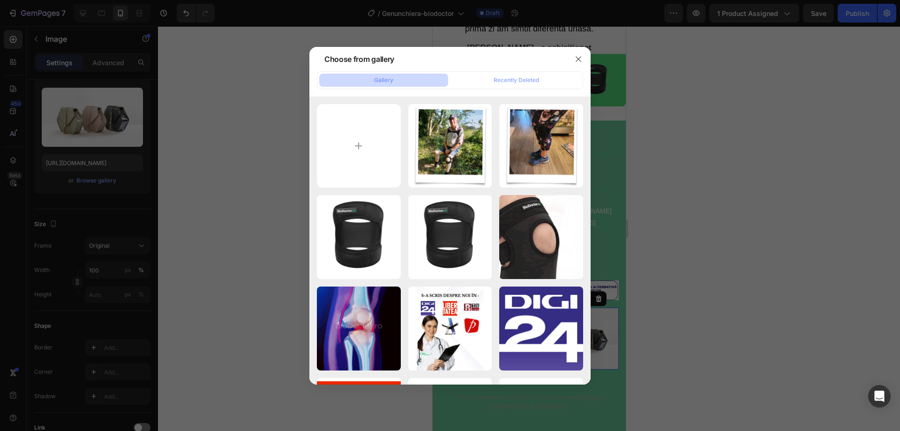
click at [693, 110] on div at bounding box center [450, 215] width 900 height 431
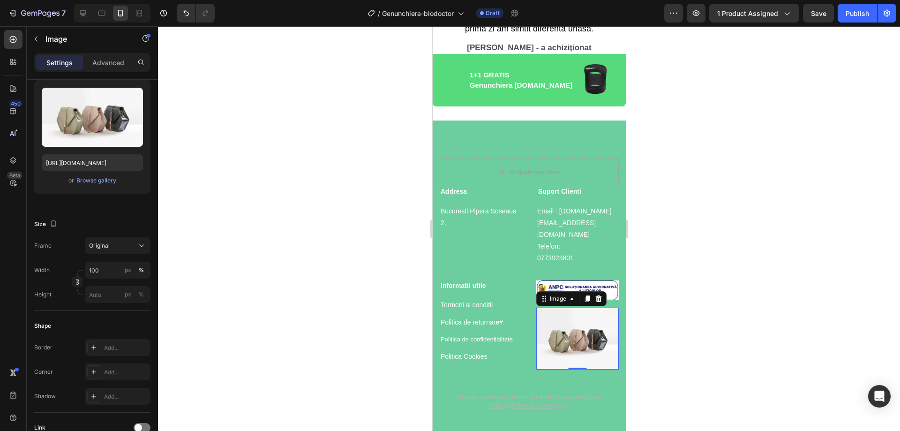
click at [691, 281] on div at bounding box center [529, 228] width 742 height 405
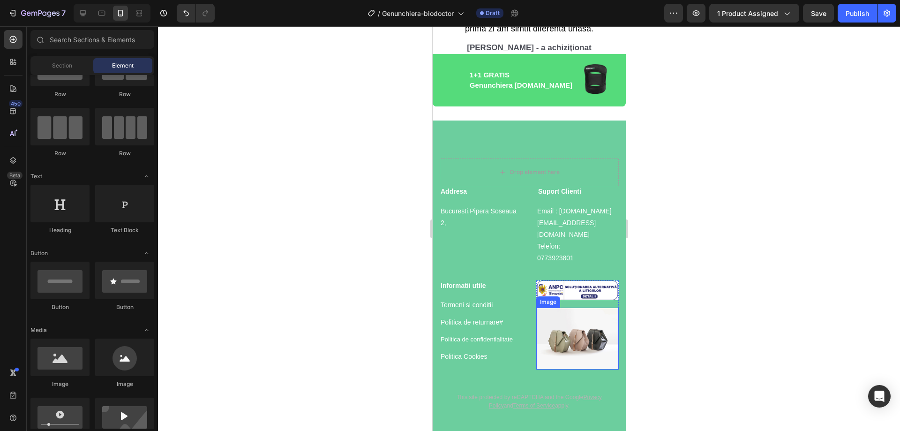
click at [582, 313] on img at bounding box center [577, 338] width 82 height 62
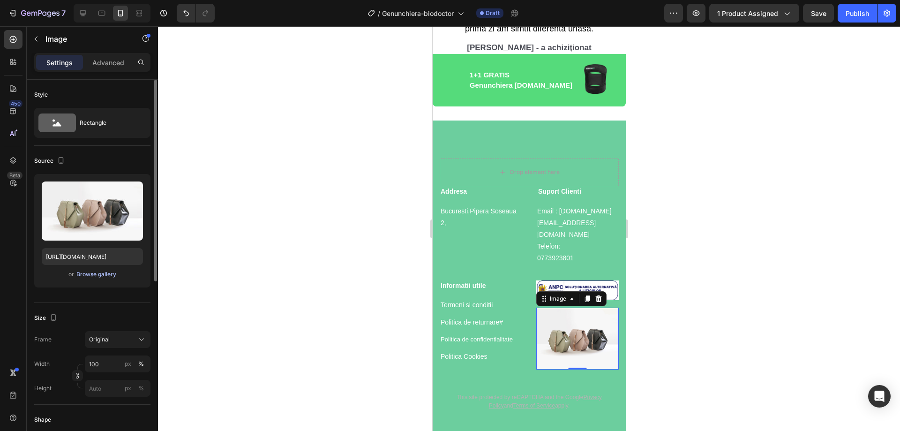
click at [94, 276] on div "Browse gallery" at bounding box center [96, 274] width 40 height 8
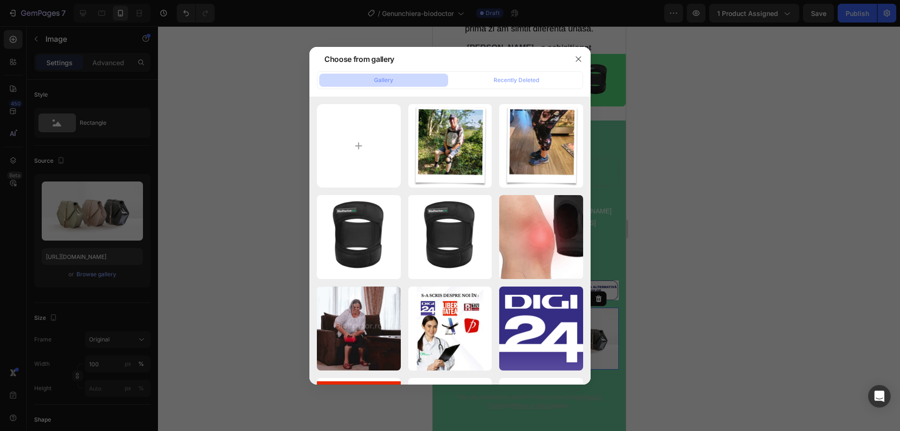
type input "C:\fakepath\litigi.png"
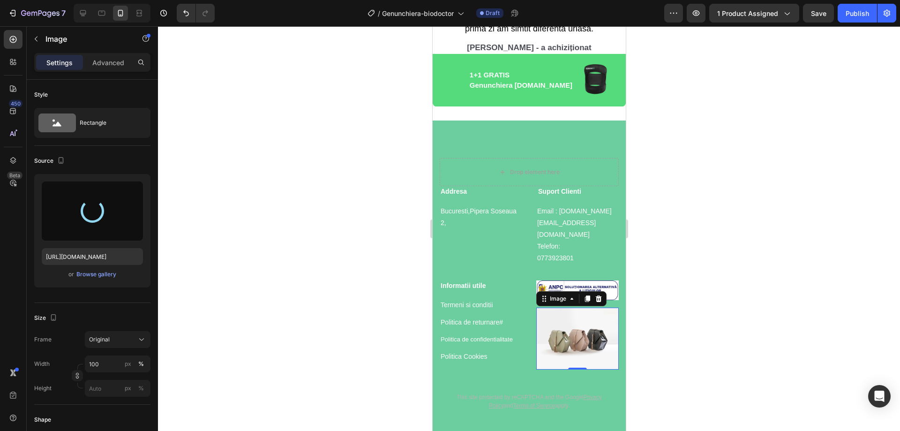
type input "https://cdn.shopify.com/s/files/1/0916/7011/8780/files/gempages_566733422693712…"
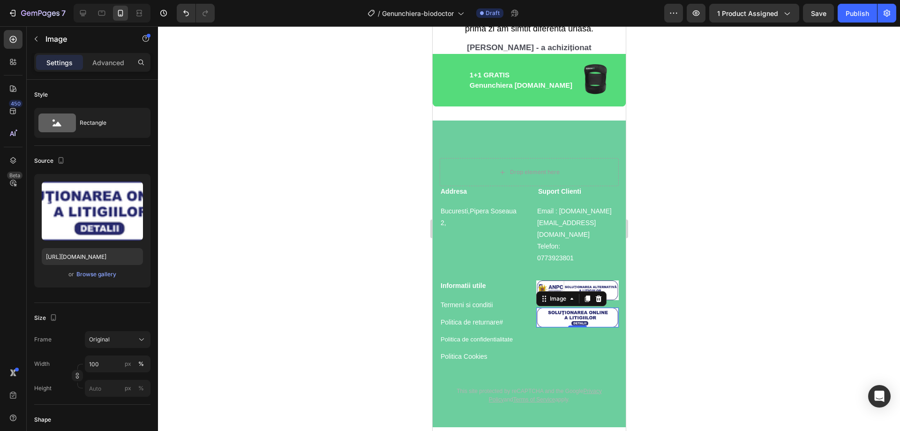
click at [689, 279] on div at bounding box center [529, 228] width 742 height 405
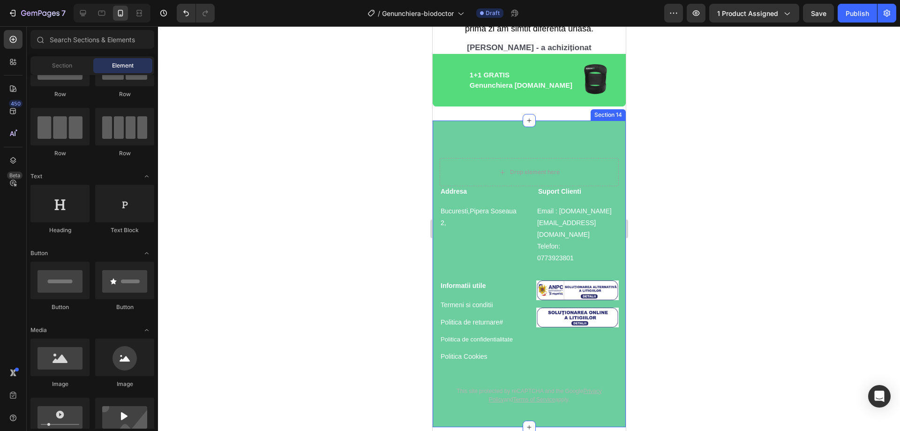
click at [527, 136] on div "Drop element here Addresa Heading Bucuresti,Pipera Soseaua 2, Text block Suport…" at bounding box center [528, 273] width 193 height 306
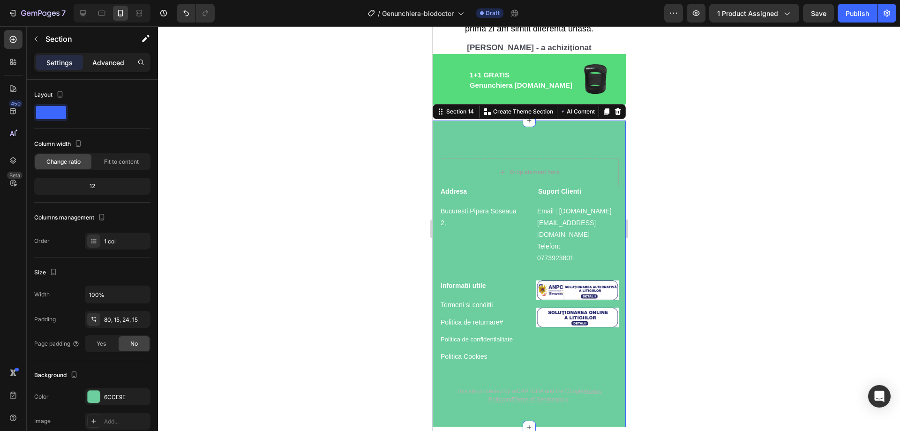
click at [97, 56] on div "Advanced" at bounding box center [108, 62] width 47 height 15
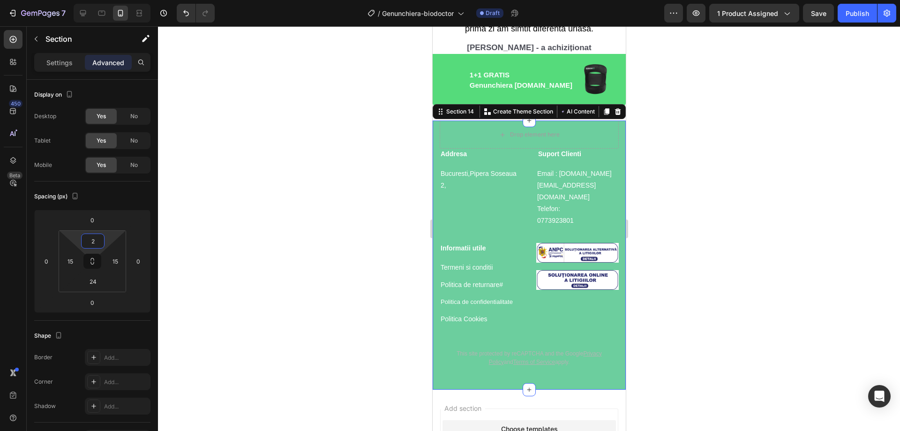
type input "0"
drag, startPoint x: 109, startPoint y: 237, endPoint x: 109, endPoint y: 249, distance: 11.7
click at [109, 0] on html "7 Version history / Genunchiera-biodoctor Draft Preview 1 product assigned Save…" at bounding box center [450, 0] width 900 height 0
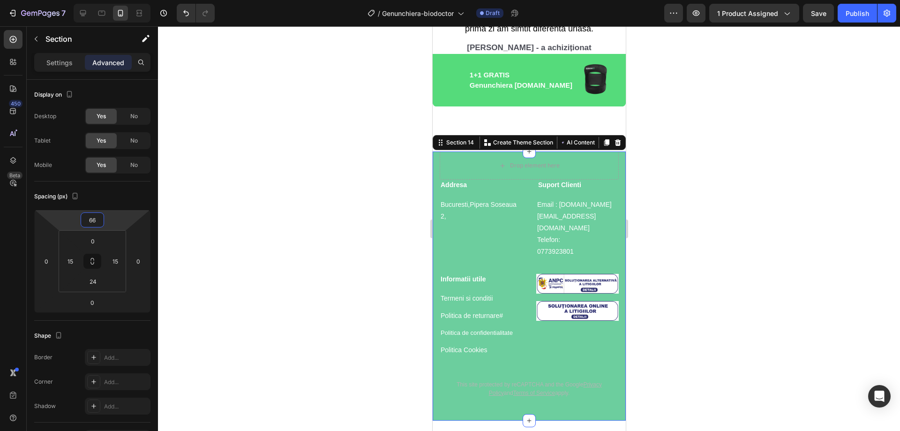
type input "54"
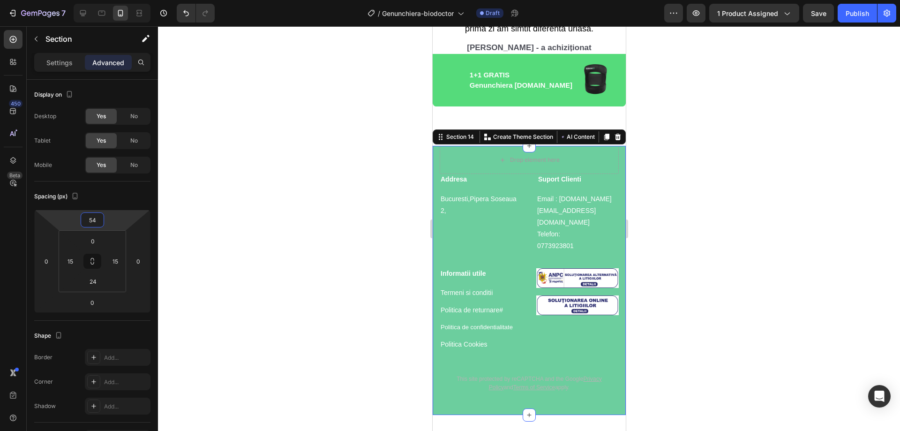
drag, startPoint x: 111, startPoint y: 219, endPoint x: 110, endPoint y: 206, distance: 12.7
click at [110, 0] on html "7 Version history / Genunchiera-biodoctor Draft Preview 1 product assigned Save…" at bounding box center [450, 0] width 900 height 0
click at [234, 206] on div at bounding box center [529, 228] width 742 height 405
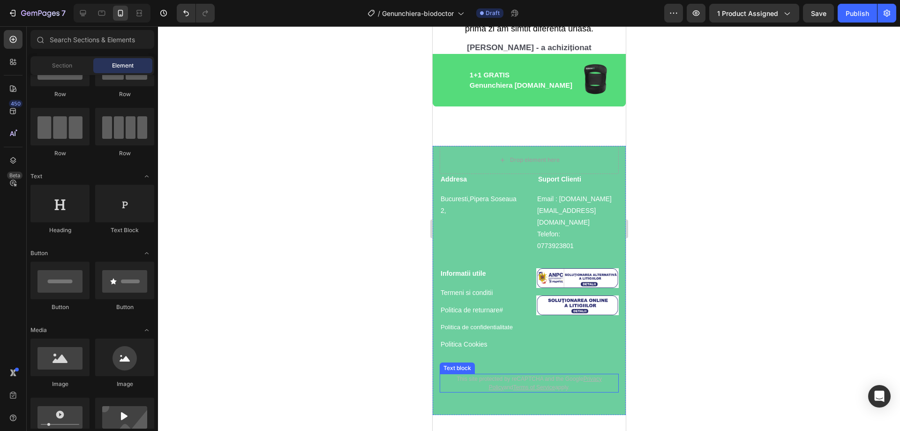
click at [581, 375] on p "This site protected by reCAPTCHA and the Google Privacy Policy and Terms of Ser…" at bounding box center [529, 383] width 162 height 17
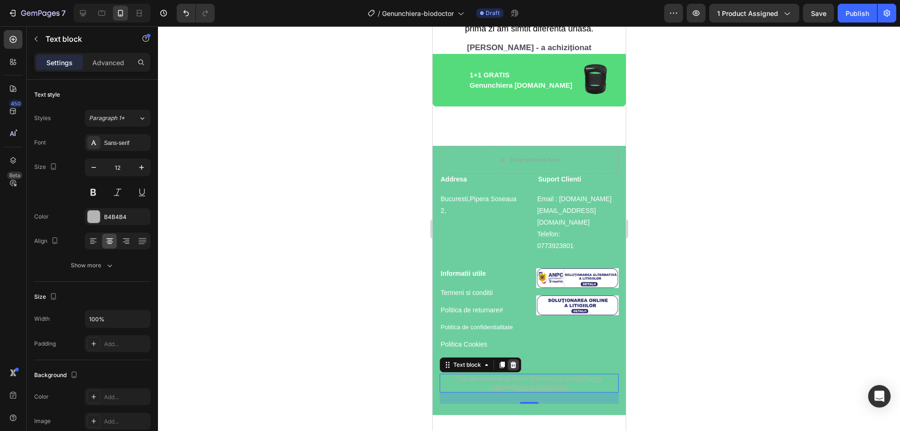
click at [510, 361] on icon at bounding box center [512, 364] width 7 height 7
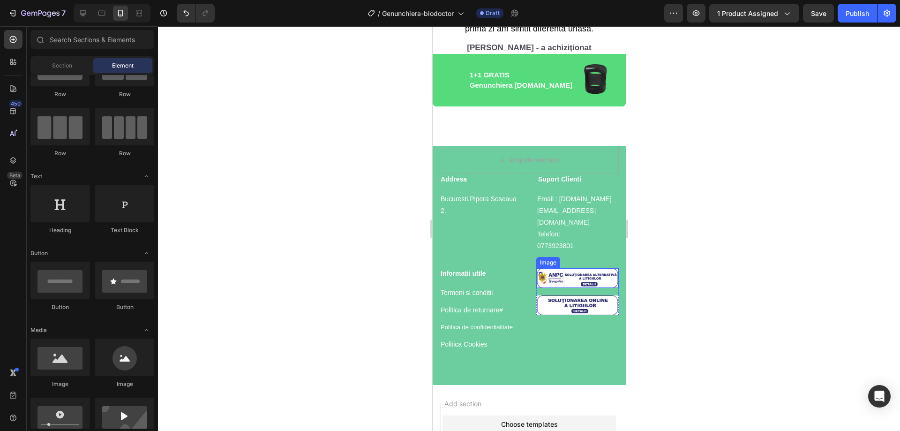
click at [573, 268] on img at bounding box center [577, 278] width 82 height 20
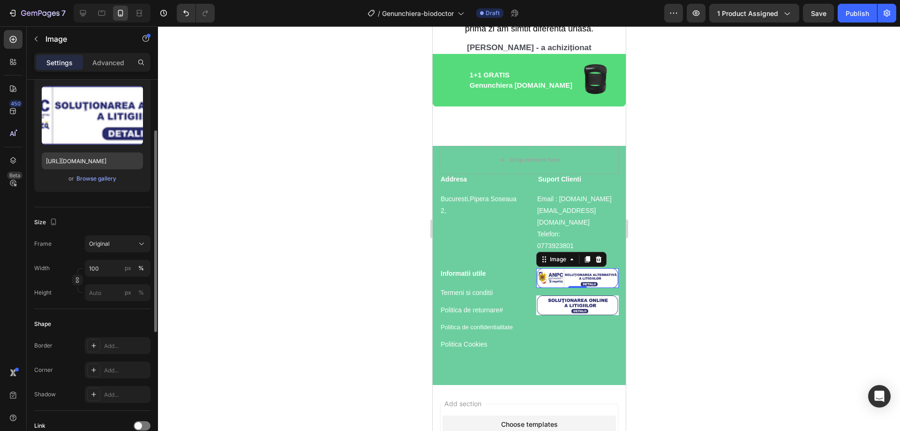
scroll to position [0, 0]
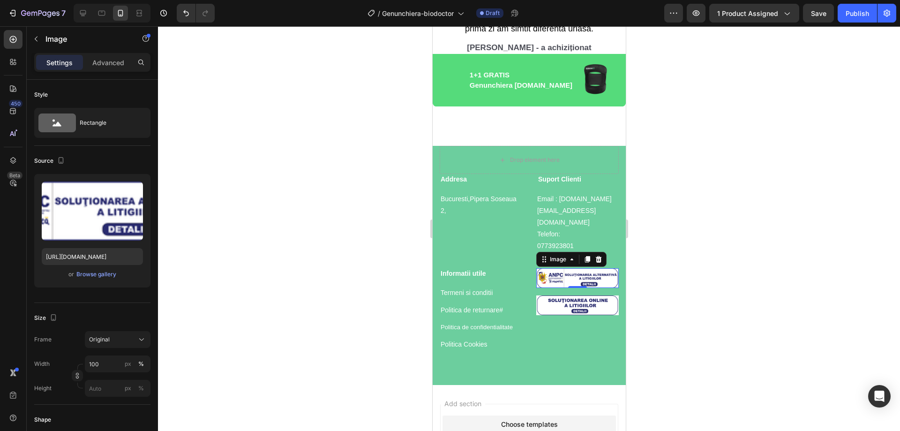
click at [675, 187] on div at bounding box center [529, 228] width 742 height 405
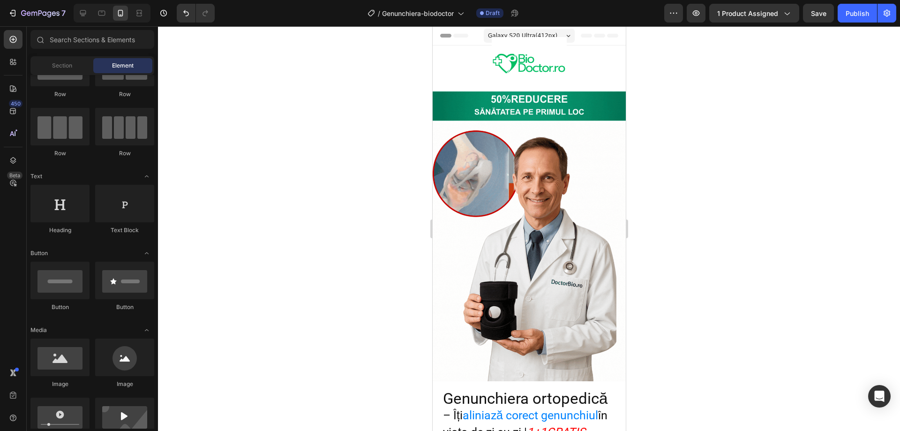
click at [732, 245] on div at bounding box center [529, 228] width 742 height 405
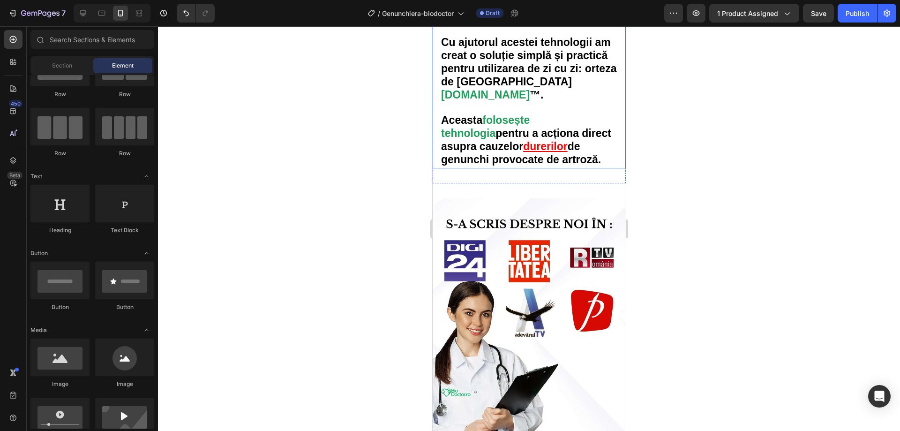
scroll to position [2062, 0]
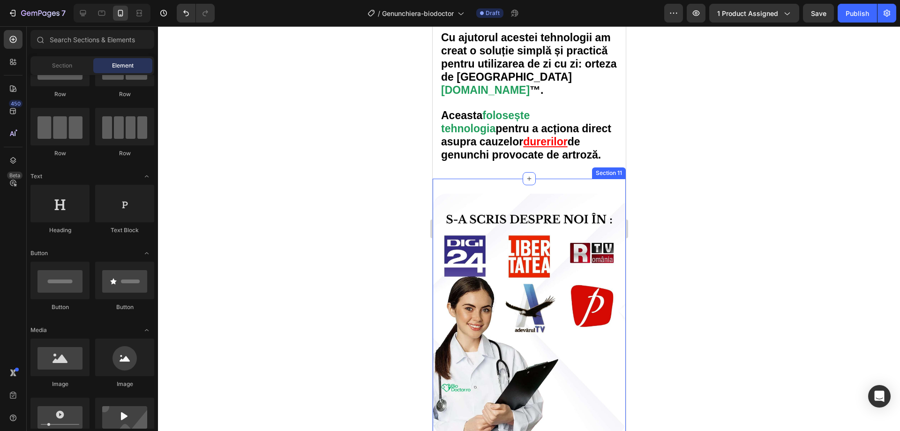
click at [531, 186] on div "Image Section 11" at bounding box center [528, 314] width 193 height 271
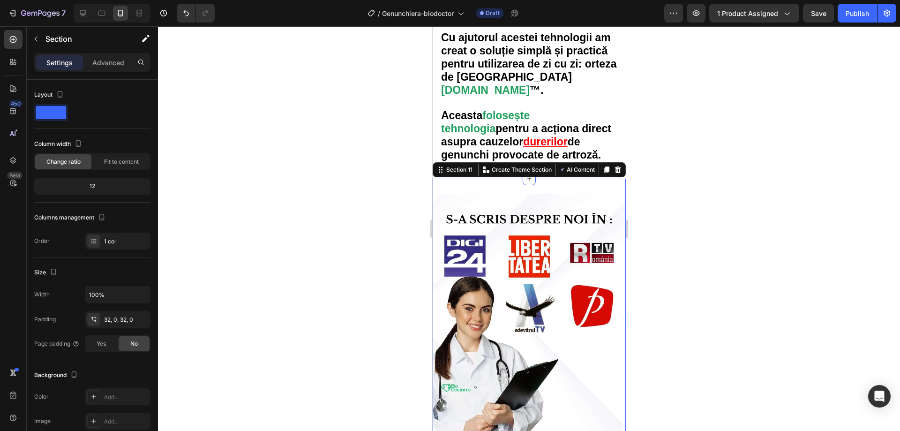
click at [110, 70] on div "Settings Advanced" at bounding box center [92, 62] width 116 height 19
click at [110, 67] on p "Advanced" at bounding box center [108, 63] width 32 height 10
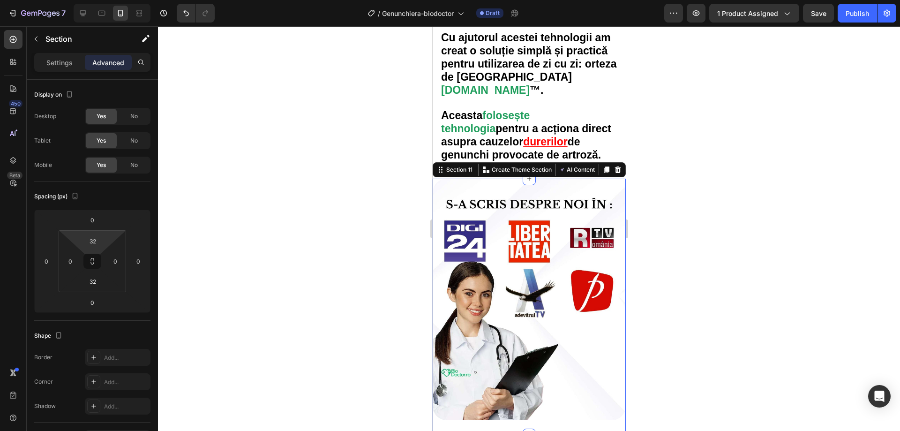
type input "0"
drag, startPoint x: 112, startPoint y: 235, endPoint x: 112, endPoint y: 247, distance: 12.2
click at [112, 0] on html "7 Version history / Genunchiera-biodoctor Draft Preview 1 product assigned Save…" at bounding box center [450, 0] width 900 height 0
click at [272, 193] on div at bounding box center [529, 228] width 742 height 405
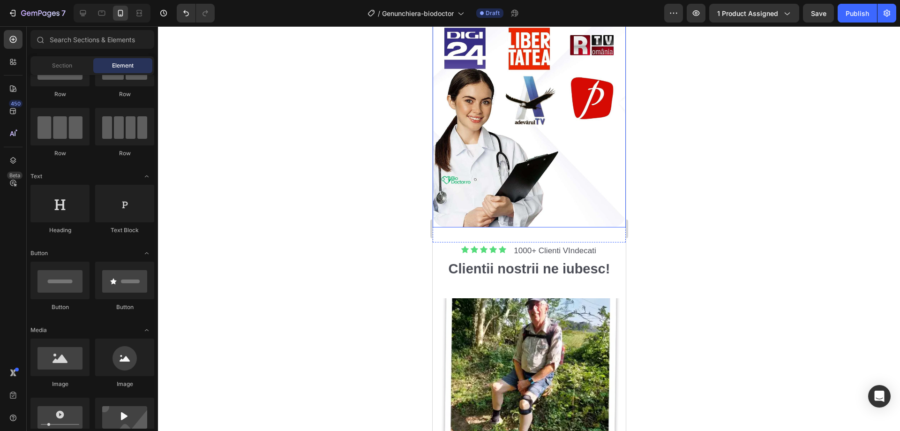
scroll to position [2250, 0]
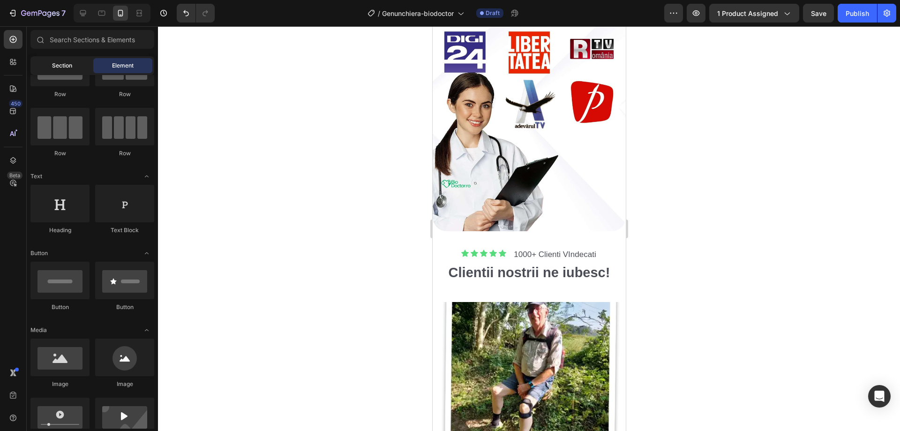
click at [57, 71] on div "Section" at bounding box center [61, 65] width 59 height 15
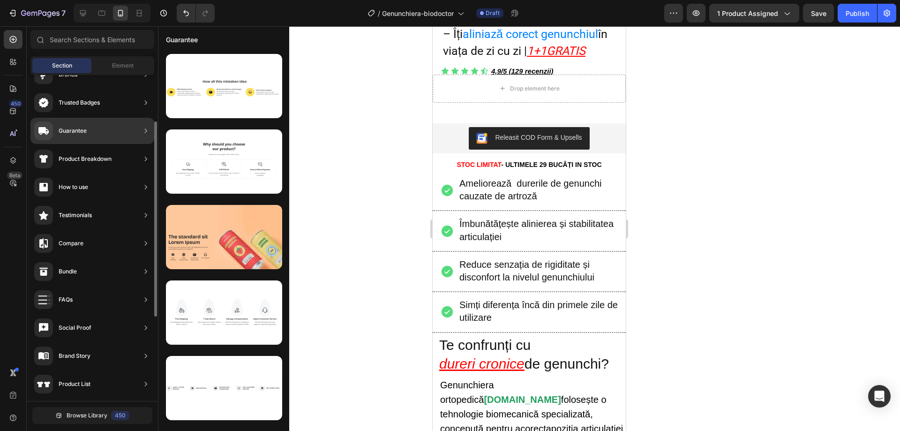
scroll to position [30, 0]
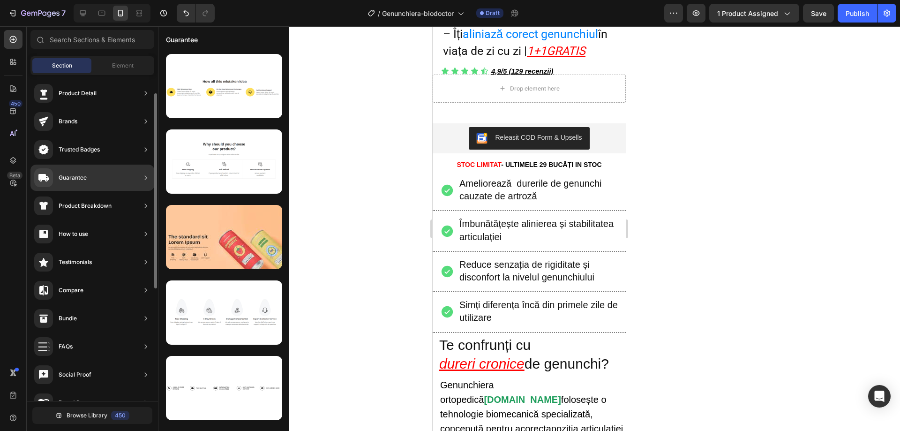
click at [113, 179] on div "Guarantee" at bounding box center [92, 178] width 124 height 26
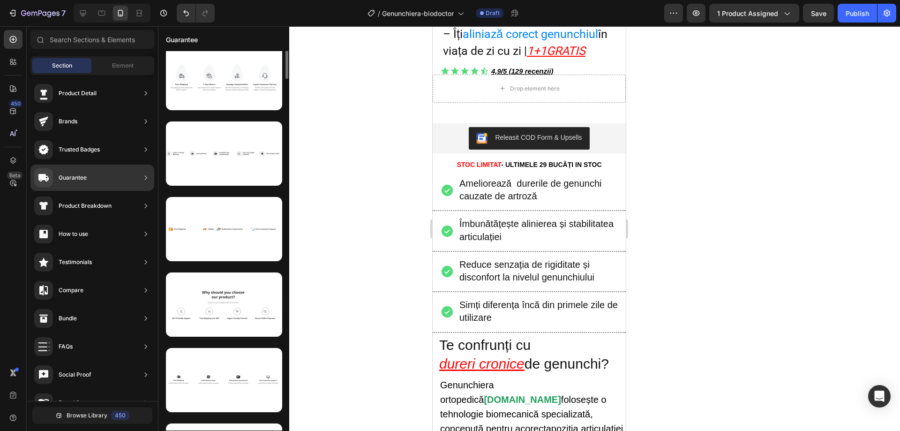
scroll to position [0, 0]
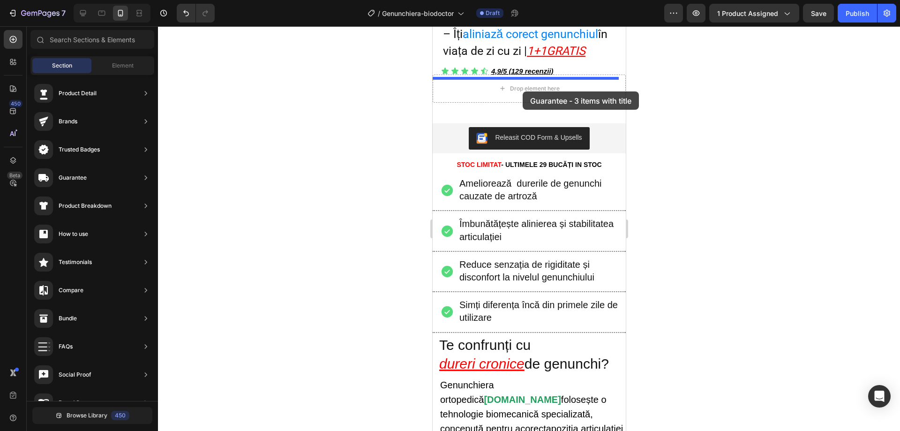
drag, startPoint x: 743, startPoint y: 129, endPoint x: 522, endPoint y: 91, distance: 224.0
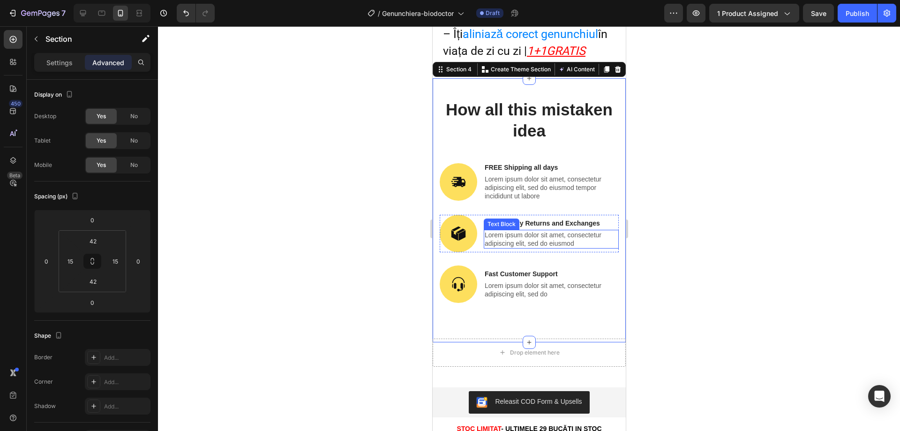
scroll to position [418, 0]
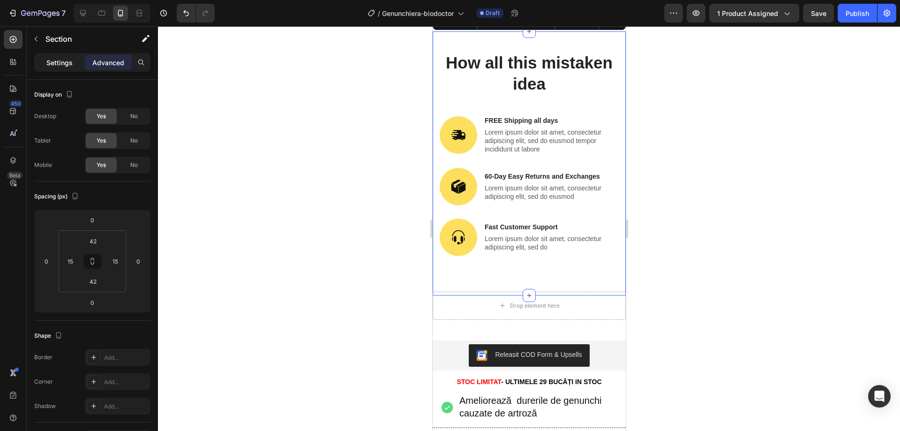
click at [73, 67] on div "Settings" at bounding box center [59, 62] width 47 height 15
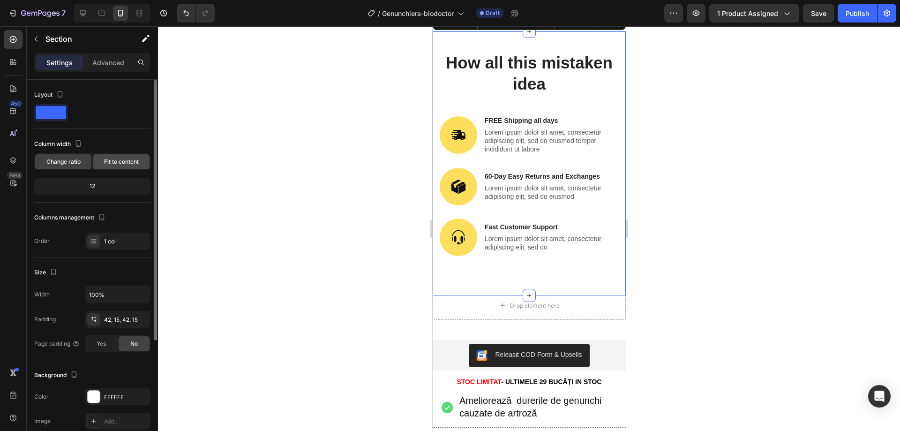
click at [127, 160] on span "Fit to content" at bounding box center [121, 161] width 35 height 8
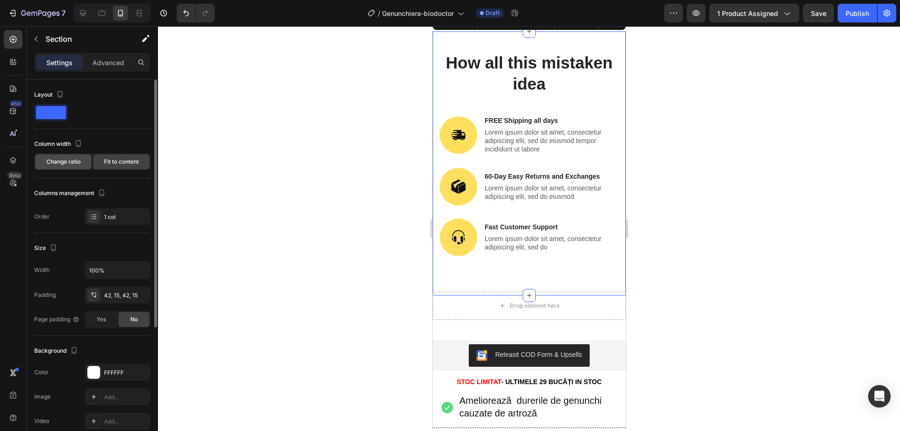
click at [71, 159] on span "Change ratio" at bounding box center [63, 161] width 34 height 8
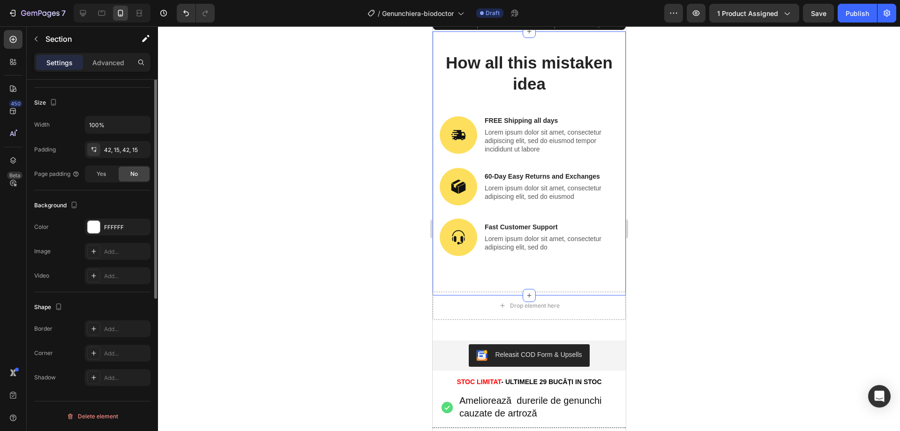
scroll to position [0, 0]
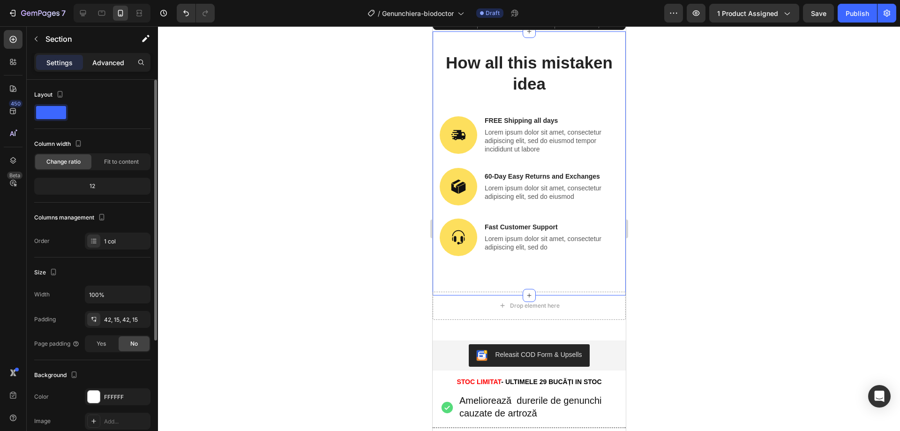
click at [100, 60] on p "Advanced" at bounding box center [108, 63] width 32 height 10
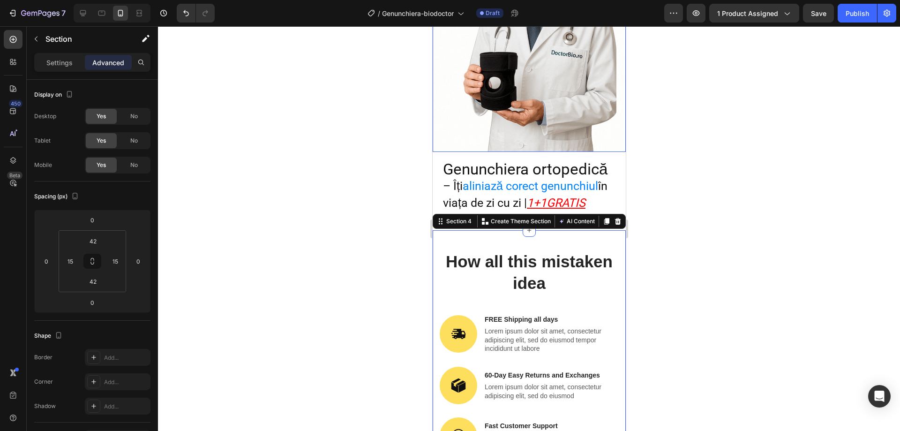
scroll to position [230, 0]
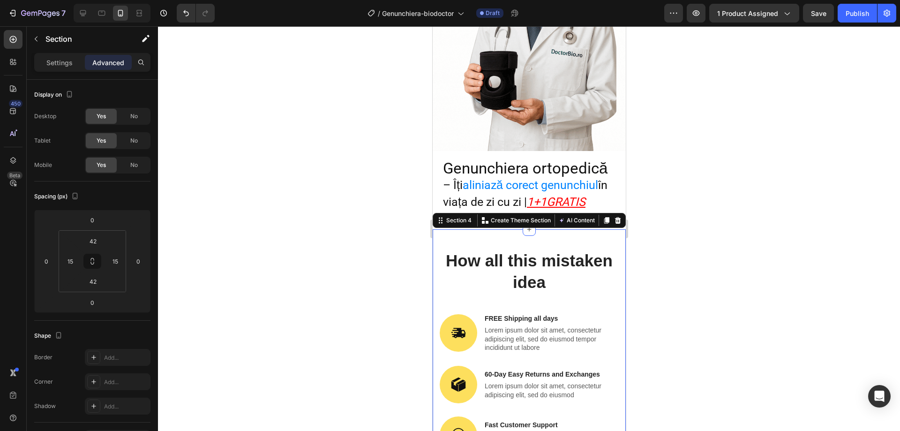
click at [554, 230] on div "How all this mistaken idea Heading Image FREE Shipping all days Text Block Lore…" at bounding box center [528, 361] width 193 height 264
click at [556, 251] on h2 "How all this mistaken idea" at bounding box center [528, 271] width 179 height 45
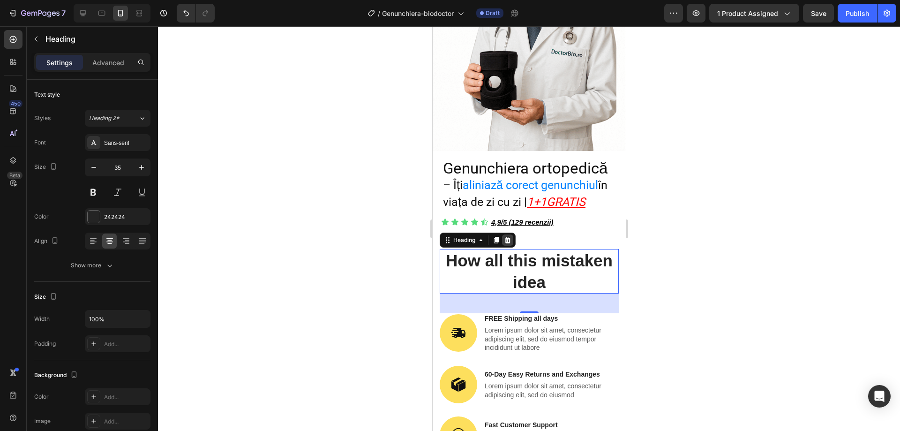
click at [510, 236] on icon at bounding box center [506, 239] width 7 height 7
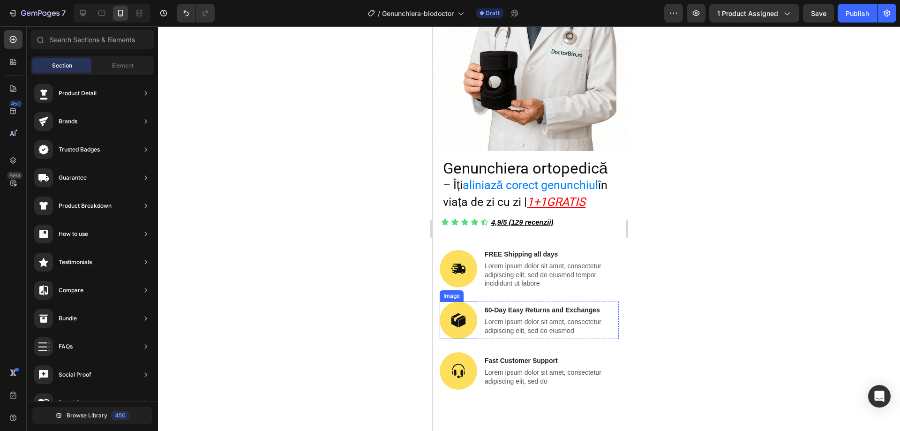
click at [443, 301] on img at bounding box center [457, 319] width 37 height 37
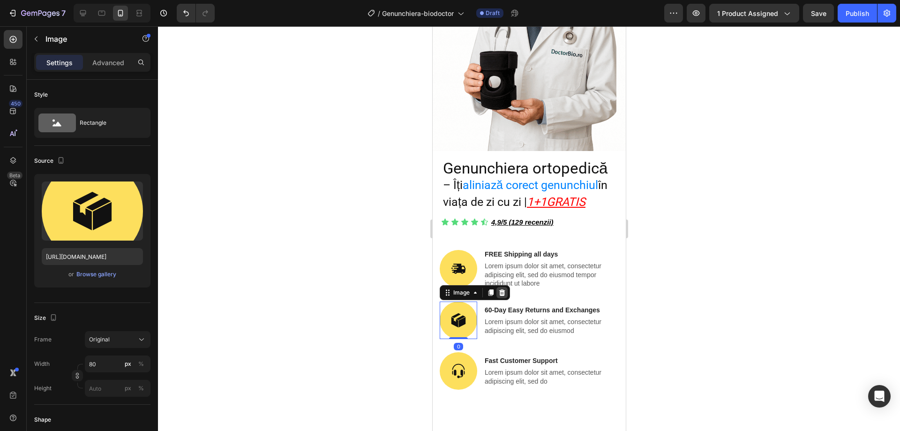
click at [496, 287] on div at bounding box center [501, 292] width 11 height 11
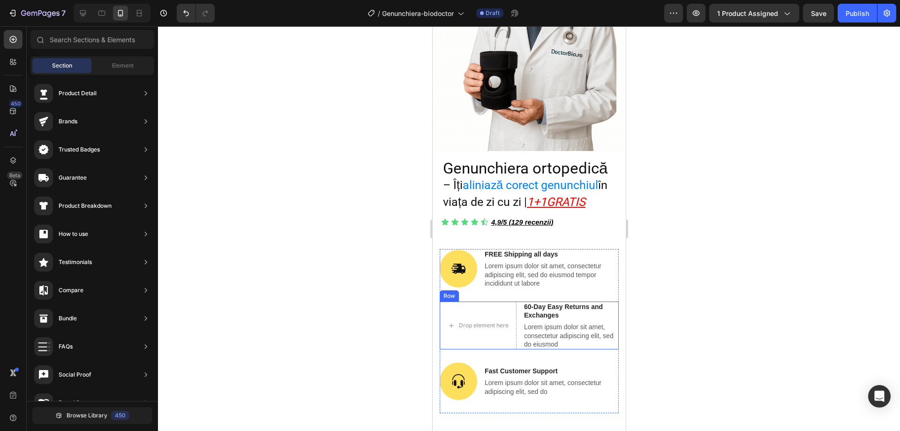
click at [545, 310] on div "60-Day Easy Returns and Exchanges Text Block Lorem ipsum dolor sit amet, consec…" at bounding box center [571, 325] width 96 height 48
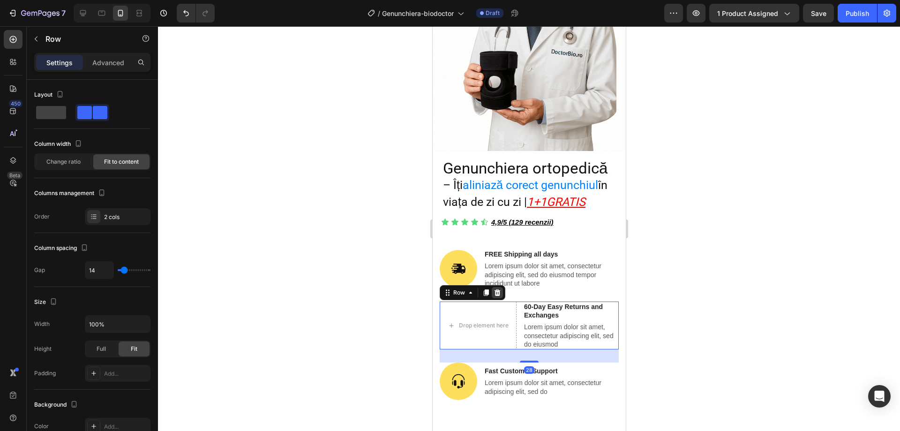
click at [499, 289] on icon at bounding box center [497, 292] width 6 height 7
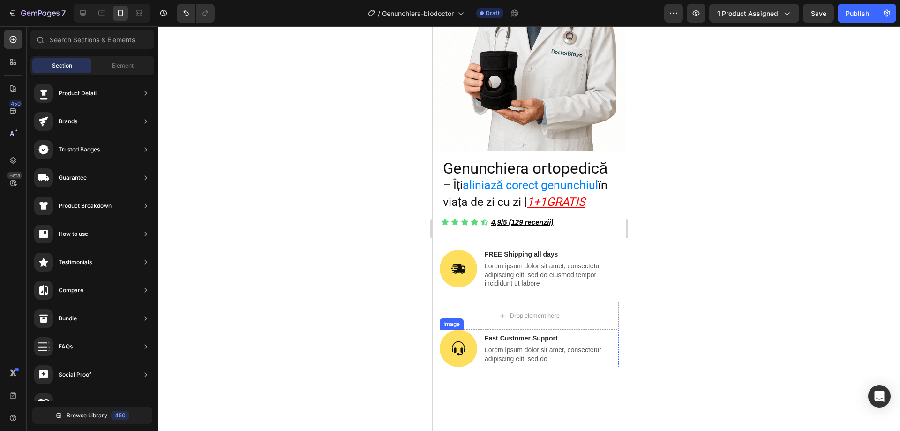
click at [454, 330] on img at bounding box center [457, 348] width 37 height 37
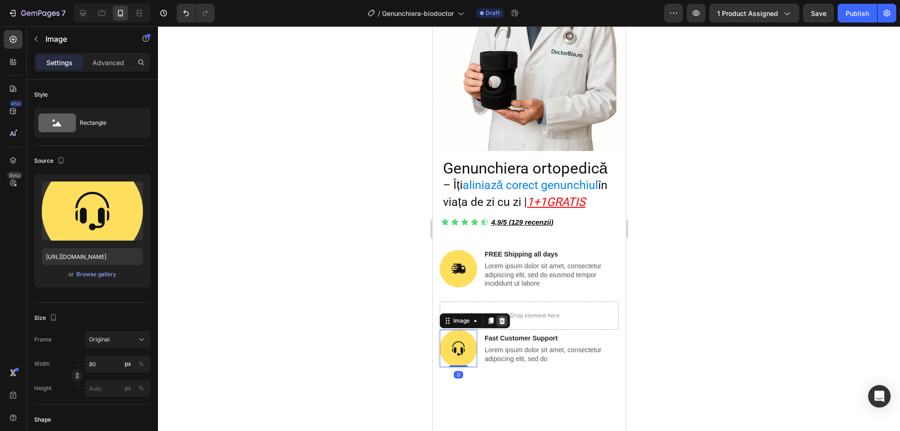
click at [496, 315] on div at bounding box center [501, 320] width 11 height 11
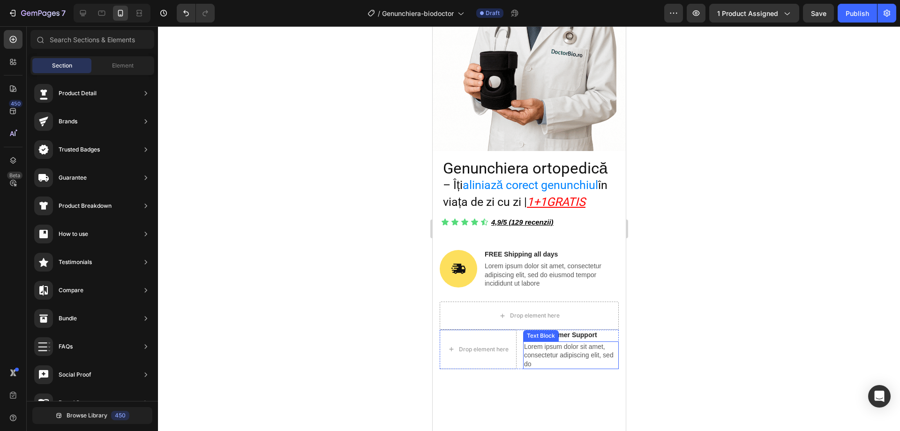
click at [559, 342] on p "Lorem ipsum dolor sit amet, consectetur adipiscing elit, sed do" at bounding box center [571, 355] width 94 height 26
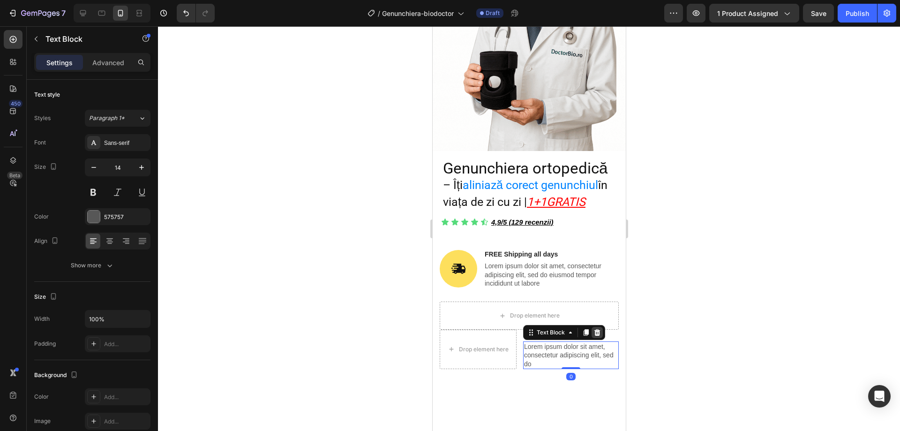
click at [594, 329] on icon at bounding box center [597, 332] width 6 height 7
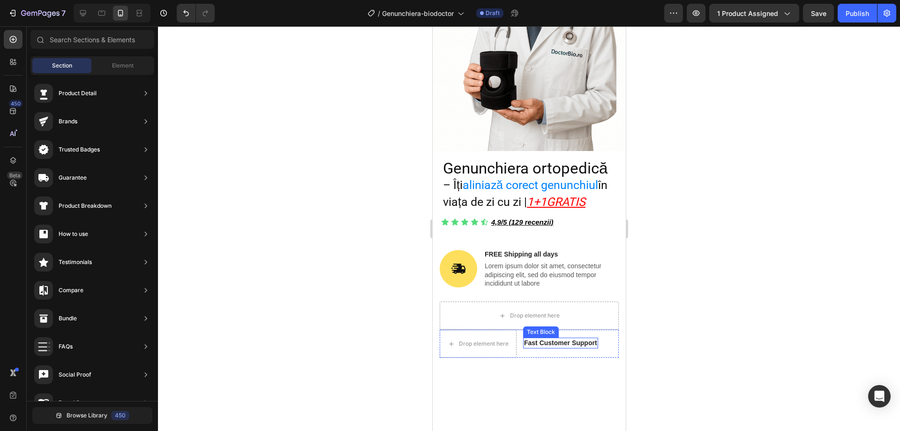
click at [546, 338] on p "Fast Customer Support" at bounding box center [560, 342] width 73 height 8
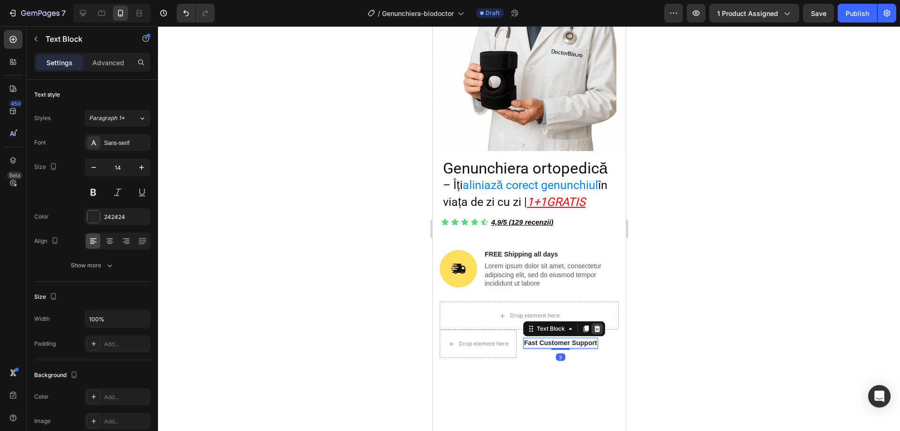
click at [593, 325] on icon at bounding box center [596, 328] width 7 height 7
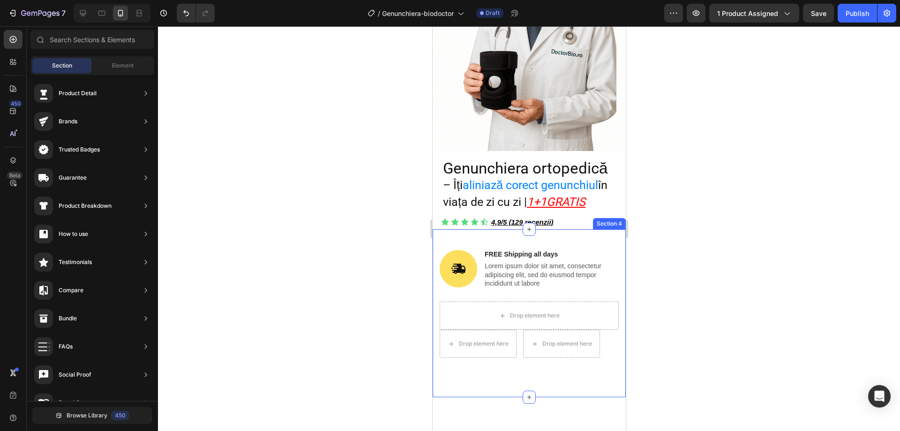
click at [521, 250] on p "FREE Shipping all days" at bounding box center [550, 254] width 133 height 8
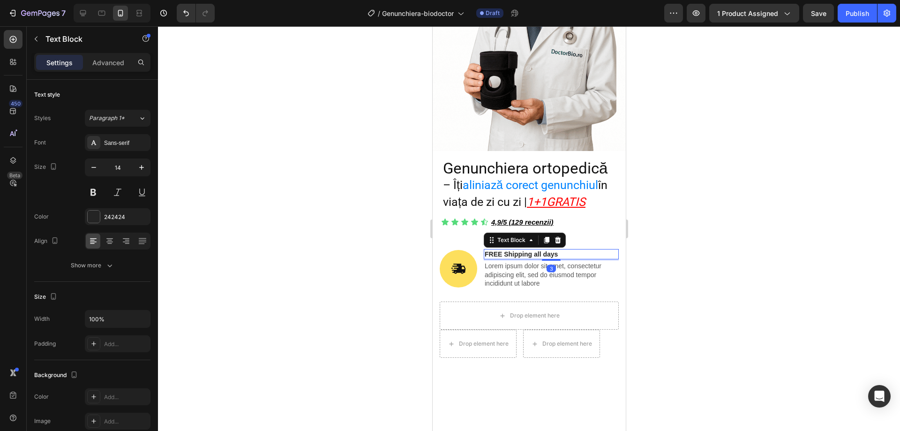
click at [571, 250] on p "FREE Shipping all days" at bounding box center [550, 254] width 133 height 8
drag, startPoint x: 568, startPoint y: 245, endPoint x: 484, endPoint y: 246, distance: 83.9
click at [484, 250] on p "FREE Shipping all days" at bounding box center [550, 254] width 133 height 8
click at [759, 258] on div at bounding box center [529, 228] width 742 height 405
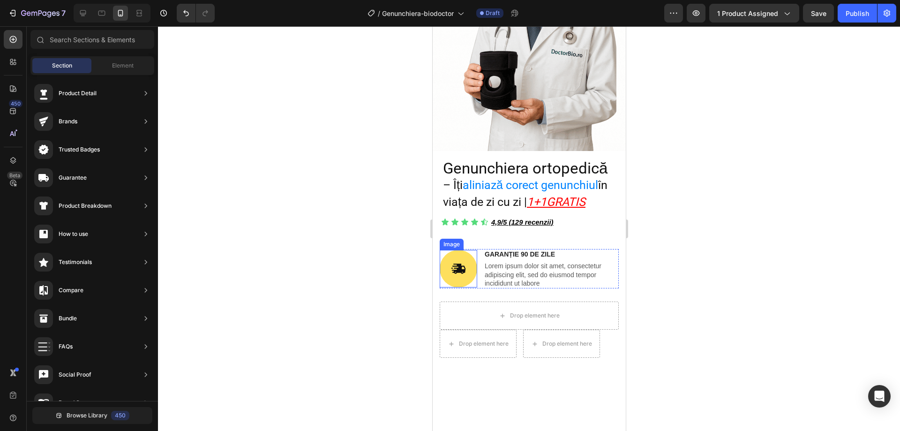
click at [461, 258] on img at bounding box center [457, 268] width 37 height 37
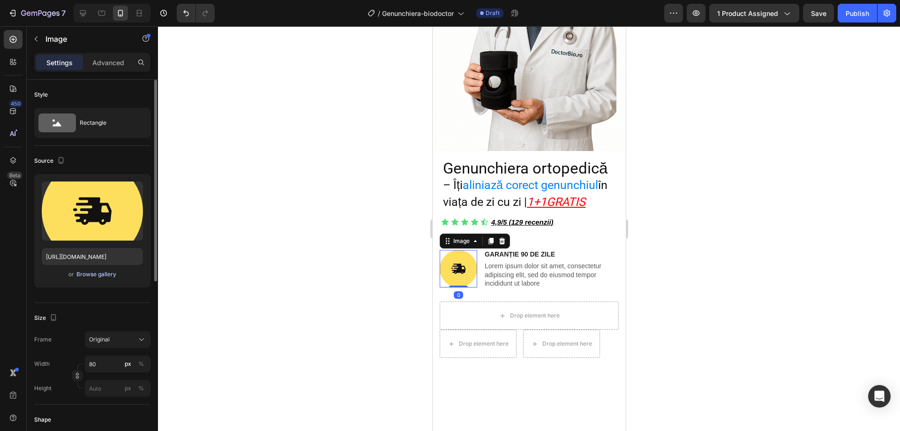
click at [83, 277] on div "Browse gallery" at bounding box center [96, 274] width 40 height 8
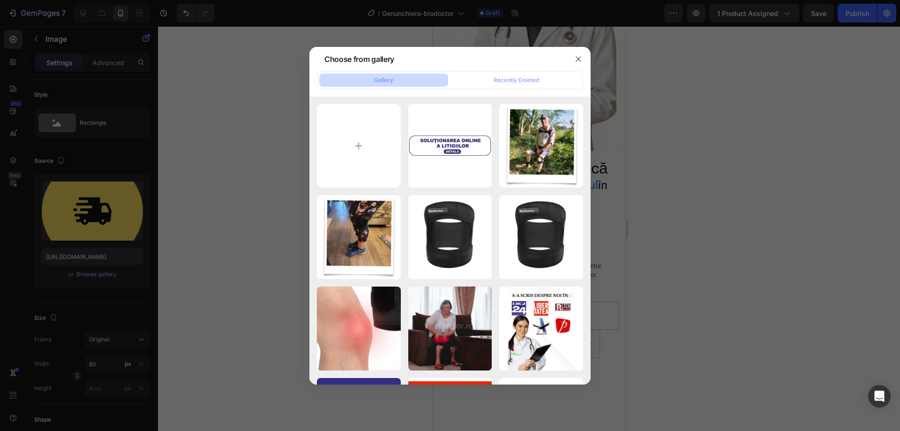
type input "C:\fakepath\Gradient Money Back Guarantee Circle Sticker.png"
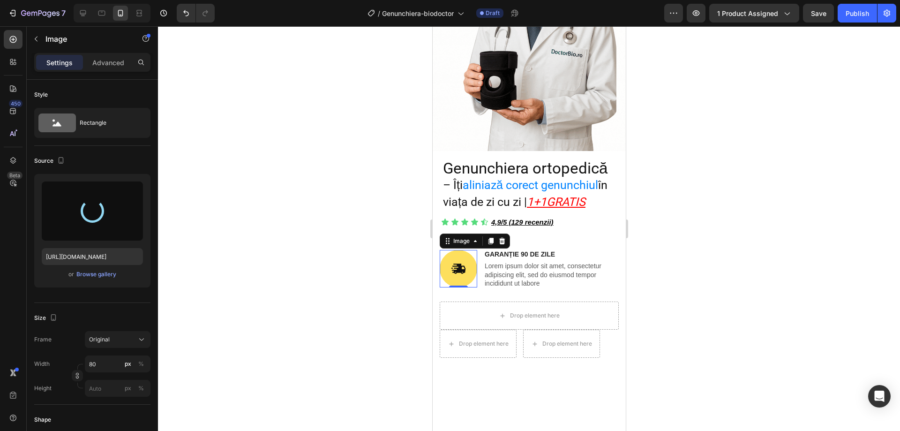
type input "https://cdn.shopify.com/s/files/1/0916/7011/8780/files/gempages_566733422693712…"
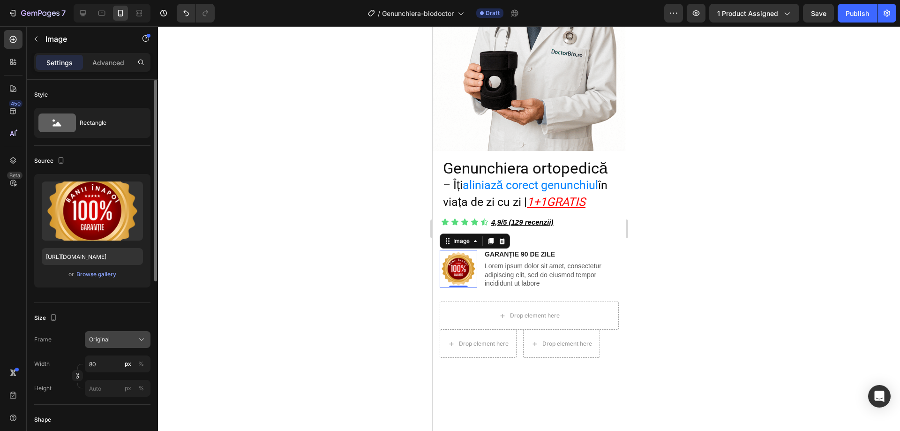
click at [133, 336] on div "Original" at bounding box center [112, 339] width 46 height 8
click at [117, 359] on input "80" at bounding box center [118, 363] width 66 height 17
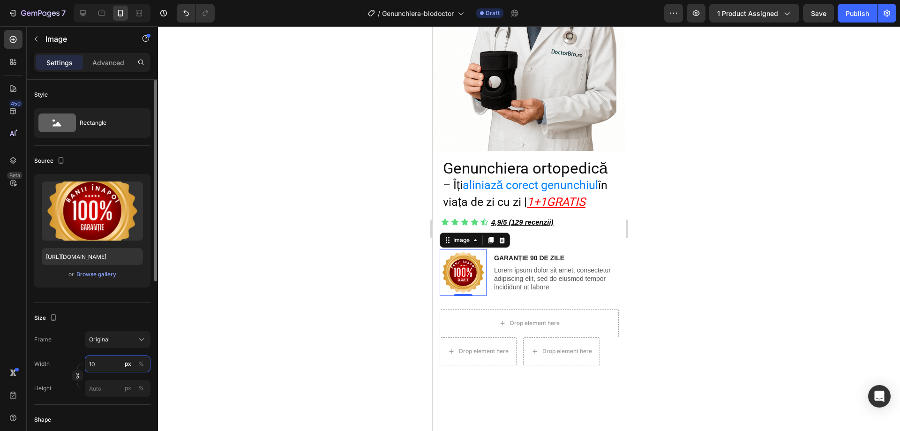
type input "1"
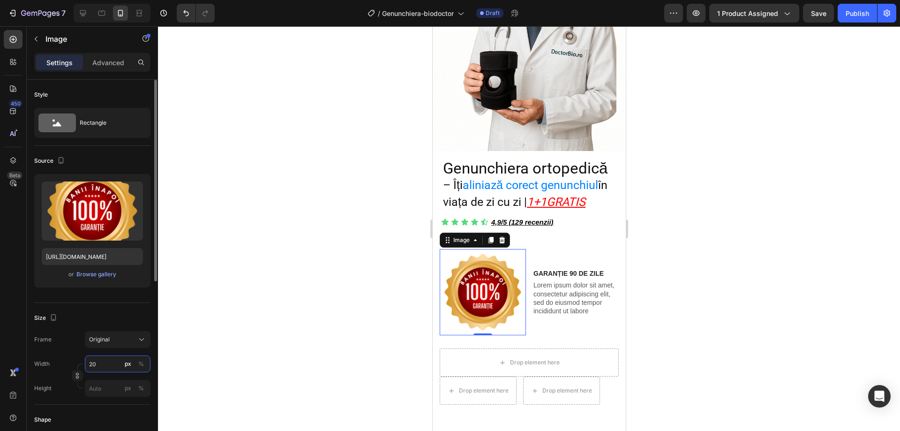
type input "2"
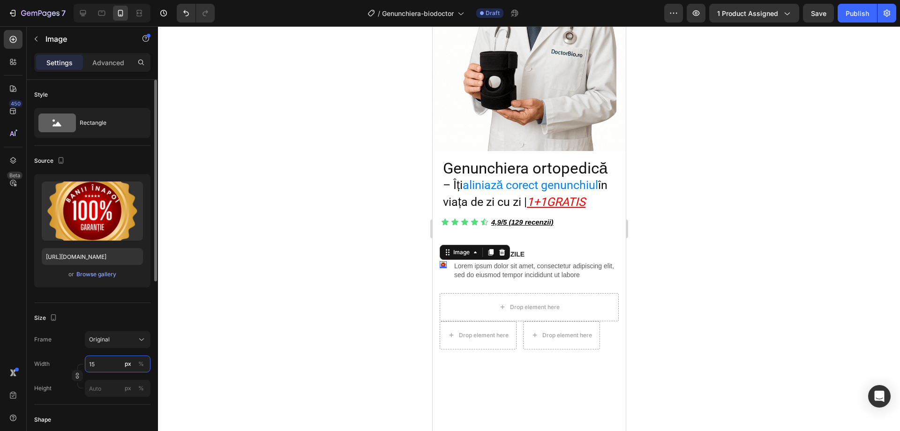
type input "150"
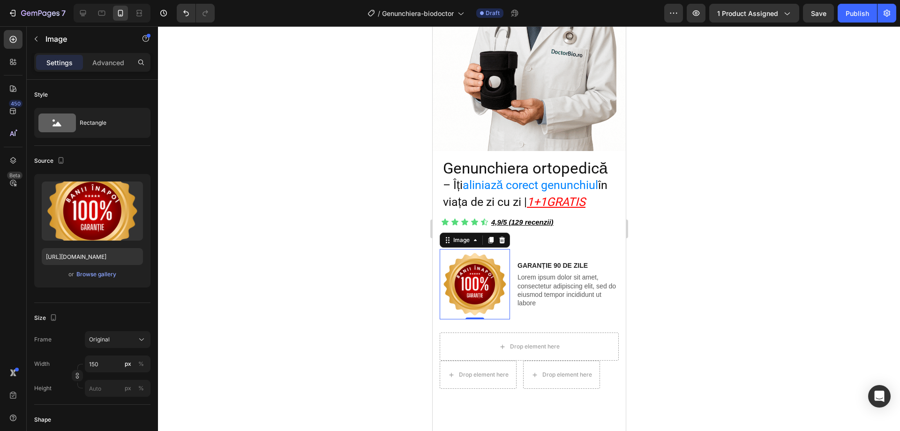
click at [249, 328] on div at bounding box center [529, 228] width 742 height 405
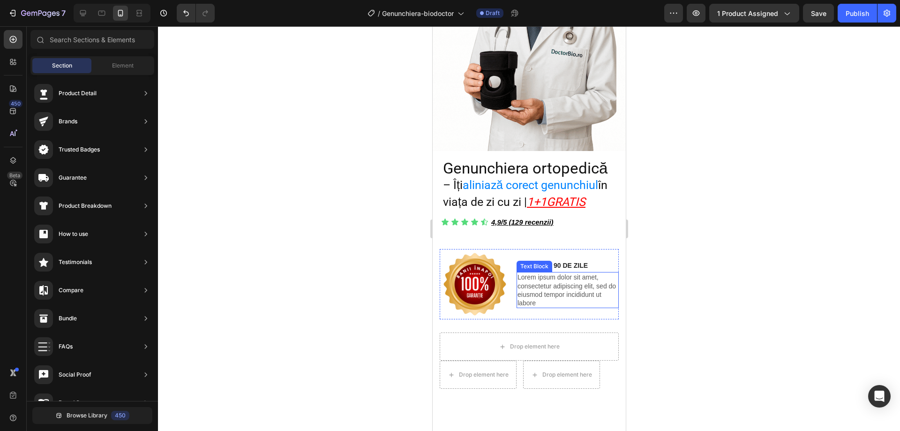
click at [562, 285] on p "Lorem ipsum dolor sit amet, consectetur adipiscing elit, sed do eiusmod tempor …" at bounding box center [567, 290] width 100 height 34
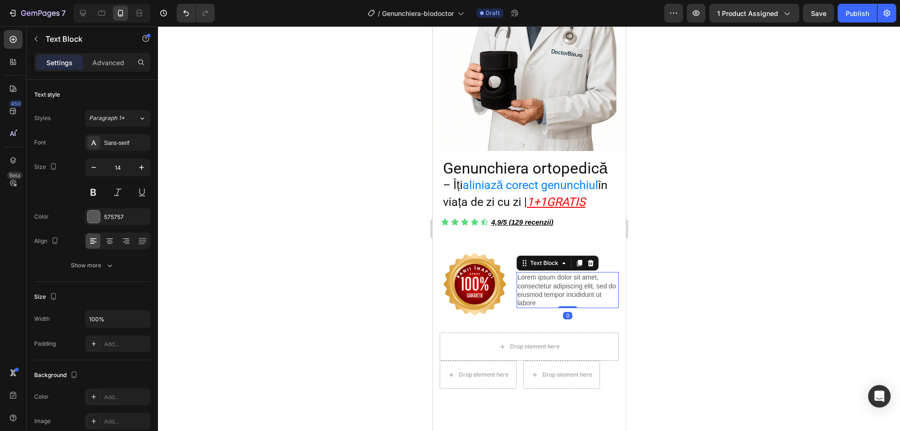
click at [546, 289] on p "Lorem ipsum dolor sit amet, consectetur adipiscing elit, sed do eiusmod tempor …" at bounding box center [567, 290] width 100 height 34
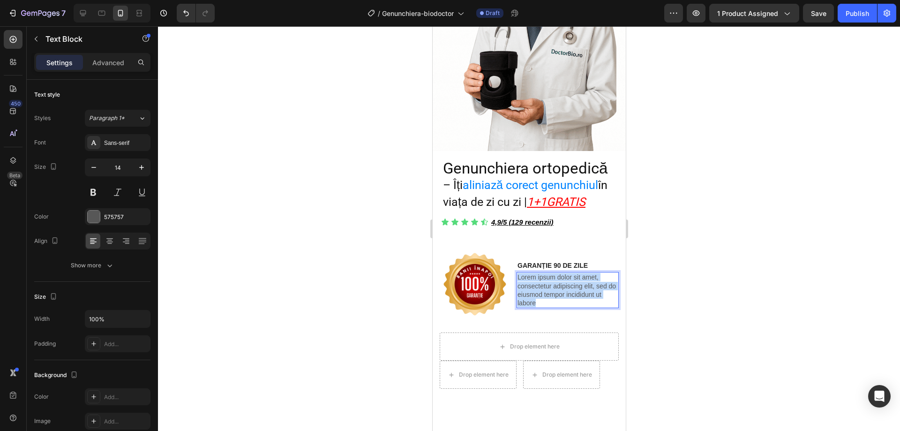
drag, startPoint x: 543, startPoint y: 290, endPoint x: 518, endPoint y: 268, distance: 33.6
click at [518, 273] on p "Lorem ipsum dolor sit amet, consectetur adipiscing elit, sed do eiusmod tempor …" at bounding box center [567, 290] width 100 height 34
click at [789, 243] on div at bounding box center [529, 228] width 742 height 405
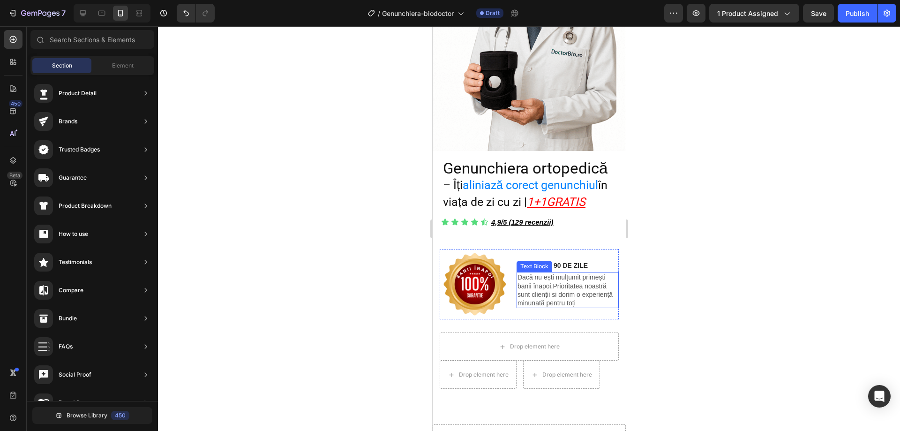
click at [608, 293] on p "Dacă nu ești mulțumit primești banii înapoi,Prioritatea noastră sunt clienții s…" at bounding box center [567, 290] width 100 height 34
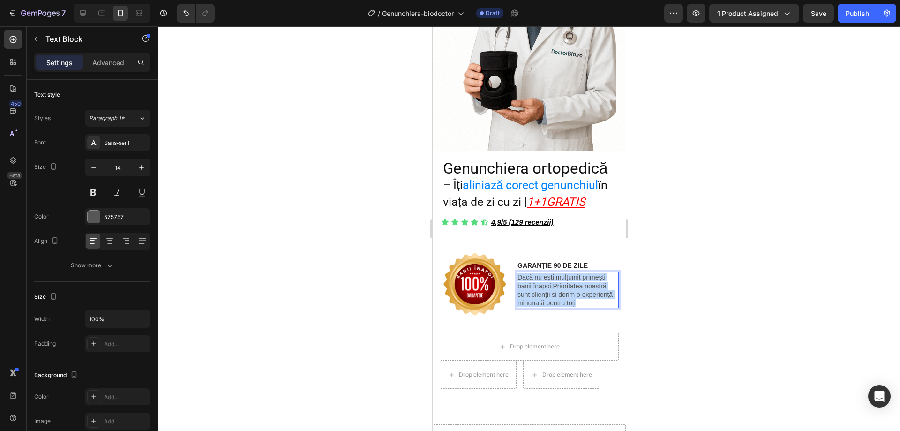
drag, startPoint x: 608, startPoint y: 293, endPoint x: 517, endPoint y: 267, distance: 95.1
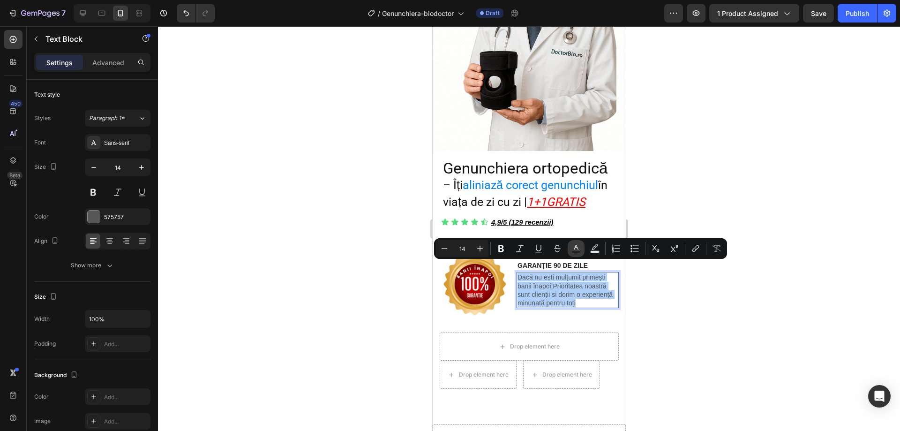
click at [575, 249] on icon "Editor contextual toolbar" at bounding box center [575, 248] width 9 height 9
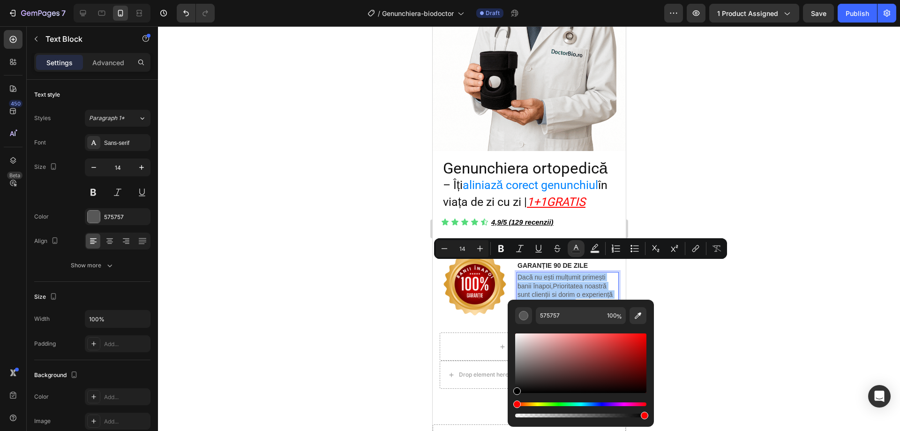
drag, startPoint x: 517, startPoint y: 374, endPoint x: 509, endPoint y: 404, distance: 31.7
click at [509, 404] on div "575757 100 %" at bounding box center [581, 360] width 146 height 120
type input "000000"
click at [736, 288] on div at bounding box center [529, 228] width 742 height 405
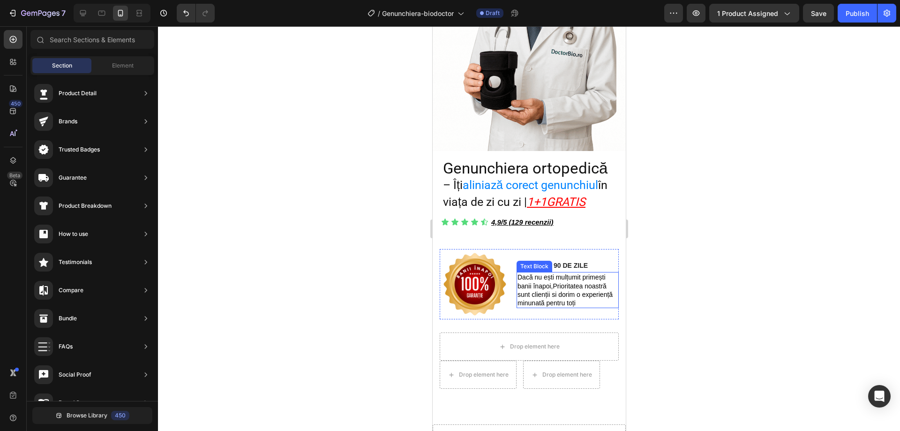
click at [607, 294] on span "Dacă nu ești mulțumit primești banii înapoi,Prioritatea noastră sunt clienții s…" at bounding box center [564, 289] width 95 height 33
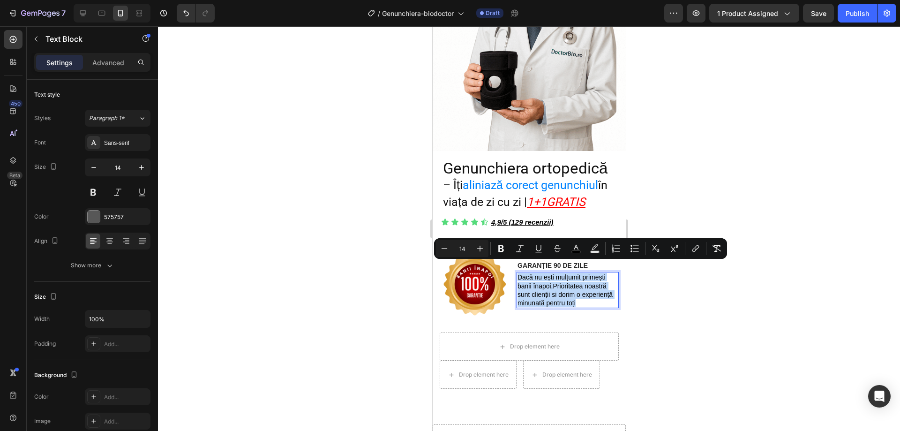
drag, startPoint x: 608, startPoint y: 294, endPoint x: 517, endPoint y: 265, distance: 96.2
click at [480, 247] on icon "Editor contextual toolbar" at bounding box center [479, 248] width 9 height 9
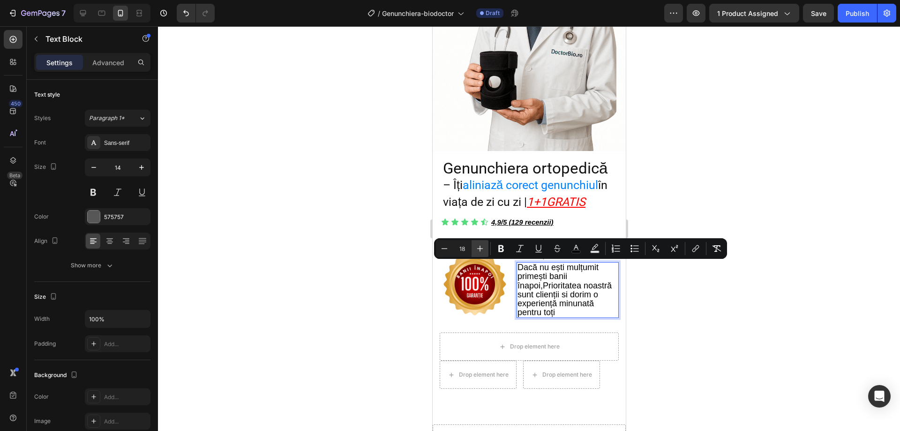
click at [480, 247] on icon "Editor contextual toolbar" at bounding box center [479, 248] width 9 height 9
click at [448, 249] on icon "Editor contextual toolbar" at bounding box center [444, 248] width 9 height 9
type input "18"
click at [769, 315] on div at bounding box center [529, 228] width 742 height 405
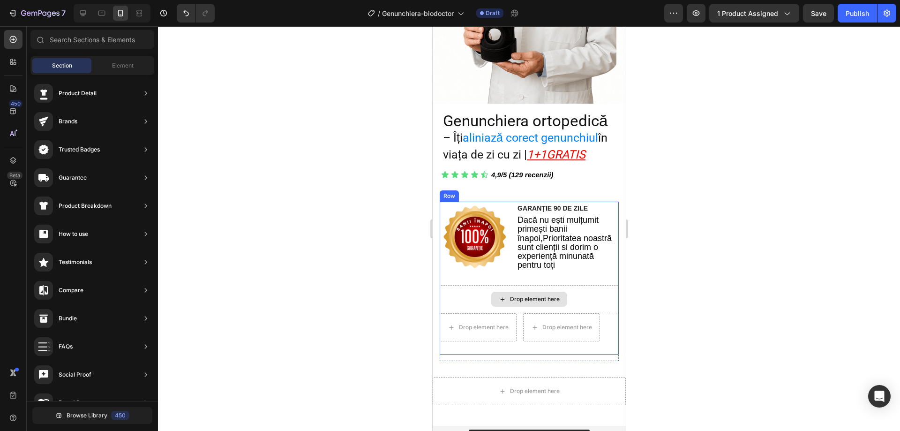
scroll to position [277, 0]
click at [452, 202] on img at bounding box center [474, 237] width 70 height 70
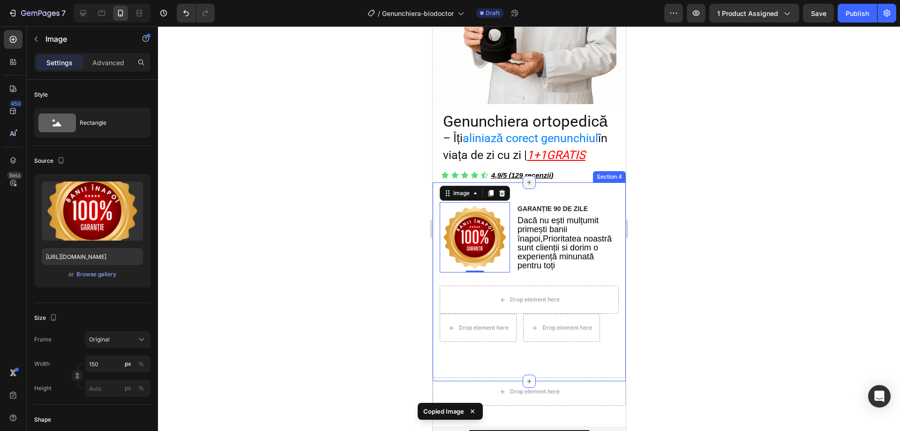
click at [525, 179] on icon at bounding box center [528, 182] width 7 height 7
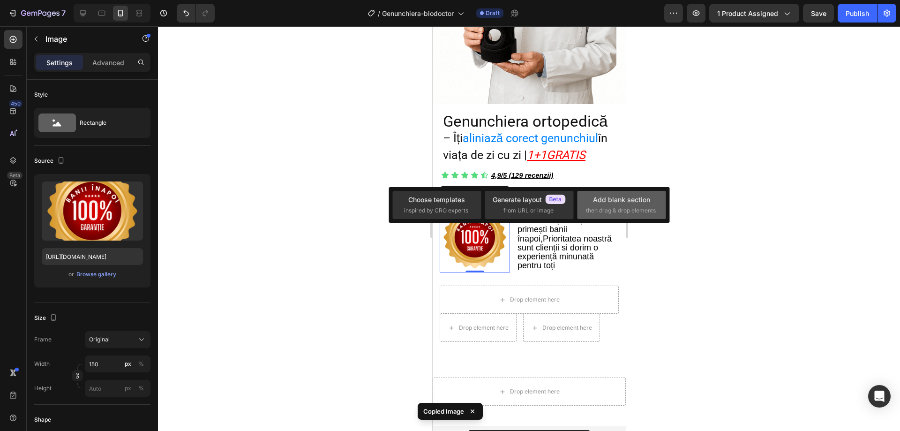
click at [618, 214] on span "then drag & drop elements" at bounding box center [621, 210] width 70 height 8
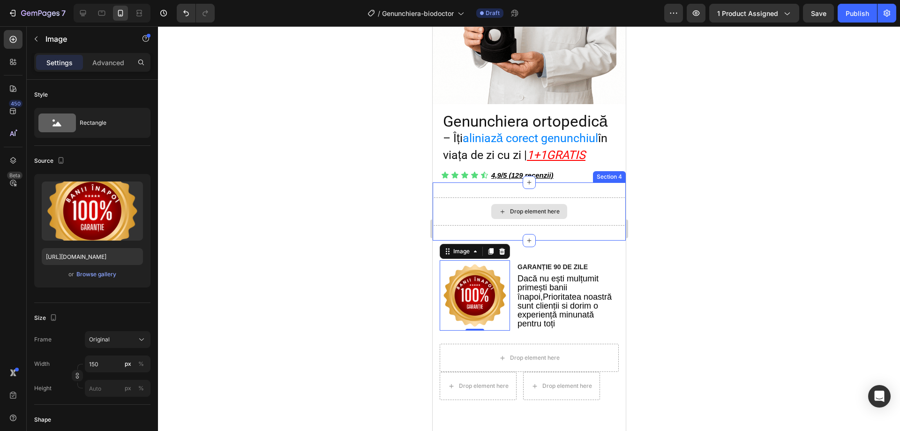
click at [445, 200] on div "Drop element here" at bounding box center [528, 211] width 193 height 28
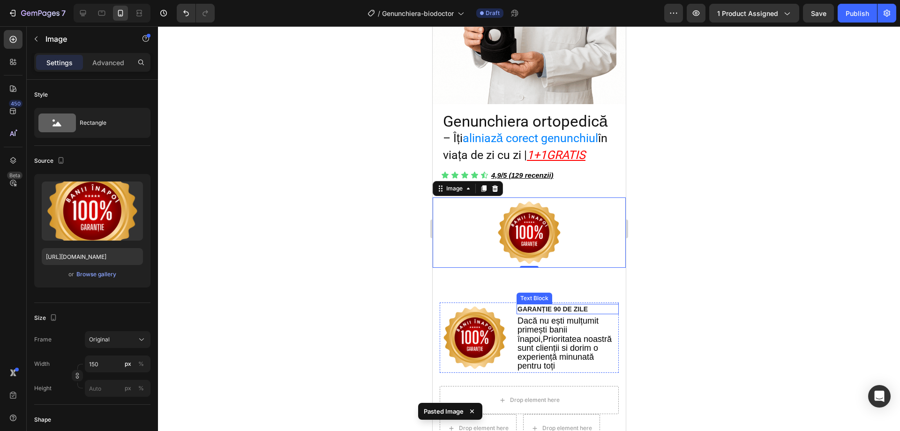
click at [593, 305] on p "GARANȚIE 90 DE ZILE" at bounding box center [567, 309] width 100 height 8
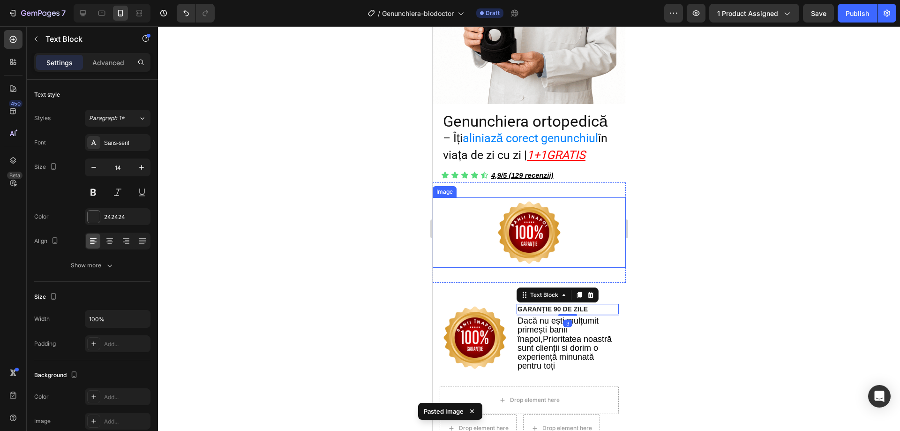
click at [575, 210] on div at bounding box center [528, 232] width 193 height 70
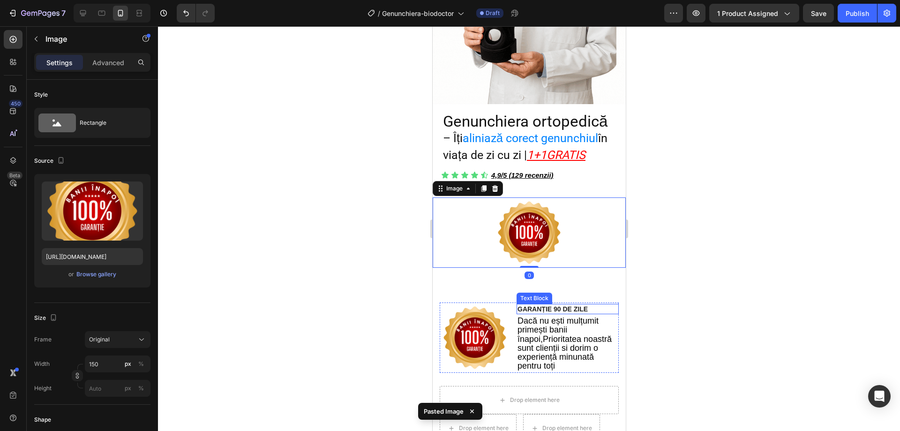
click at [599, 305] on p "GARANȚIE 90 DE ZILE" at bounding box center [567, 309] width 100 height 8
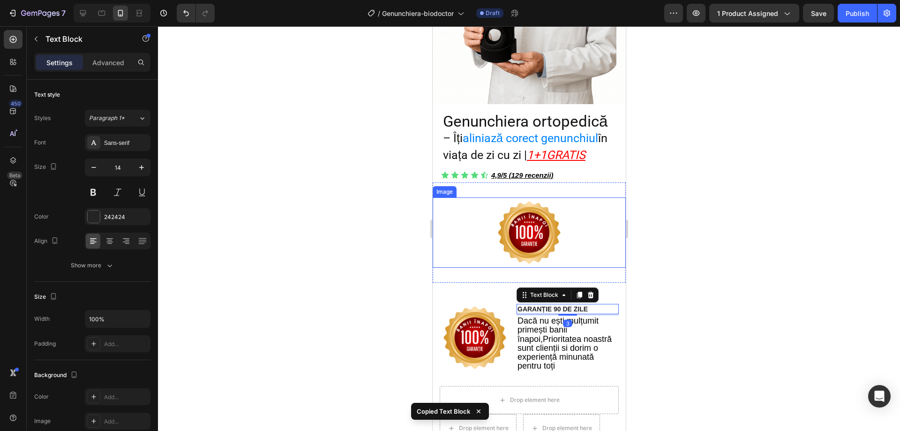
click at [582, 210] on div at bounding box center [528, 232] width 193 height 70
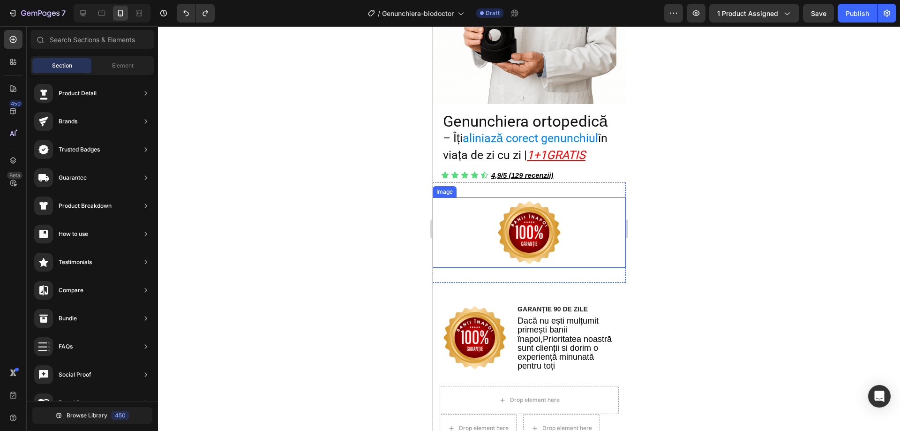
click at [524, 227] on img at bounding box center [529, 232] width 70 height 70
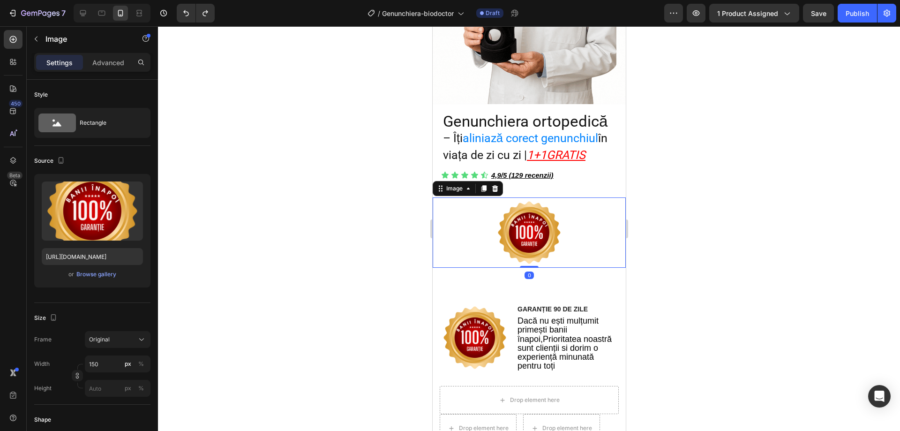
click at [98, 58] on p "Advanced" at bounding box center [108, 63] width 32 height 10
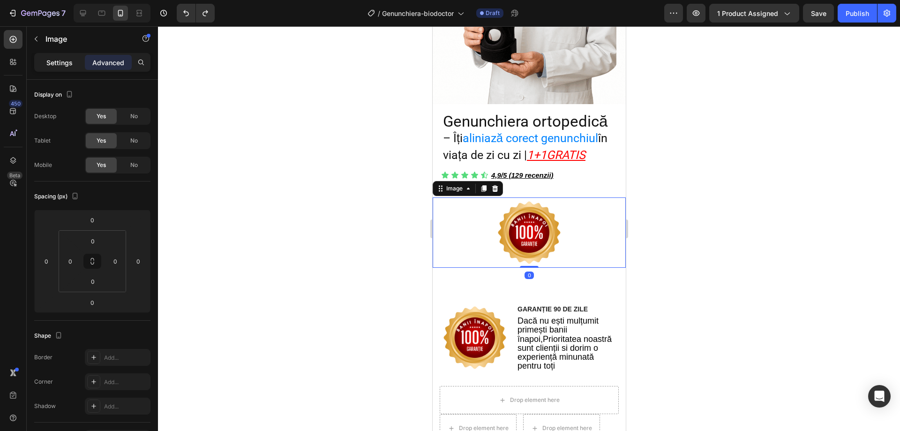
click at [60, 61] on p "Settings" at bounding box center [59, 63] width 26 height 10
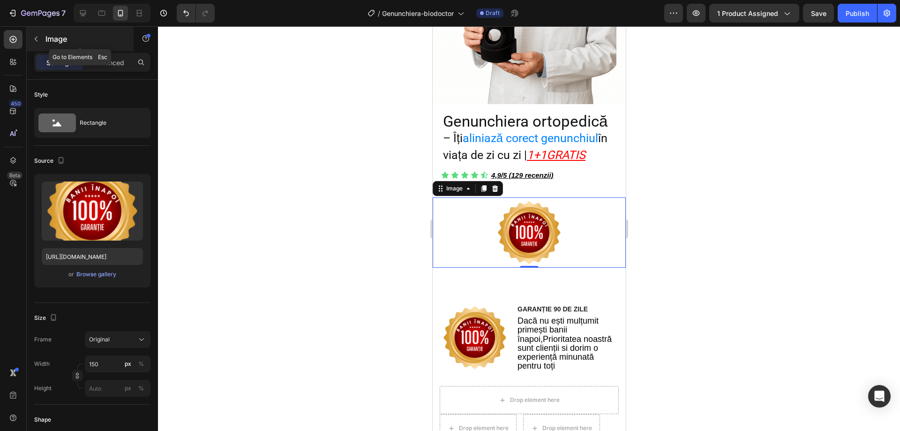
click at [43, 42] on button "button" at bounding box center [36, 38] width 15 height 15
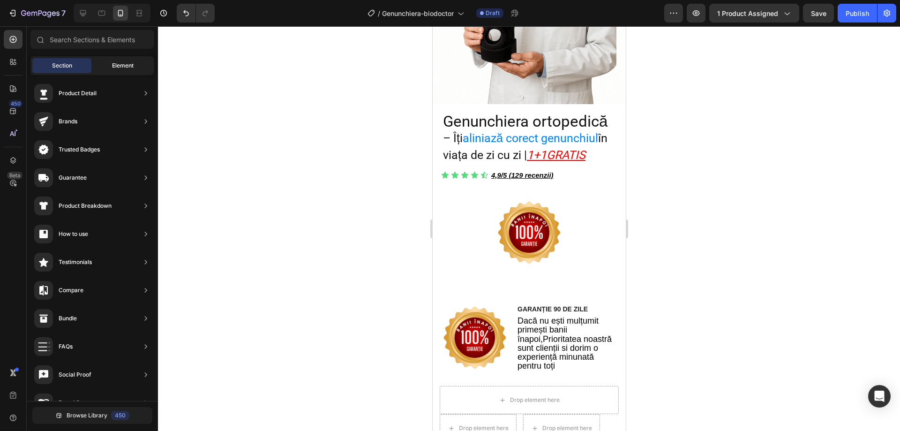
click at [131, 63] on span "Element" at bounding box center [123, 65] width 22 height 8
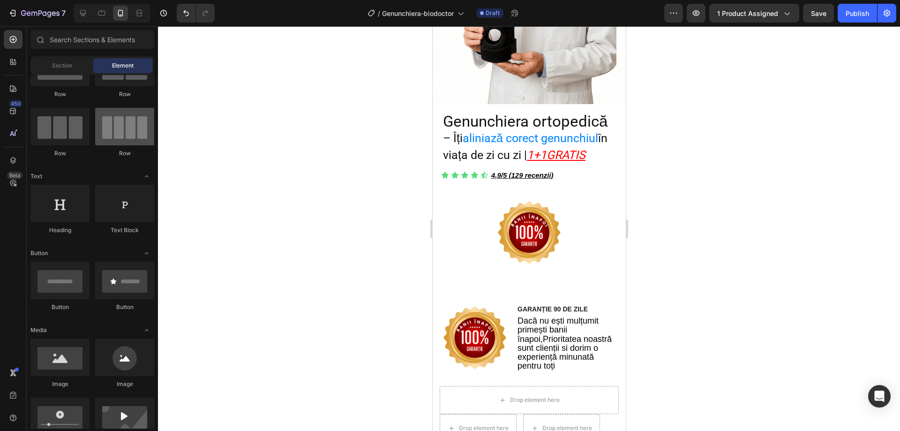
scroll to position [0, 0]
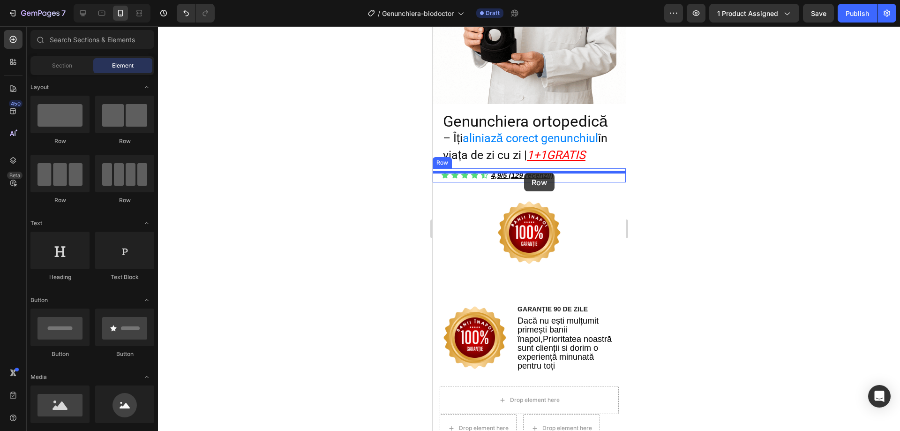
drag, startPoint x: 556, startPoint y: 155, endPoint x: 524, endPoint y: 172, distance: 37.1
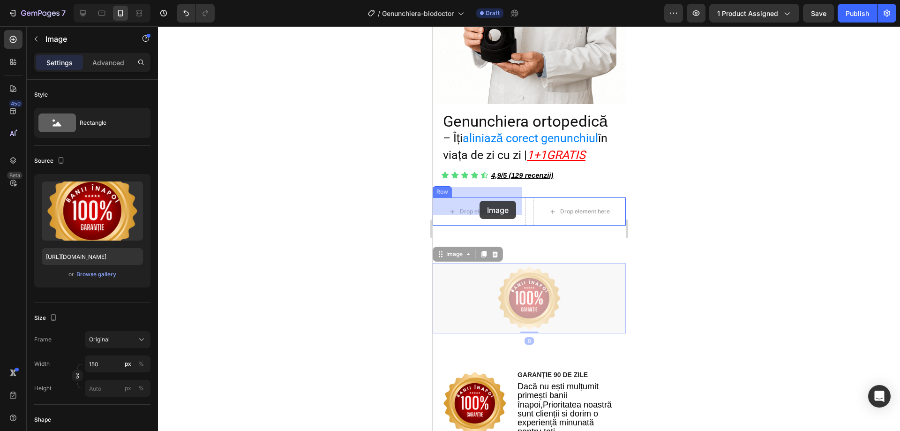
drag, startPoint x: 532, startPoint y: 281, endPoint x: 479, endPoint y: 201, distance: 96.7
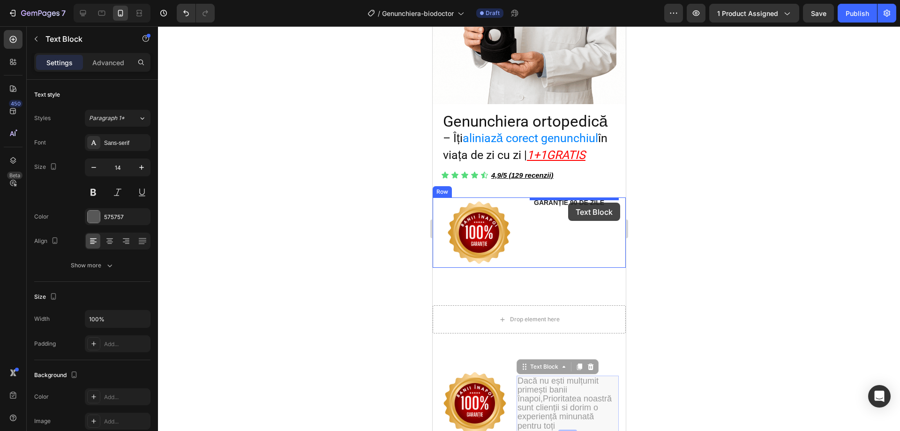
drag, startPoint x: 578, startPoint y: 381, endPoint x: 568, endPoint y: 202, distance: 178.9
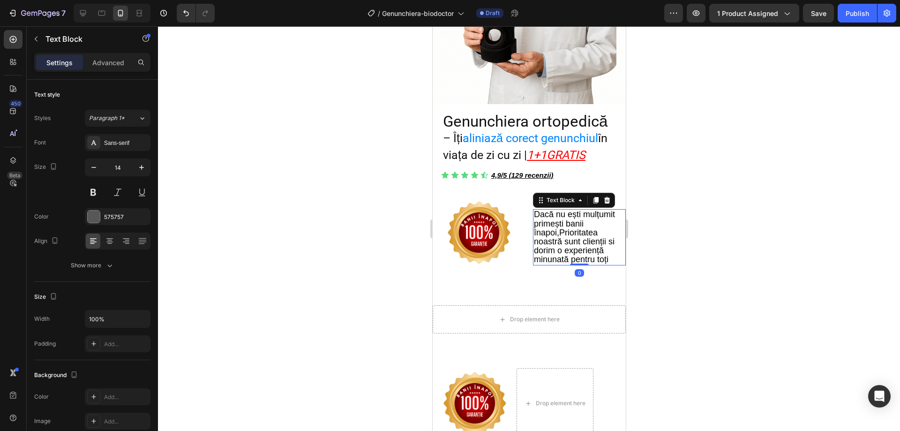
click at [701, 256] on div at bounding box center [529, 228] width 742 height 405
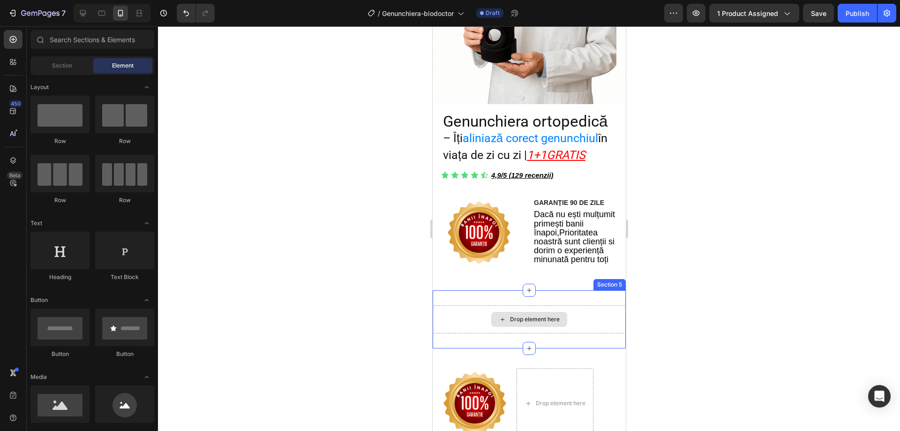
click at [578, 305] on div "Drop element here" at bounding box center [528, 319] width 193 height 28
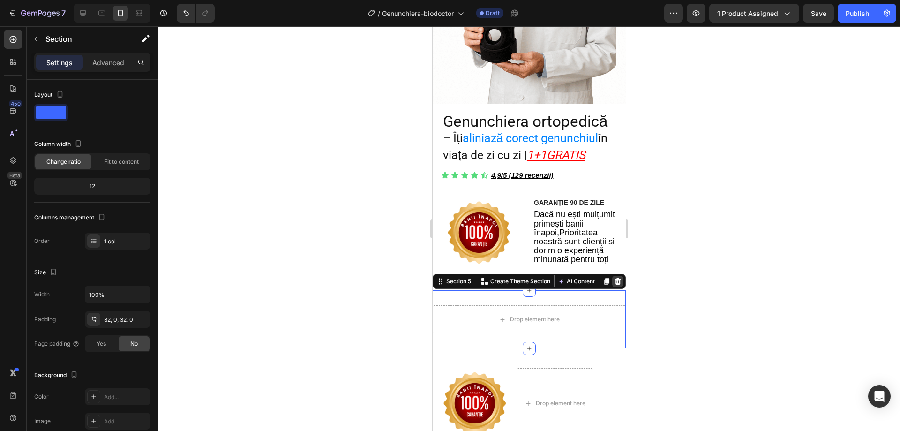
click at [614, 278] on icon at bounding box center [617, 281] width 6 height 7
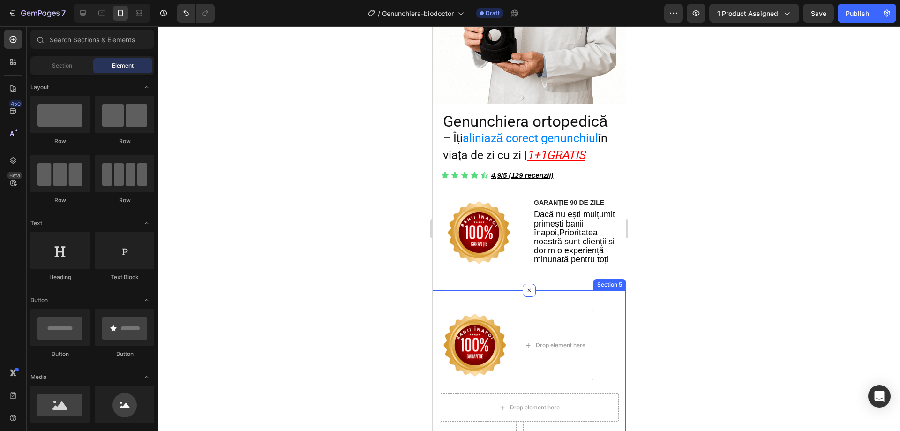
click at [510, 296] on div "Image Drop element here Row Drop element here Drop element here Drop element he…" at bounding box center [528, 389] width 193 height 199
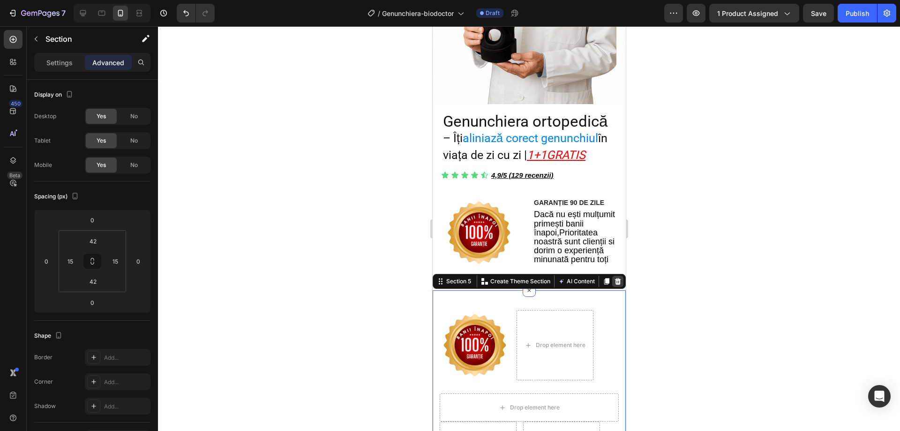
click at [614, 277] on icon at bounding box center [617, 280] width 7 height 7
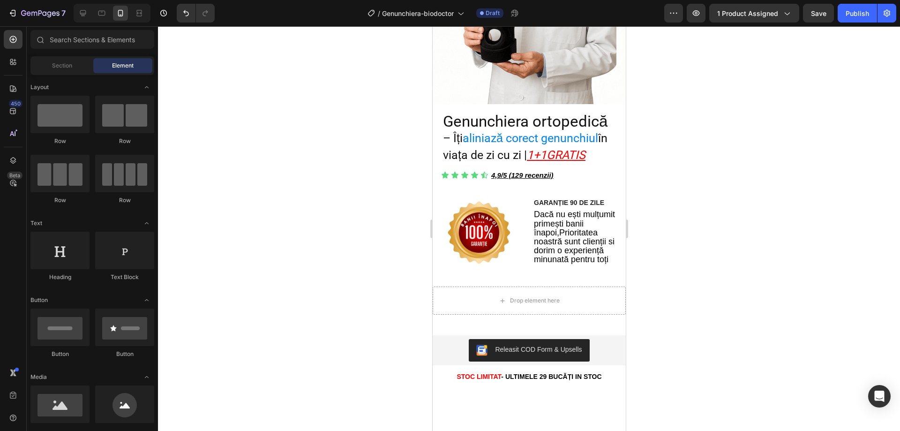
click at [683, 273] on div at bounding box center [529, 228] width 742 height 405
click at [464, 183] on div "Image GARANȚIE 90 DE ZILE Text Block Dacă nu ești mulțumit primești banii înapo…" at bounding box center [528, 236] width 193 height 108
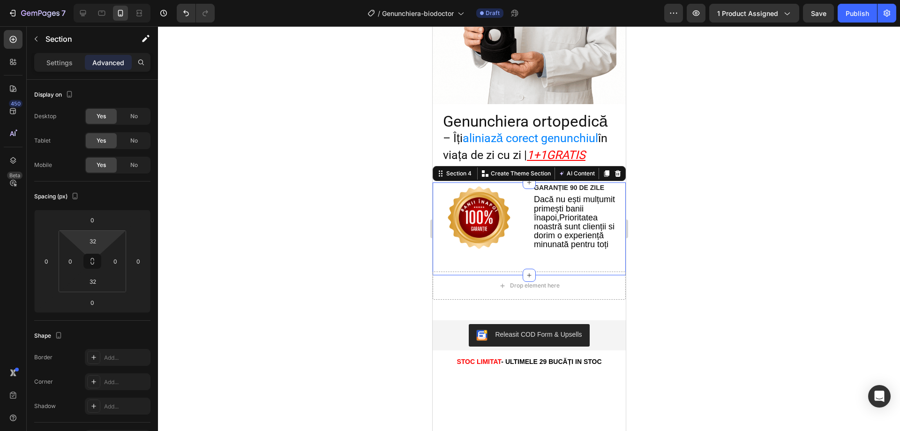
type input "0"
drag, startPoint x: 105, startPoint y: 235, endPoint x: 106, endPoint y: 243, distance: 8.5
click at [106, 0] on html "7 Version history / Genunchiera-biodoctor Draft Preview 1 product assigned Save…" at bounding box center [450, 0] width 900 height 0
click at [312, 150] on div at bounding box center [529, 228] width 742 height 405
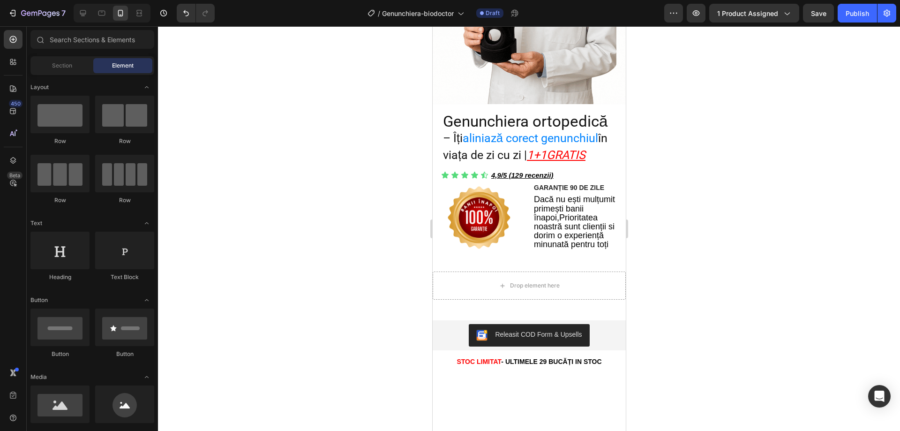
click at [721, 236] on div at bounding box center [529, 228] width 742 height 405
click at [700, 19] on button "button" at bounding box center [696, 13] width 19 height 19
click at [485, 307] on div "Releasit COD Form & Upsells Releasit COD Form & Upsells STOC LIMITAT - ULTIMELE…" at bounding box center [528, 337] width 193 height 61
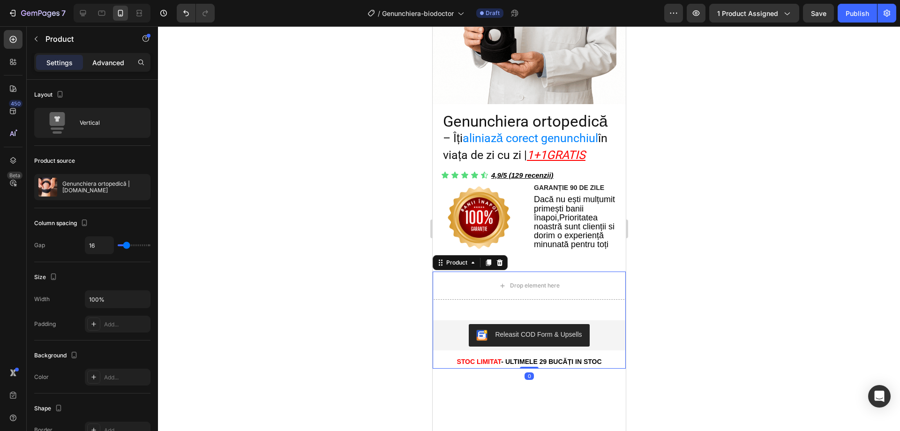
click at [108, 62] on p "Advanced" at bounding box center [108, 63] width 32 height 10
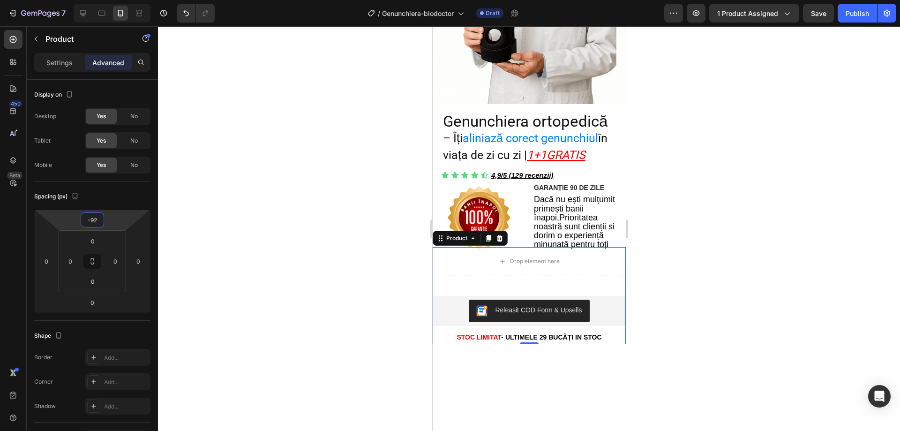
type input "-86"
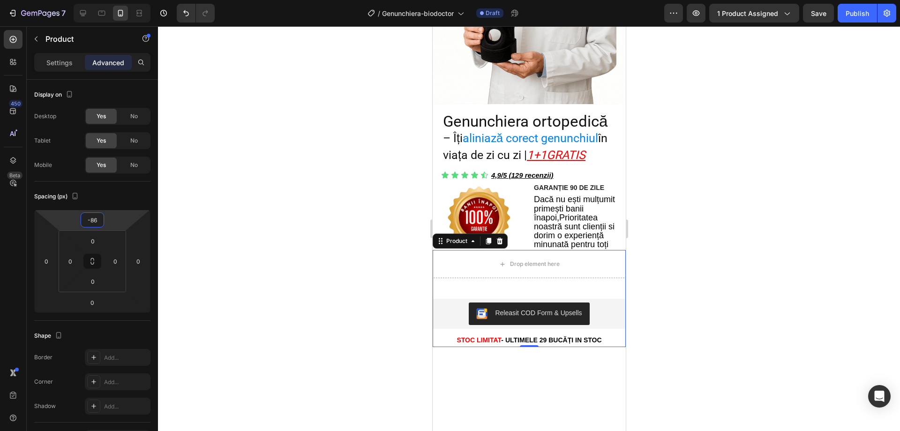
drag, startPoint x: 118, startPoint y: 219, endPoint x: 117, endPoint y: 230, distance: 10.8
click at [117, 0] on html "7 Version history / Genunchiera-biodoctor Draft Preview 1 product assigned Save…" at bounding box center [450, 0] width 900 height 0
click at [703, 17] on button "button" at bounding box center [696, 13] width 19 height 19
click at [498, 196] on img at bounding box center [478, 217] width 70 height 70
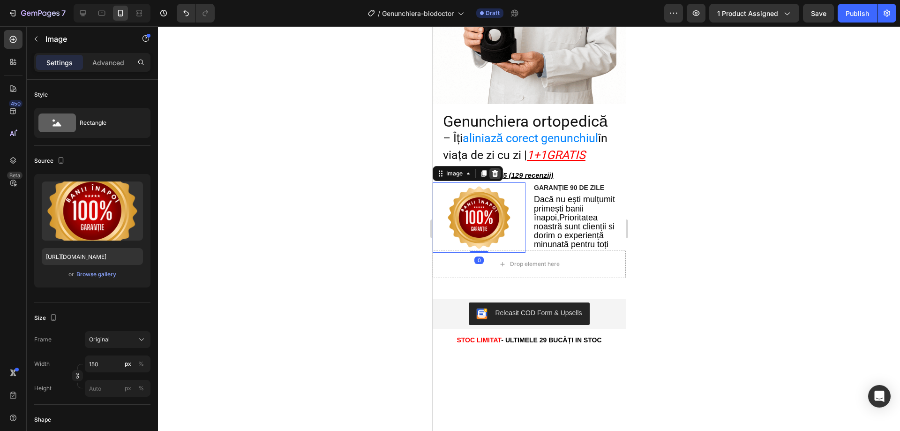
click at [494, 170] on icon at bounding box center [495, 173] width 6 height 7
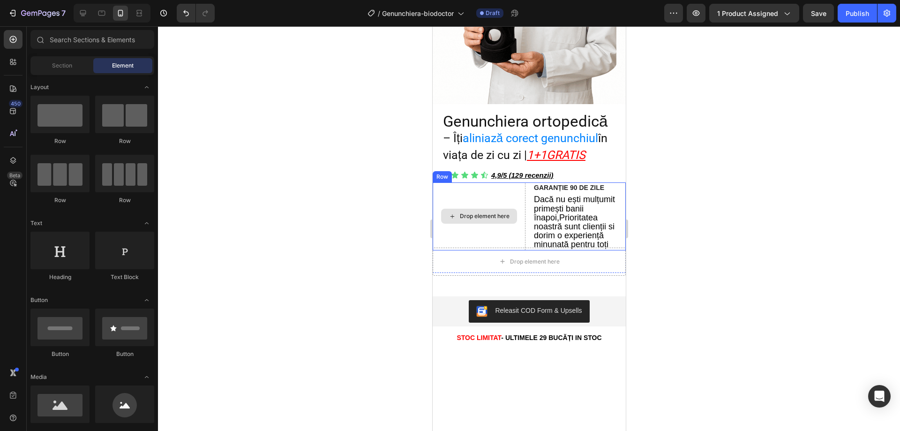
click at [483, 223] on div "Drop element here" at bounding box center [478, 215] width 93 height 67
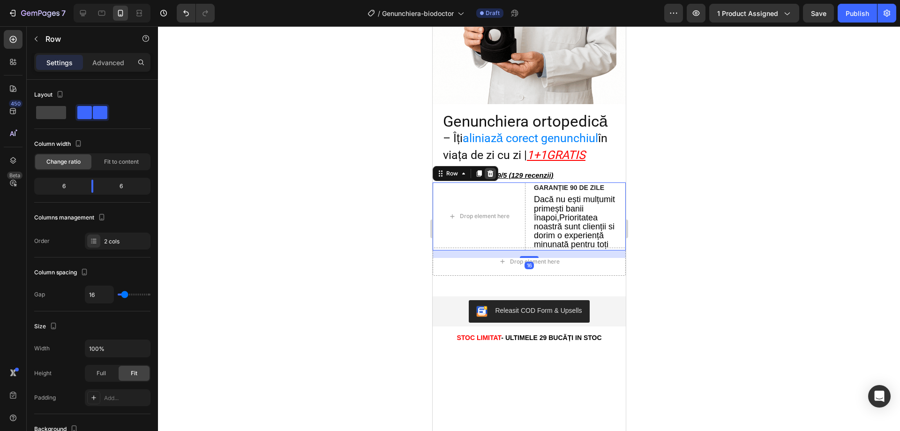
click at [495, 168] on div at bounding box center [489, 173] width 11 height 11
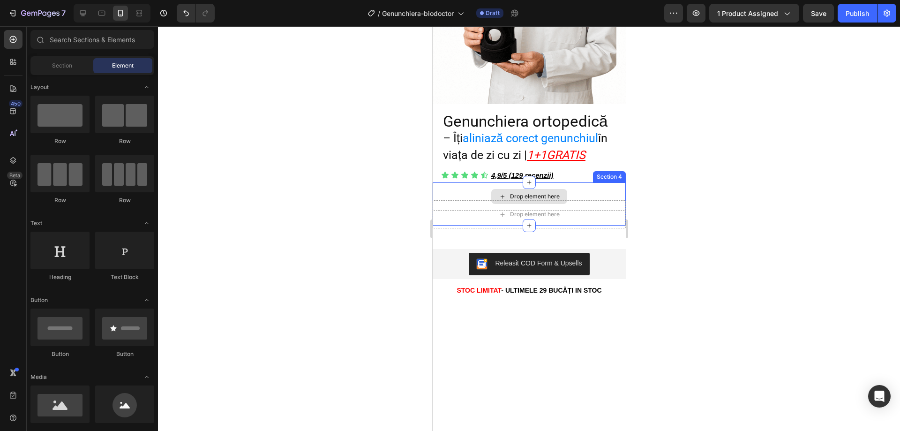
click at [469, 186] on div "Drop element here" at bounding box center [528, 196] width 193 height 28
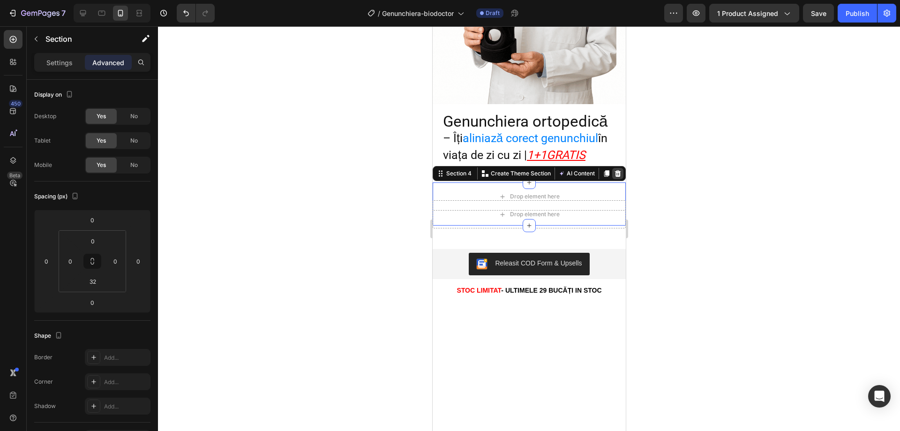
click at [614, 170] on icon at bounding box center [617, 173] width 6 height 7
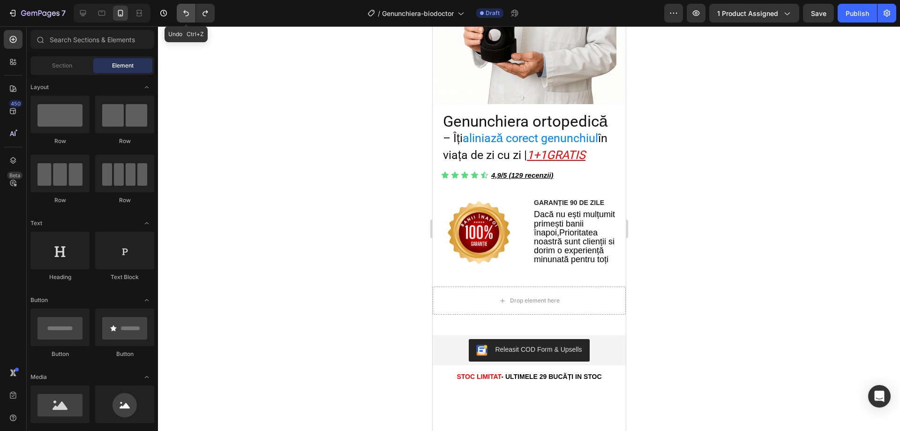
click at [186, 16] on icon "Undo/Redo" at bounding box center [186, 13] width 6 height 6
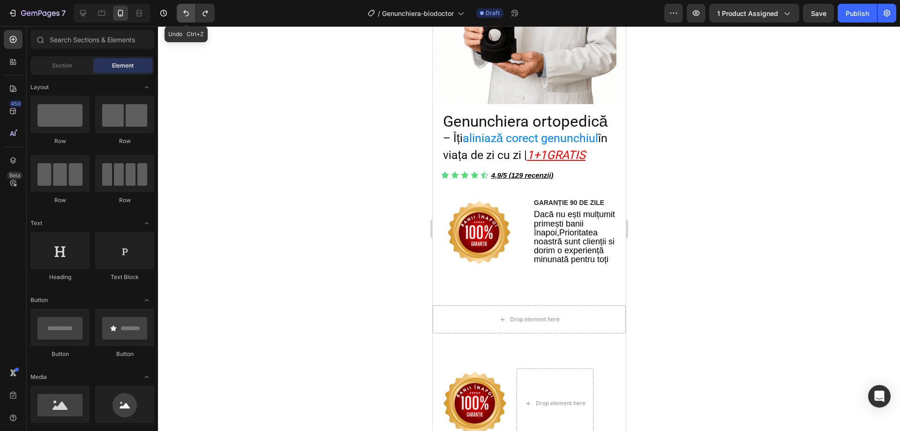
click at [186, 16] on icon "Undo/Redo" at bounding box center [186, 13] width 6 height 6
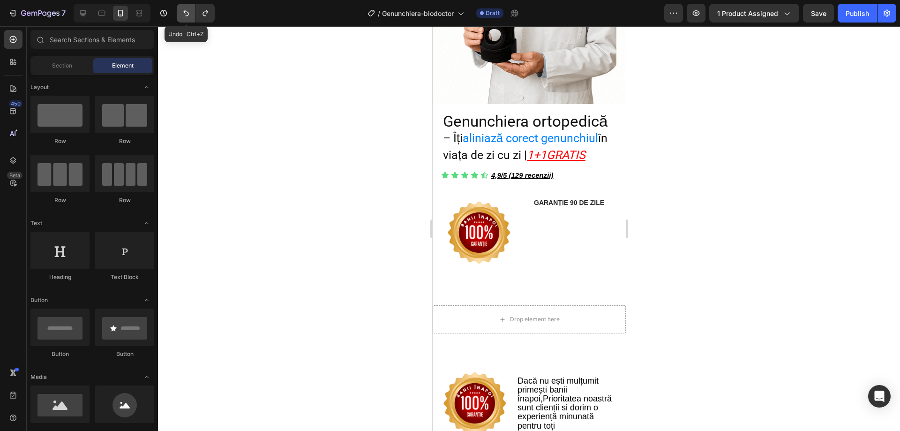
click at [186, 16] on icon "Undo/Redo" at bounding box center [186, 13] width 6 height 6
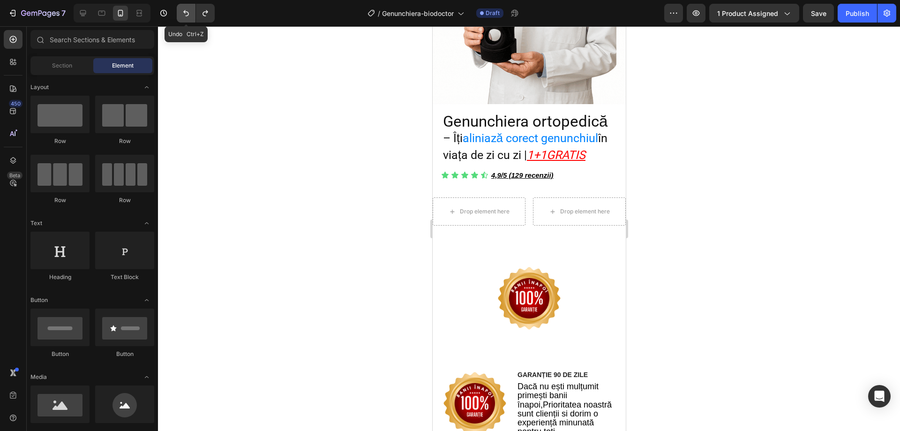
click at [186, 16] on icon "Undo/Redo" at bounding box center [186, 13] width 6 height 6
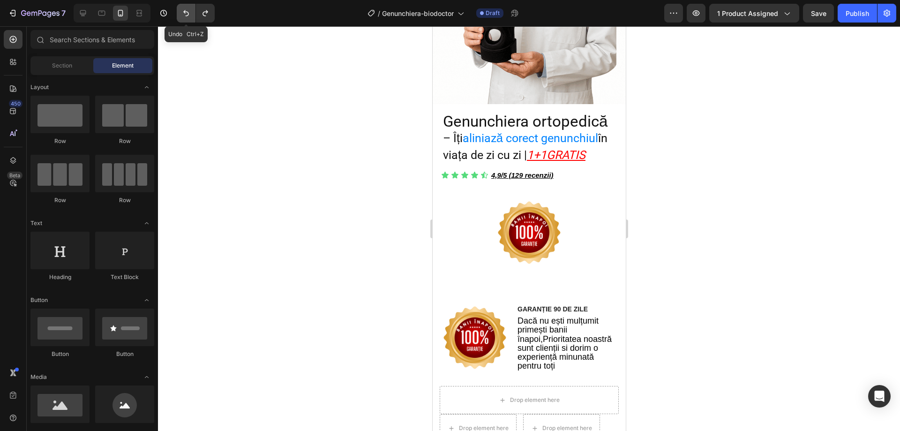
click at [186, 16] on icon "Undo/Redo" at bounding box center [186, 13] width 6 height 6
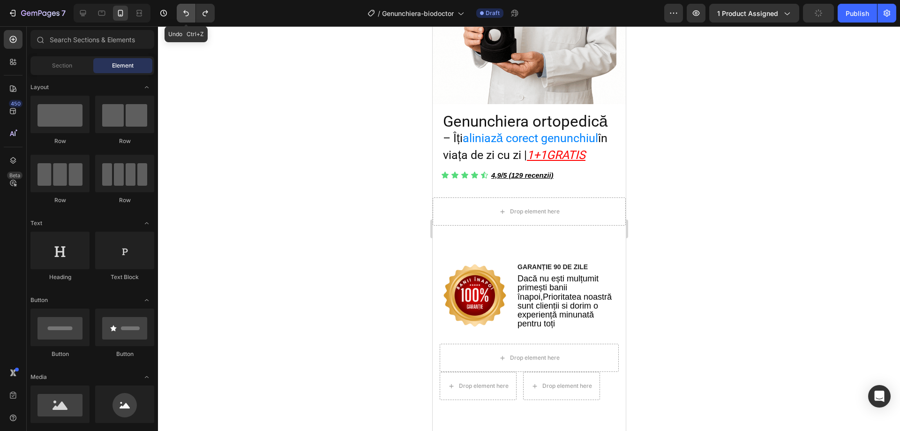
click at [186, 16] on icon "Undo/Redo" at bounding box center [186, 13] width 6 height 6
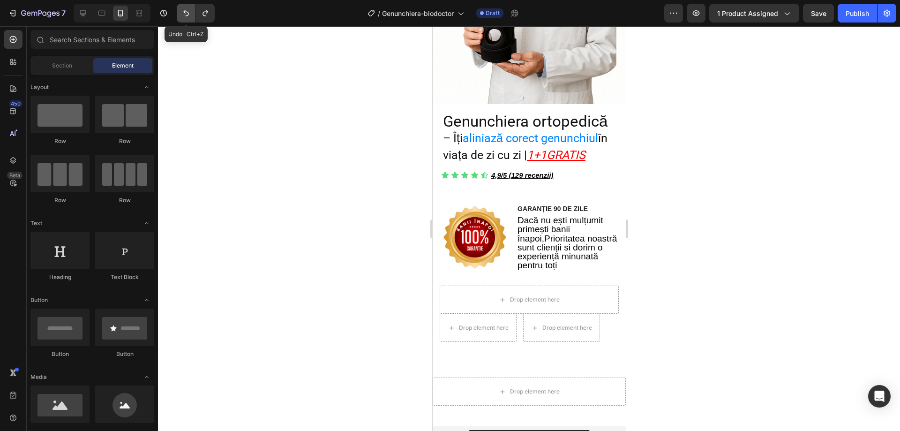
click at [186, 16] on icon "Undo/Redo" at bounding box center [186, 13] width 6 height 6
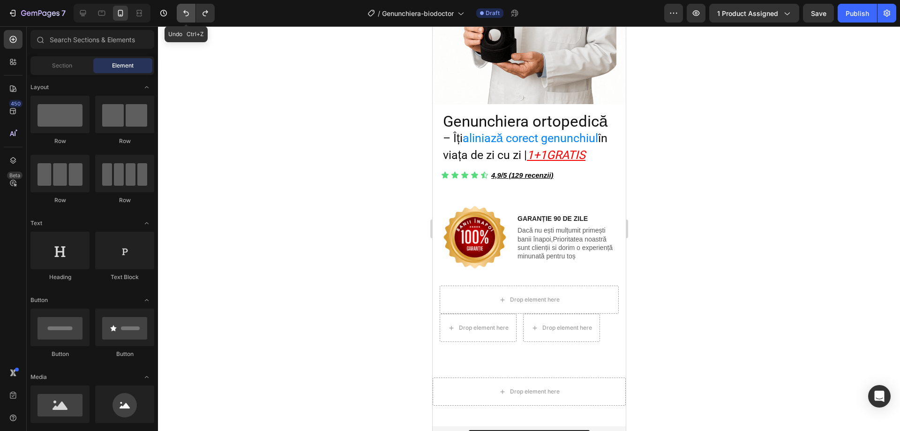
click at [186, 16] on icon "Undo/Redo" at bounding box center [186, 13] width 6 height 6
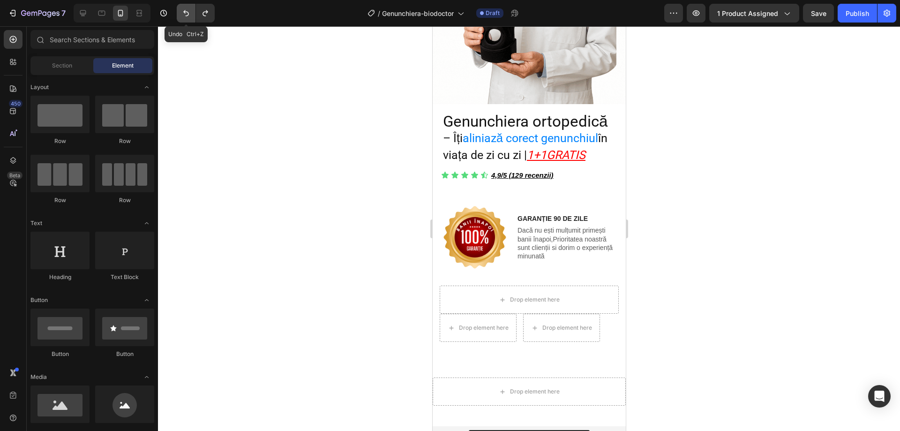
click at [186, 16] on icon "Undo/Redo" at bounding box center [186, 13] width 6 height 6
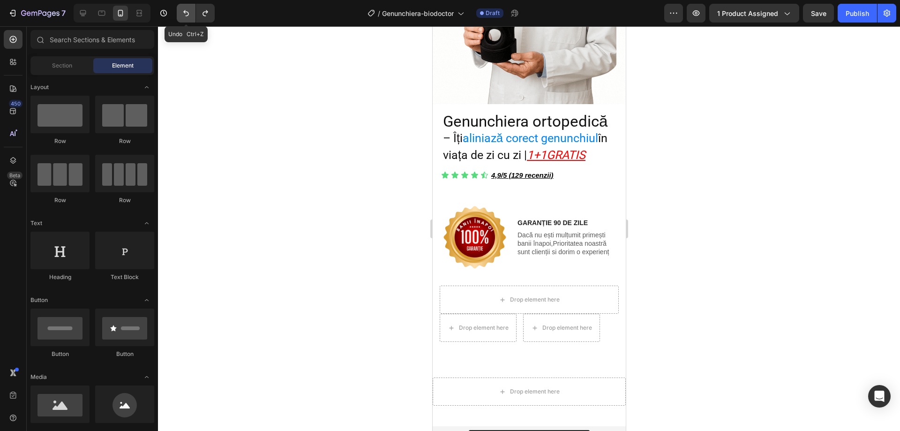
click at [186, 16] on icon "Undo/Redo" at bounding box center [186, 13] width 6 height 6
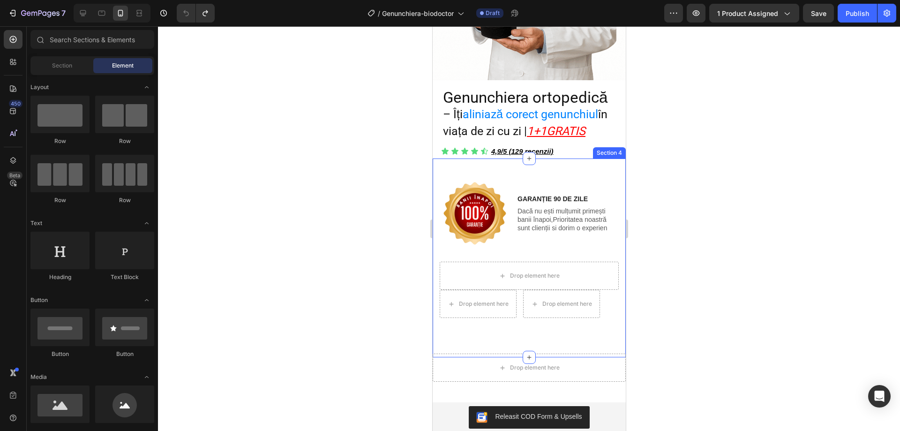
scroll to position [324, 0]
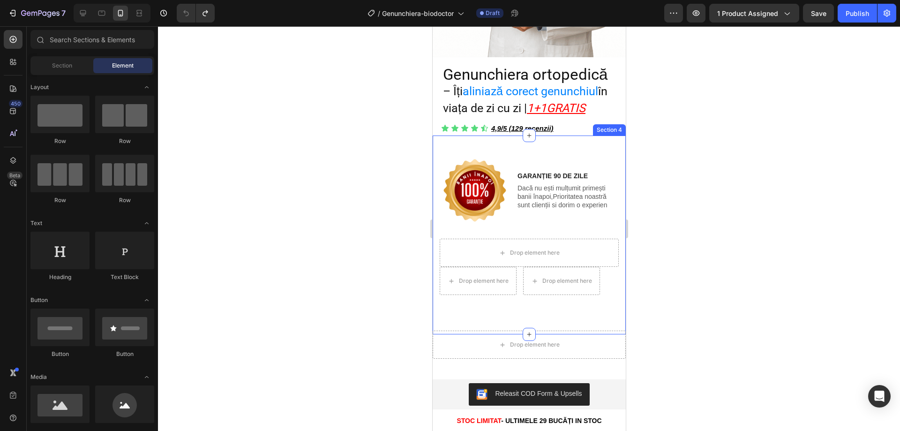
click at [525, 308] on div "Image GARANȚIE 90 DE ZILE Text Block Dacă nu ești mulțumit primești banii înapo…" at bounding box center [528, 234] width 193 height 199
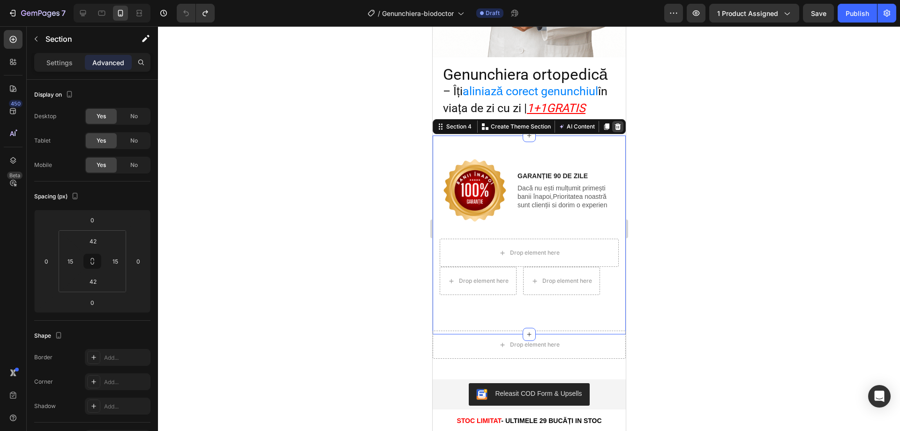
click at [614, 123] on icon at bounding box center [617, 126] width 7 height 7
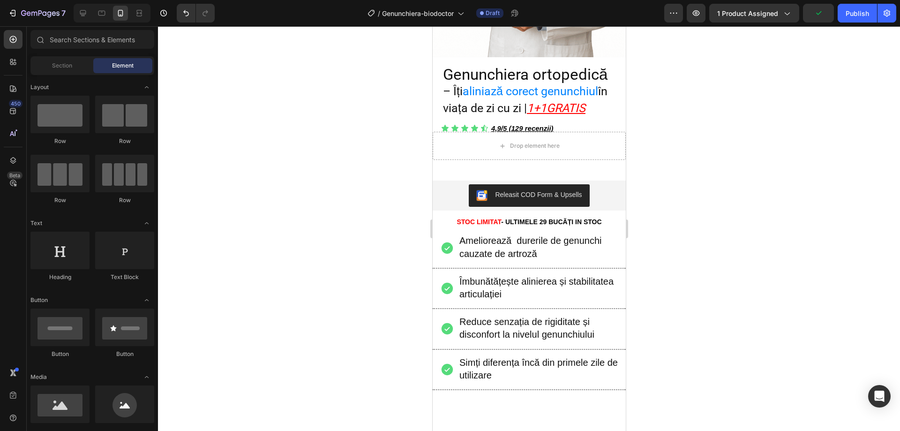
click at [731, 200] on div at bounding box center [529, 228] width 742 height 405
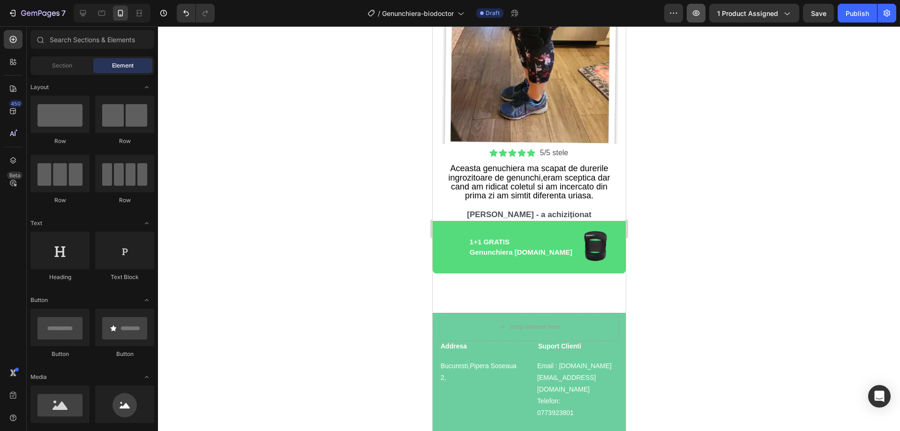
scroll to position [2808, 0]
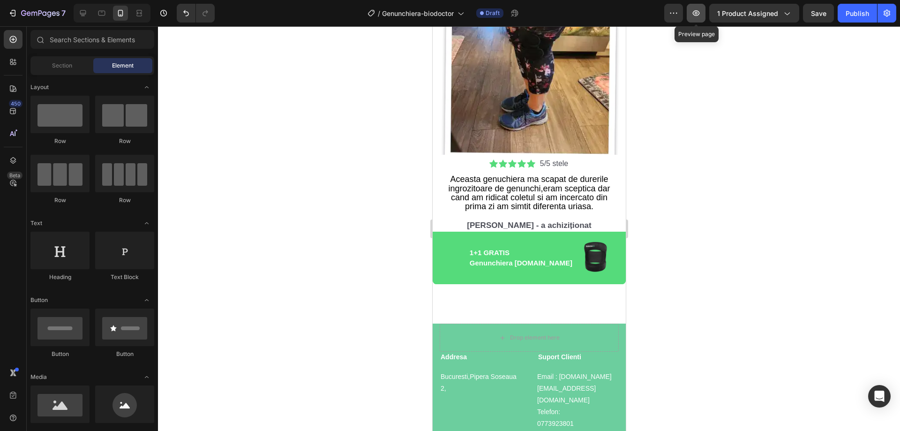
click at [698, 15] on icon "button" at bounding box center [696, 13] width 7 height 6
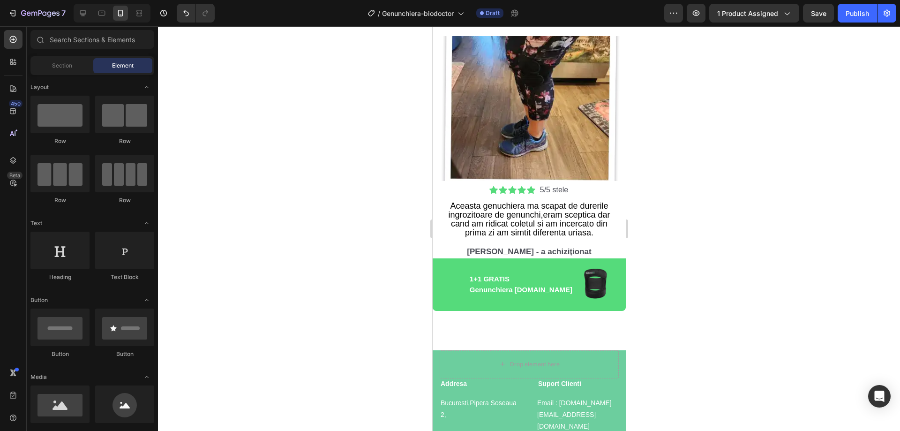
scroll to position [2724, 0]
